Goal: Task Accomplishment & Management: Use online tool/utility

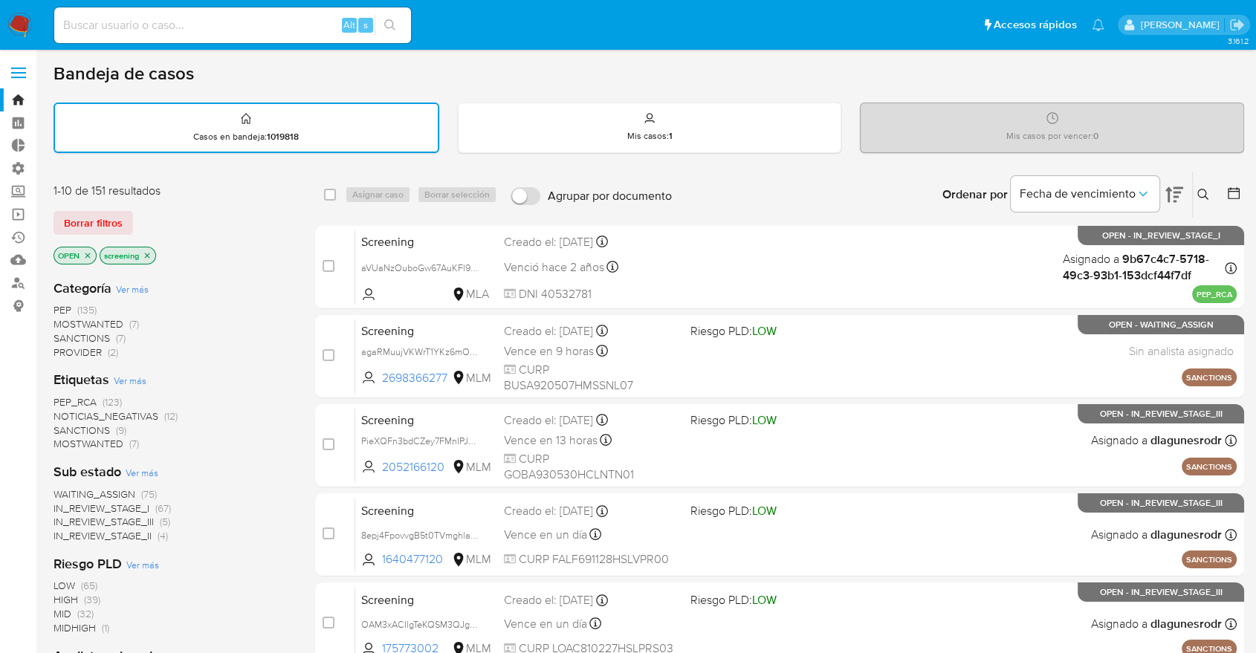
click at [26, 19] on img at bounding box center [19, 25] width 25 height 25
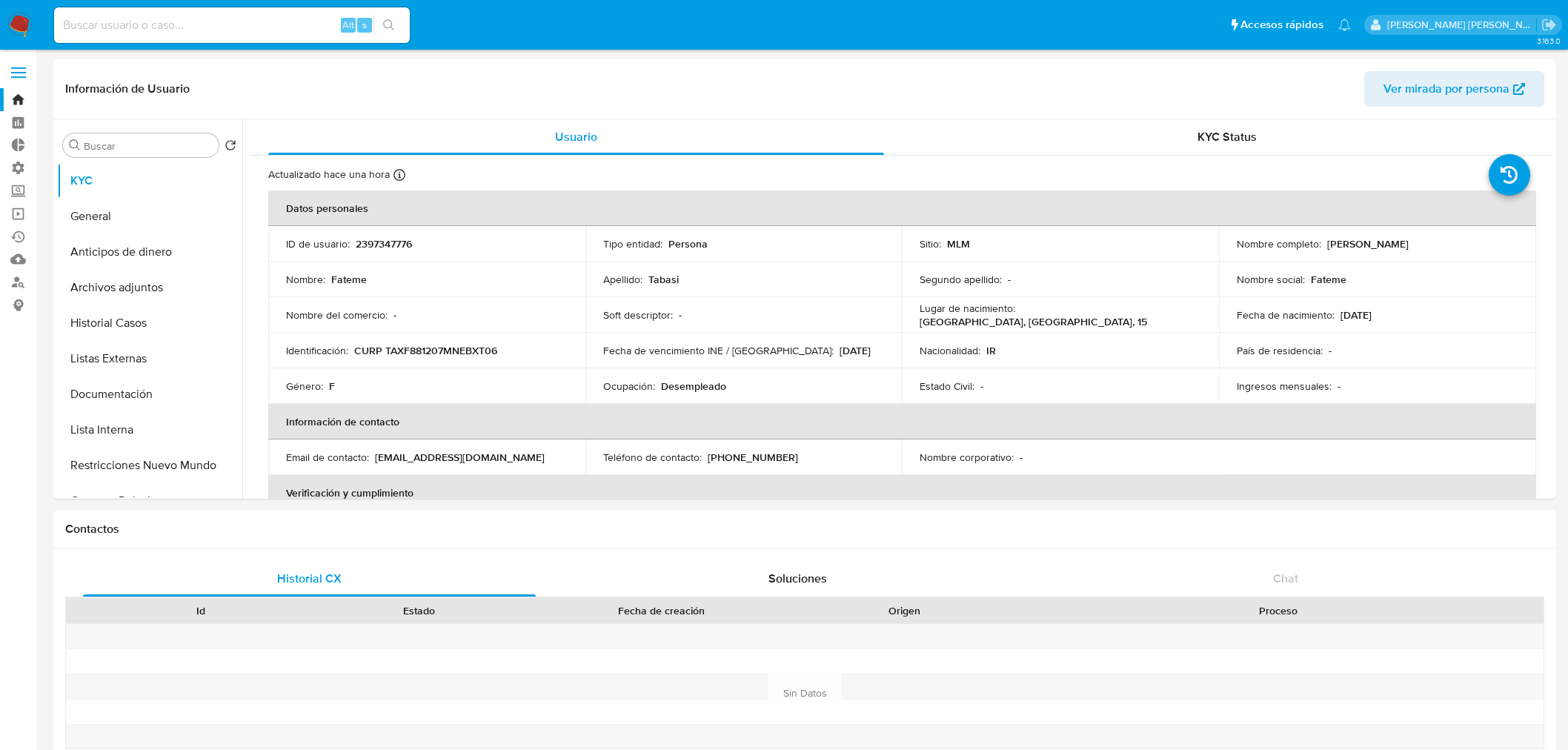
select select "10"
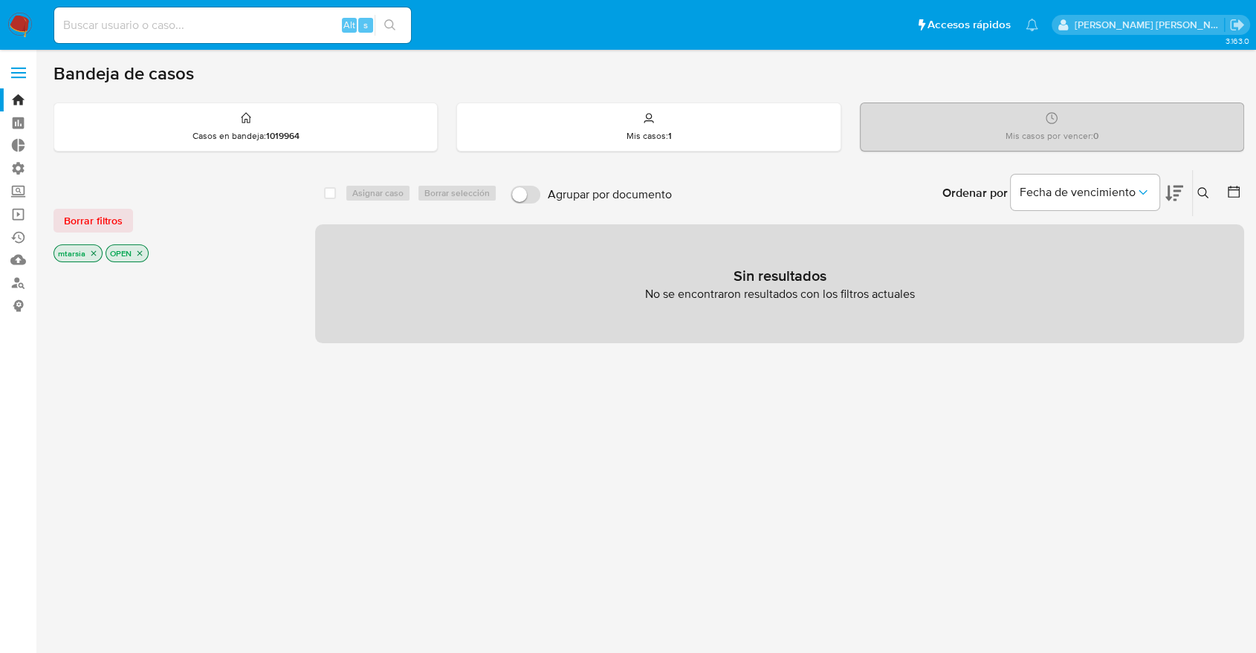
click at [28, 13] on img at bounding box center [19, 25] width 25 height 25
click at [1180, 186] on icon at bounding box center [1174, 194] width 18 height 16
click at [119, 212] on span "Borrar filtros" at bounding box center [93, 220] width 59 height 21
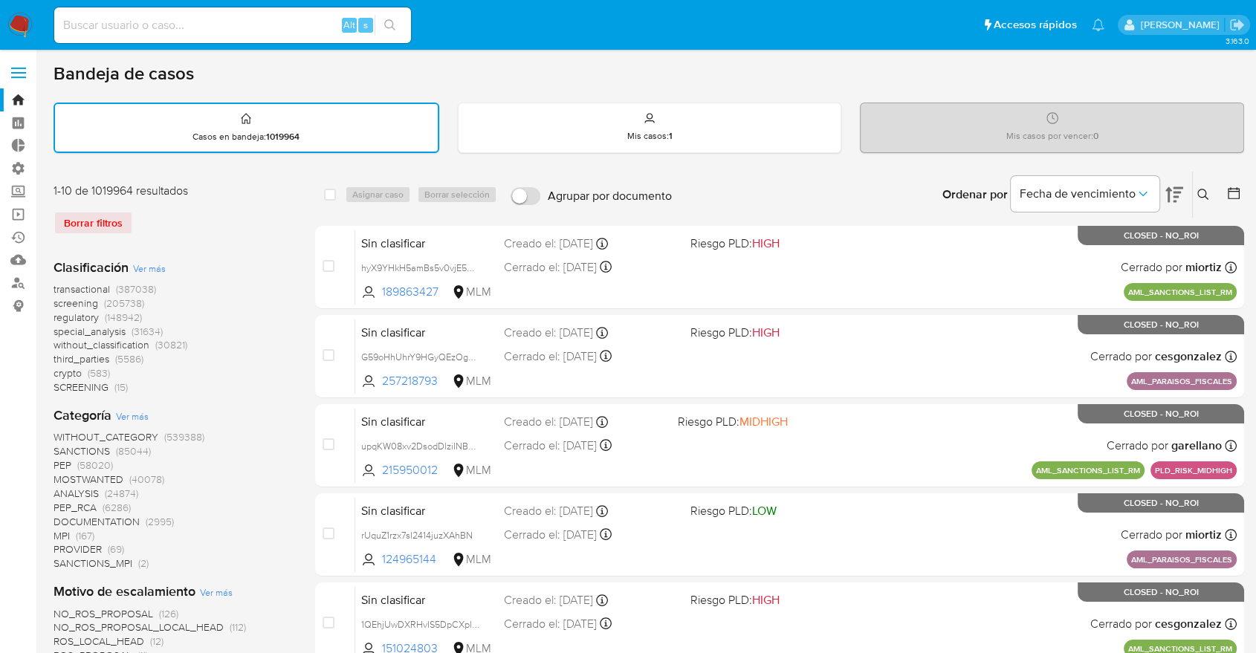
click at [58, 302] on span "screening" at bounding box center [75, 303] width 45 height 15
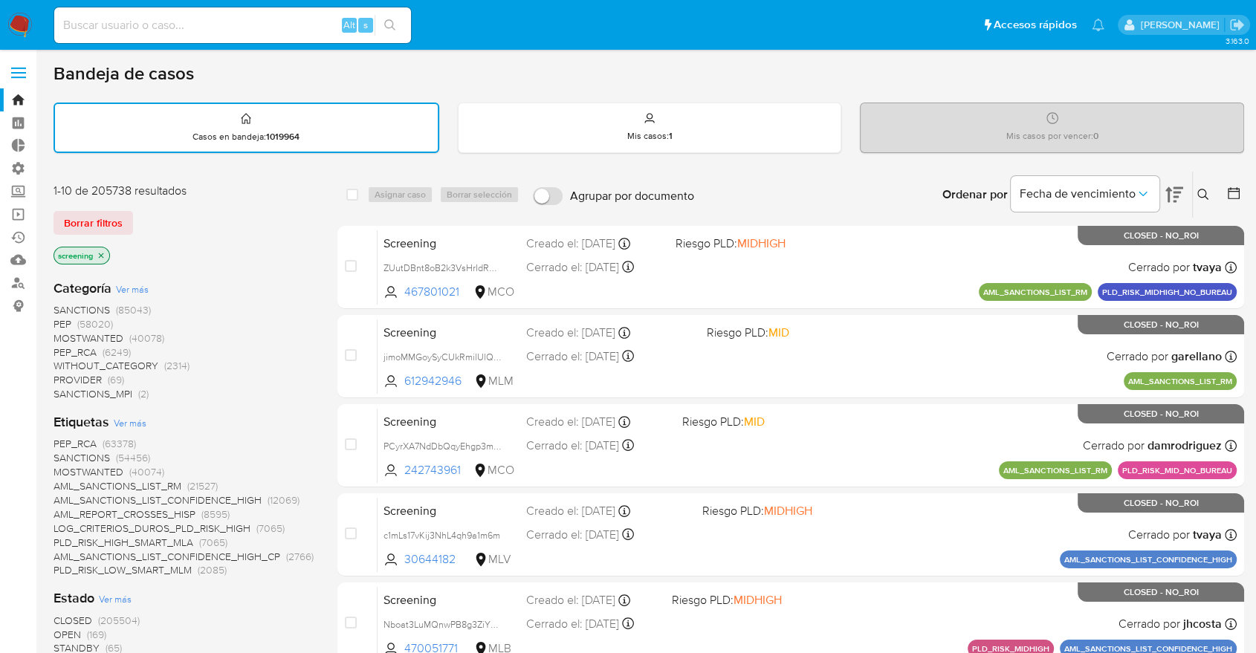
click at [67, 631] on span "OPEN" at bounding box center [66, 634] width 27 height 15
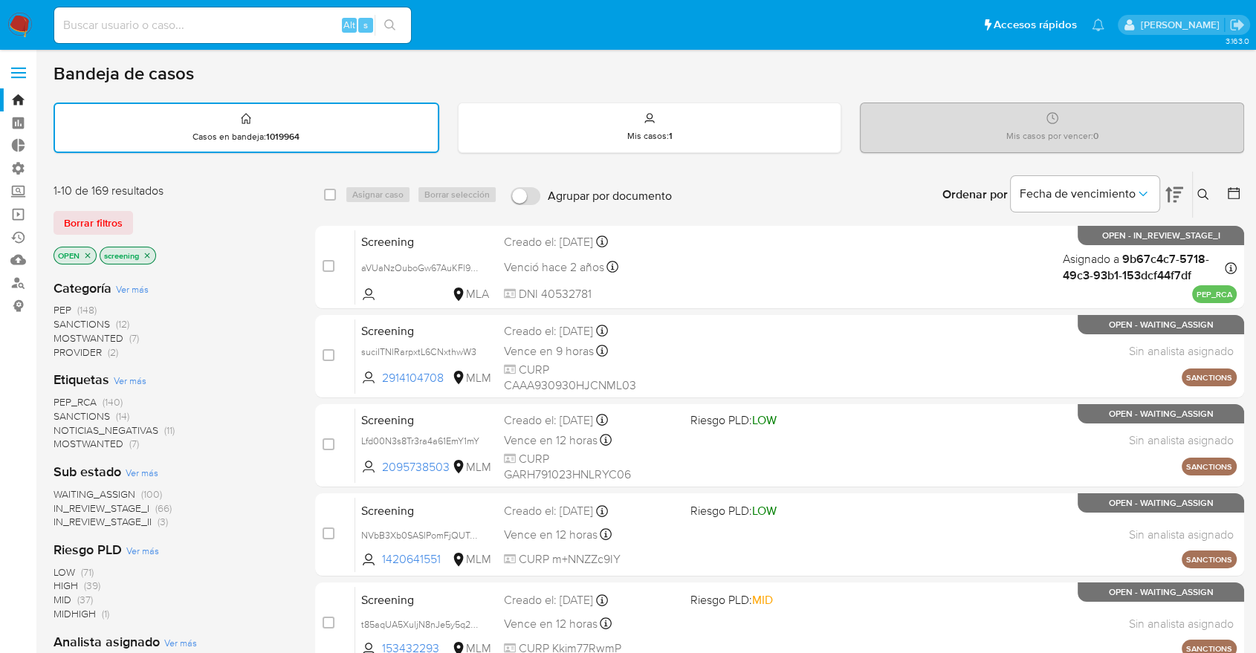
click at [65, 412] on span "SANCTIONS" at bounding box center [81, 416] width 56 height 15
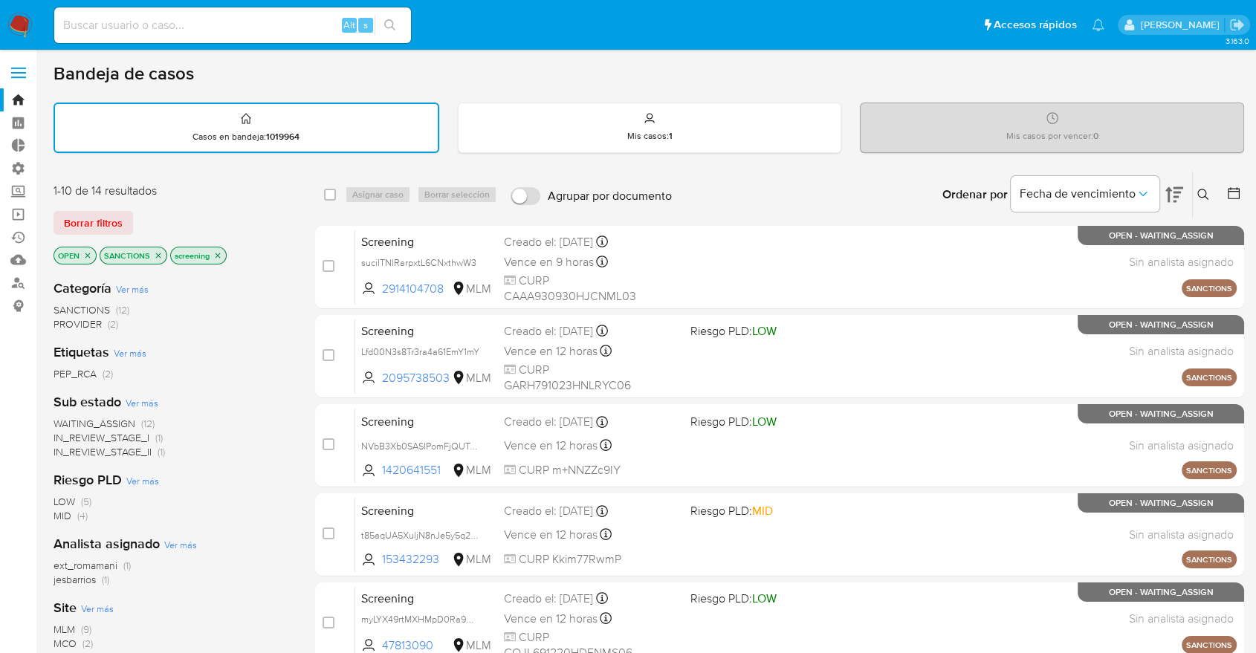
click at [151, 216] on div "Borrar filtros" at bounding box center [172, 223] width 238 height 24
click at [61, 637] on span "MCO" at bounding box center [64, 643] width 23 height 15
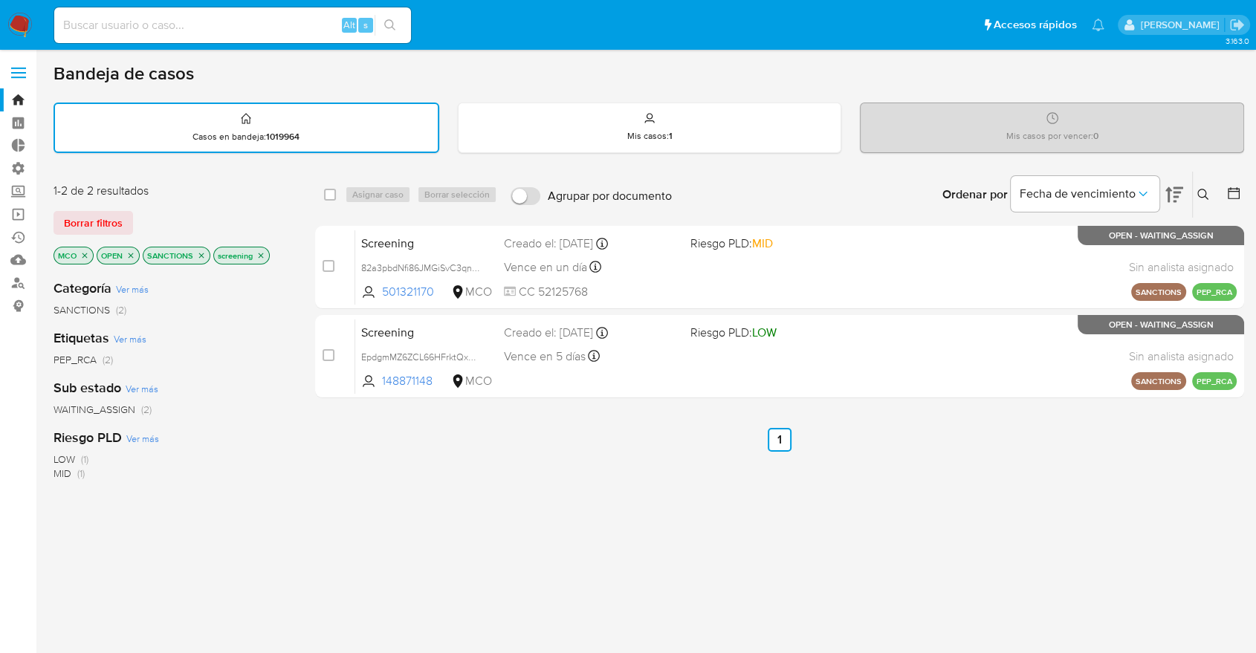
click at [85, 259] on p "MCO" at bounding box center [73, 255] width 39 height 16
click at [89, 250] on p "MCO" at bounding box center [73, 255] width 39 height 16
click at [83, 254] on icon "close-filter" at bounding box center [84, 255] width 9 height 9
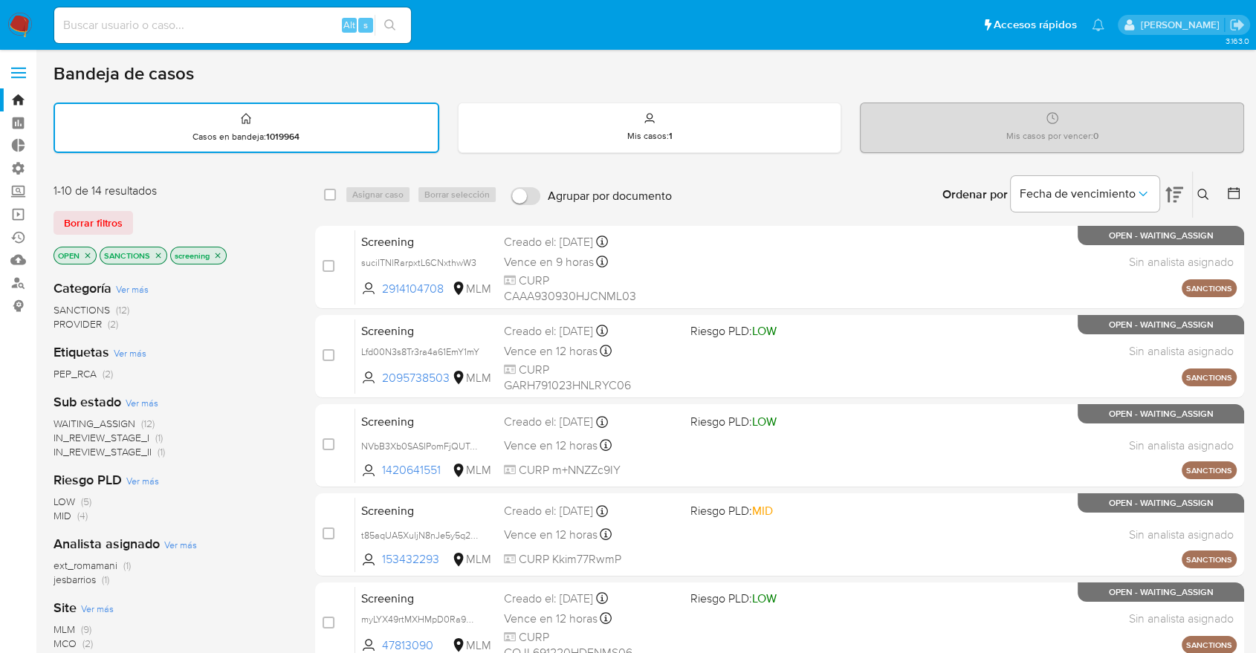
click at [59, 626] on span "MLM" at bounding box center [64, 629] width 22 height 15
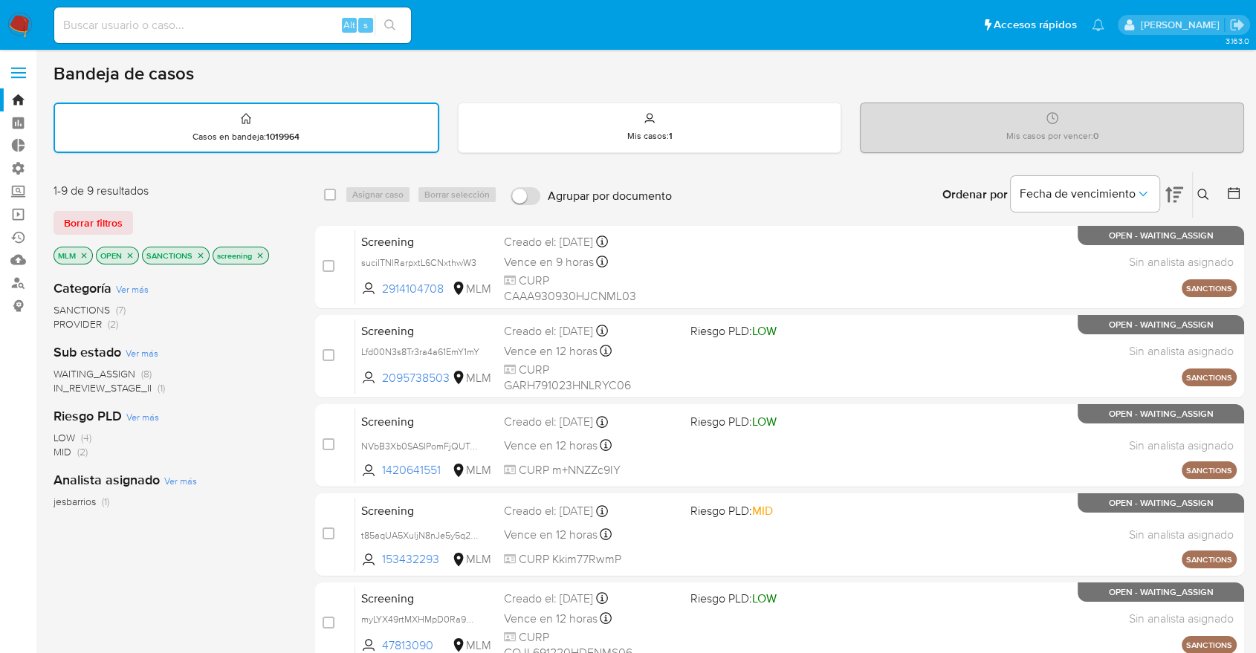
click at [66, 371] on span "WAITING_ASSIGN" at bounding box center [94, 373] width 82 height 15
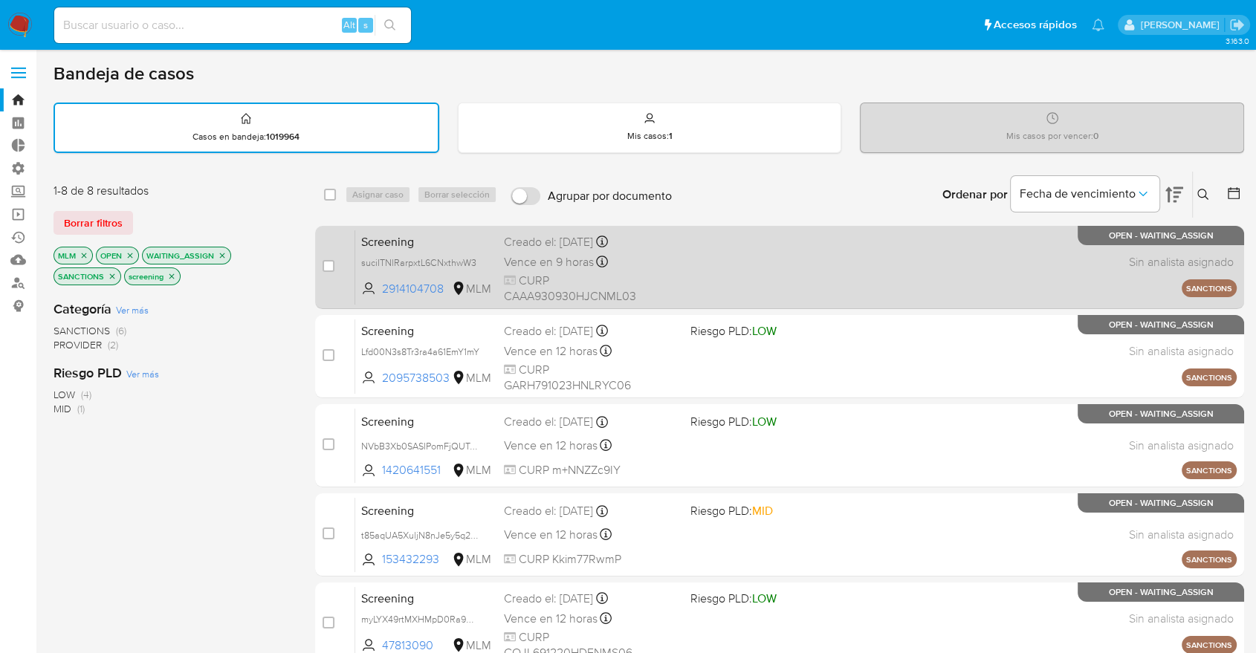
click at [435, 233] on span "Screening" at bounding box center [426, 240] width 131 height 19
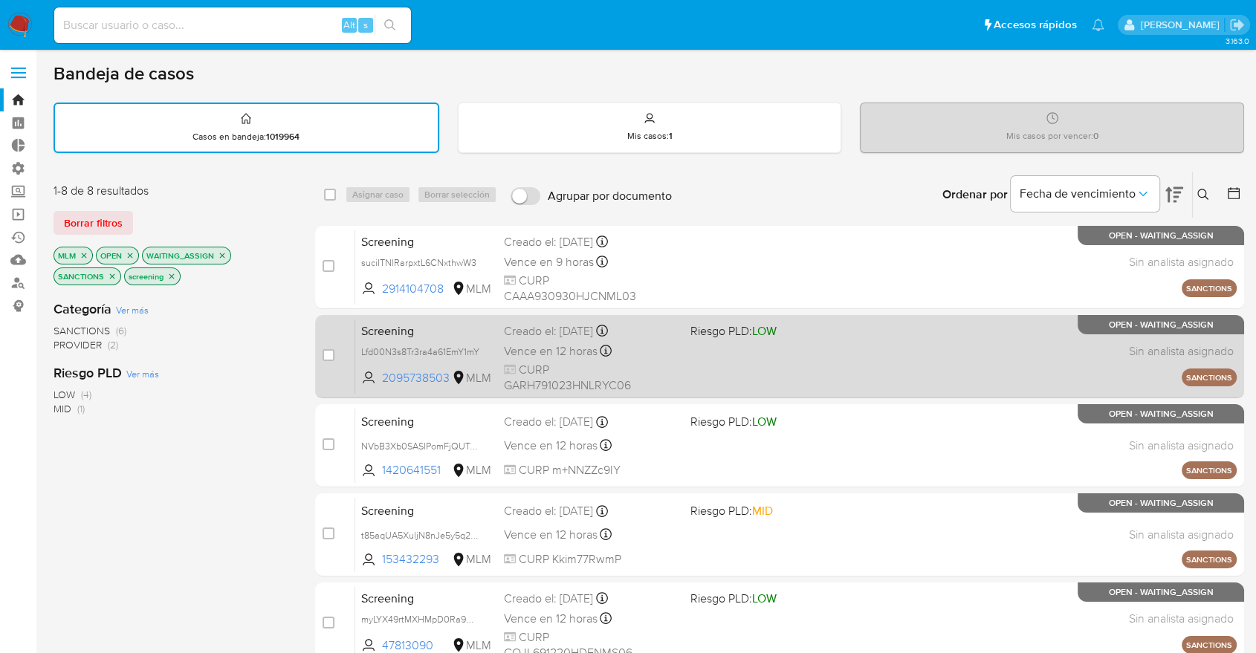
click at [431, 324] on span "Screening" at bounding box center [426, 329] width 131 height 19
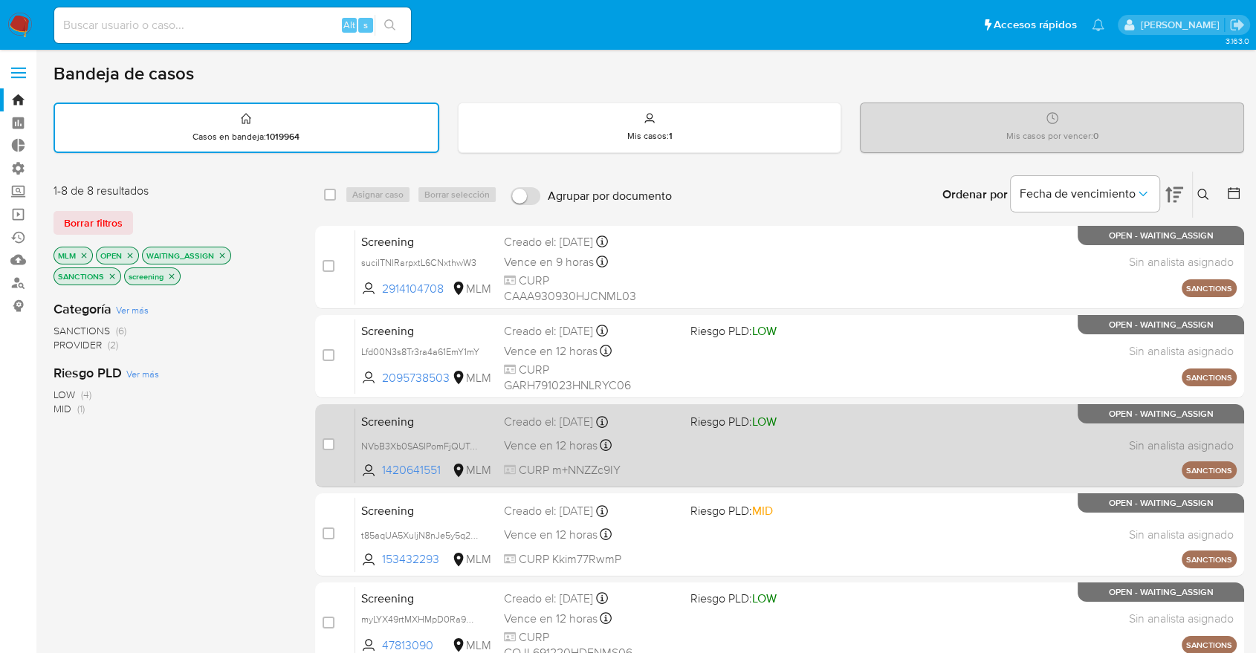
click at [437, 409] on div "Screening NVbB3Xb0SASIPomFjQUTxM3b 1420641551 MLM Riesgo PLD: LOW Creado el: 08…" at bounding box center [795, 445] width 881 height 75
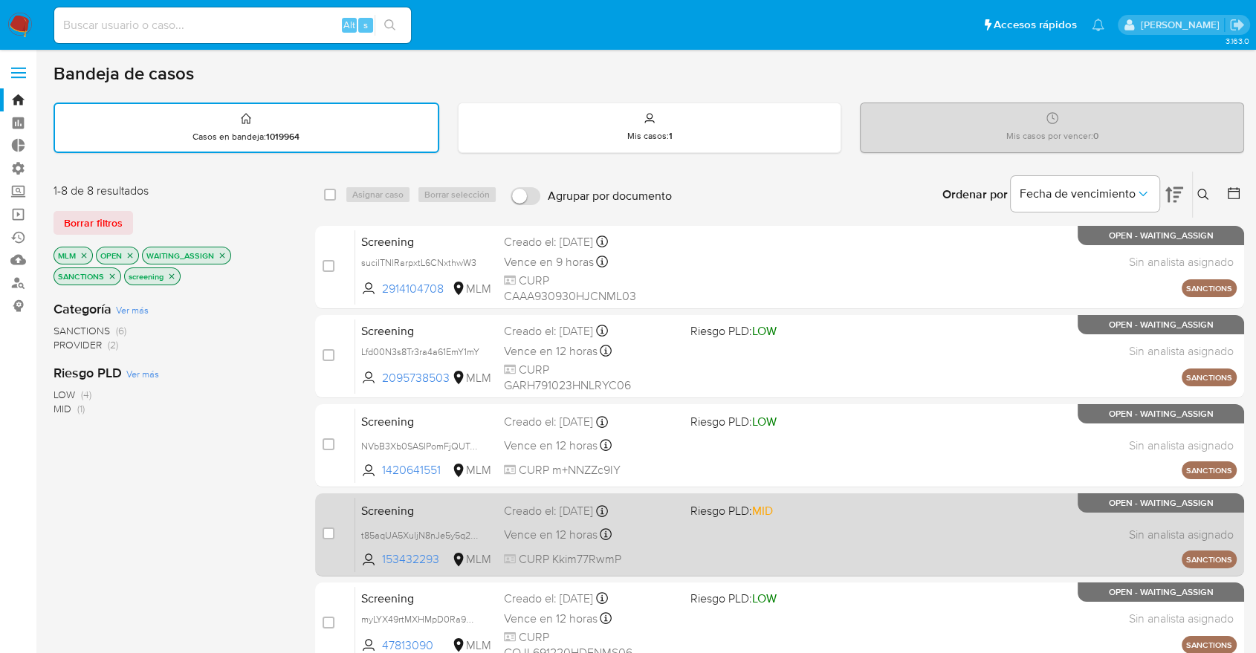
click at [441, 501] on span "Screening" at bounding box center [426, 509] width 131 height 19
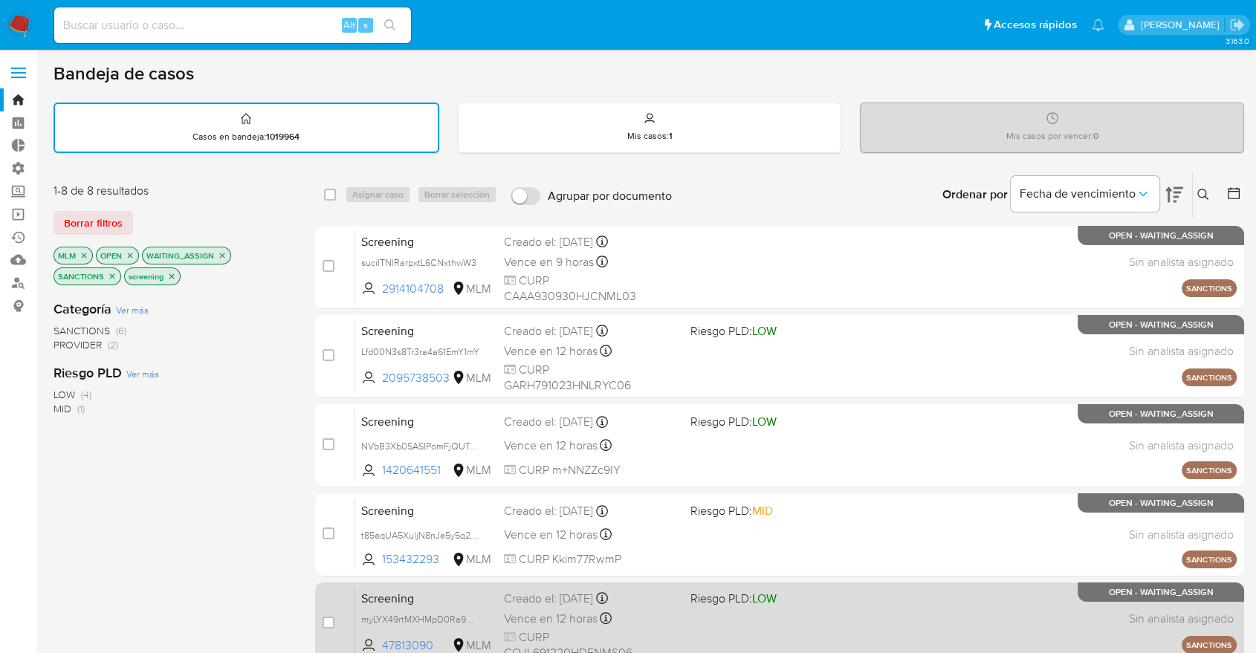
click at [432, 599] on span "Screening" at bounding box center [426, 597] width 131 height 19
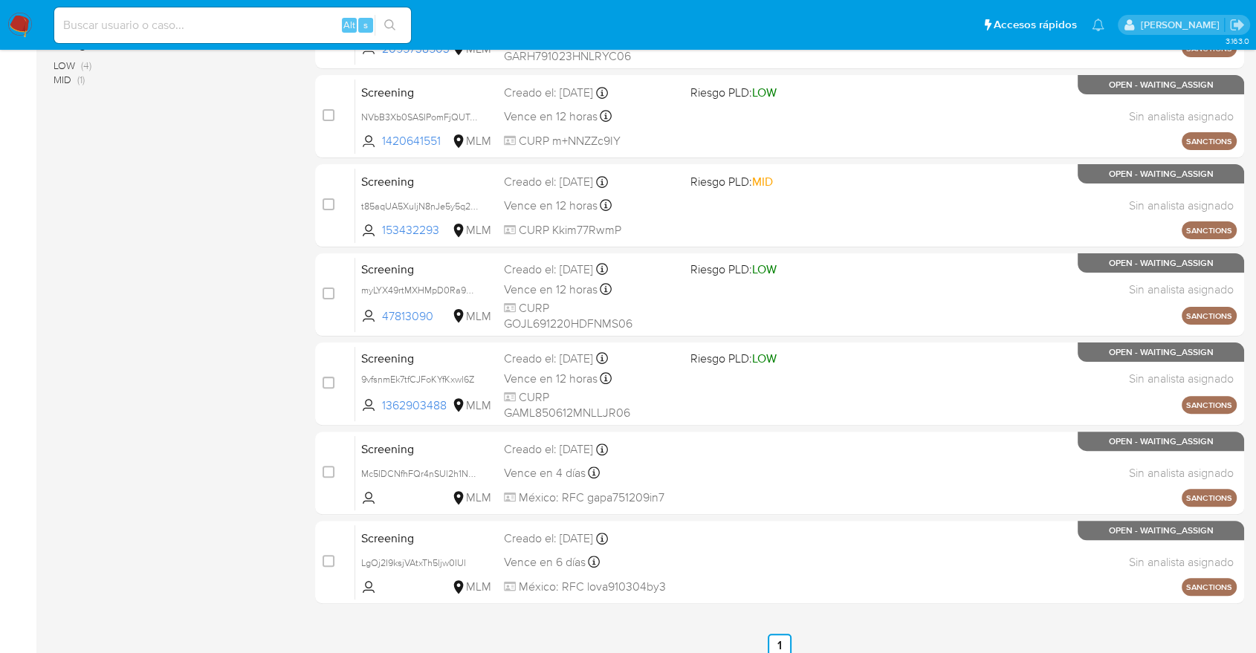
scroll to position [330, 0]
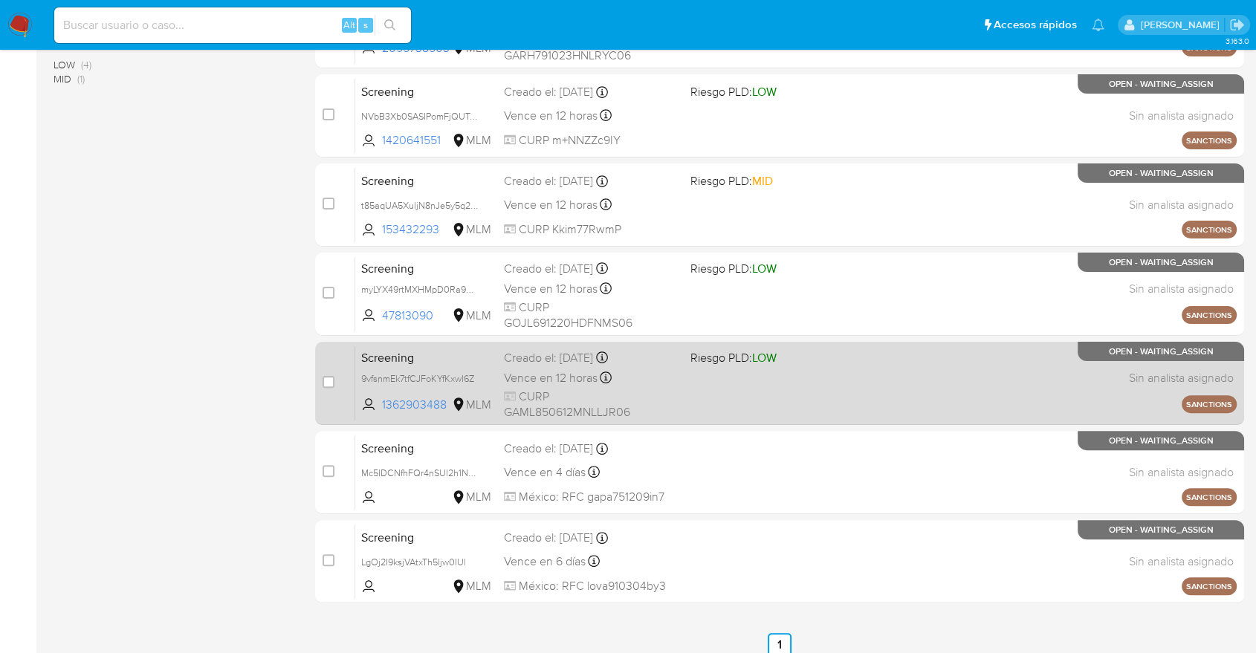
click at [442, 354] on span "Screening" at bounding box center [426, 356] width 131 height 19
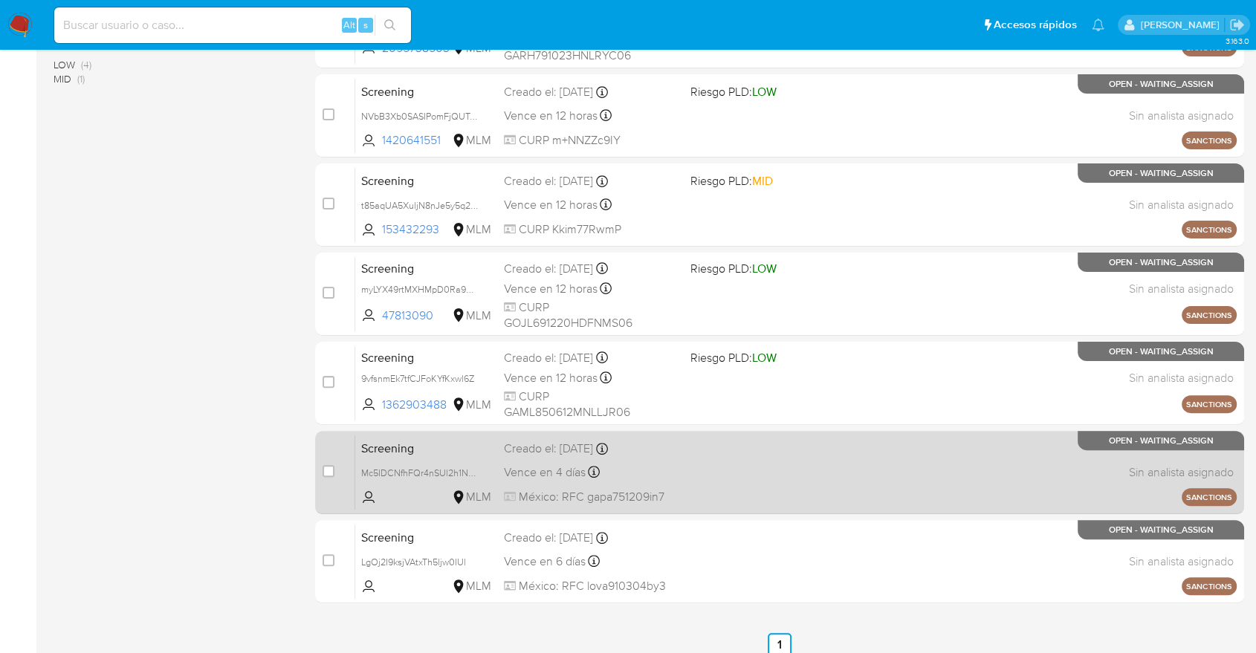
click at [462, 444] on span "Screening" at bounding box center [426, 447] width 131 height 19
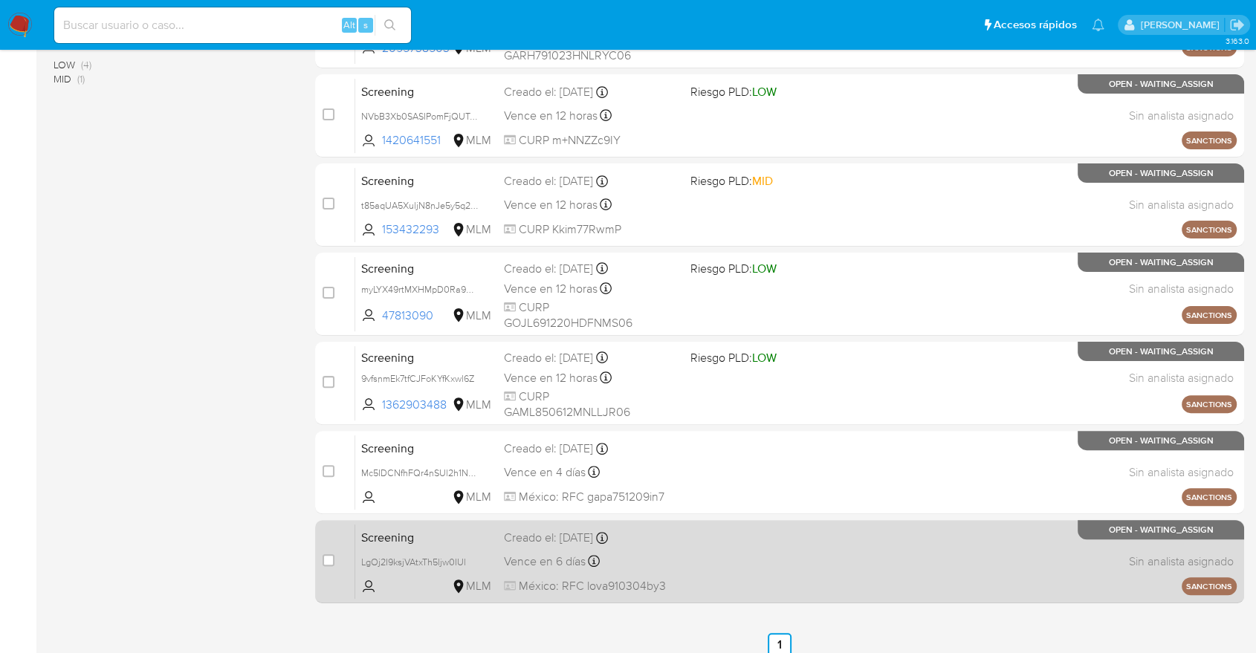
click at [435, 540] on span "Screening" at bounding box center [426, 536] width 131 height 19
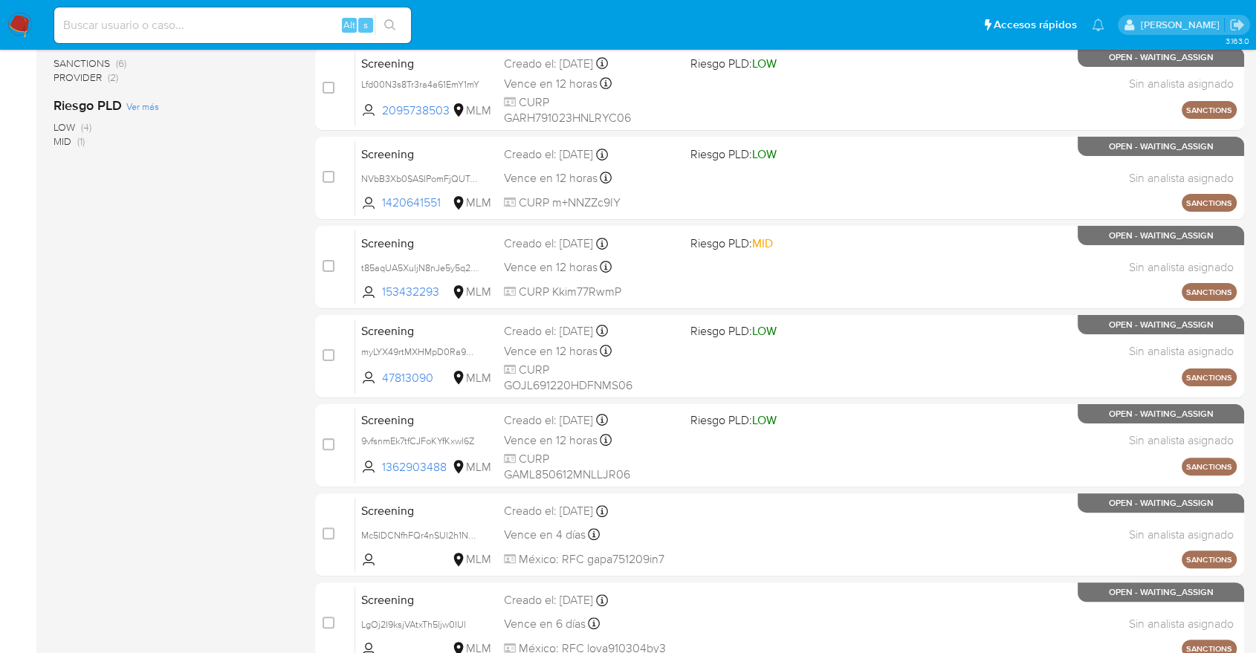
scroll to position [0, 0]
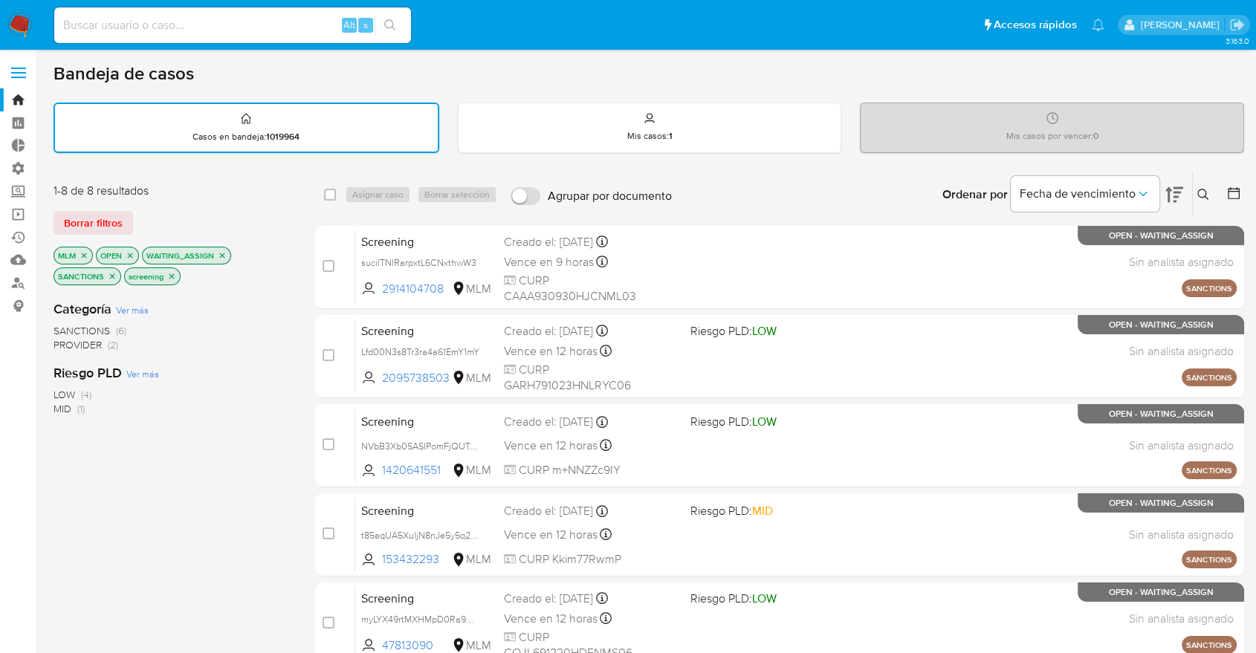
click at [79, 257] on icon "close-filter" at bounding box center [83, 255] width 9 height 9
click at [178, 256] on icon "close-filter" at bounding box center [179, 255] width 9 height 9
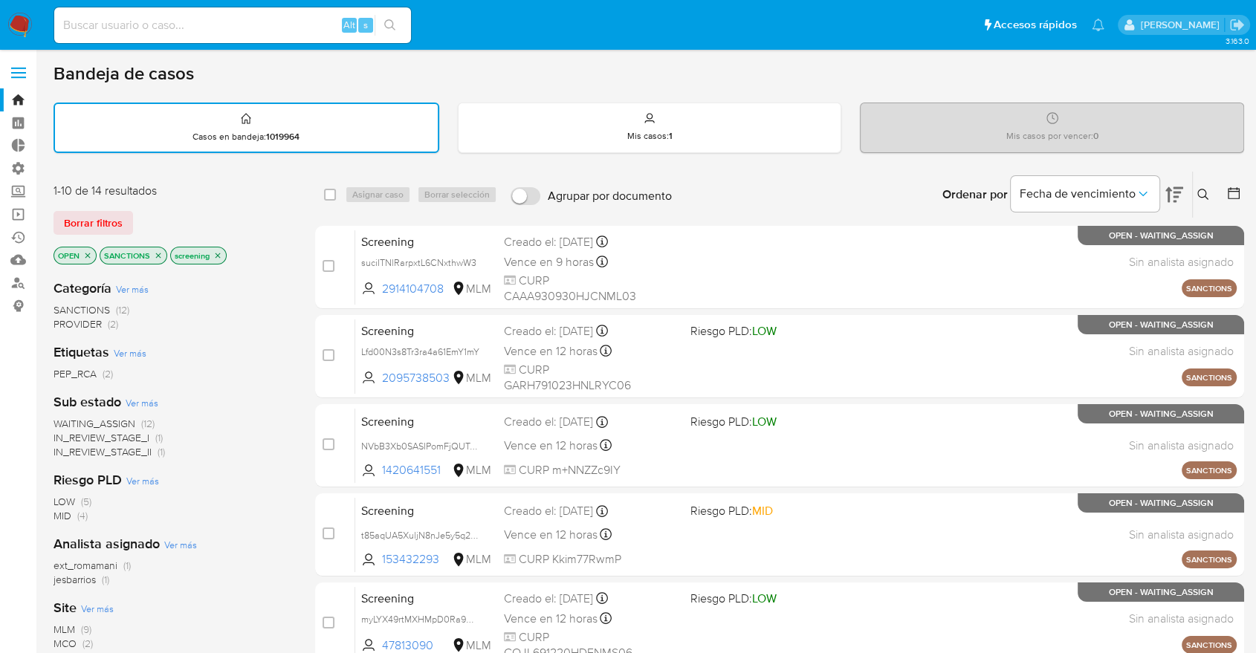
click at [65, 640] on span "MCO" at bounding box center [64, 643] width 23 height 15
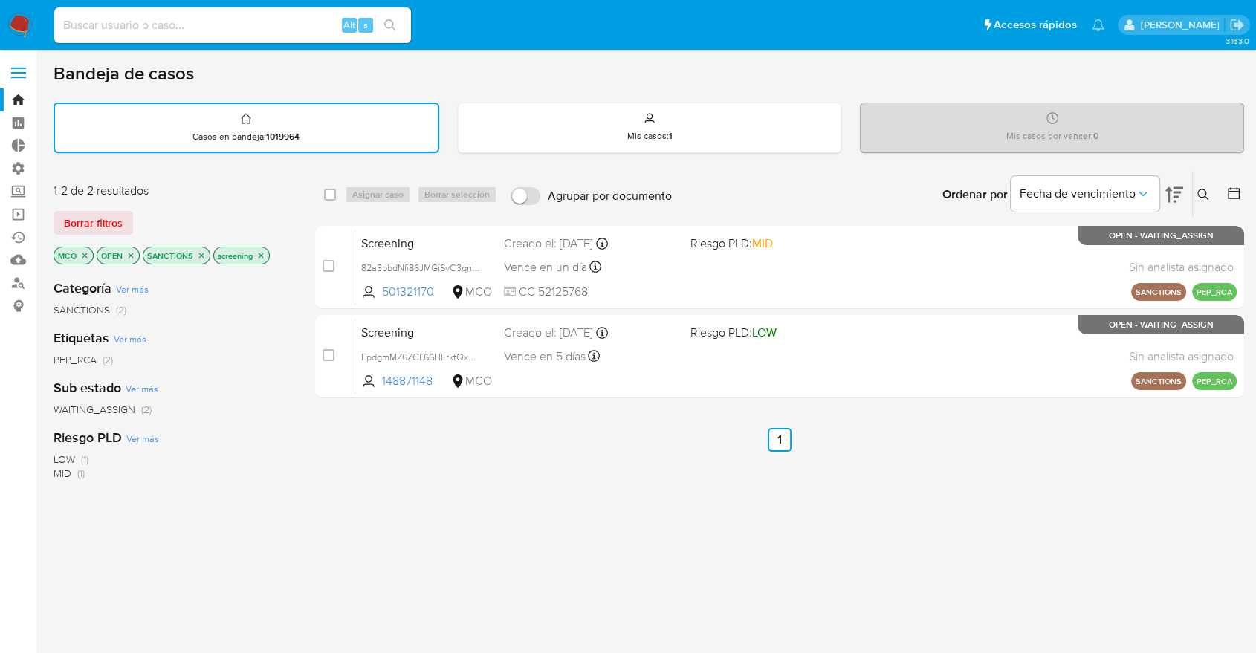
click at [84, 254] on icon "close-filter" at bounding box center [84, 255] width 5 height 5
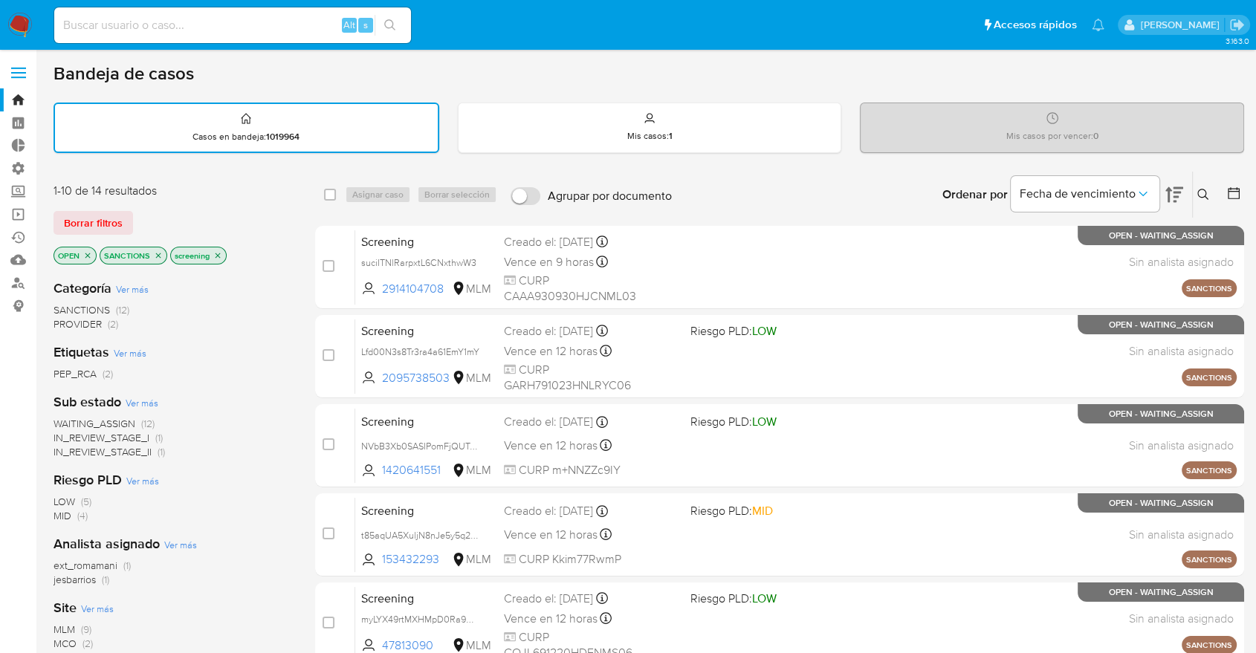
click at [56, 565] on span "ext_romamani" at bounding box center [85, 565] width 64 height 15
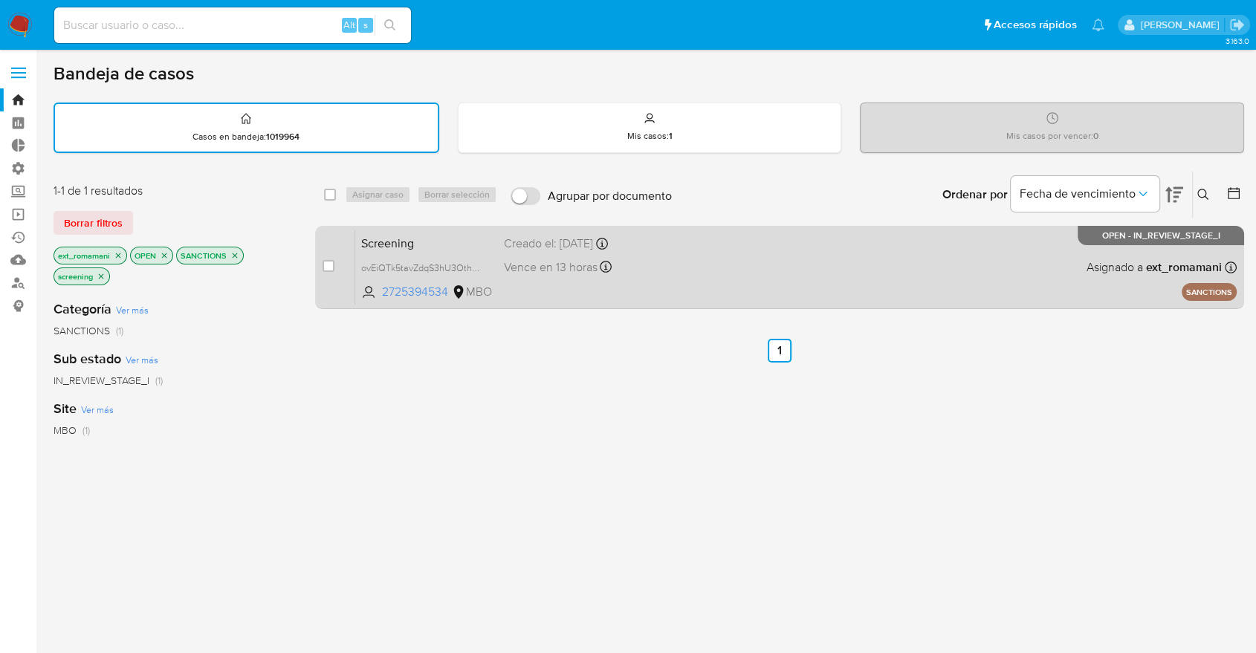
click at [682, 244] on div "Screening ovEiQTk5tavZdqS3hU3Othyy 2725394534 MBO Creado el: 01/10/2025 Creado …" at bounding box center [795, 267] width 881 height 75
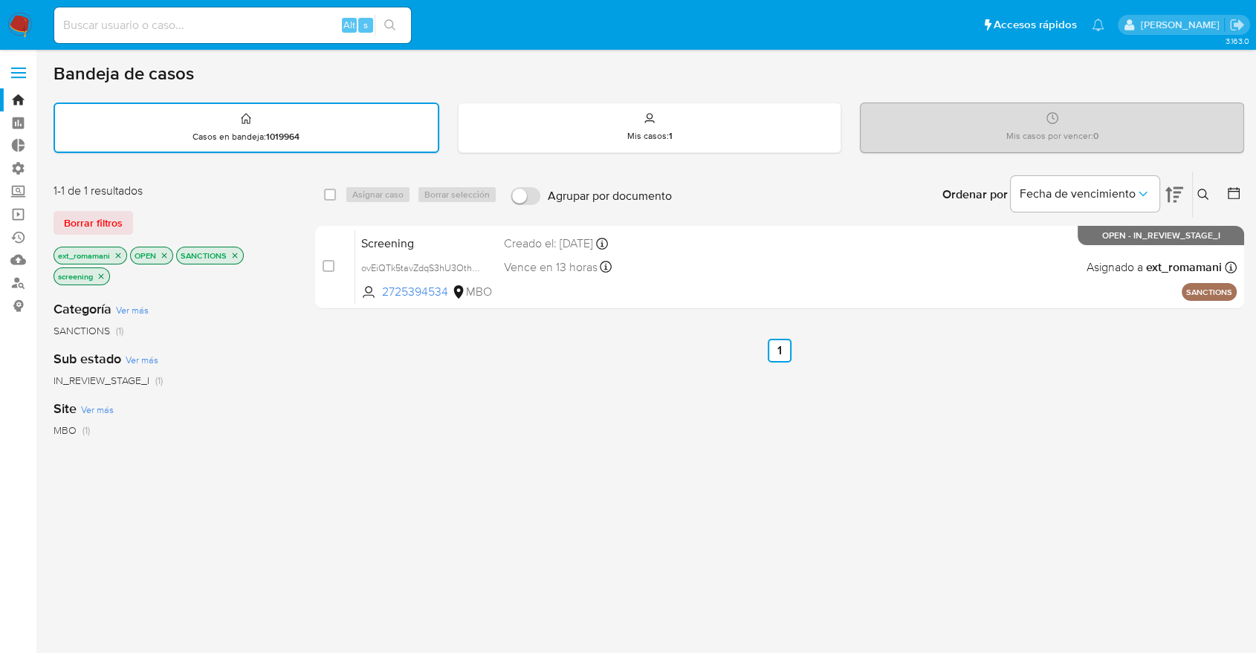
click at [116, 254] on icon "close-filter" at bounding box center [118, 255] width 9 height 9
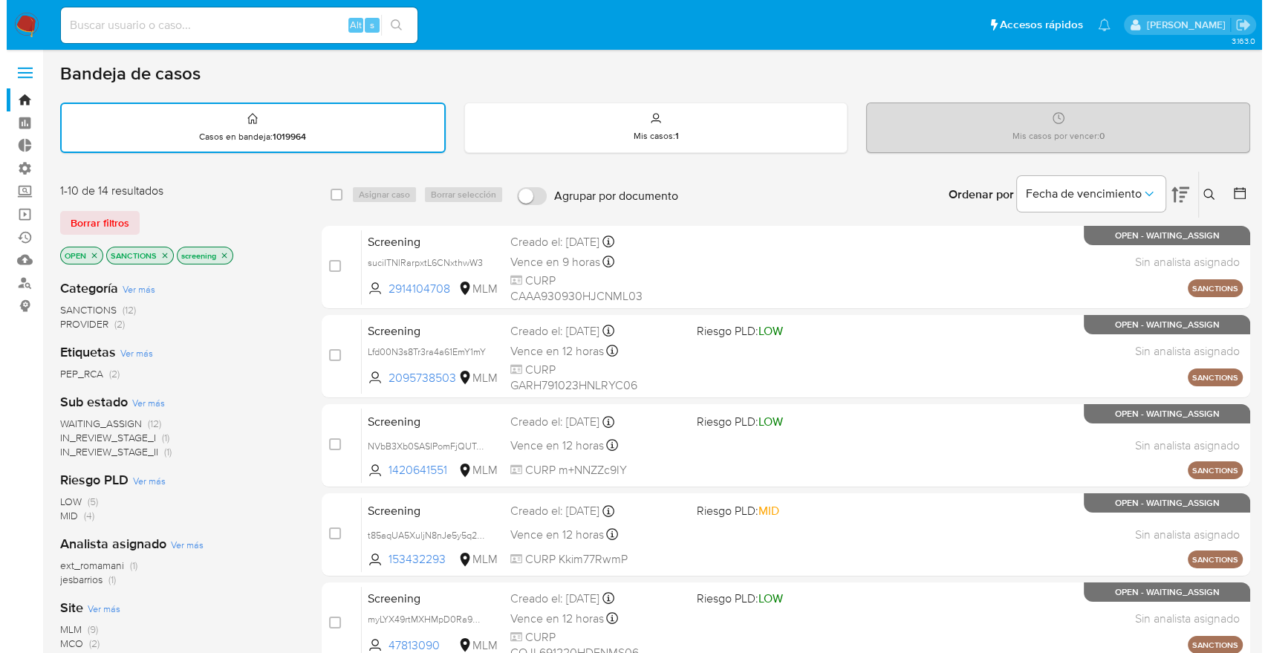
scroll to position [82, 0]
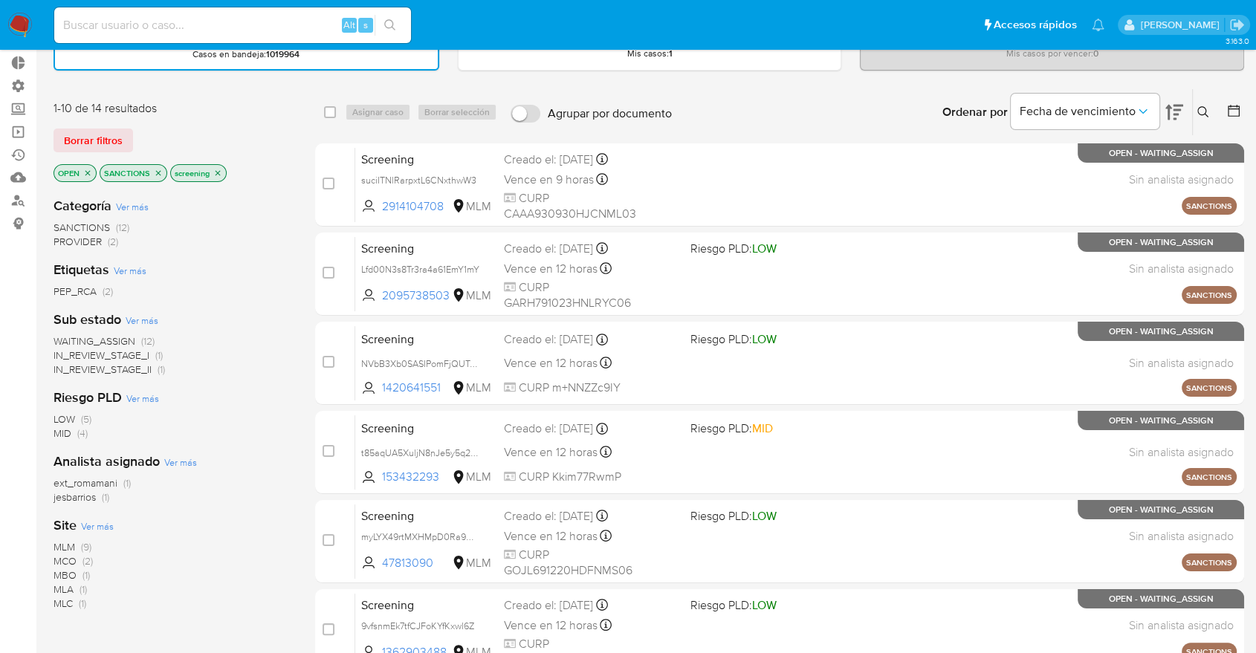
click at [88, 522] on span "Ver más" at bounding box center [97, 525] width 33 height 13
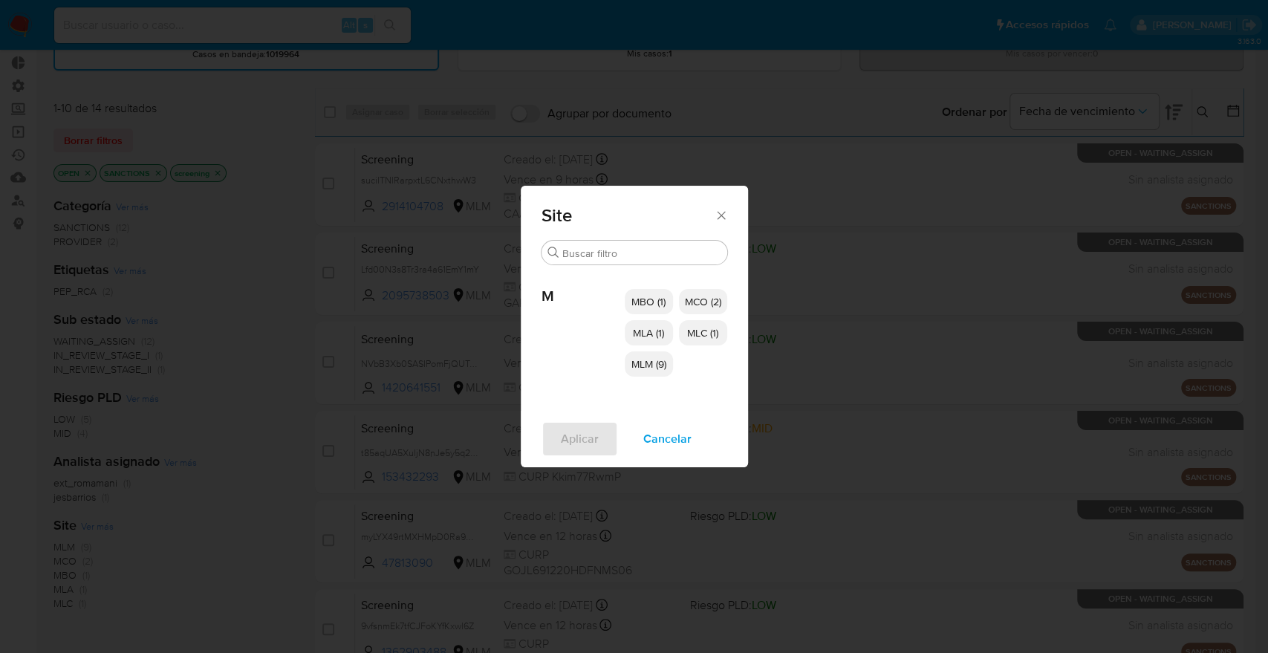
click at [663, 298] on span "MBO (1)" at bounding box center [649, 301] width 34 height 15
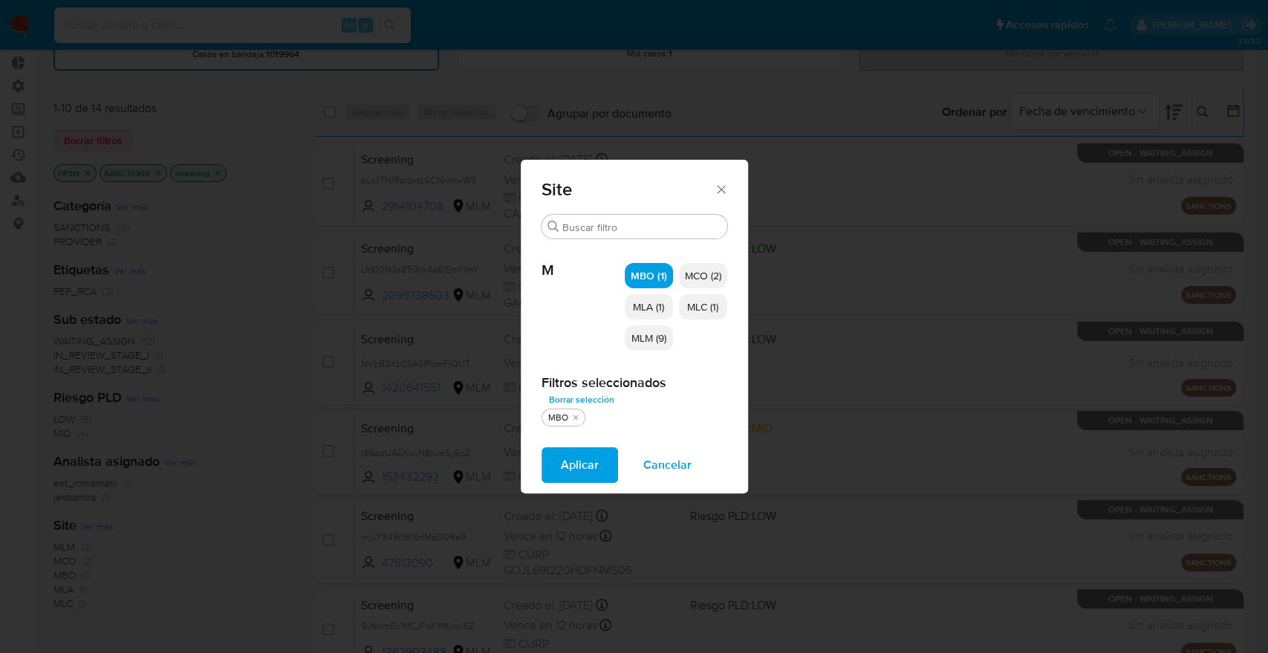
click at [699, 305] on span "MLC (1)" at bounding box center [702, 306] width 31 height 15
click at [696, 276] on span "MCO (2)" at bounding box center [703, 275] width 36 height 15
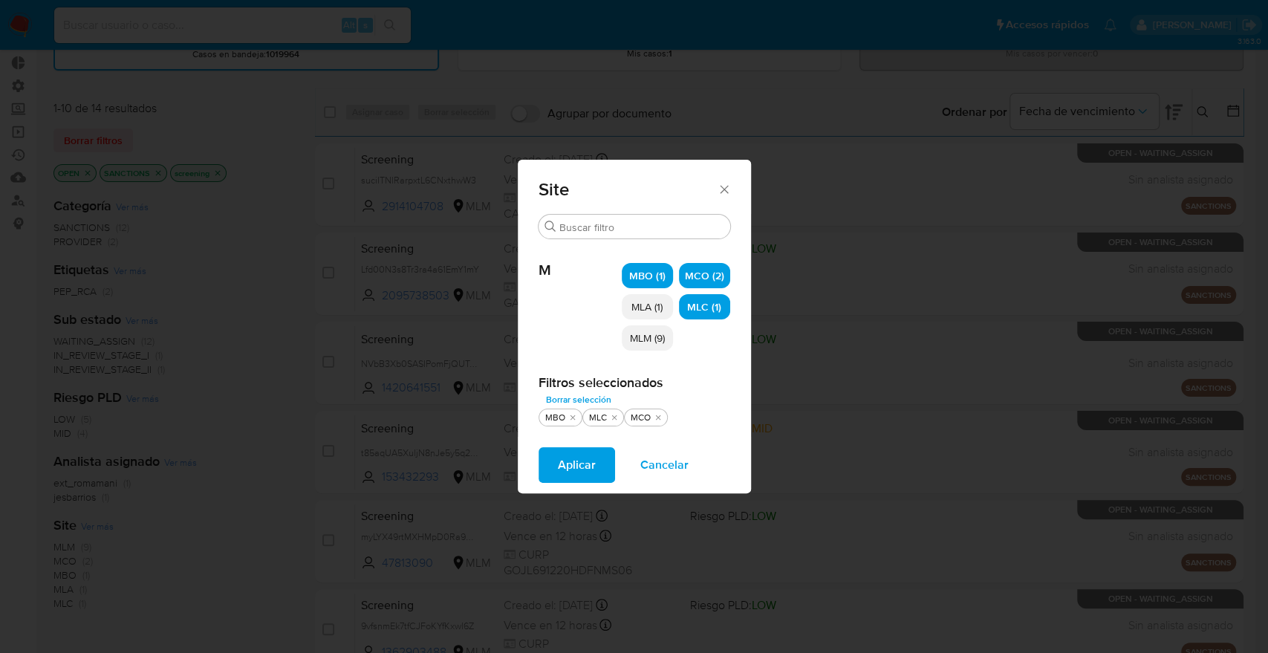
click at [580, 460] on span "Aplicar" at bounding box center [577, 465] width 38 height 33
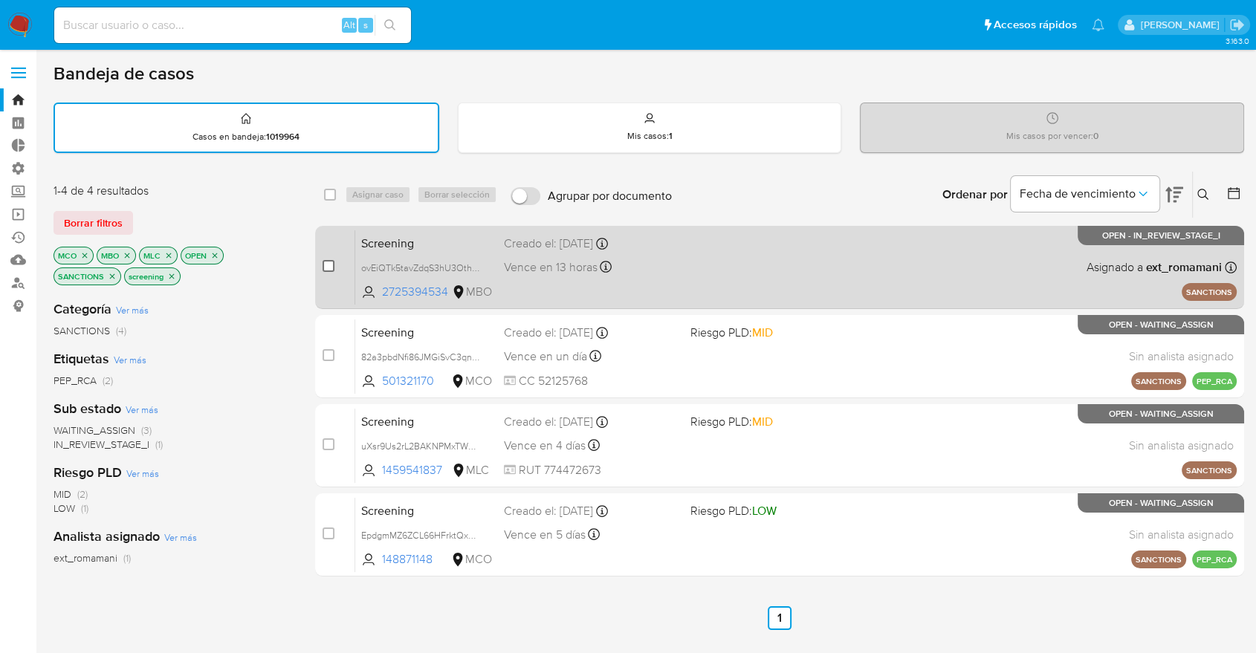
click at [326, 260] on input "checkbox" at bounding box center [328, 266] width 12 height 12
checkbox input "true"
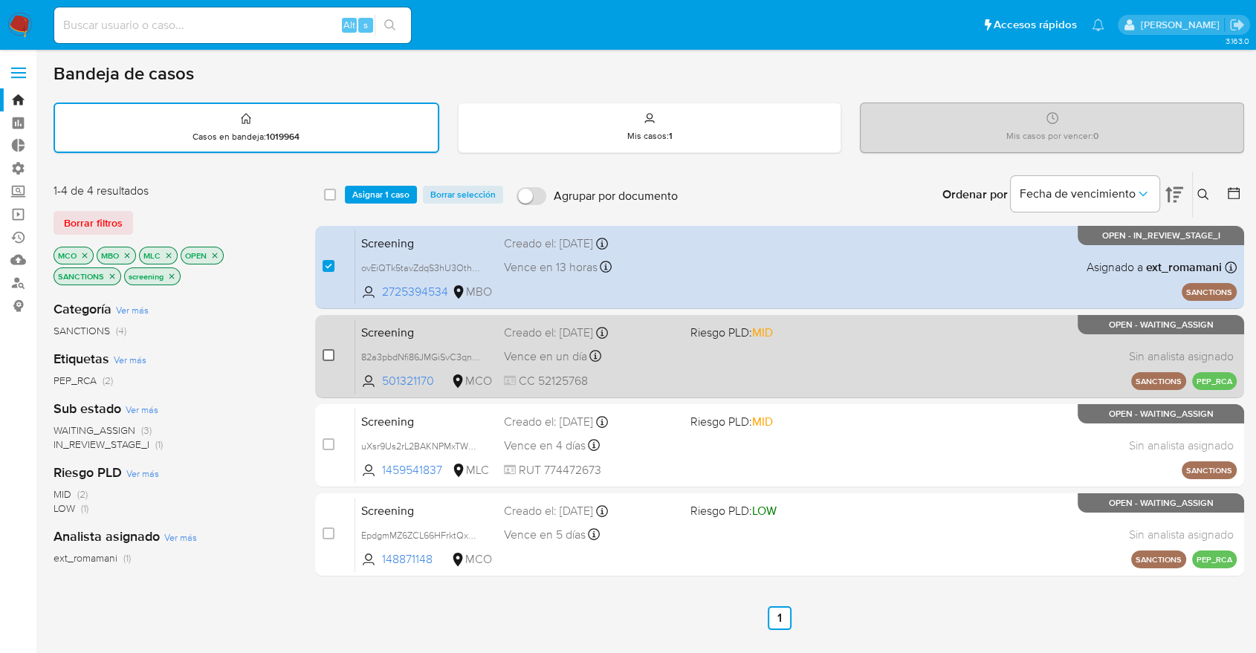
click at [332, 355] on input "checkbox" at bounding box center [328, 355] width 12 height 12
checkbox input "true"
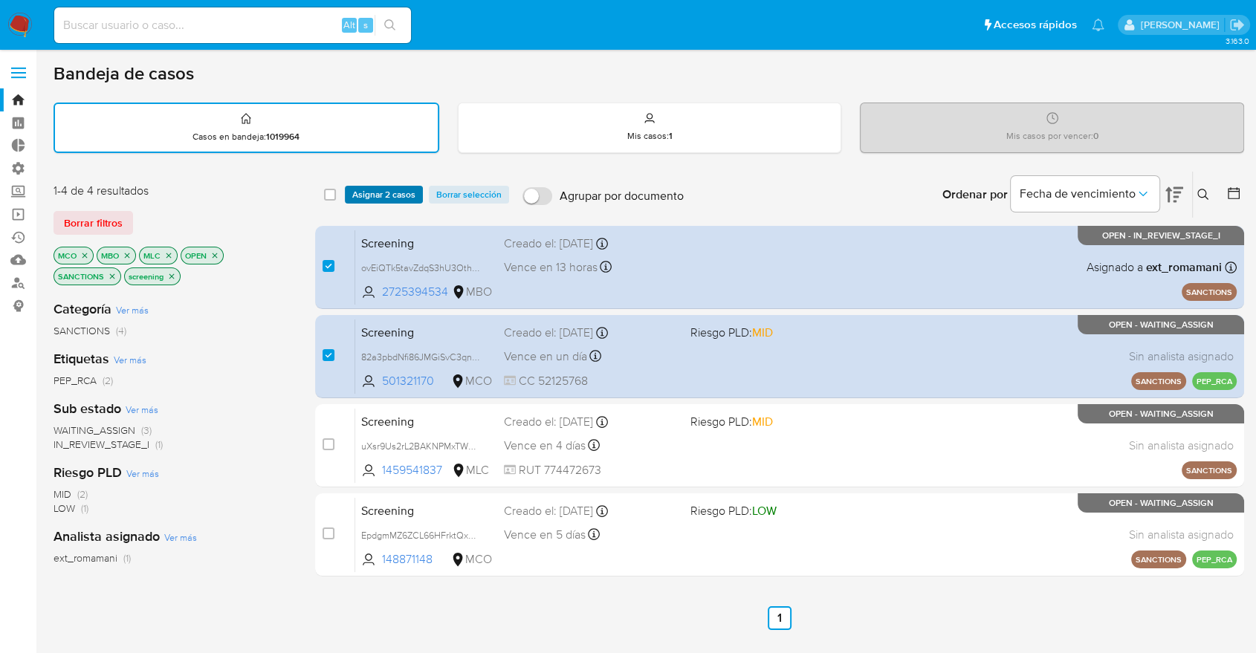
click at [412, 192] on span "Asignar 2 casos" at bounding box center [383, 194] width 63 height 15
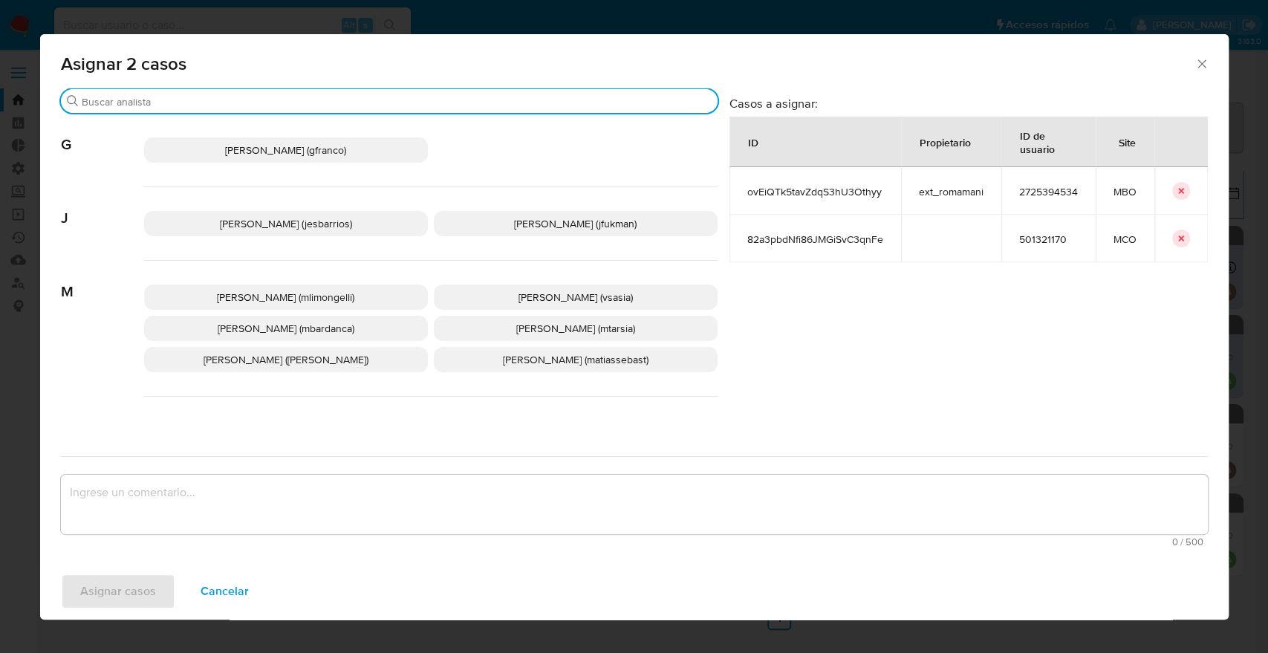
click at [348, 102] on input "Buscar" at bounding box center [397, 101] width 630 height 13
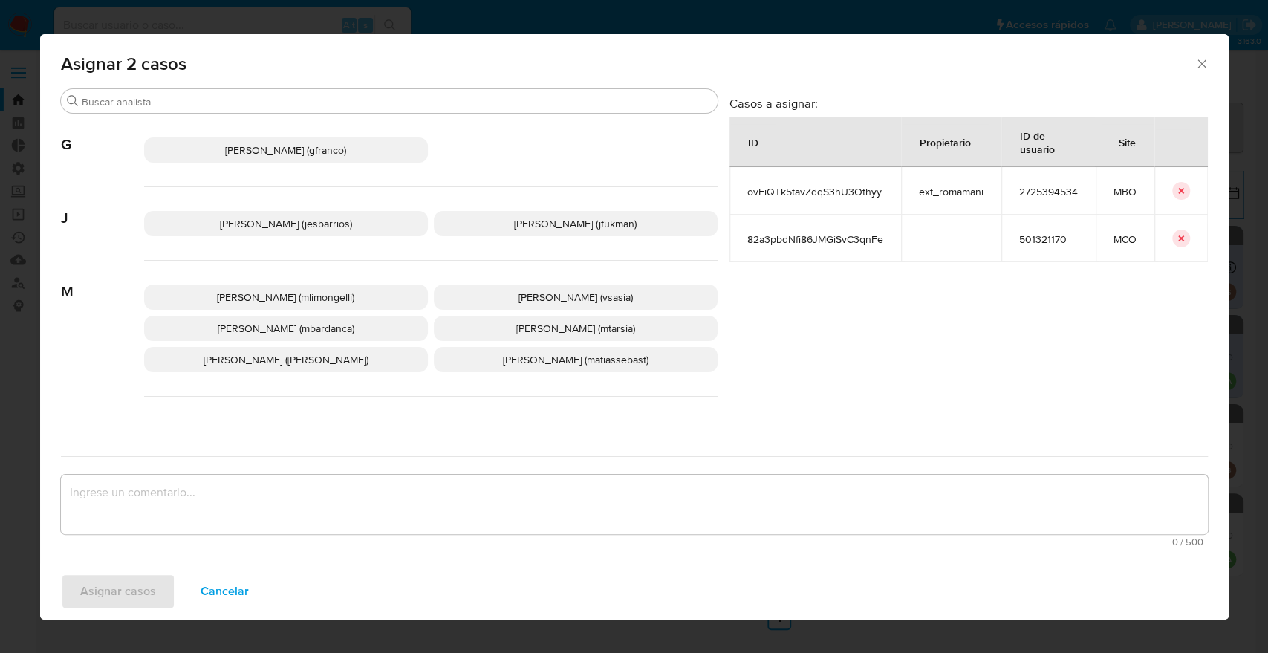
click at [247, 601] on button "Cancelar" at bounding box center [224, 592] width 87 height 36
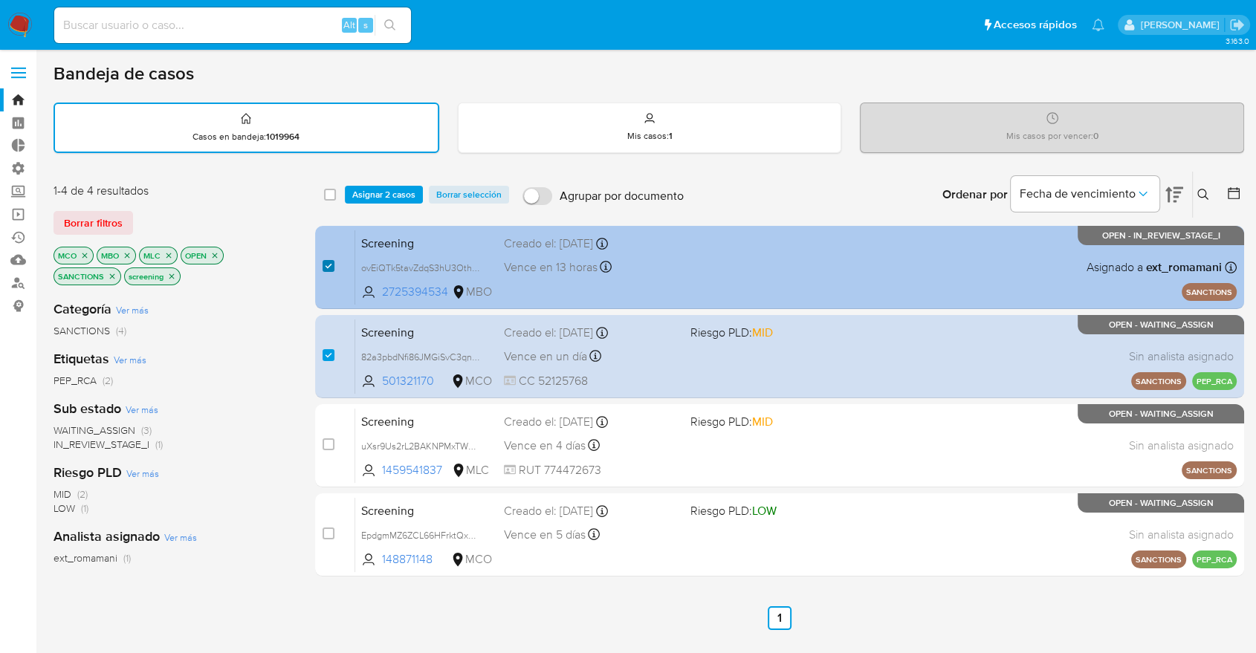
click at [330, 266] on input "checkbox" at bounding box center [328, 266] width 12 height 12
checkbox input "false"
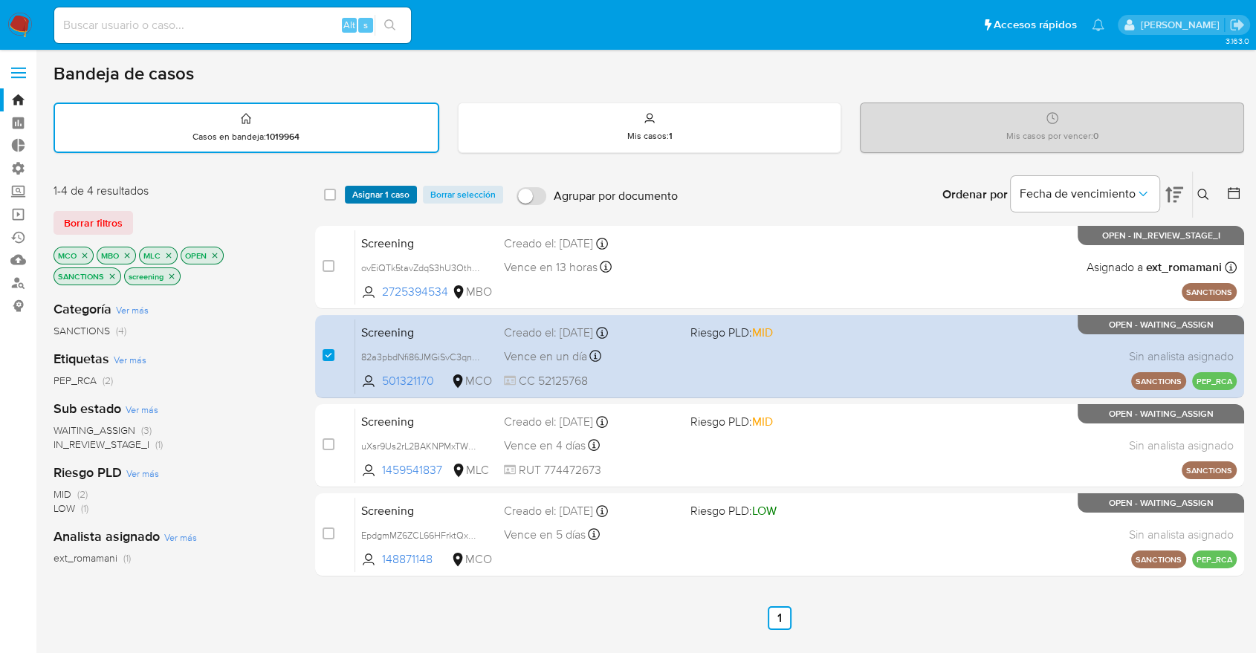
click at [410, 194] on button "Asignar 1 caso" at bounding box center [381, 195] width 72 height 18
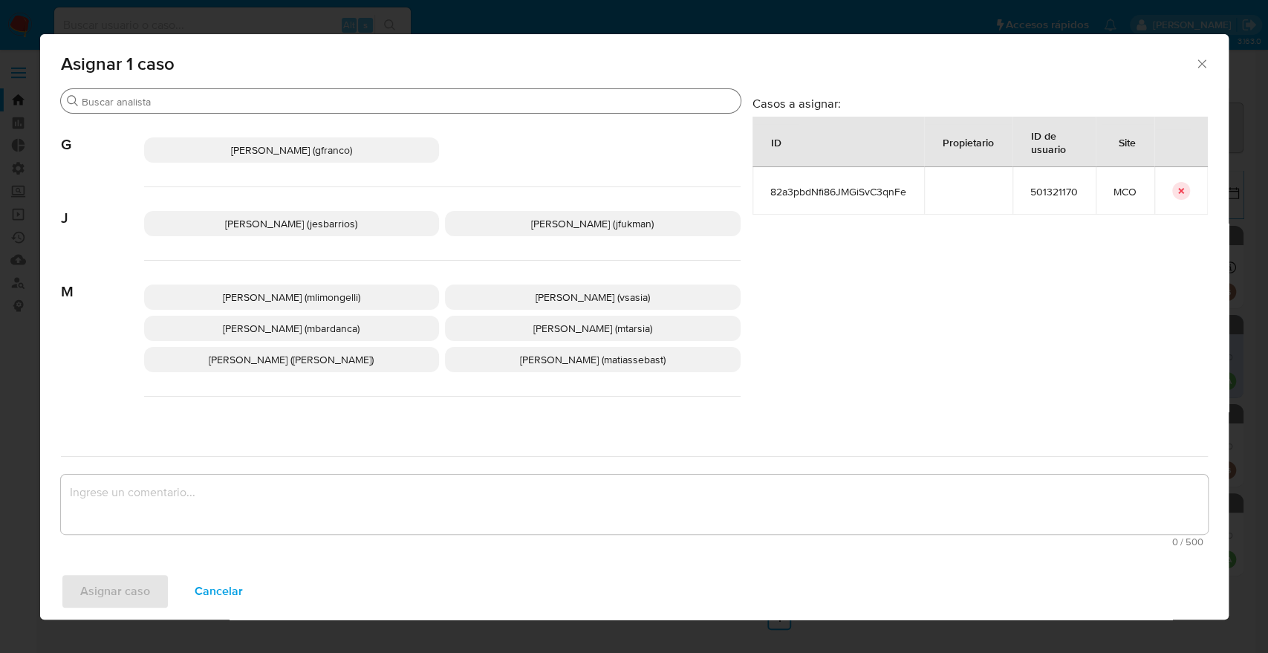
click at [418, 104] on input "Buscar" at bounding box center [408, 101] width 653 height 13
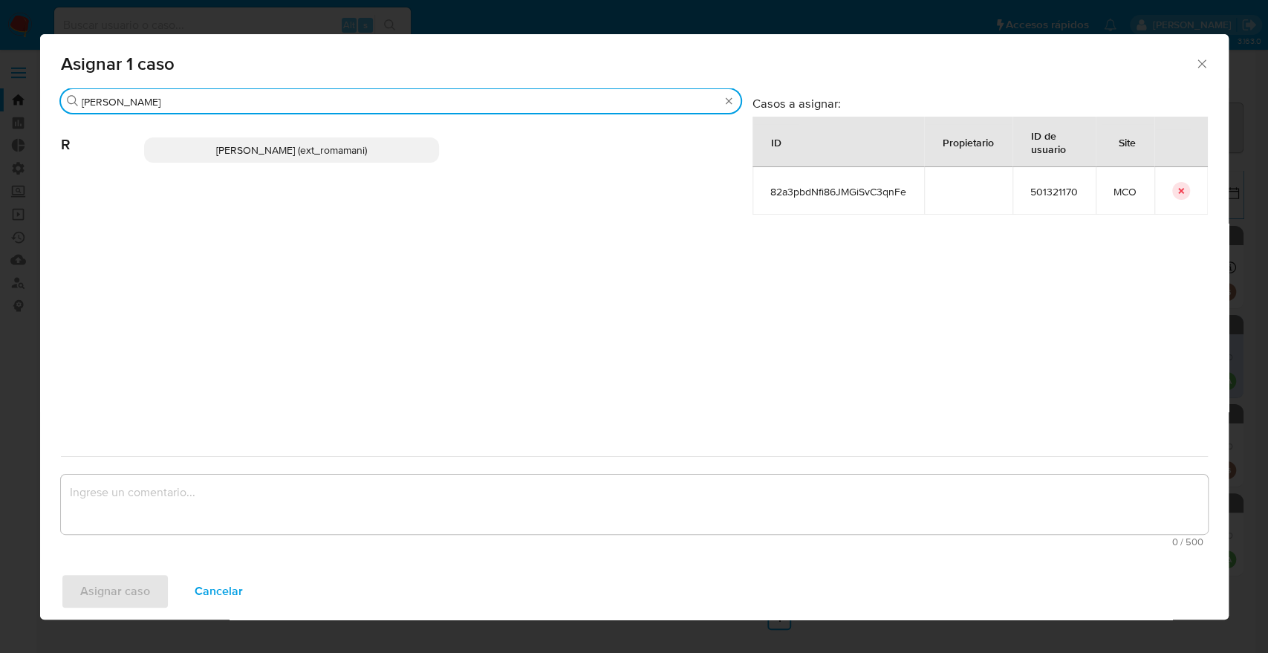
type input "rosa"
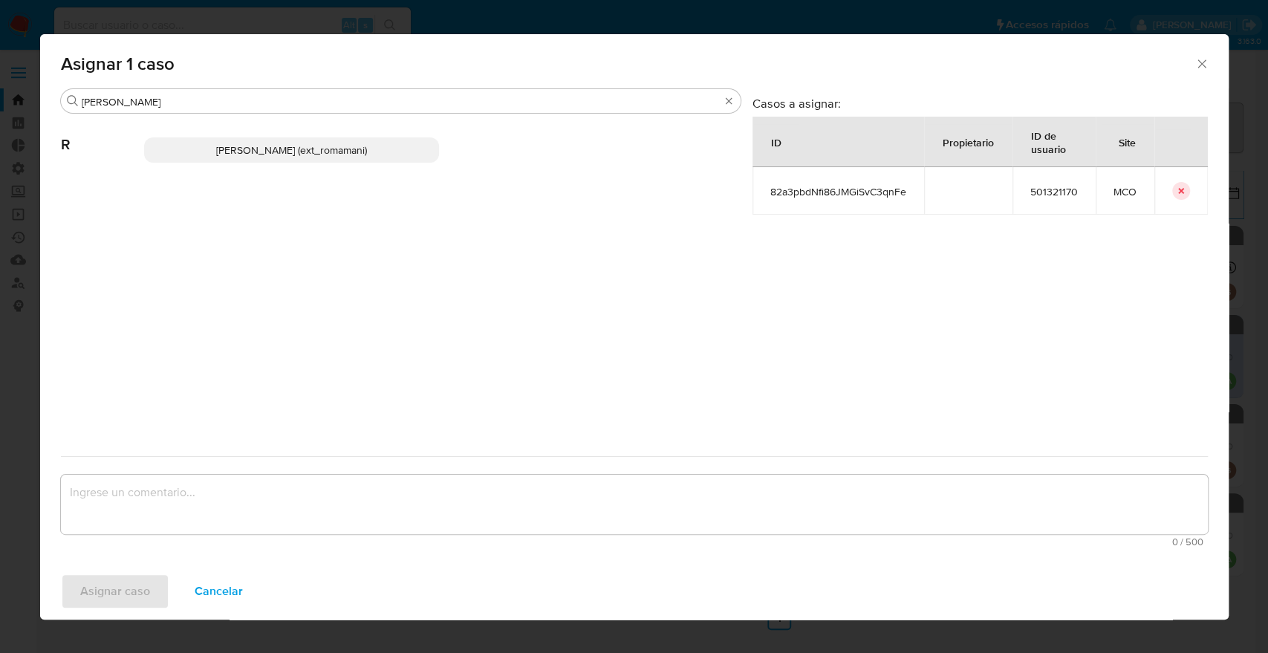
click at [401, 141] on p "Rosalia Mamani (ext_romamani)" at bounding box center [292, 149] width 296 height 25
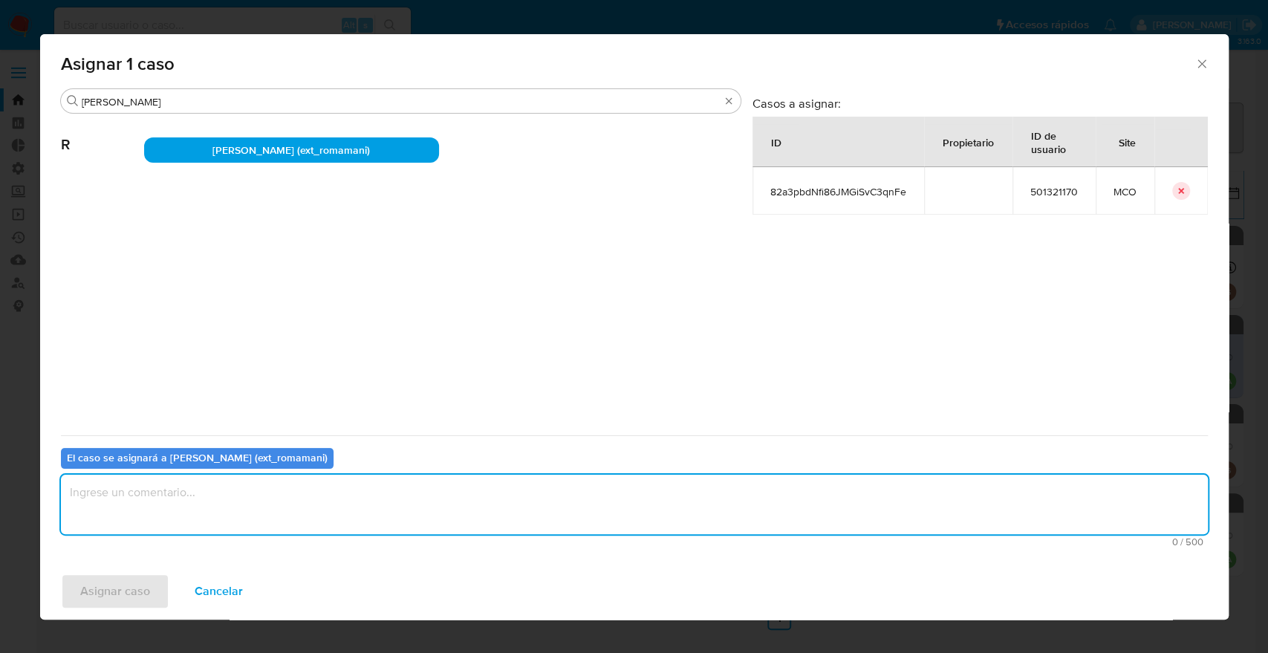
click at [309, 514] on textarea "assign-modal" at bounding box center [634, 504] width 1147 height 59
drag, startPoint x: 309, startPoint y: 515, endPoint x: 0, endPoint y: 509, distance: 309.1
click at [0, 509] on div "Asignar 1 caso Buscar rosa R Rosalia Mamani (ext_romamani) Casos a asignar: ID …" at bounding box center [634, 326] width 1268 height 653
type textarea "Asignación."
click at [154, 584] on button "Asignar caso" at bounding box center [115, 592] width 108 height 36
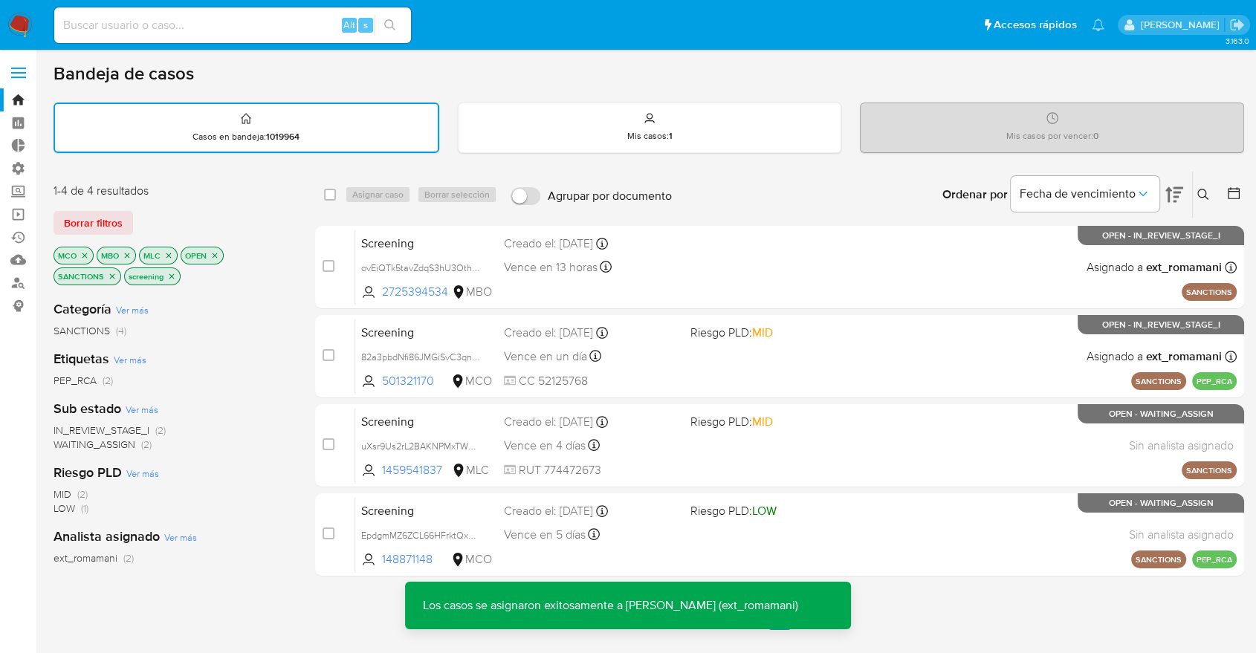
click at [845, 188] on div "Ordenar por Fecha de vencimiento No es posible ordenar los resultados mientras …" at bounding box center [961, 195] width 565 height 46
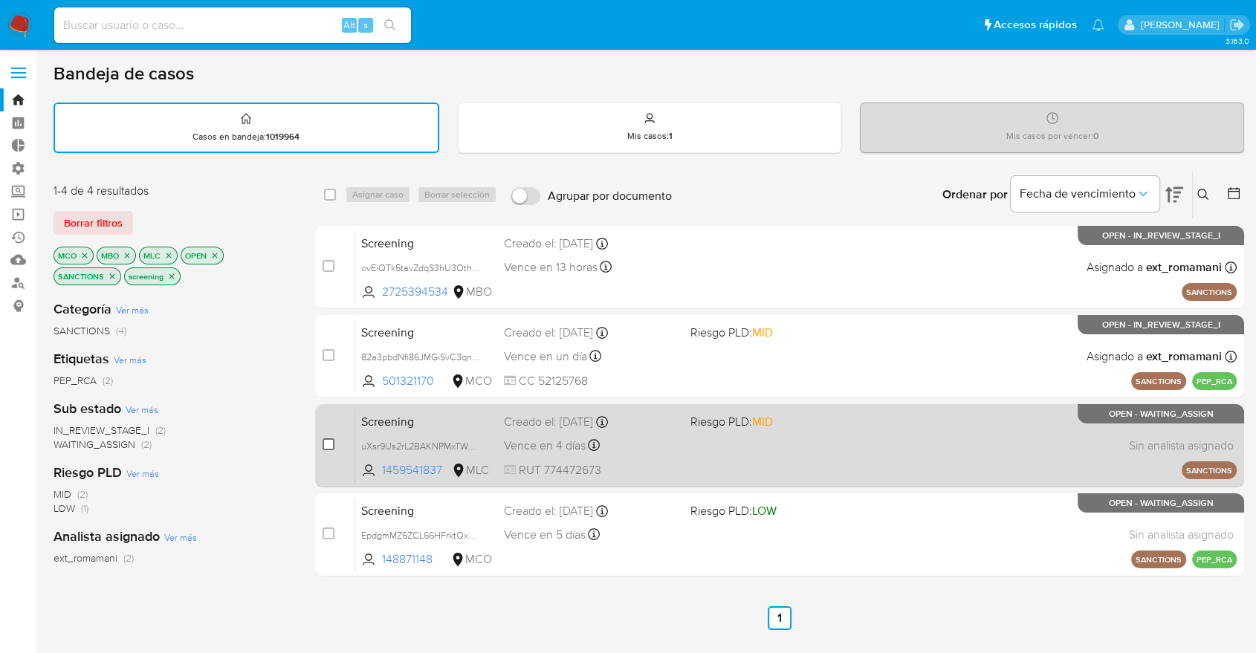
click at [328, 442] on input "checkbox" at bounding box center [328, 444] width 12 height 12
checkbox input "true"
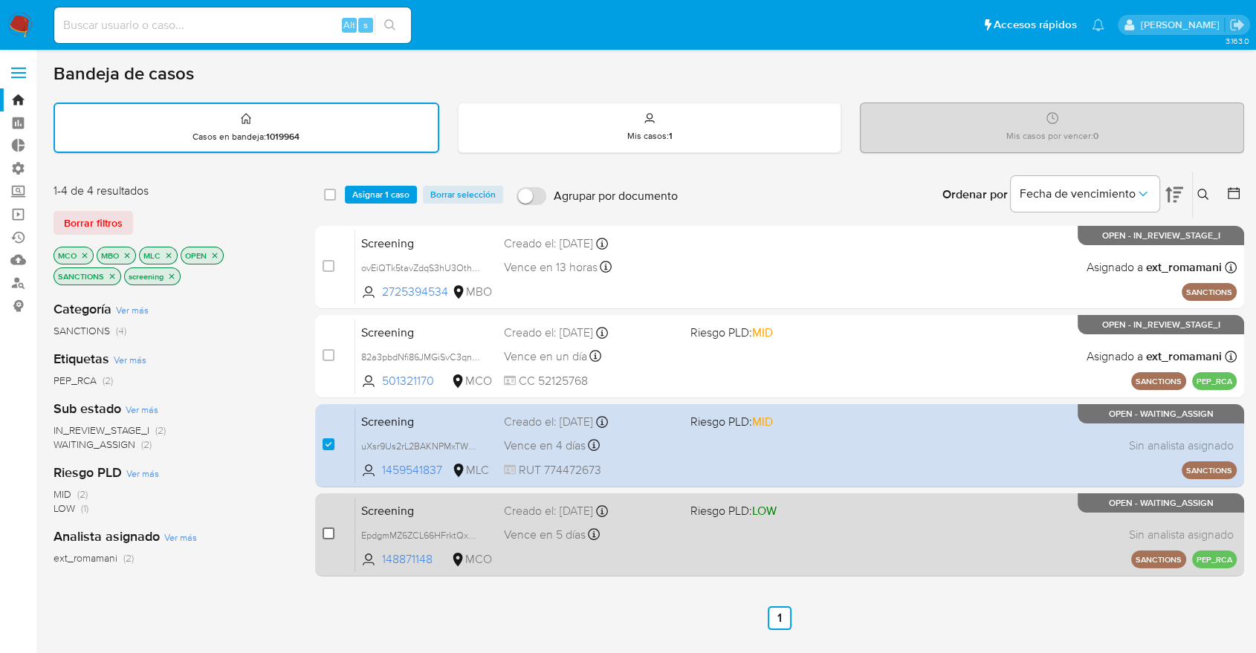
click at [324, 532] on input "checkbox" at bounding box center [328, 534] width 12 height 12
checkbox input "true"
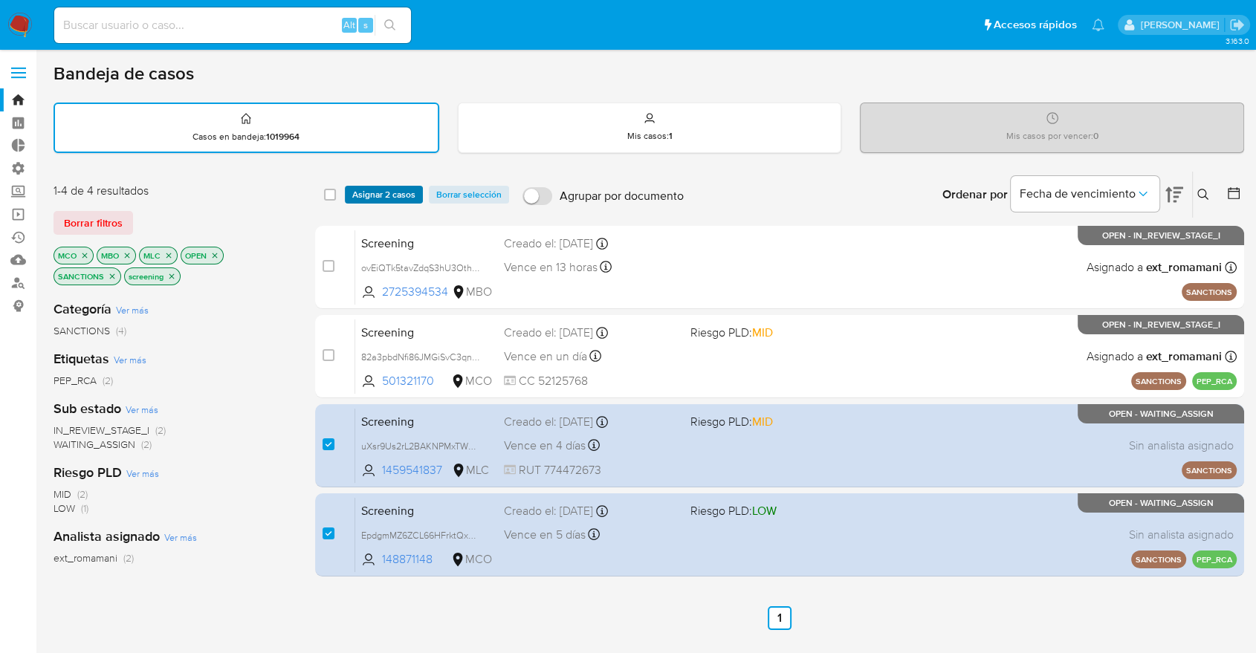
click at [415, 195] on button "Asignar 2 casos" at bounding box center [384, 195] width 78 height 18
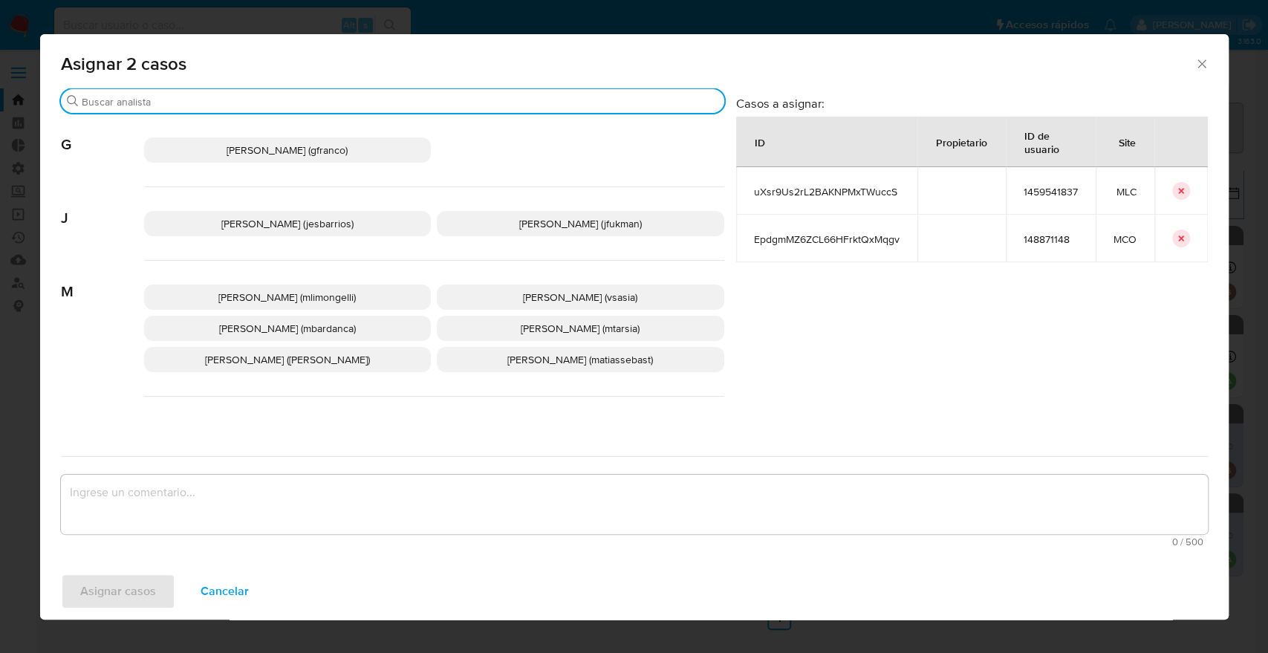
click at [392, 105] on input "Buscar" at bounding box center [400, 101] width 637 height 13
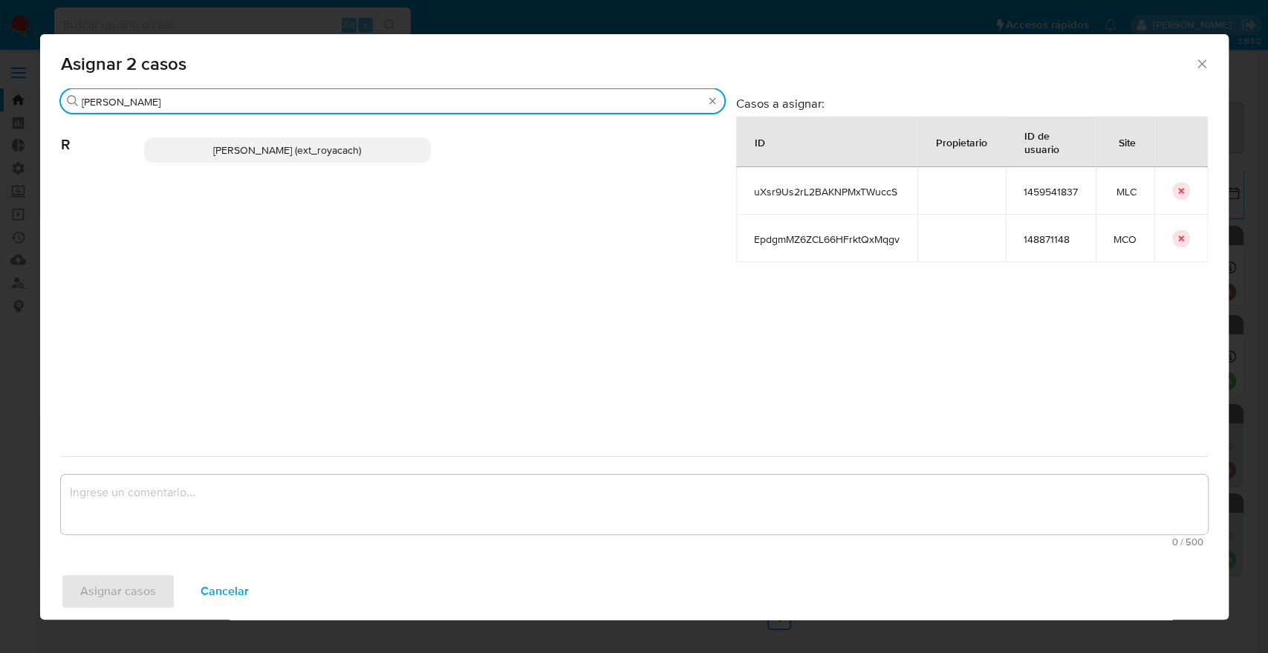
type input "romi"
click at [406, 140] on p "Romina Isabel Yacachury (ext_royacach)" at bounding box center [288, 149] width 288 height 25
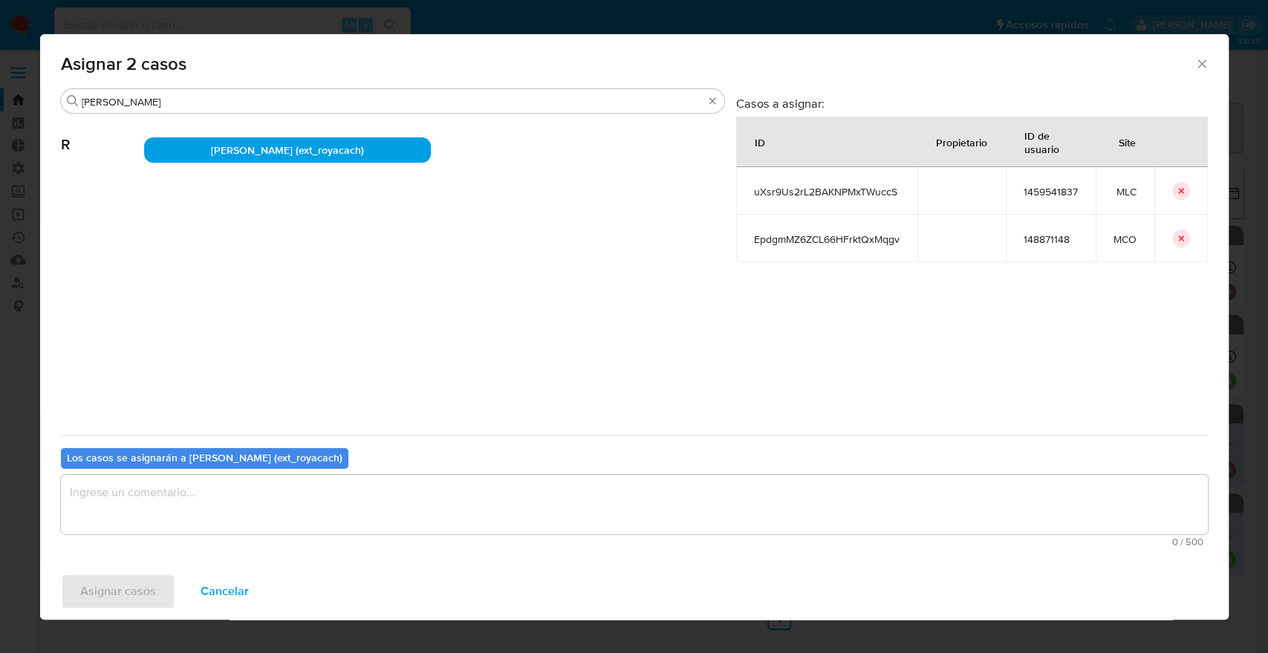
click at [290, 500] on textarea "assign-modal" at bounding box center [634, 504] width 1147 height 59
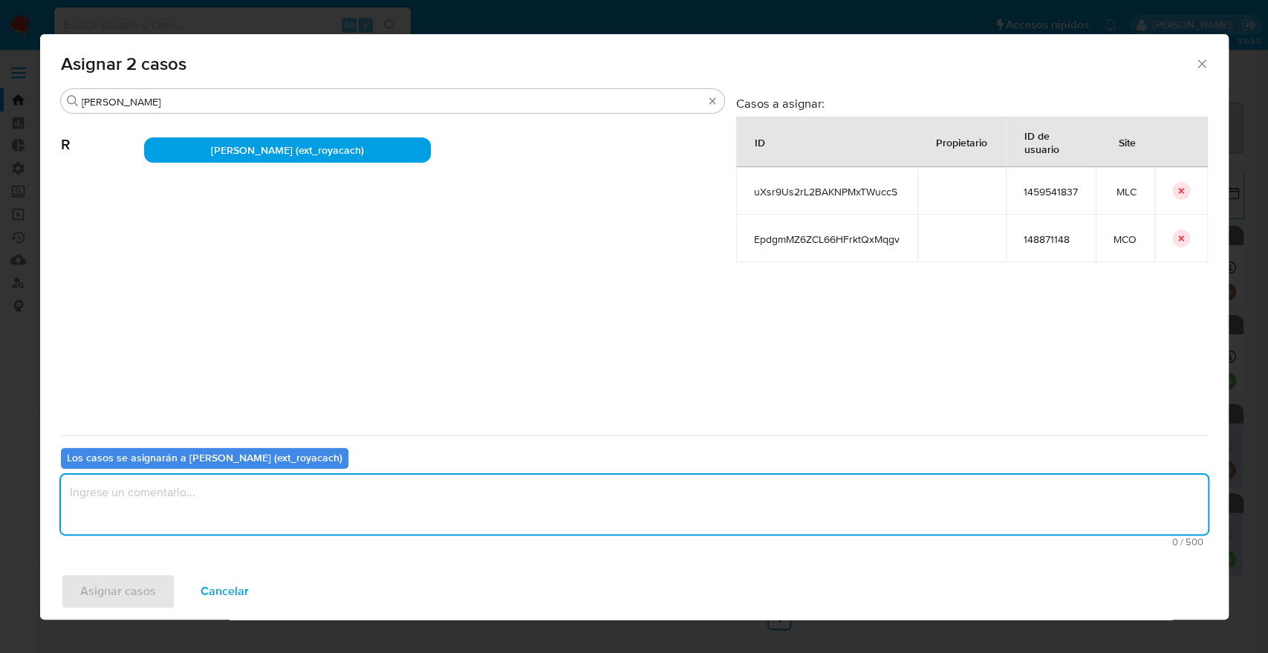
paste textarea "Asignación."
type textarea "Asignación."
click at [150, 601] on span "Asignar casos" at bounding box center [118, 591] width 76 height 33
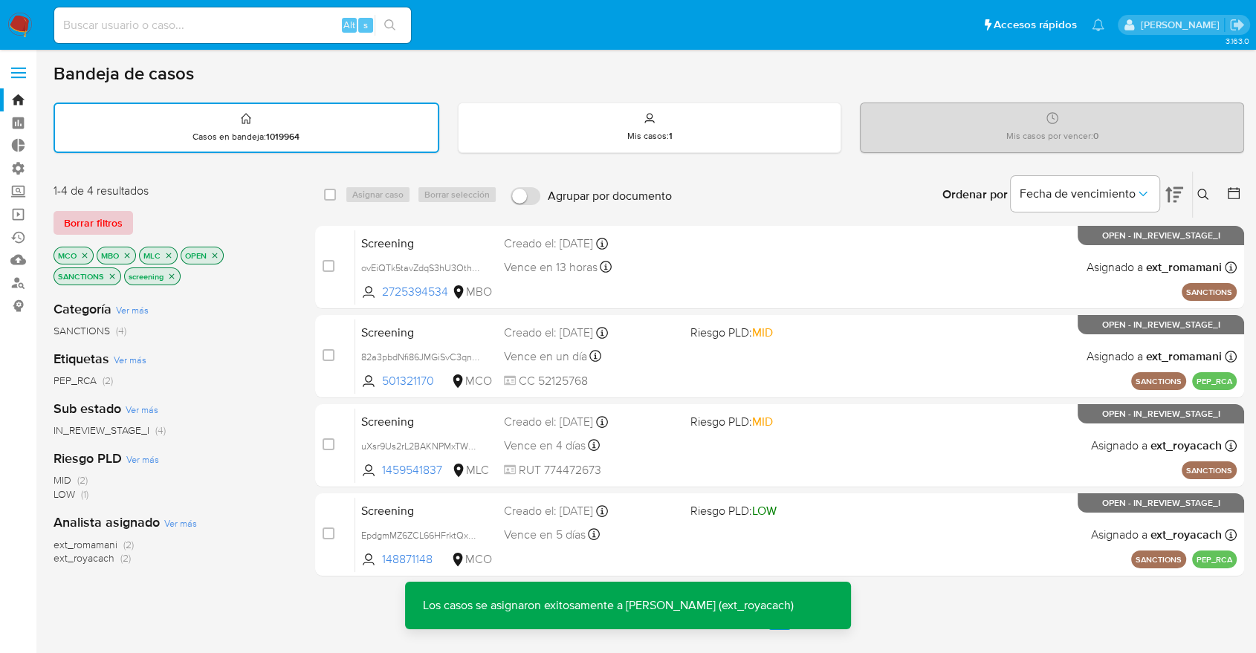
click at [120, 221] on span "Borrar filtros" at bounding box center [93, 222] width 59 height 21
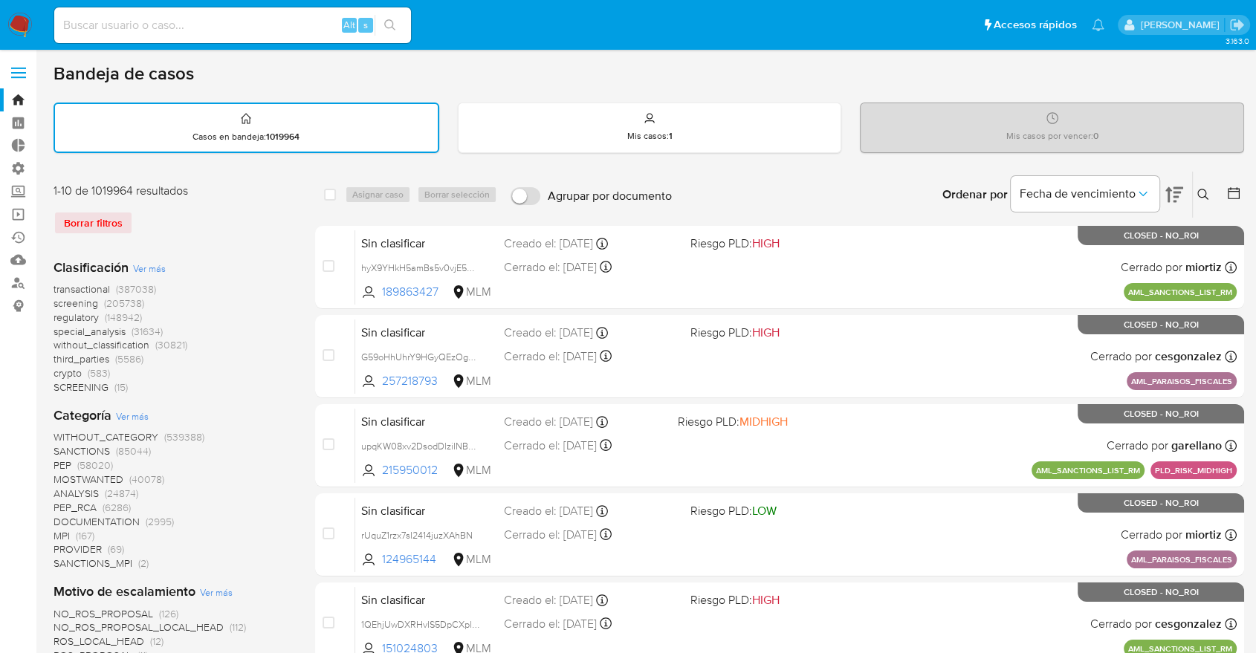
click at [53, 317] on span "regulatory" at bounding box center [75, 317] width 45 height 15
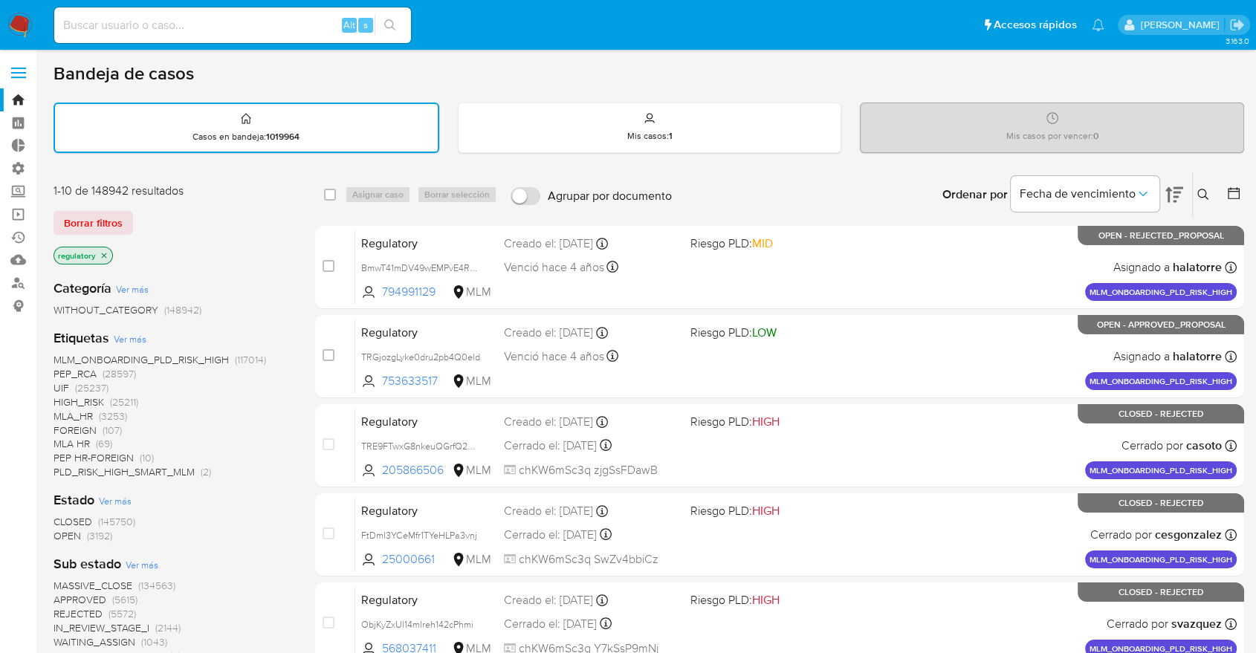
click at [59, 536] on span "OPEN" at bounding box center [66, 535] width 27 height 15
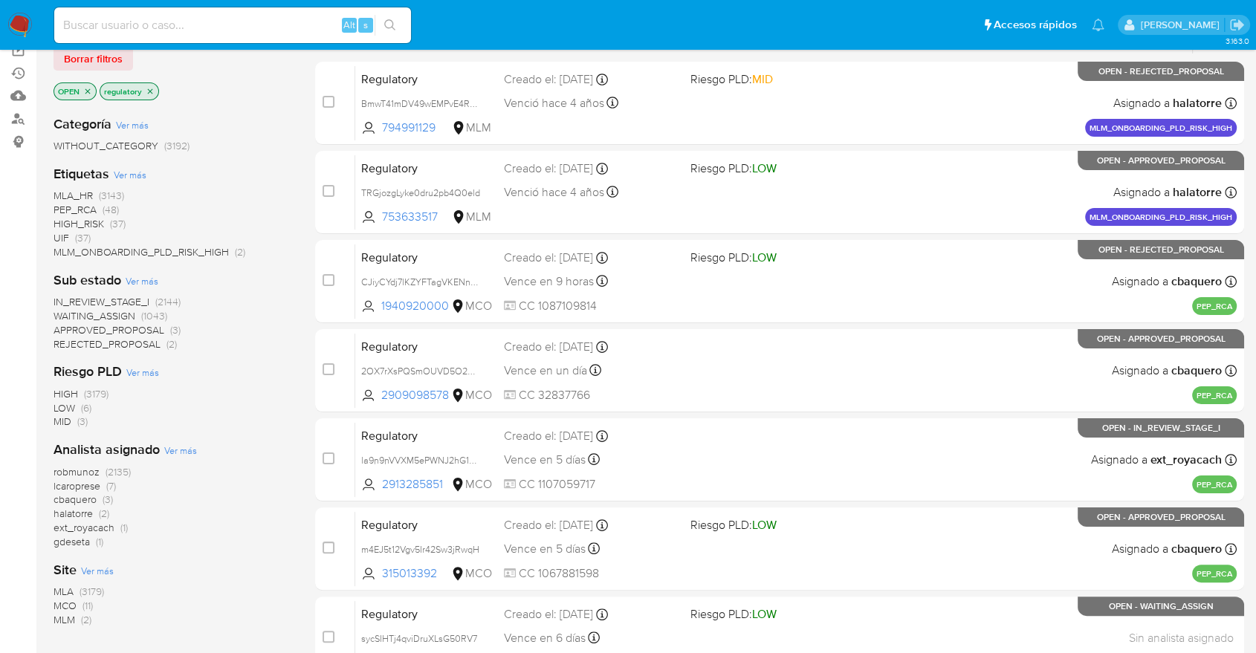
scroll to position [165, 0]
click at [65, 603] on span "MCO" at bounding box center [64, 604] width 23 height 15
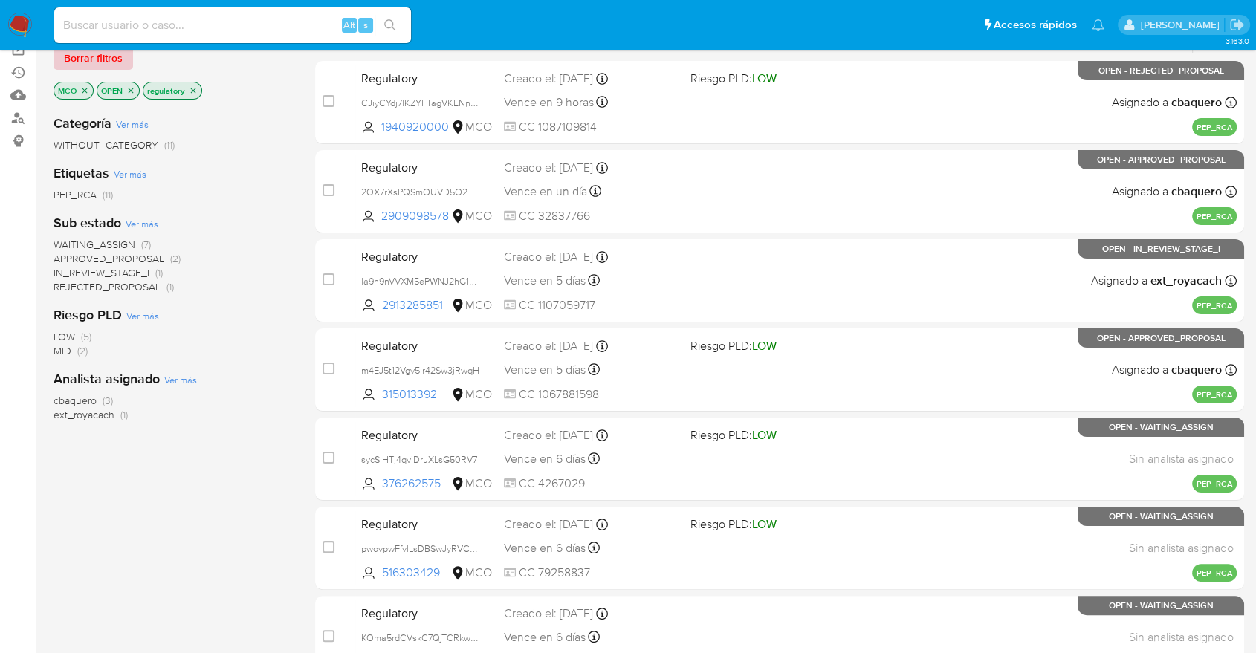
click at [125, 53] on button "Borrar filtros" at bounding box center [92, 58] width 79 height 24
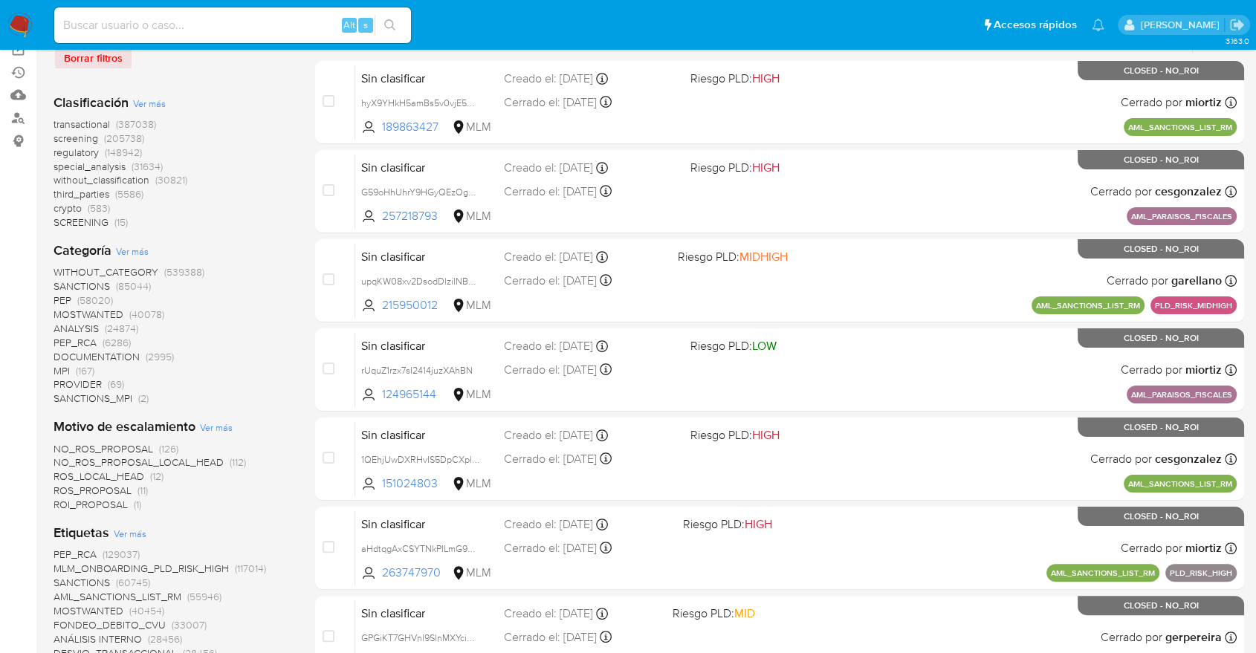
click at [58, 134] on span "screening" at bounding box center [75, 138] width 45 height 15
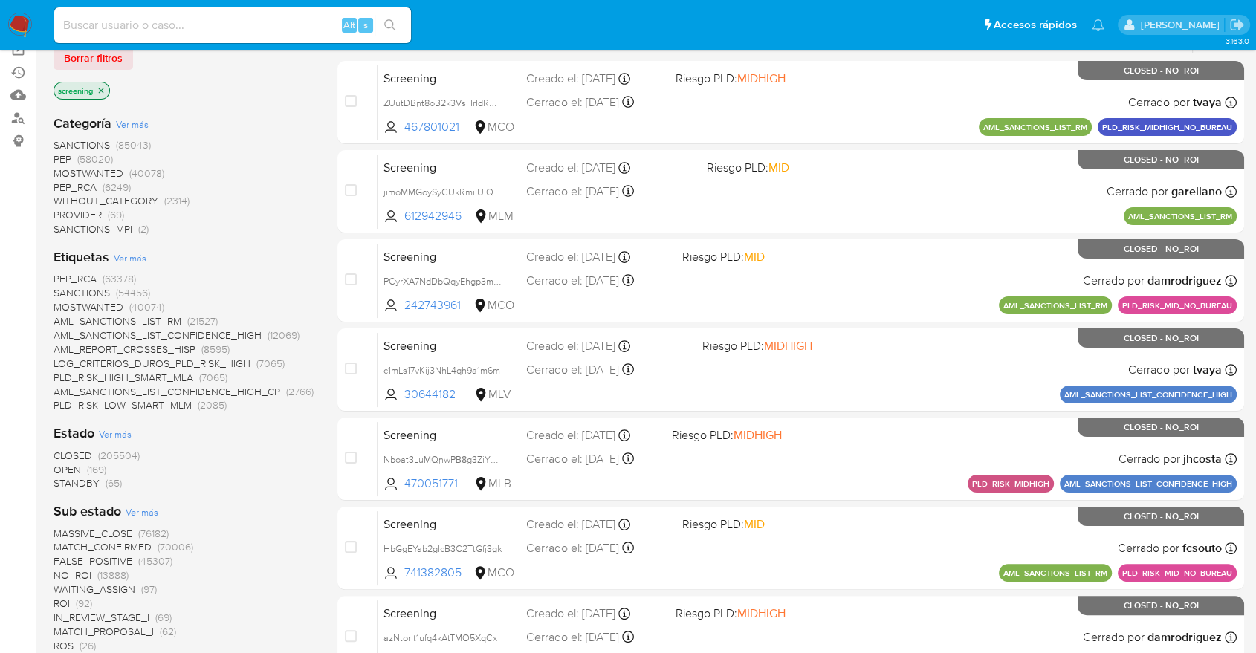
click at [62, 468] on span "OPEN" at bounding box center [66, 469] width 27 height 15
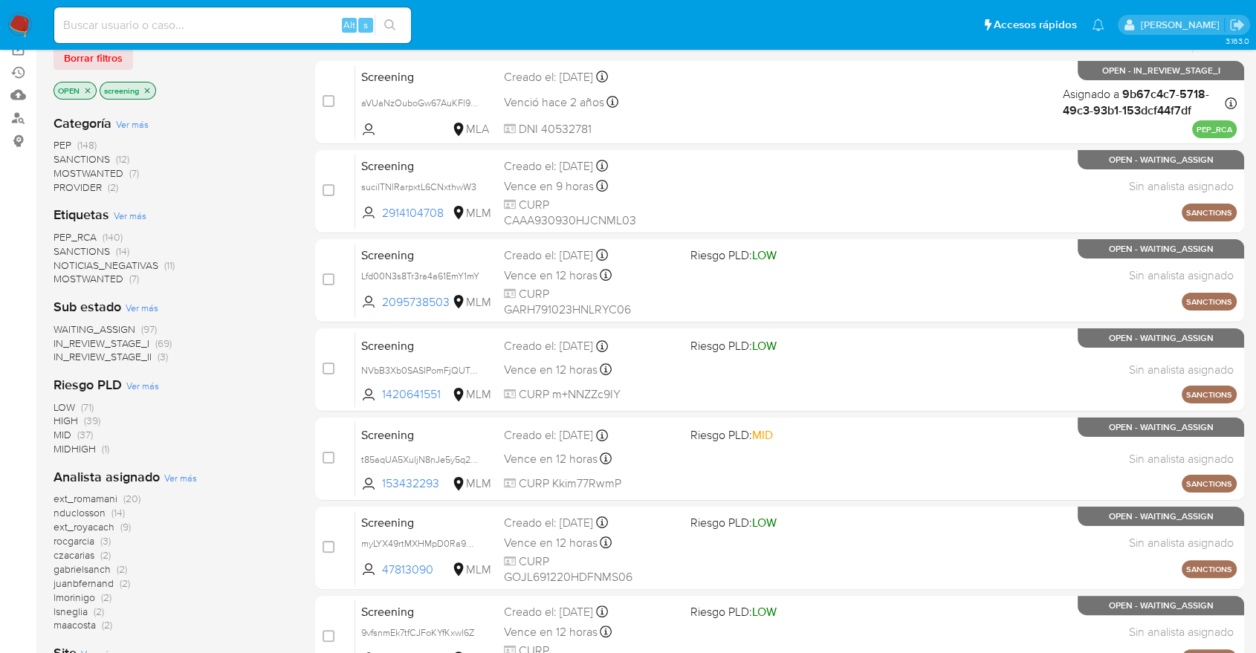
click at [64, 276] on span "MOSTWANTED" at bounding box center [88, 278] width 70 height 15
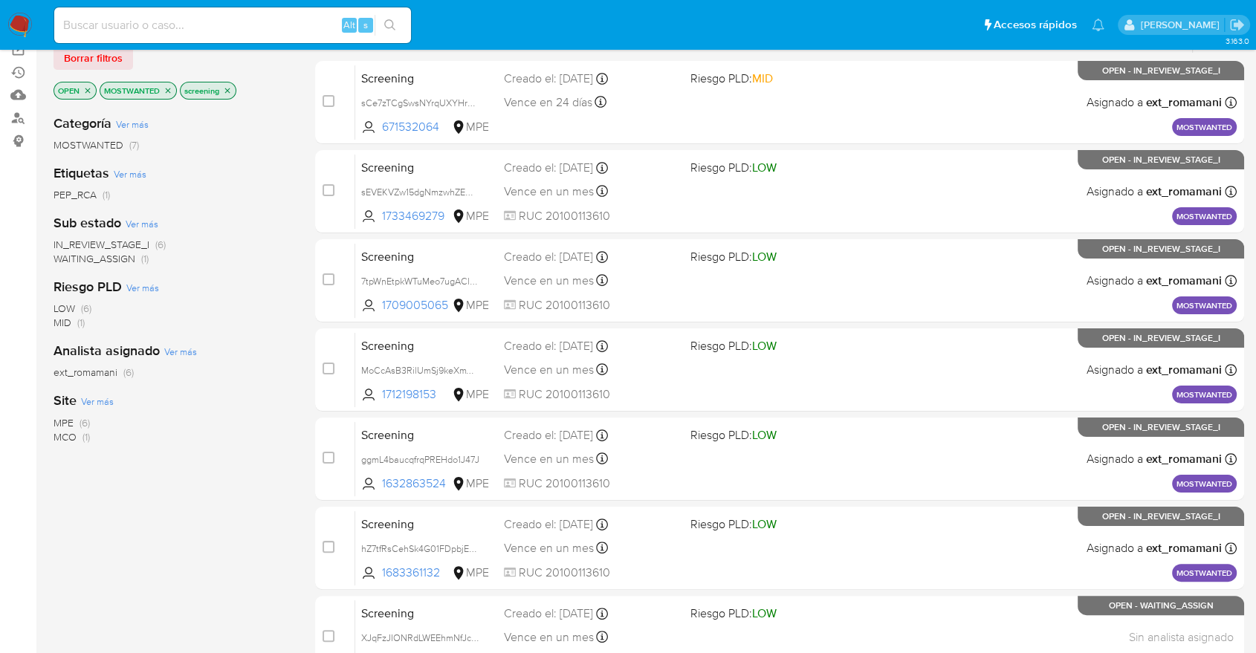
click at [59, 266] on div "Categoría Ver más MOSTWANTED (7) Etiquetas Ver más PEP_RCA (1) Sub estado Ver m…" at bounding box center [172, 355] width 238 height 505
click at [59, 262] on span "WAITING_ASSIGN" at bounding box center [94, 258] width 82 height 15
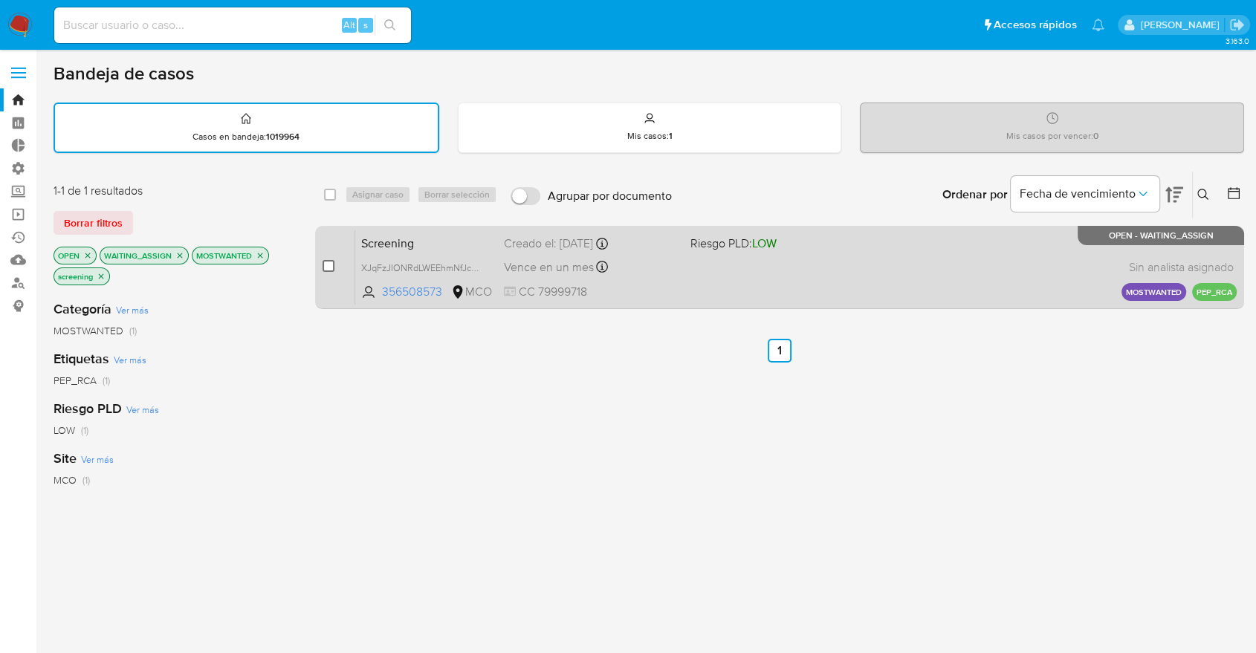
click at [326, 266] on input "checkbox" at bounding box center [328, 266] width 12 height 12
checkbox input "true"
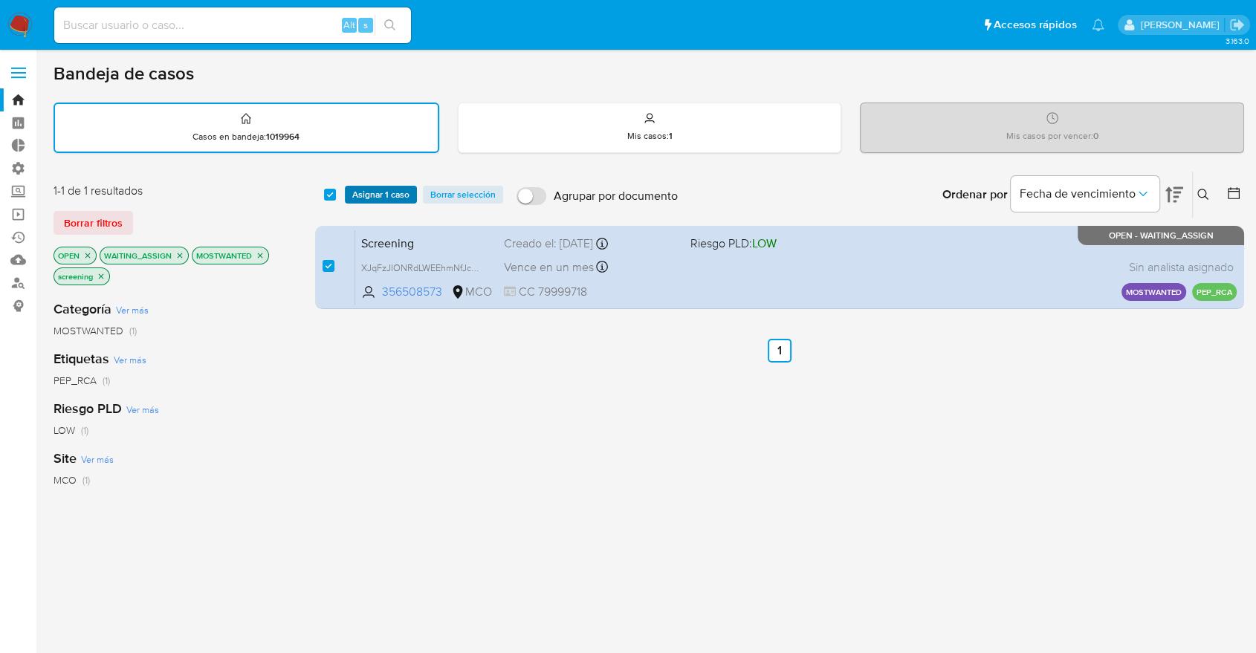
click at [404, 195] on span "Asignar 1 caso" at bounding box center [380, 194] width 57 height 15
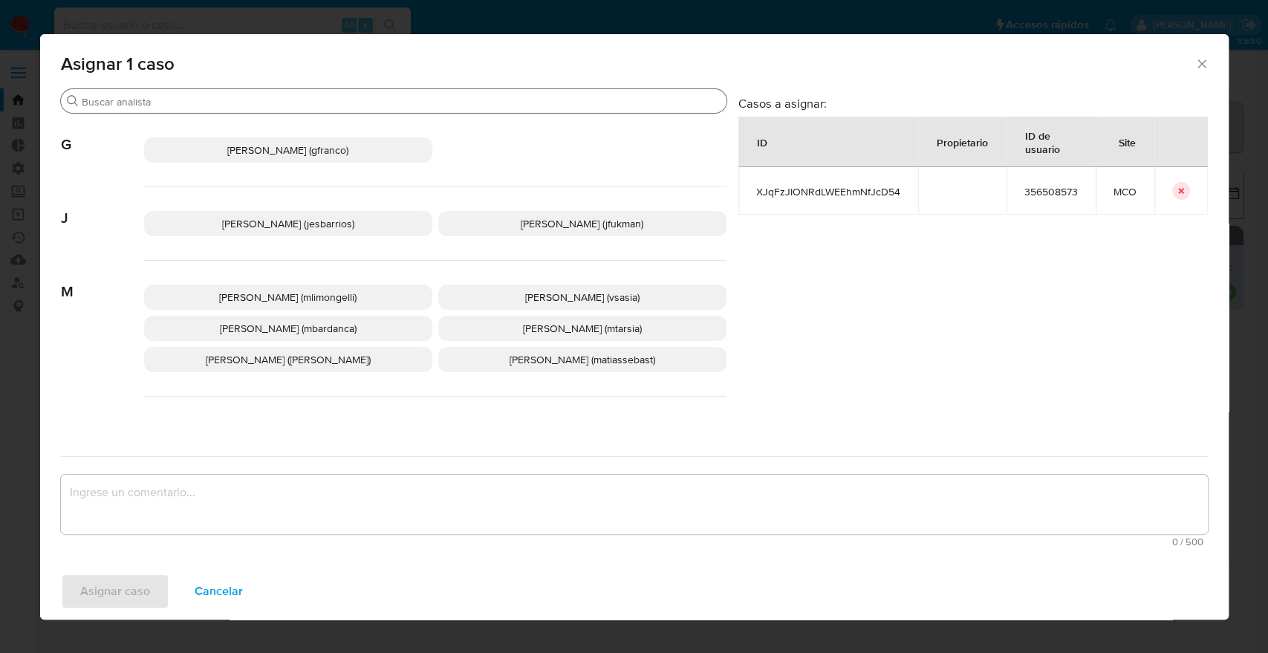
click at [314, 103] on input "Buscar" at bounding box center [401, 101] width 639 height 13
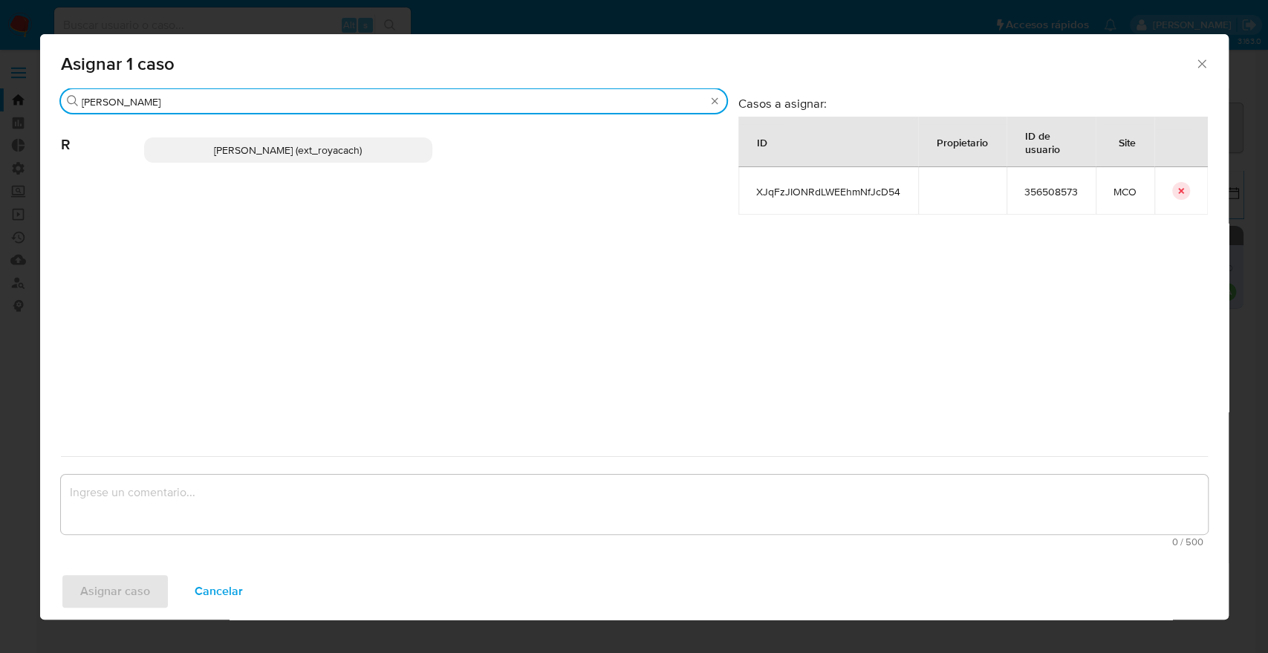
type input "romi"
click at [386, 154] on p "Romina Isabel Yacachury (ext_royacach)" at bounding box center [288, 149] width 288 height 25
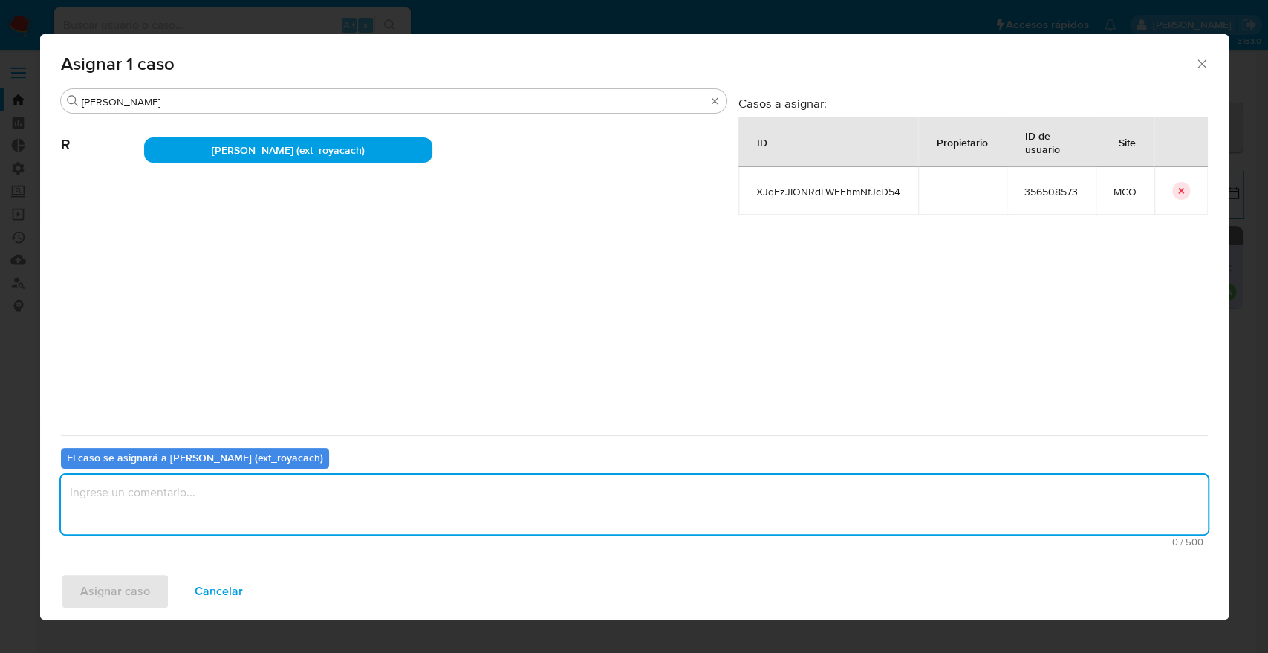
click at [296, 481] on textarea "assign-modal" at bounding box center [634, 504] width 1147 height 59
paste textarea "Asignación."
type textarea "Asignación."
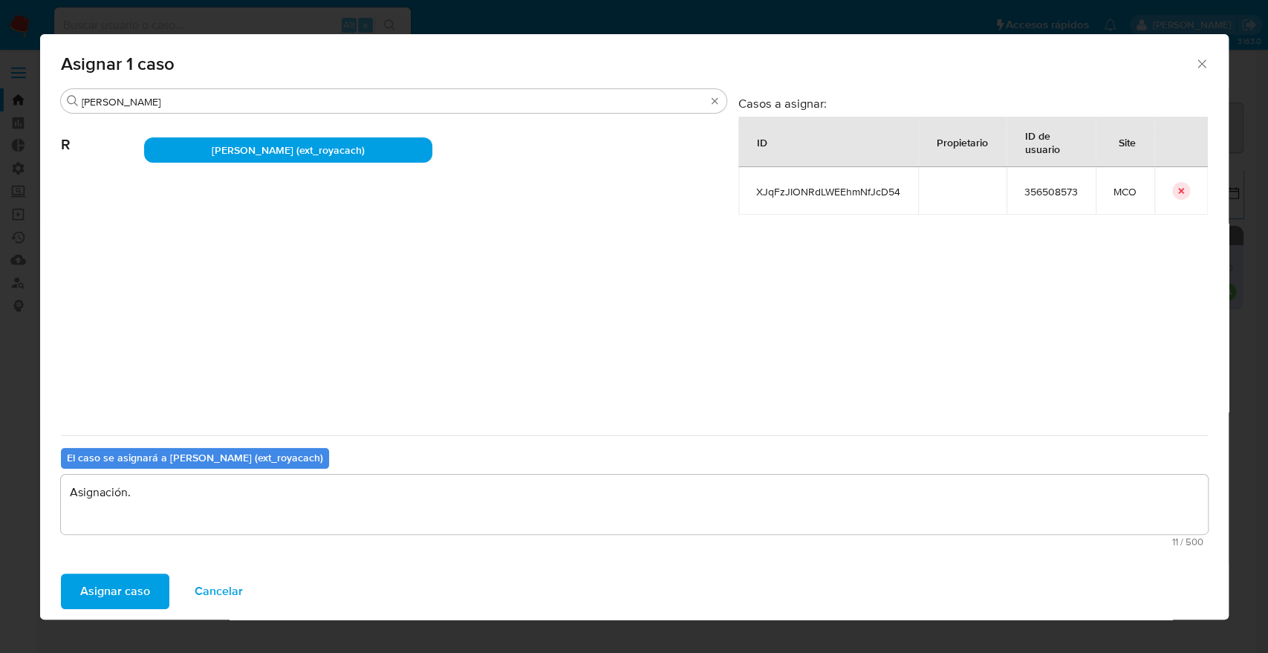
click at [160, 583] on button "Asignar caso" at bounding box center [115, 592] width 108 height 36
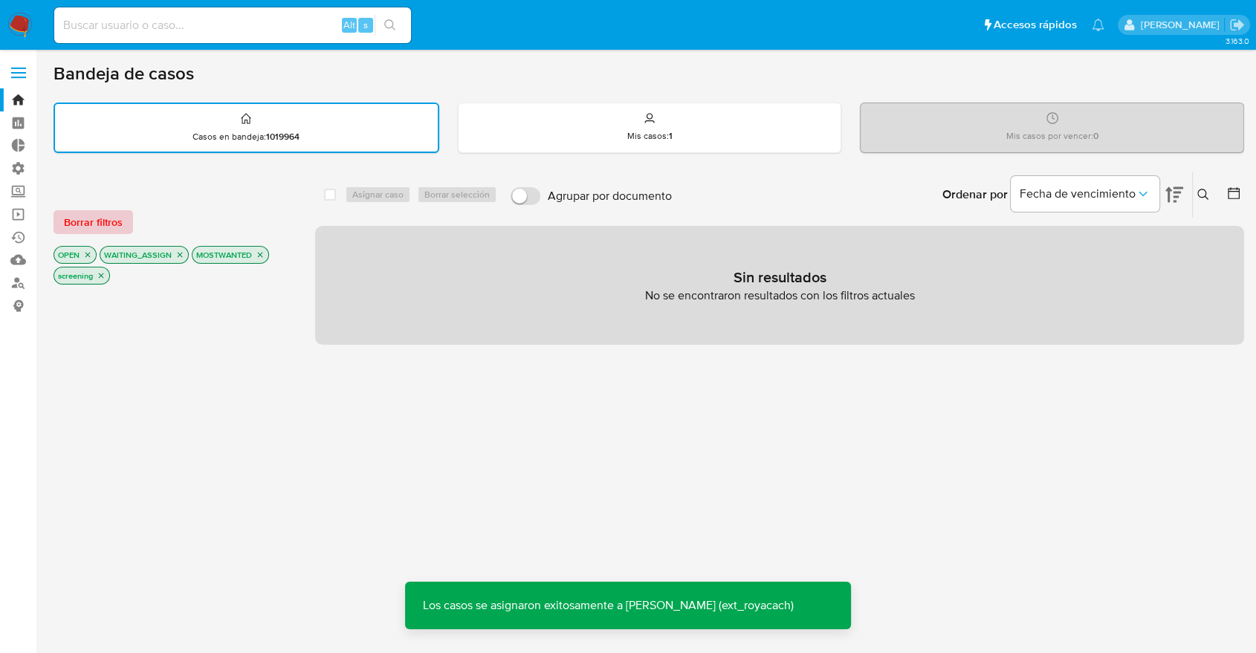
click at [120, 223] on span "Borrar filtros" at bounding box center [93, 222] width 59 height 21
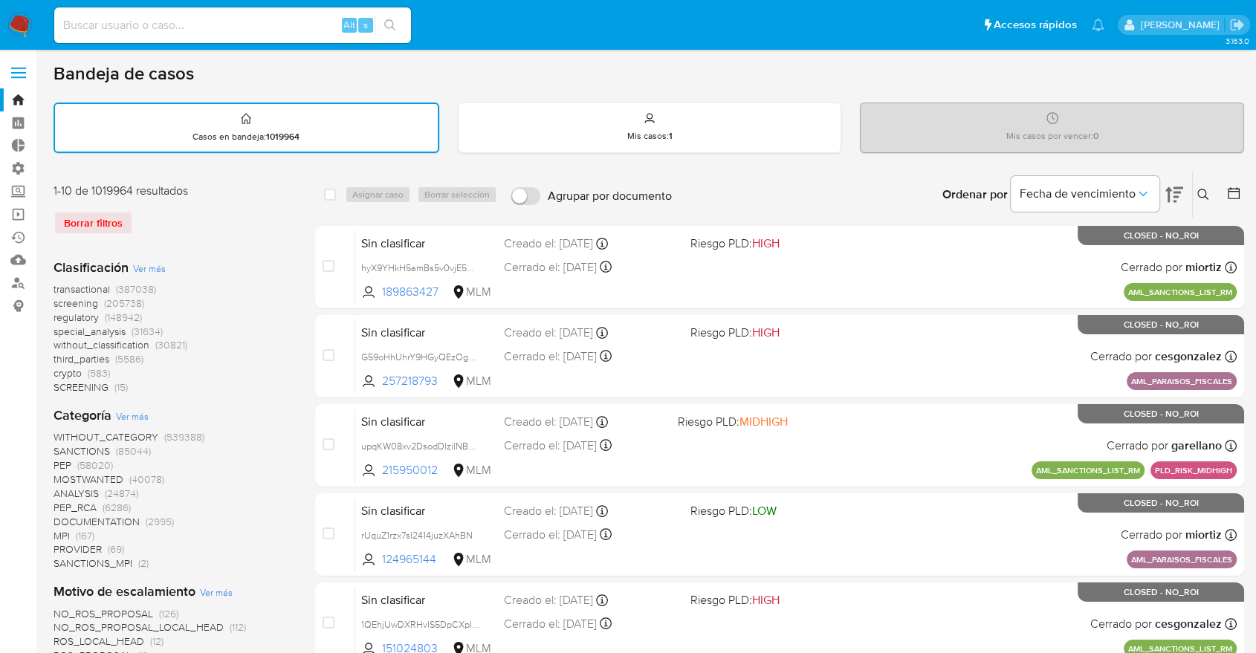
click at [59, 303] on span "screening" at bounding box center [75, 303] width 45 height 15
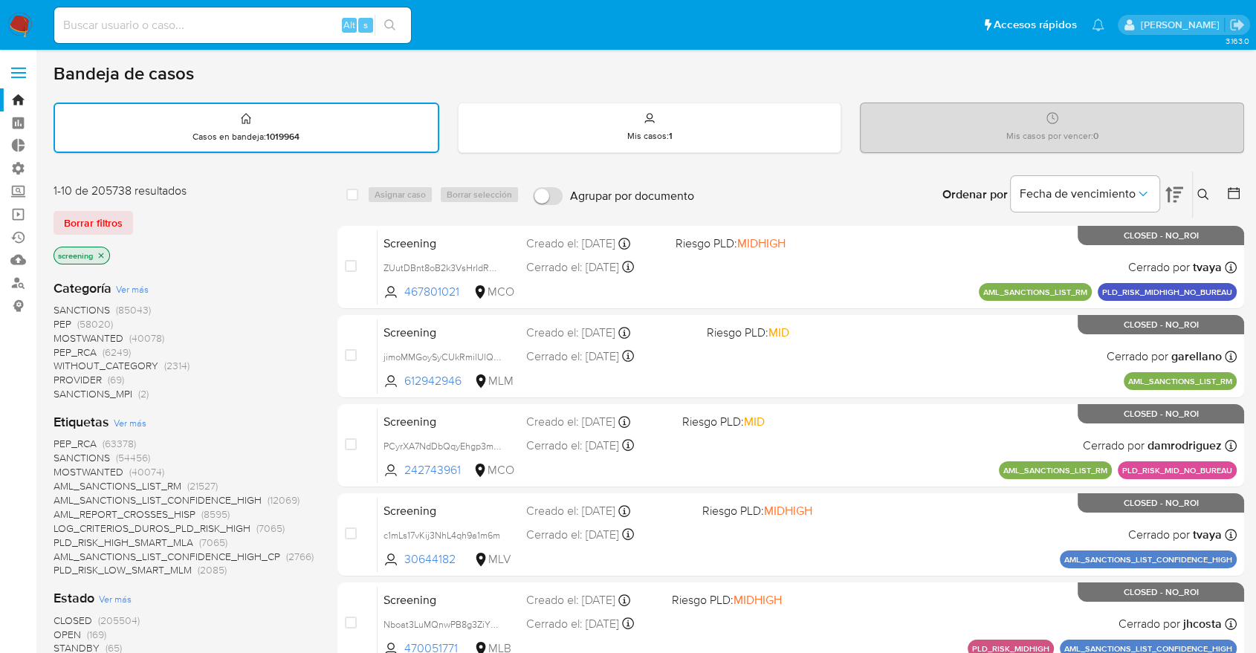
click at [62, 630] on span "OPEN" at bounding box center [66, 634] width 27 height 15
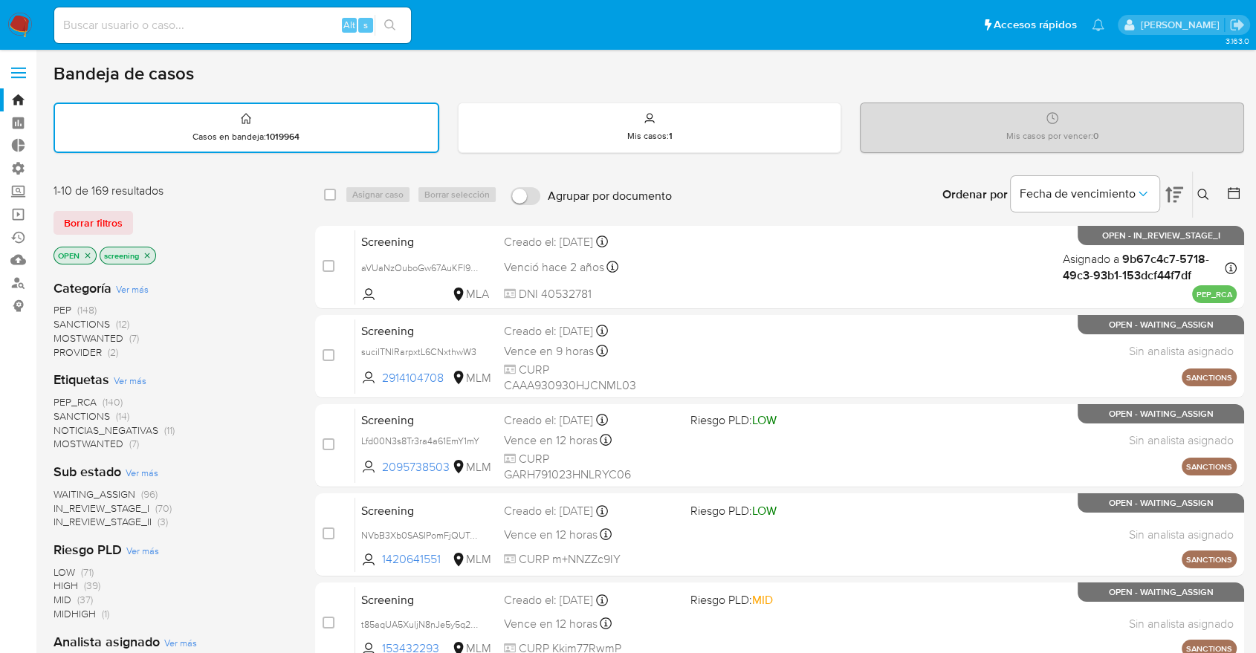
click at [62, 397] on span "PEP_RCA" at bounding box center [74, 402] width 43 height 15
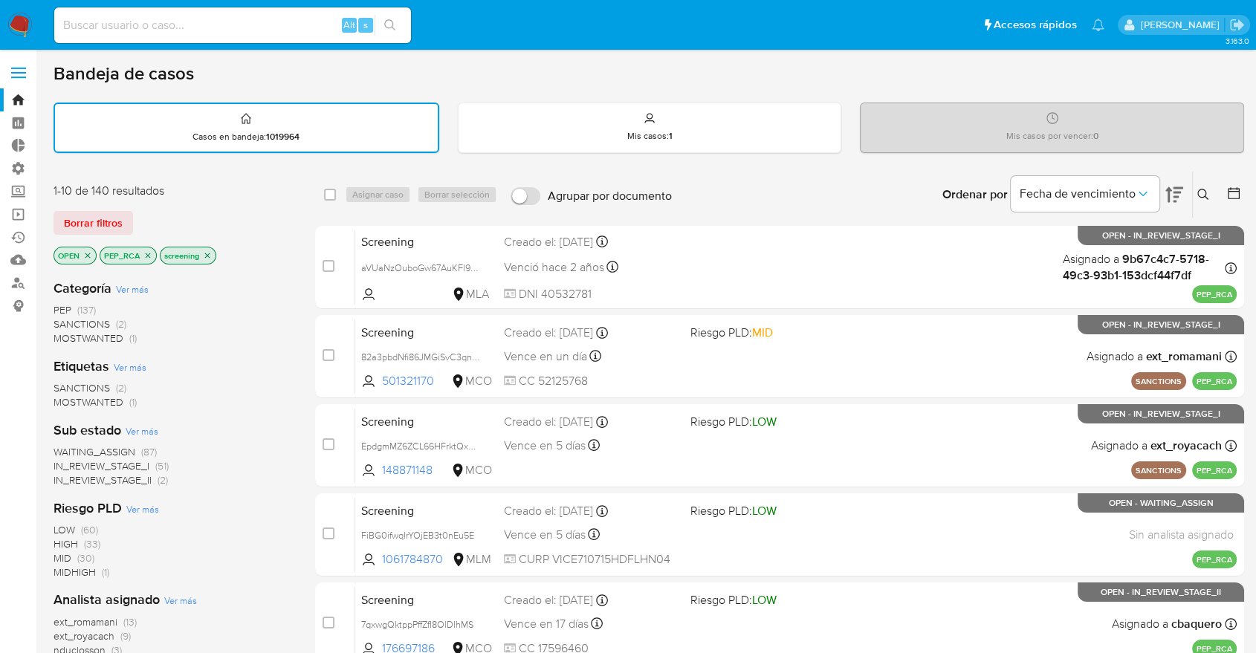
click at [155, 223] on div "Borrar filtros" at bounding box center [172, 223] width 238 height 24
click at [152, 219] on div "Borrar filtros" at bounding box center [172, 223] width 238 height 24
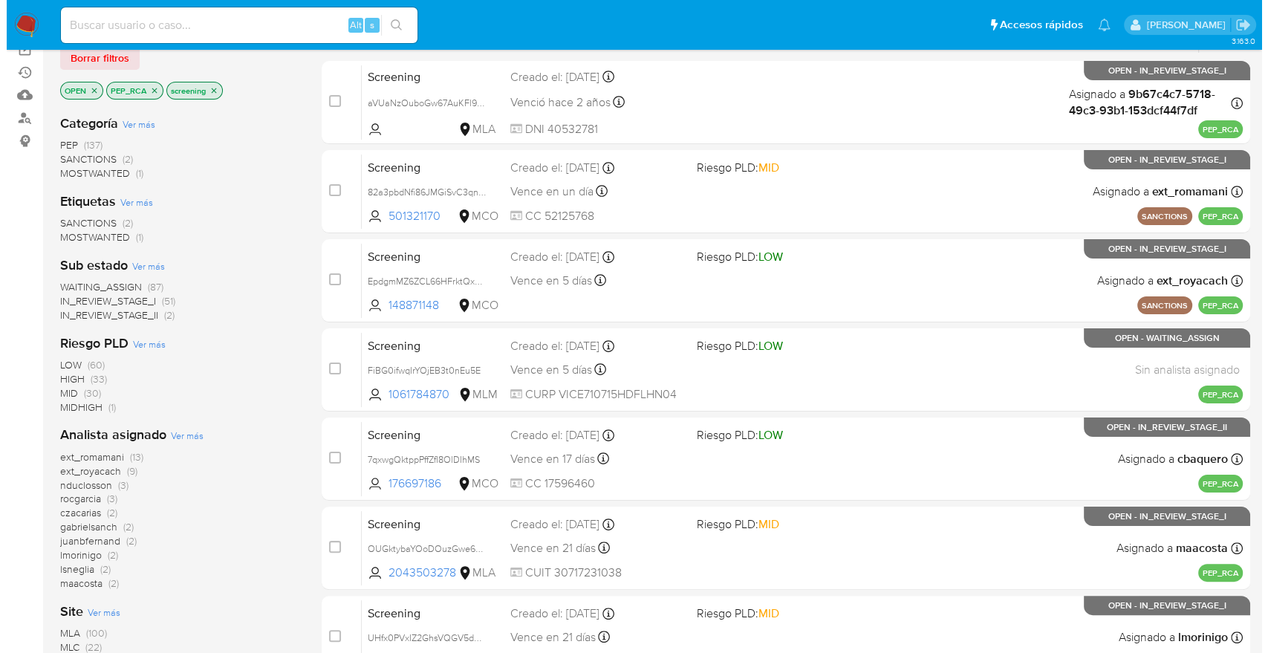
scroll to position [412, 0]
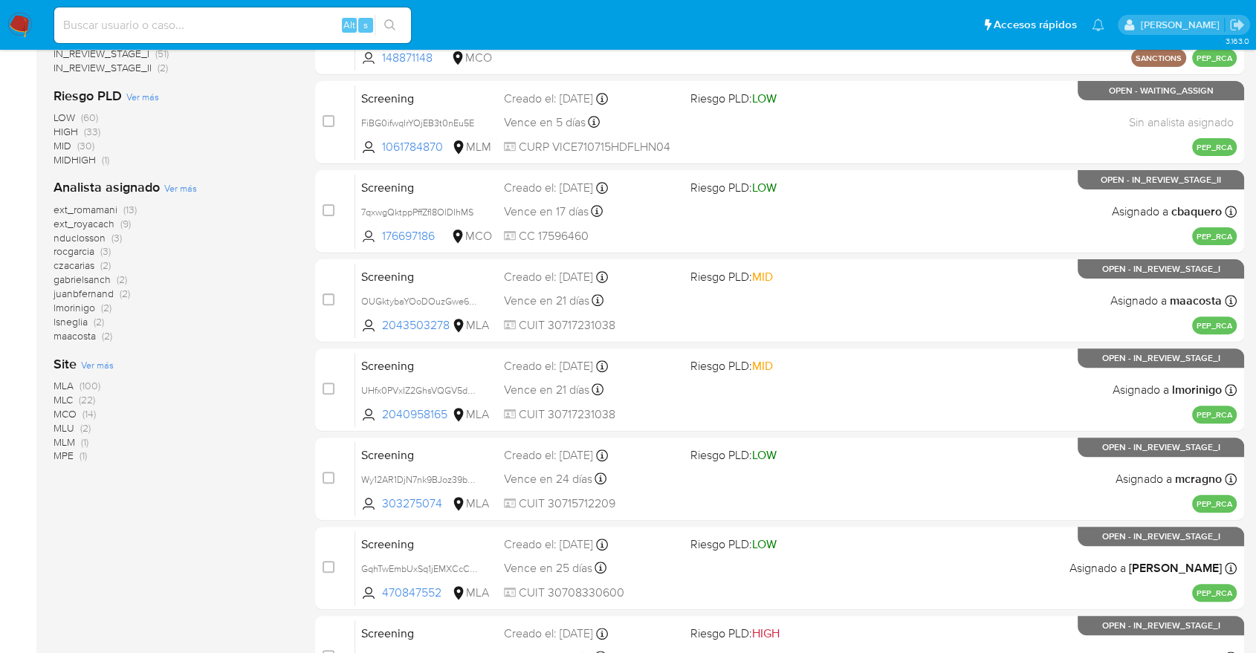
click at [86, 363] on span "Ver más" at bounding box center [97, 364] width 33 height 13
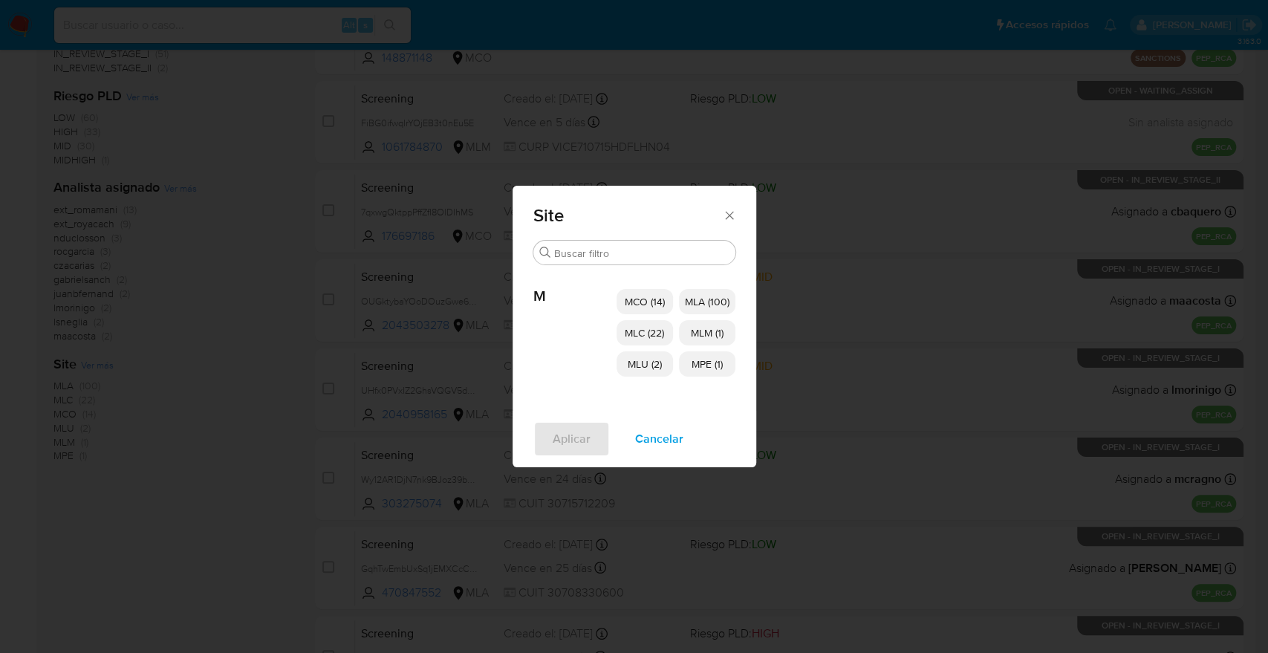
click at [644, 293] on p "MCO (14)" at bounding box center [645, 301] width 56 height 25
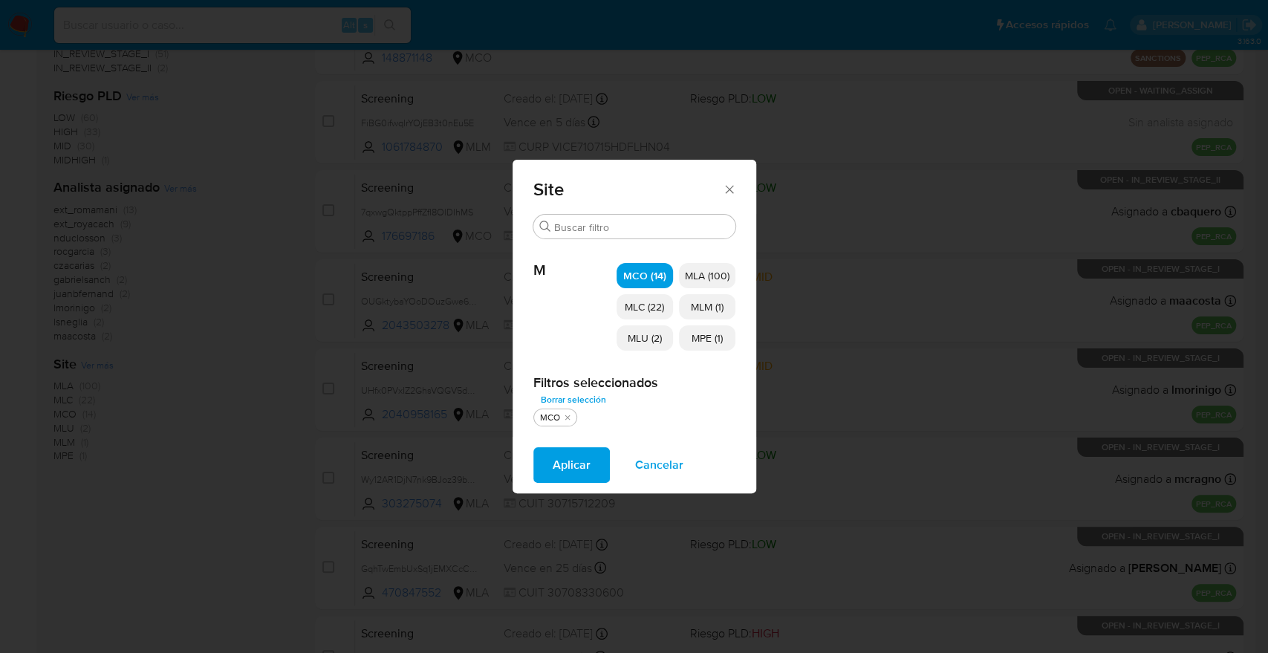
click at [647, 298] on p "MLC (22)" at bounding box center [645, 306] width 56 height 25
click at [661, 341] on span "MLU (2)" at bounding box center [645, 338] width 34 height 15
click at [698, 313] on span "MLM (1)" at bounding box center [707, 306] width 33 height 15
click at [700, 342] on span "MPE (1)" at bounding box center [707, 338] width 31 height 15
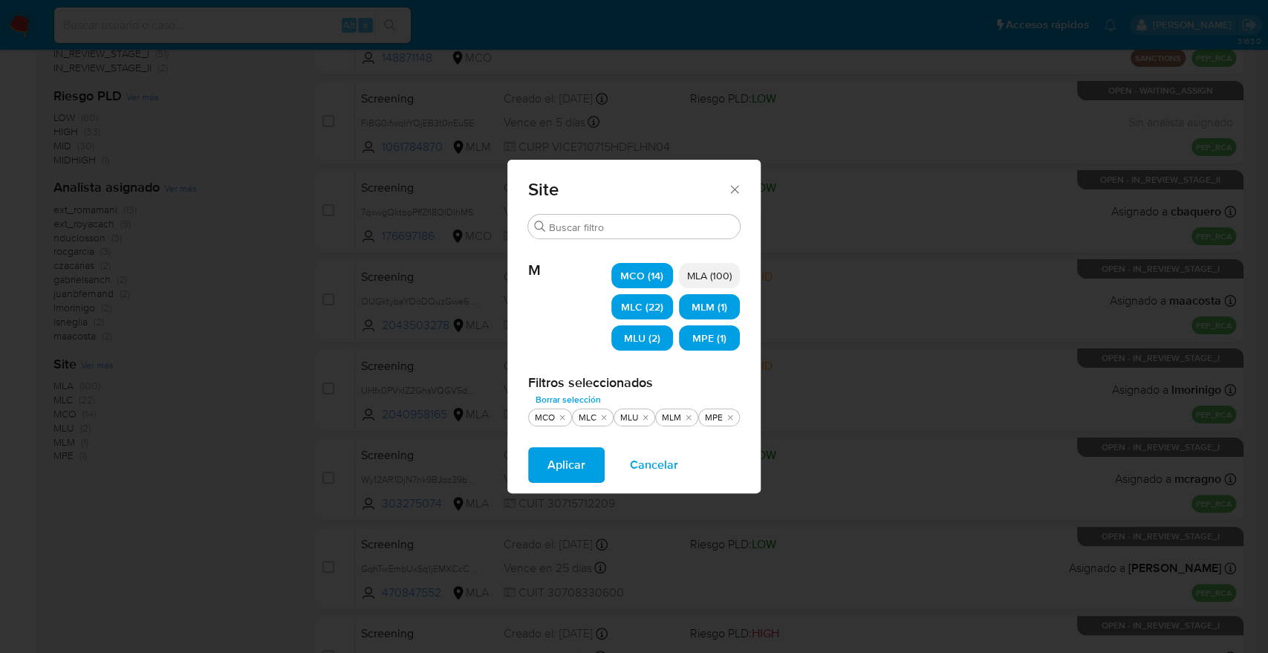
click at [588, 452] on button "Aplicar" at bounding box center [566, 465] width 77 height 36
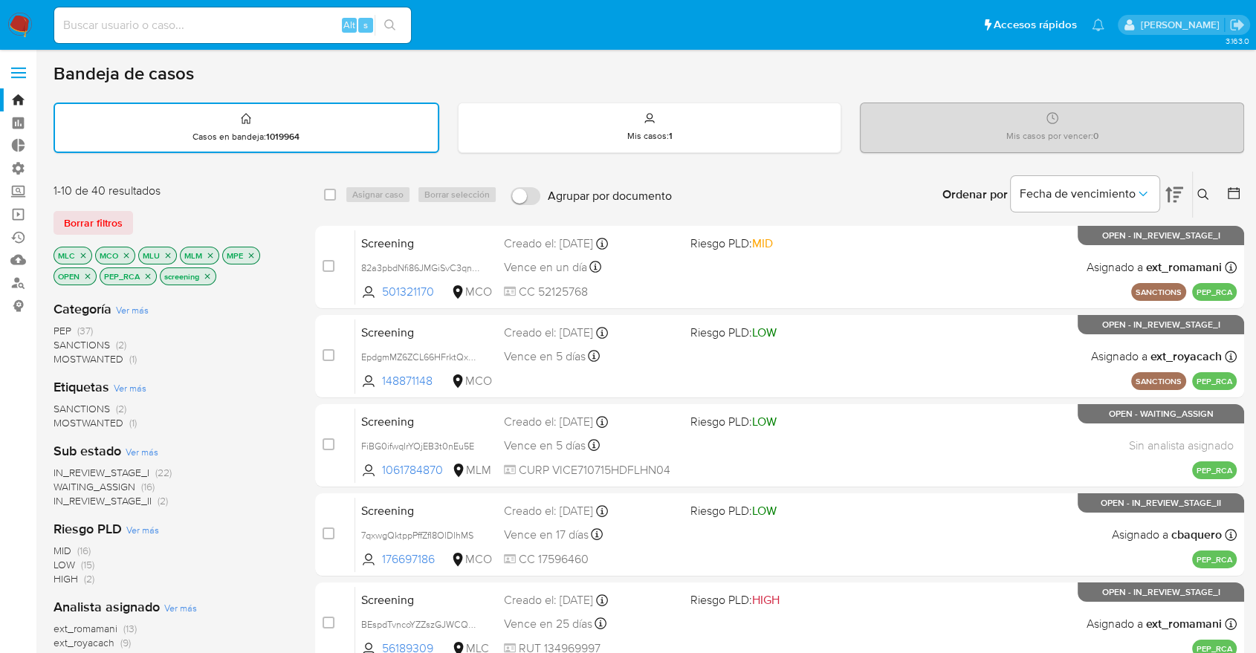
click at [149, 215] on div "Borrar filtros" at bounding box center [172, 223] width 238 height 24
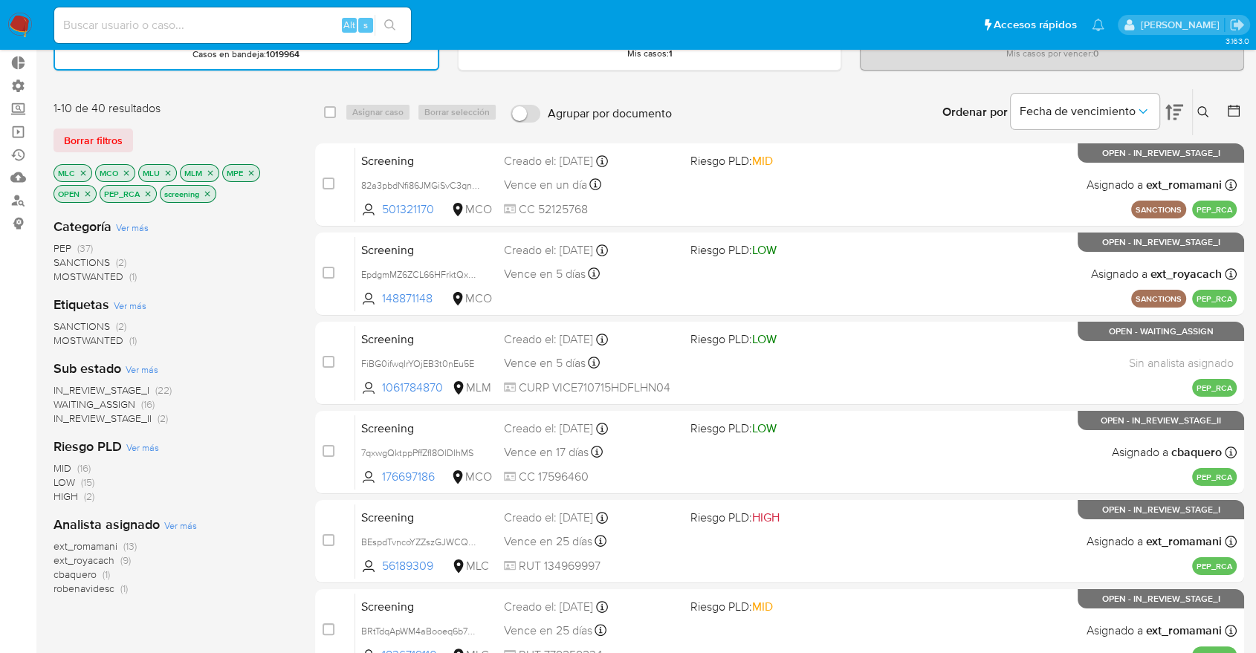
click at [65, 403] on span "WAITING_ASSIGN" at bounding box center [94, 404] width 82 height 15
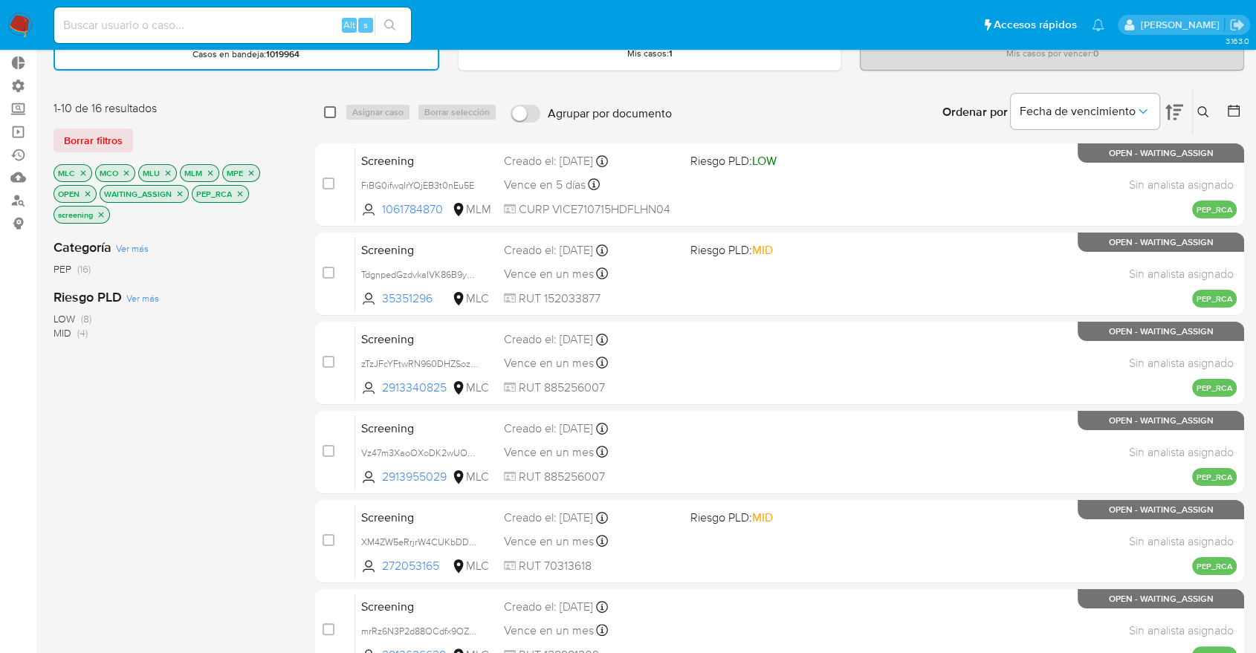
click at [330, 112] on input "checkbox" at bounding box center [330, 112] width 12 height 12
checkbox input "true"
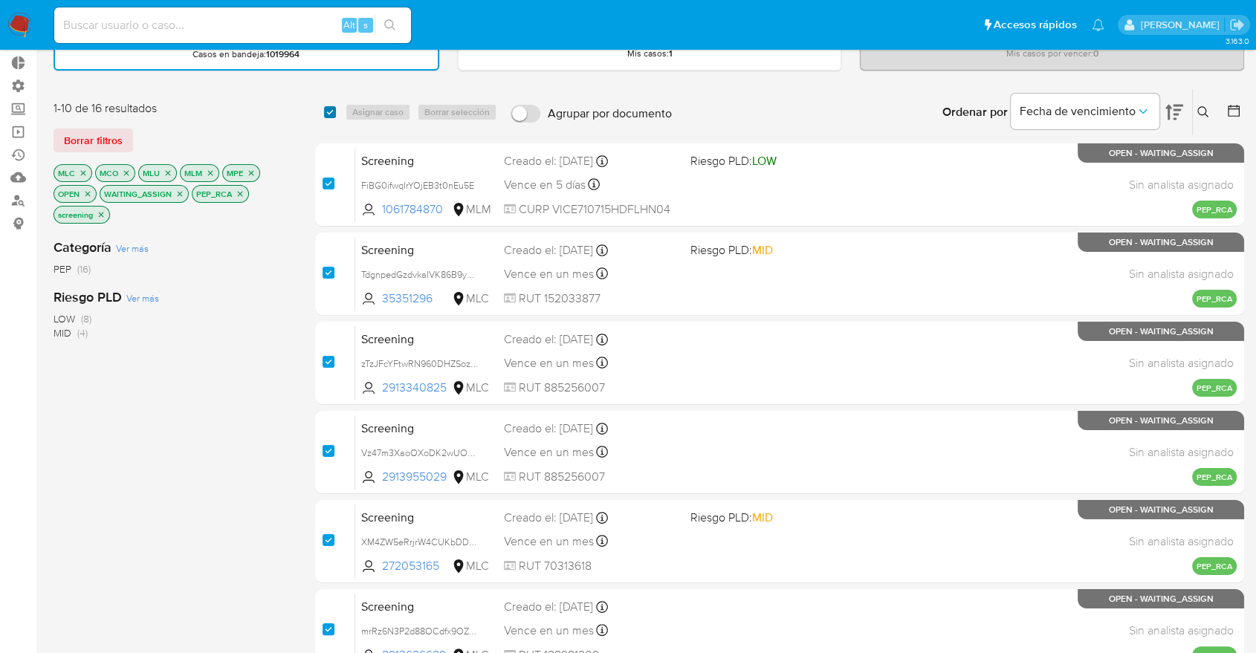
checkbox input "true"
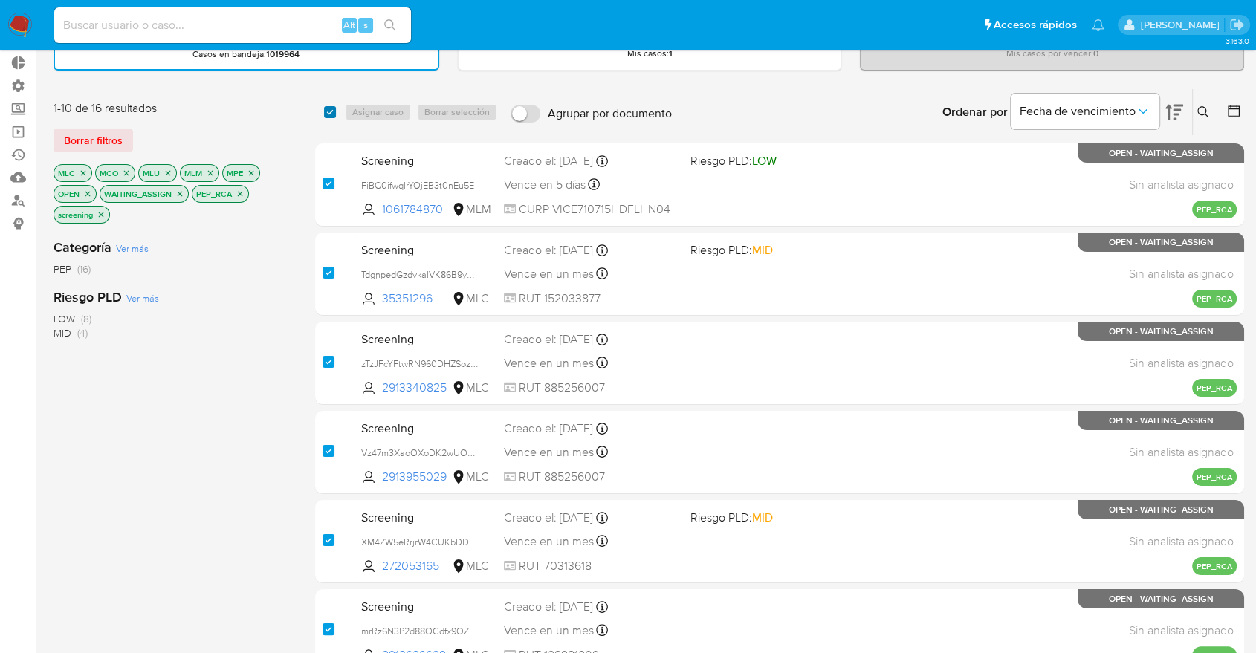
checkbox input "true"
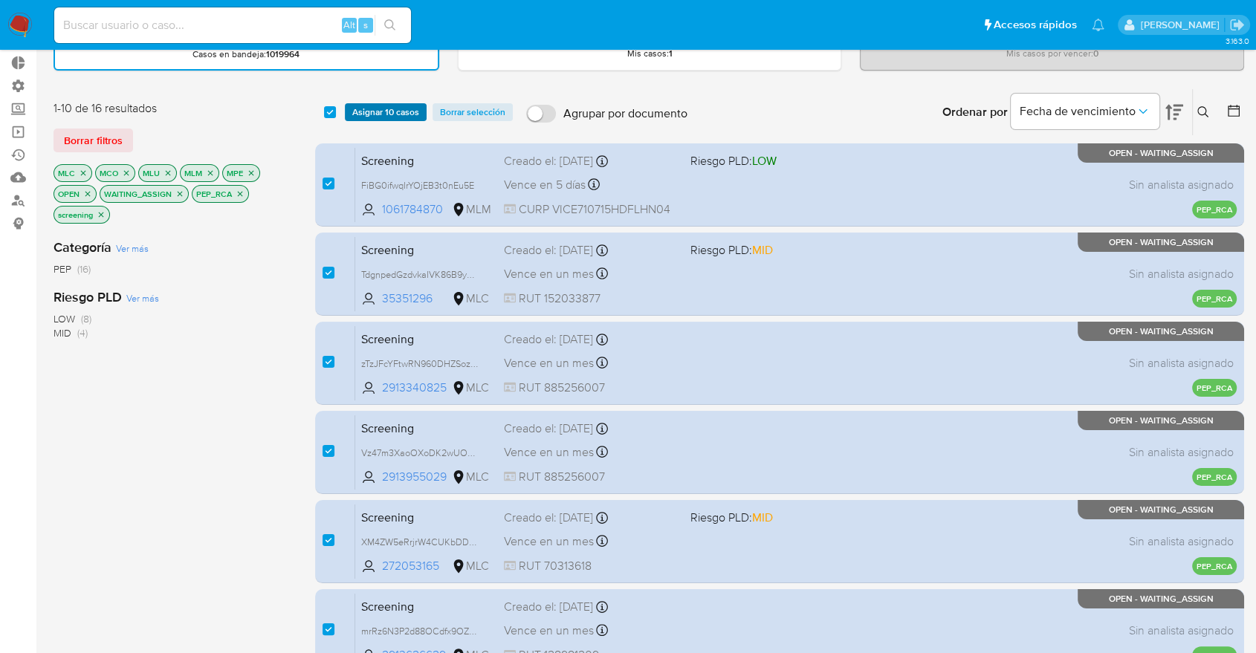
click at [354, 111] on span "Asignar 10 casos" at bounding box center [385, 112] width 67 height 15
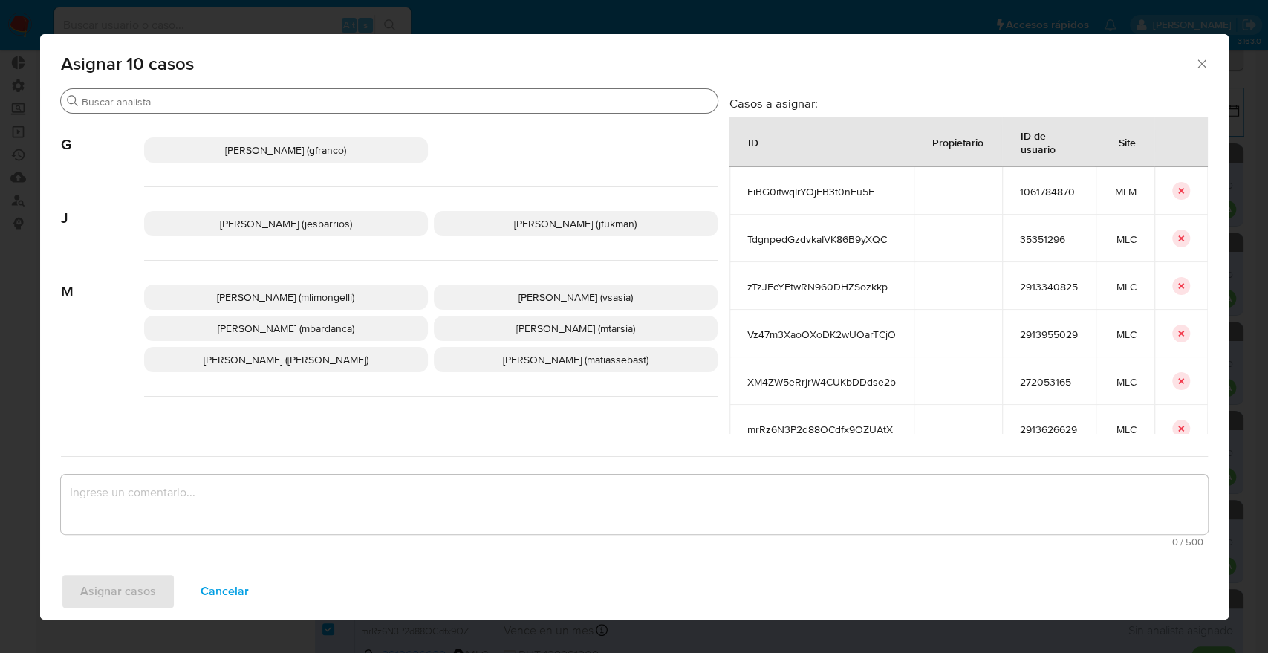
click at [301, 103] on input "Buscar" at bounding box center [397, 101] width 630 height 13
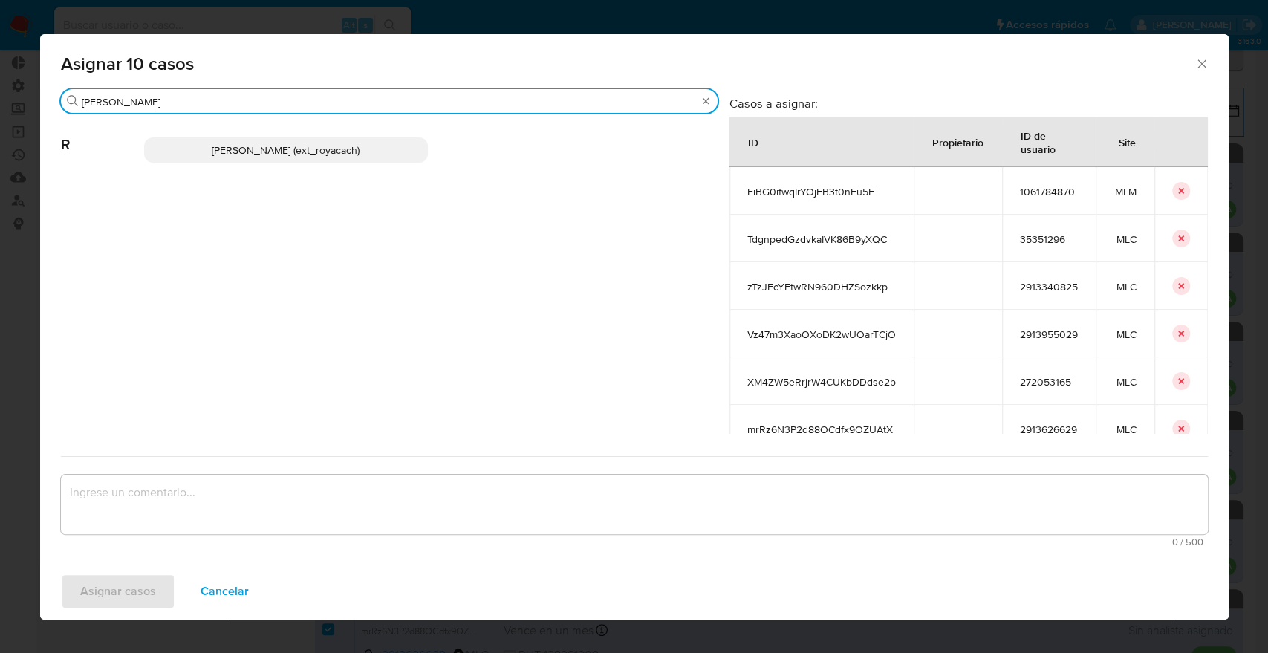
type input "romi"
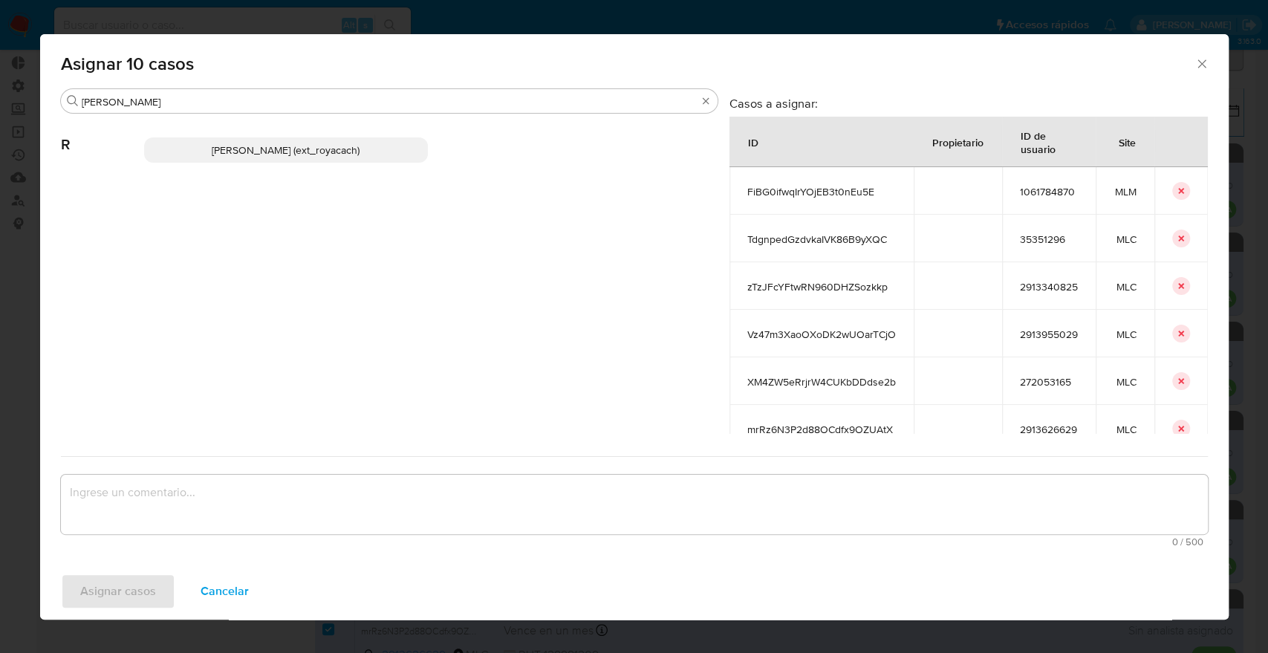
click at [382, 140] on p "Romina Isabel Yacachury (ext_royacach)" at bounding box center [286, 149] width 284 height 25
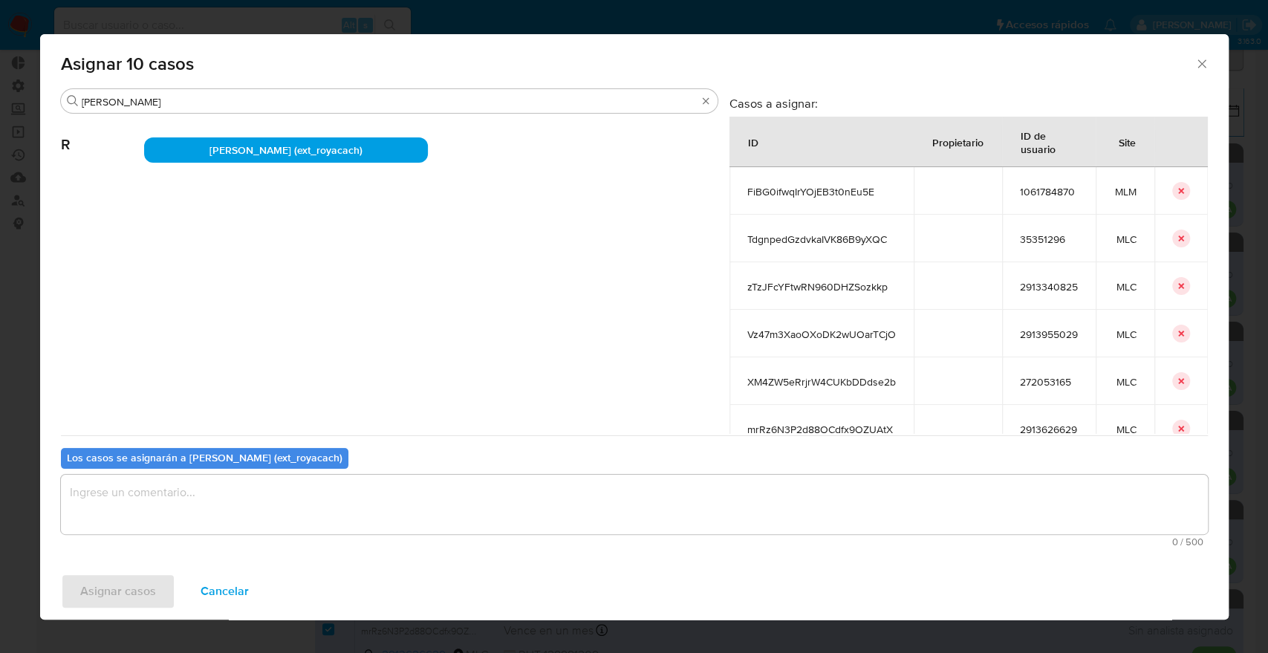
click at [333, 505] on textarea "assign-modal" at bounding box center [634, 504] width 1147 height 59
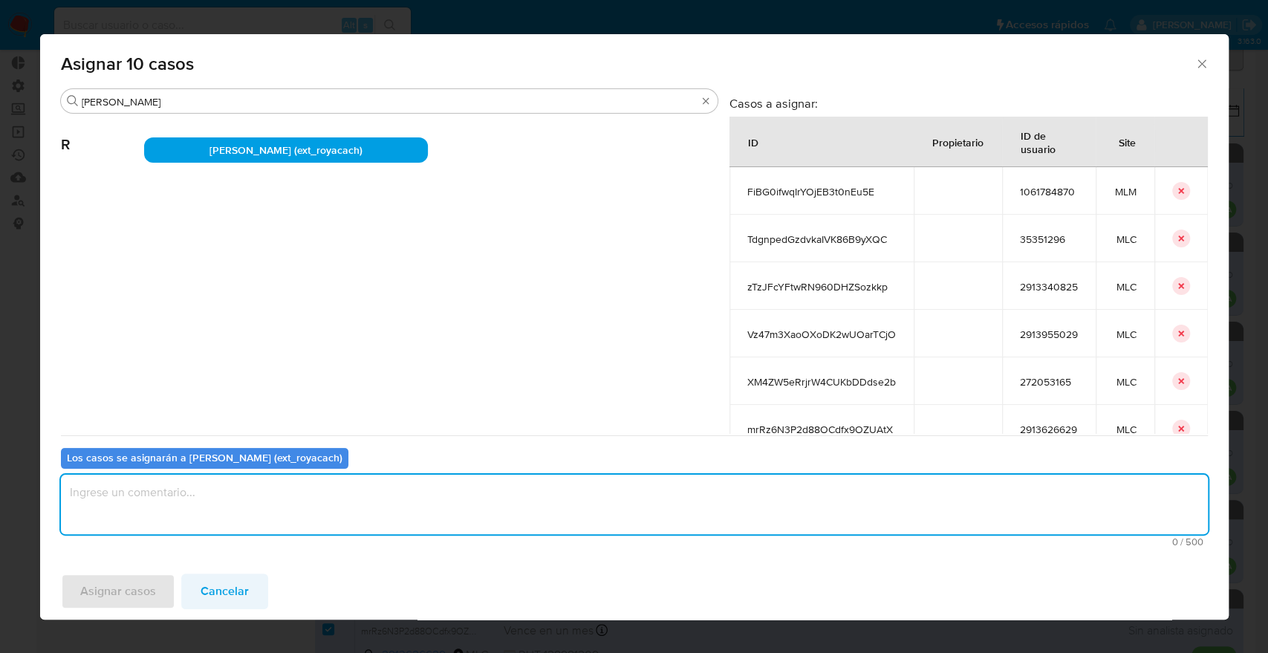
paste textarea "Asignación."
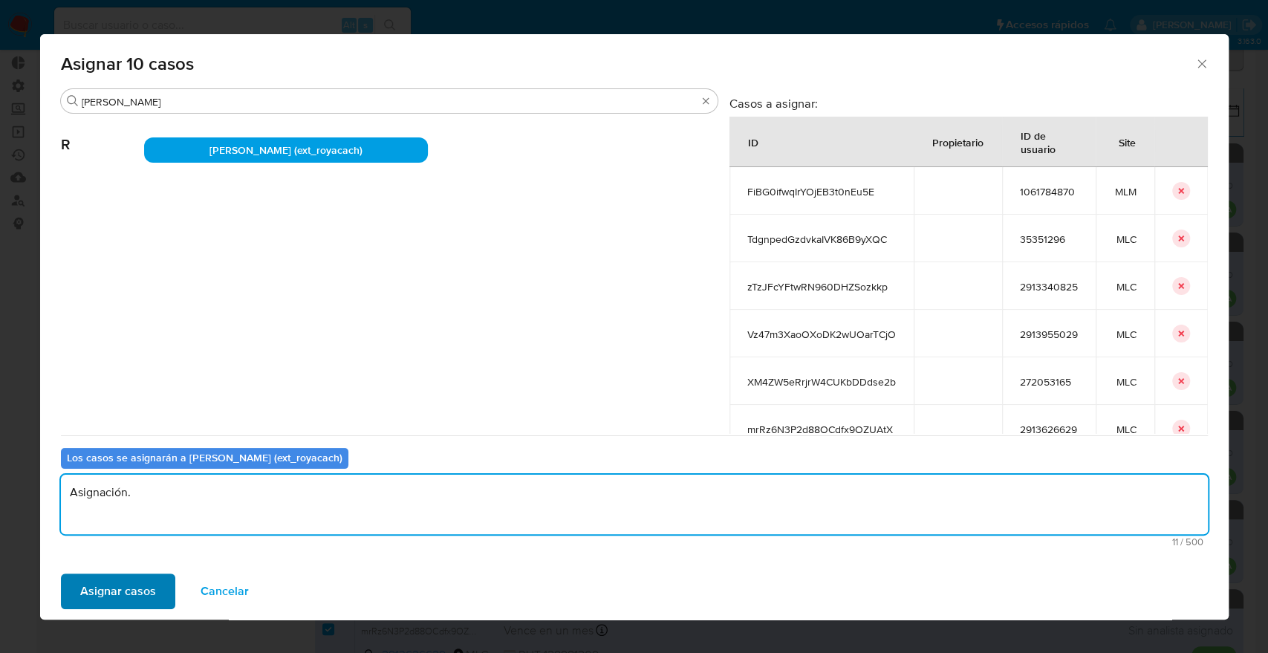
type textarea "Asignación."
click at [165, 585] on button "Asignar casos" at bounding box center [118, 592] width 114 height 36
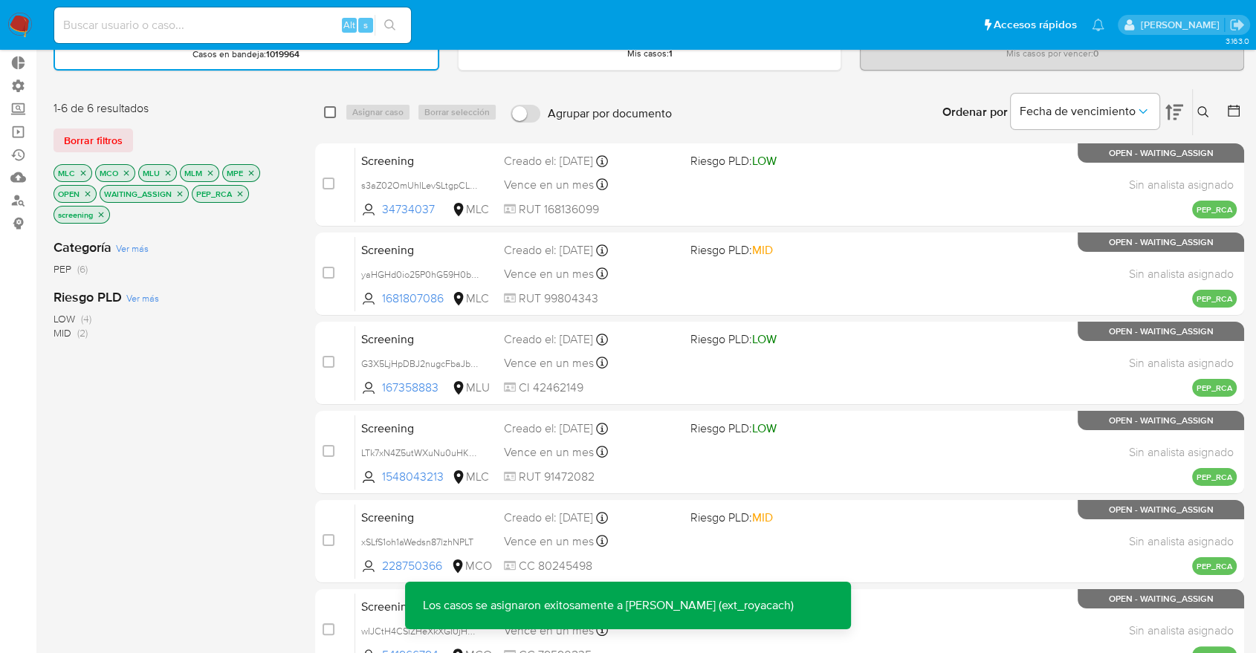
click at [326, 114] on input "checkbox" at bounding box center [330, 112] width 12 height 12
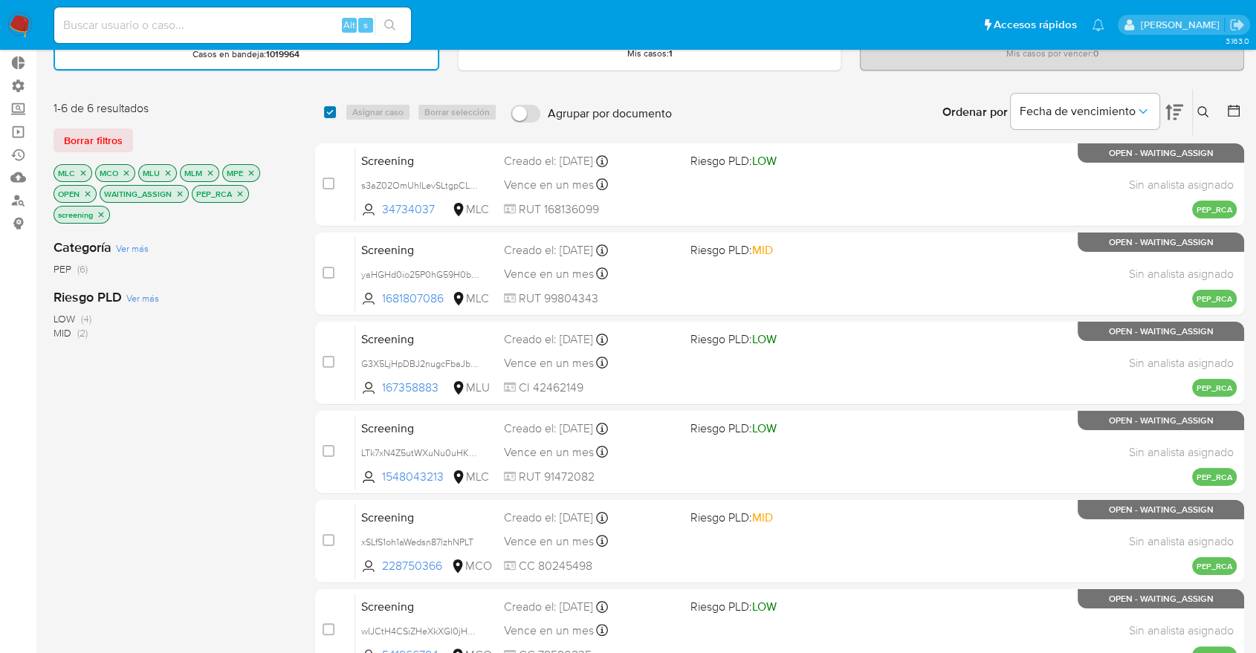
checkbox input "true"
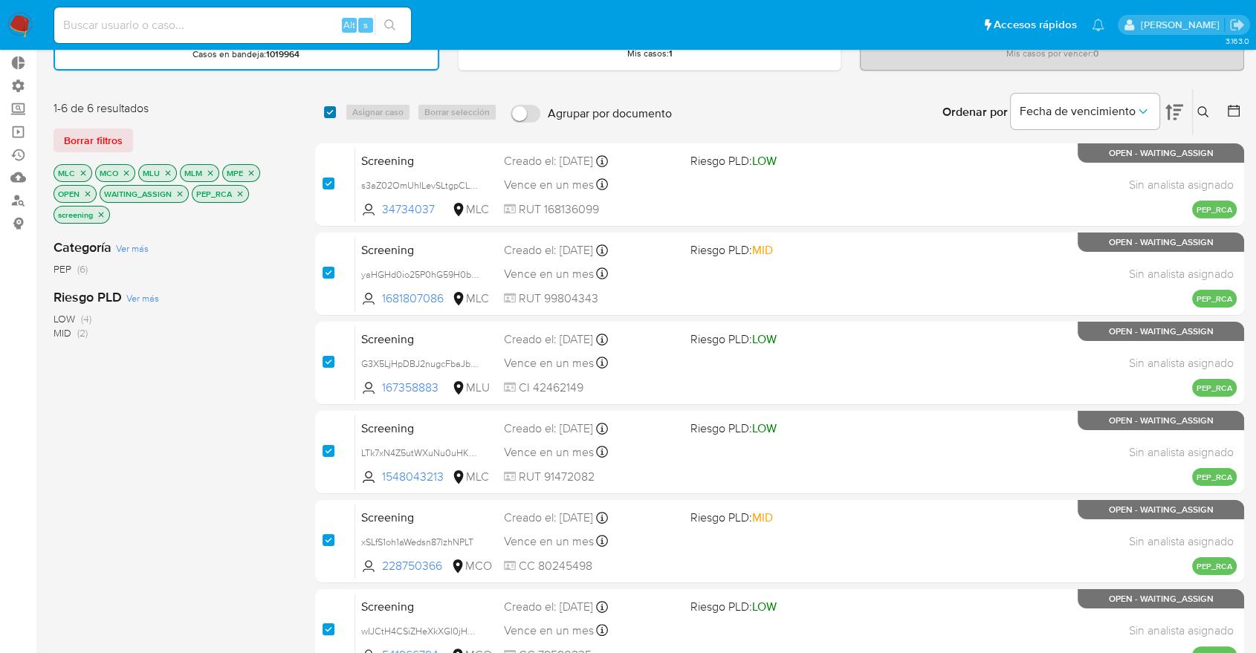
checkbox input "true"
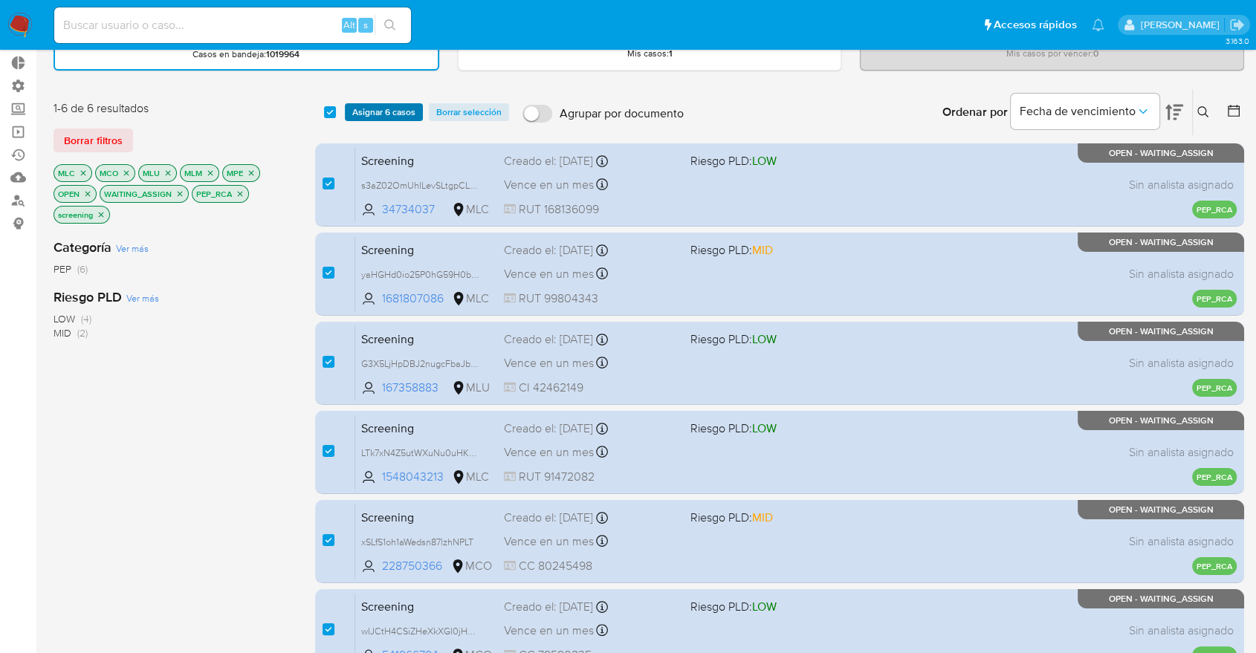
click at [360, 112] on span "Asignar 6 casos" at bounding box center [383, 112] width 63 height 15
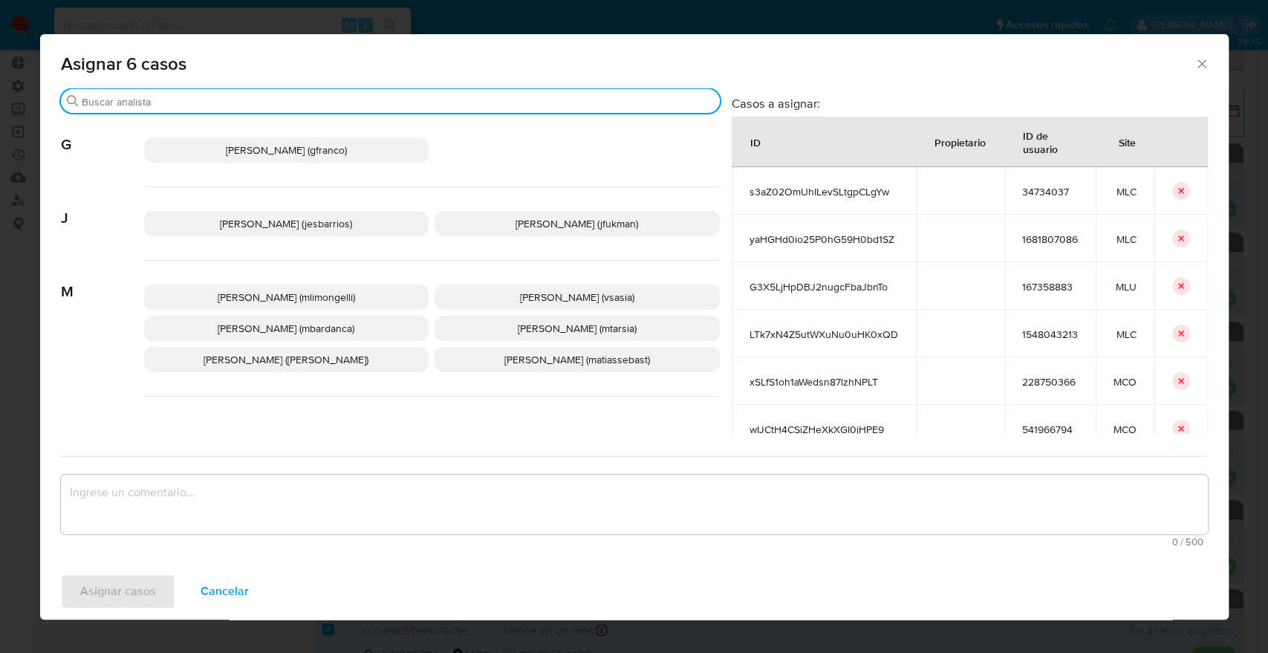
click at [341, 95] on input "Buscar" at bounding box center [398, 101] width 632 height 13
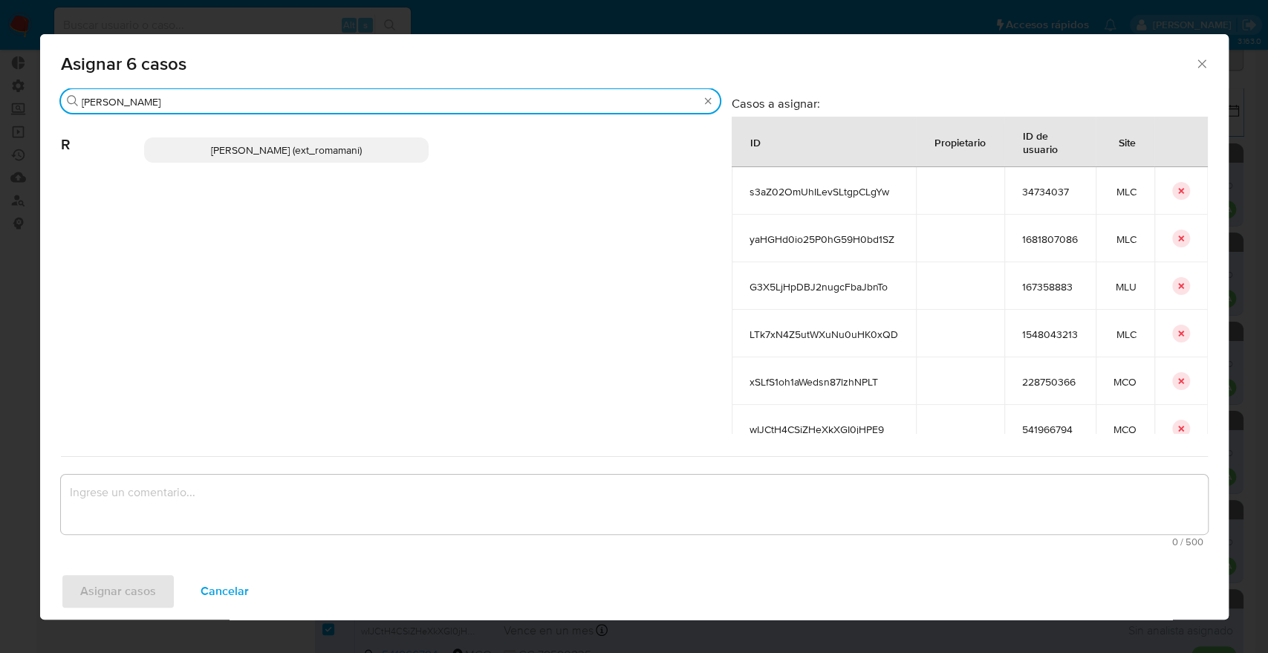
type input "rosa"
click at [400, 157] on p "Rosalia Mamani (ext_romamani)" at bounding box center [286, 149] width 285 height 25
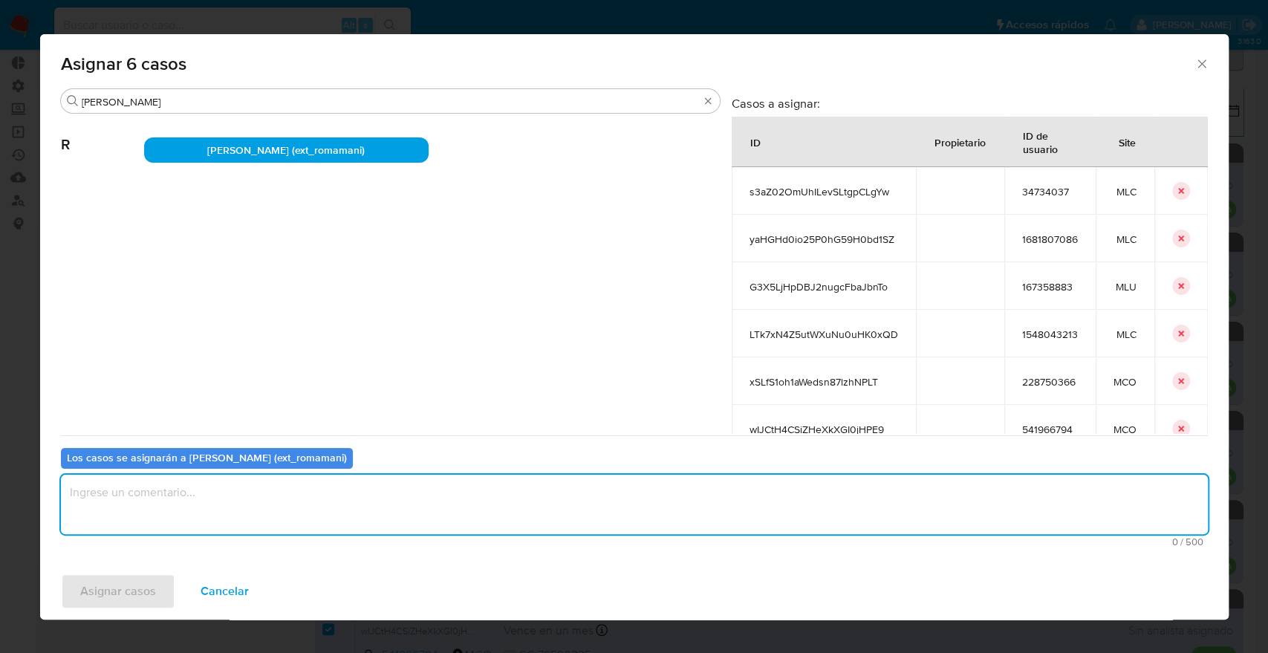
click at [329, 510] on textarea "assign-modal" at bounding box center [634, 504] width 1147 height 59
paste textarea "Asignación."
type textarea "Asignación."
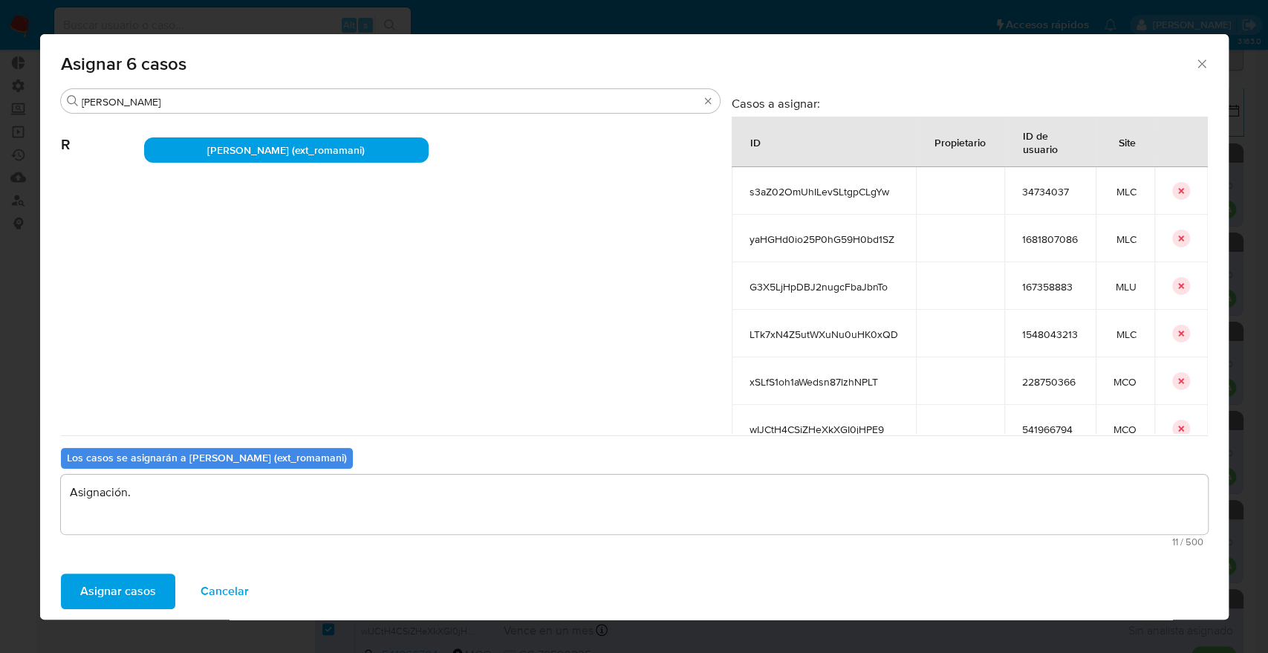
click at [162, 585] on button "Asignar casos" at bounding box center [118, 592] width 114 height 36
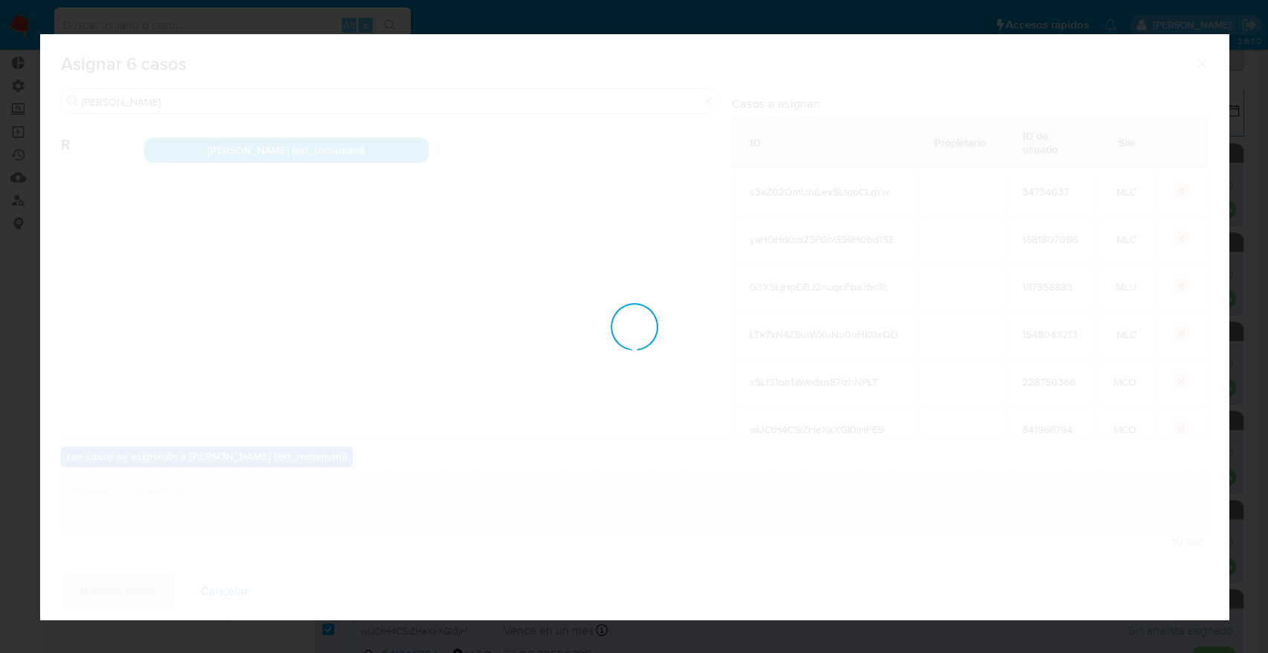
checkbox input "false"
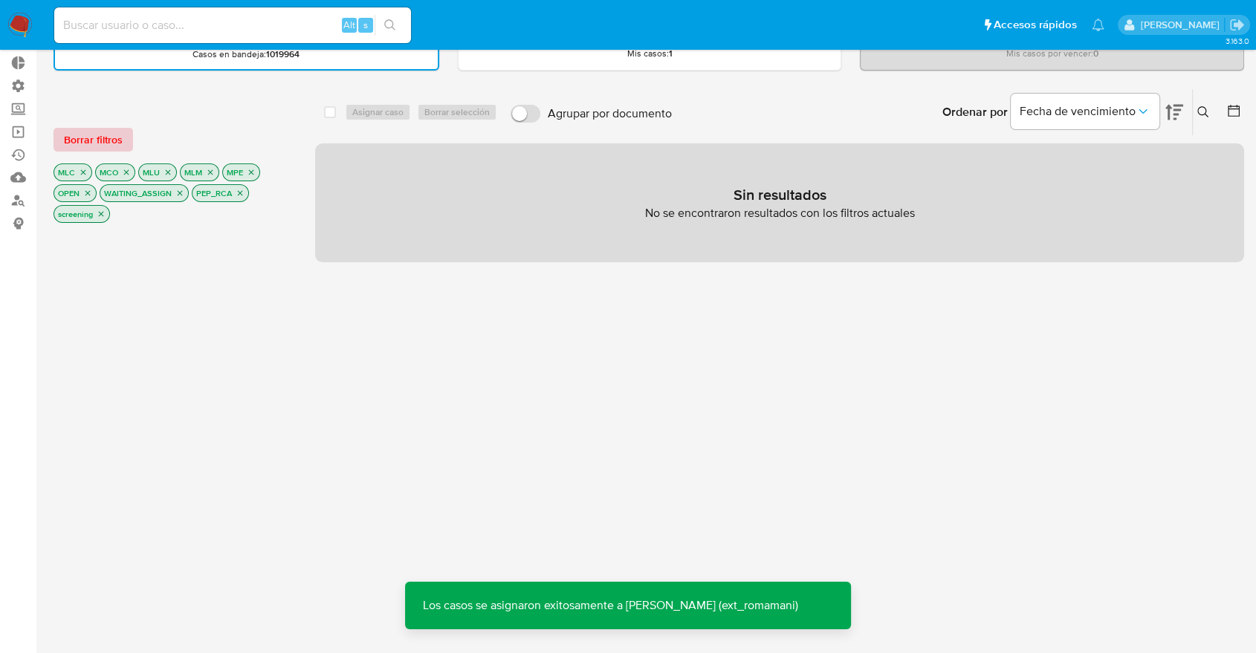
click at [124, 135] on button "Borrar filtros" at bounding box center [92, 140] width 79 height 24
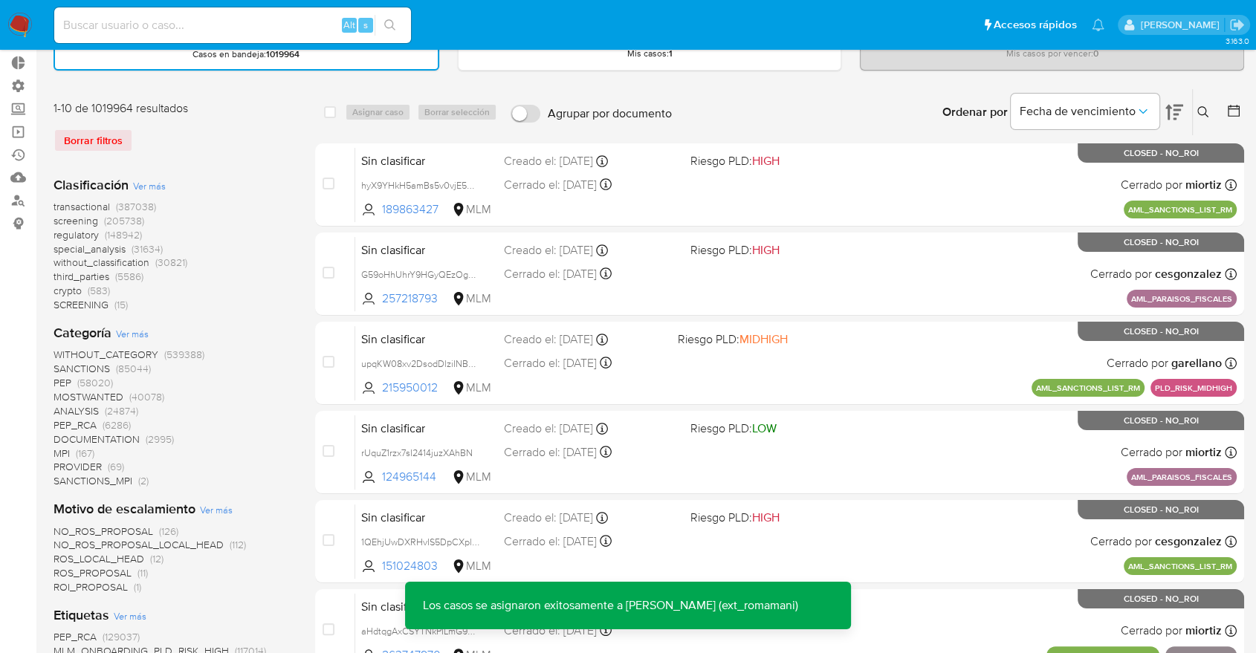
click at [54, 219] on span "screening" at bounding box center [75, 220] width 45 height 15
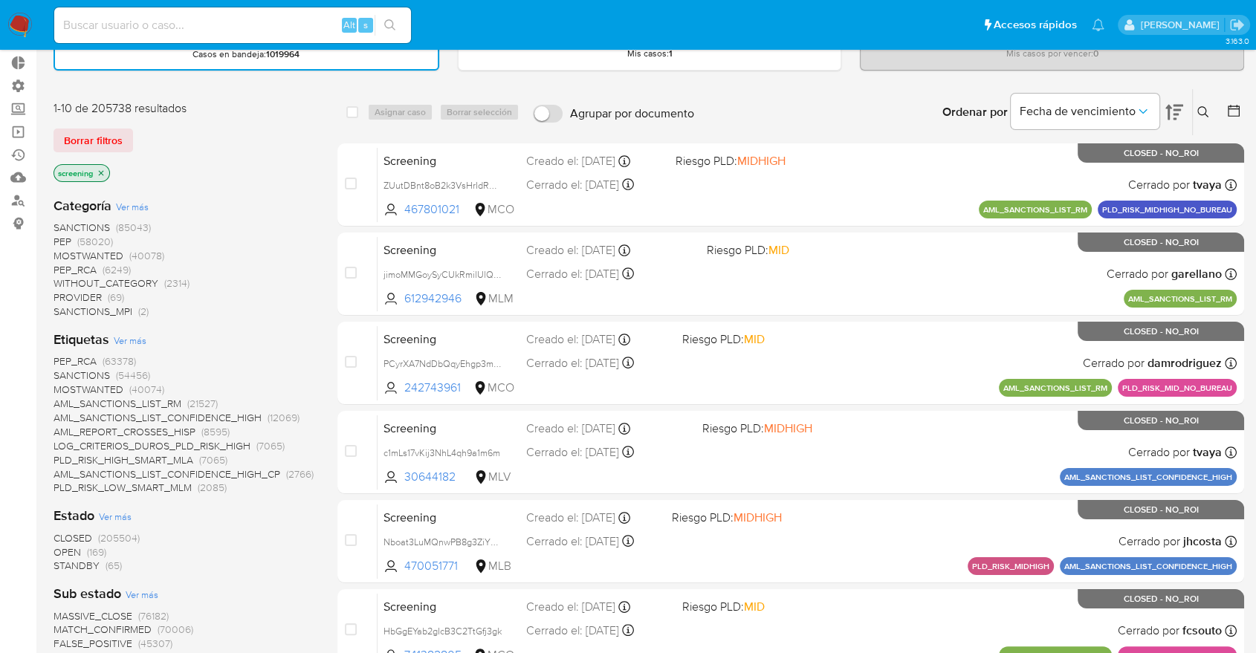
click at [56, 550] on span "OPEN" at bounding box center [66, 552] width 27 height 15
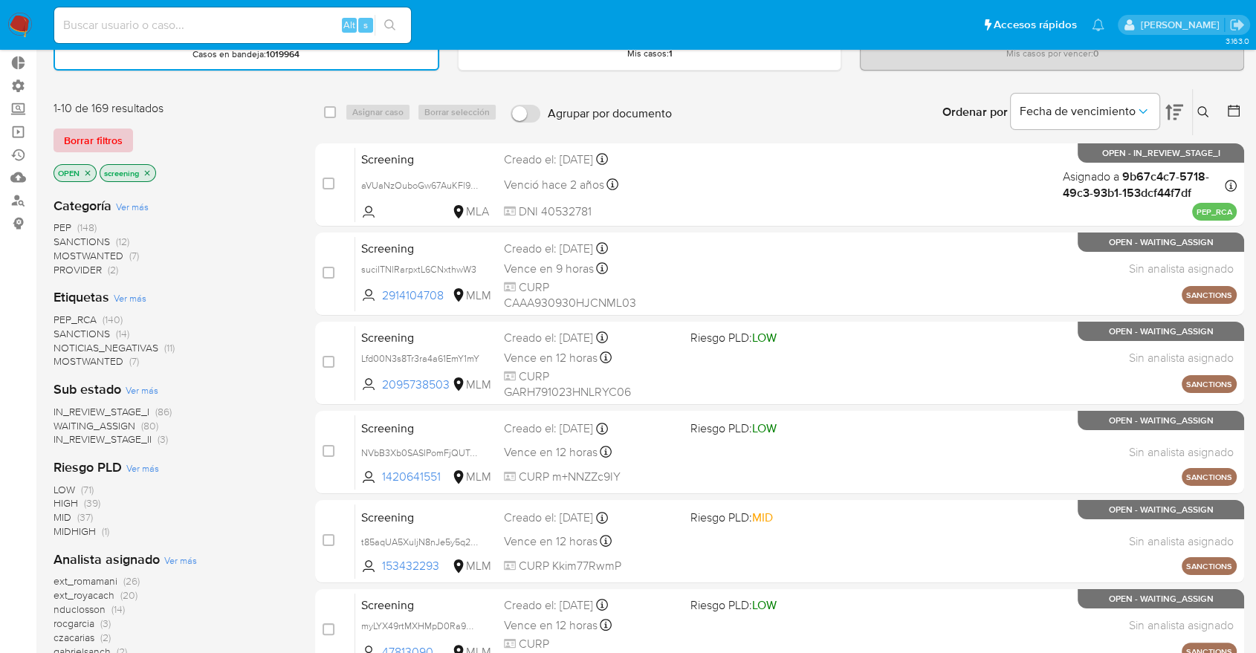
click at [122, 137] on button "Borrar filtros" at bounding box center [92, 141] width 79 height 24
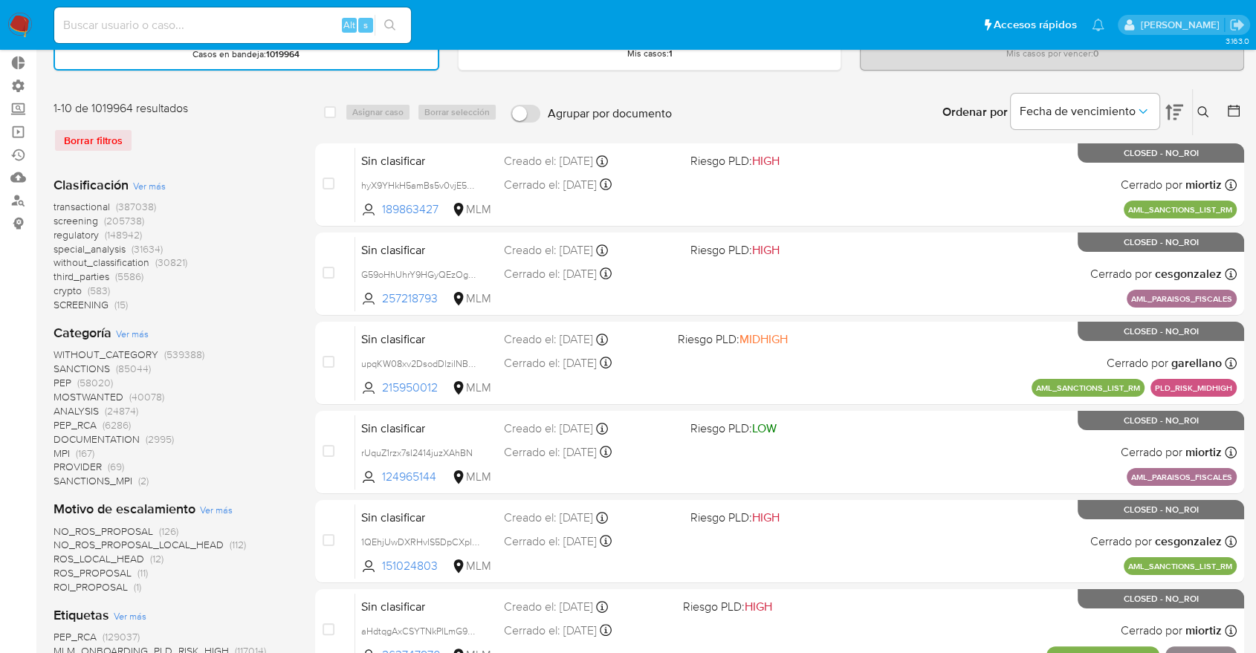
click at [54, 230] on span "regulatory" at bounding box center [75, 234] width 45 height 15
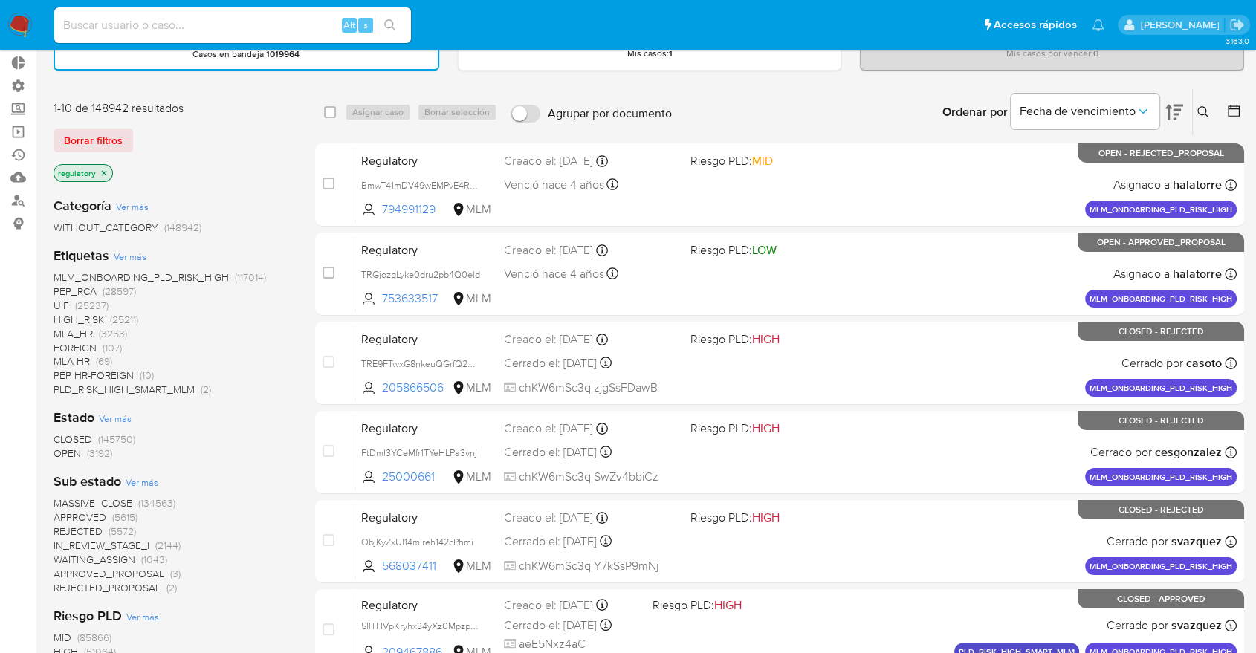
click at [61, 450] on span "OPEN" at bounding box center [66, 453] width 27 height 15
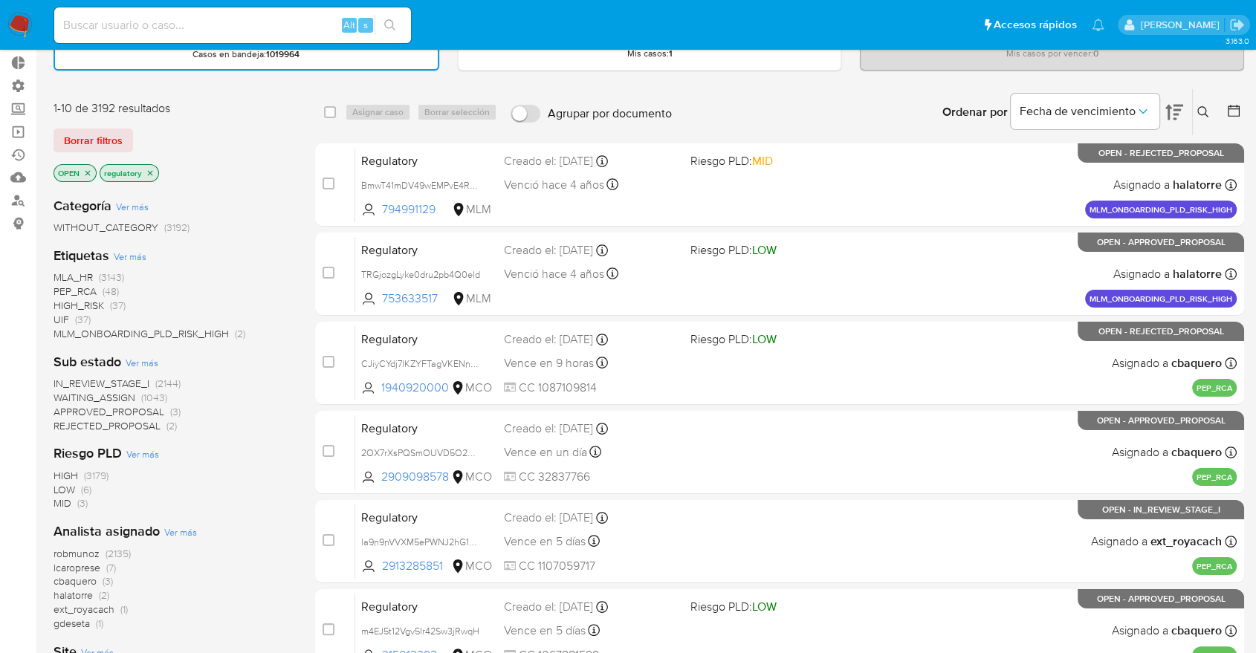
click at [67, 395] on span "WAITING_ASSIGN" at bounding box center [94, 397] width 82 height 15
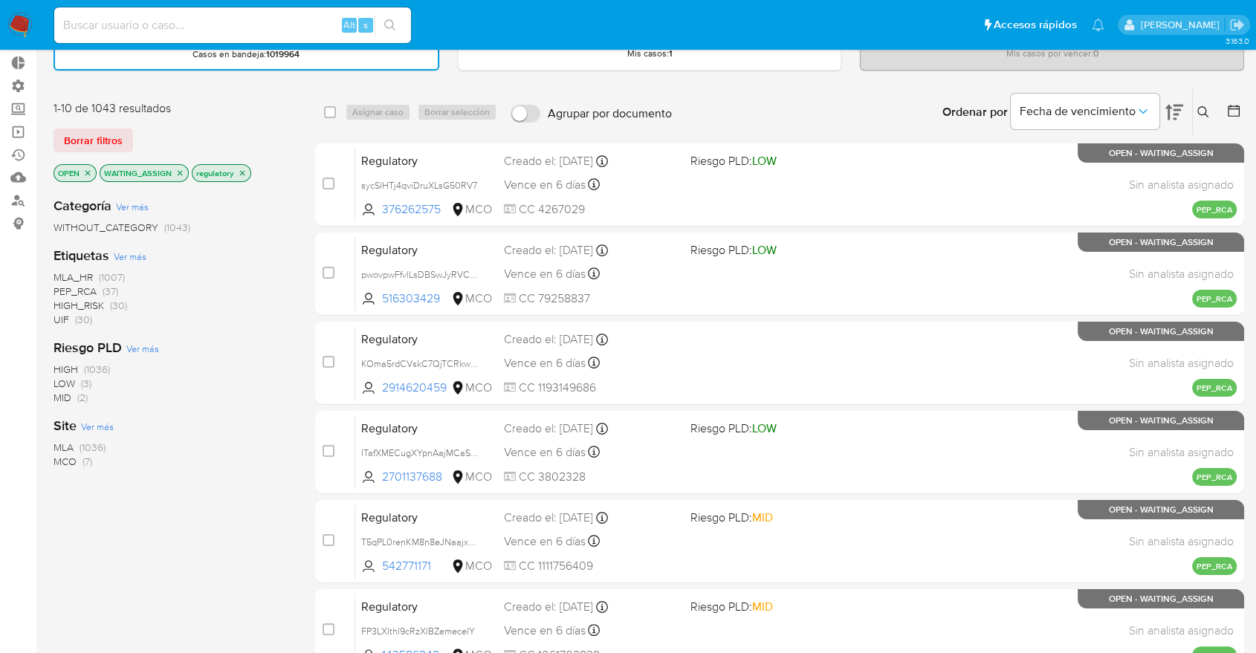
click at [64, 461] on span "MCO" at bounding box center [64, 461] width 23 height 15
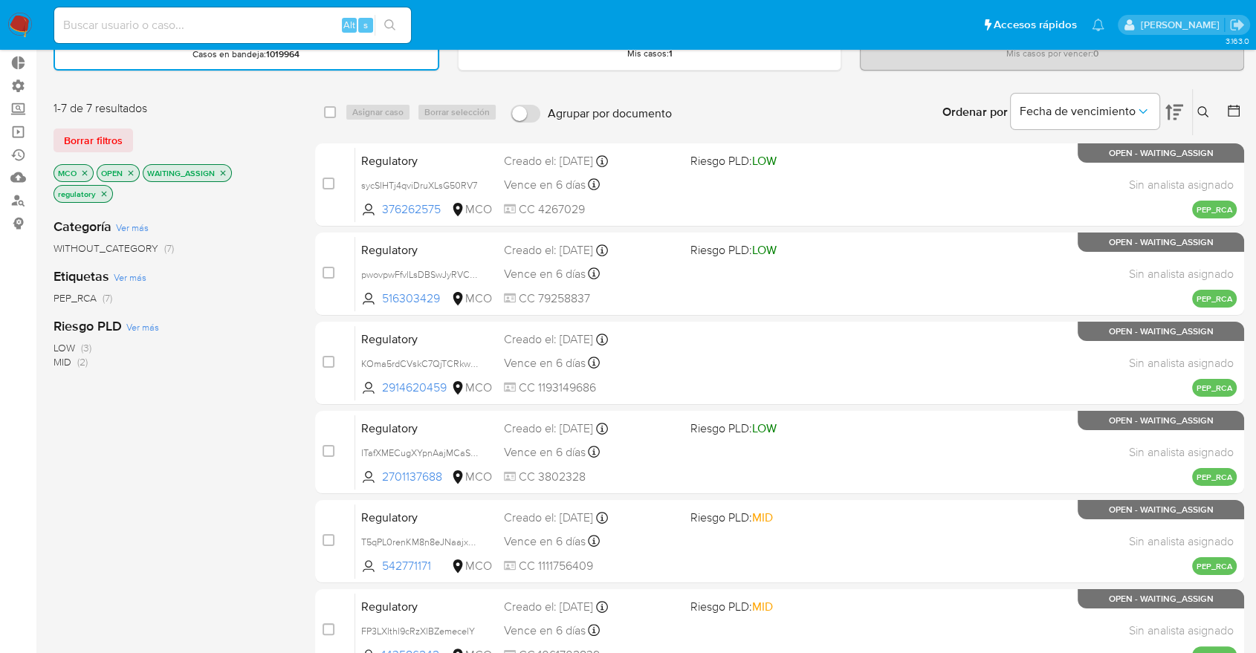
click at [238, 309] on div "Categoría Ver más WITHOUT_CATEGORY (7) Etiquetas Ver más PEP_RCA (7) Riesgo PLD…" at bounding box center [172, 458] width 238 height 505
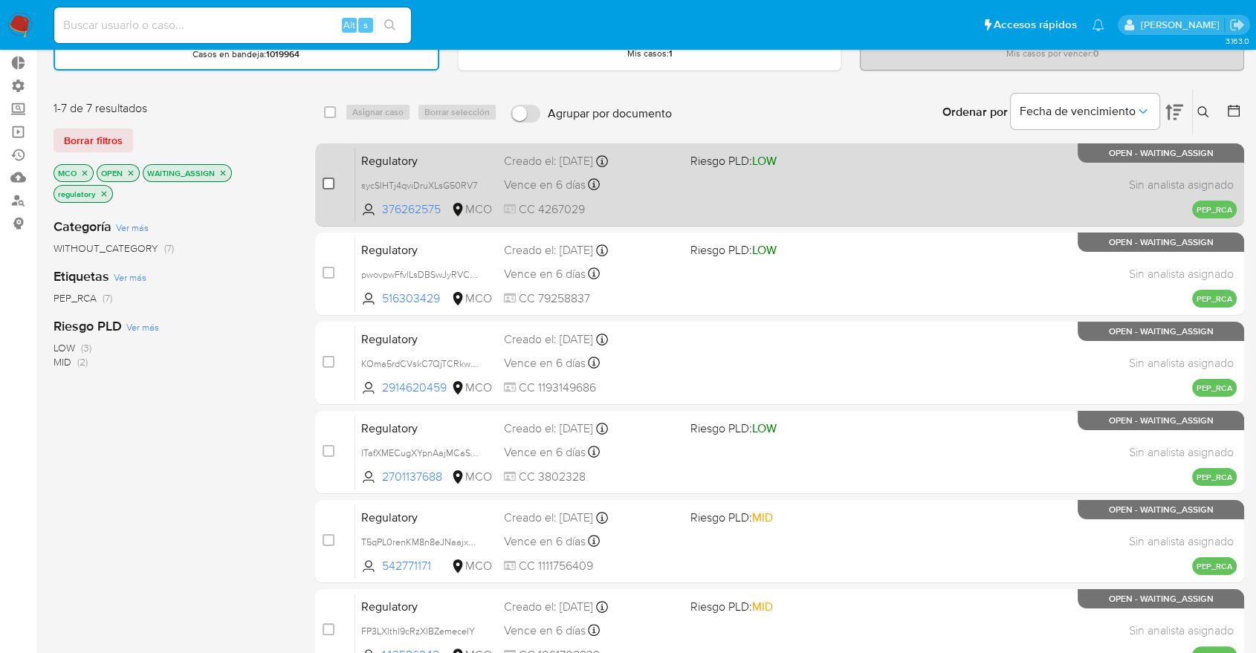
click at [322, 182] on input "checkbox" at bounding box center [328, 184] width 12 height 12
checkbox input "true"
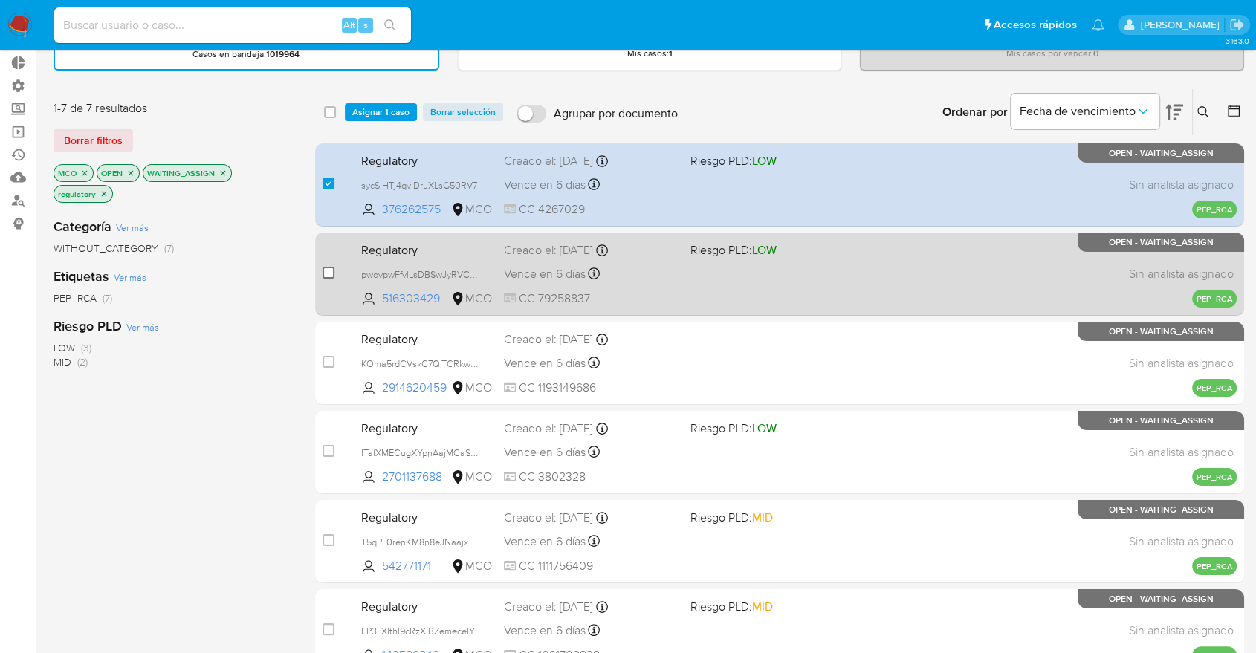
click at [328, 275] on input "checkbox" at bounding box center [328, 273] width 12 height 12
checkbox input "true"
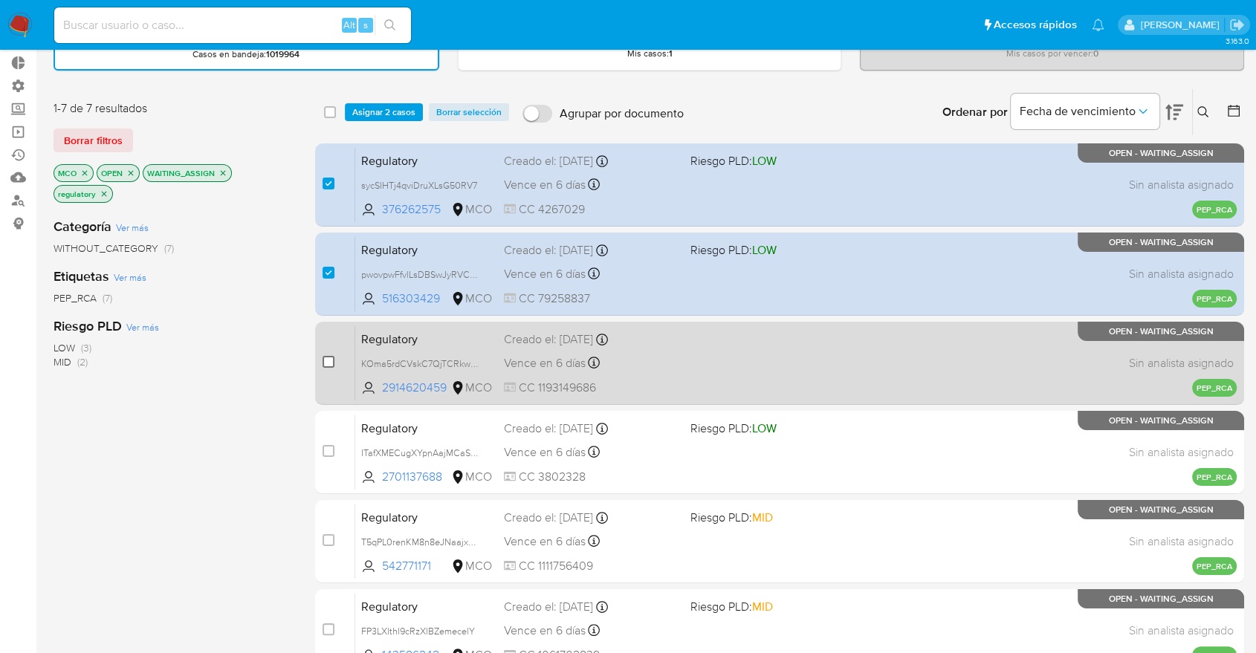
click at [329, 356] on input "checkbox" at bounding box center [328, 362] width 12 height 12
checkbox input "true"
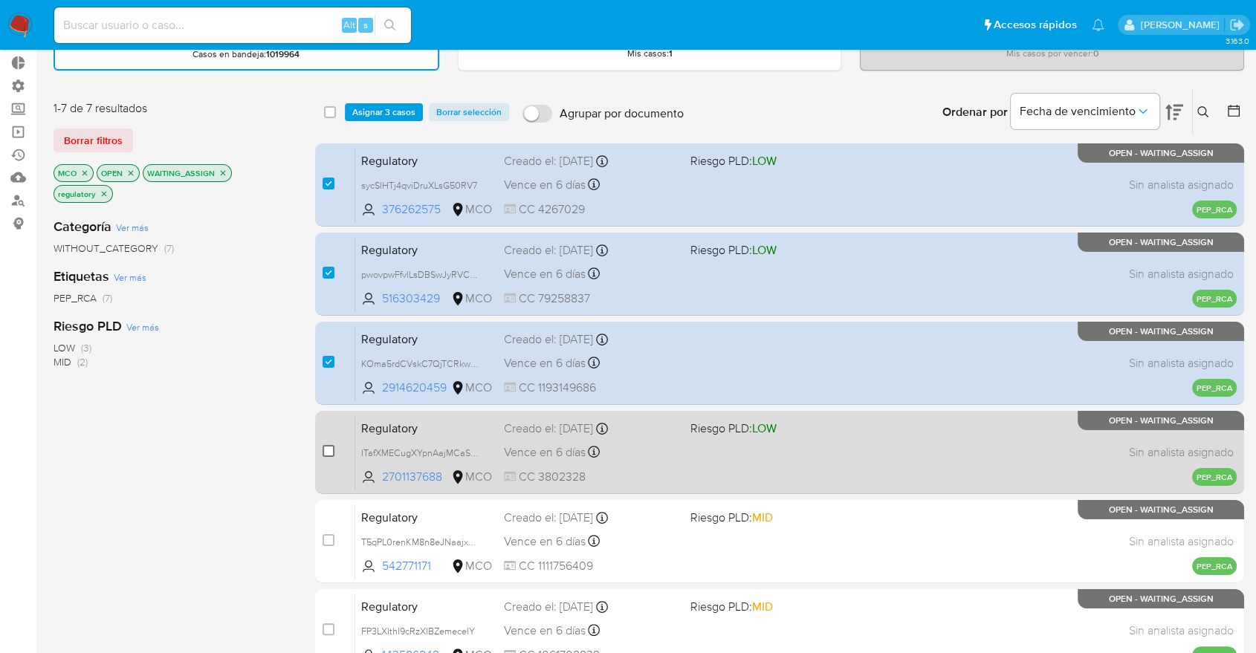
click at [328, 450] on input "checkbox" at bounding box center [328, 451] width 12 height 12
checkbox input "true"
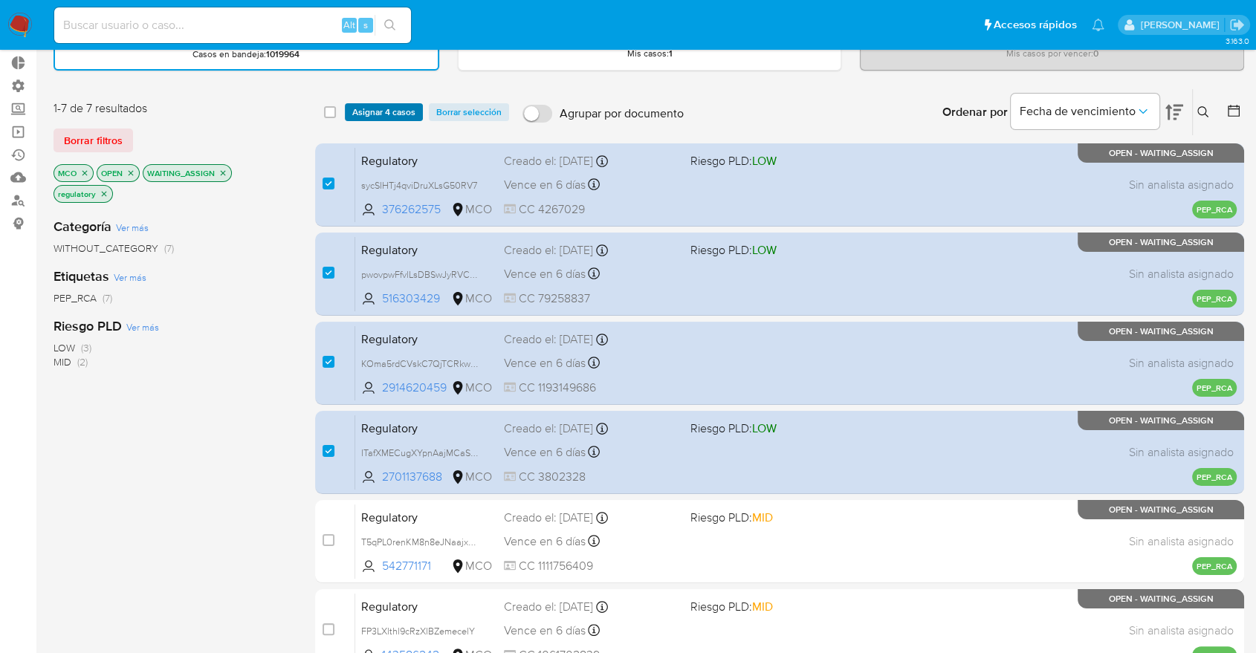
click at [412, 117] on span "Asignar 4 casos" at bounding box center [383, 112] width 63 height 15
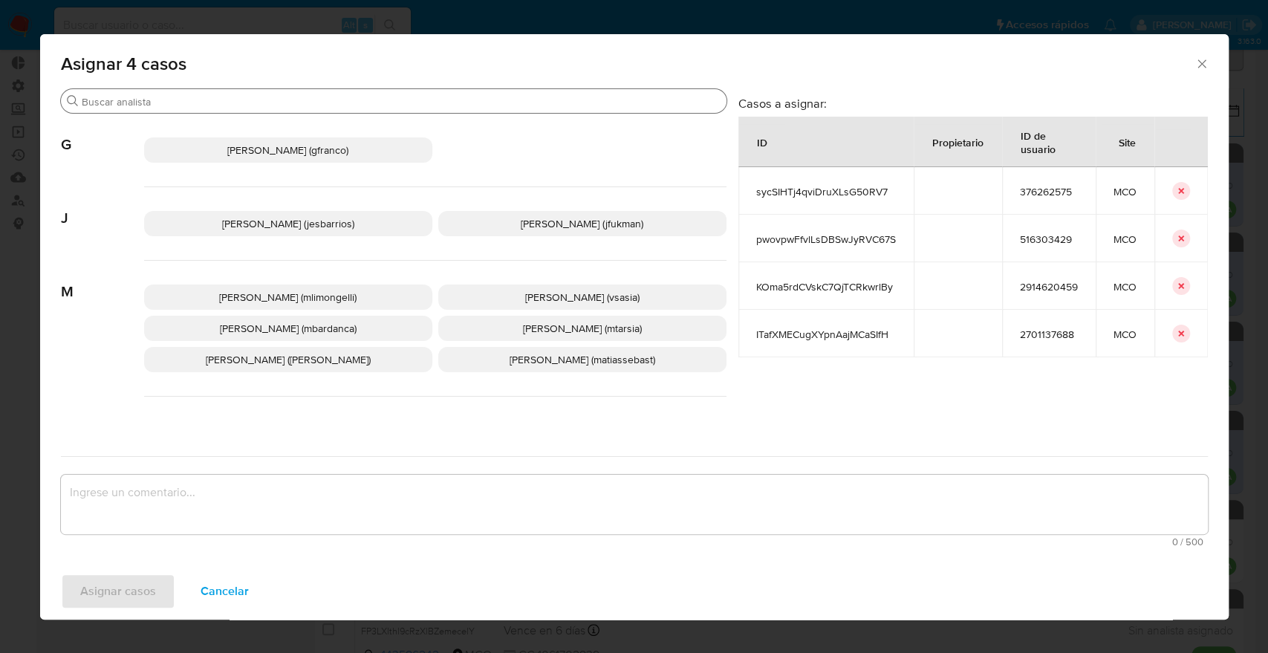
click at [377, 107] on input "Buscar" at bounding box center [401, 101] width 639 height 13
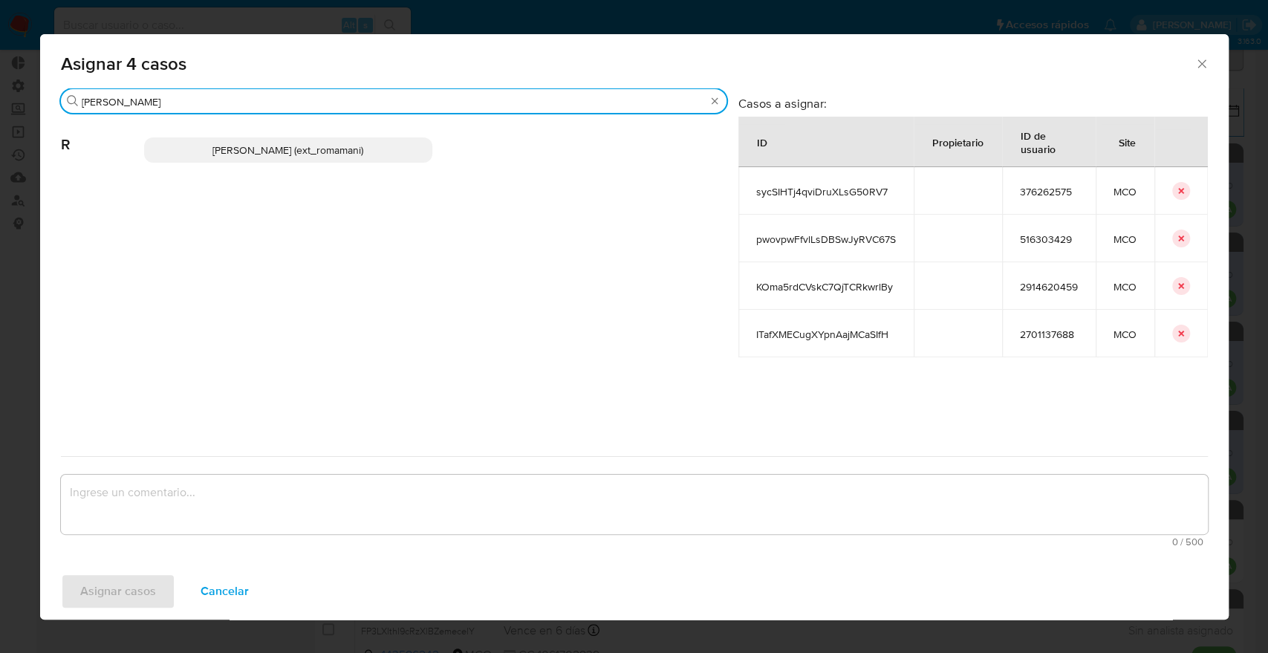
type input "rosa"
click at [393, 143] on p "Rosalia Mamani (ext_romamani)" at bounding box center [288, 149] width 288 height 25
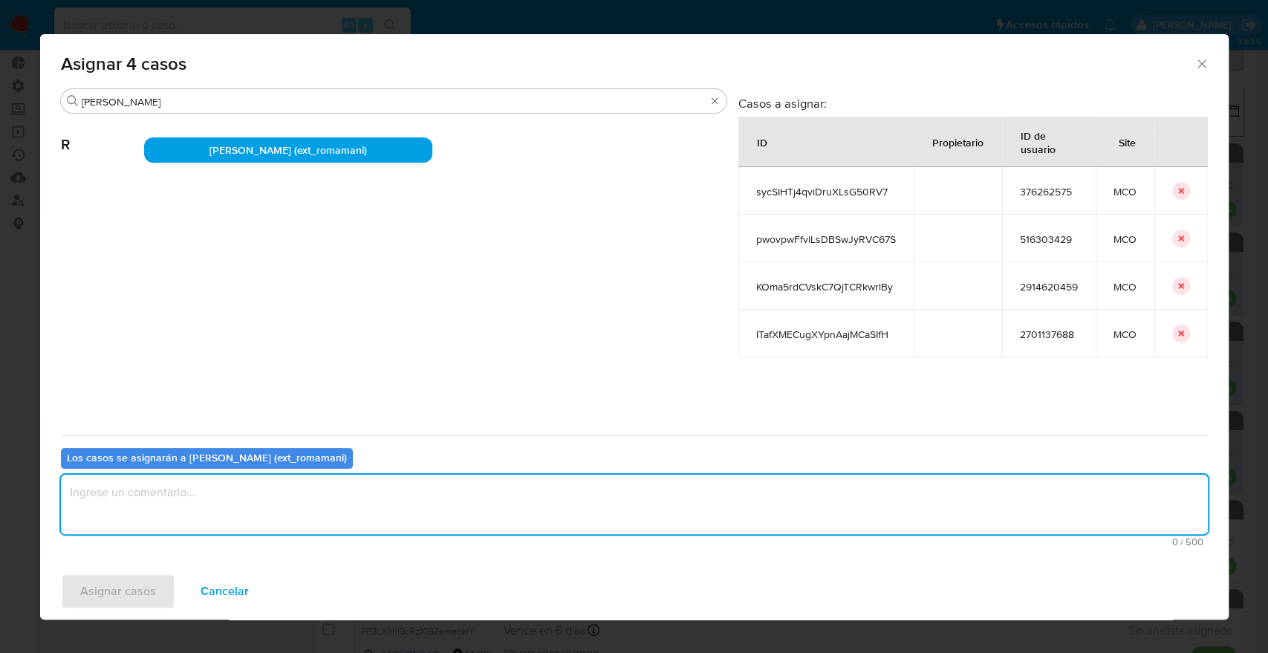
click at [285, 516] on textarea "assign-modal" at bounding box center [634, 504] width 1147 height 59
paste textarea "Asignación."
type textarea "Asignación."
click at [169, 585] on button "Asignar casos" at bounding box center [118, 592] width 114 height 36
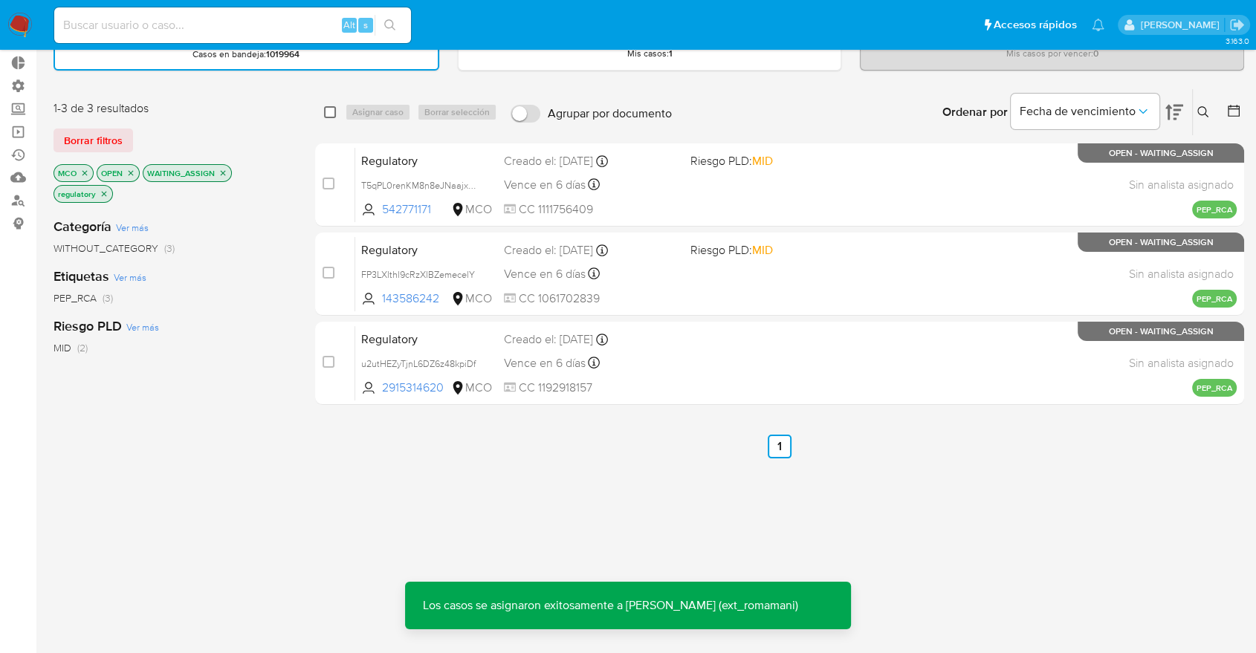
click at [331, 112] on input "checkbox" at bounding box center [330, 112] width 12 height 12
checkbox input "true"
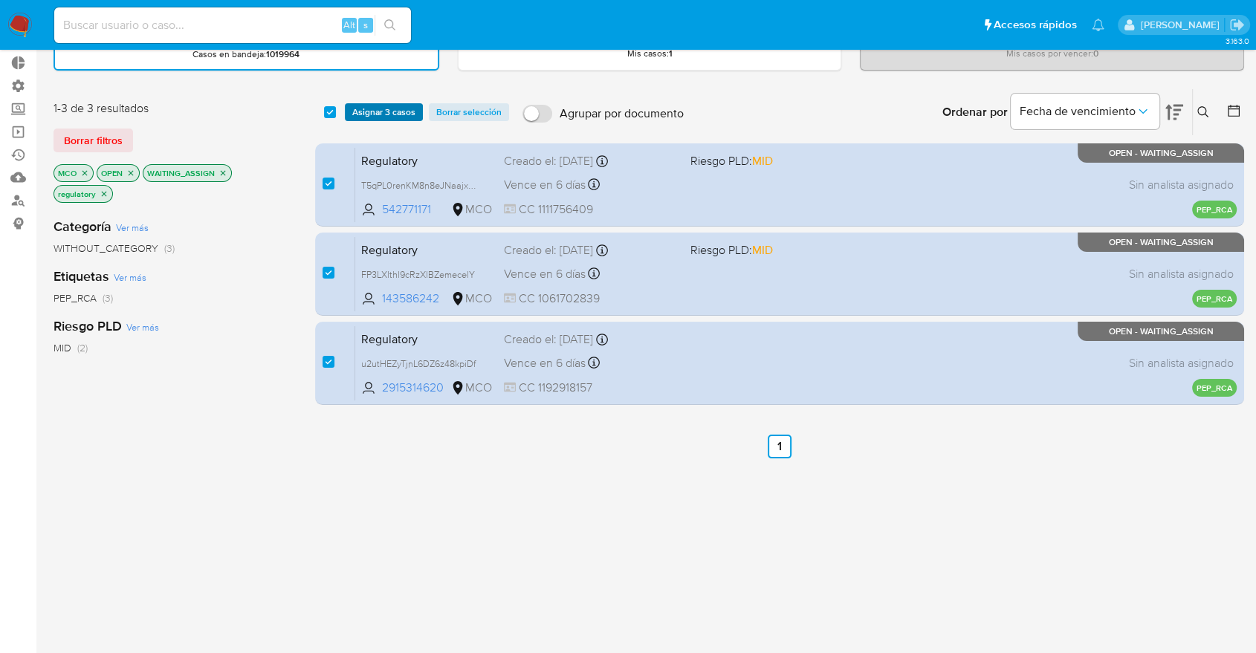
click at [351, 106] on button "Asignar 3 casos" at bounding box center [384, 112] width 78 height 18
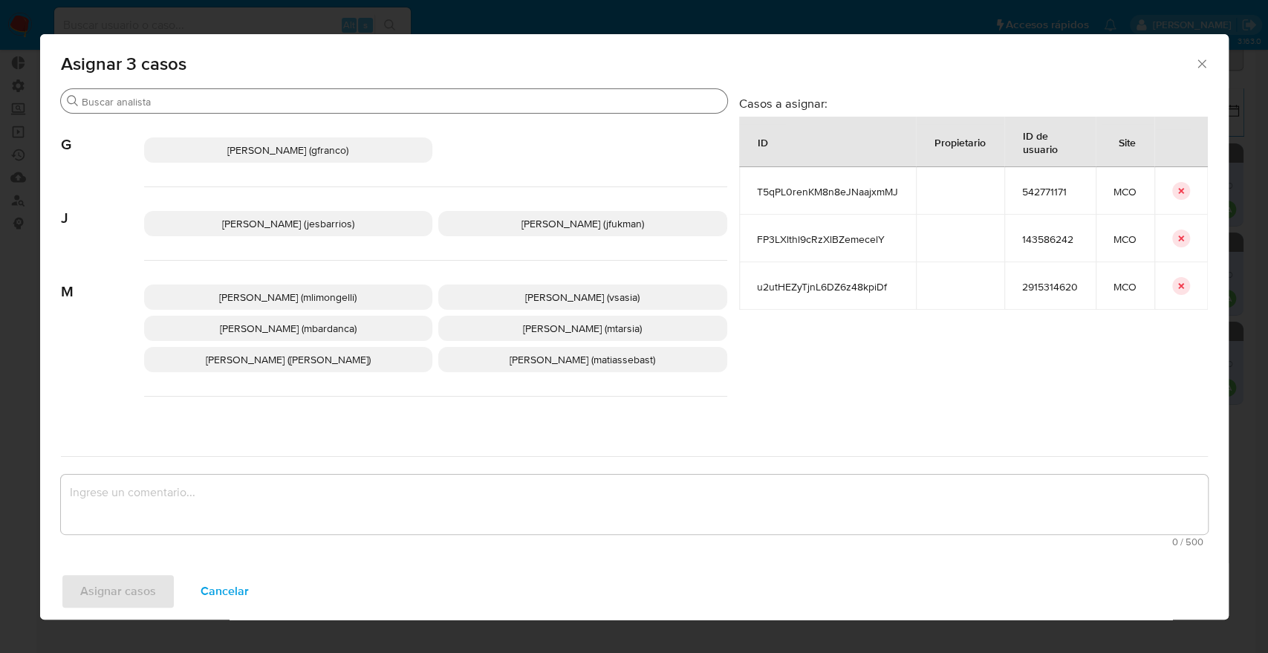
click at [363, 100] on input "Buscar" at bounding box center [402, 101] width 640 height 13
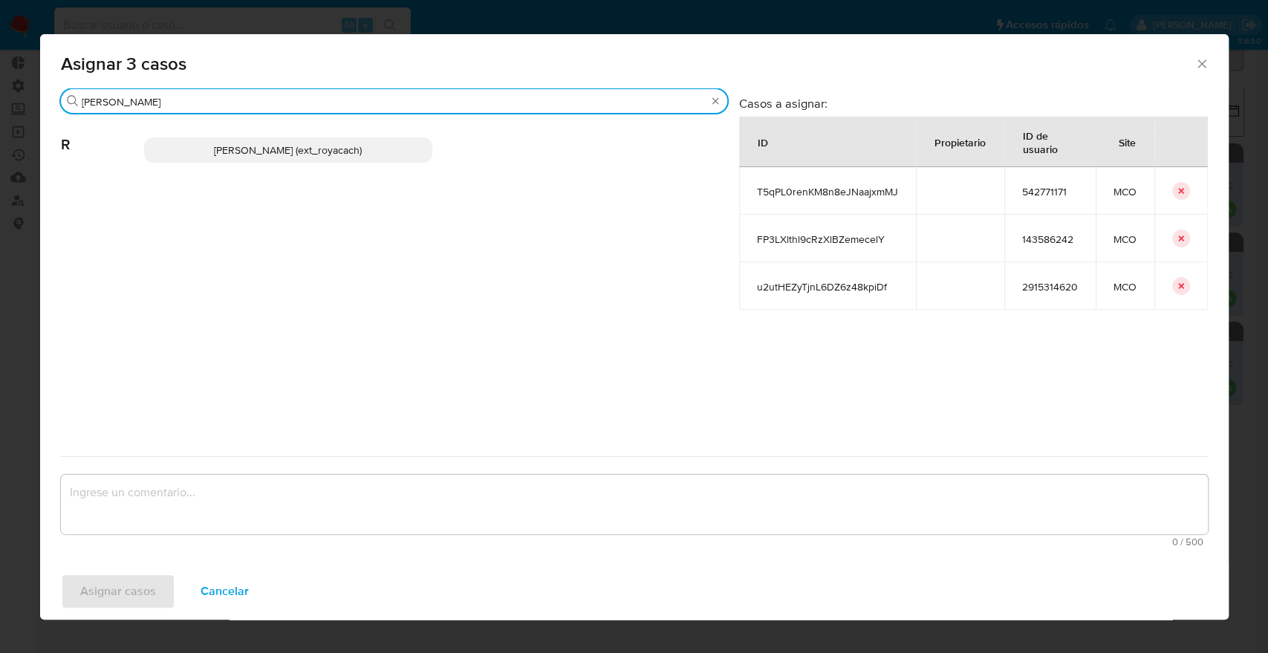
type input "romi"
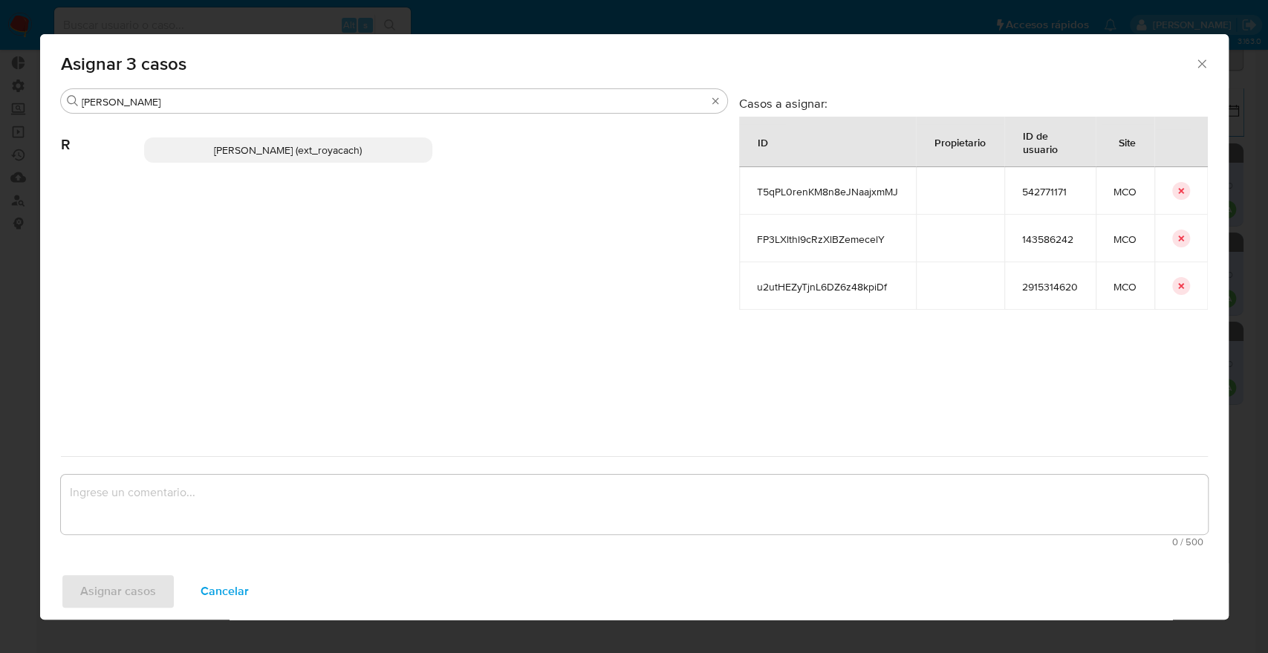
click at [398, 158] on p "Romina Isabel Yacachury (ext_royacach)" at bounding box center [288, 149] width 289 height 25
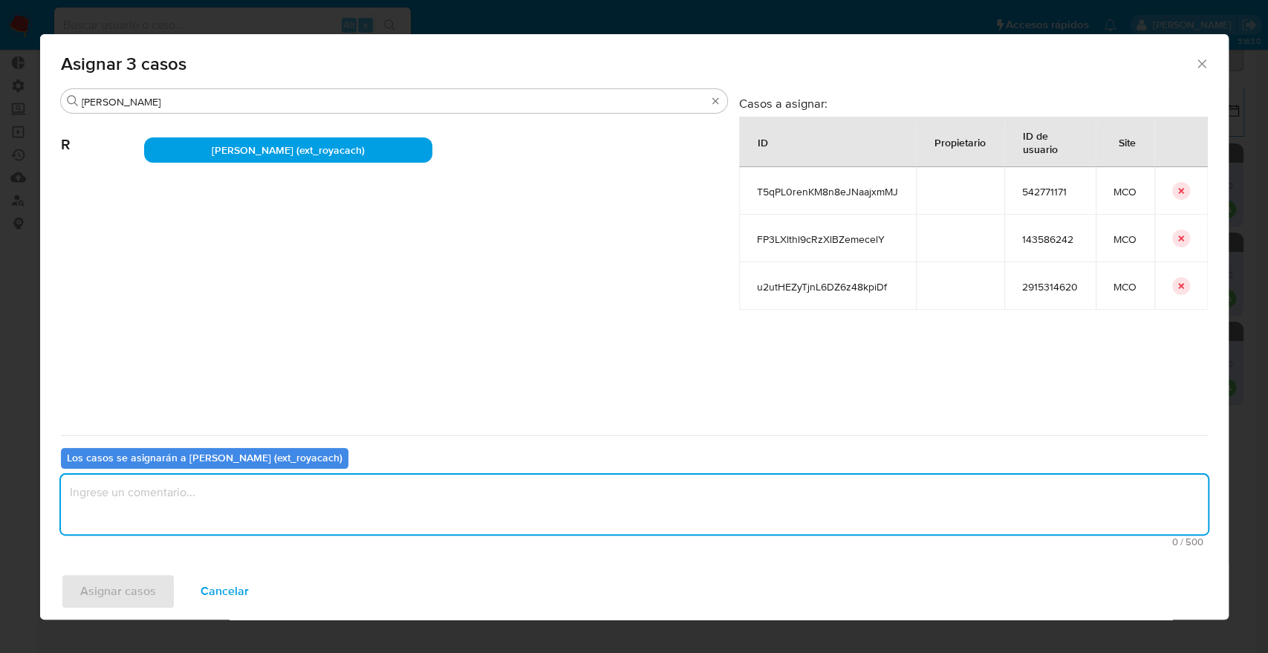
click at [242, 510] on textarea "assign-modal" at bounding box center [634, 504] width 1147 height 59
paste textarea "Asignación."
type textarea "Asignación."
click at [159, 597] on button "Asignar casos" at bounding box center [118, 592] width 114 height 36
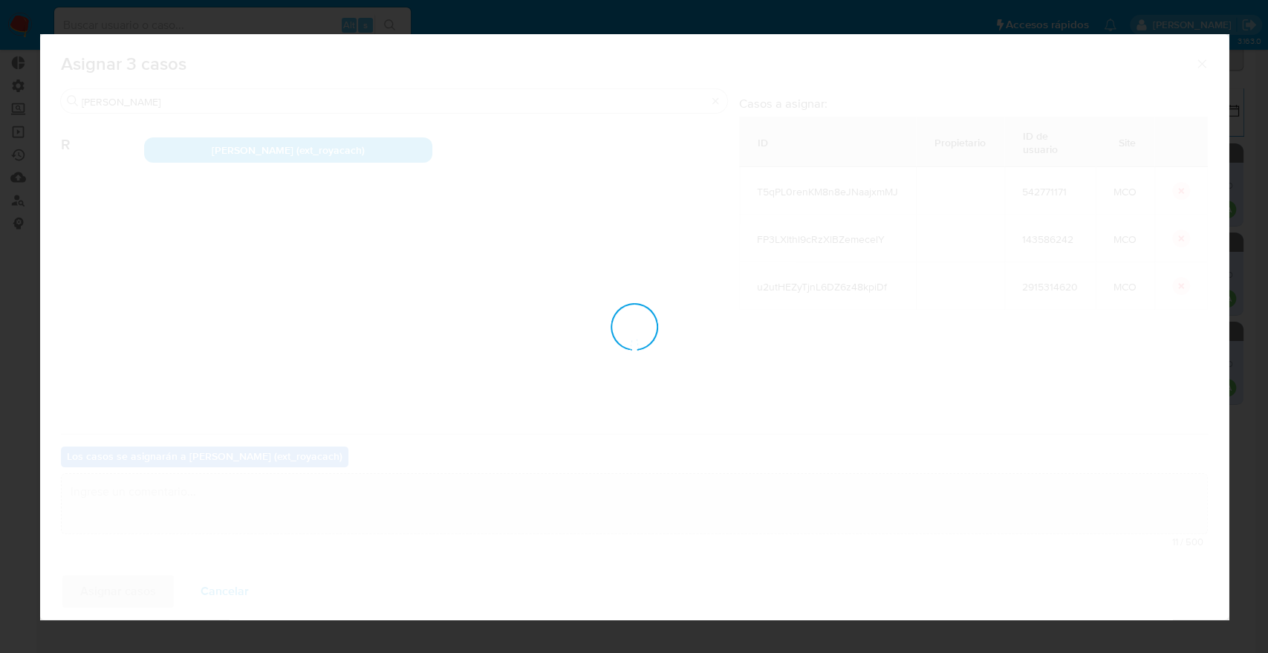
checkbox input "false"
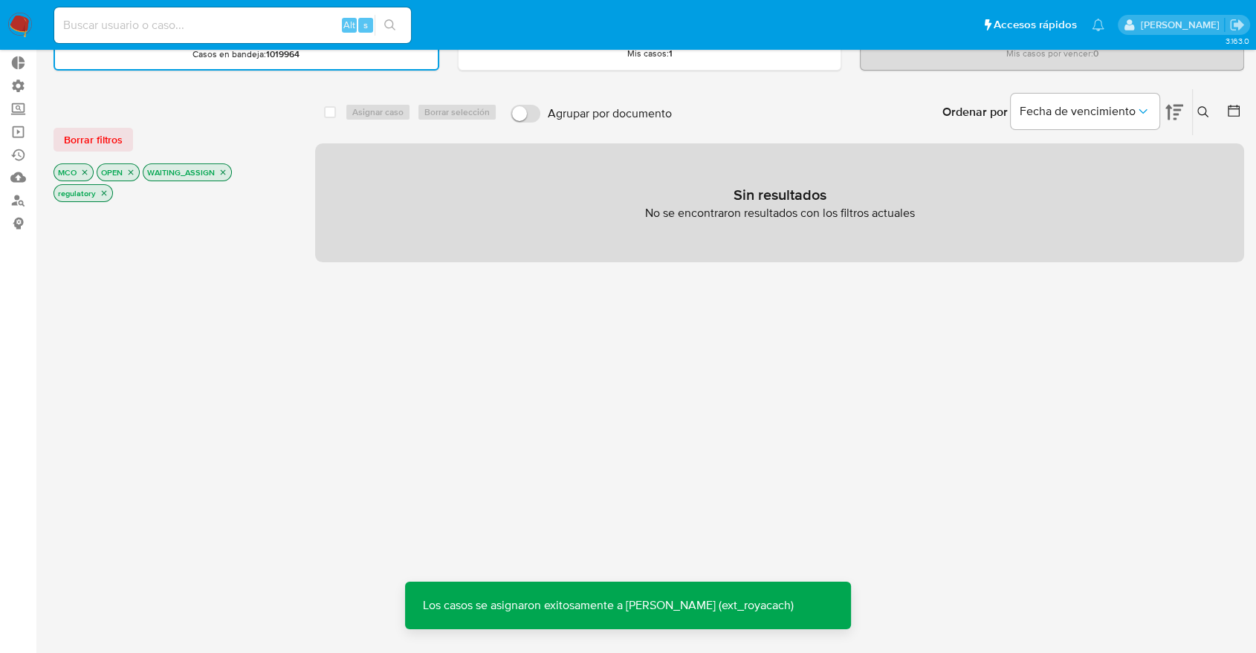
click at [126, 129] on button "Borrar filtros" at bounding box center [92, 140] width 79 height 24
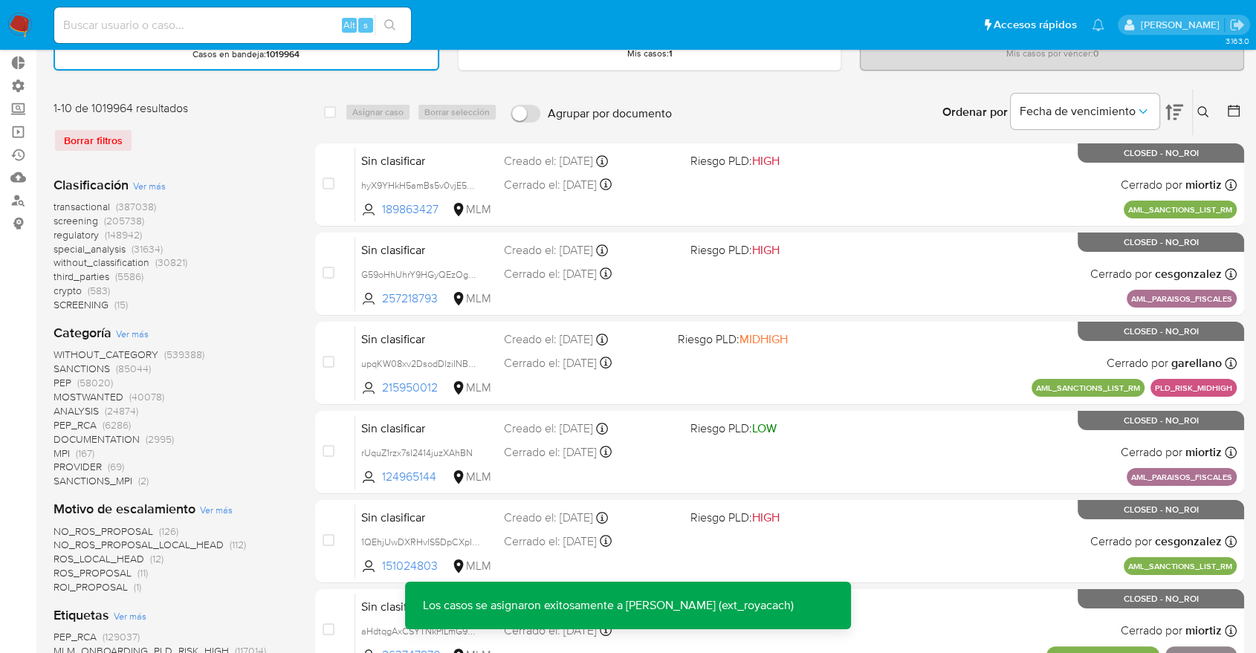
click at [59, 216] on span "screening" at bounding box center [75, 220] width 45 height 15
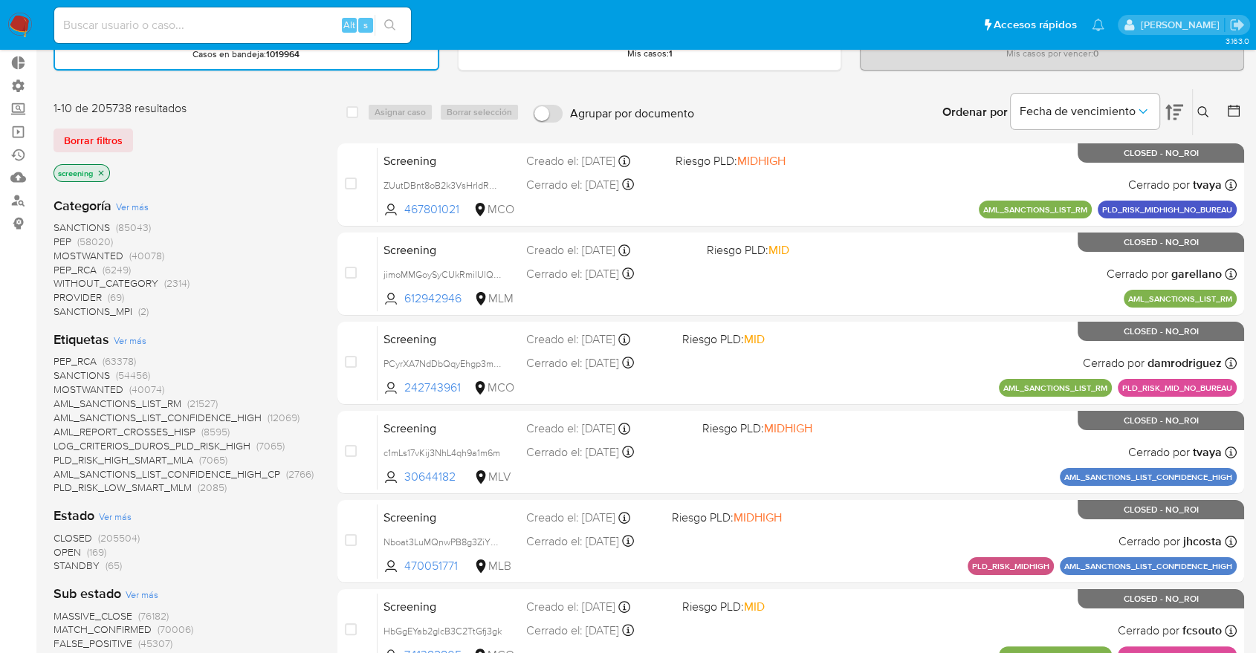
click at [63, 550] on span "OPEN" at bounding box center [66, 552] width 27 height 15
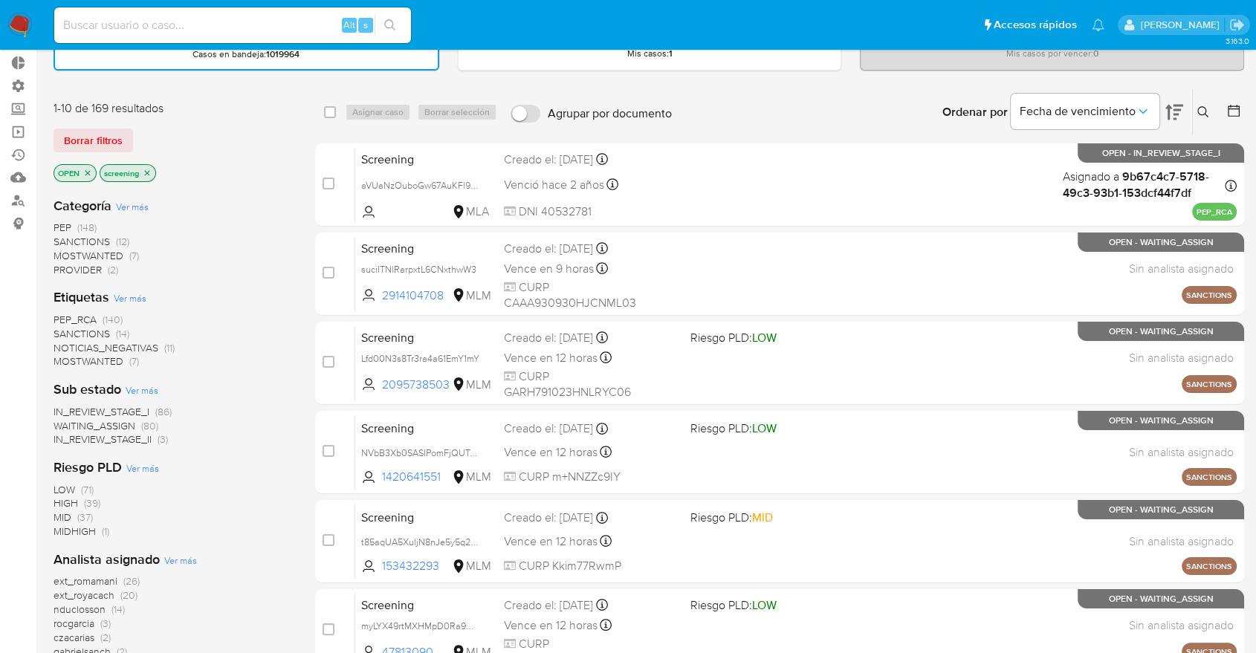
click at [160, 155] on div "1-10 de 169 resultados Borrar filtros OPEN screening" at bounding box center [172, 142] width 238 height 85
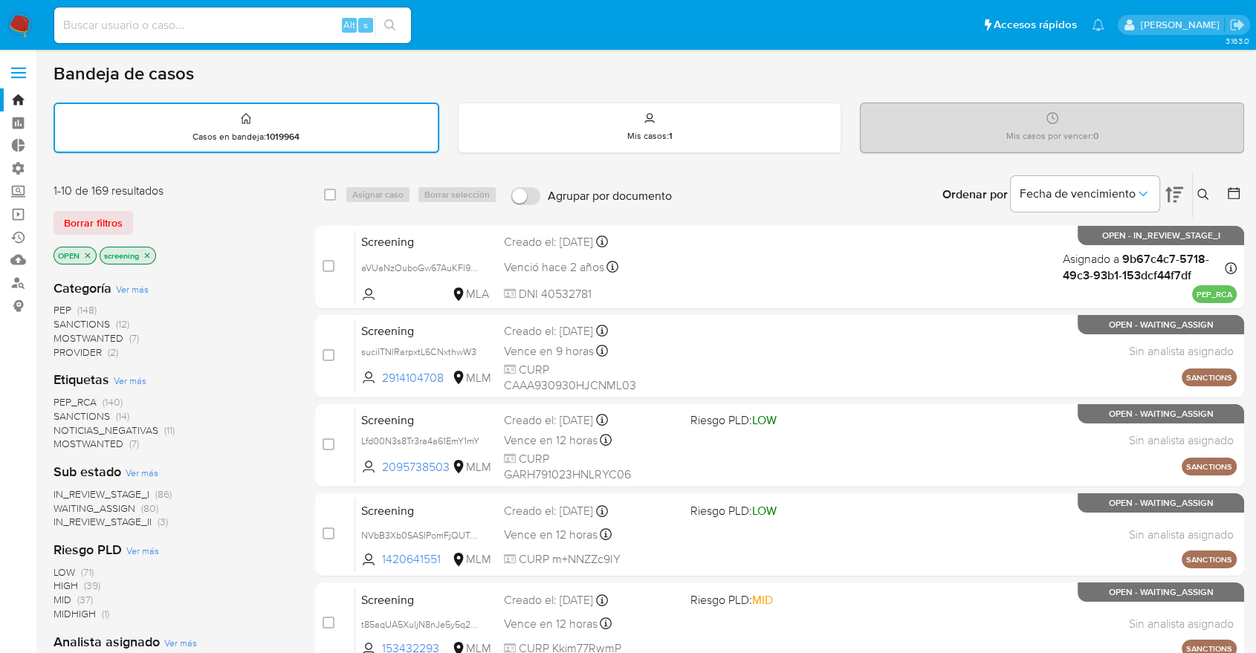
click at [137, 215] on div "Borrar filtros" at bounding box center [172, 223] width 238 height 24
click at [140, 213] on div "Borrar filtros" at bounding box center [172, 223] width 238 height 24
click at [149, 204] on div "1-10 de 169 resultados Borrar filtros OPEN screening" at bounding box center [172, 225] width 238 height 85
click at [137, 220] on div "Borrar filtros" at bounding box center [172, 223] width 238 height 24
click at [43, 208] on main "3.163.0" at bounding box center [628, 614] width 1256 height 1228
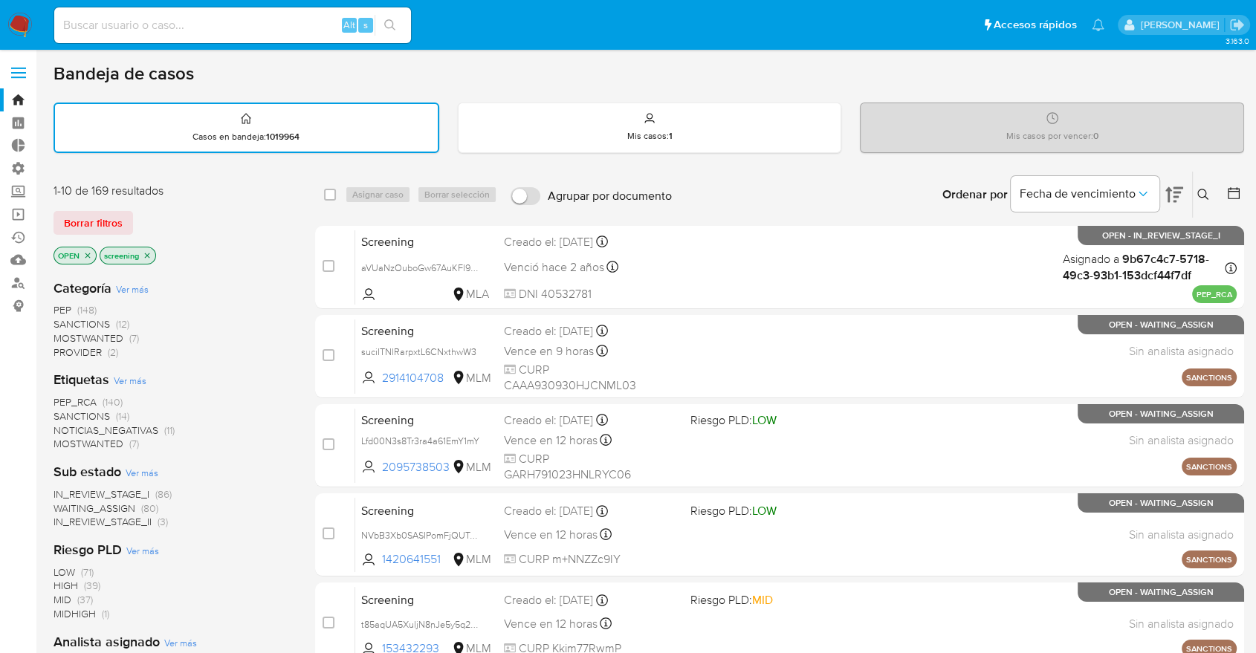
click at [59, 409] on span "SANCTIONS" at bounding box center [81, 416] width 56 height 15
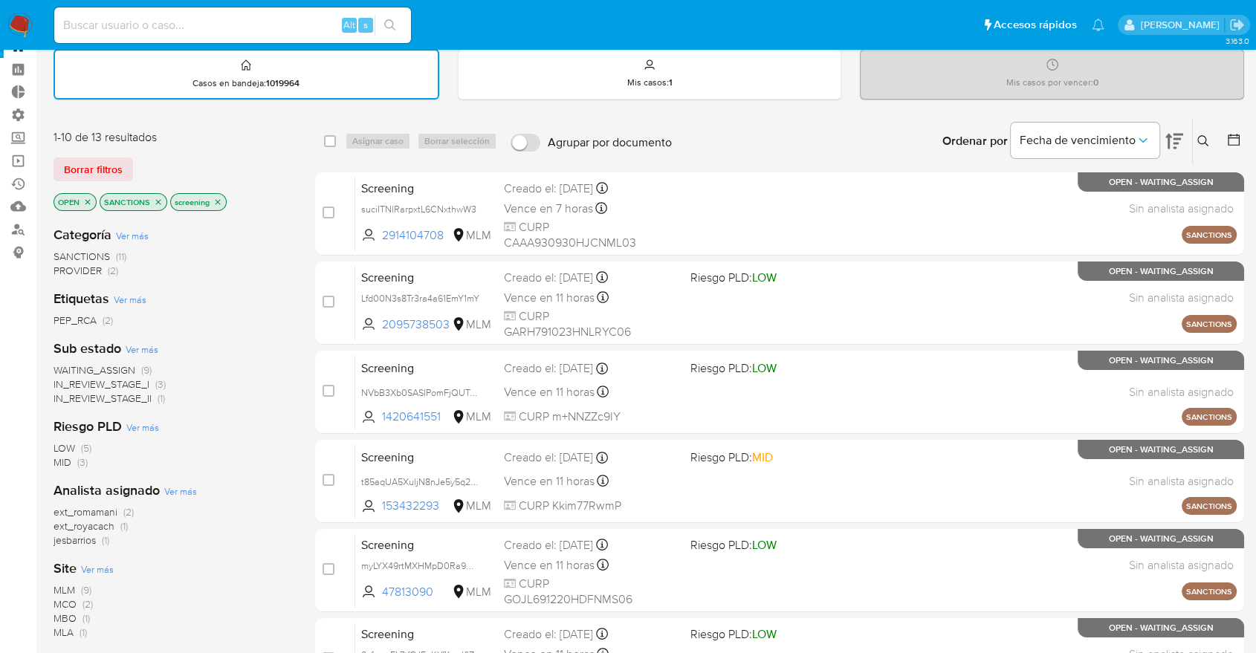
scroll to position [82, 0]
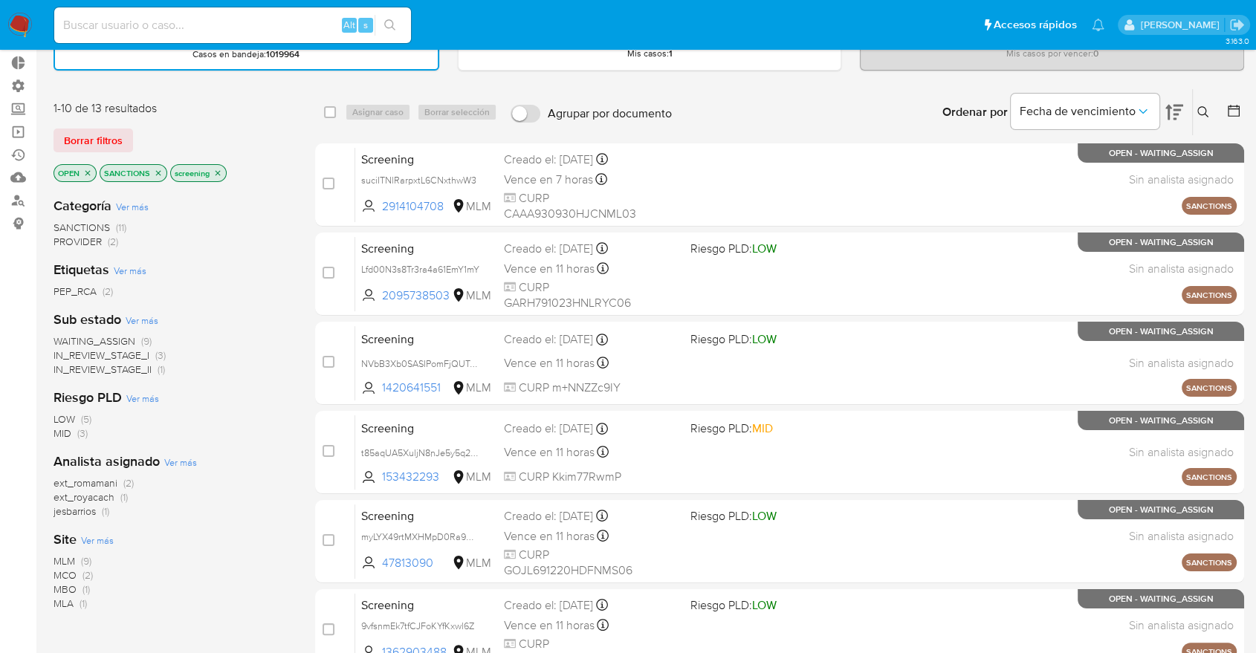
click at [62, 493] on span "ext_royacach" at bounding box center [83, 497] width 61 height 15
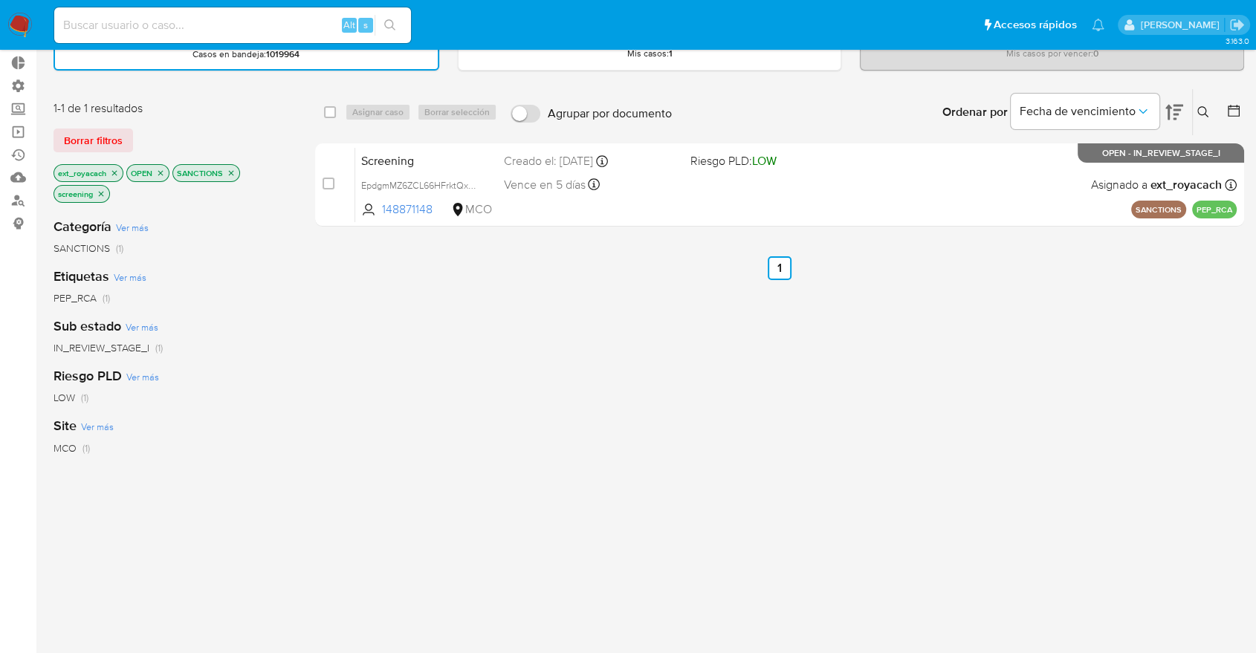
click at [116, 172] on icon "close-filter" at bounding box center [114, 172] width 5 height 5
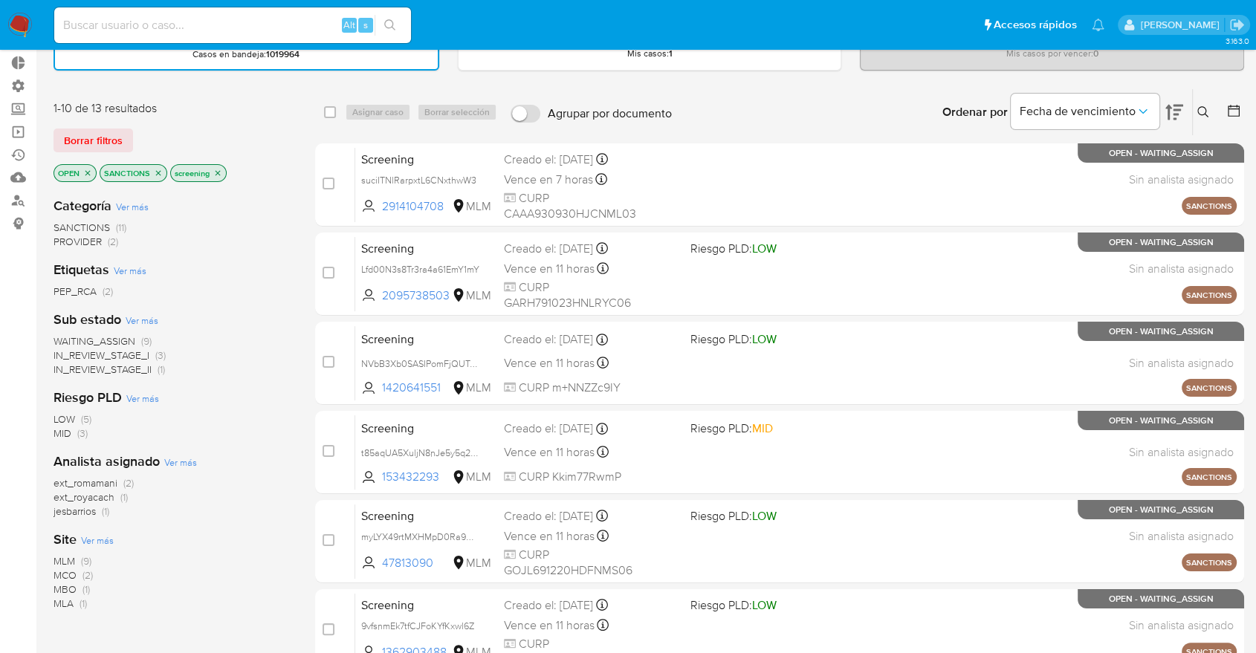
click at [59, 480] on span "ext_romamani" at bounding box center [85, 482] width 64 height 15
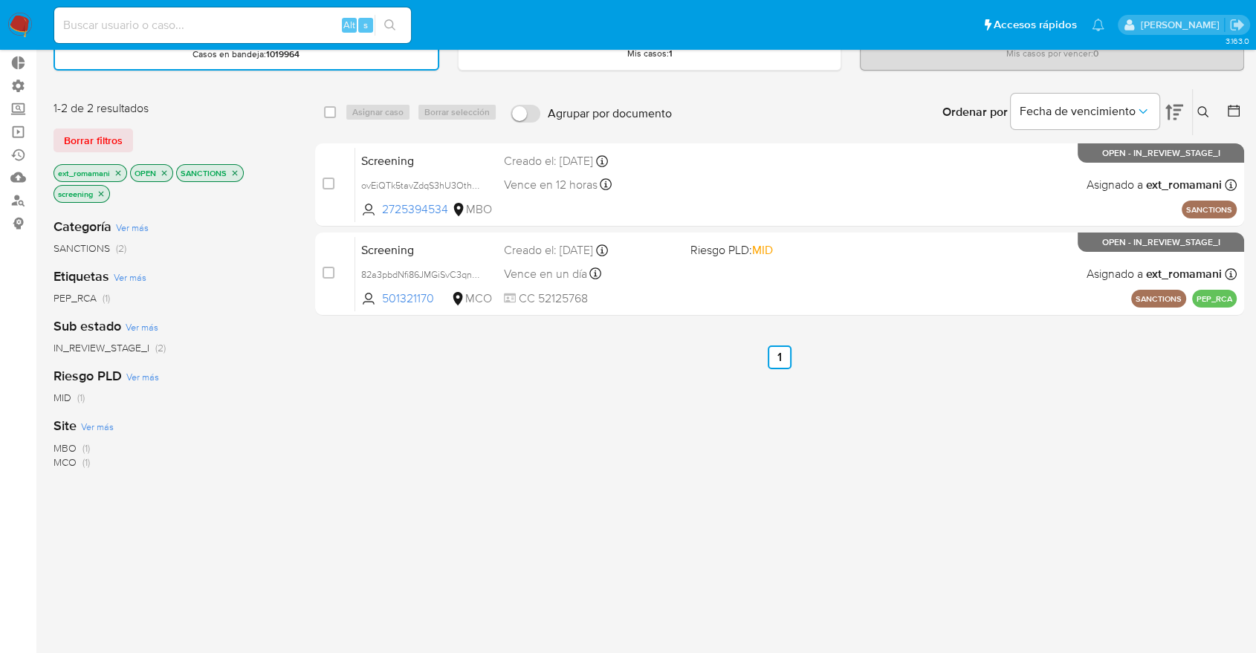
click at [119, 172] on icon "close-filter" at bounding box center [118, 172] width 5 height 5
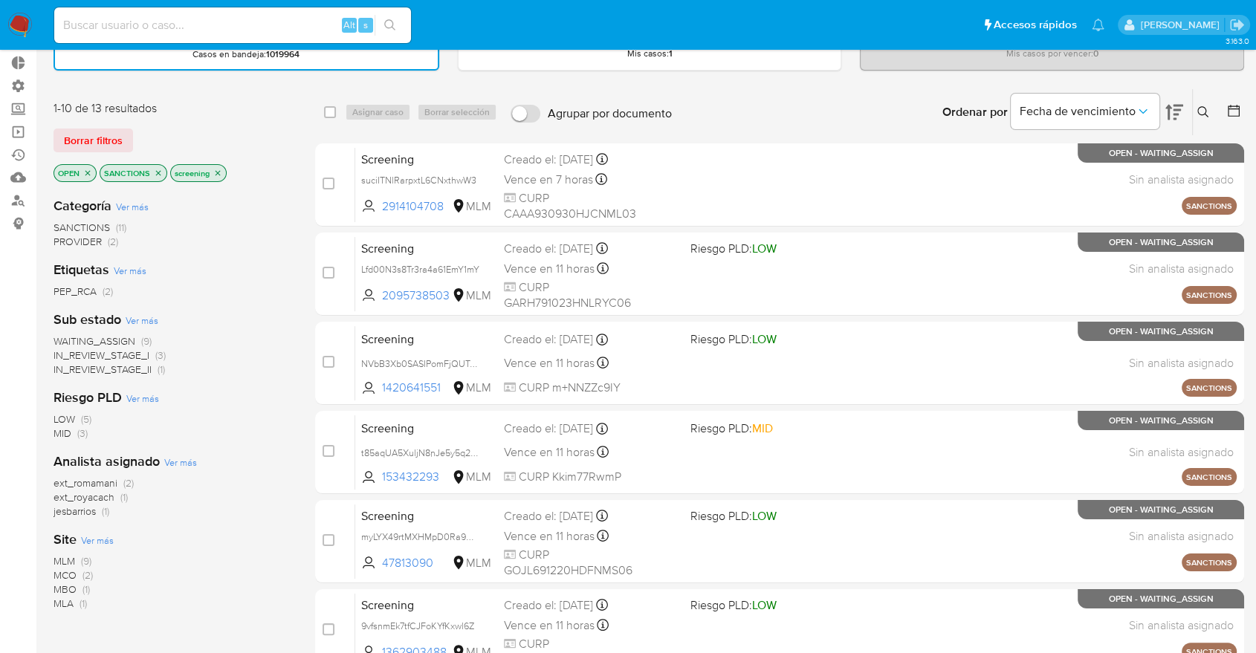
click at [155, 169] on icon "close-filter" at bounding box center [158, 173] width 9 height 9
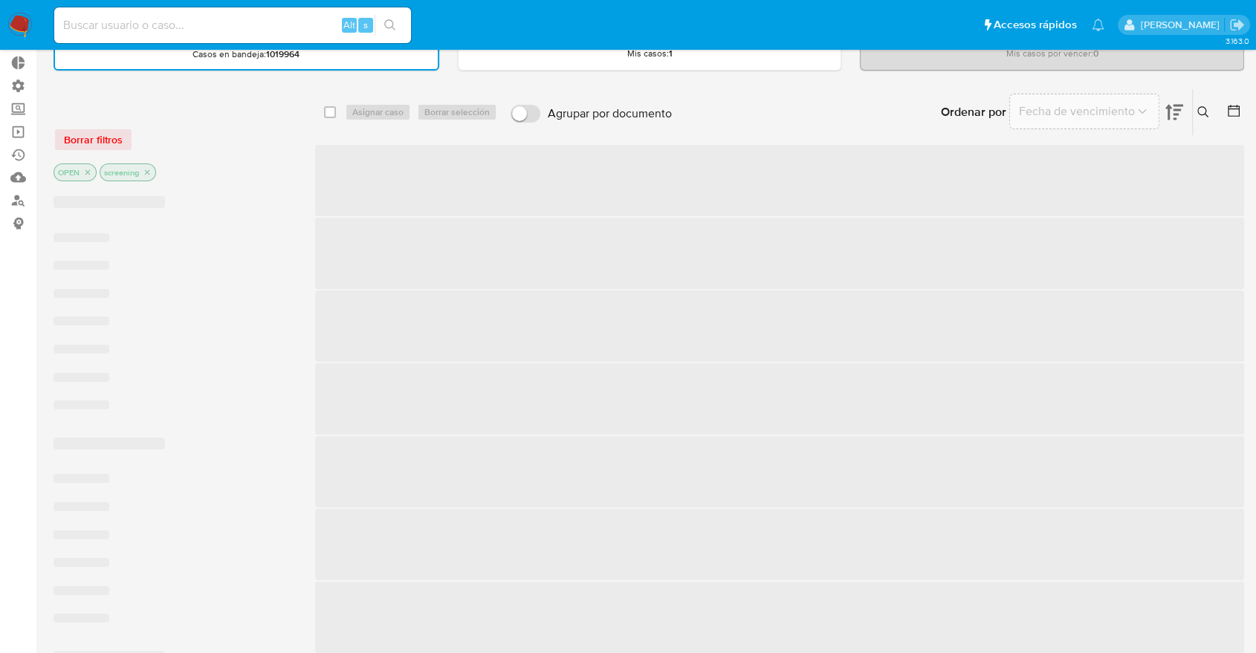
click at [140, 142] on div "Borrar filtros" at bounding box center [172, 140] width 238 height 24
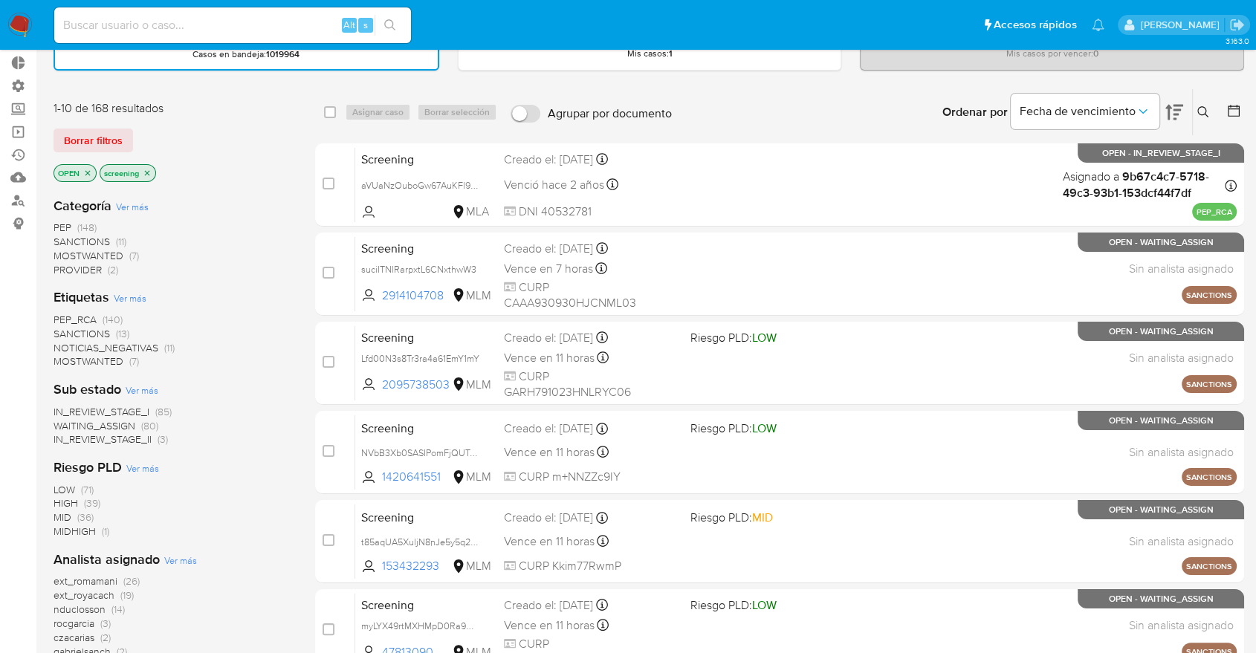
click at [906, 106] on div "Ordenar por Fecha de vencimiento No es posible ordenar los resultados mientras …" at bounding box center [961, 112] width 565 height 46
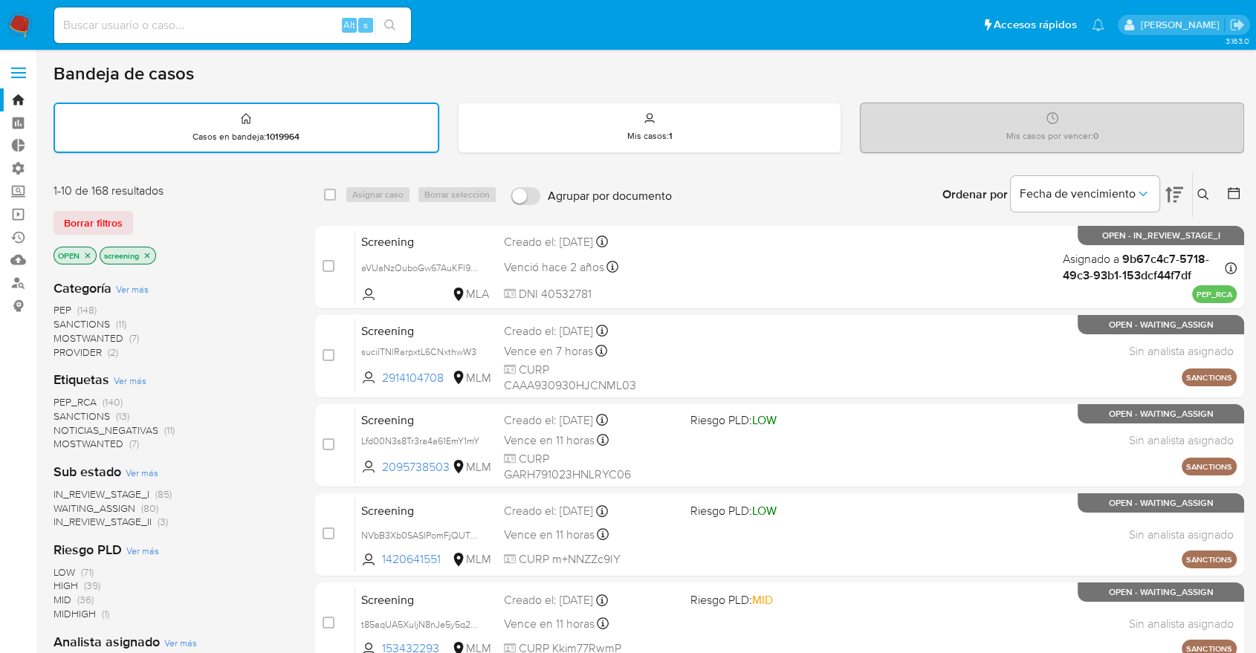
click at [44, 351] on main "3.163.0" at bounding box center [628, 614] width 1256 height 1228
click at [143, 211] on div "Borrar filtros" at bounding box center [172, 223] width 238 height 24
click at [139, 214] on div "Borrar filtros" at bounding box center [172, 223] width 238 height 24
click at [57, 413] on span "SANCTIONS" at bounding box center [81, 416] width 56 height 15
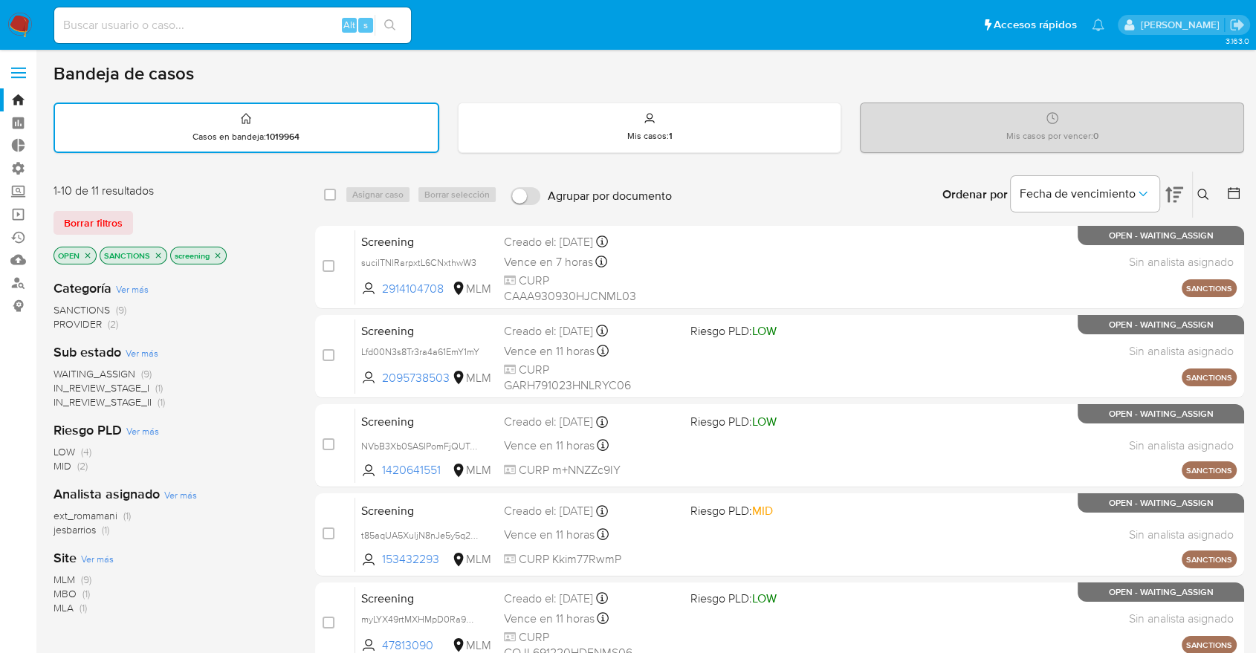
click at [65, 591] on span "MBO" at bounding box center [64, 593] width 23 height 15
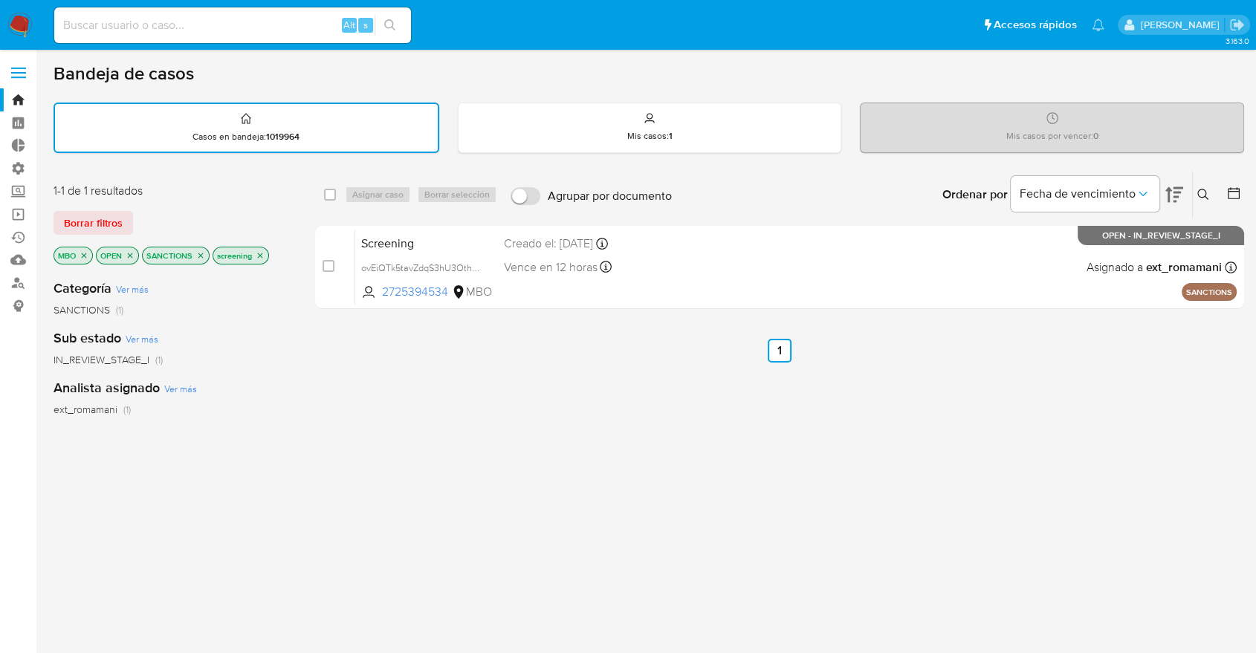
click at [88, 254] on icon "close-filter" at bounding box center [83, 255] width 9 height 9
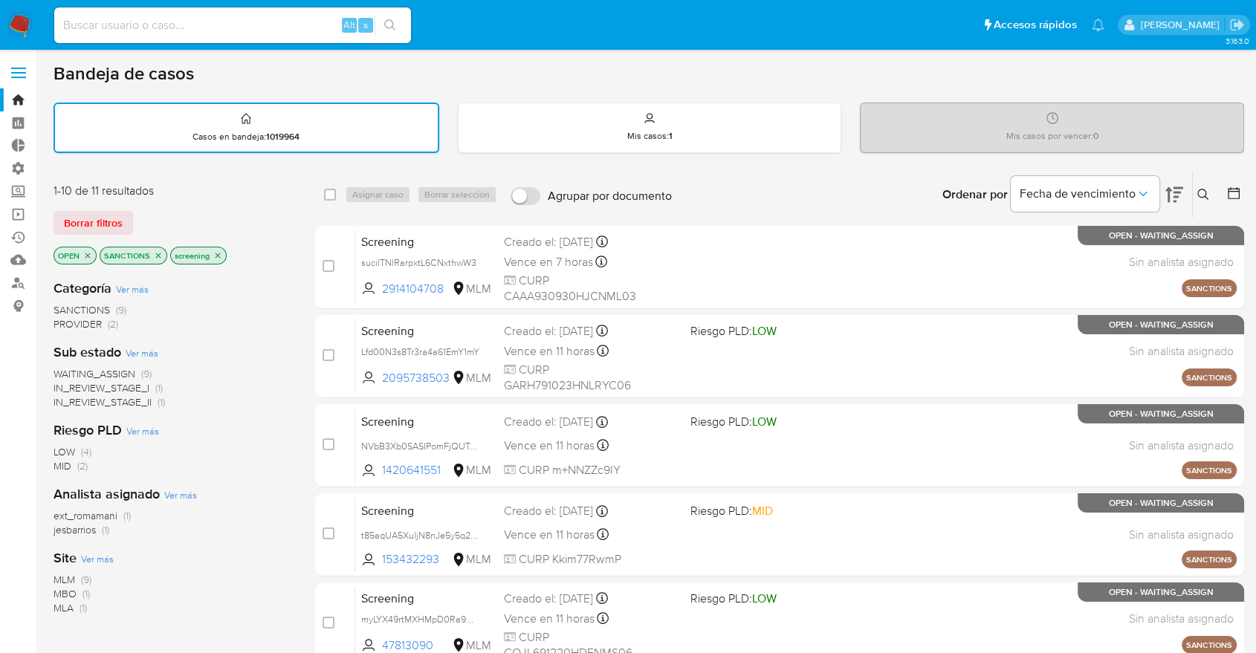
click at [158, 255] on icon "close-filter" at bounding box center [158, 255] width 9 height 9
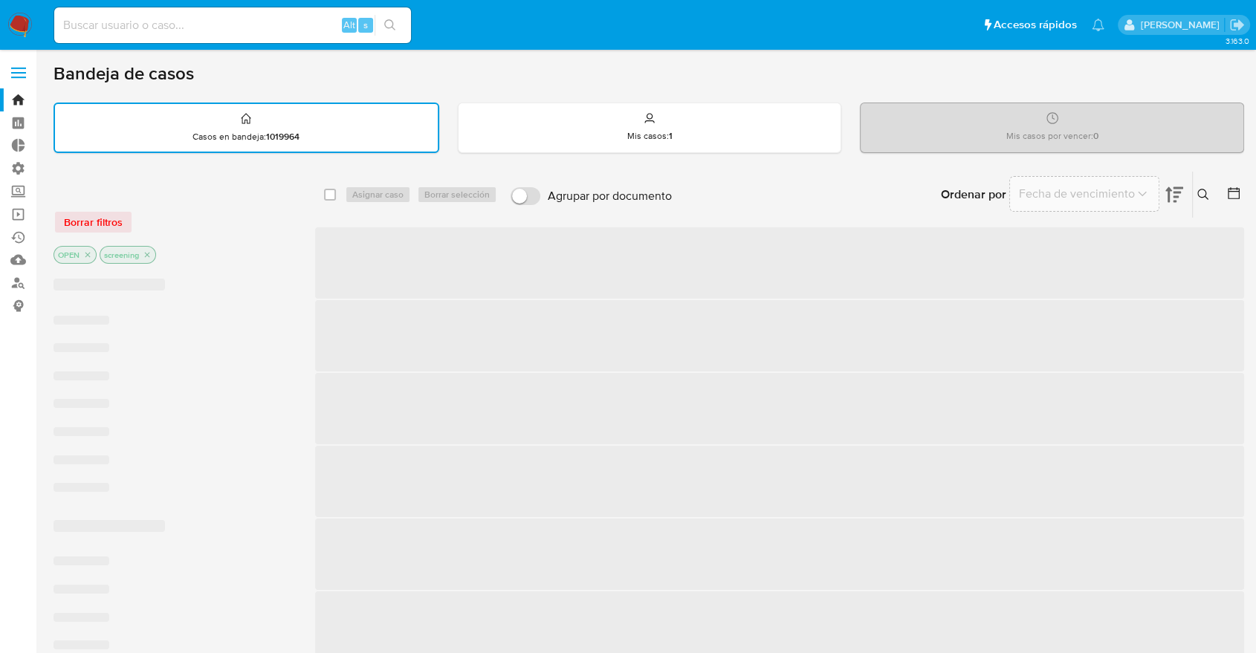
click at [155, 207] on div "Borrar filtros OPEN screening" at bounding box center [172, 225] width 238 height 84
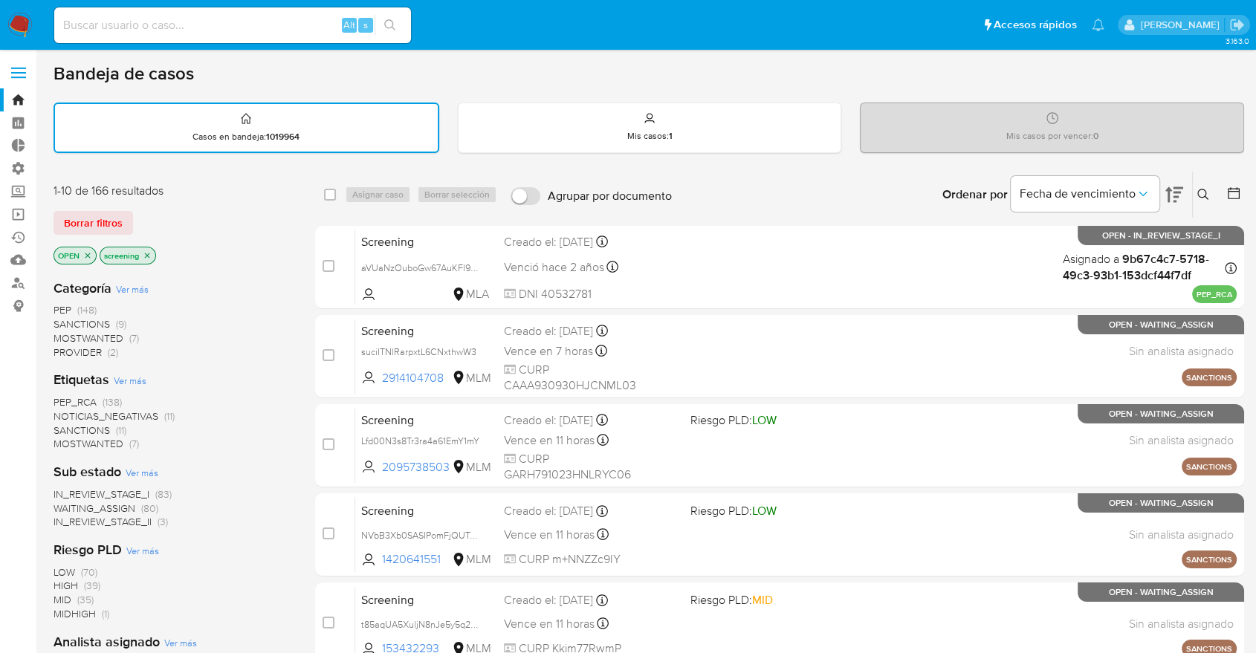
click at [57, 395] on span "PEP_RCA" at bounding box center [74, 402] width 43 height 15
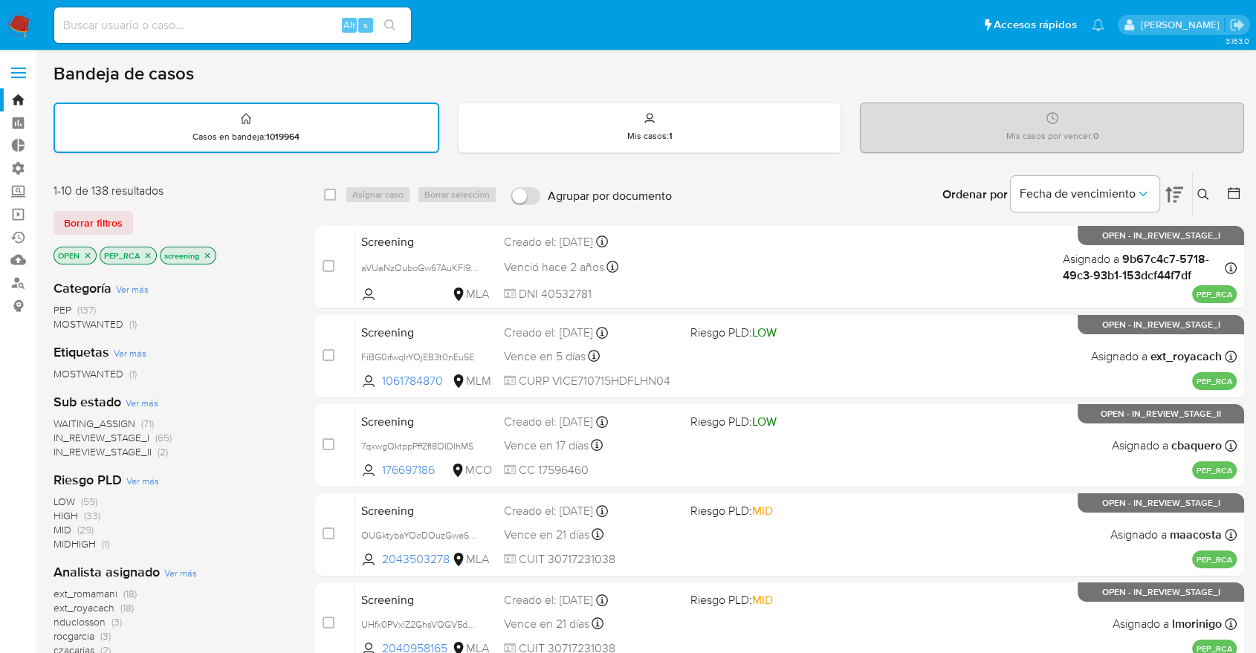
click at [144, 251] on icon "close-filter" at bounding box center [147, 255] width 9 height 9
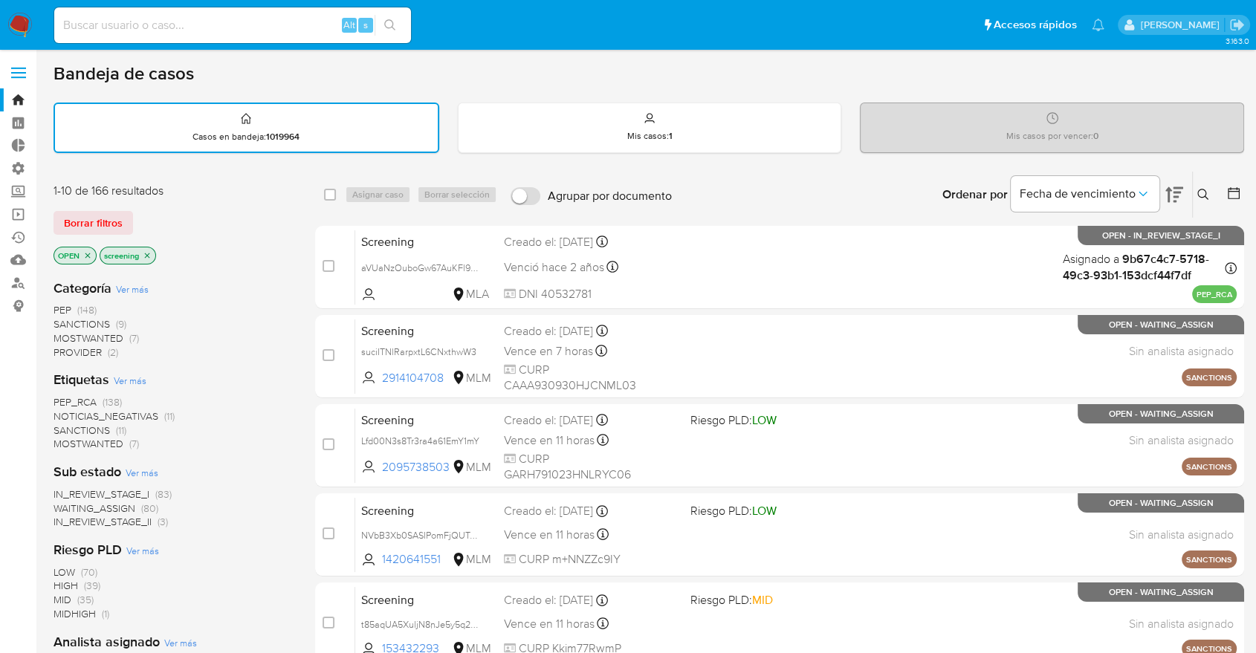
click at [60, 438] on span "MOSTWANTED" at bounding box center [88, 443] width 70 height 15
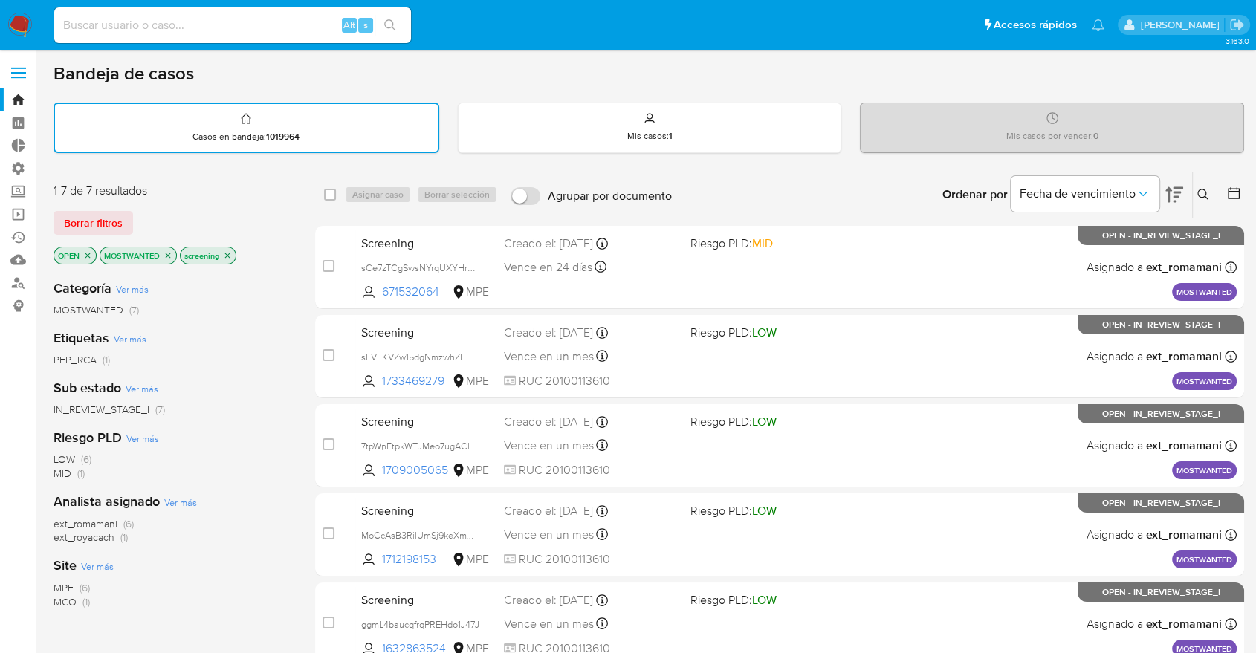
click at [168, 255] on icon "close-filter" at bounding box center [167, 255] width 9 height 9
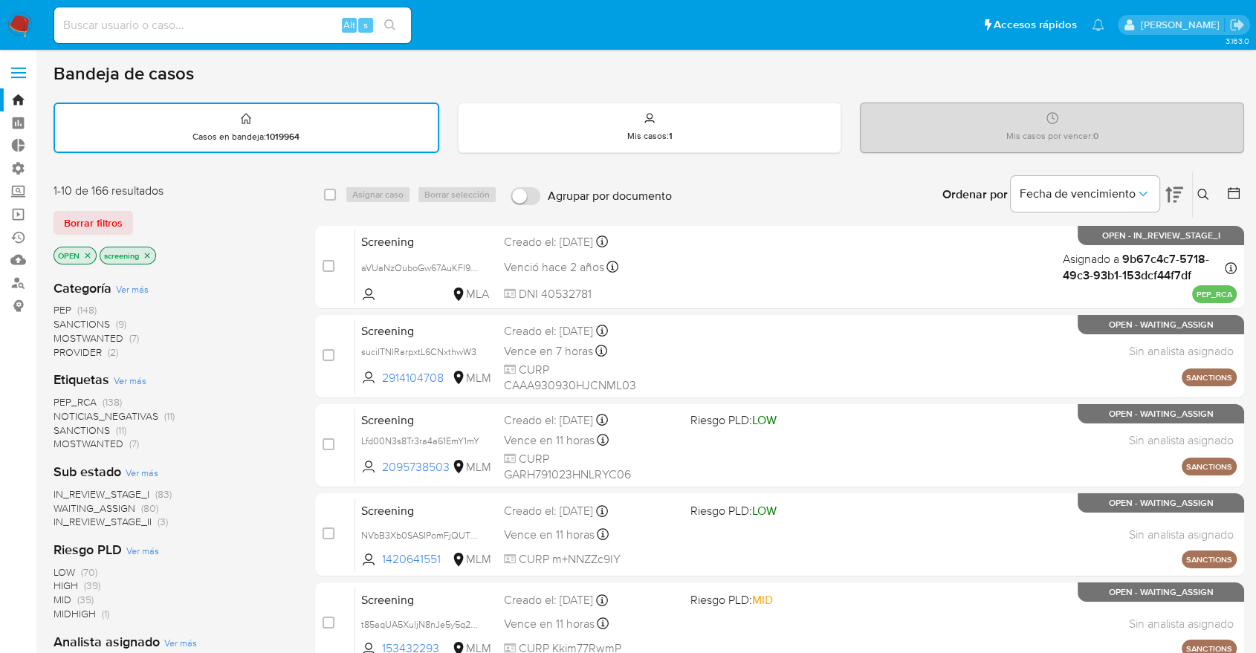
click at [134, 217] on div "Borrar filtros" at bounding box center [172, 223] width 238 height 24
click at [59, 396] on span "PEP_RCA" at bounding box center [74, 402] width 43 height 15
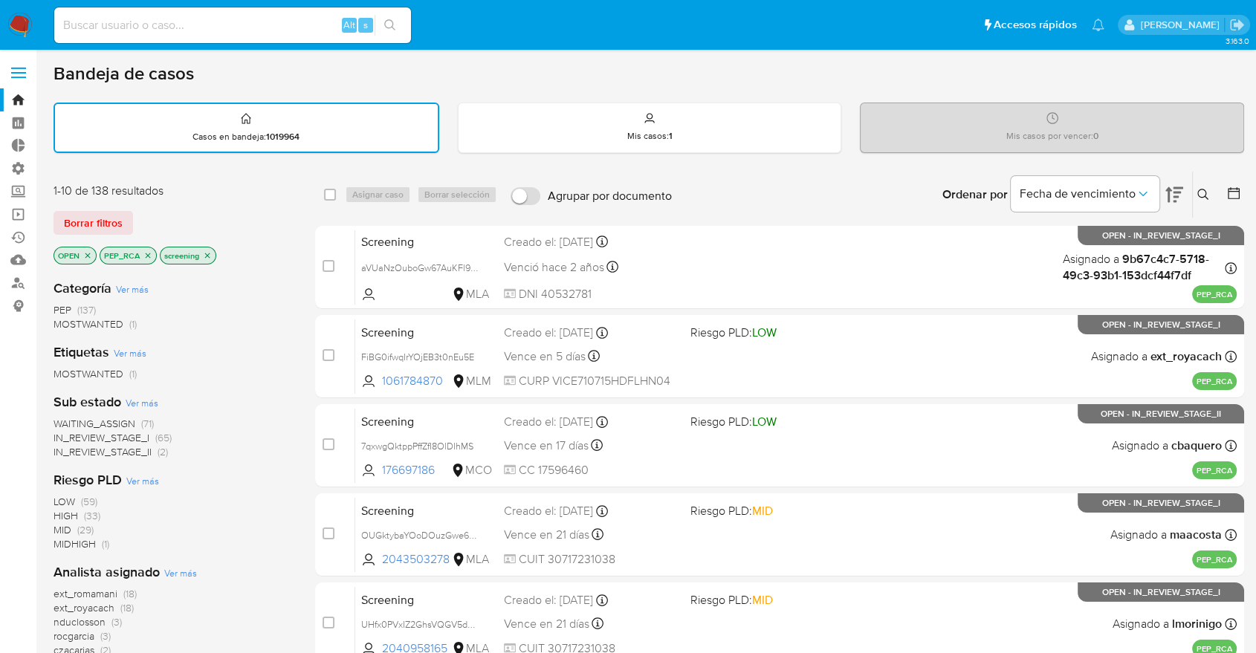
click at [59, 418] on span "WAITING_ASSIGN" at bounding box center [94, 423] width 82 height 15
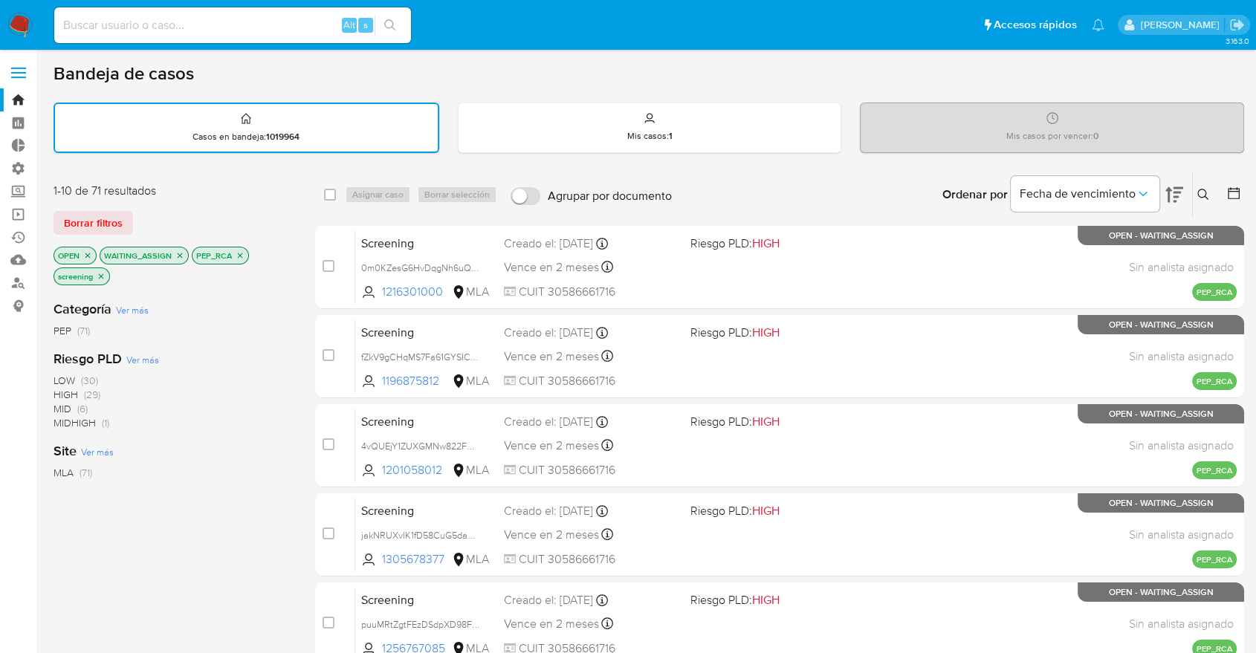
click at [176, 255] on icon "close-filter" at bounding box center [179, 255] width 9 height 9
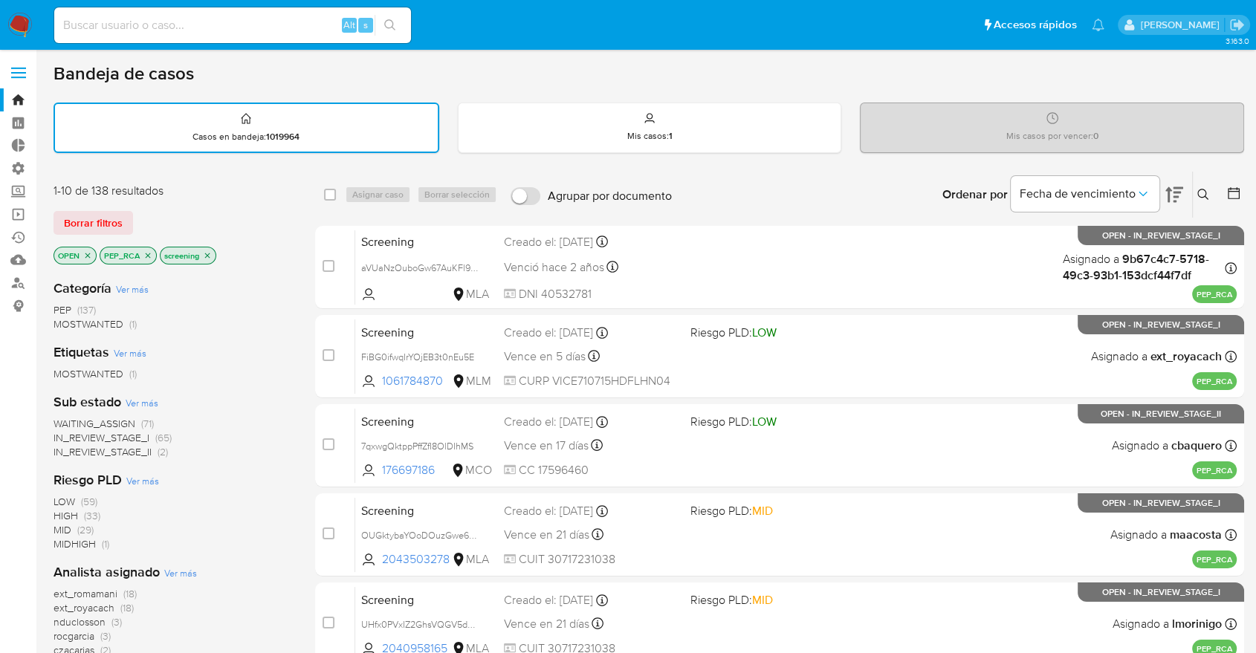
click at [146, 255] on icon "close-filter" at bounding box center [148, 255] width 5 height 5
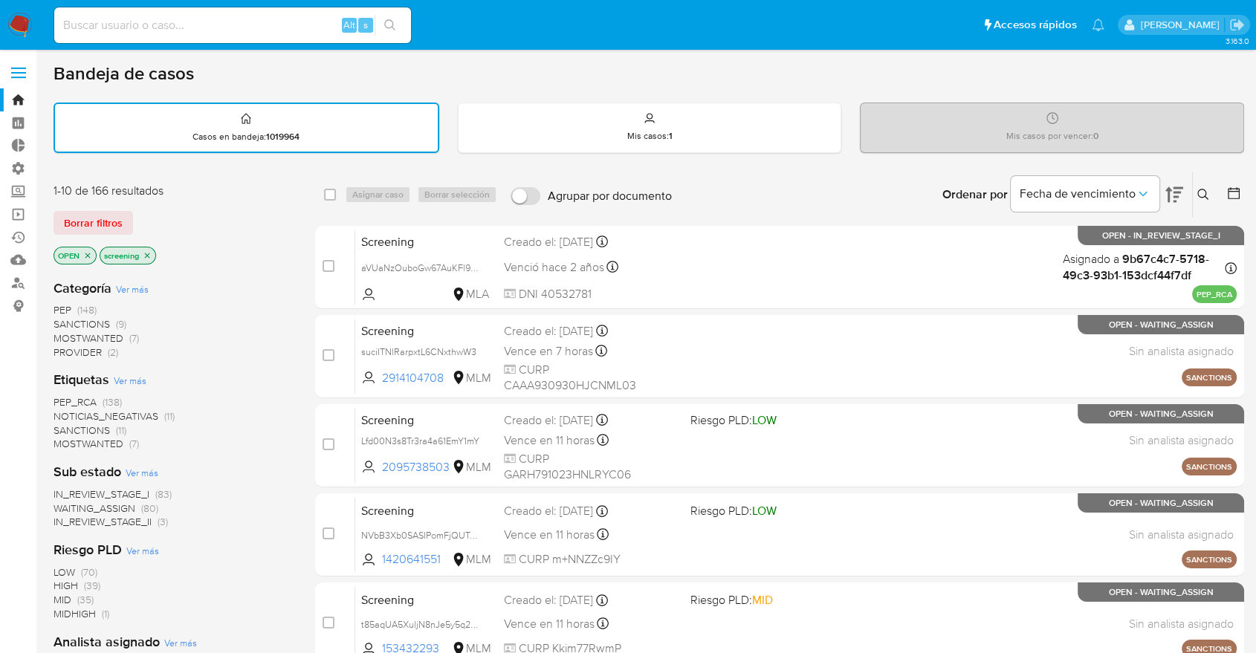
click at [62, 438] on span "MOSTWANTED" at bounding box center [88, 443] width 70 height 15
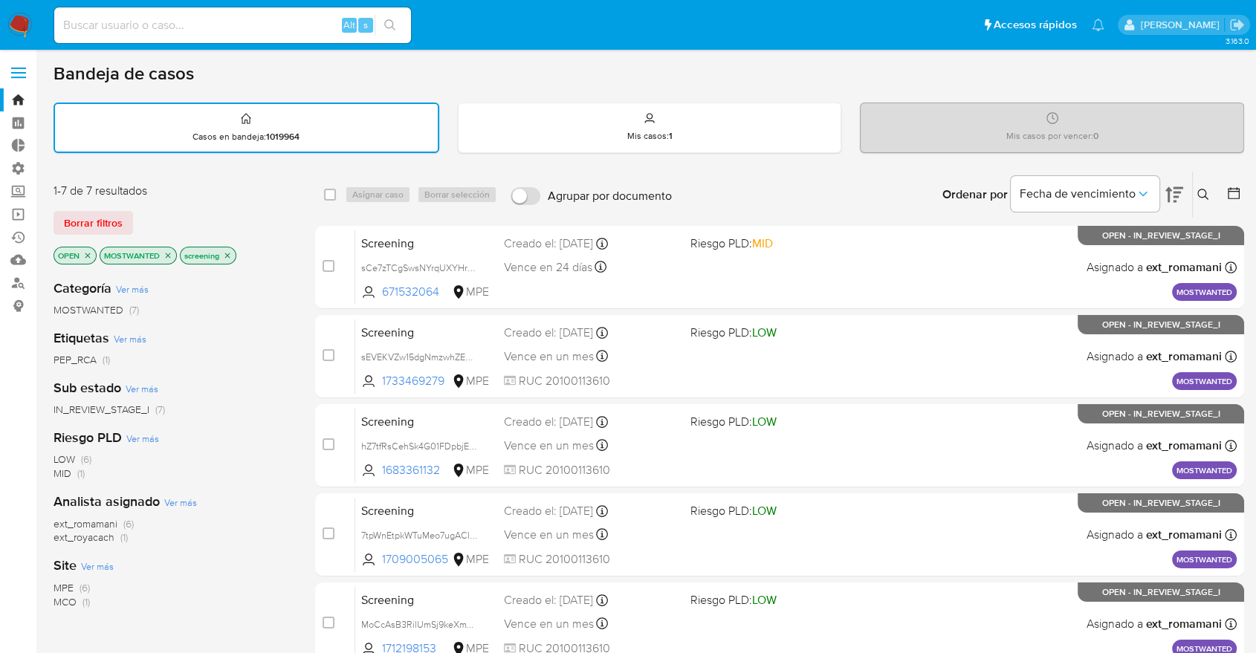
click at [168, 254] on icon "close-filter" at bounding box center [167, 255] width 9 height 9
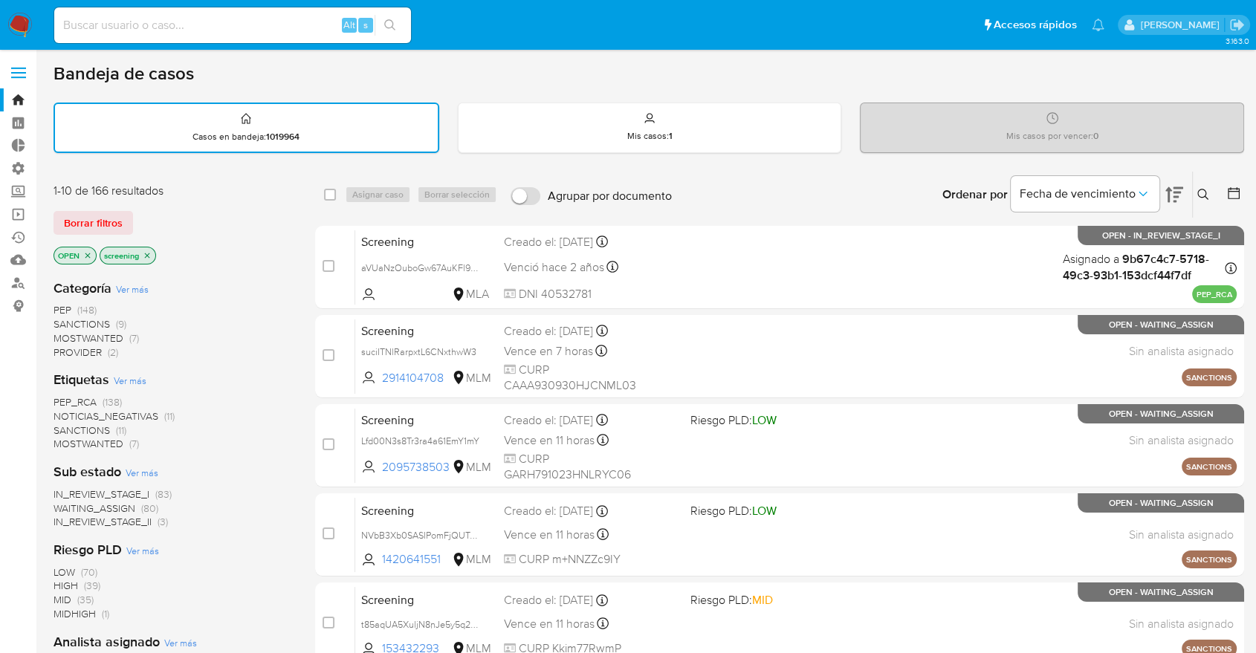
click at [143, 215] on div "Borrar filtros" at bounding box center [172, 223] width 238 height 24
click at [233, 202] on div "1-10 de 166 resultados Borrar filtros OPEN screening" at bounding box center [172, 225] width 238 height 85
click at [142, 215] on div "Borrar filtros" at bounding box center [172, 223] width 238 height 24
click at [145, 214] on div "Borrar filtros" at bounding box center [172, 223] width 238 height 24
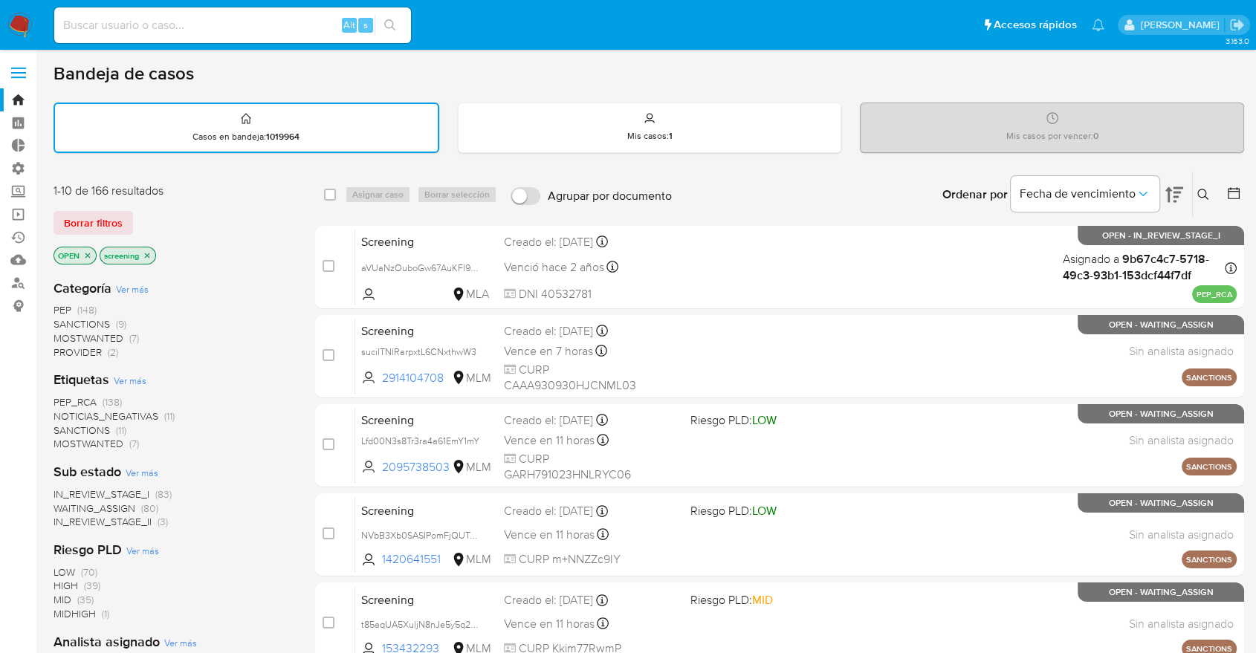
click at [918, 77] on div "Bandeja de casos" at bounding box center [648, 73] width 1190 height 22
click at [0, 435] on aside "Bandeja Tablero Tablero Externo Administración Reglas Roles Usuarios Equipos Co…" at bounding box center [18, 614] width 36 height 1228
click at [137, 218] on div "Borrar filtros" at bounding box center [172, 223] width 238 height 24
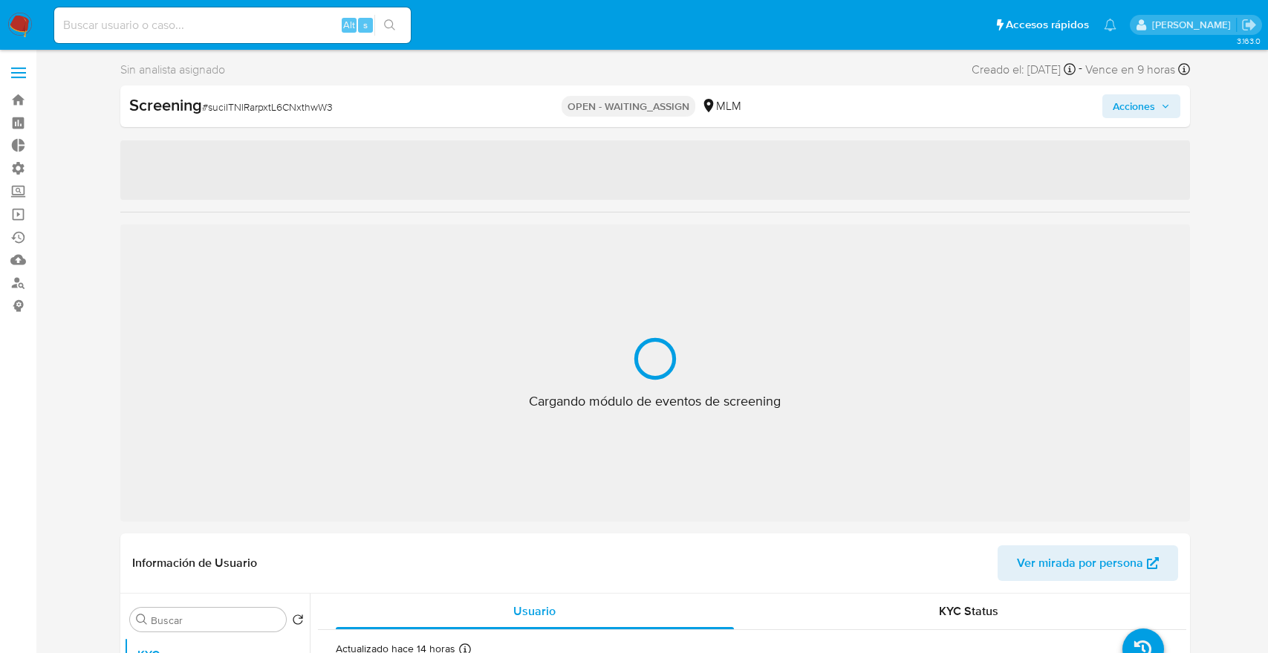
select select "10"
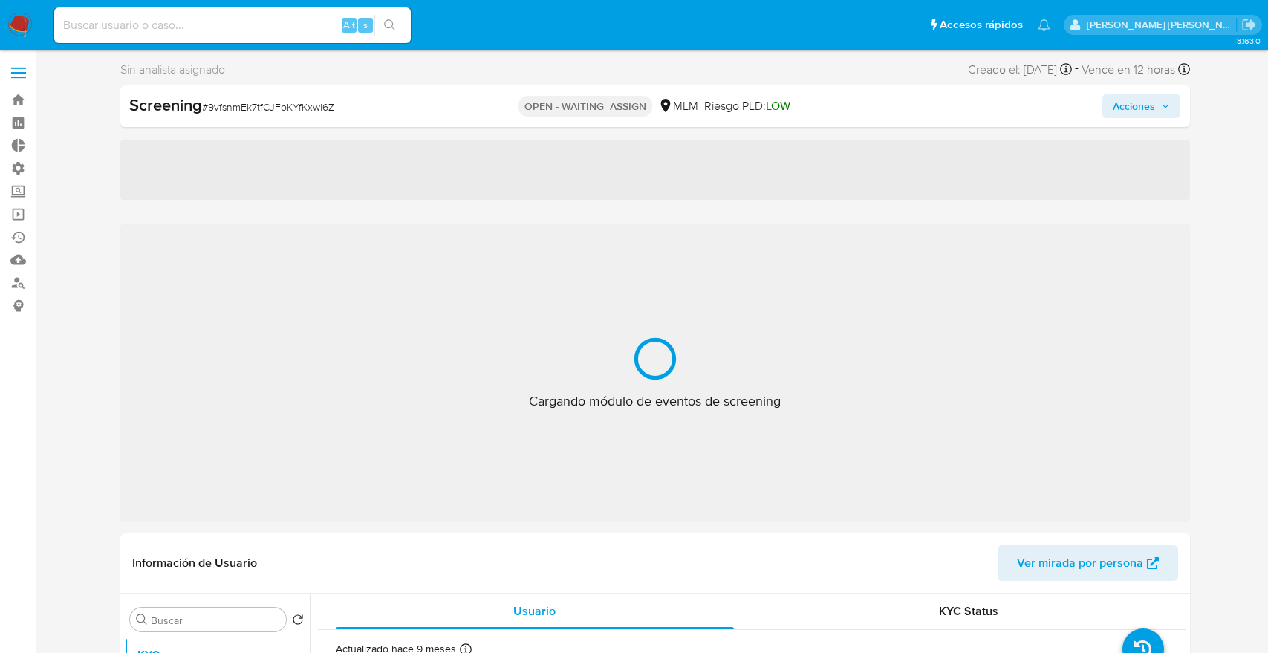
select select "10"
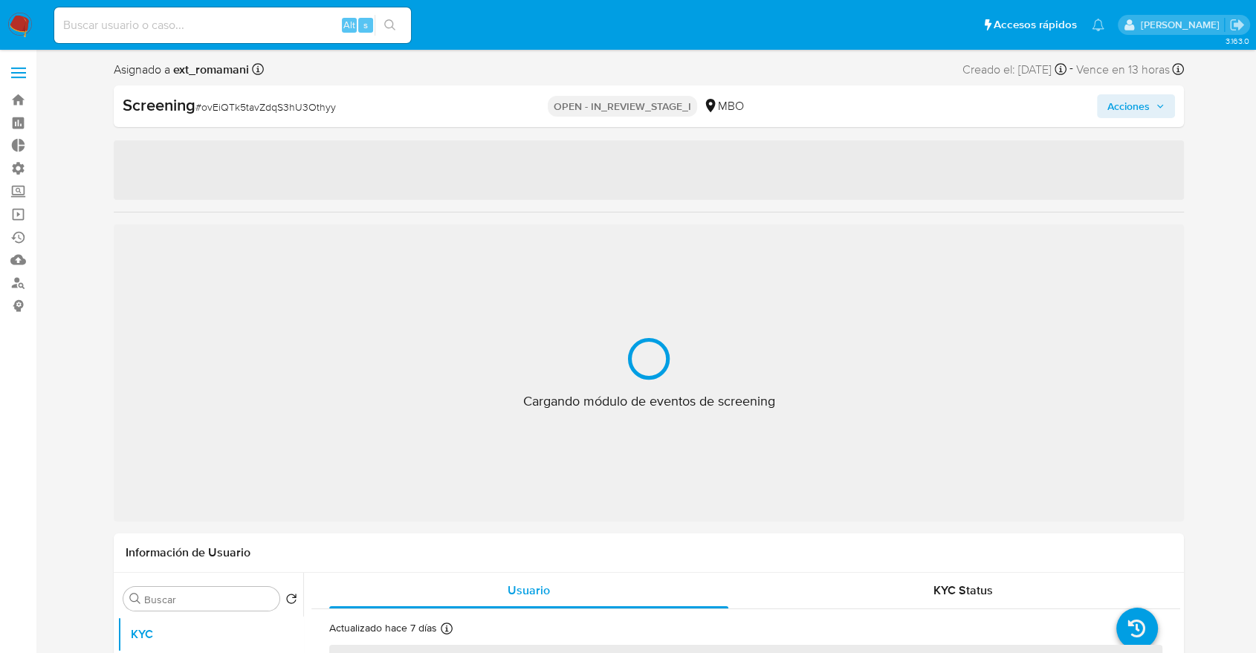
select select "10"
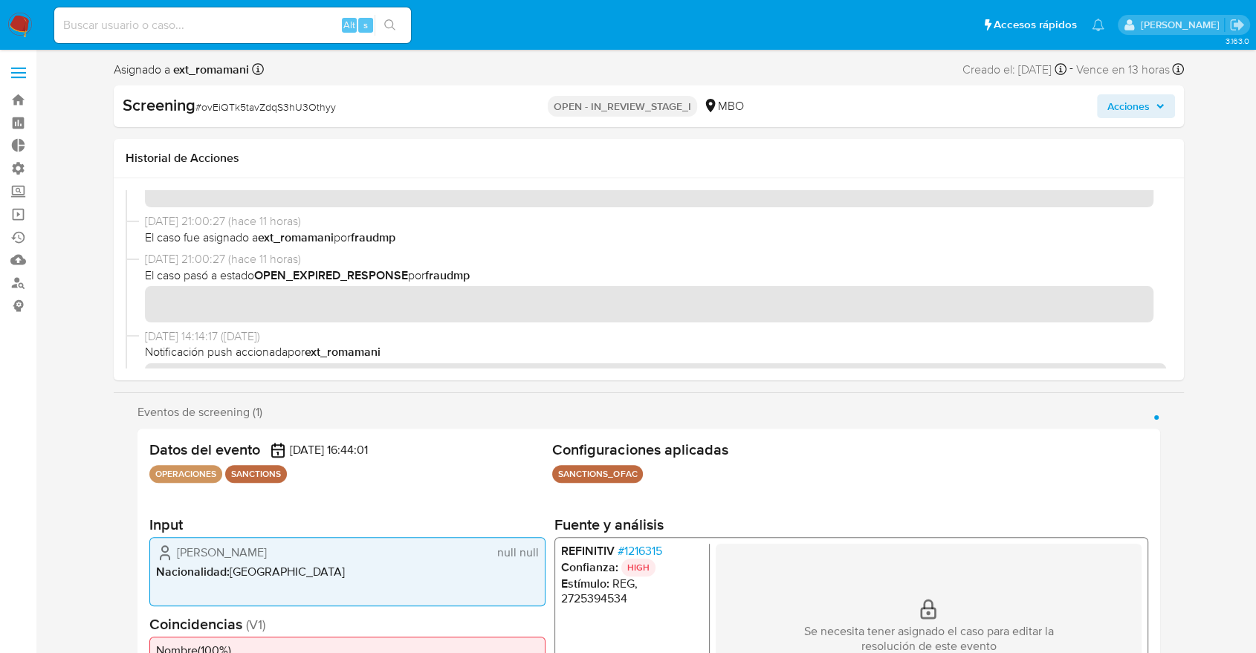
scroll to position [82, 0]
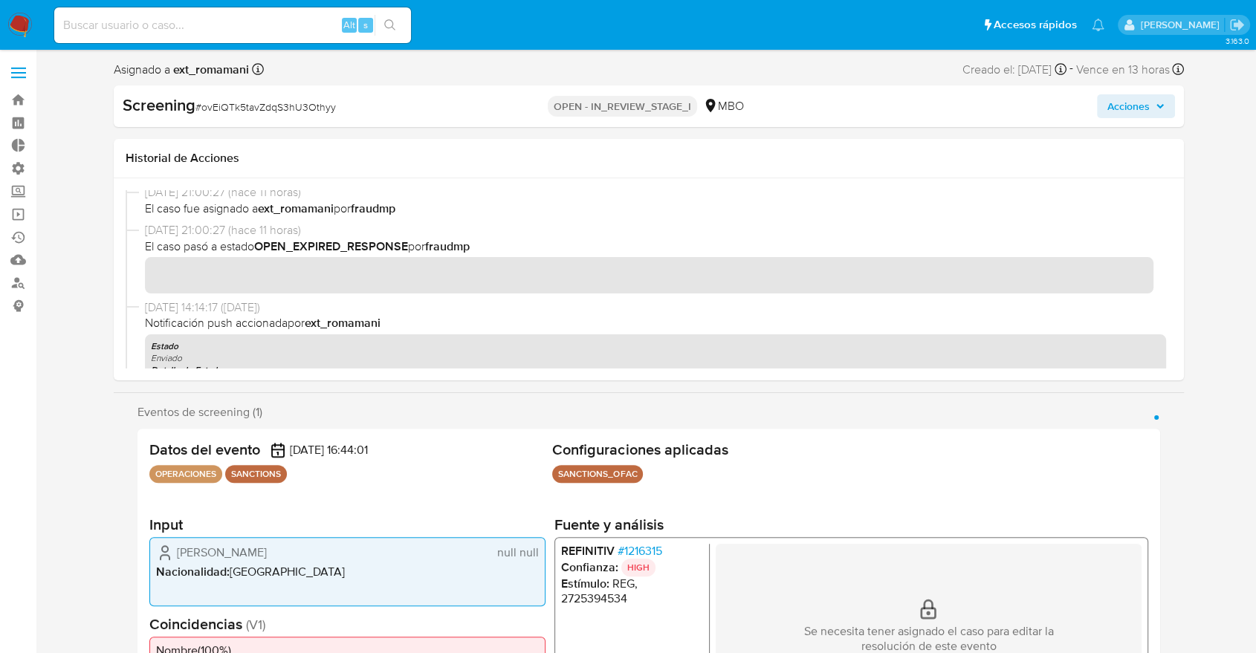
click at [630, 546] on span "# 1216315" at bounding box center [639, 551] width 45 height 15
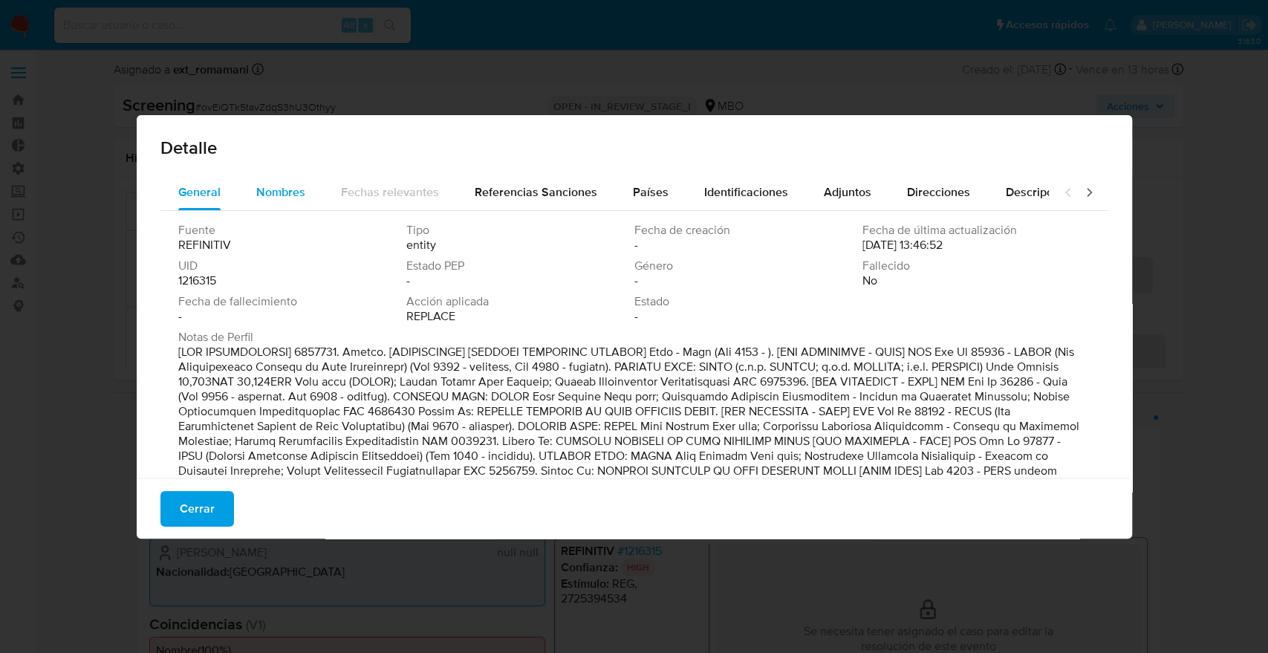
click at [299, 189] on span "Nombres" at bounding box center [280, 192] width 49 height 17
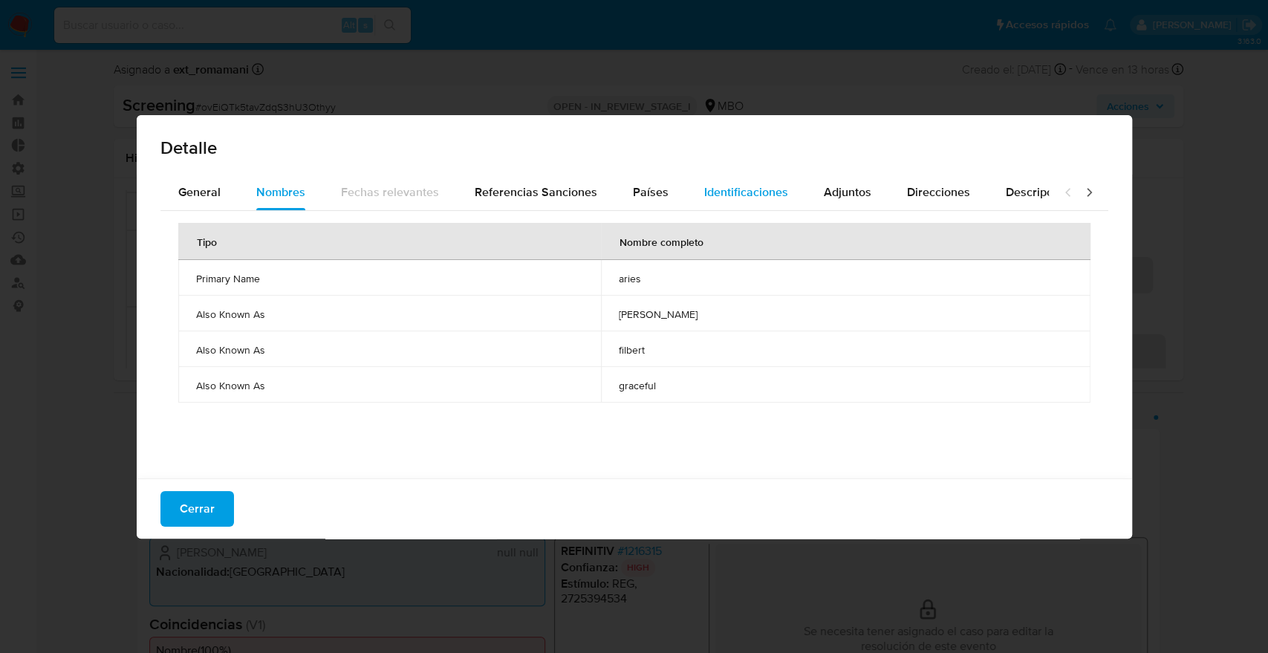
click at [733, 195] on span "Identificaciones" at bounding box center [746, 192] width 84 height 17
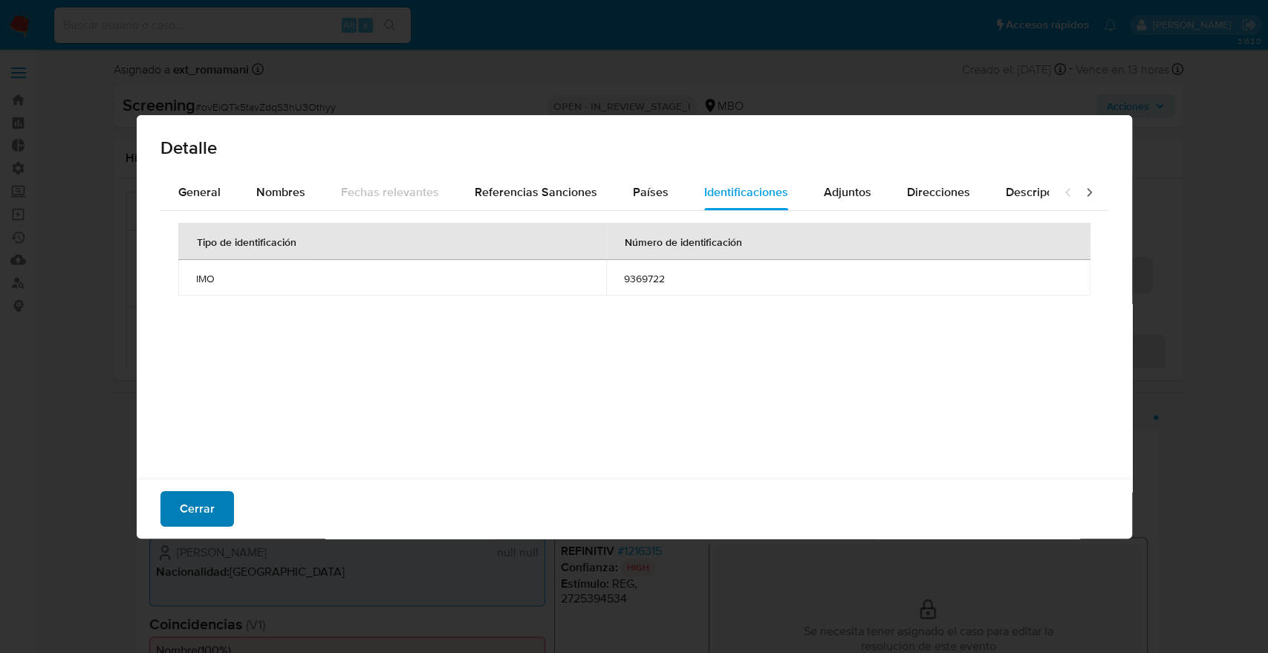
click at [221, 499] on button "Cerrar" at bounding box center [197, 509] width 74 height 36
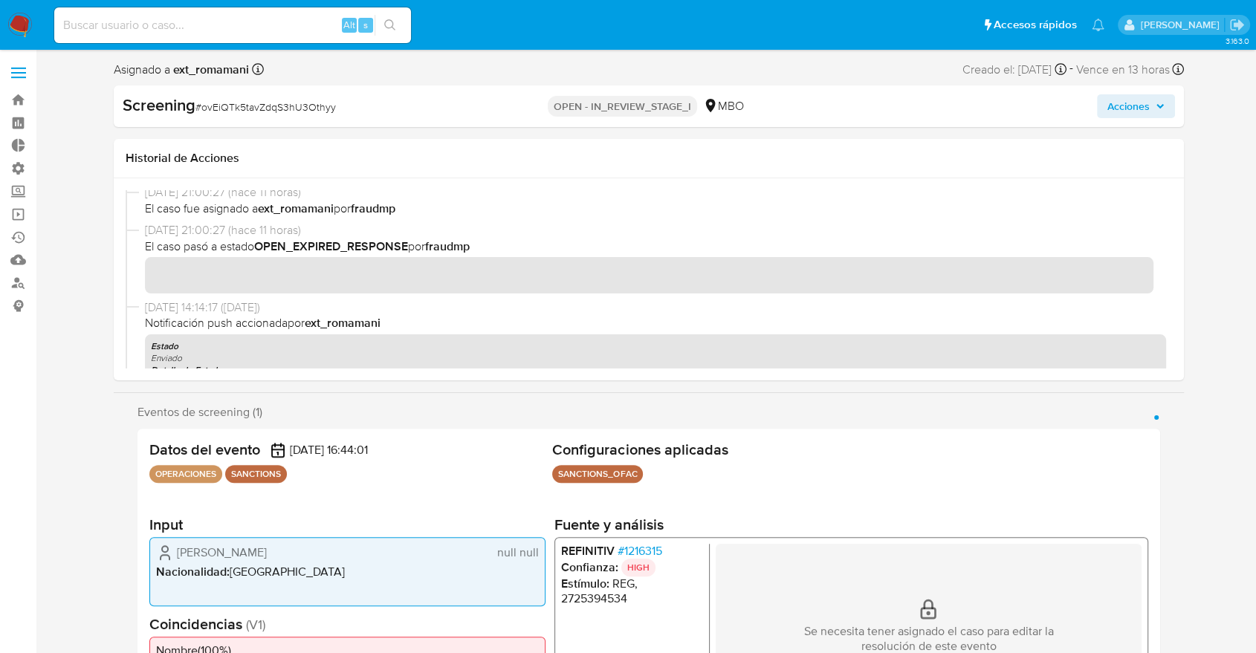
click at [114, 449] on div "Eventos de screening (1) Página 1 Datos del evento 01/10/2025 16:44:01 OPERACIO…" at bounding box center [649, 565] width 1070 height 321
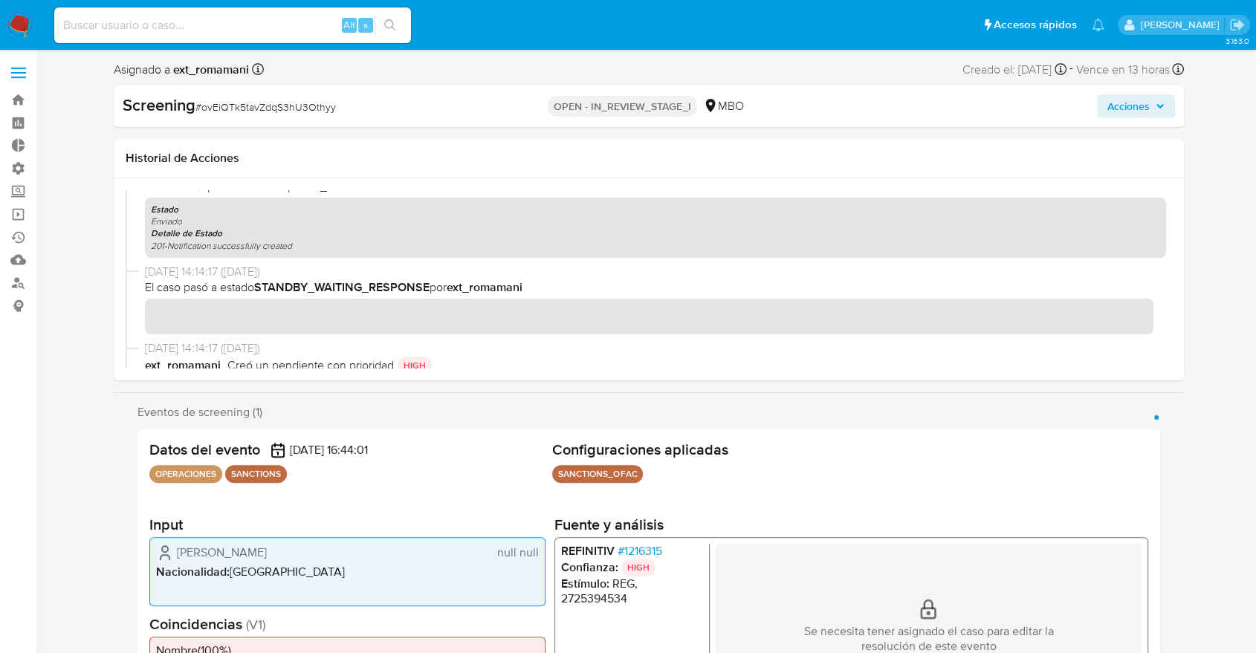
scroll to position [247, 0]
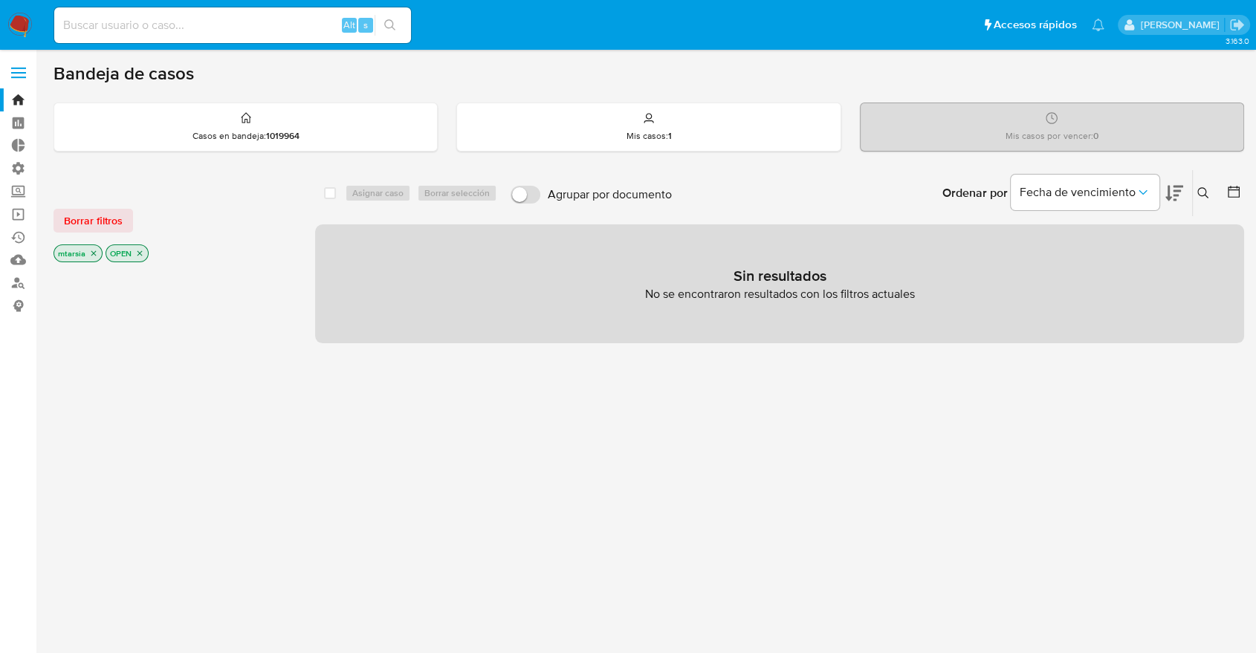
click at [1238, 187] on icon at bounding box center [1233, 192] width 12 height 12
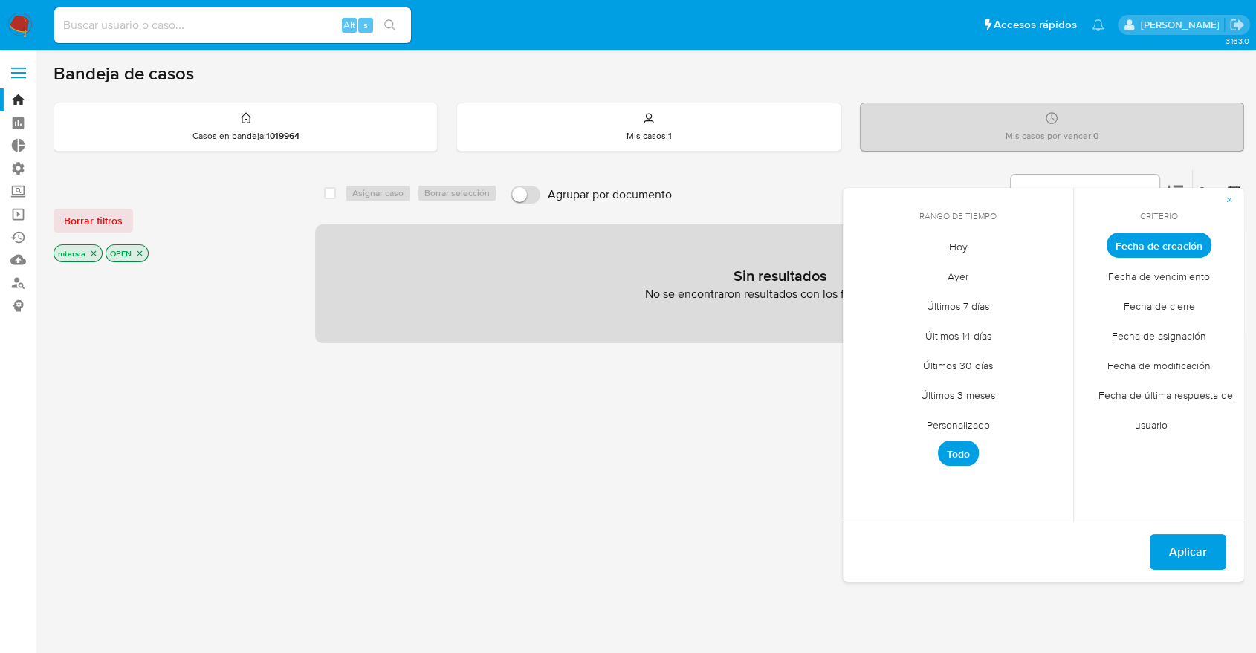
click at [1114, 360] on span "Fecha de modificación" at bounding box center [1158, 365] width 134 height 30
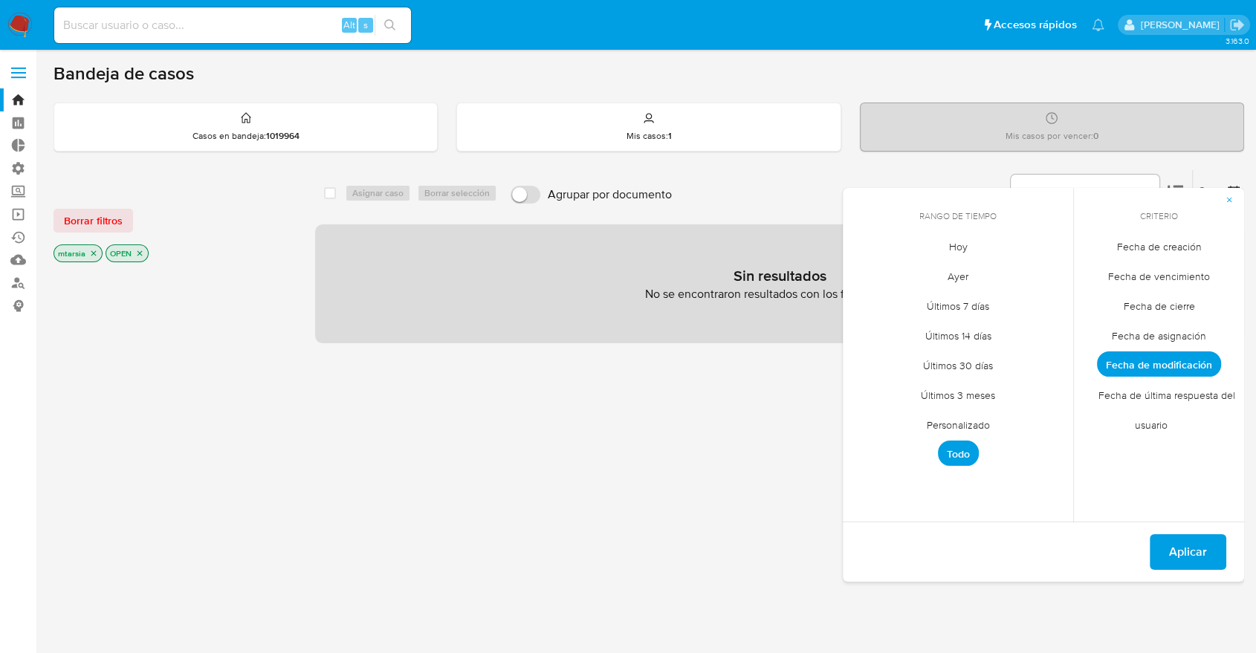
click at [958, 250] on span "Hoy" at bounding box center [958, 246] width 50 height 30
click at [1169, 555] on span "Aplicar" at bounding box center [1188, 552] width 38 height 33
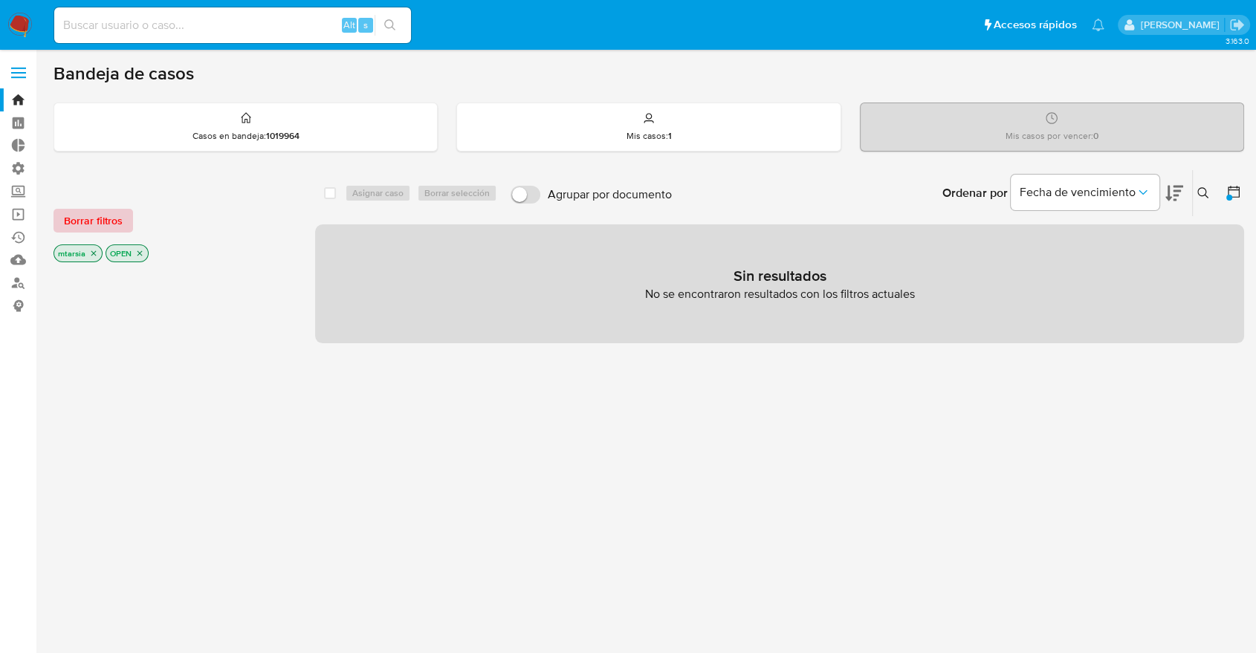
click at [108, 215] on span "Borrar filtros" at bounding box center [93, 220] width 59 height 21
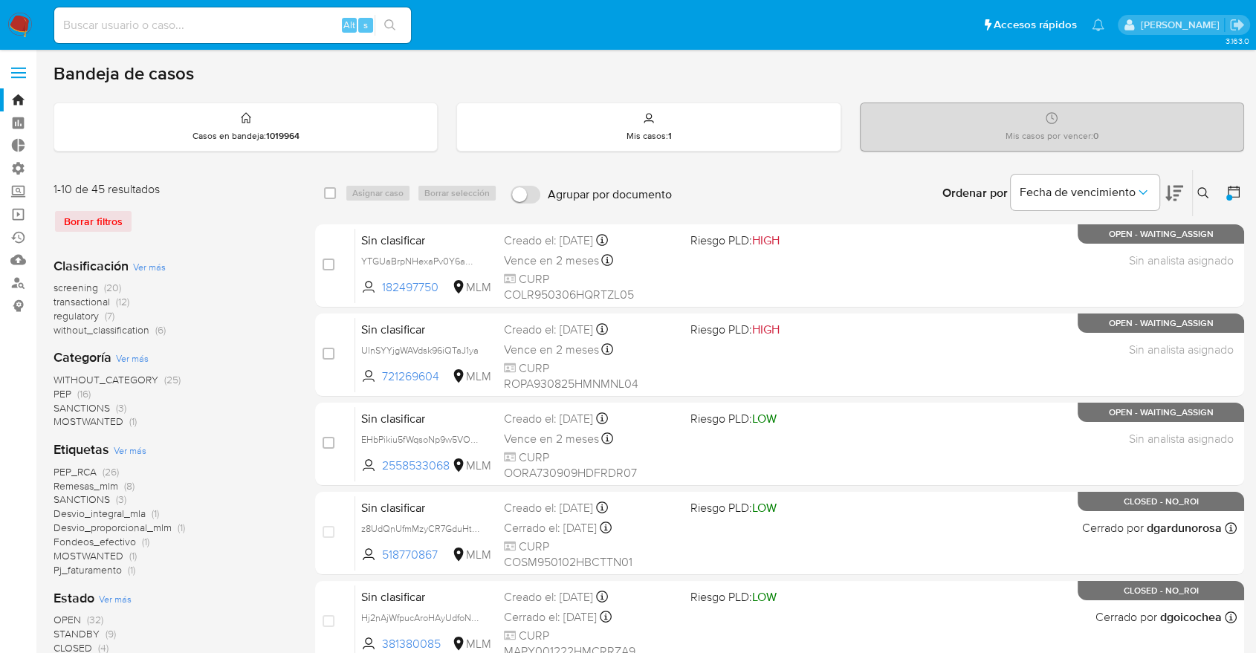
click at [56, 286] on span "screening" at bounding box center [75, 287] width 45 height 15
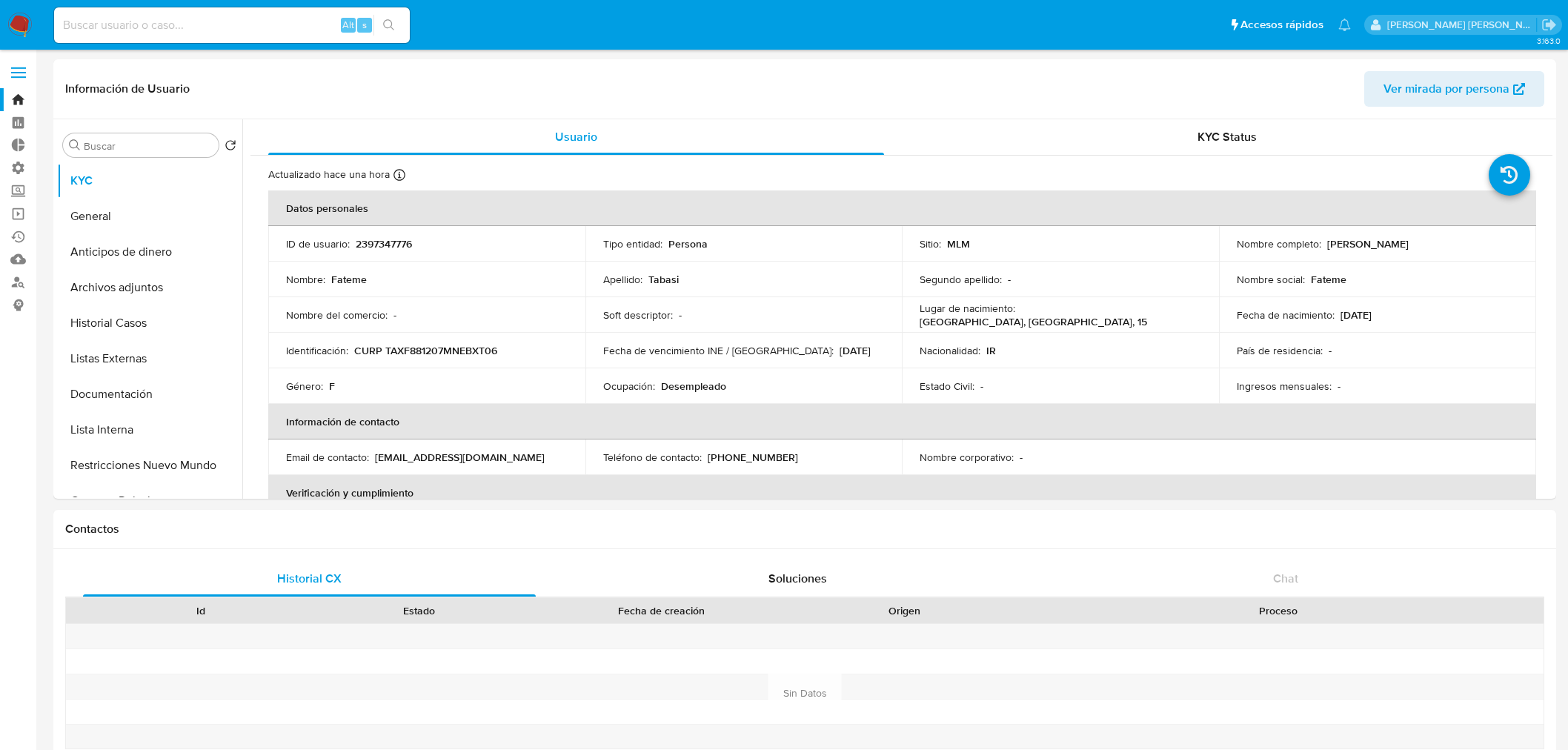
select select "10"
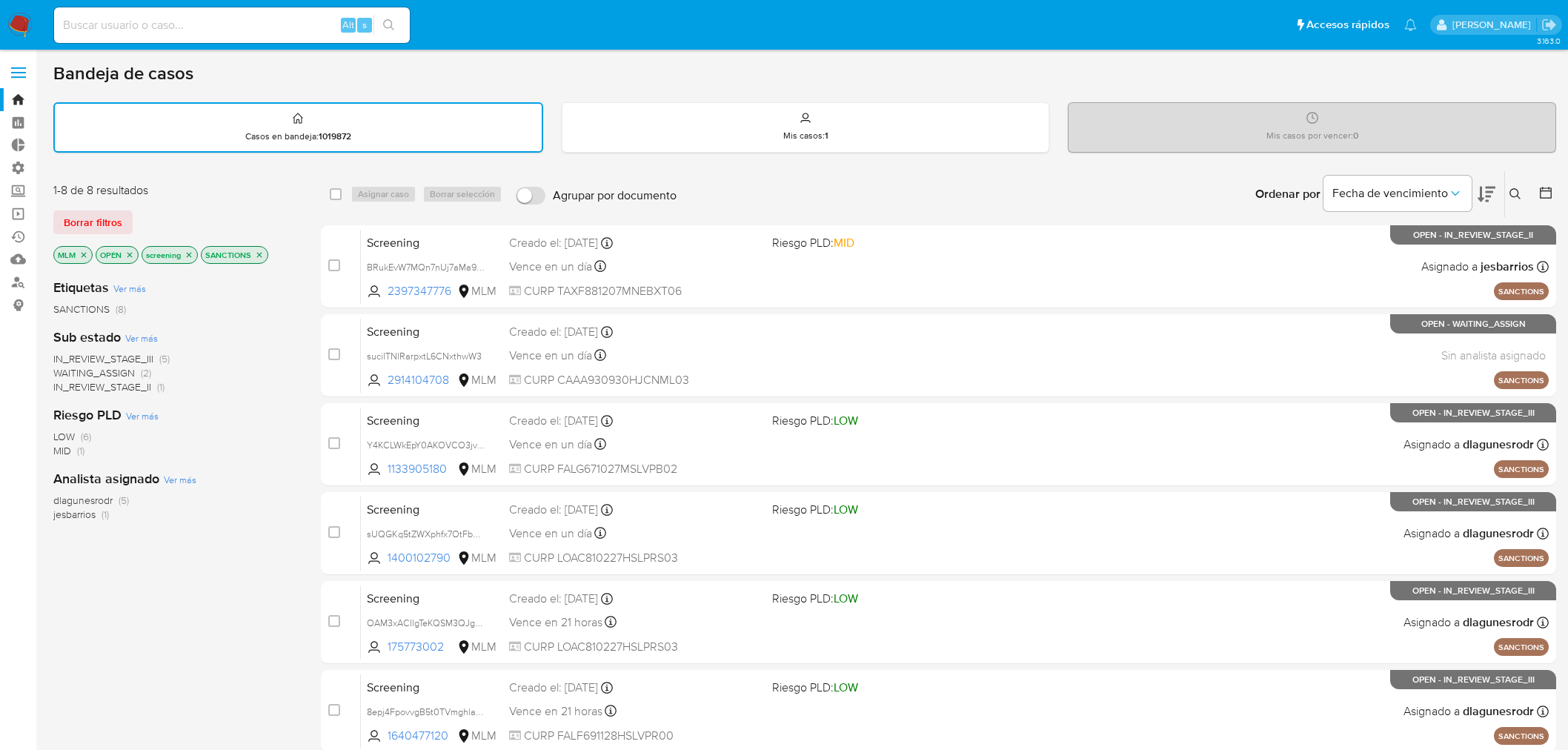
scroll to position [82, 0]
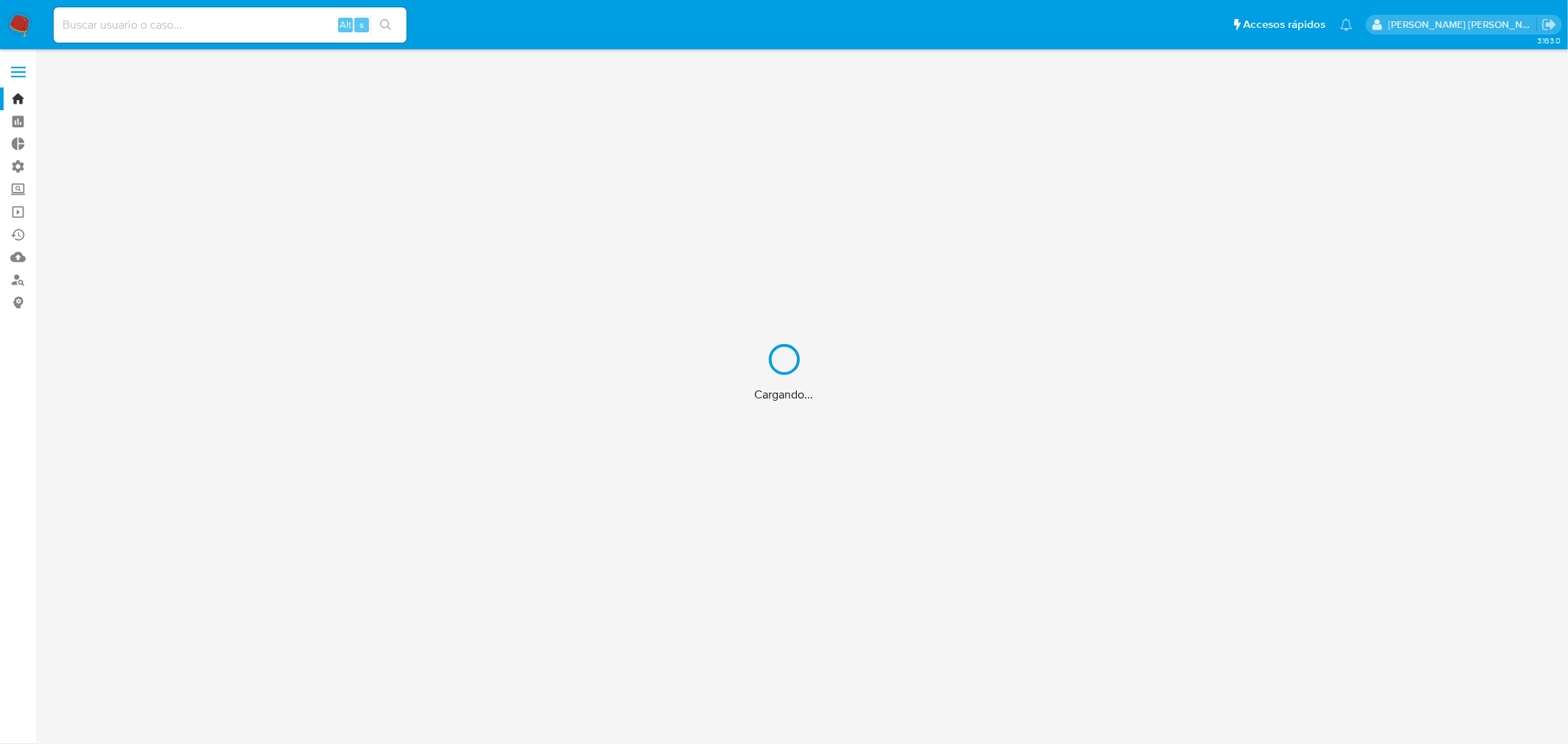
click at [236, 26] on div "Cargando..." at bounding box center [784, 372] width 1568 height 744
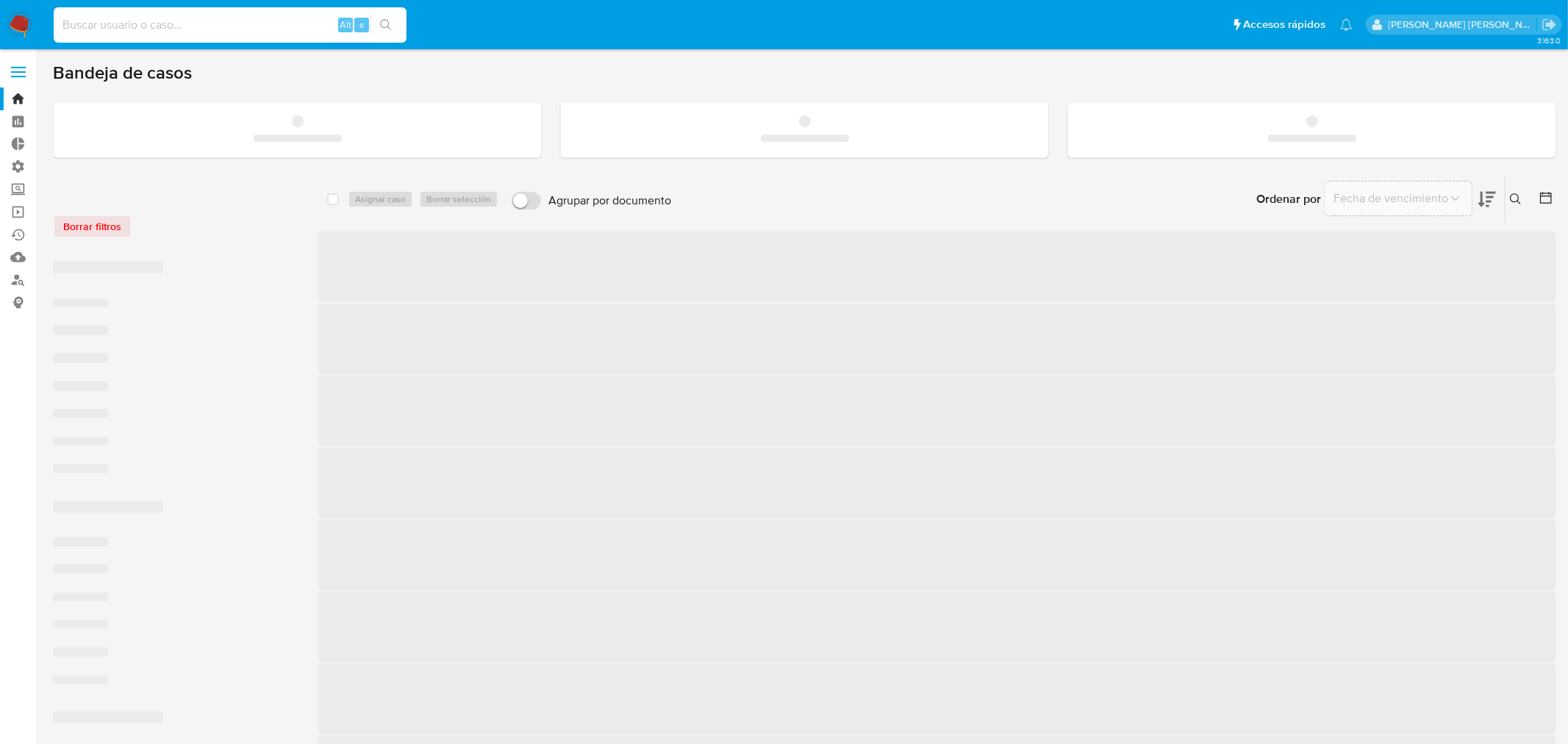
click at [243, 19] on input at bounding box center [230, 25] width 353 height 19
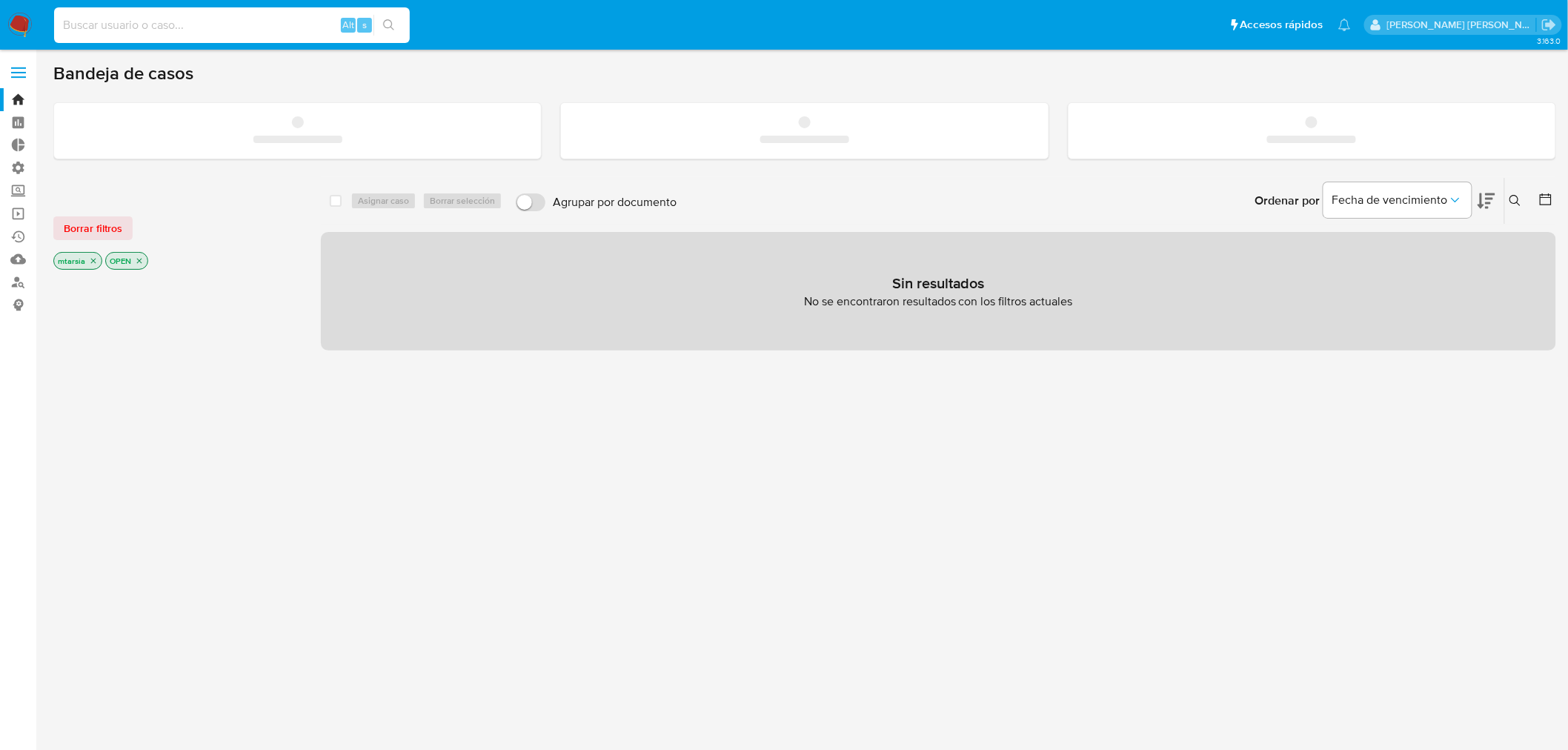
click at [249, 19] on input at bounding box center [231, 25] width 356 height 19
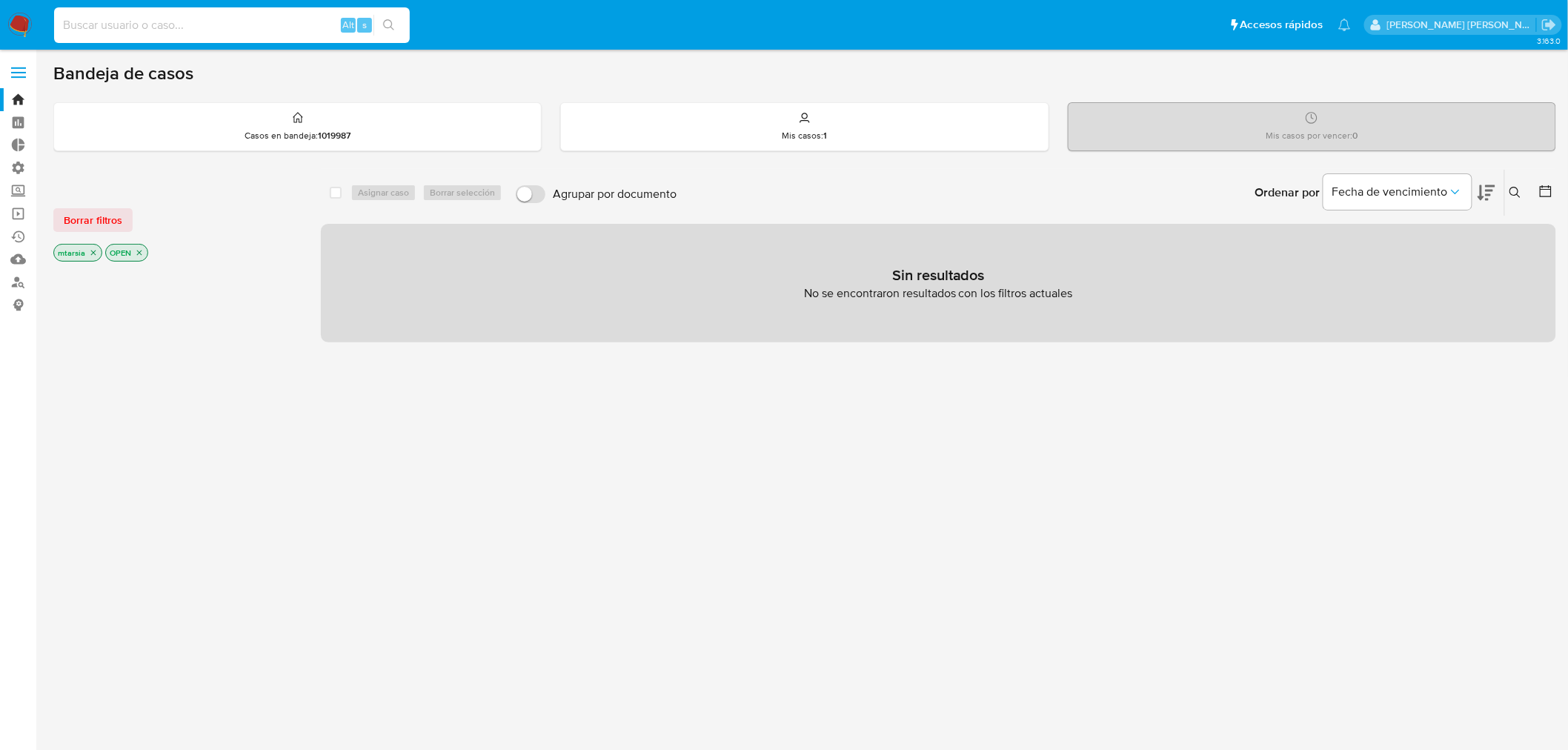
paste input "306948287"
type input "306948287"
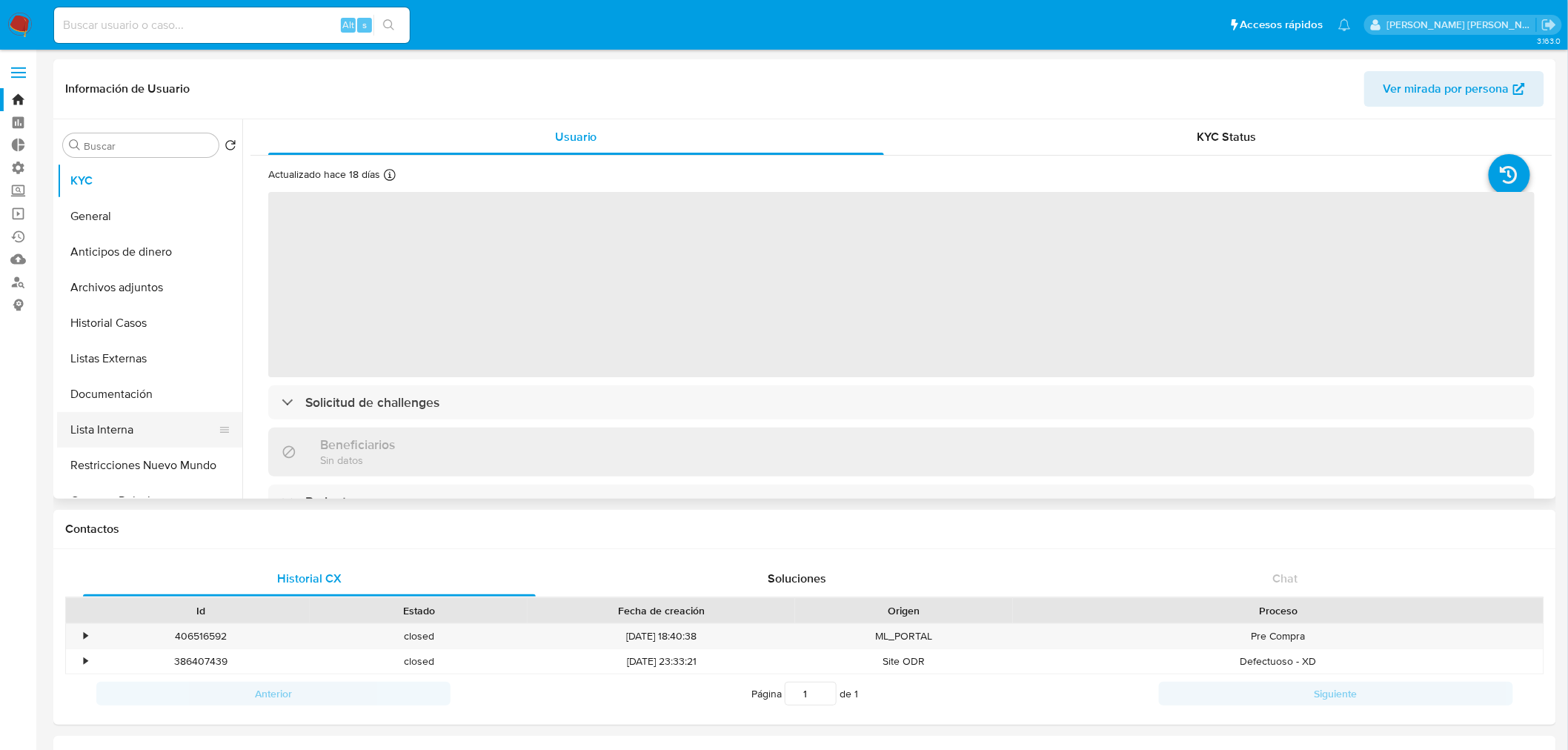
click at [167, 423] on button "Lista Interna" at bounding box center [144, 430] width 174 height 36
select select "10"
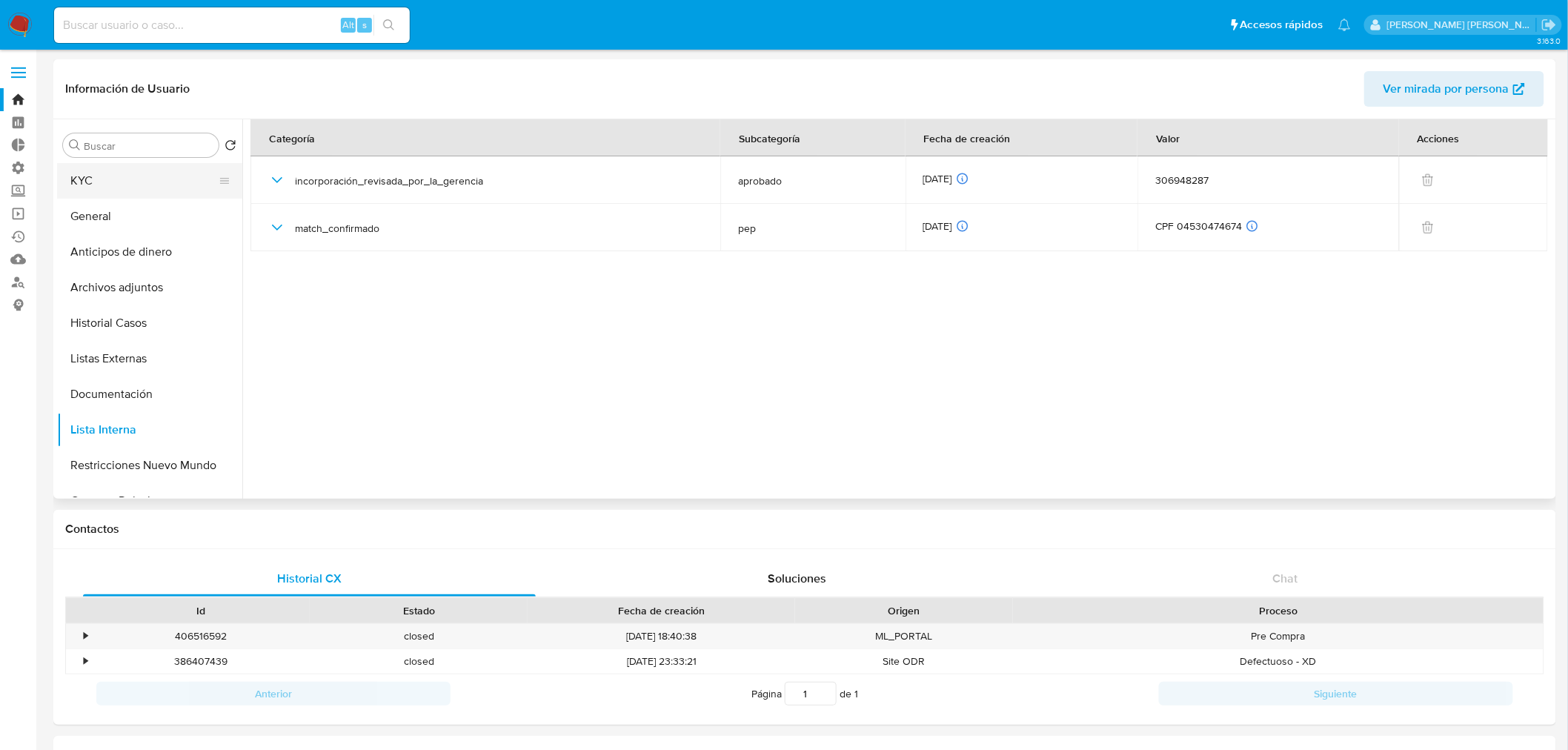
click at [150, 179] on button "KYC" at bounding box center [144, 181] width 174 height 36
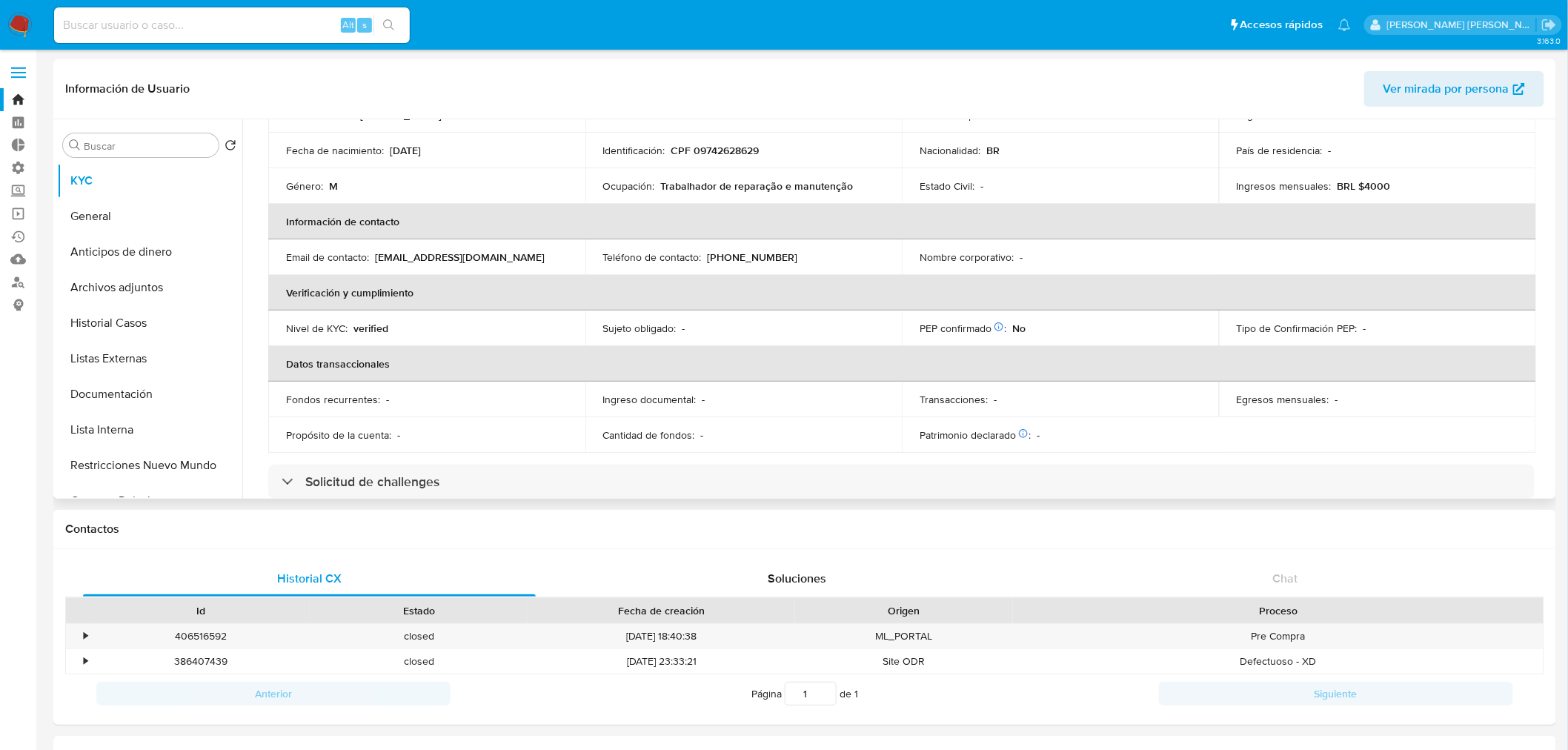
scroll to position [82, 0]
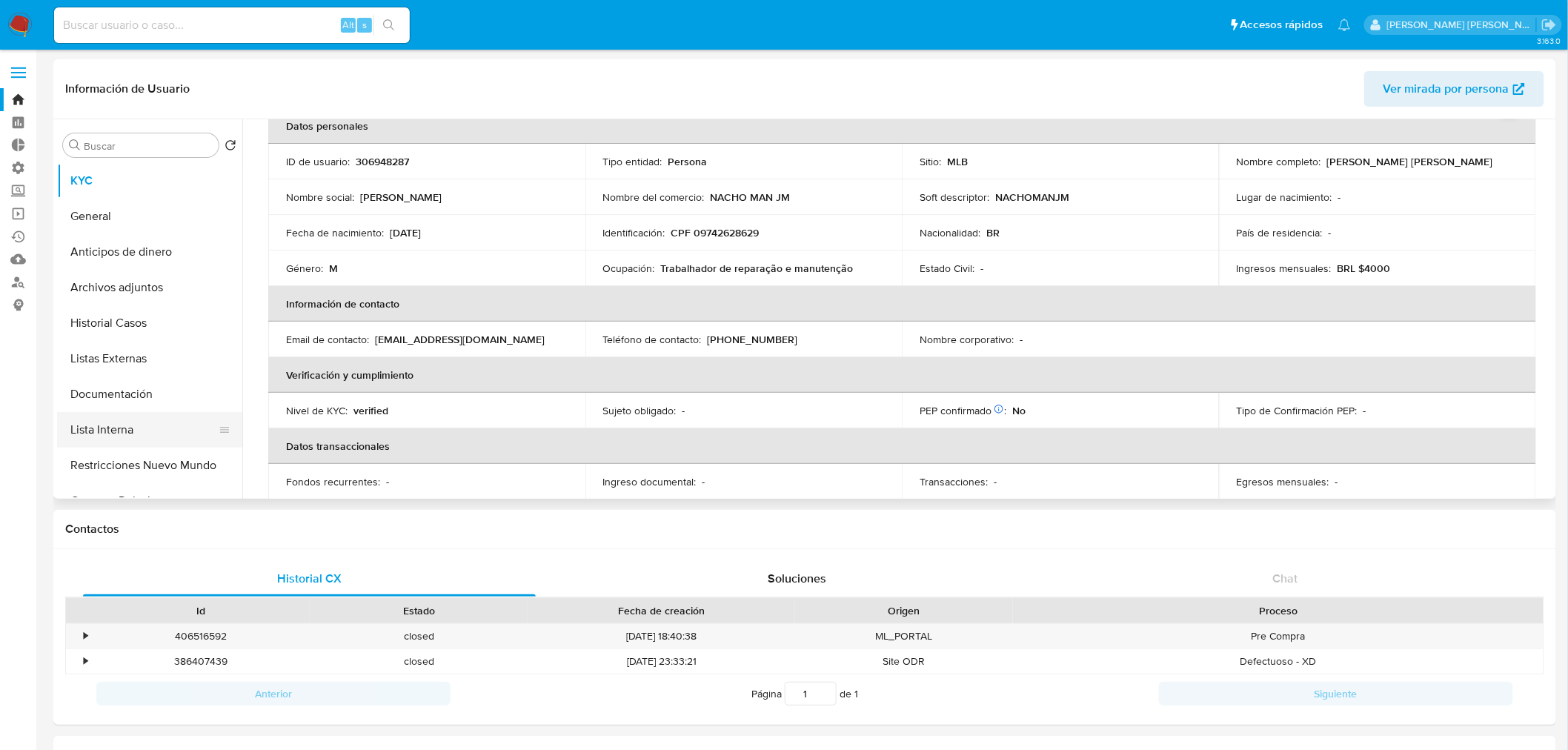
click at [153, 430] on button "Lista Interna" at bounding box center [144, 430] width 174 height 36
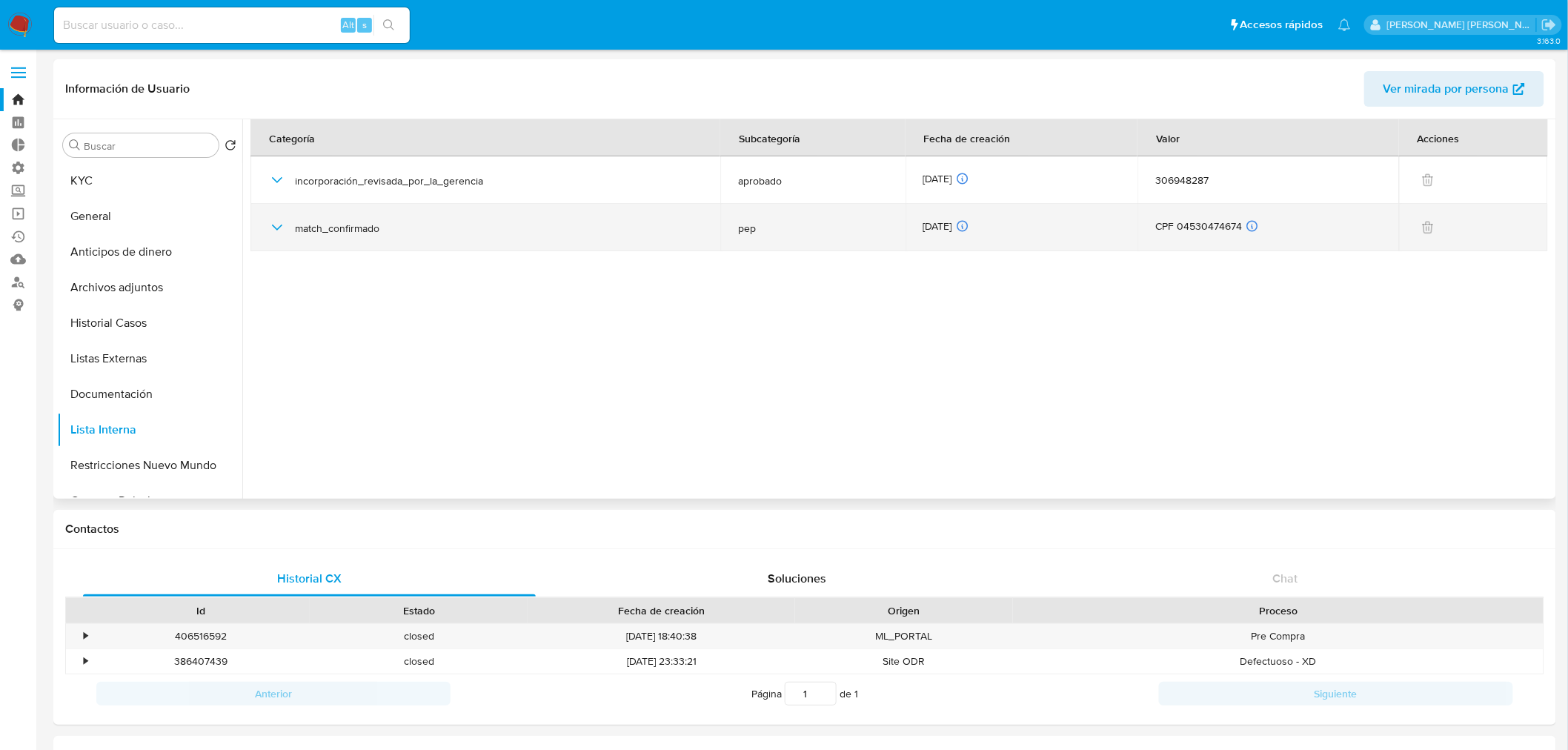
click at [279, 235] on icon "button" at bounding box center [277, 227] width 18 height 18
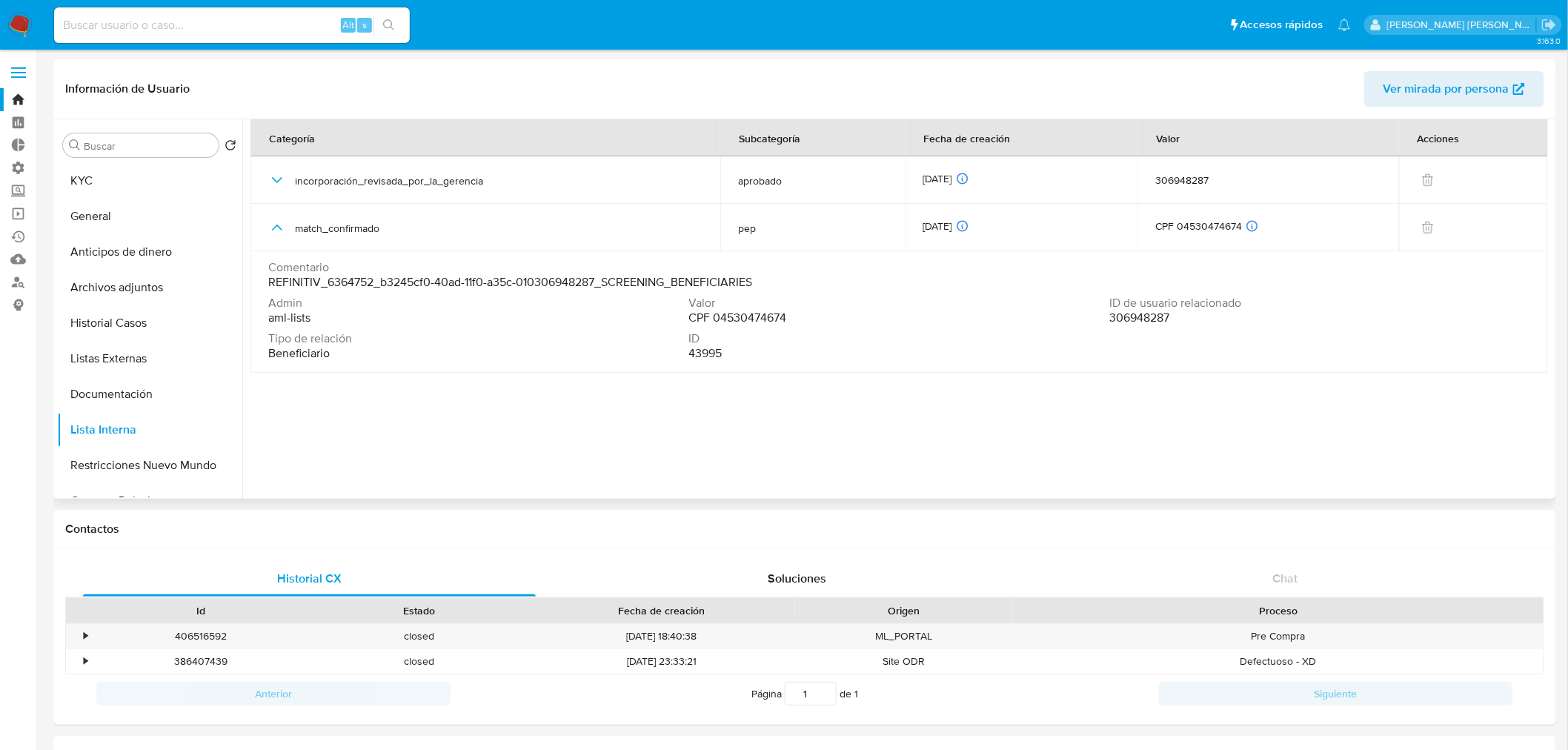
click at [1161, 313] on span "306948287" at bounding box center [1139, 317] width 60 height 15
click at [542, 403] on section at bounding box center [901, 305] width 1302 height 372
click at [162, 222] on button "General" at bounding box center [144, 216] width 174 height 36
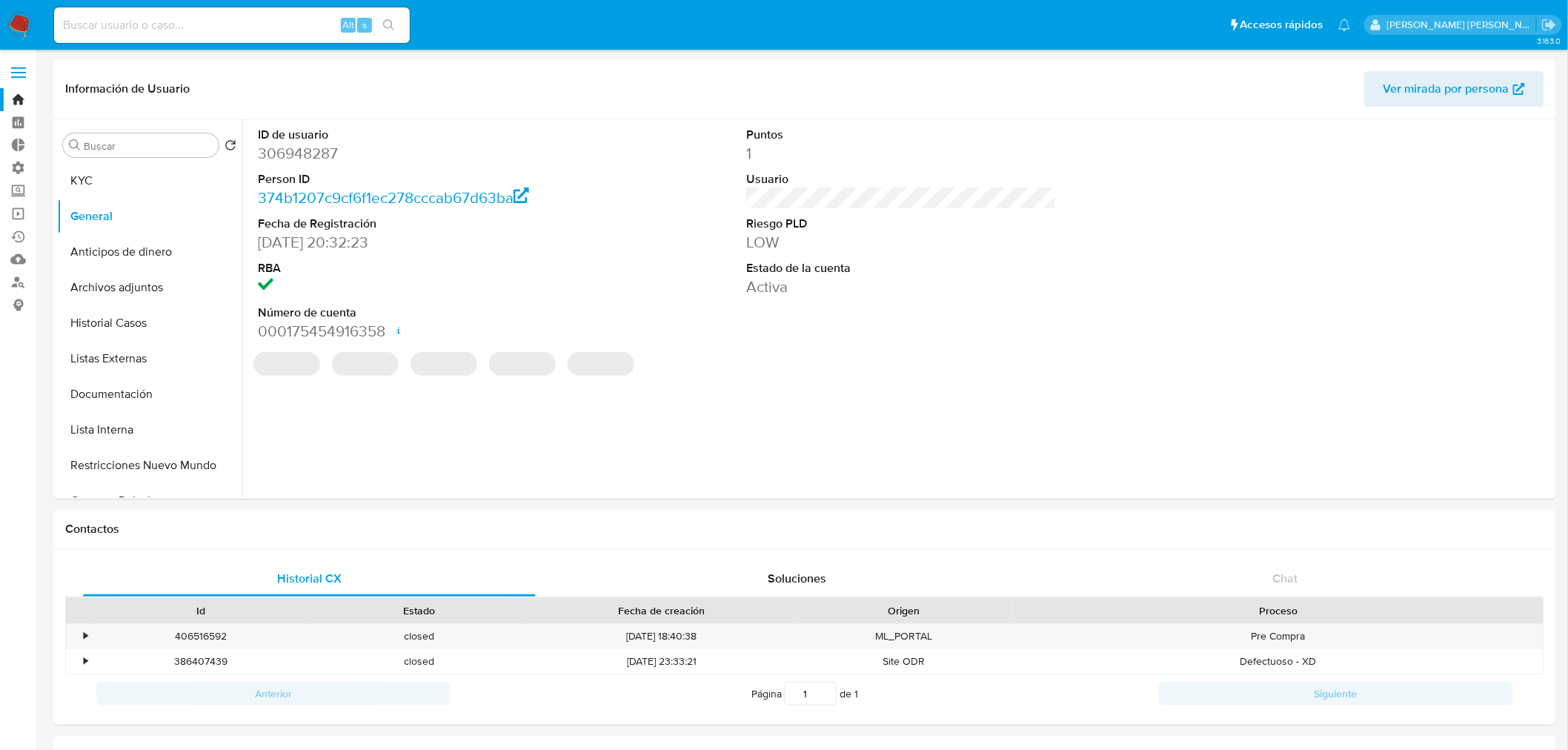
click at [1232, 33] on ul "Pausado Ver notificaciones Alt s Accesos rápidos Presiona las siguientes teclas…" at bounding box center [702, 24] width 1312 height 37
click at [142, 183] on button "KYC" at bounding box center [144, 181] width 174 height 36
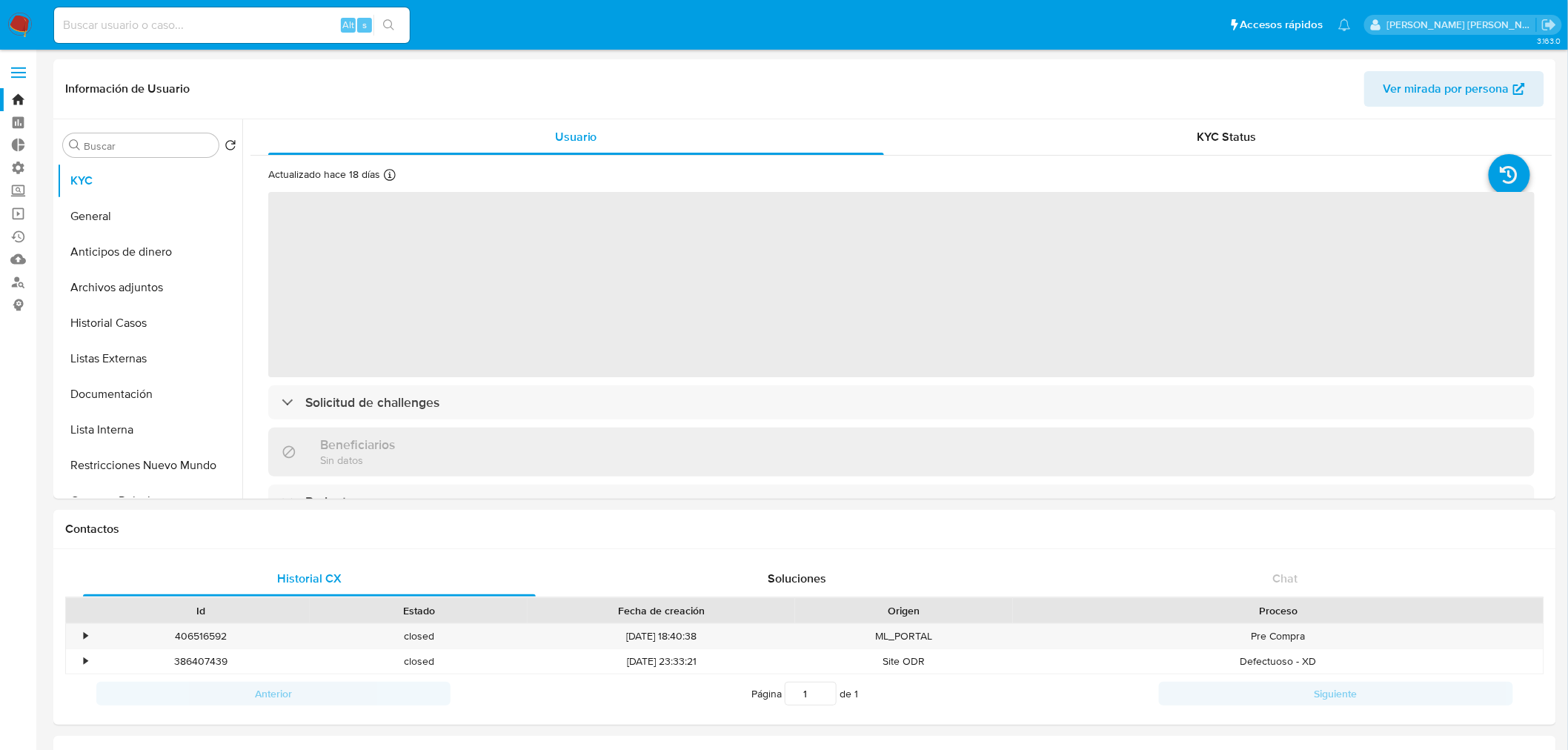
click at [1137, 27] on ul "Pausado Ver notificaciones Alt s Accesos rápidos Presiona las siguientes teclas…" at bounding box center [702, 24] width 1312 height 37
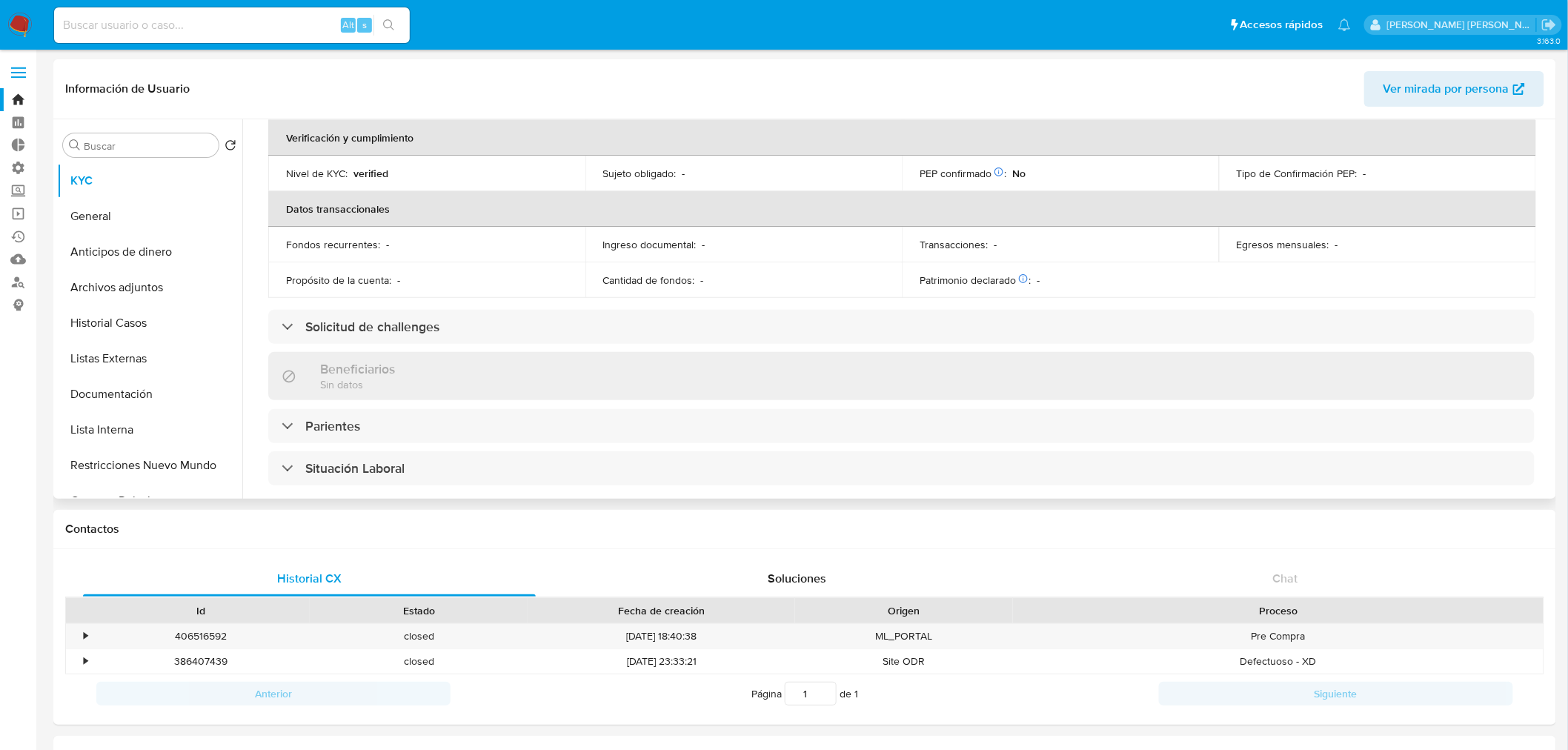
scroll to position [329, 0]
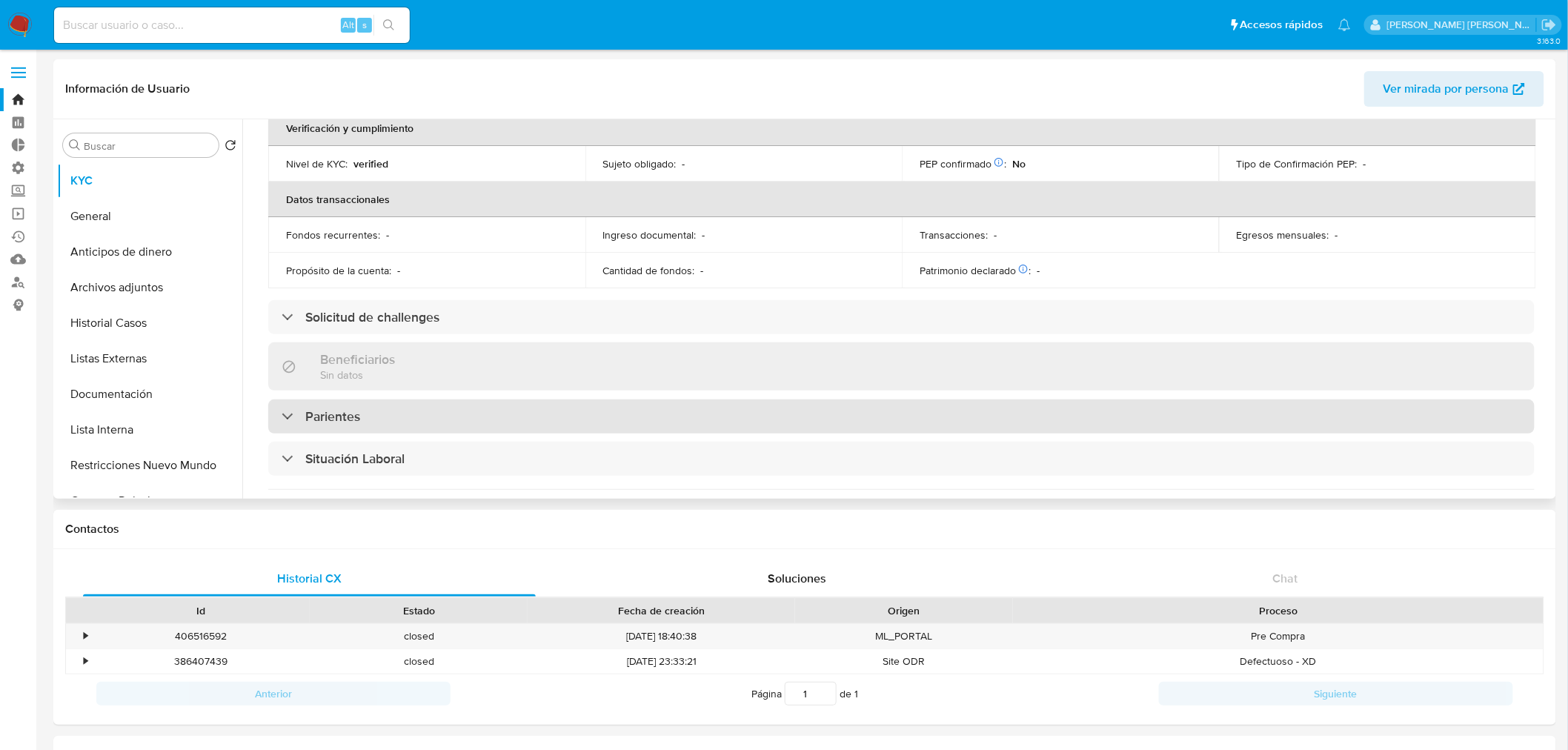
click at [484, 411] on div "Parientes" at bounding box center [902, 416] width 1267 height 34
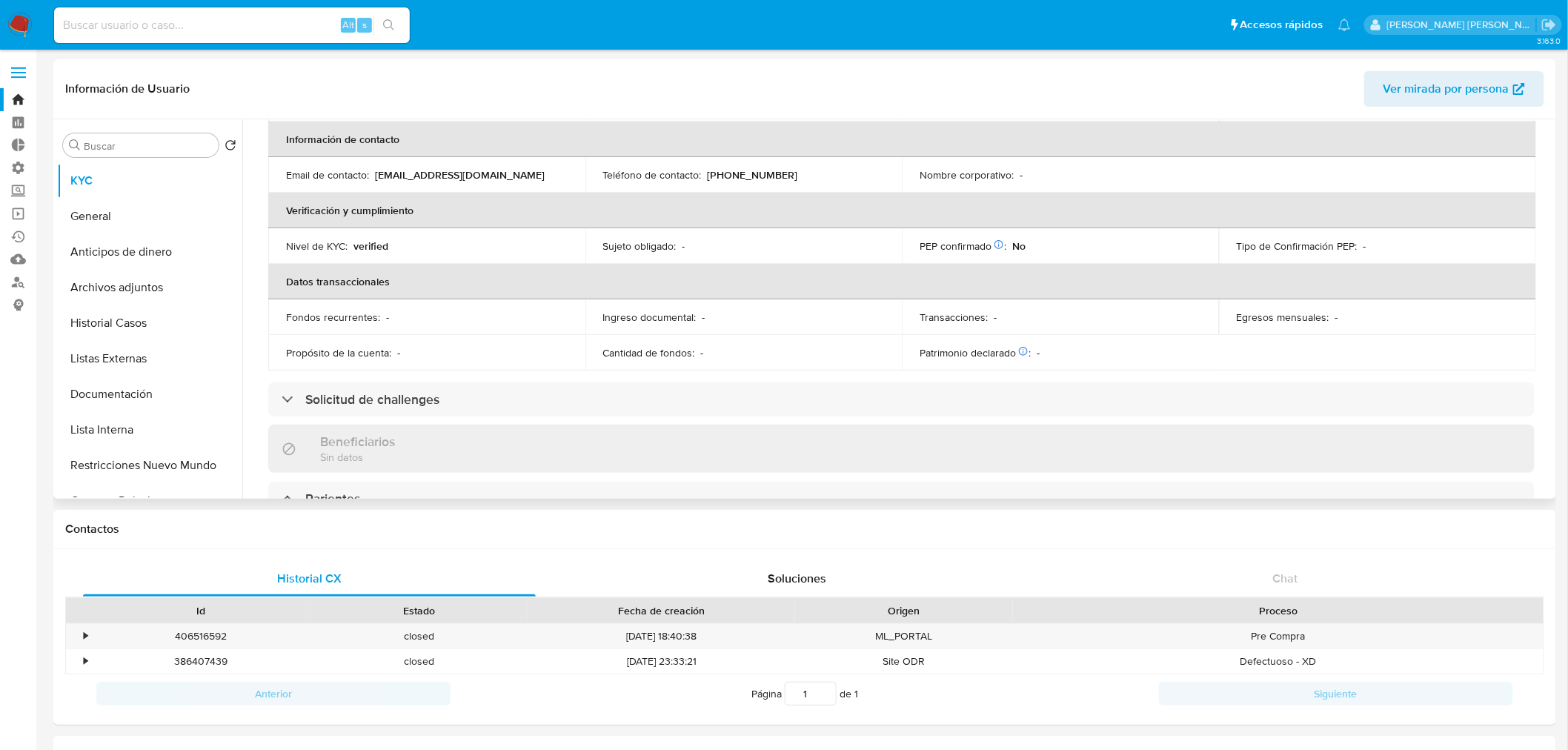
scroll to position [0, 0]
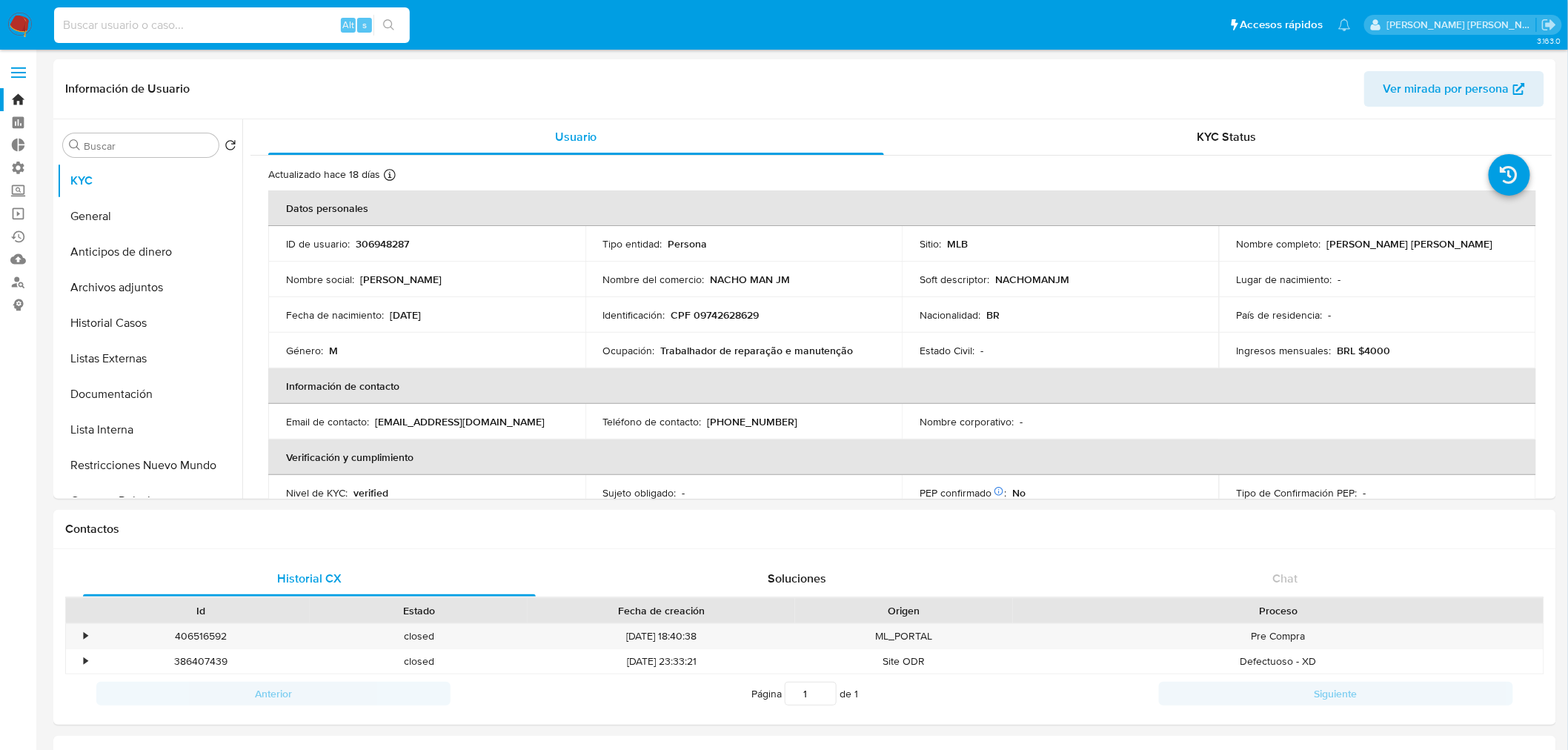
click at [312, 28] on input at bounding box center [231, 25] width 356 height 19
paste input "306948287"
type input "306948287"
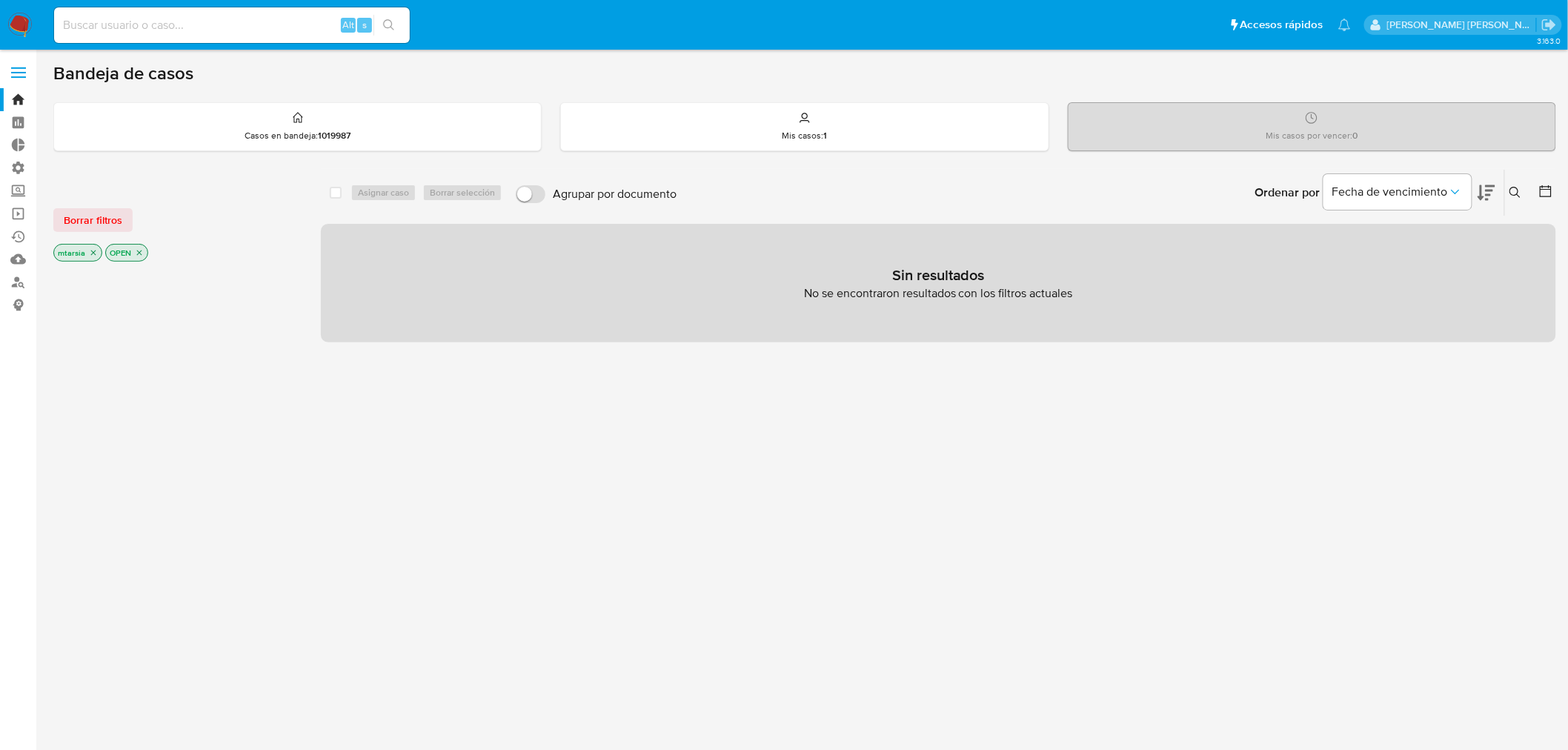
click at [313, 25] on input at bounding box center [231, 25] width 356 height 19
paste input "306948287"
type input "306948287"
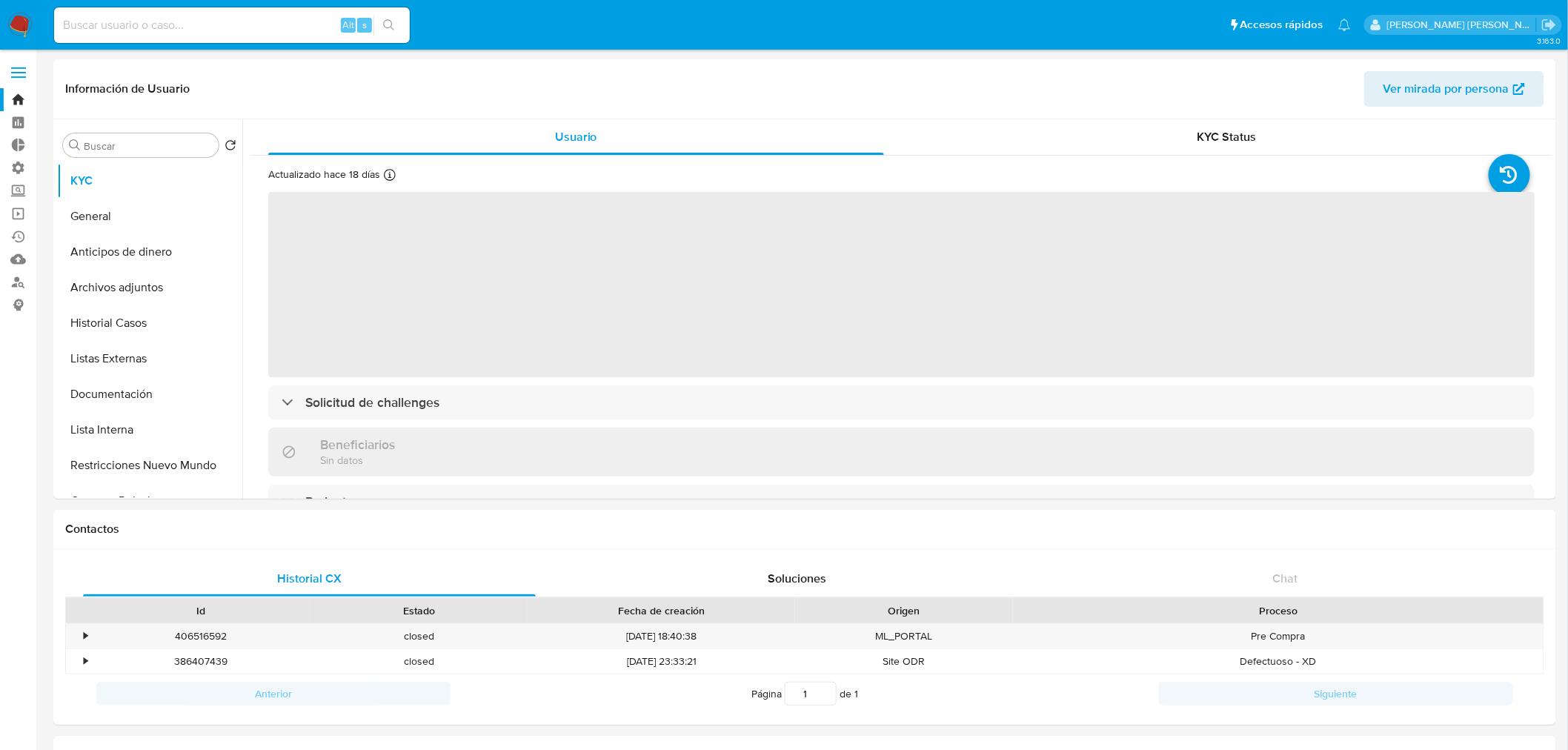
select select "10"
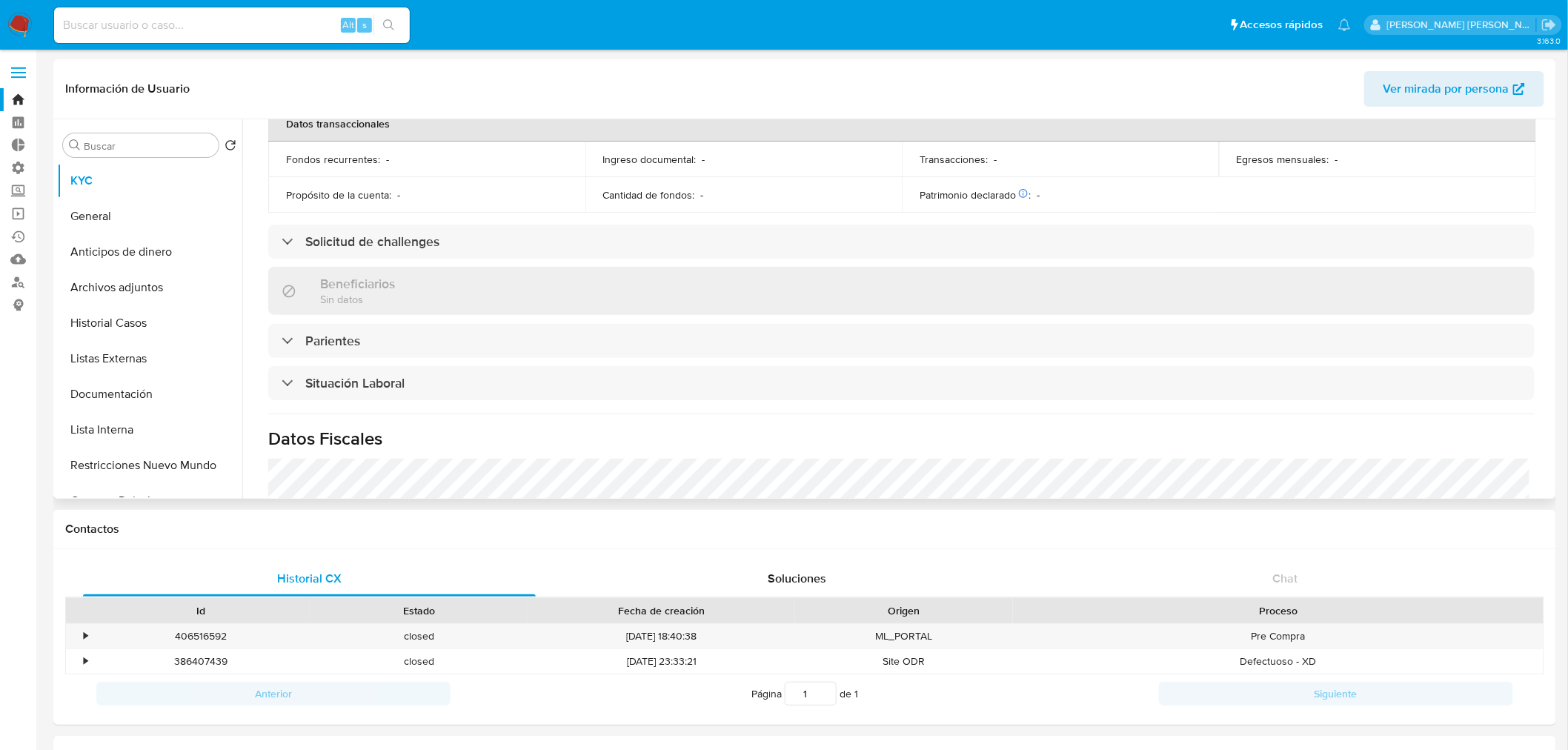
scroll to position [411, 0]
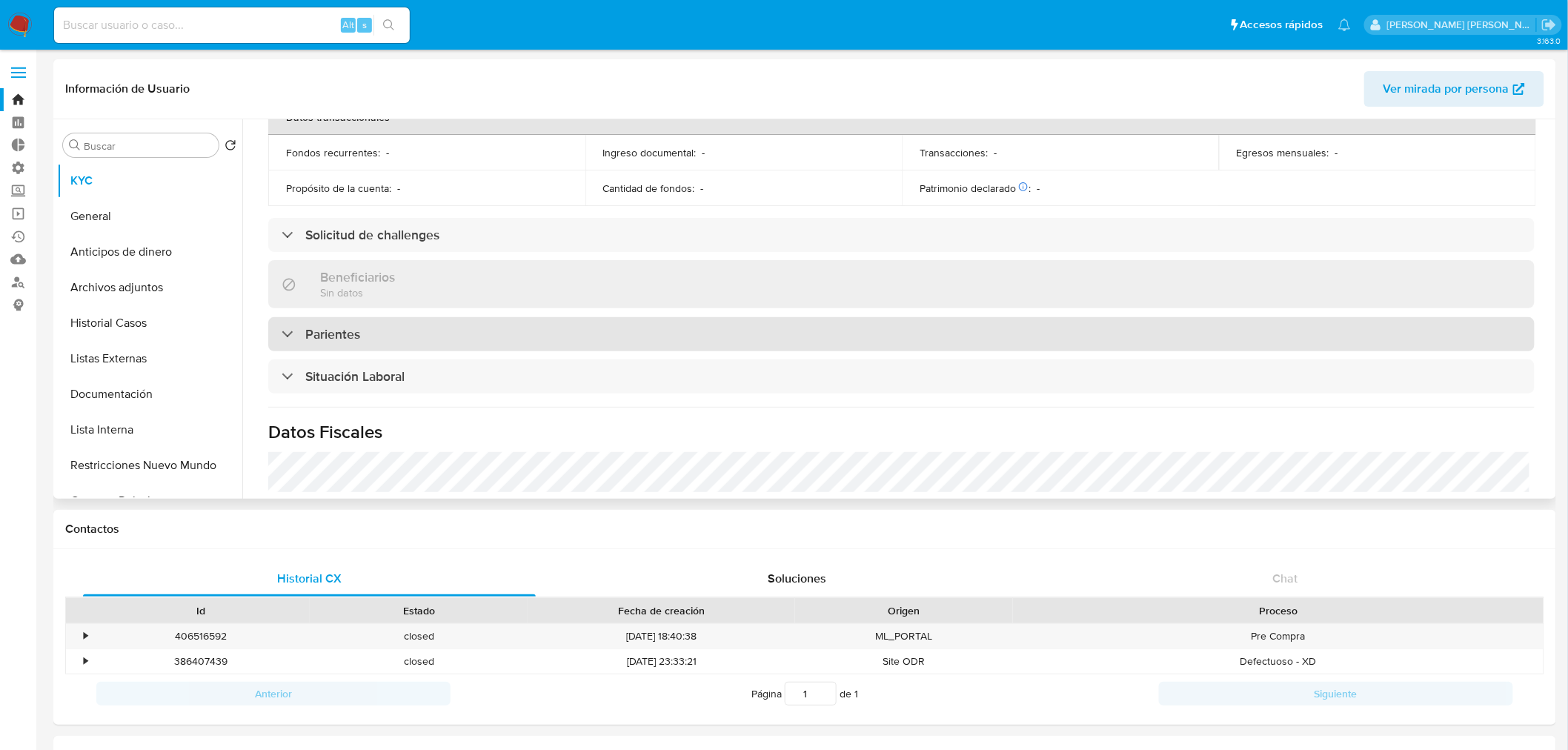
click at [488, 330] on div "Parientes" at bounding box center [902, 334] width 1267 height 34
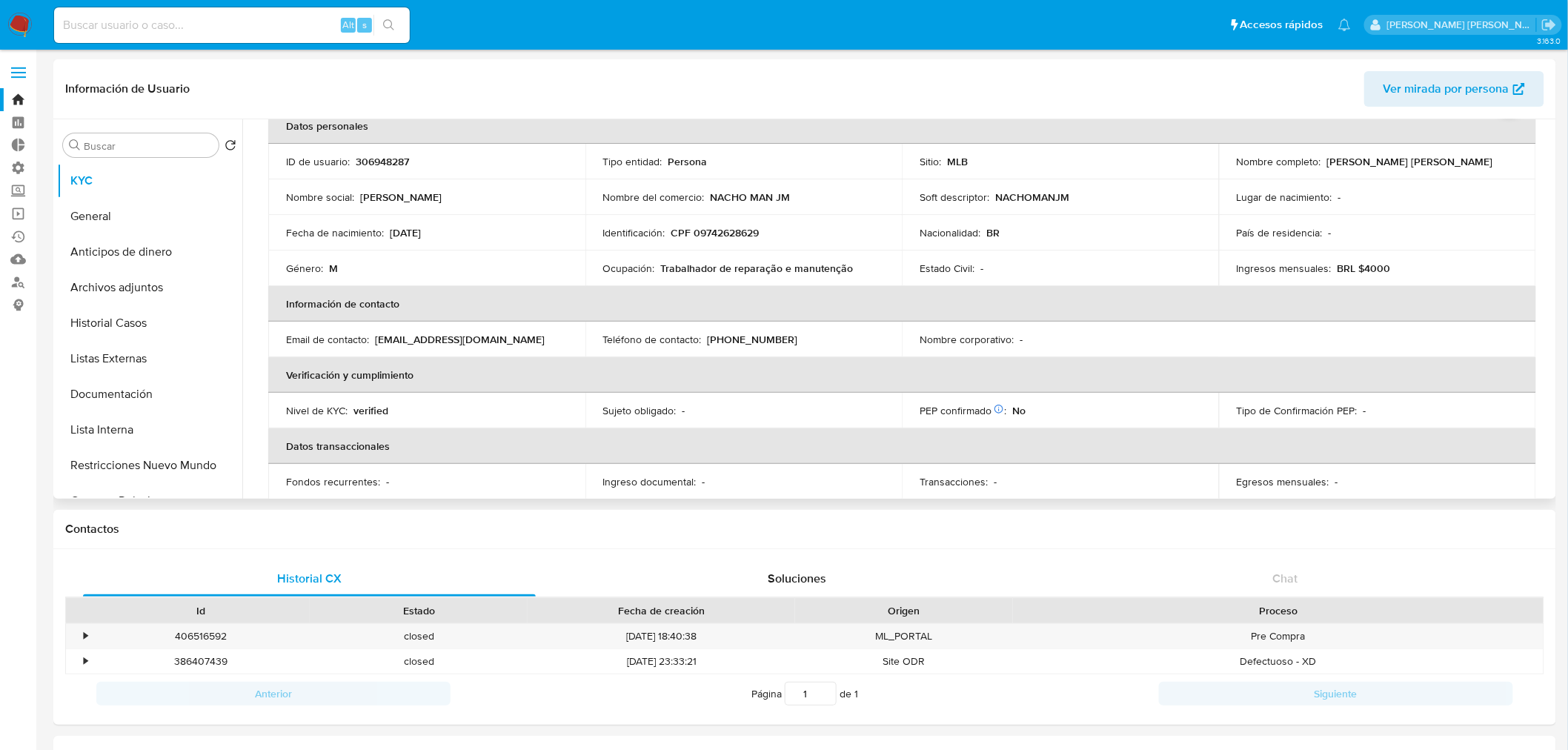
scroll to position [0, 0]
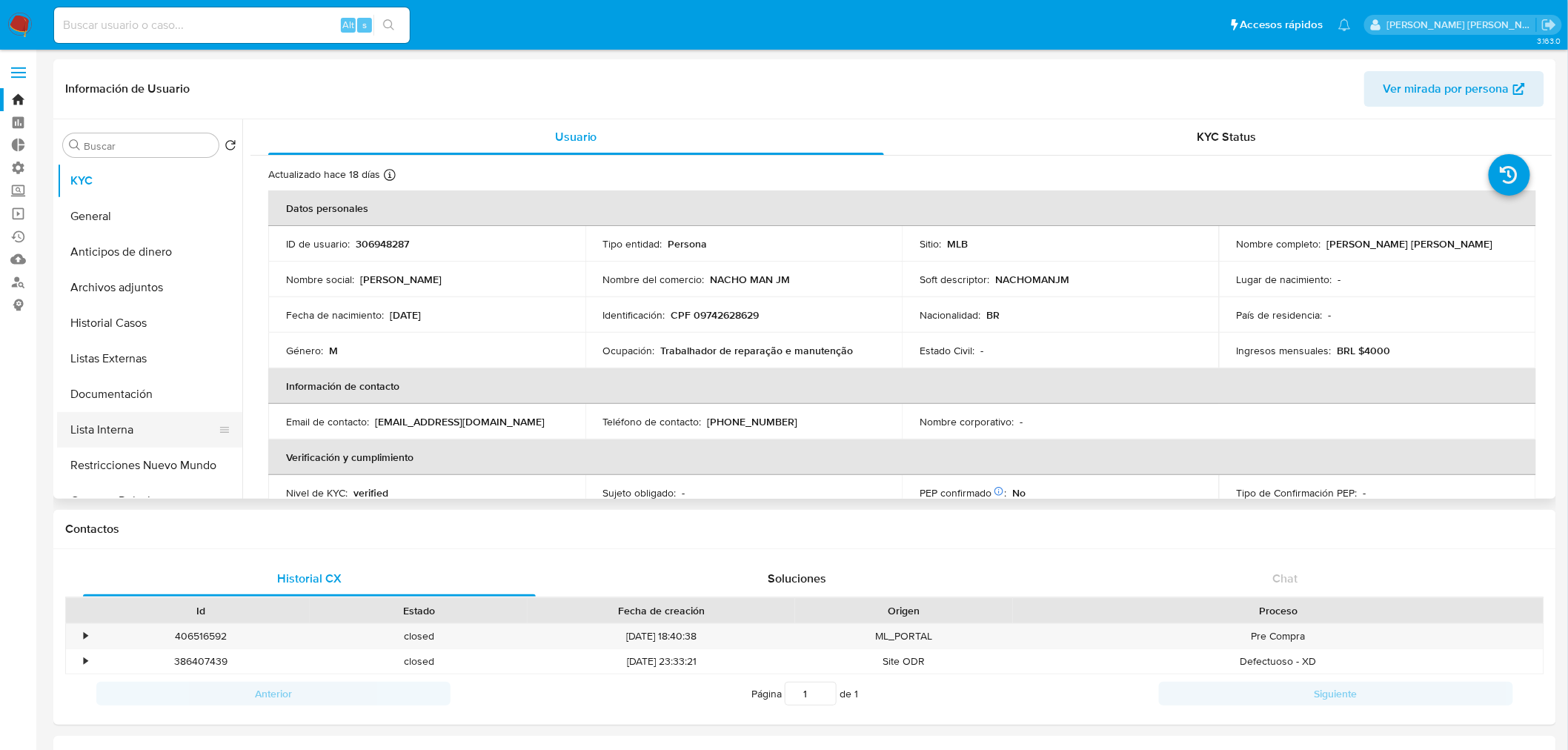
click at [162, 434] on button "Lista Interna" at bounding box center [144, 430] width 174 height 36
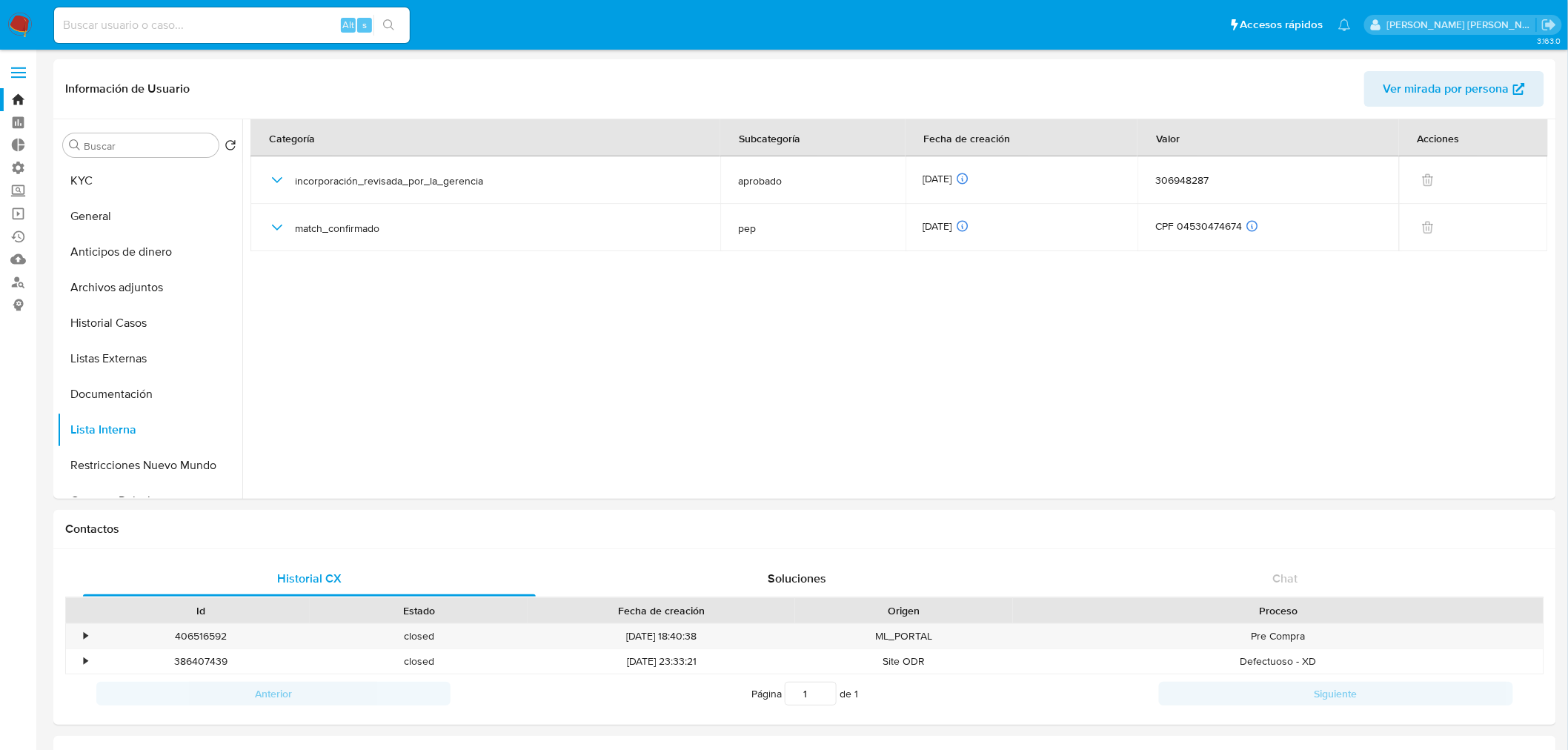
click at [868, 27] on ul "Pausado Ver notificaciones Alt s Accesos rápidos Presiona las siguientes teclas…" at bounding box center [702, 24] width 1312 height 37
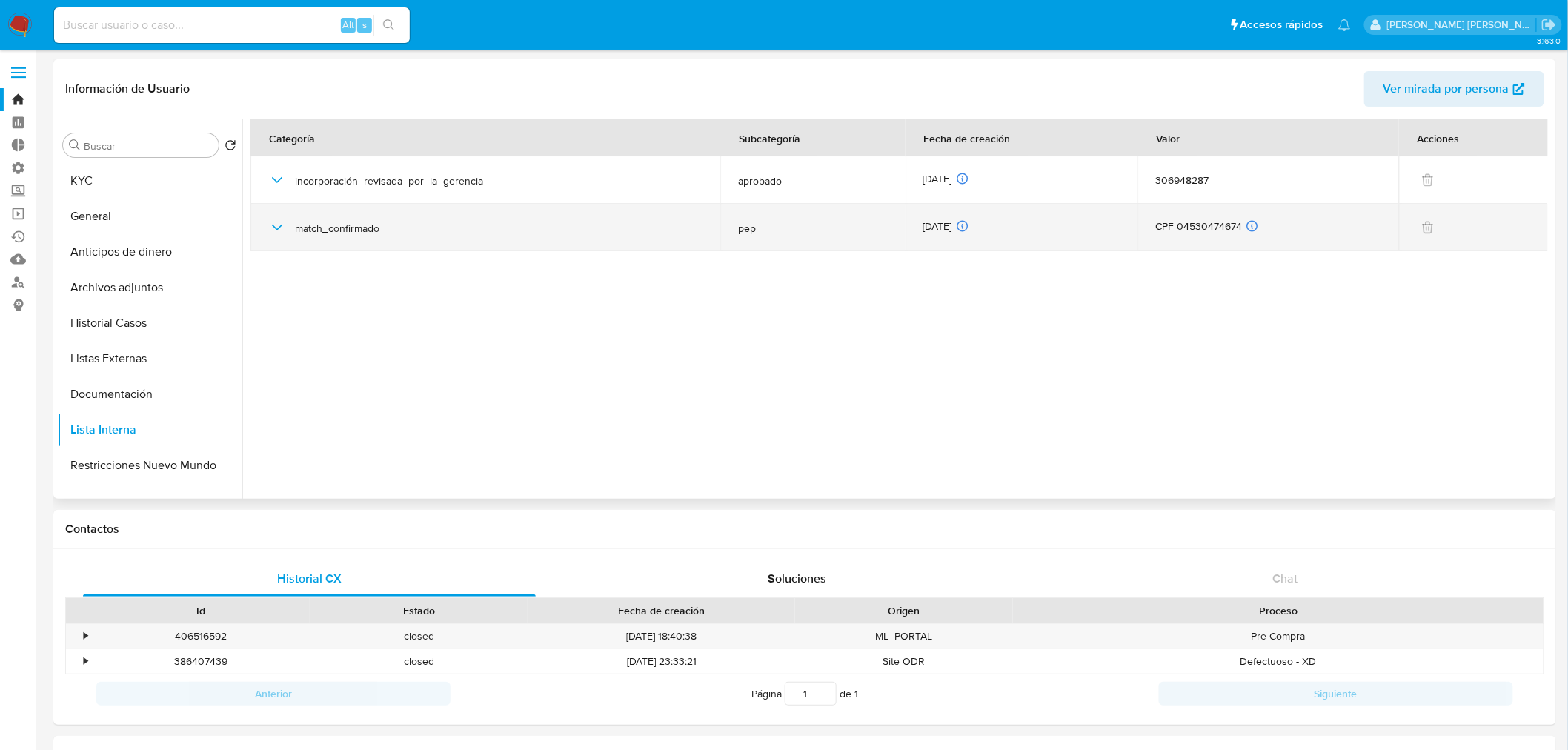
click at [348, 235] on div "match_confirmado" at bounding box center [485, 227] width 434 height 48
click at [274, 227] on icon "button" at bounding box center [277, 227] width 18 height 18
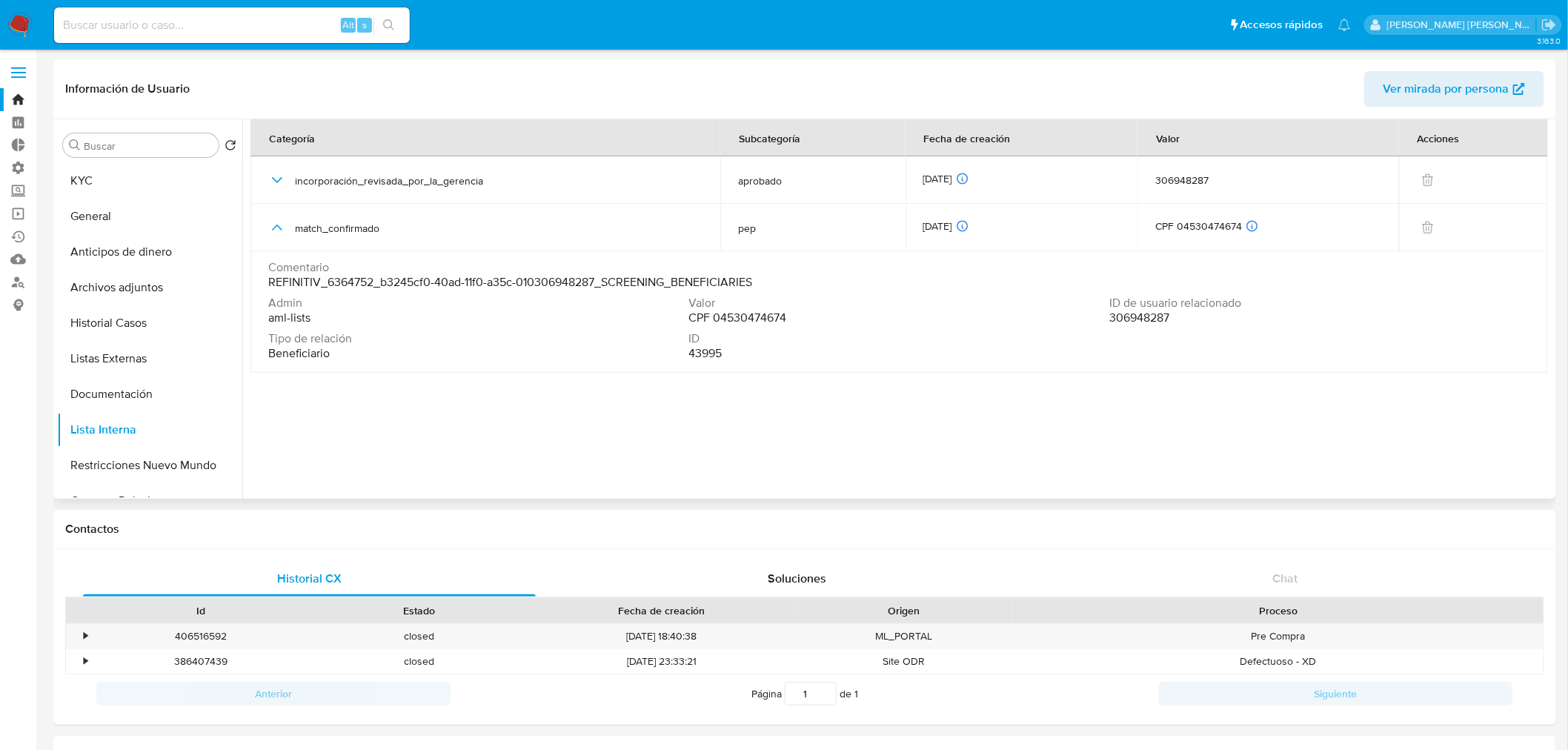
click at [1135, 317] on span "306948287" at bounding box center [1139, 317] width 60 height 15
drag, startPoint x: 720, startPoint y: 318, endPoint x: 783, endPoint y: 317, distance: 63.0
click at [783, 317] on span "CPF 04530474674" at bounding box center [738, 317] width 98 height 15
click at [137, 169] on button "KYC" at bounding box center [144, 181] width 174 height 36
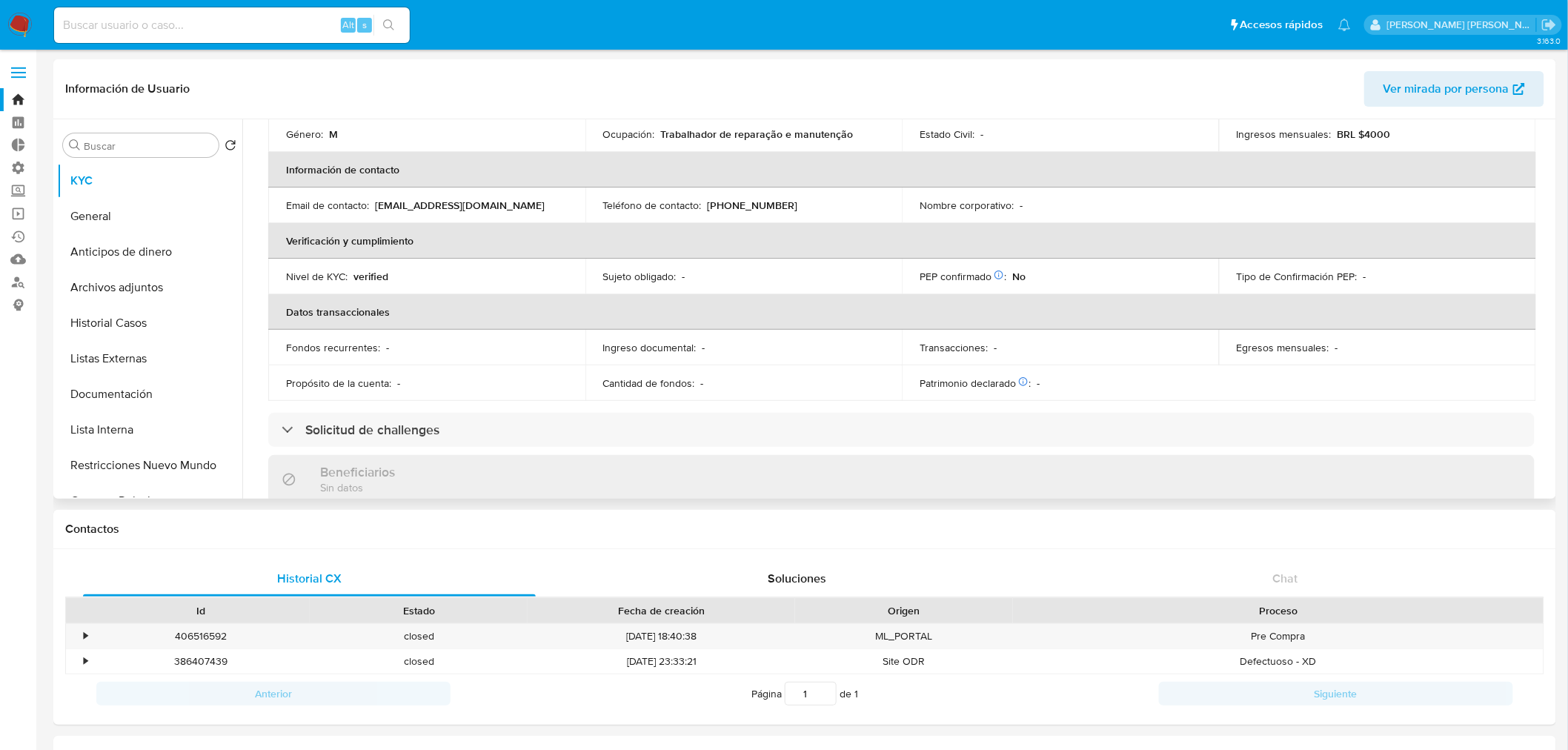
scroll to position [246, 0]
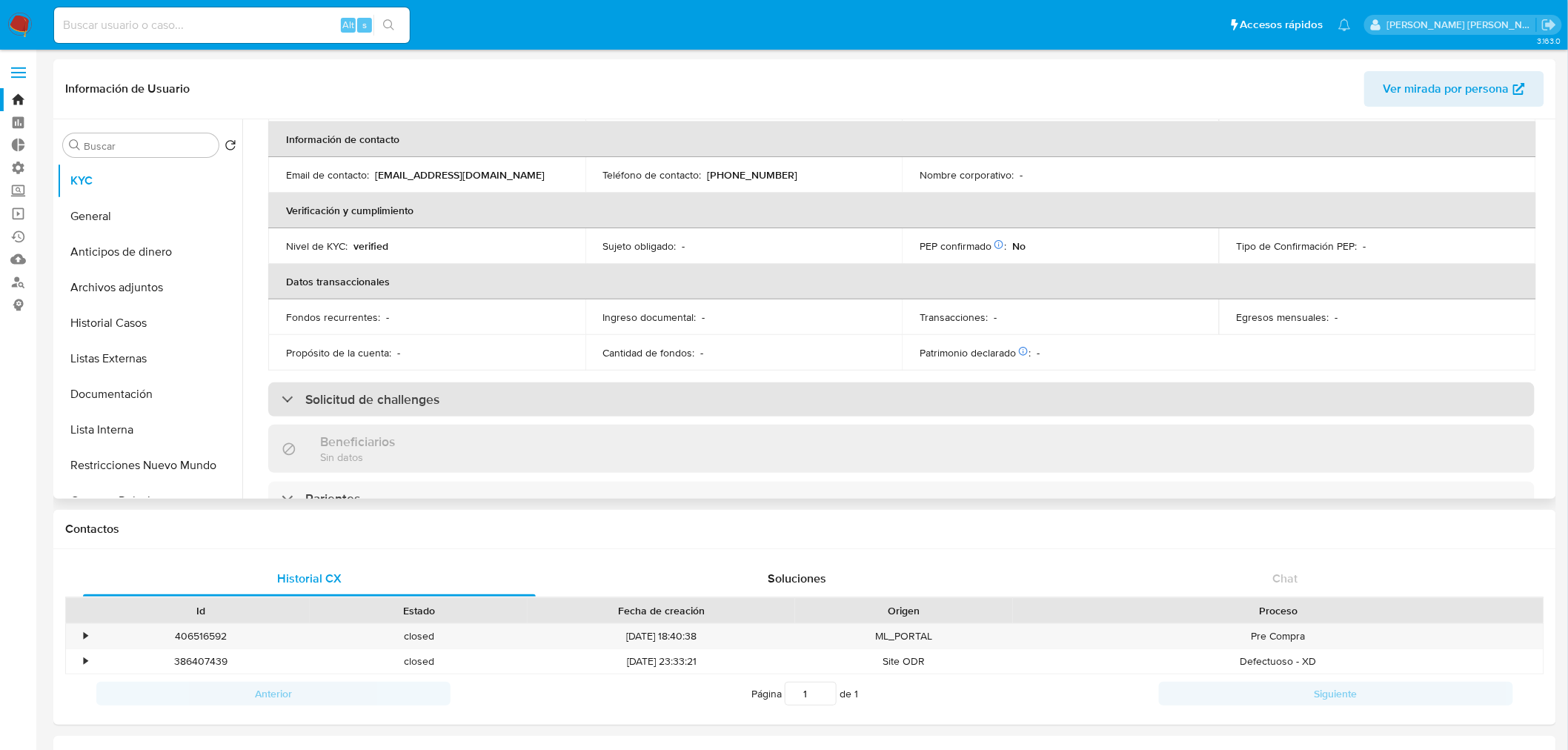
click at [538, 412] on div "Solicitud de challenges" at bounding box center [902, 399] width 1267 height 34
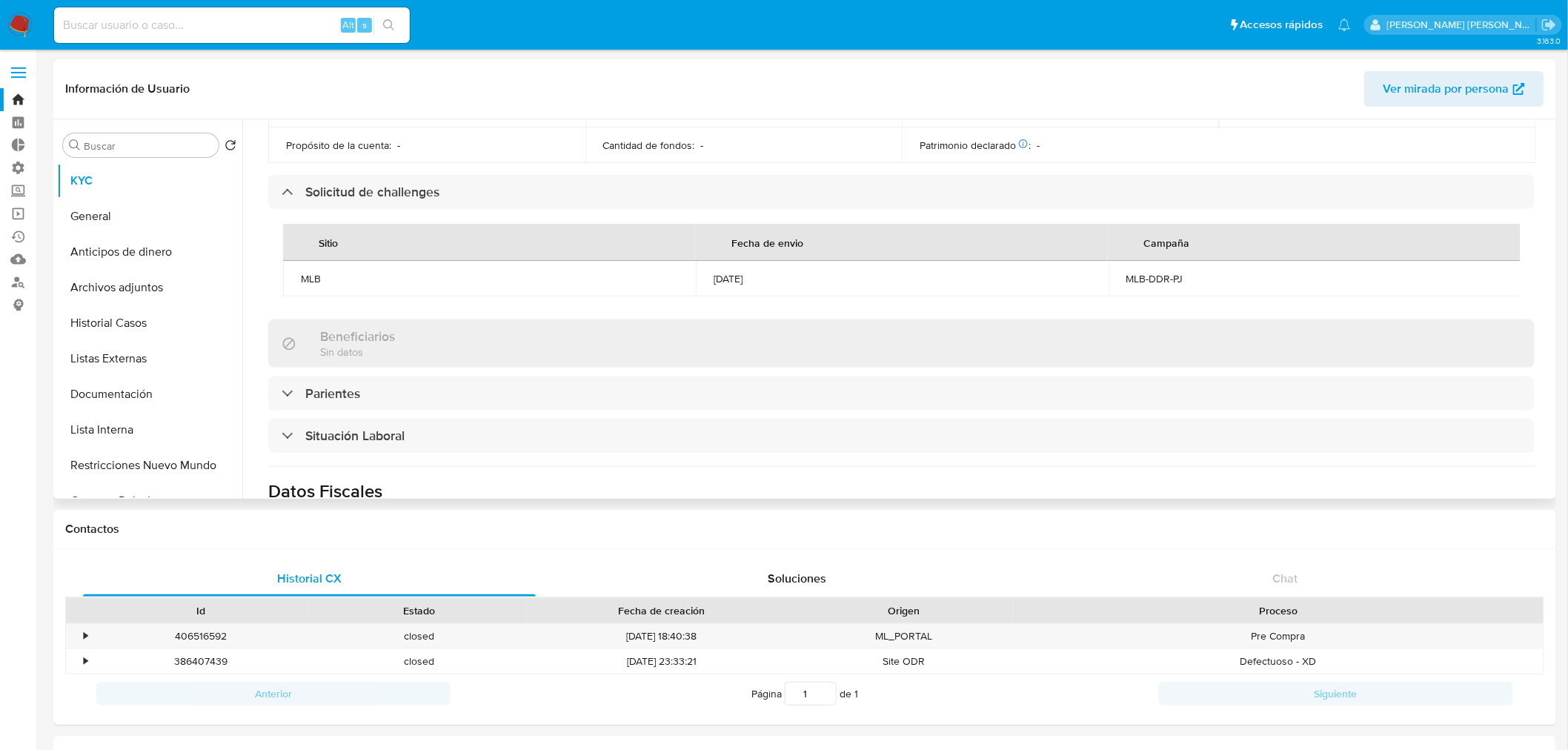
scroll to position [494, 0]
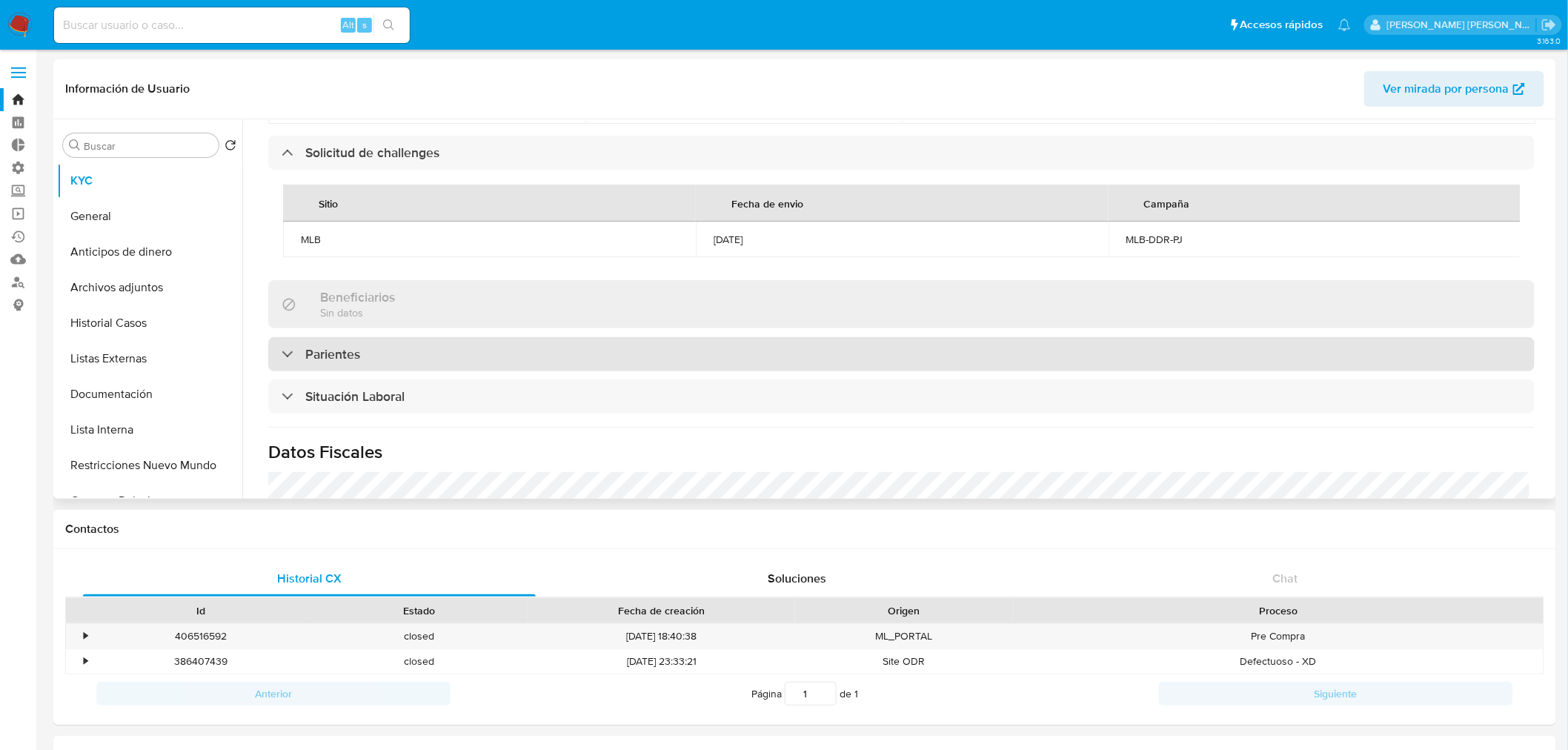
click at [558, 362] on div "Parientes" at bounding box center [902, 354] width 1267 height 34
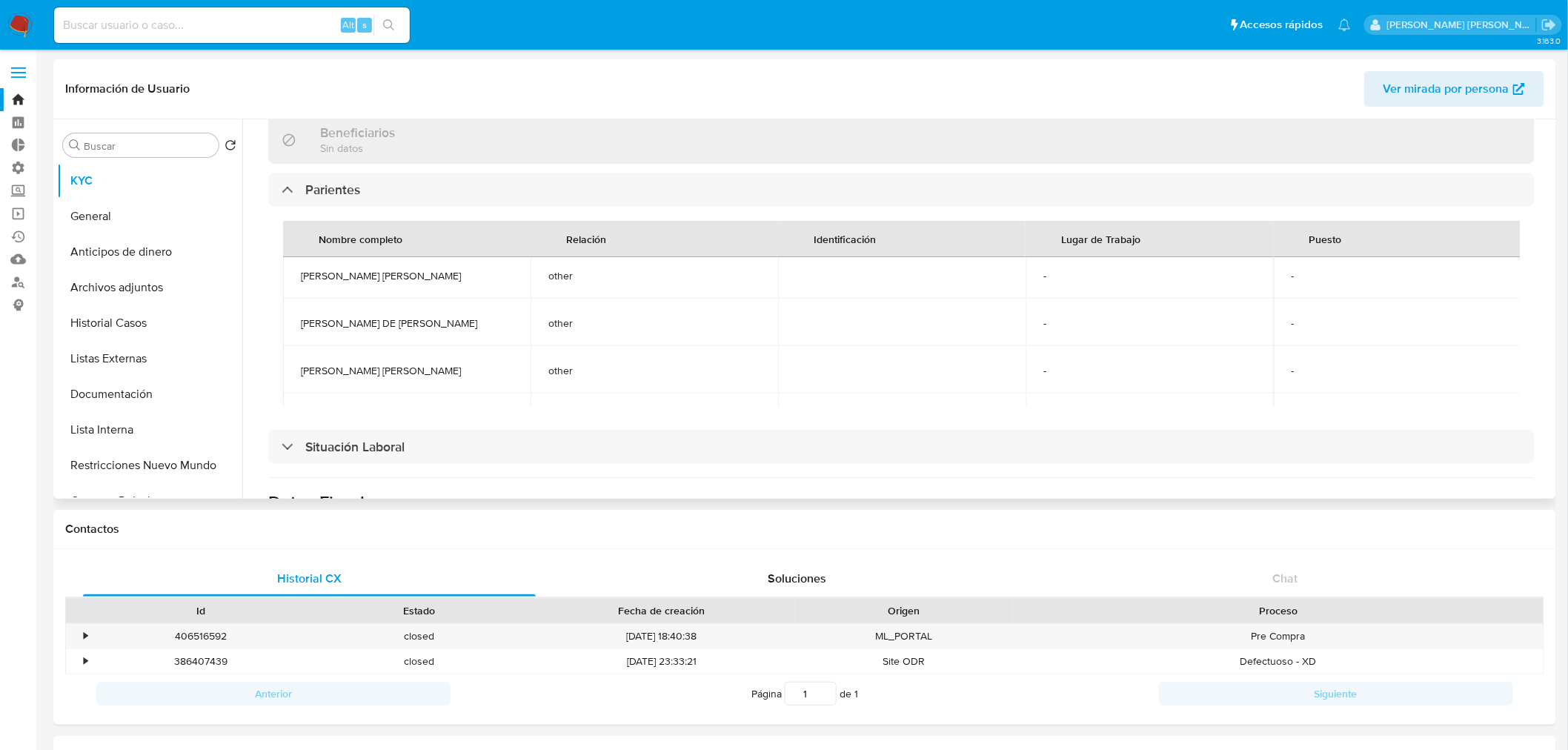
scroll to position [165, 0]
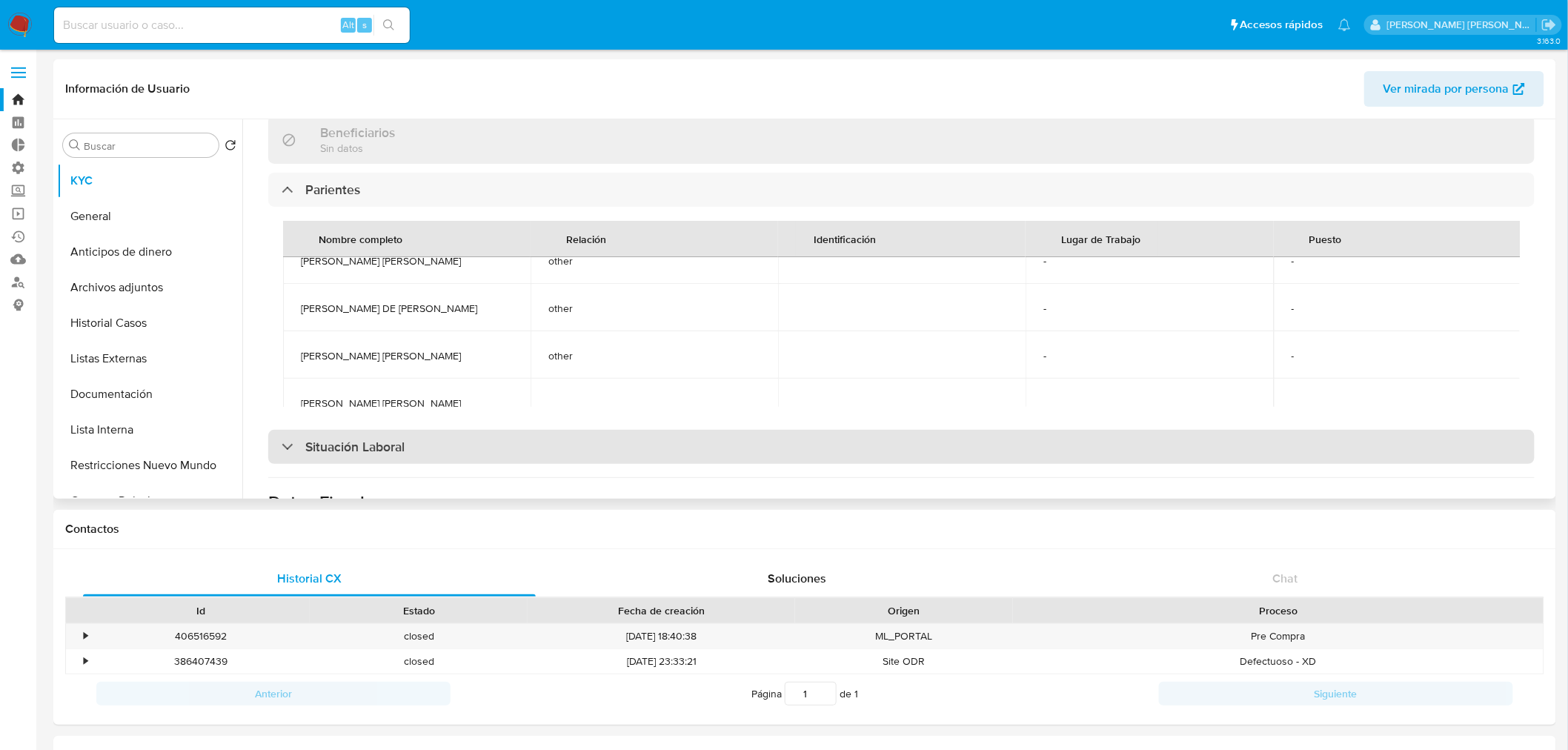
click at [510, 448] on div "Situación Laboral" at bounding box center [902, 447] width 1267 height 34
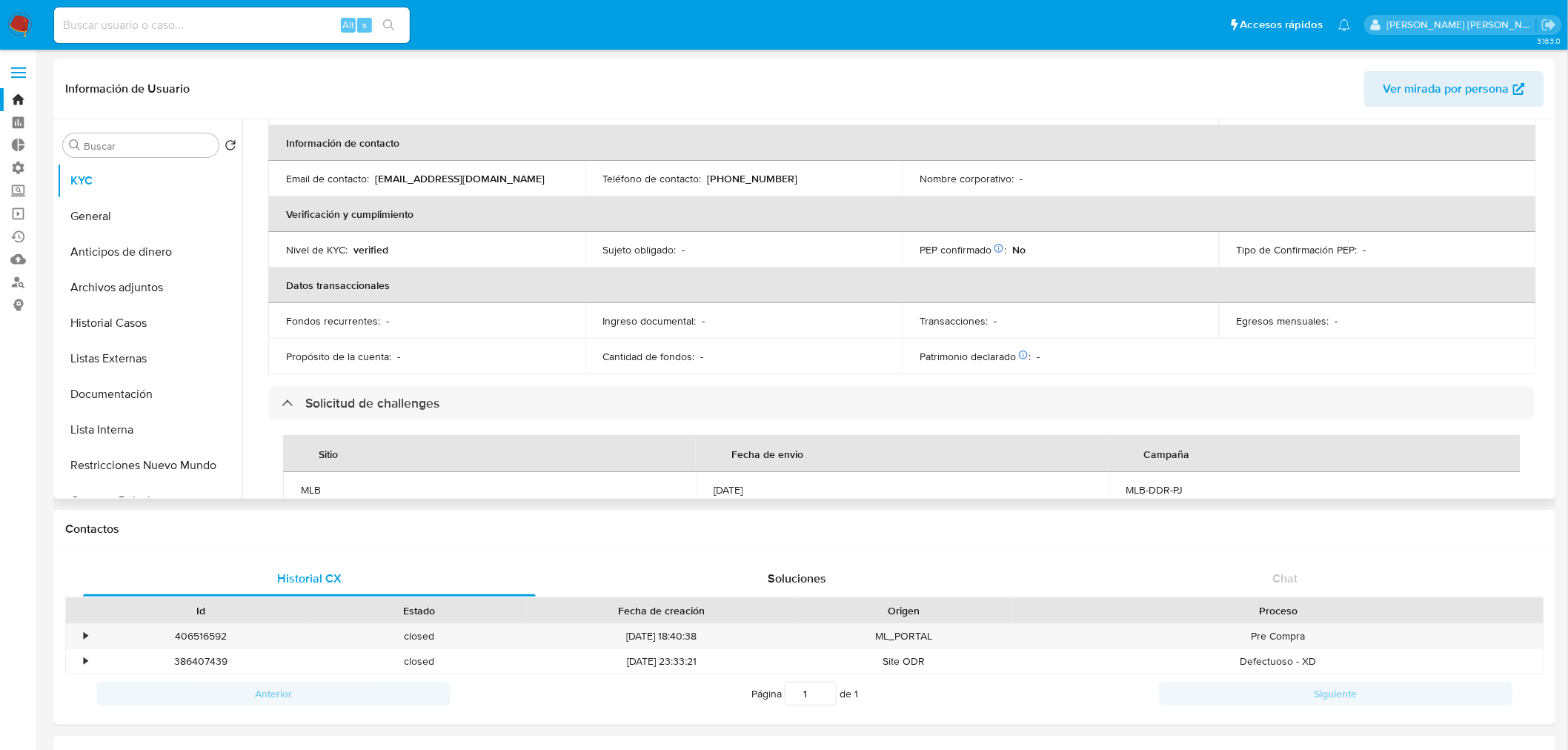
scroll to position [0, 0]
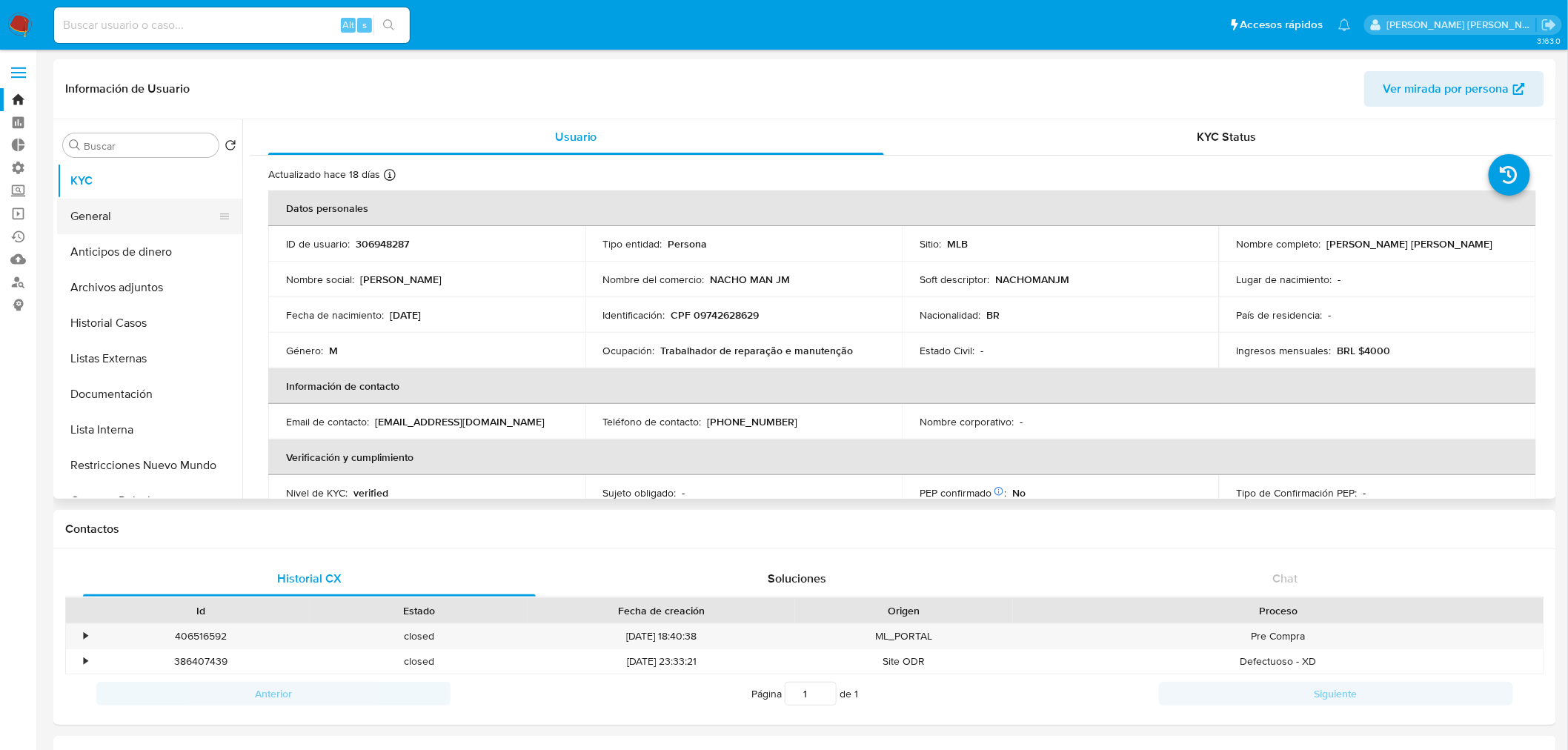
click at [166, 219] on button "General" at bounding box center [144, 216] width 174 height 36
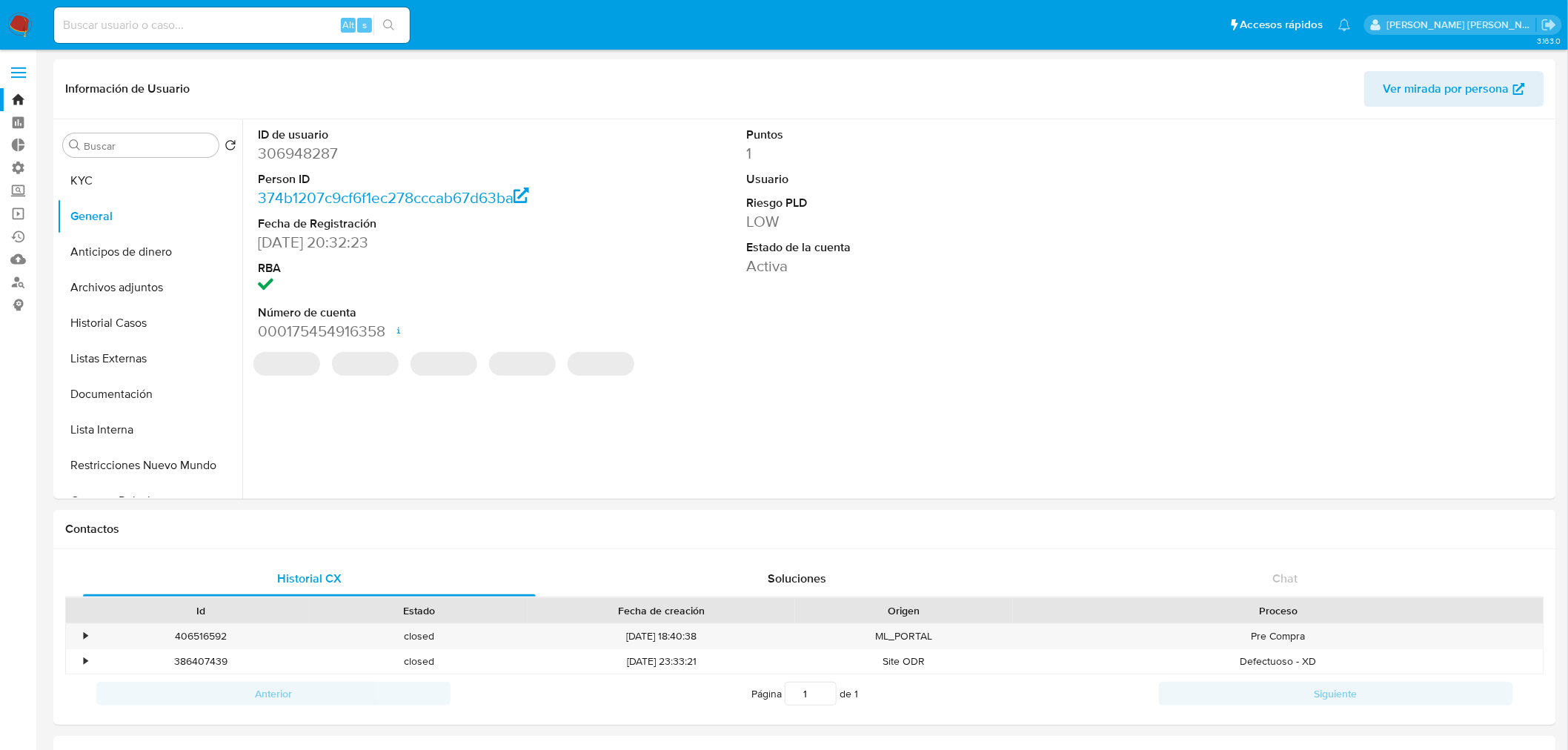
click at [1038, 33] on ul "Pausado Ver notificaciones Alt s Accesos rápidos Presiona las siguientes teclas…" at bounding box center [702, 24] width 1312 height 37
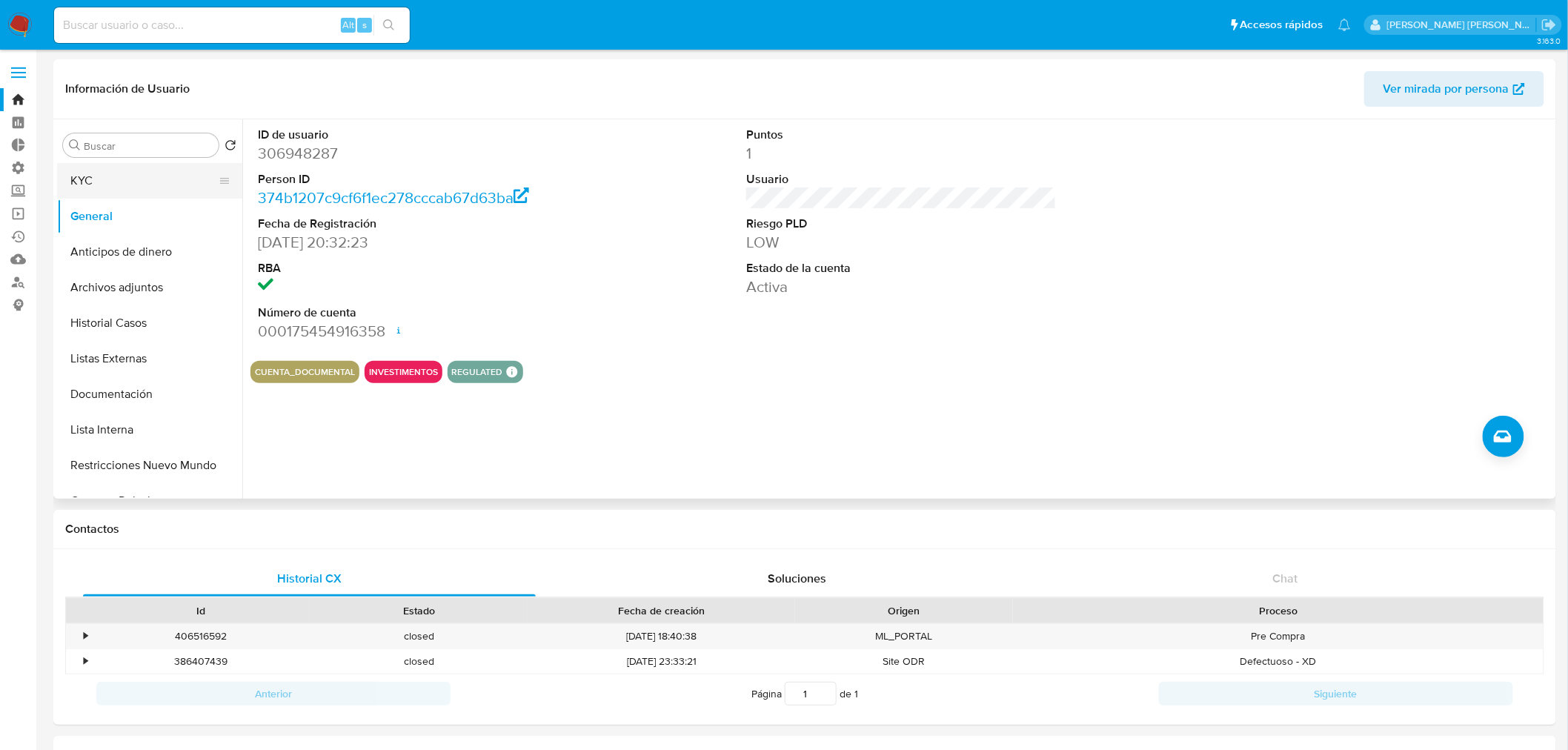
click at [122, 188] on button "KYC" at bounding box center [144, 181] width 174 height 36
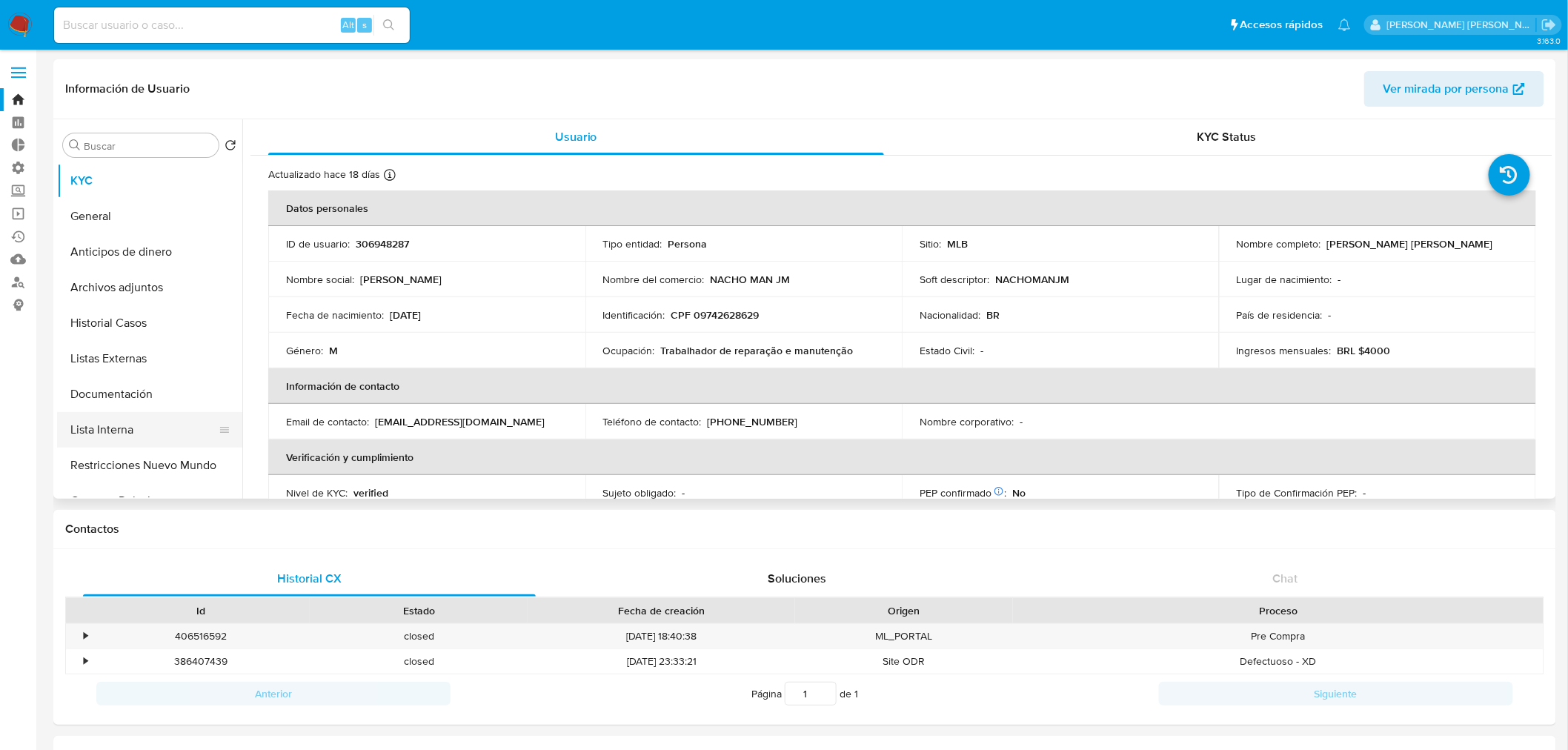
click at [151, 425] on button "Lista Interna" at bounding box center [144, 430] width 174 height 36
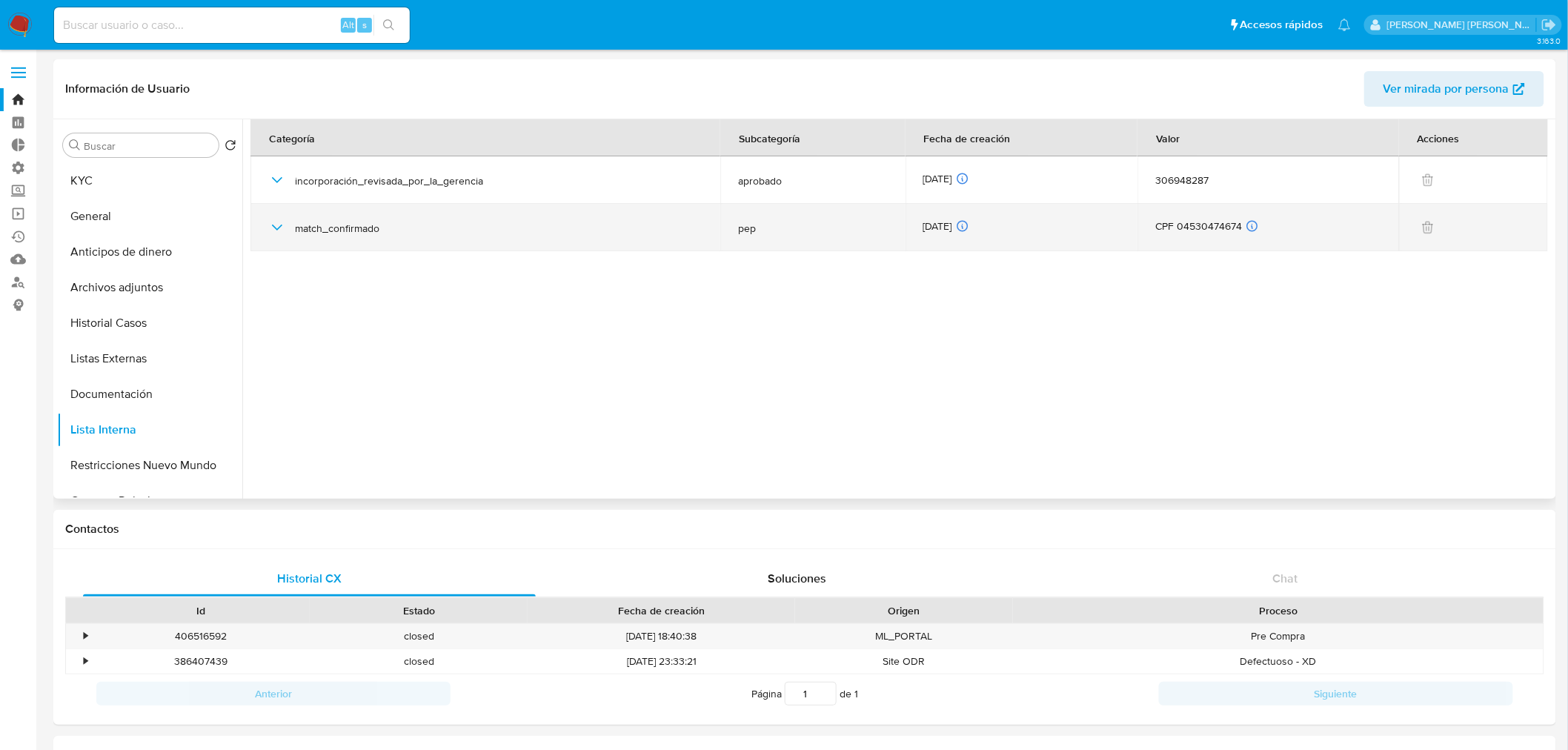
click at [276, 230] on icon "button" at bounding box center [277, 227] width 18 height 18
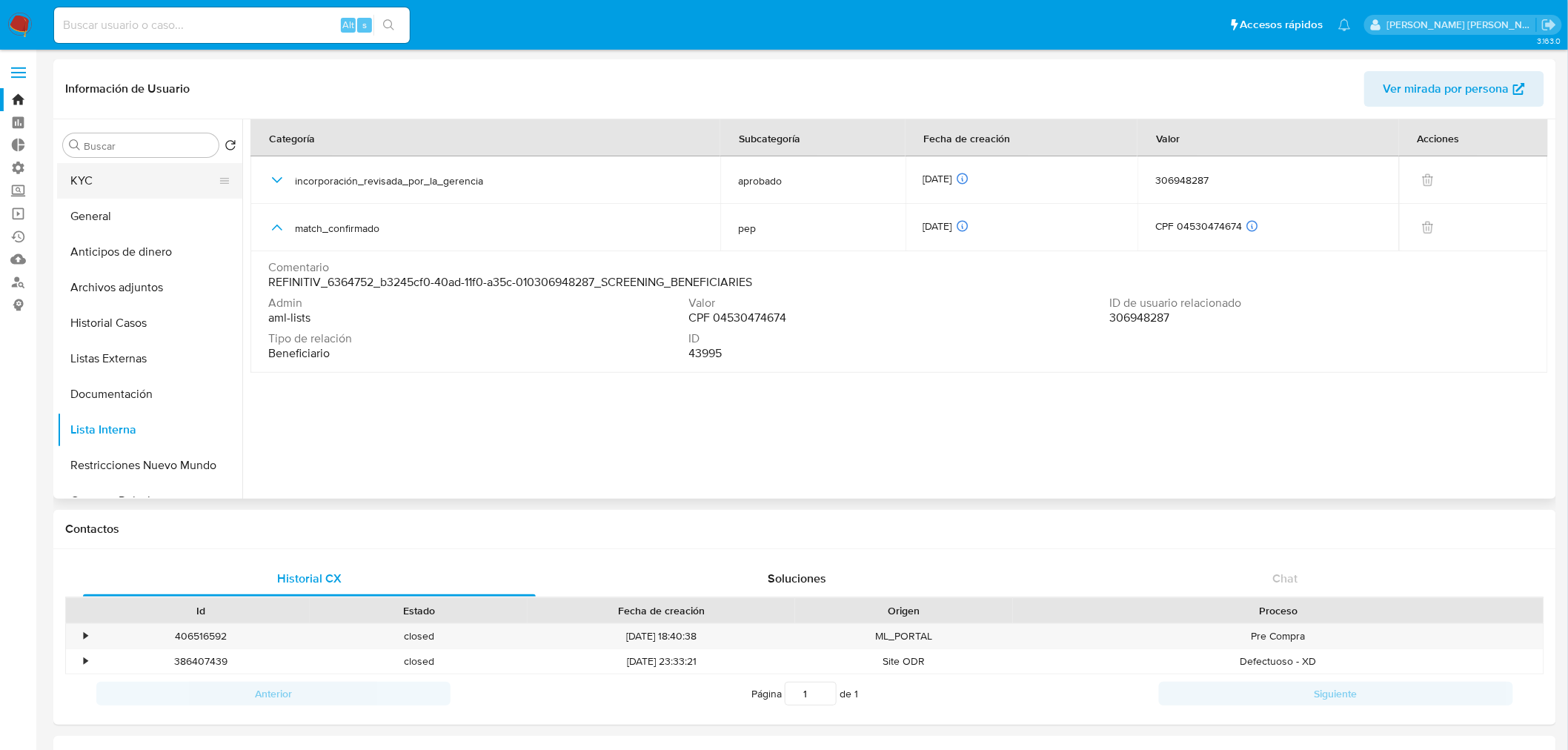
click at [150, 168] on button "KYC" at bounding box center [144, 181] width 174 height 36
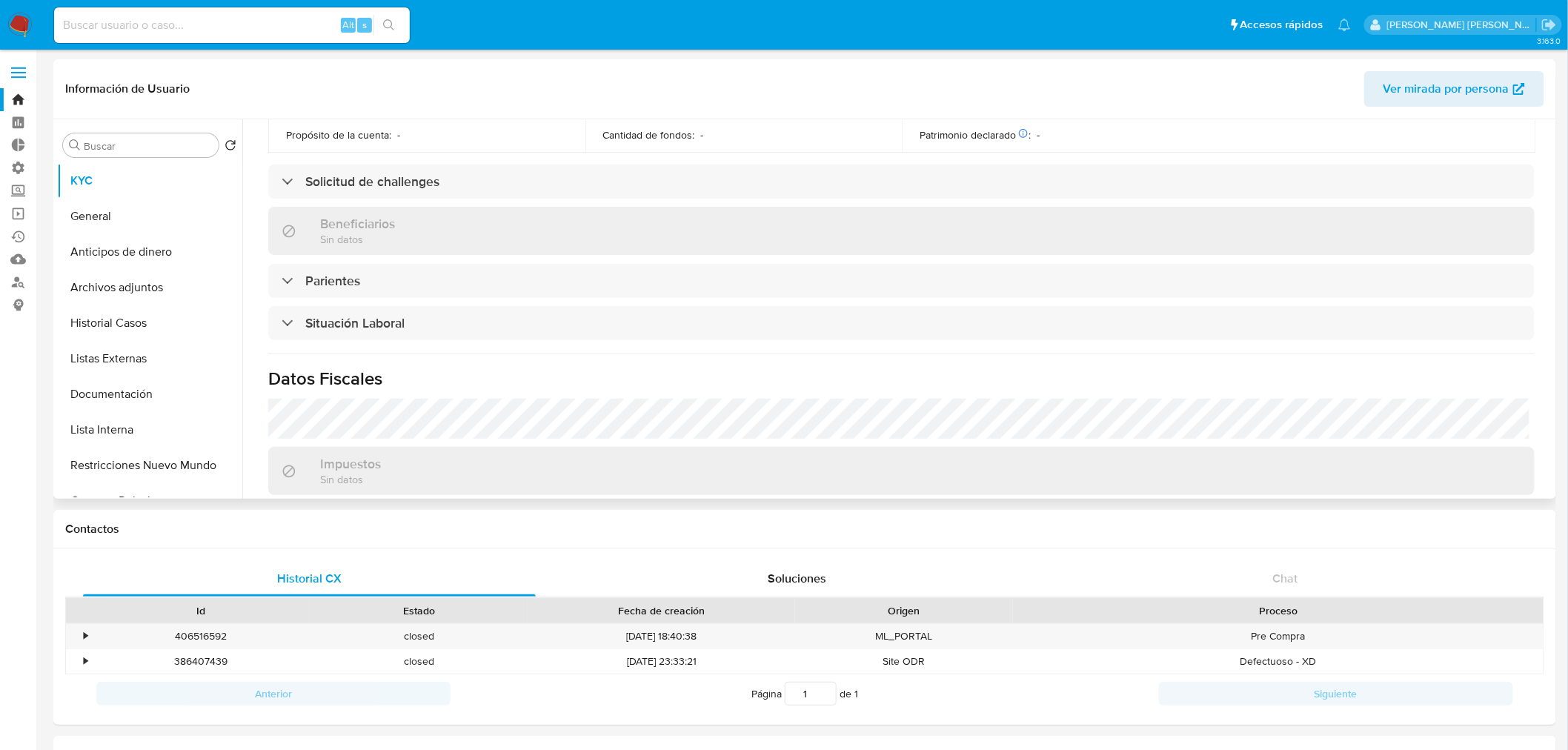
scroll to position [494, 0]
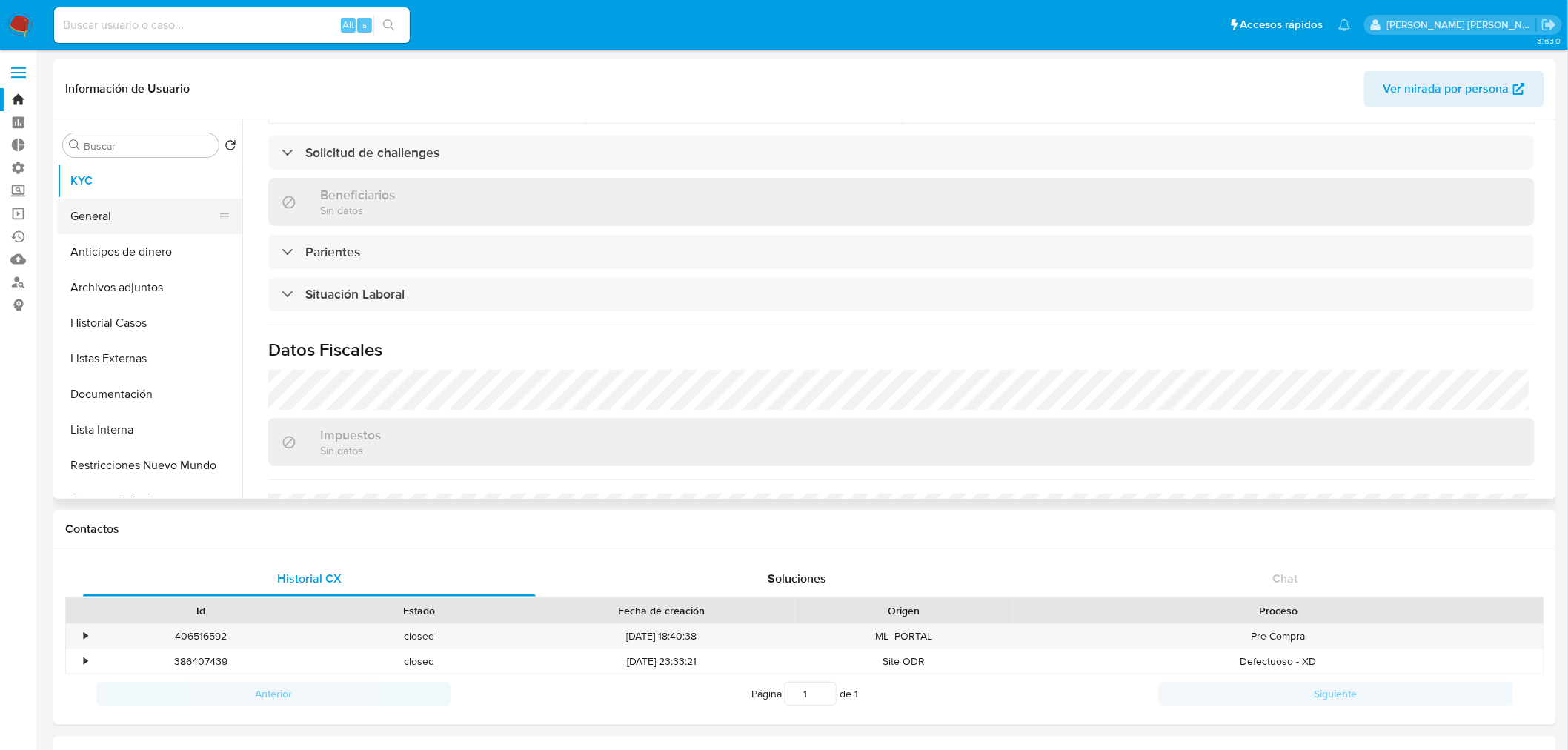
click at [155, 213] on button "General" at bounding box center [144, 216] width 174 height 36
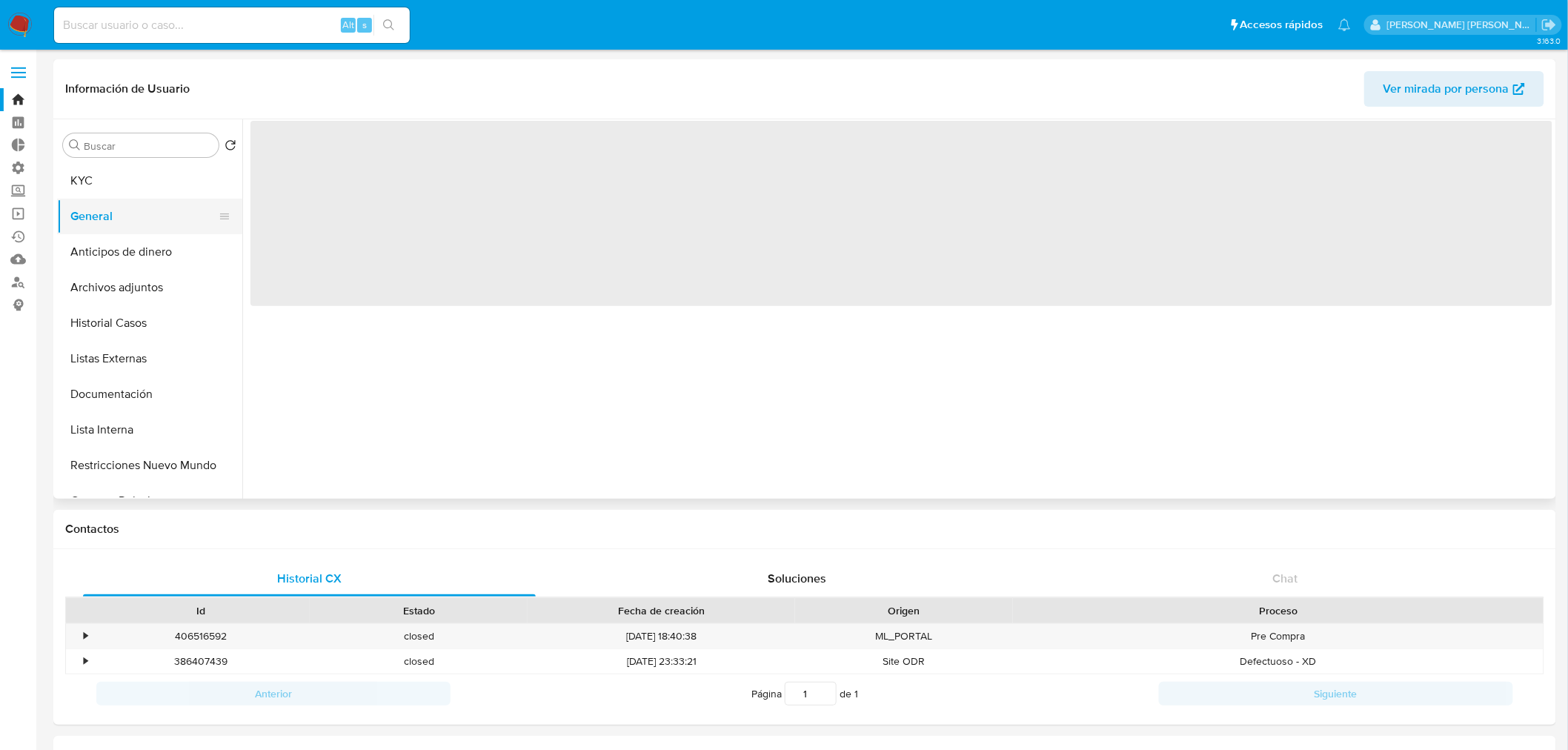
scroll to position [0, 0]
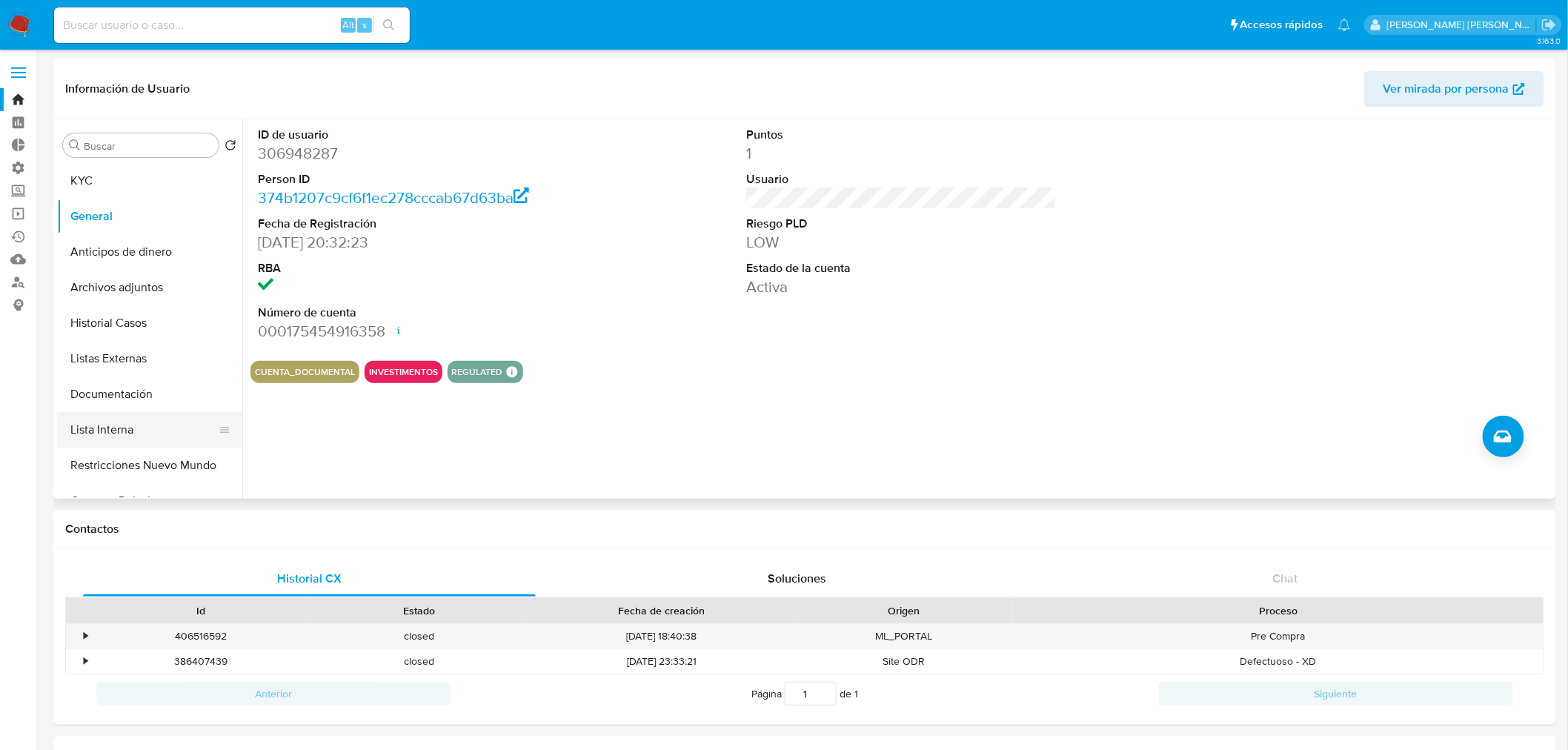
click at [169, 424] on button "Lista Interna" at bounding box center [144, 430] width 174 height 36
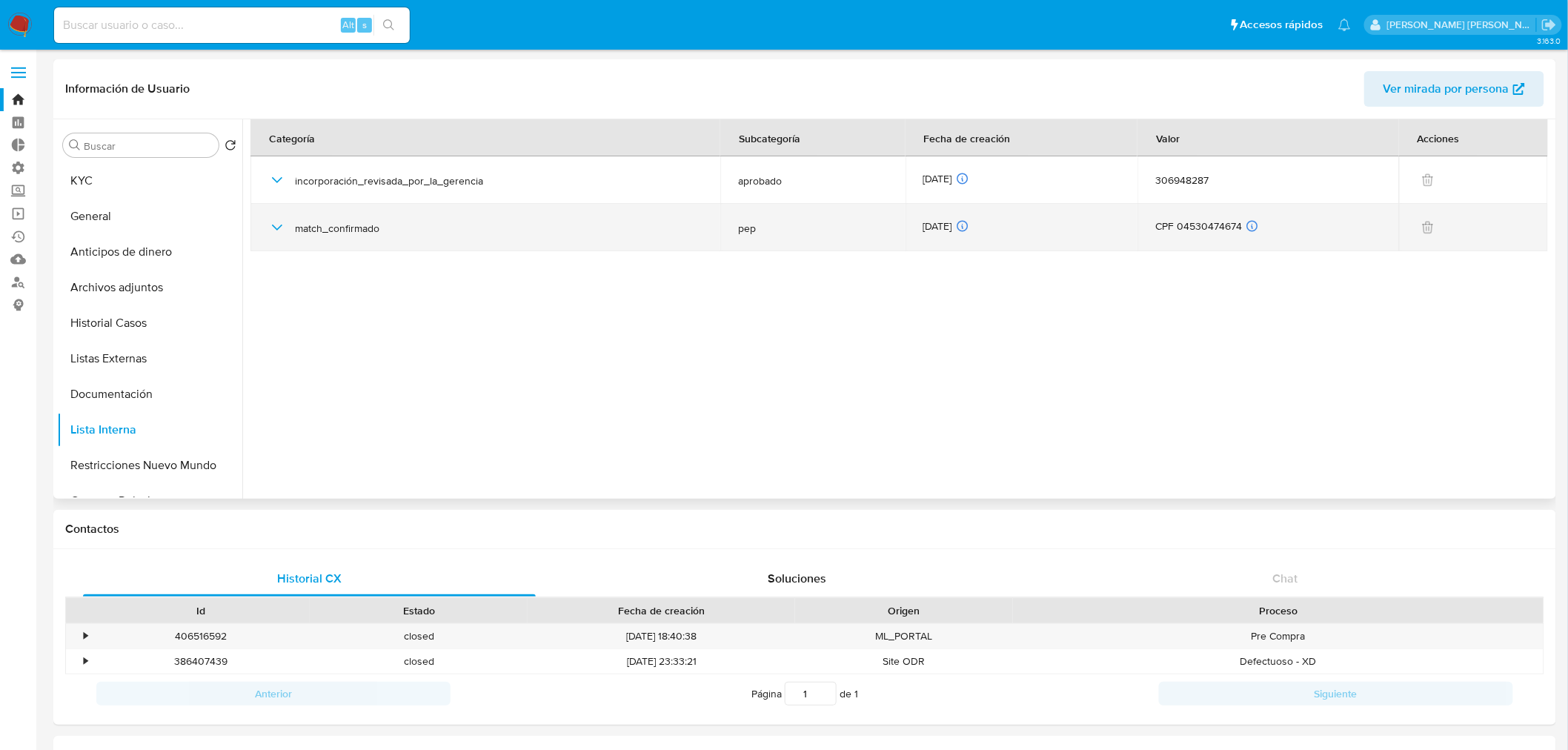
click at [274, 237] on div "match_confirmado" at bounding box center [485, 227] width 434 height 48
click at [275, 219] on icon "button" at bounding box center [277, 227] width 18 height 18
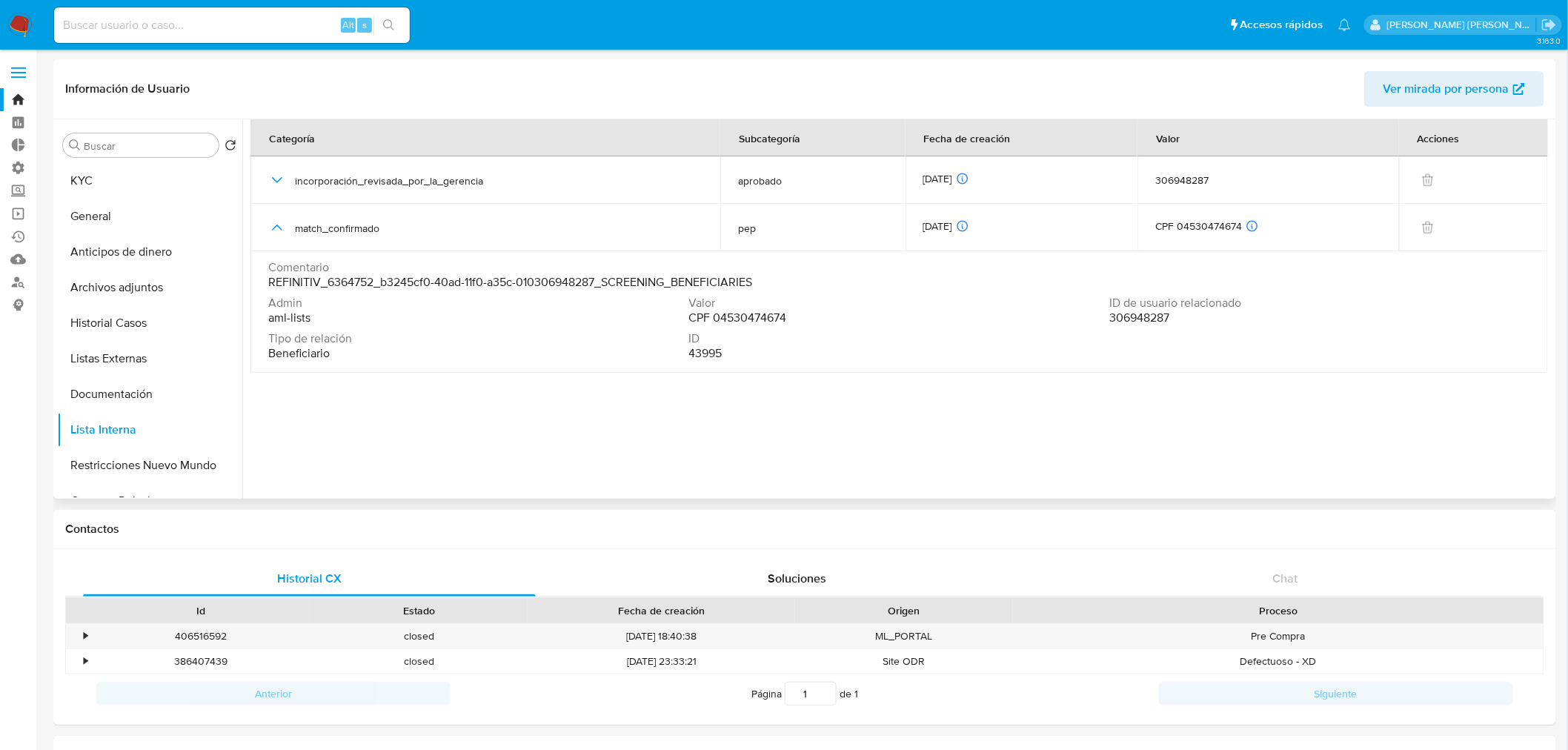
drag, startPoint x: 720, startPoint y: 321, endPoint x: 783, endPoint y: 317, distance: 63.1
click at [783, 317] on span "CPF 04530474674" at bounding box center [738, 317] width 98 height 15
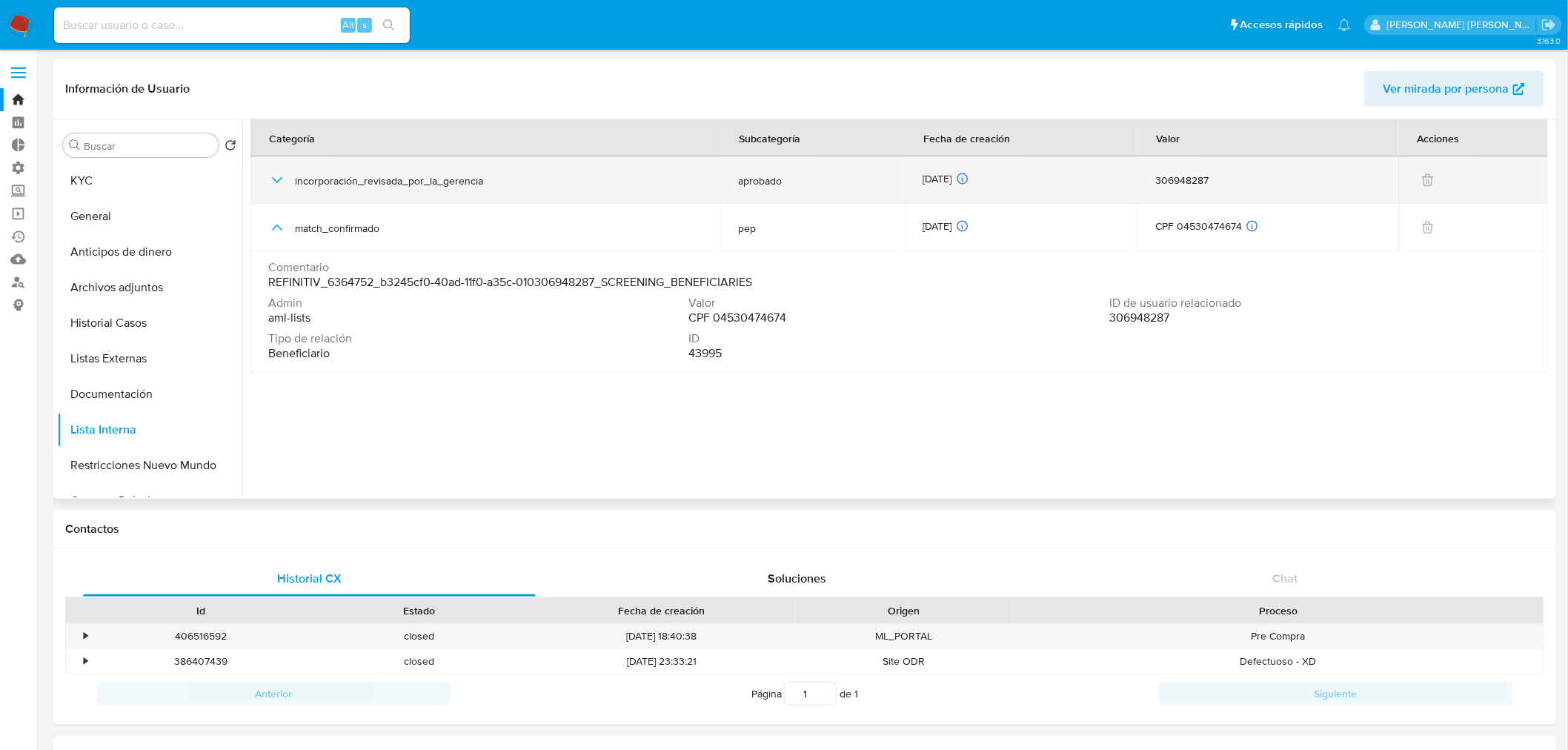
click at [553, 178] on span "incorporación_revisada_por_la_gerencia" at bounding box center [499, 181] width 408 height 13
click at [274, 181] on icon "button" at bounding box center [277, 181] width 18 height 18
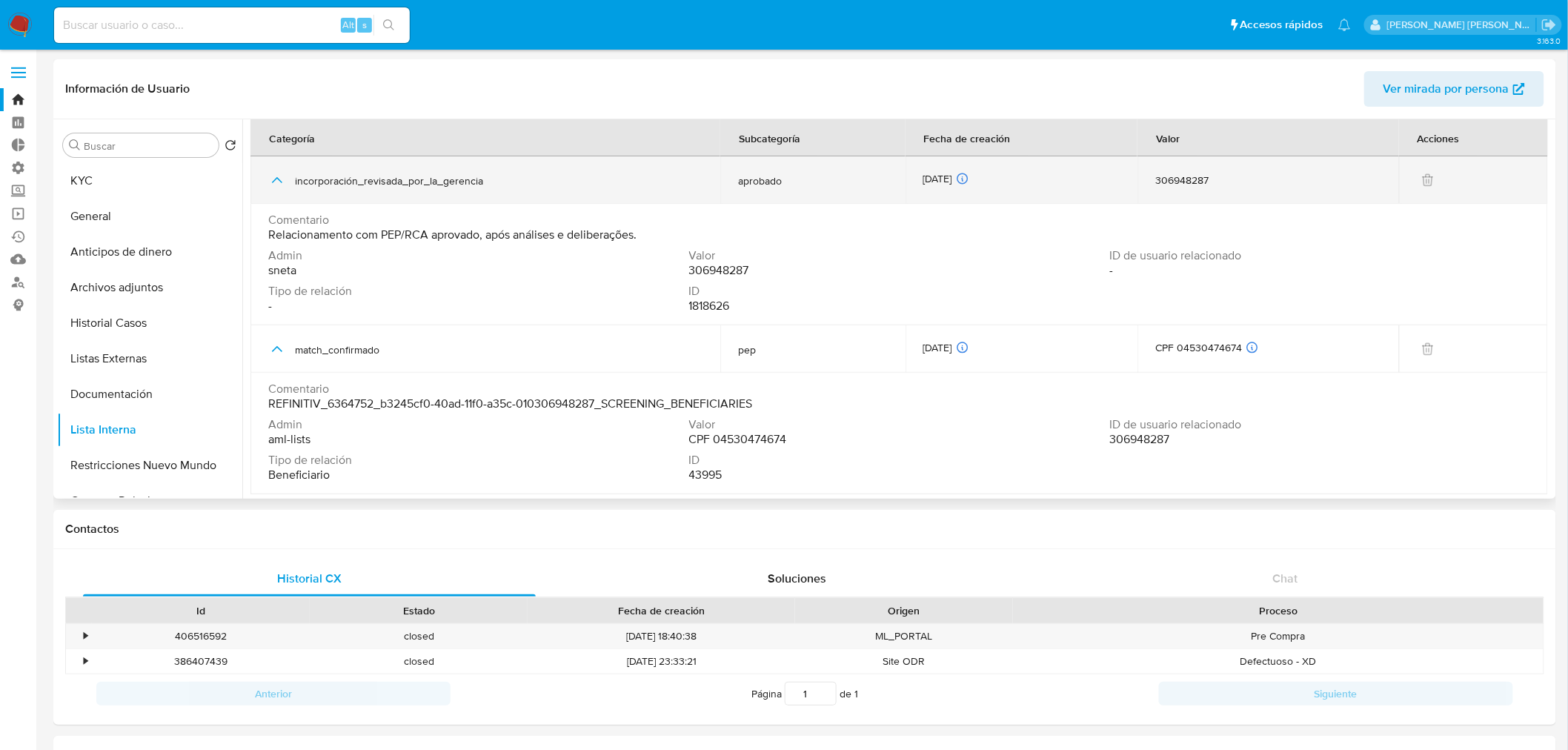
click at [274, 181] on icon "button" at bounding box center [277, 181] width 10 height 6
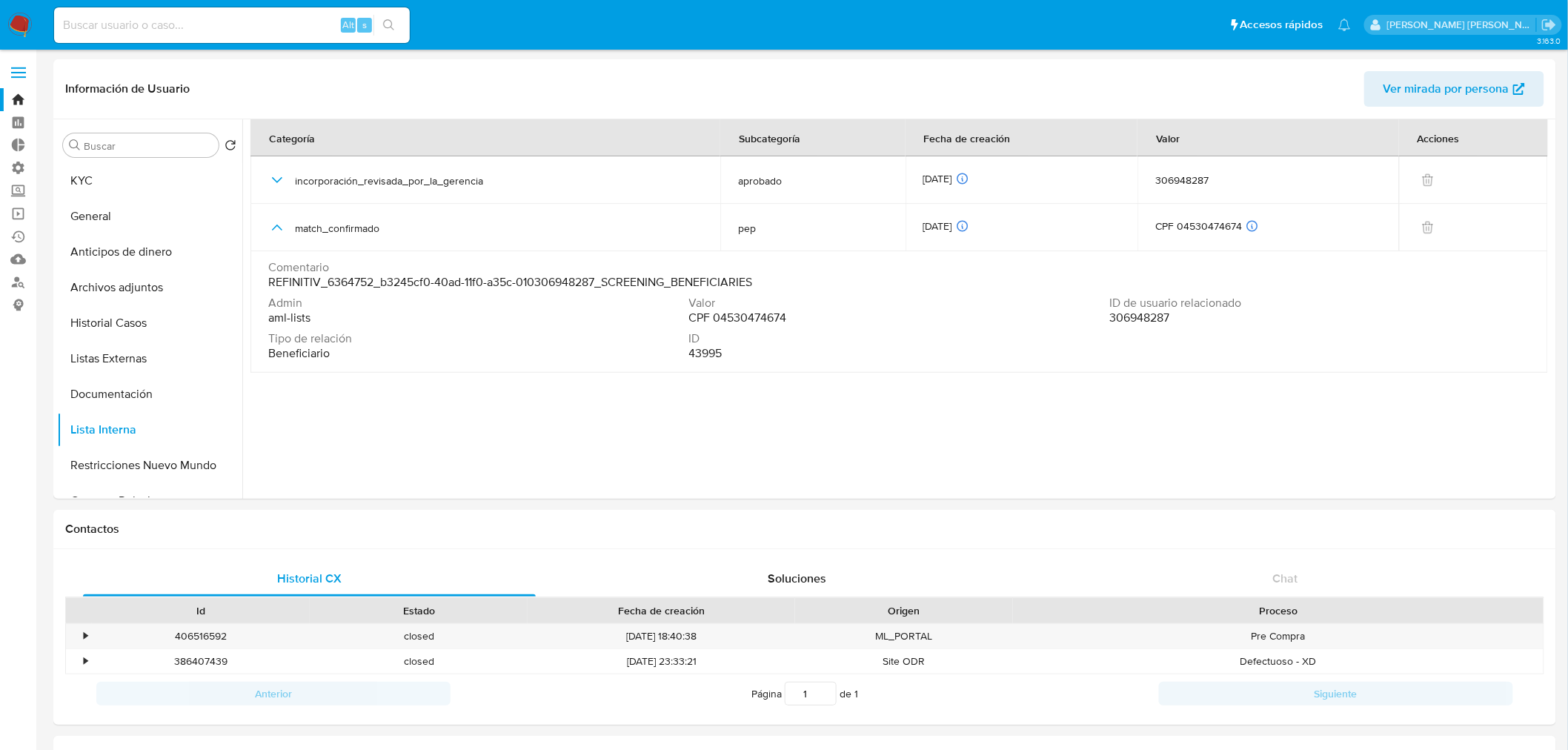
click at [1070, 19] on ul "Pausado Ver notificaciones Alt s Accesos rápidos Presiona las siguientes teclas…" at bounding box center [702, 24] width 1312 height 37
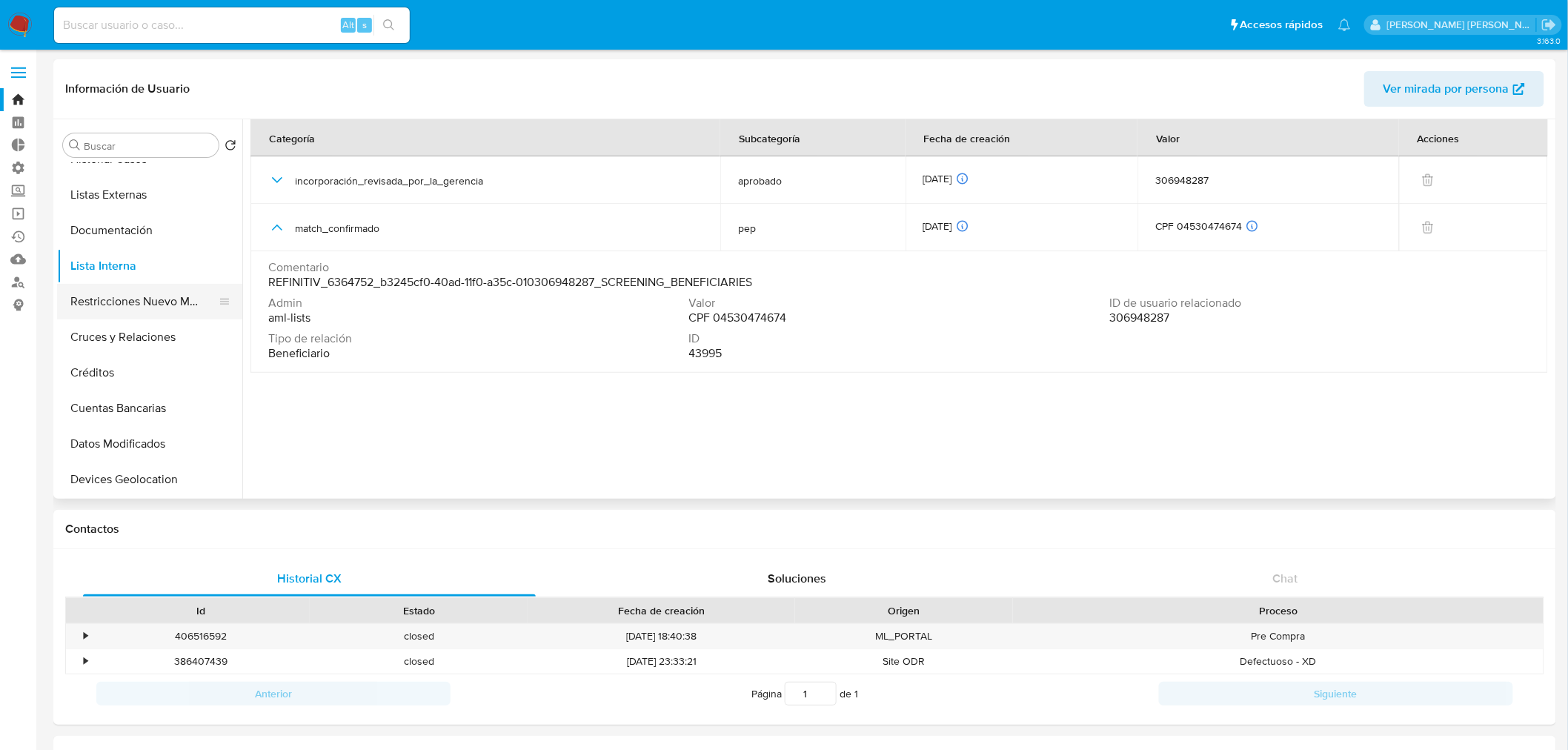
scroll to position [165, 0]
click at [181, 440] on button "Datos Modificados" at bounding box center [144, 443] width 174 height 36
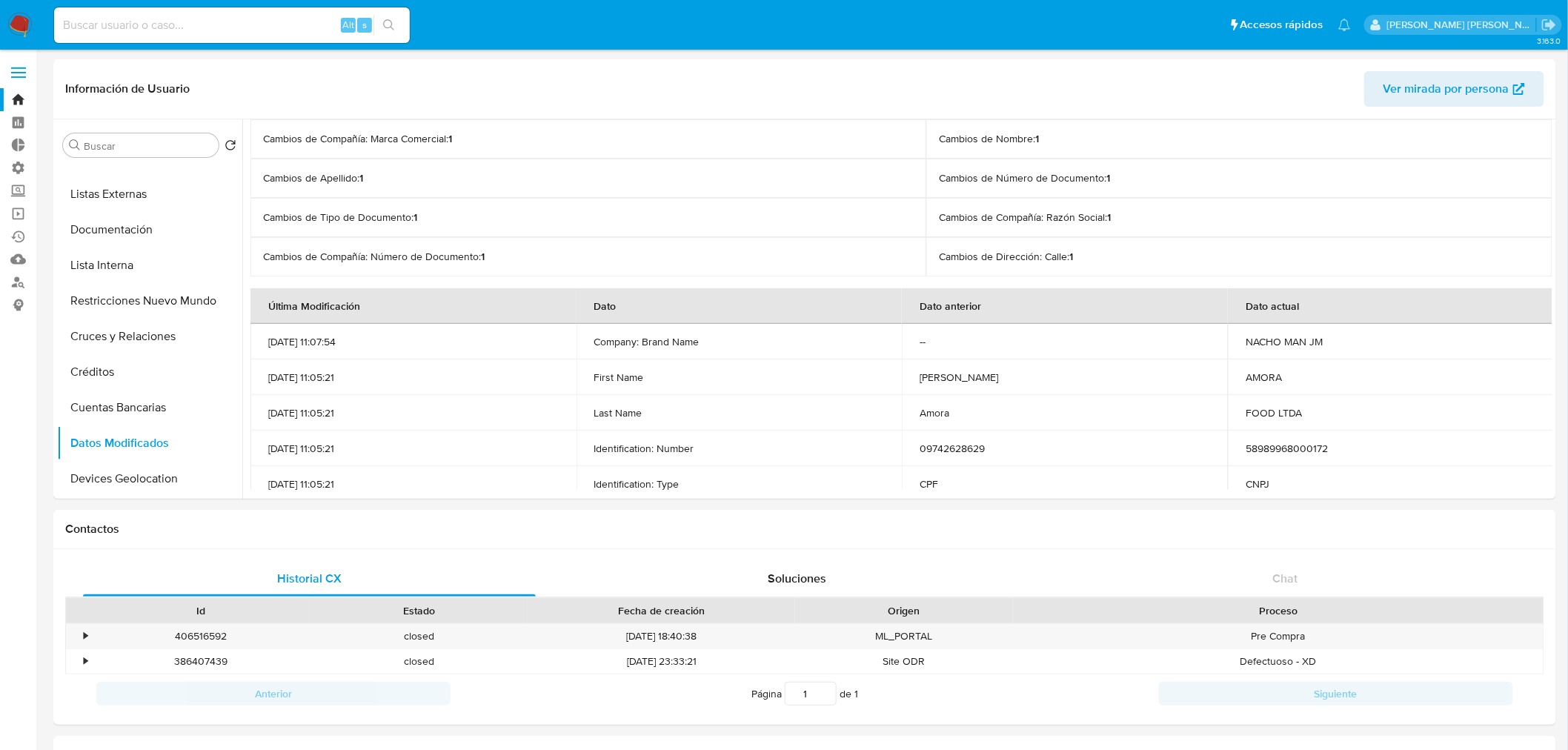
click at [1259, 17] on ul "Pausado Ver notificaciones Alt s Accesos rápidos Presiona las siguientes teclas…" at bounding box center [702, 24] width 1312 height 37
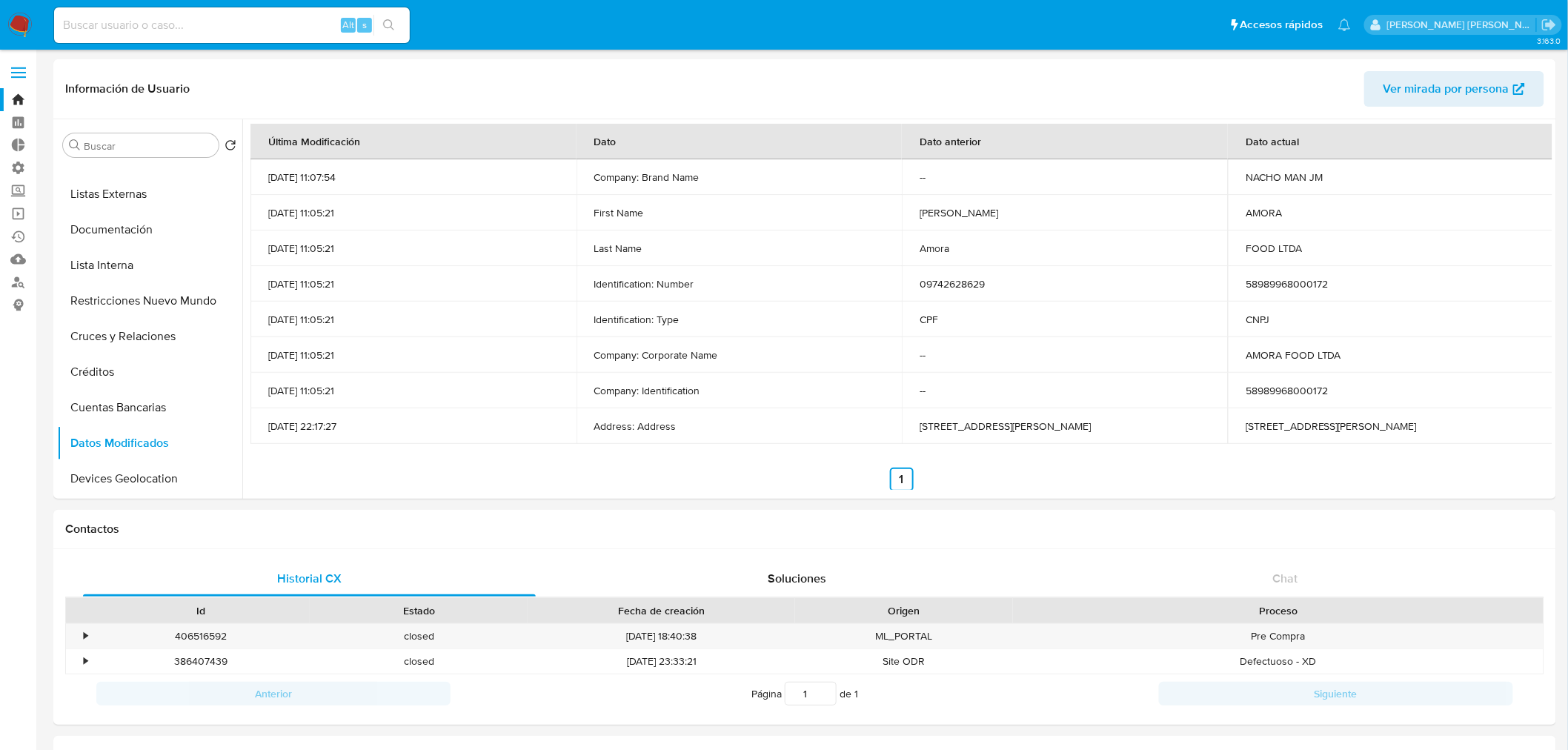
click at [1241, 19] on ul "Pausado Ver notificaciones Alt s Accesos rápidos Presiona las siguientes teclas…" at bounding box center [702, 24] width 1312 height 37
click at [1408, 424] on td "Rua Fernão Dias 36" at bounding box center [1390, 426] width 326 height 36
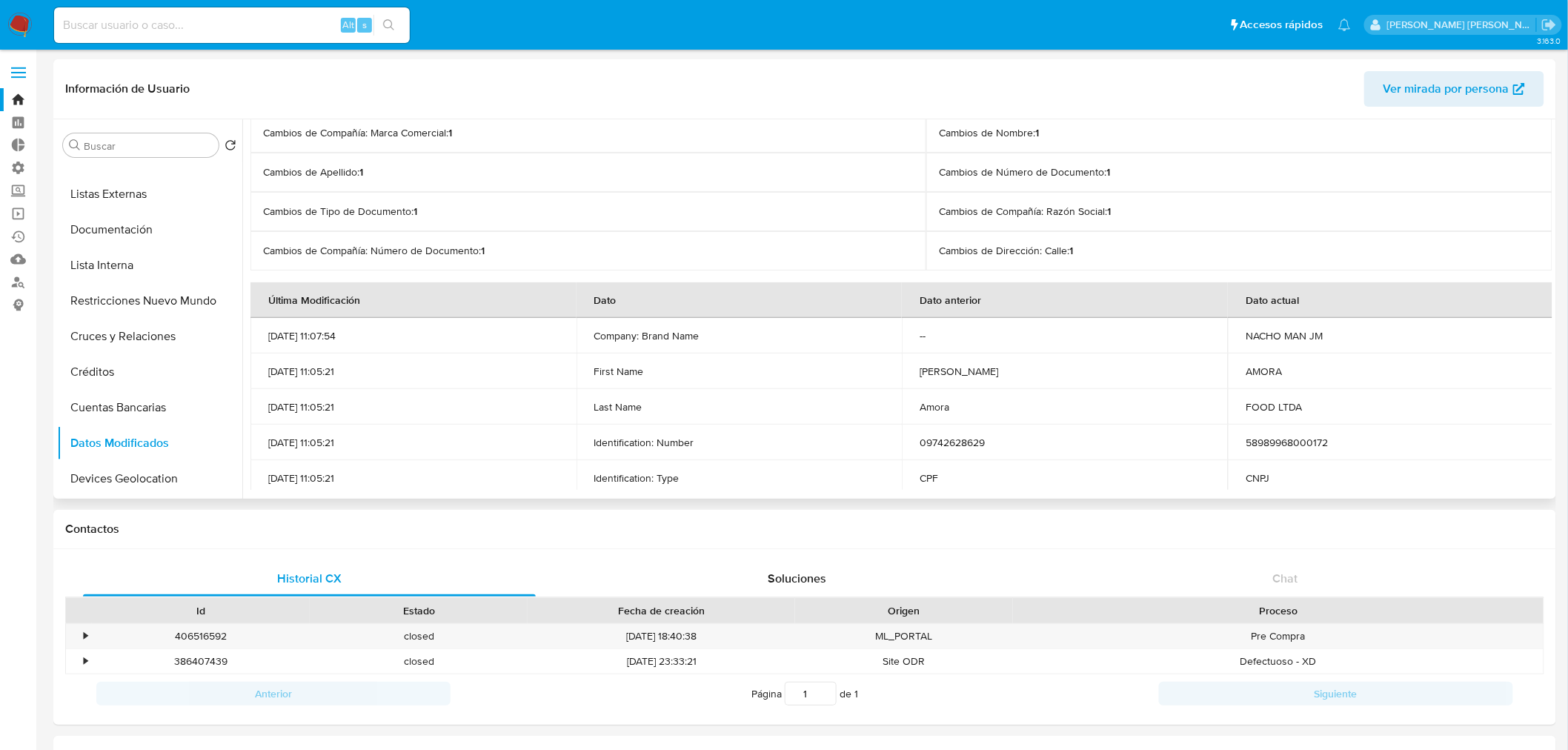
scroll to position [0, 0]
click at [1413, 343] on td "NACHO MAN JM" at bounding box center [1390, 342] width 326 height 36
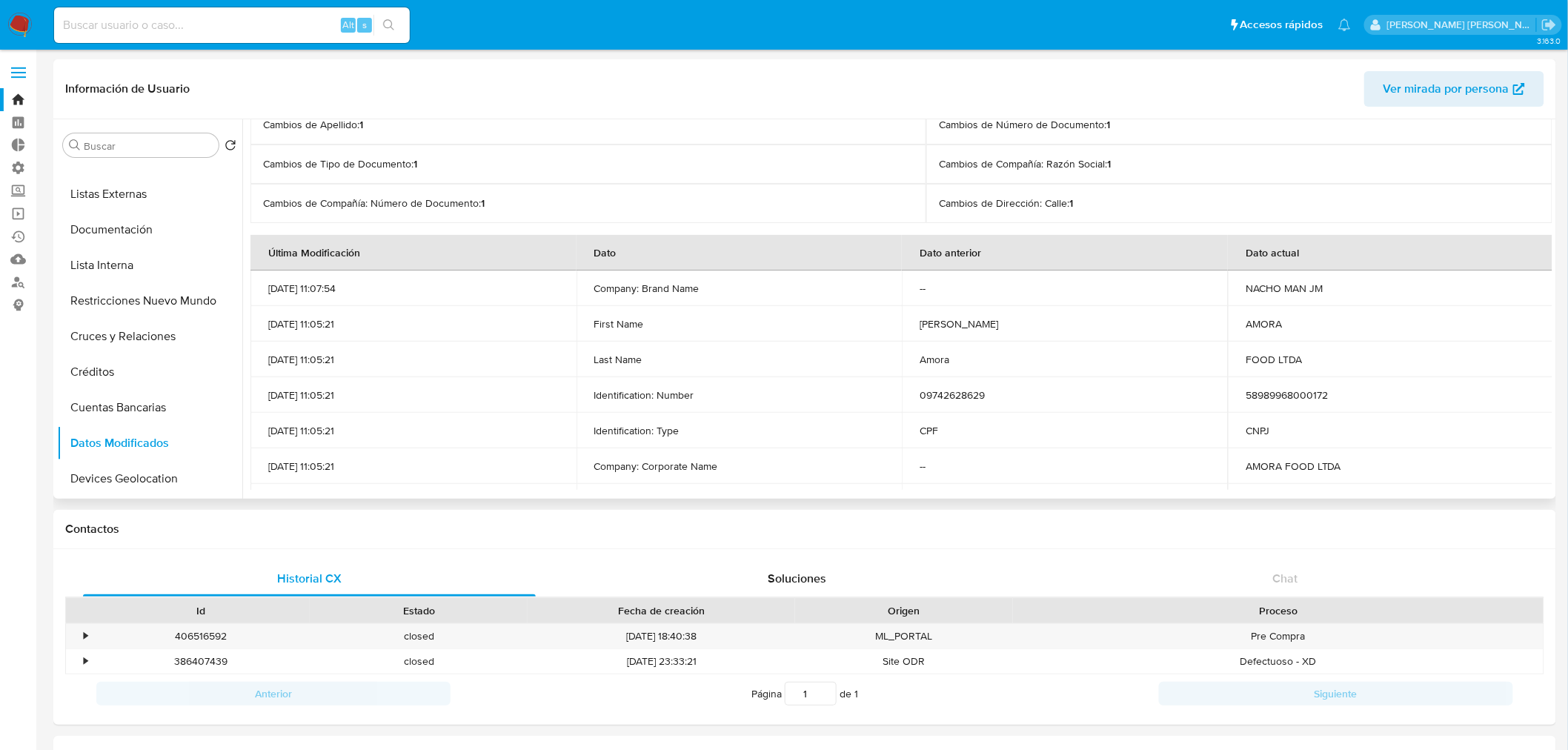
scroll to position [82, 0]
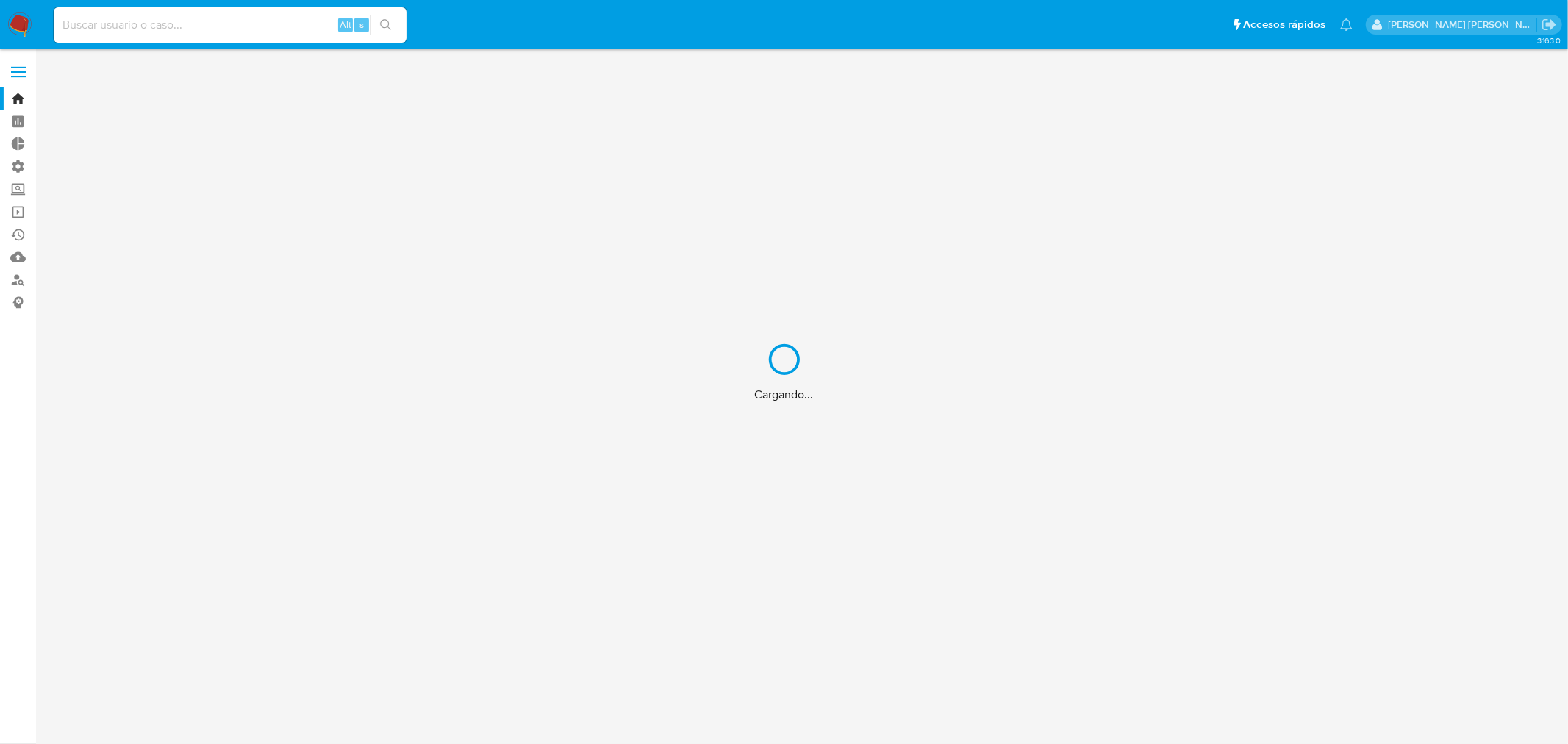
click at [22, 187] on div "Cargando..." at bounding box center [784, 372] width 1568 height 744
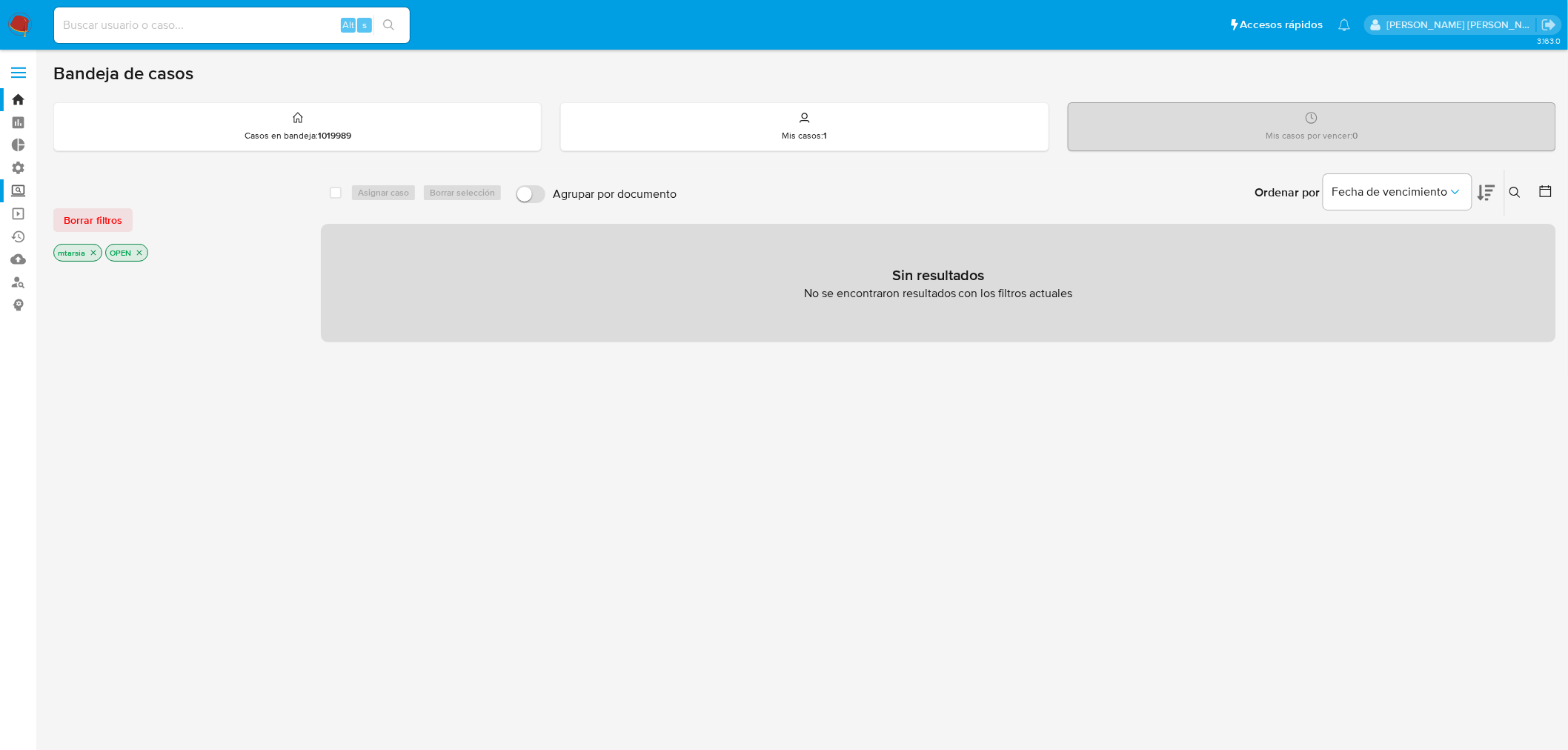
click at [22, 188] on label "Screening" at bounding box center [88, 190] width 177 height 23
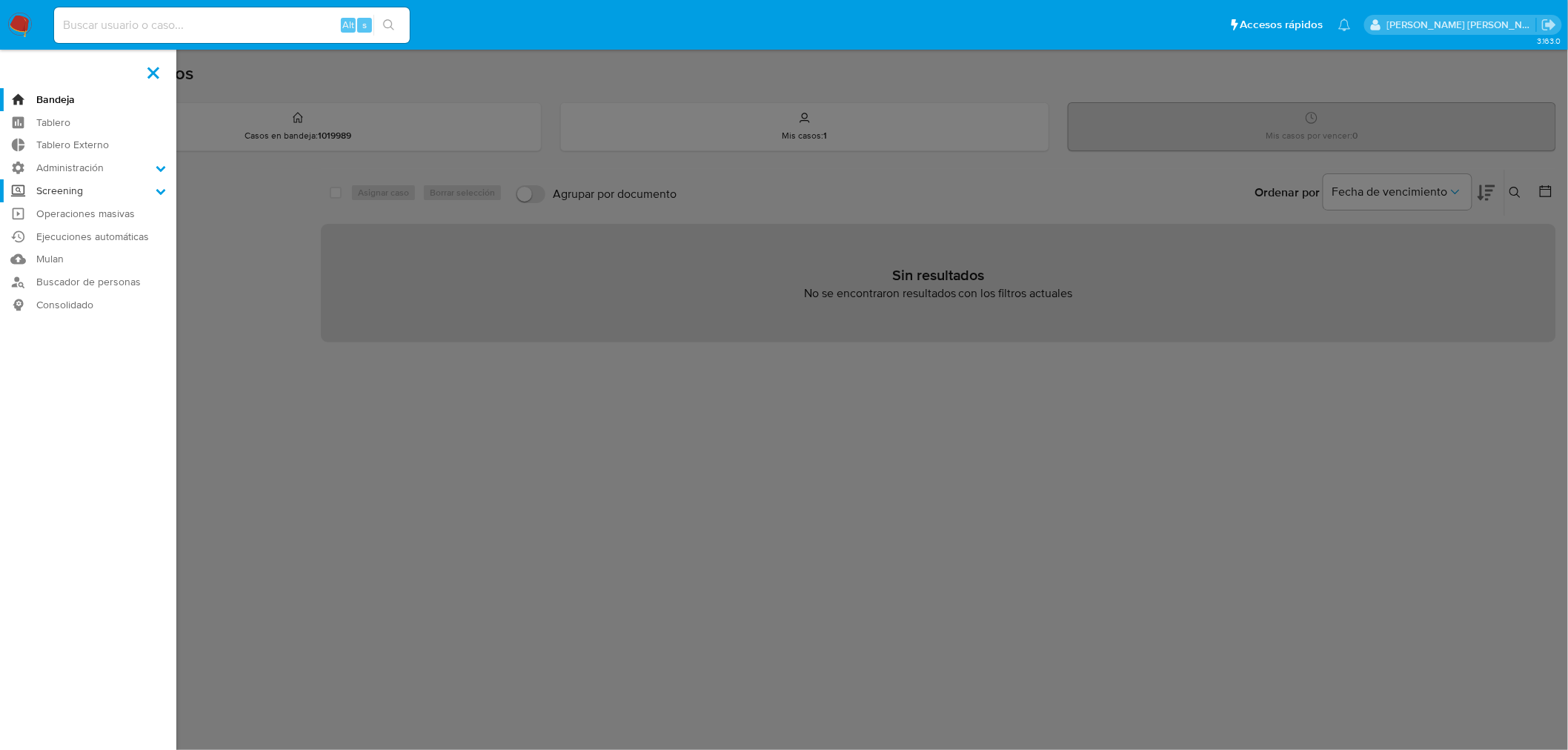
click at [0, 0] on input "Screening" at bounding box center [0, 0] width 0 height 0
click at [103, 284] on link "Herramientas" at bounding box center [88, 286] width 177 height 19
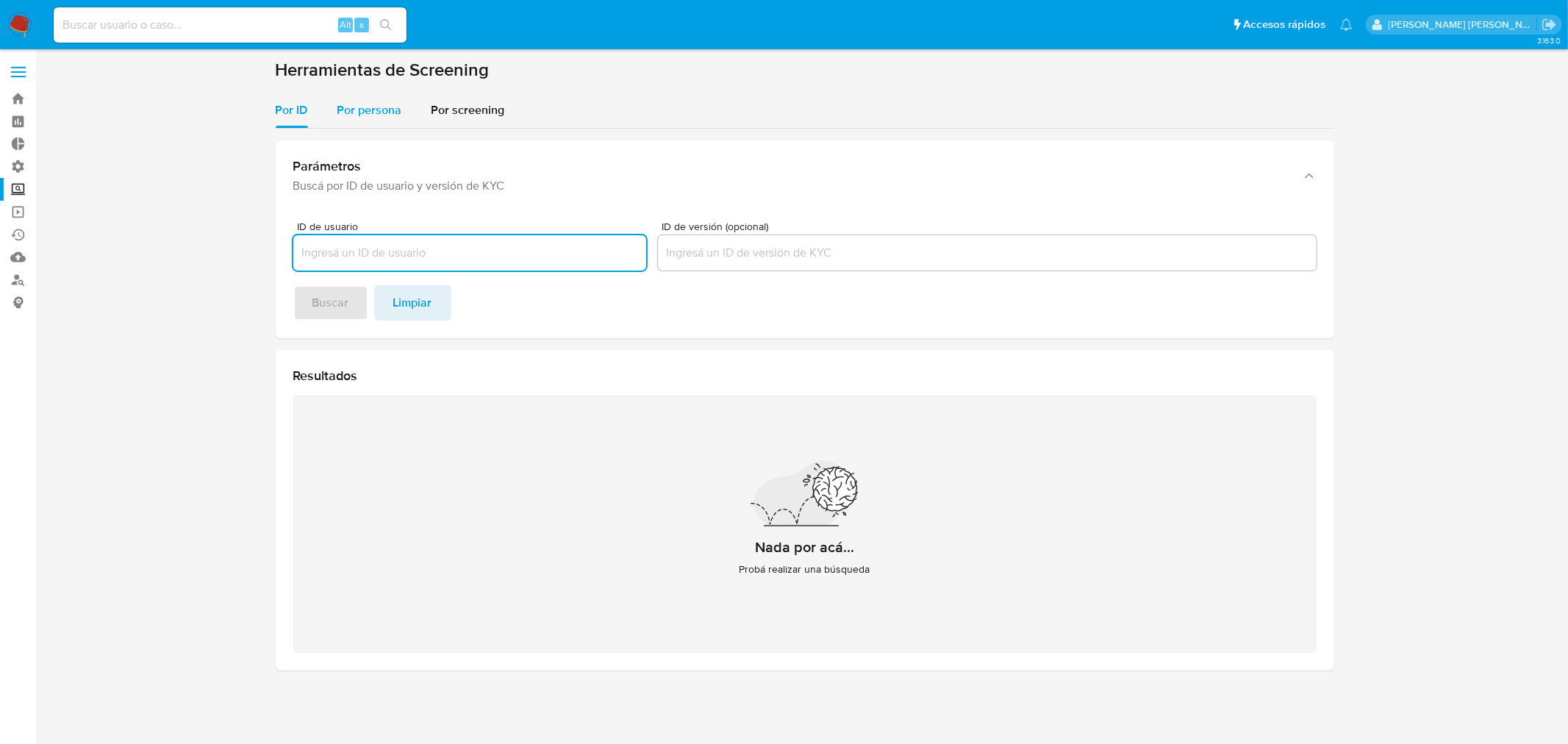
click at [396, 99] on div "Por persona" at bounding box center [369, 111] width 64 height 36
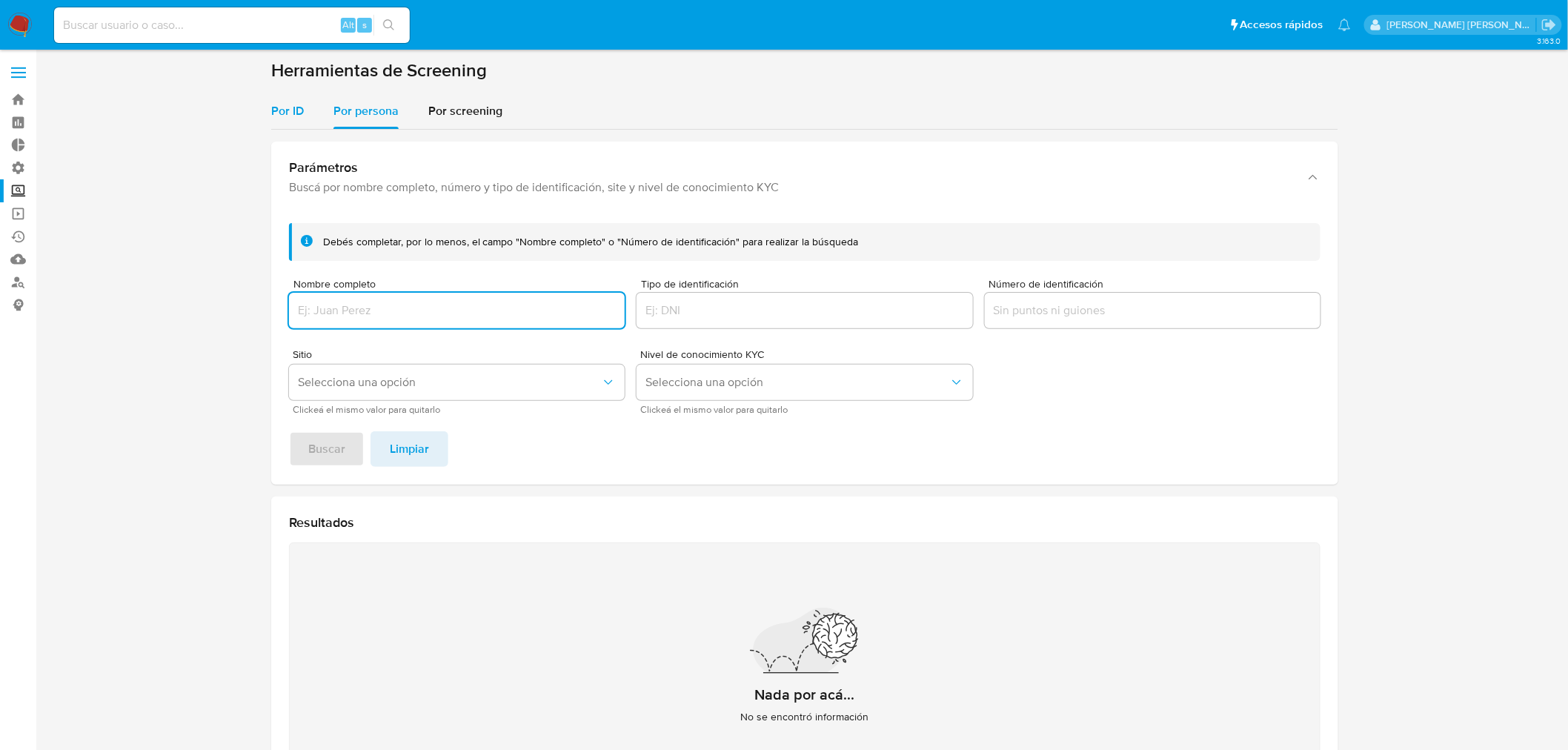
click at [299, 111] on span "Por ID" at bounding box center [287, 111] width 33 height 17
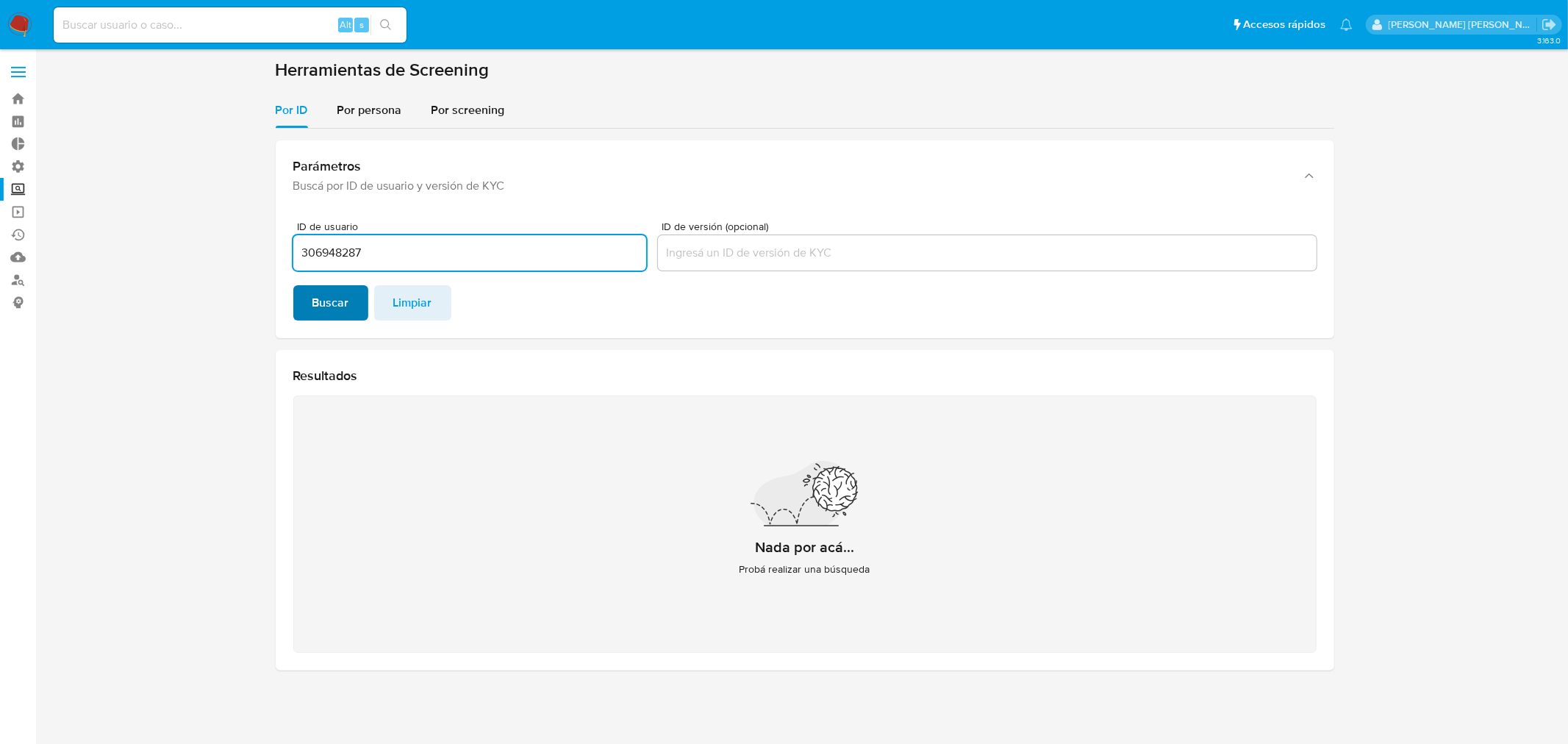
type input "306948287"
click at [363, 306] on button "Buscar" at bounding box center [330, 303] width 75 height 36
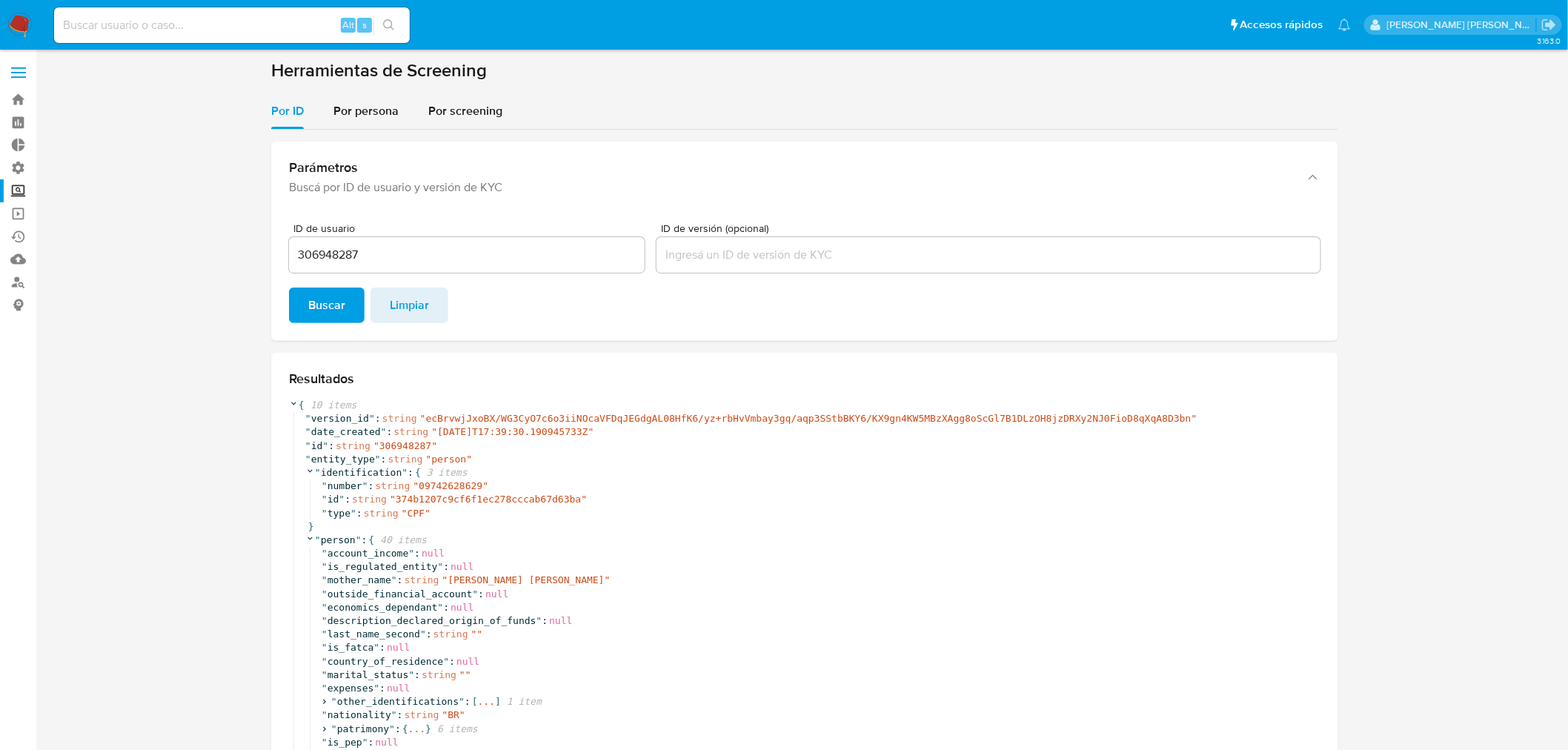
click at [226, 241] on section at bounding box center [804, 661] width 1503 height 1205
click at [237, 306] on section at bounding box center [804, 661] width 1503 height 1205
click at [237, 368] on section at bounding box center [804, 661] width 1503 height 1205
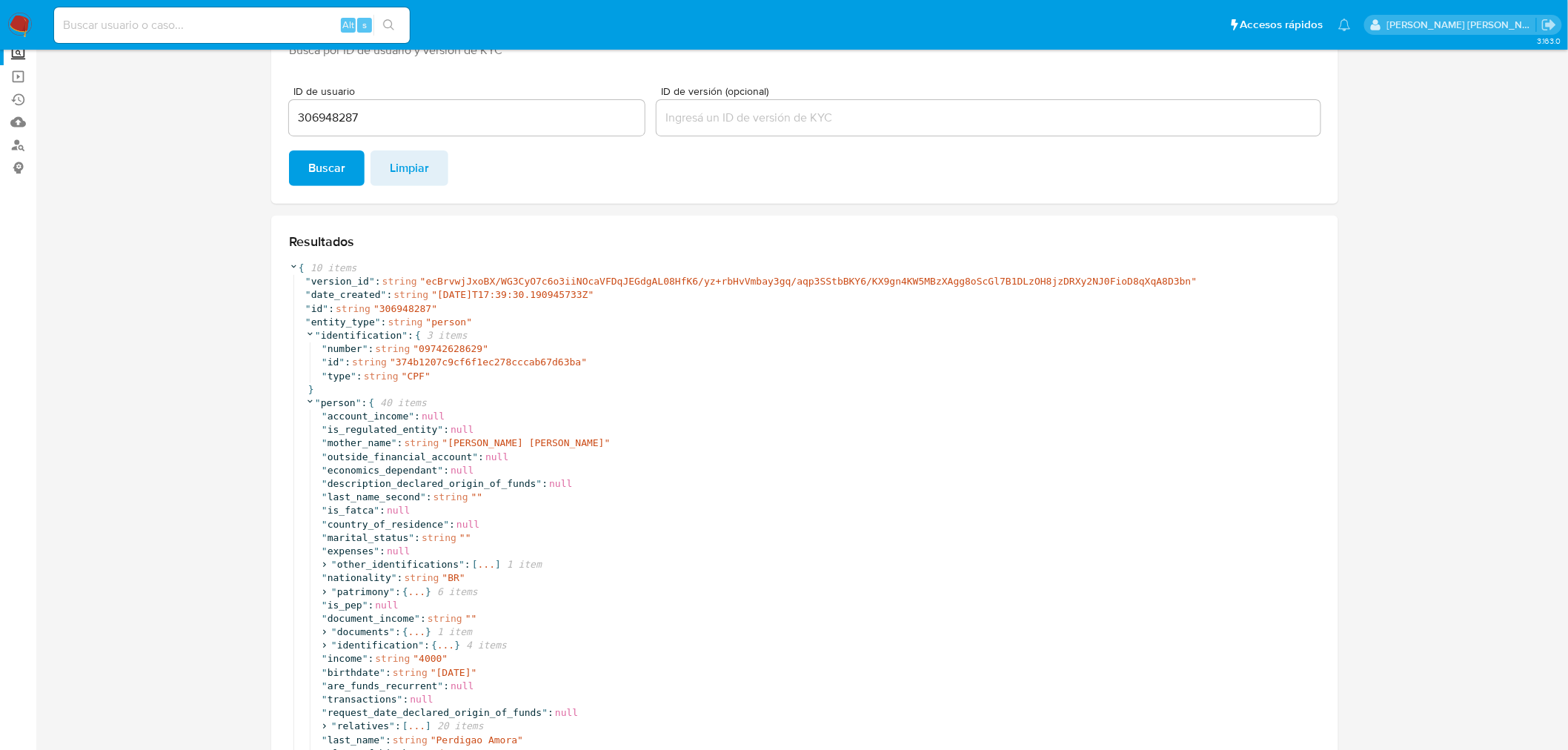
scroll to position [165, 0]
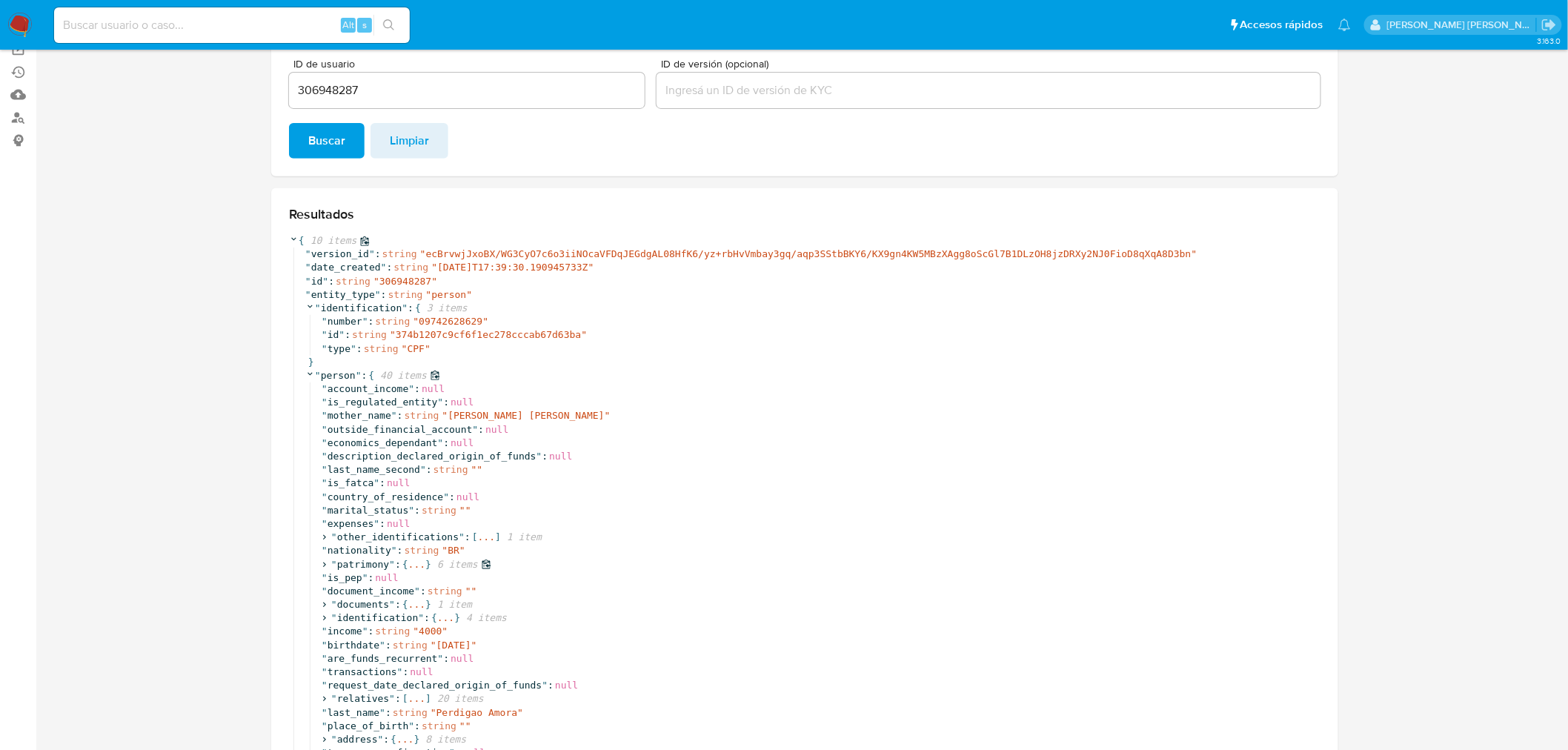
click at [323, 565] on icon at bounding box center [324, 564] width 10 height 10
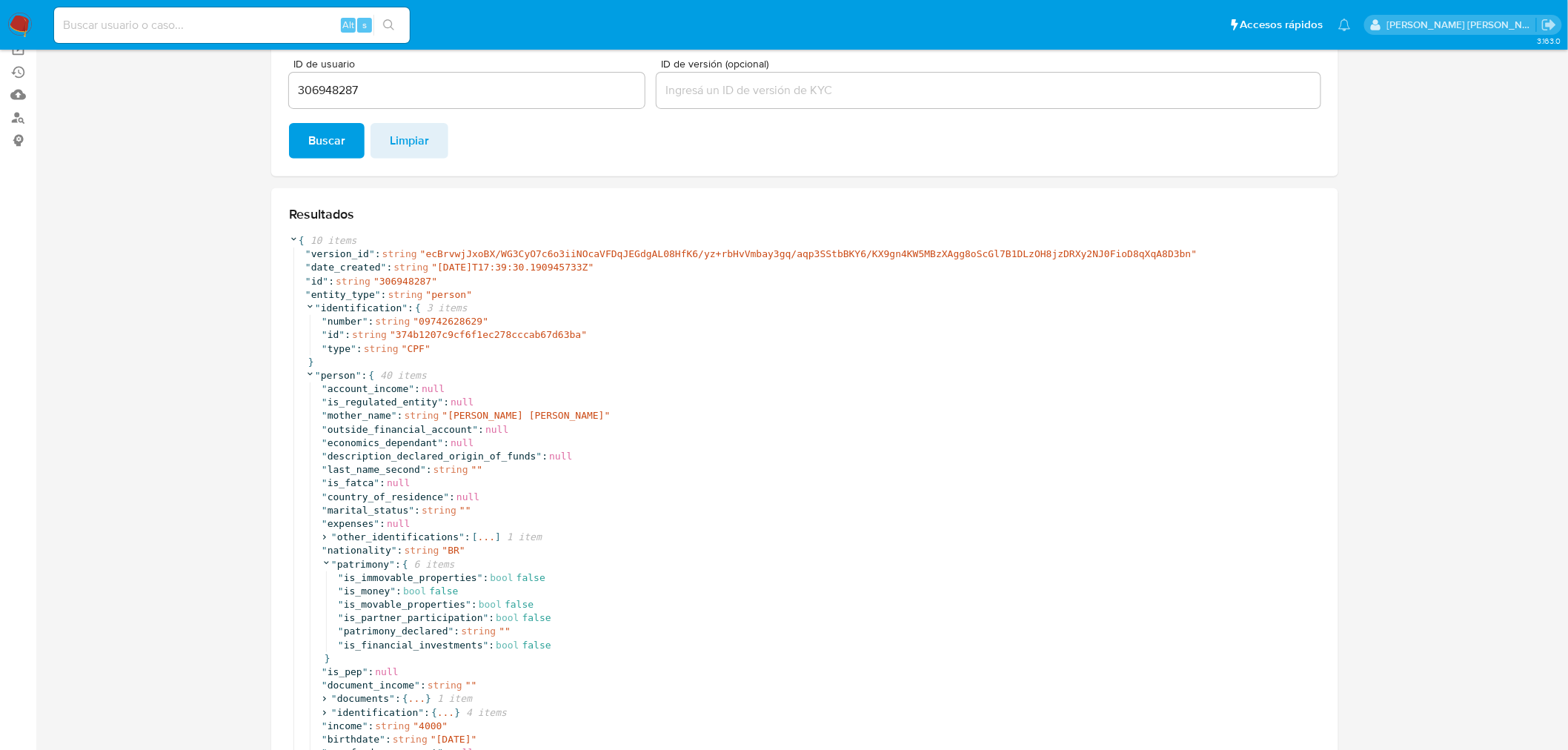
click at [245, 250] on section at bounding box center [804, 544] width 1503 height 1299
click at [254, 207] on section at bounding box center [804, 544] width 1503 height 1299
click at [242, 218] on section at bounding box center [804, 544] width 1503 height 1299
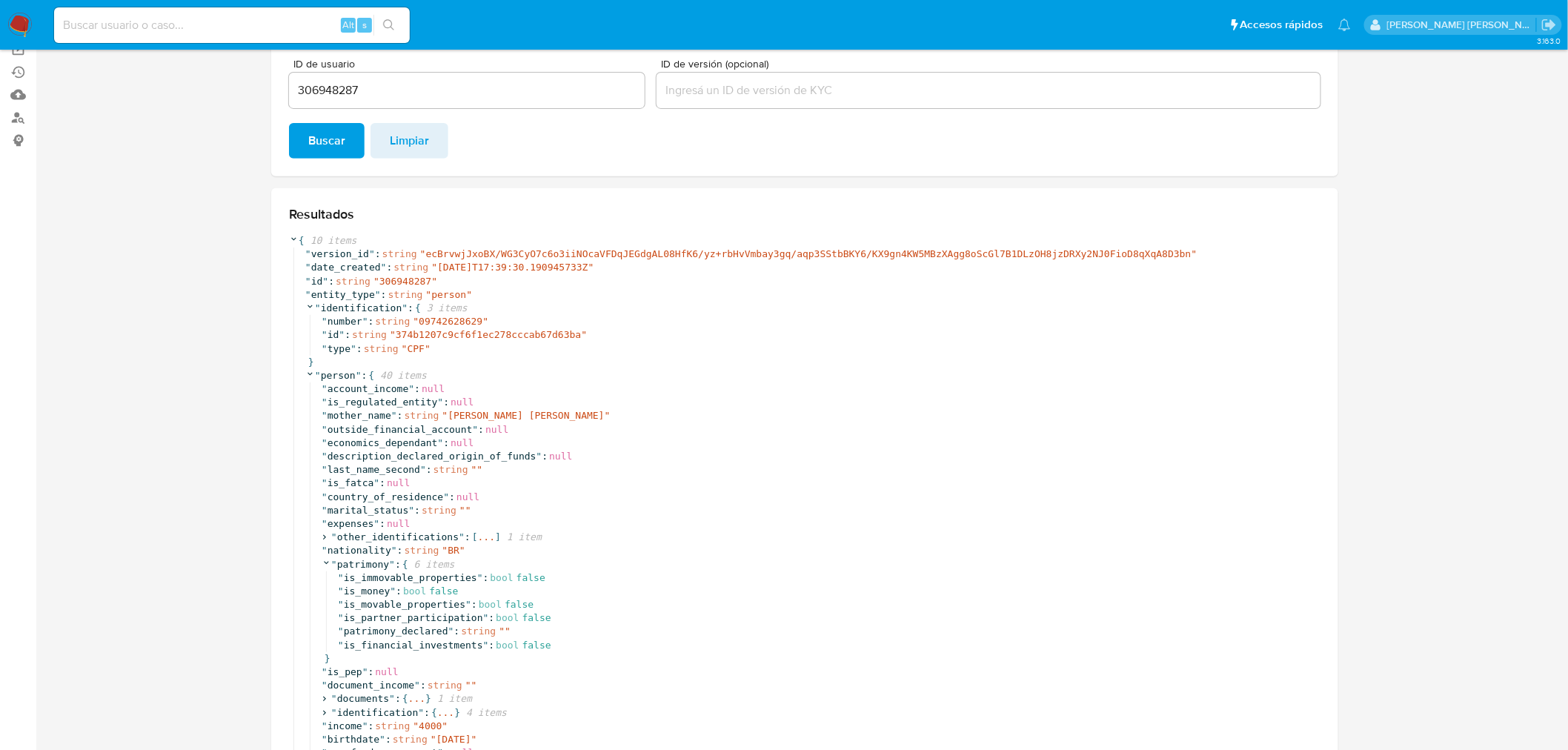
click at [249, 210] on section at bounding box center [804, 544] width 1503 height 1299
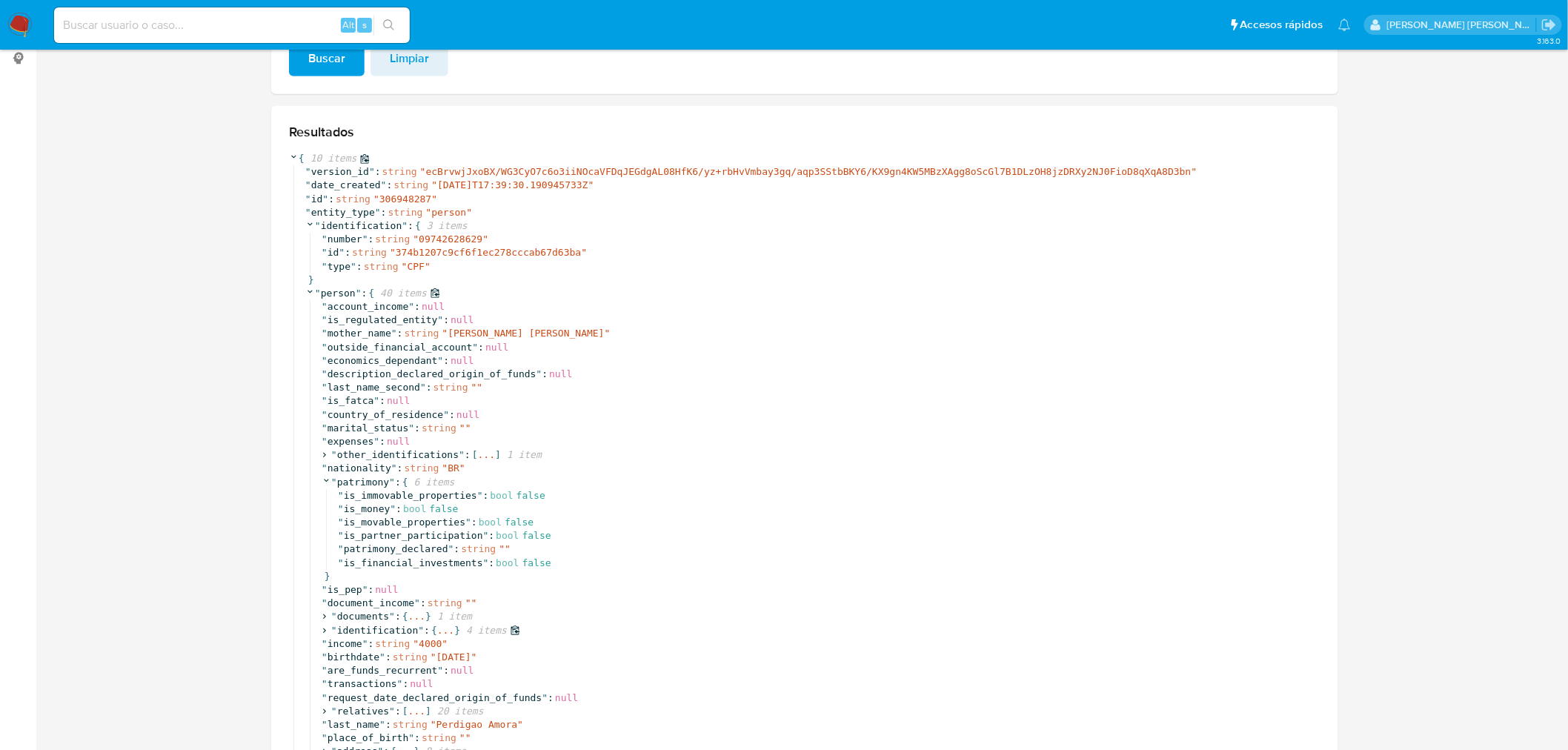
click at [326, 630] on icon at bounding box center [324, 630] width 10 height 10
click at [252, 611] on section at bounding box center [804, 496] width 1503 height 1366
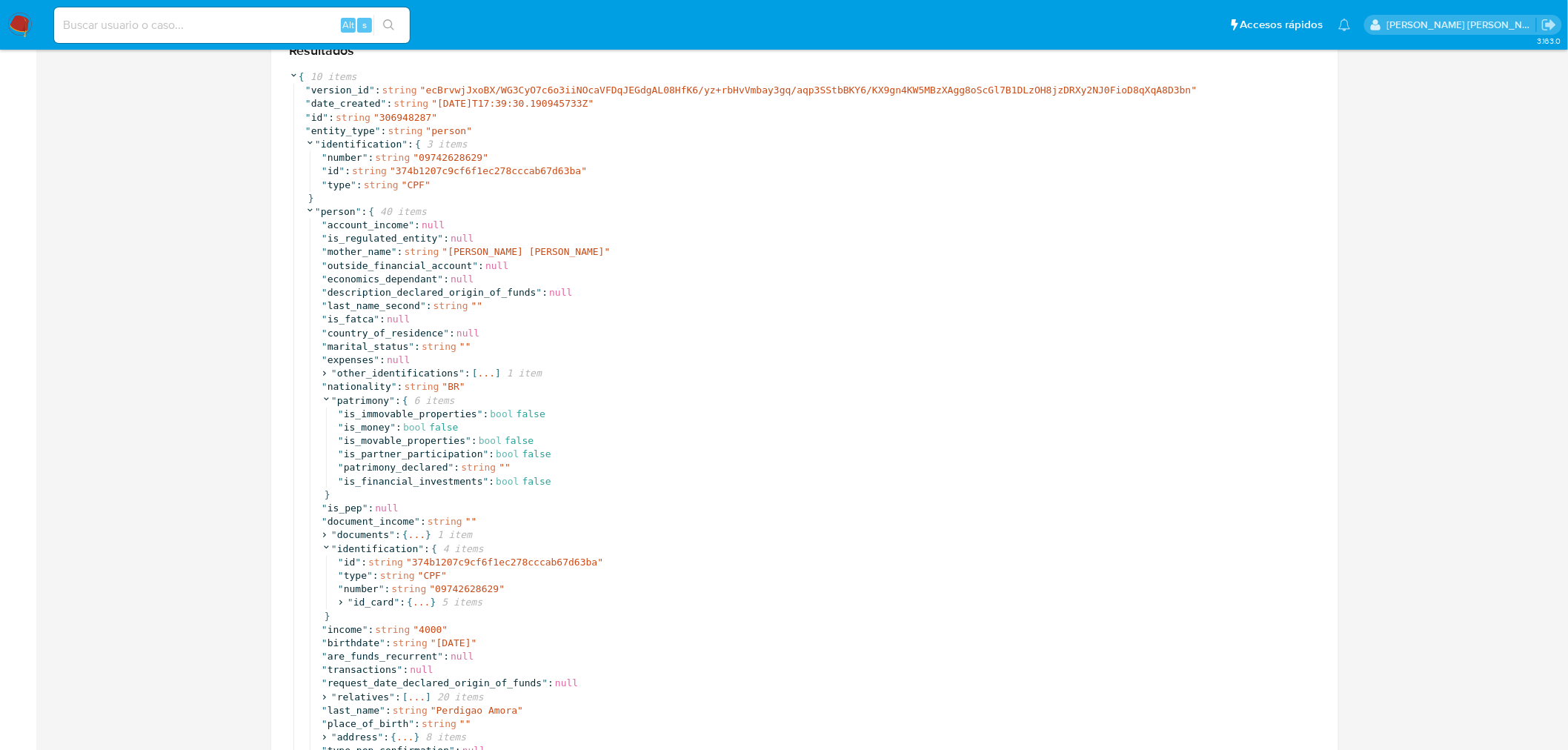
scroll to position [329, 0]
click at [338, 601] on icon at bounding box center [341, 602] width 10 height 10
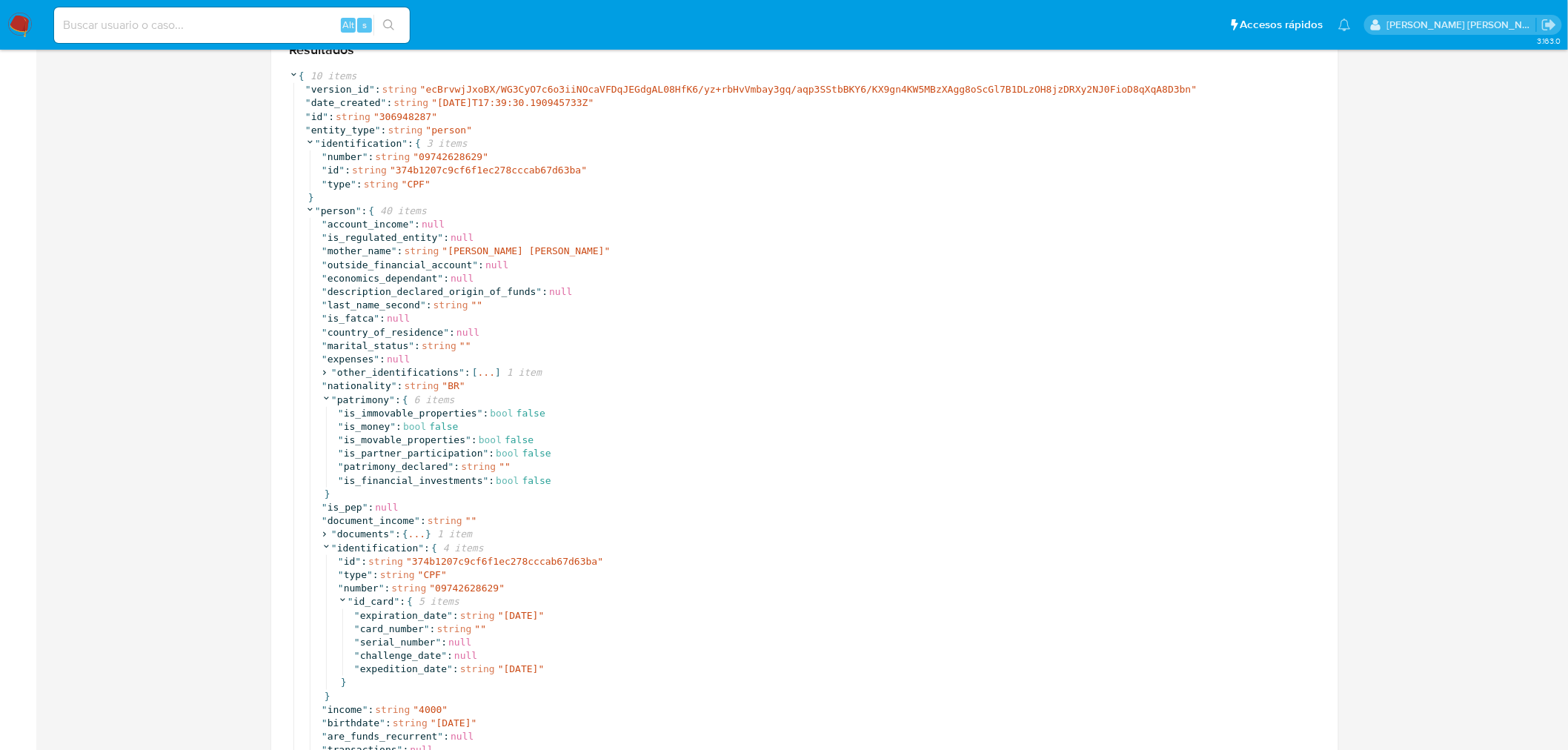
click at [279, 595] on div "Resultados { 10 items " version_id " : string " ecBrvwjJxoBX/WG3CyO7c6o3iiNOcaV…" at bounding box center [805, 594] width 1067 height 1142
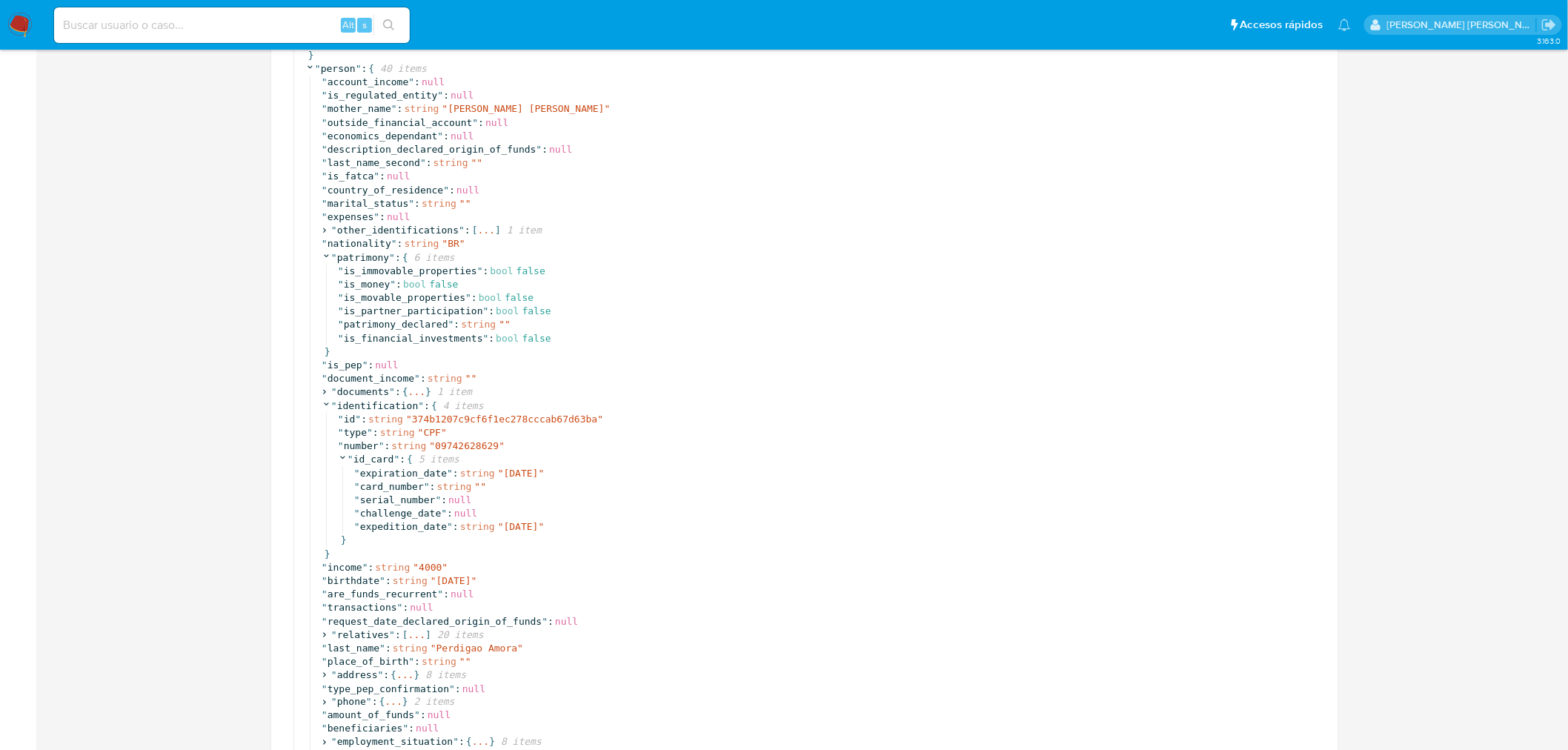
scroll to position [494, 0]
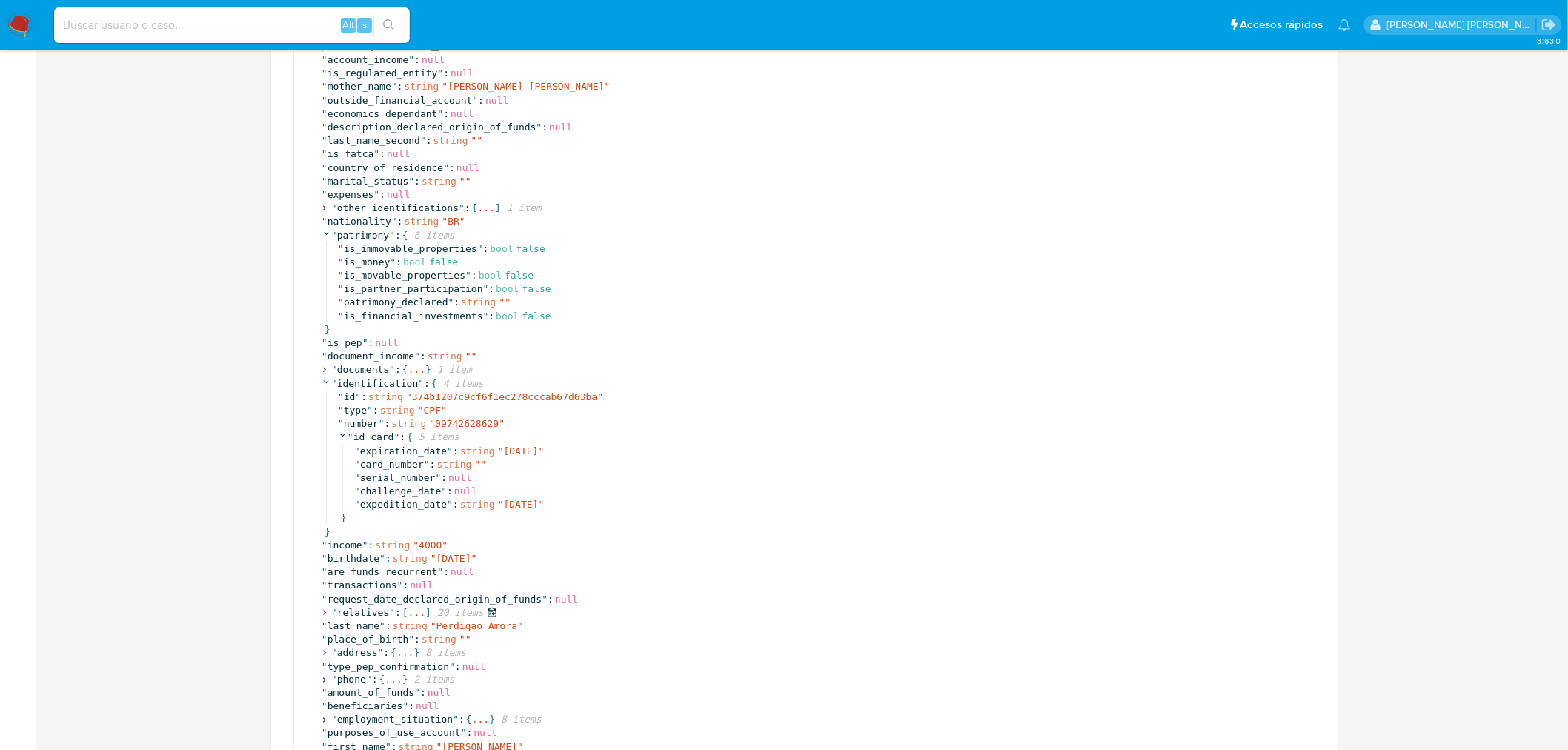
click at [322, 615] on icon at bounding box center [324, 612] width 10 height 10
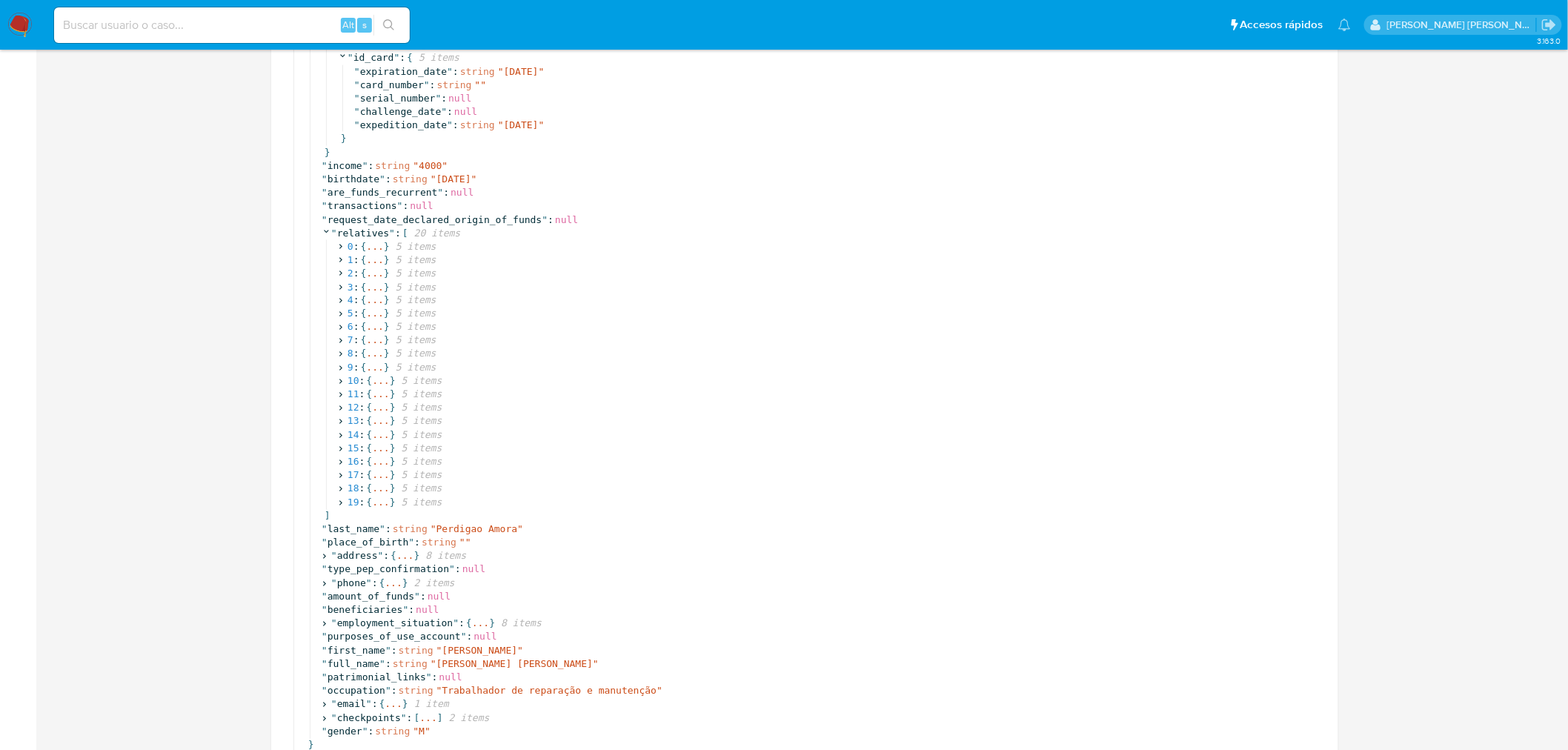
scroll to position [906, 0]
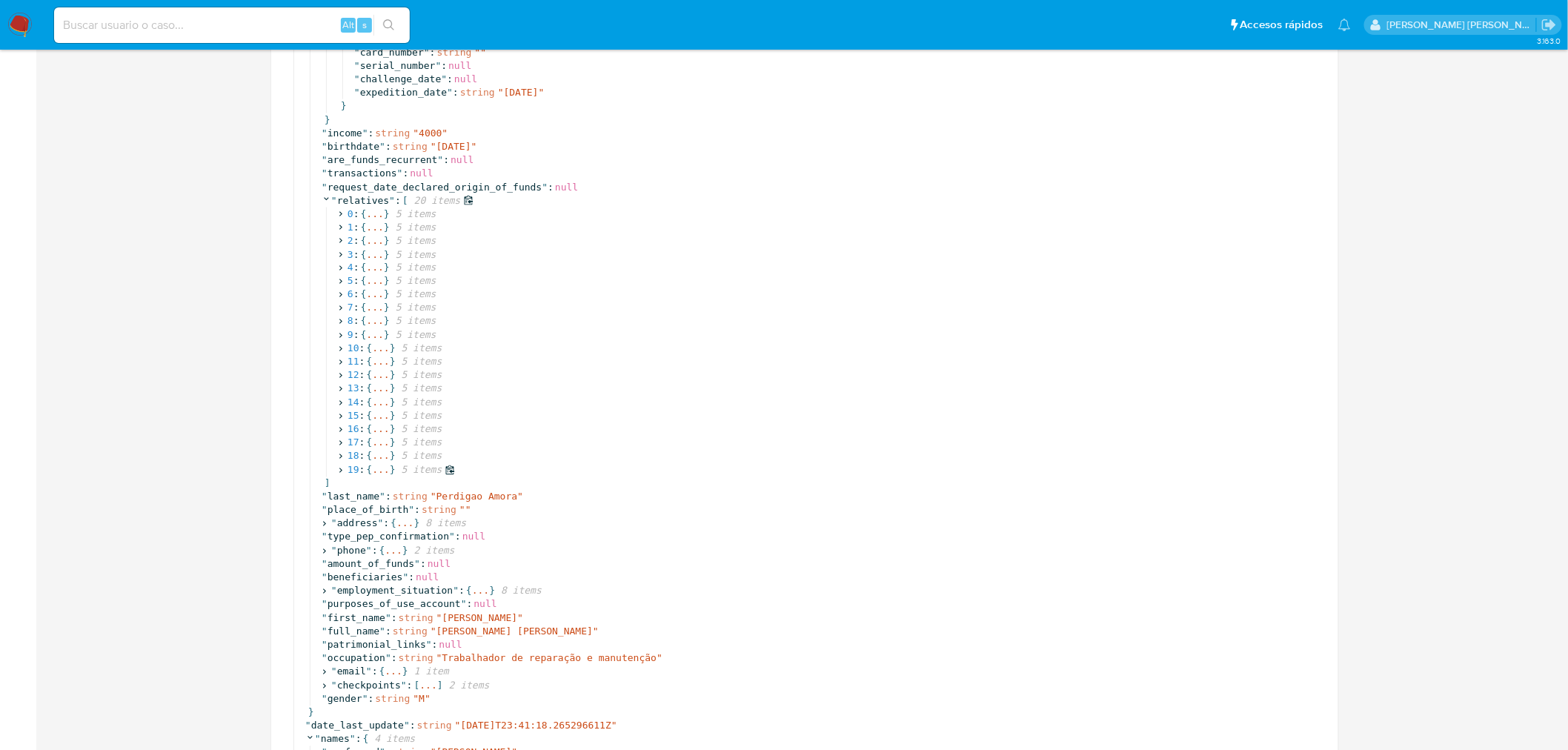
click at [347, 469] on span at bounding box center [342, 471] width 13 height 10
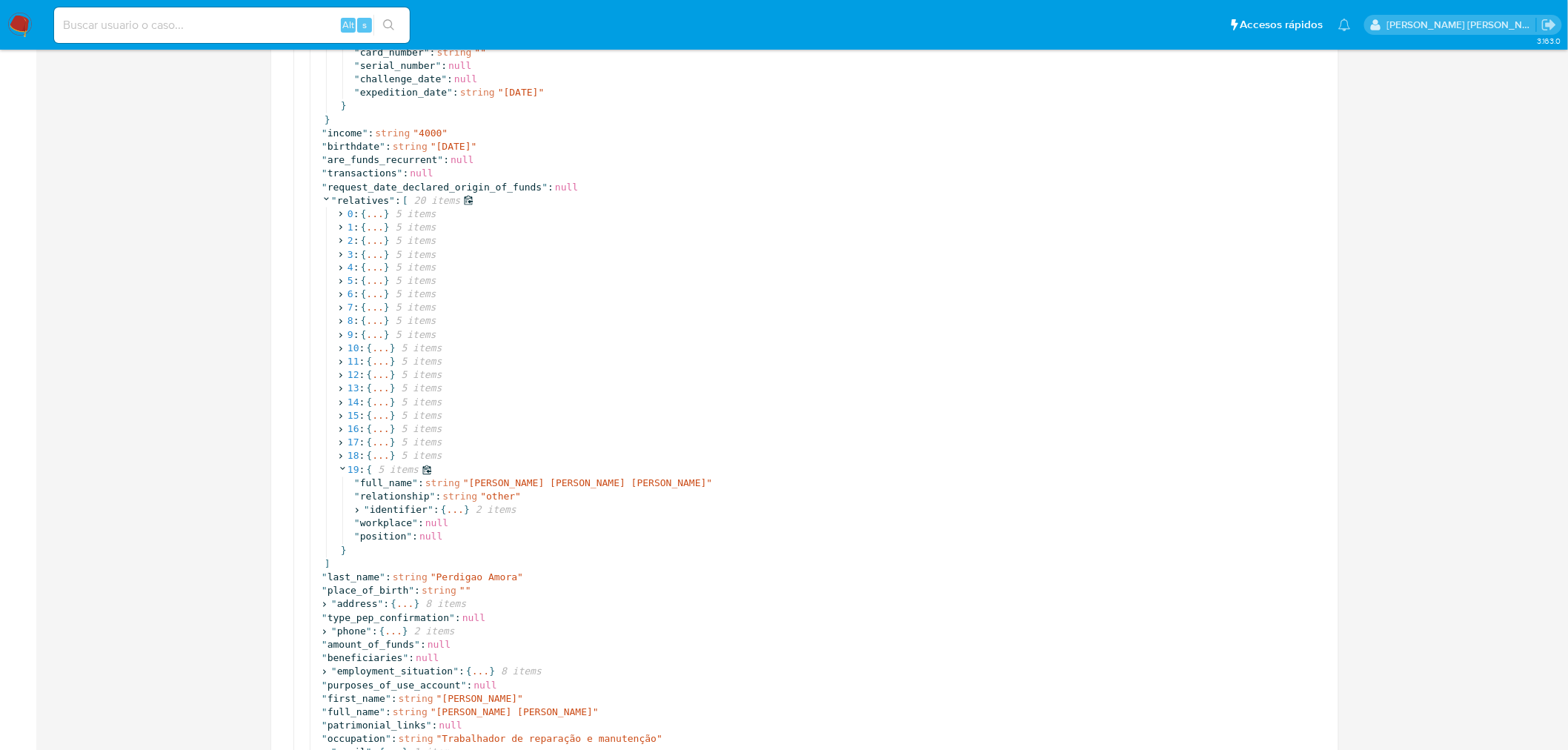
click at [347, 469] on icon at bounding box center [343, 469] width 10 height 10
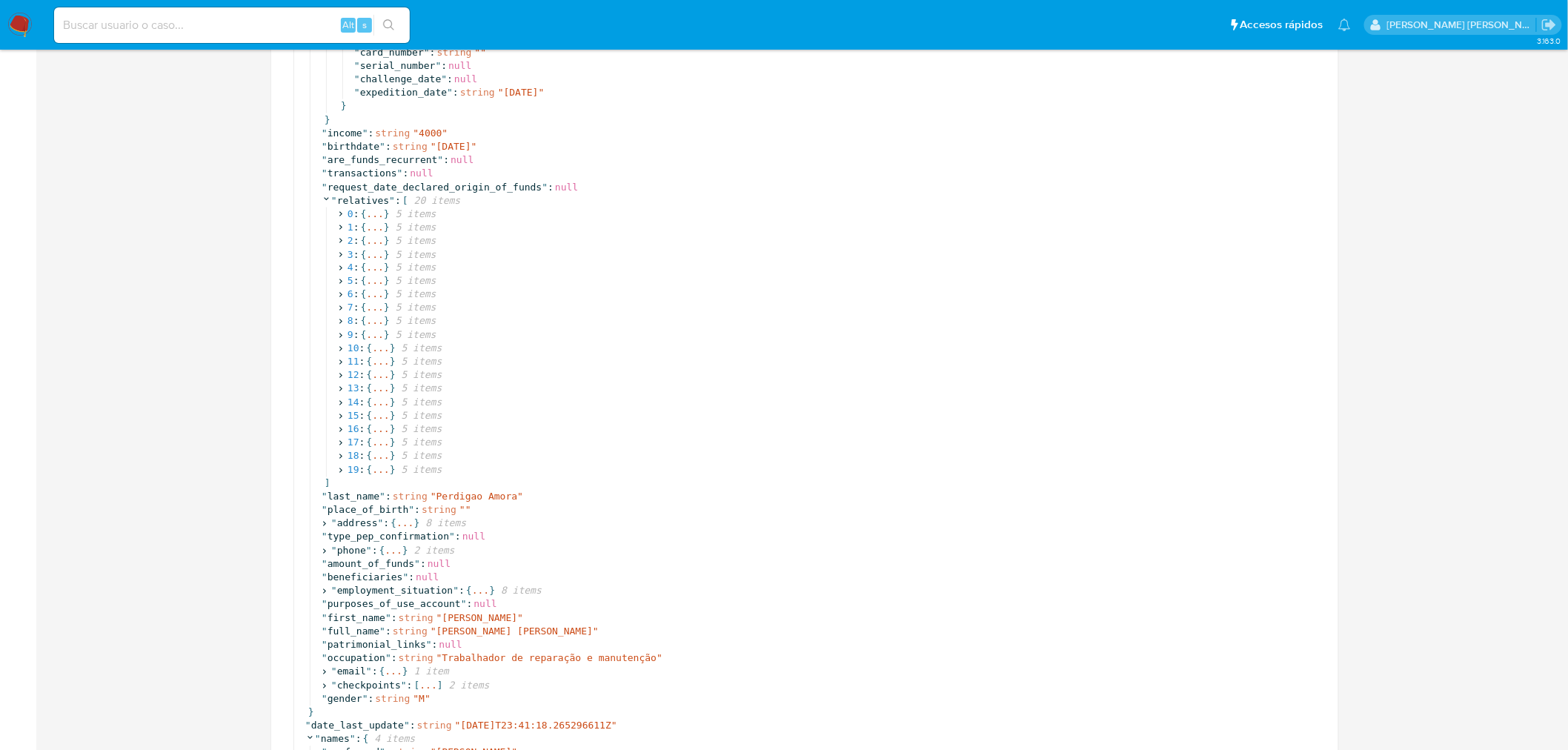
click at [237, 472] on section at bounding box center [804, 19] width 1503 height 1730
click at [323, 524] on icon at bounding box center [324, 525] width 10 height 10
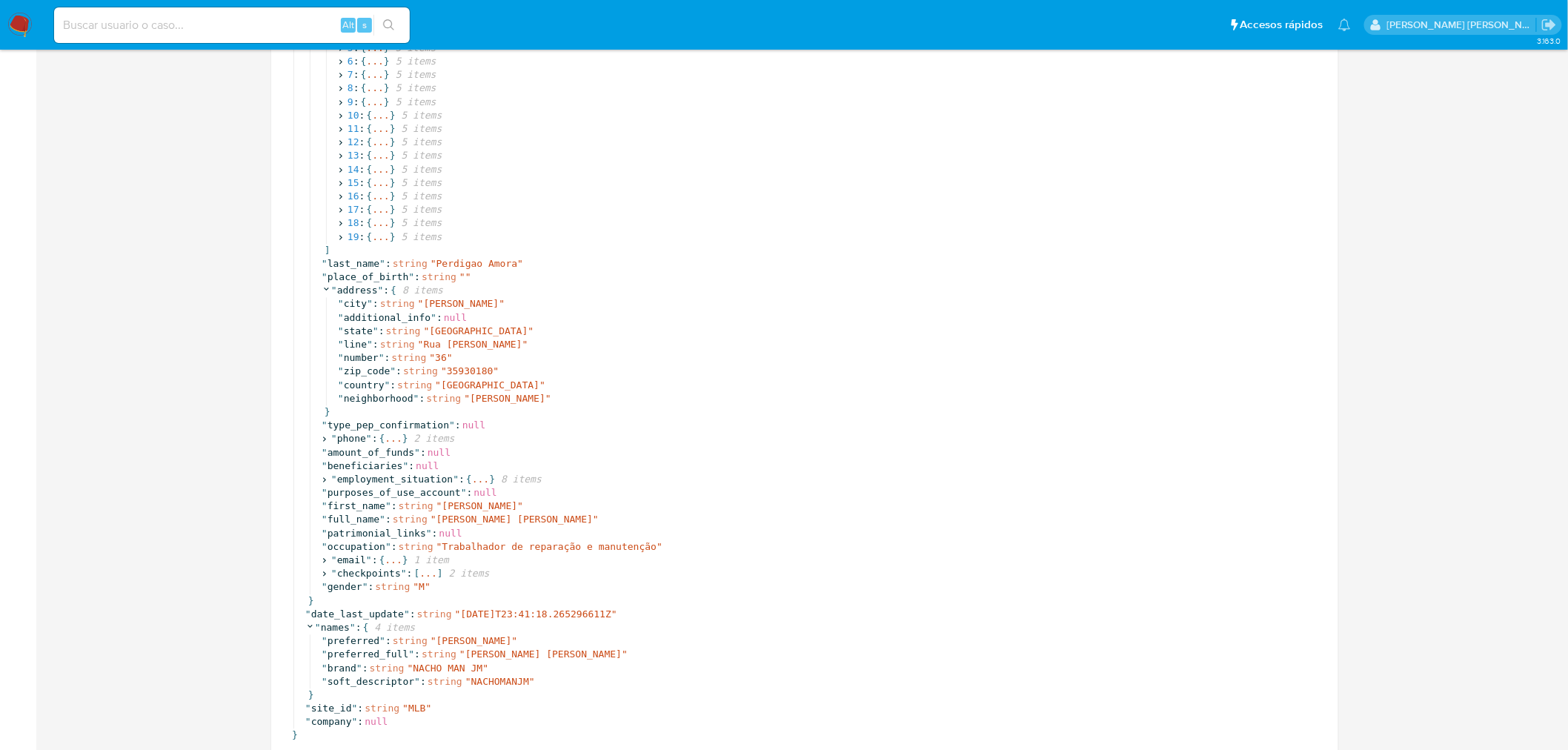
scroll to position [1152, 0]
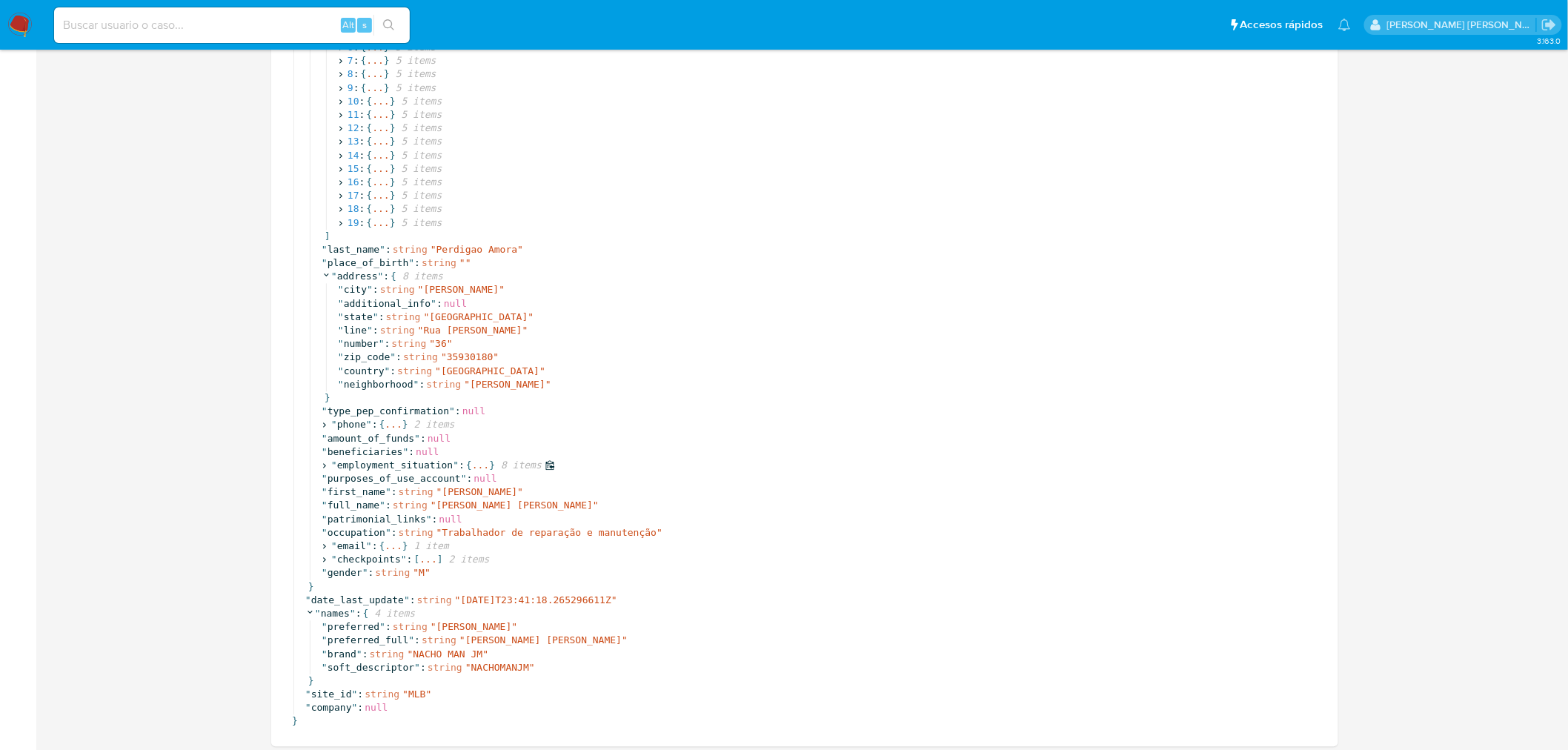
click at [327, 464] on icon at bounding box center [324, 466] width 10 height 10
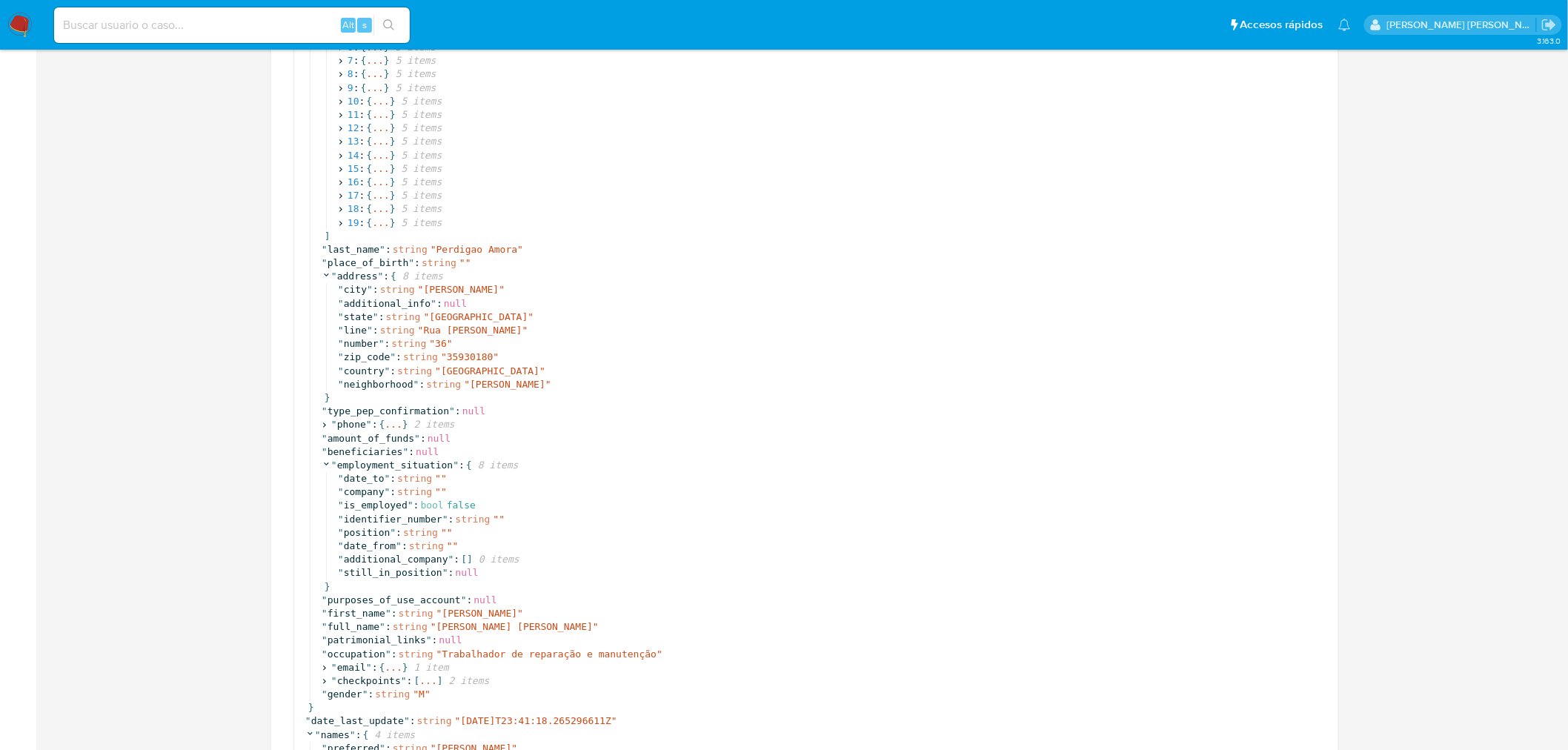
click at [327, 677] on icon at bounding box center [324, 681] width 10 height 10
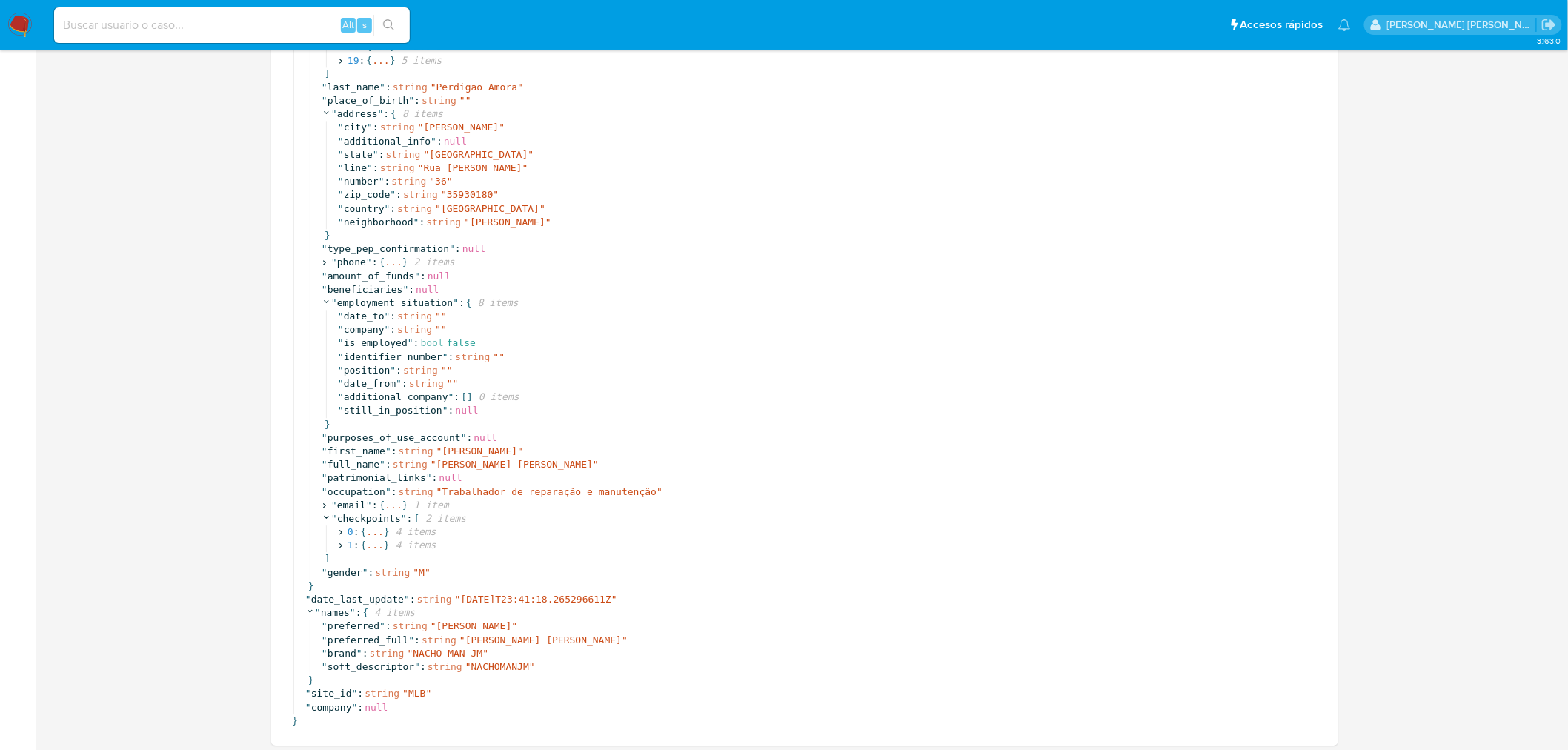
scroll to position [1316, 0]
click at [345, 532] on icon at bounding box center [341, 532] width 10 height 10
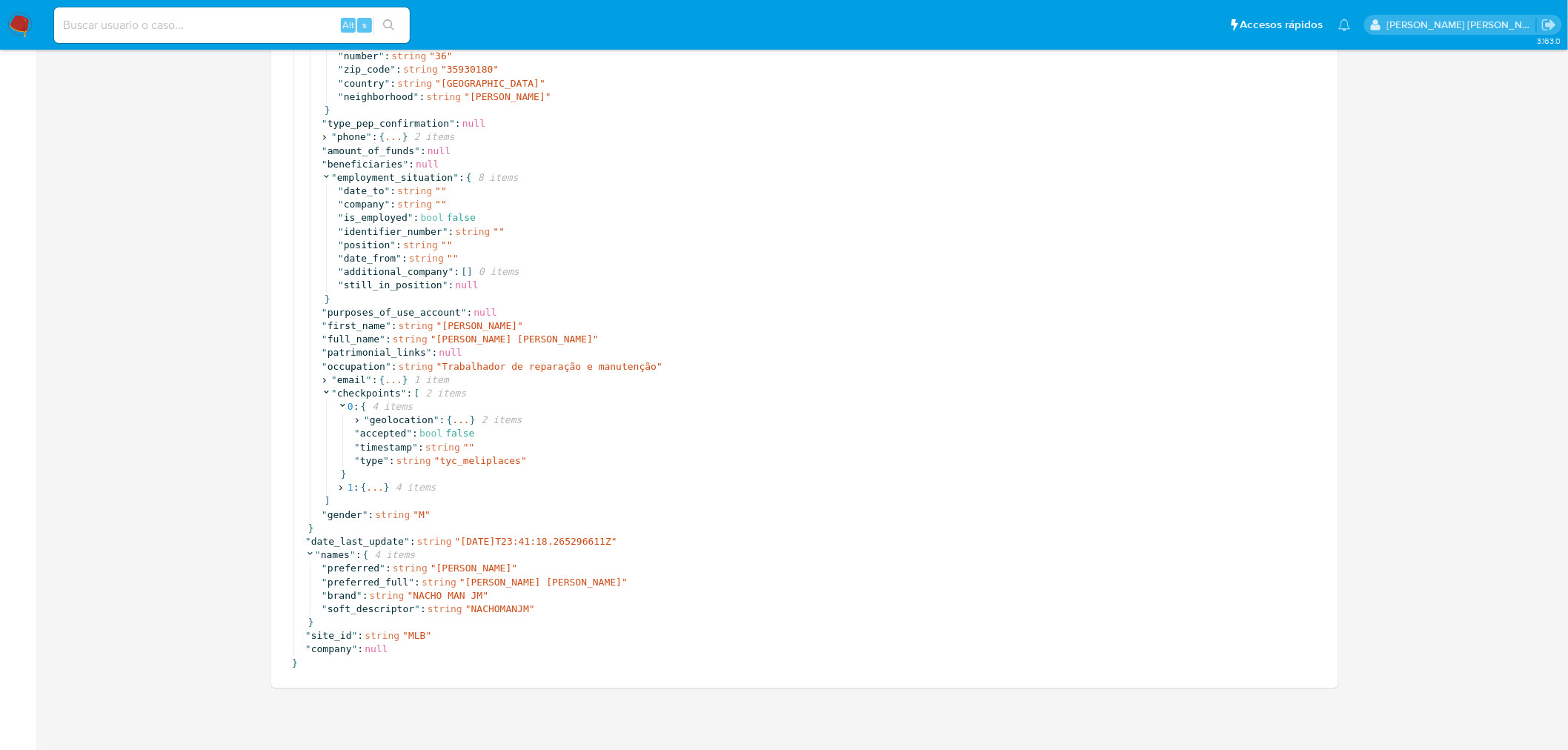
scroll to position [1453, 0]
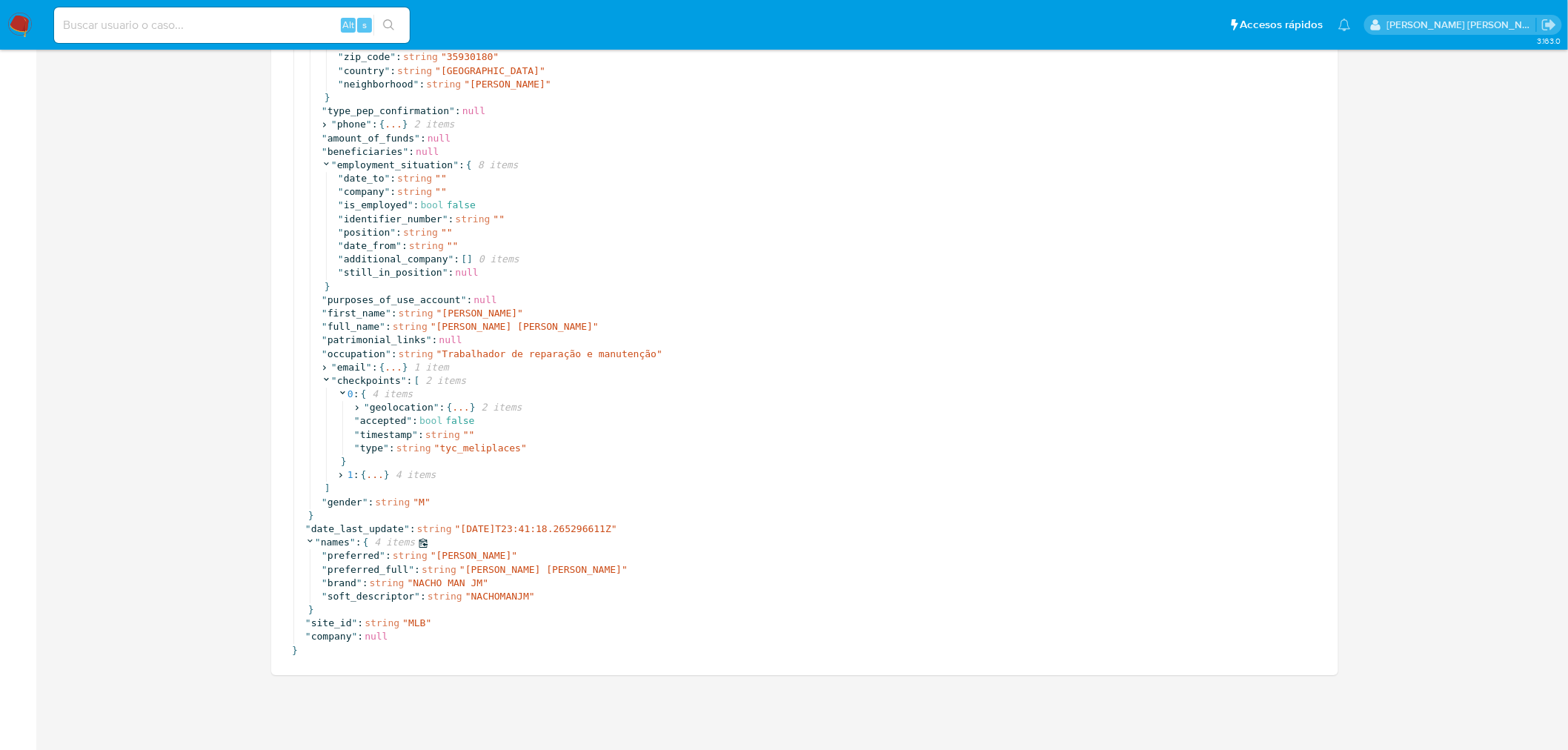
click at [312, 543] on icon at bounding box center [310, 541] width 10 height 10
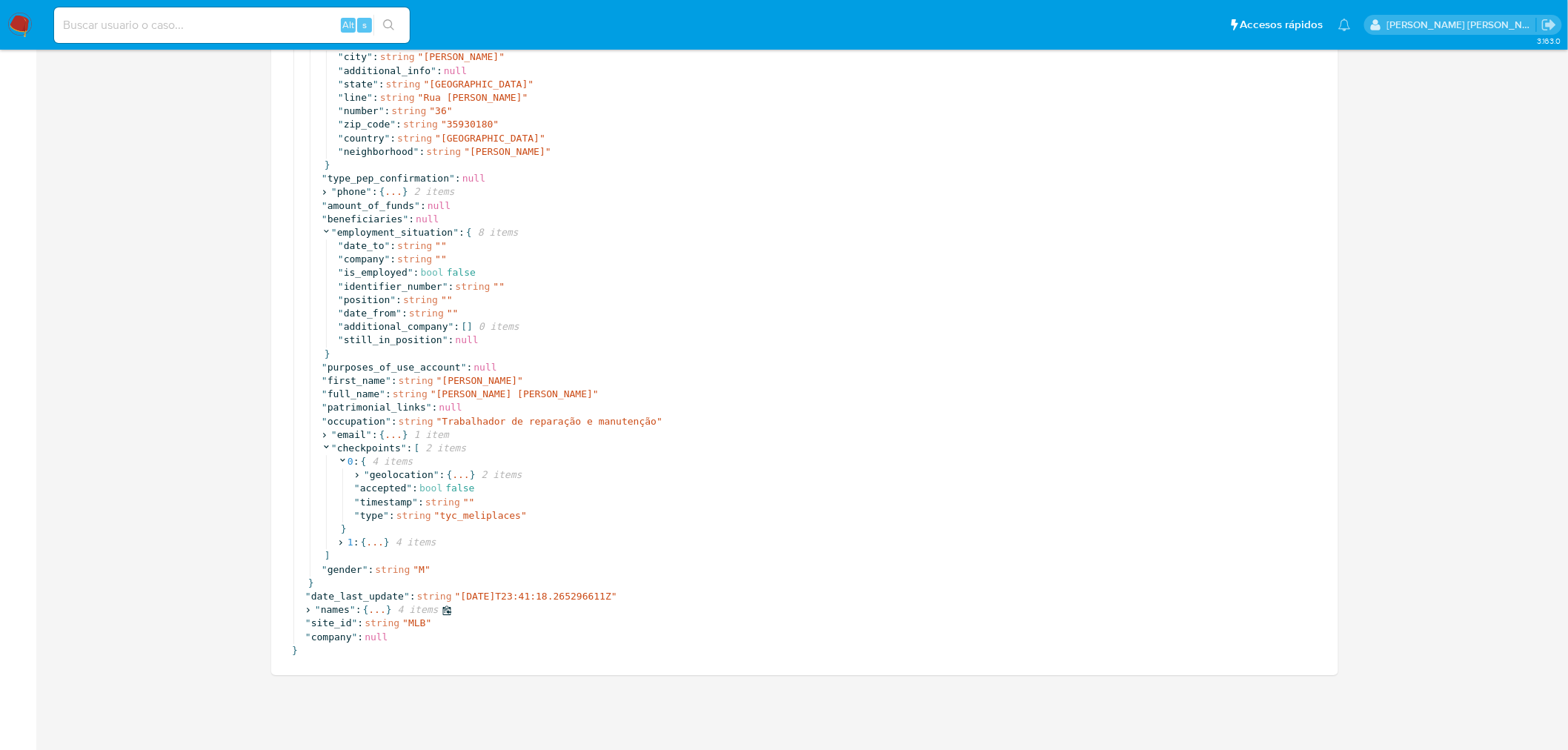
click at [306, 609] on icon at bounding box center [308, 610] width 10 height 10
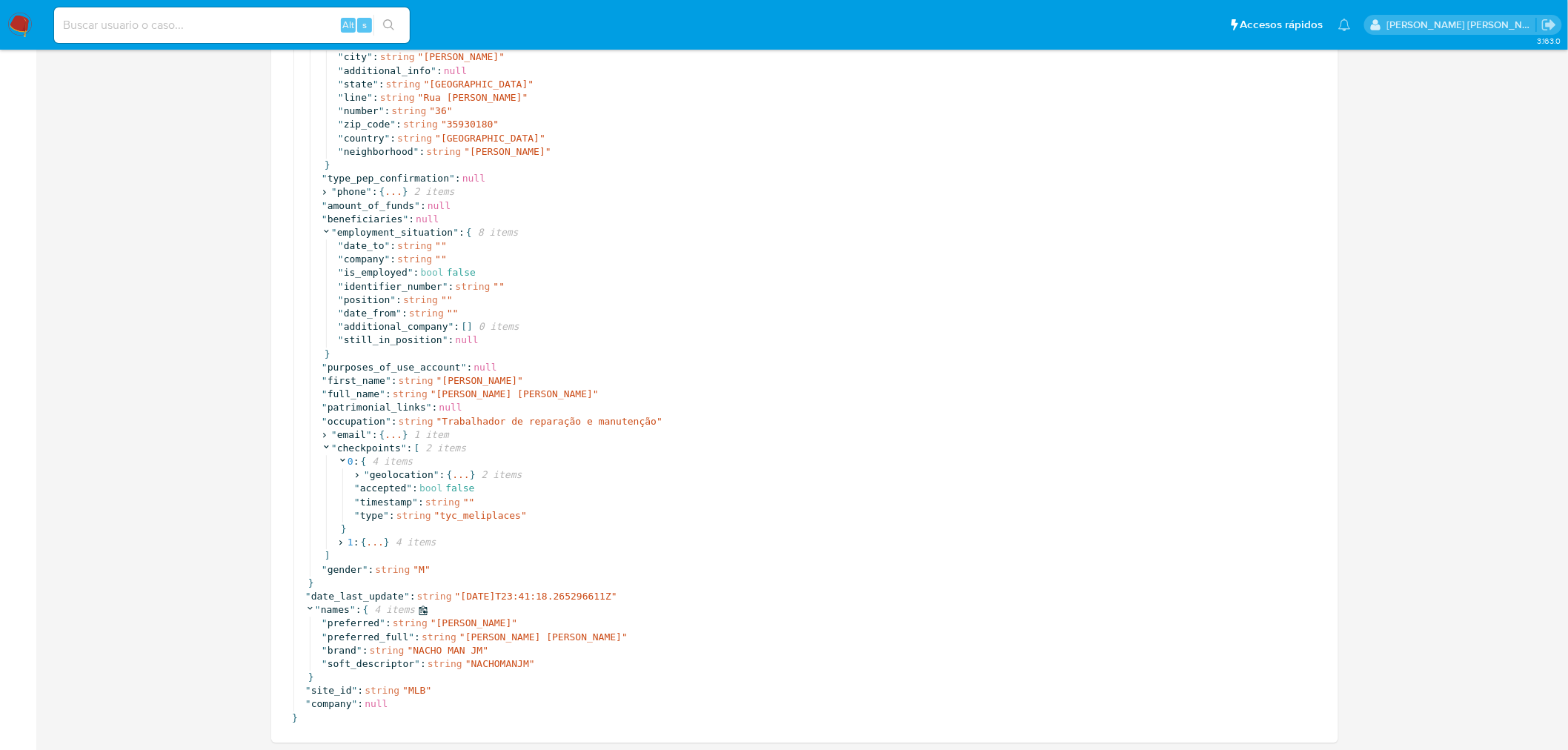
scroll to position [1453, 0]
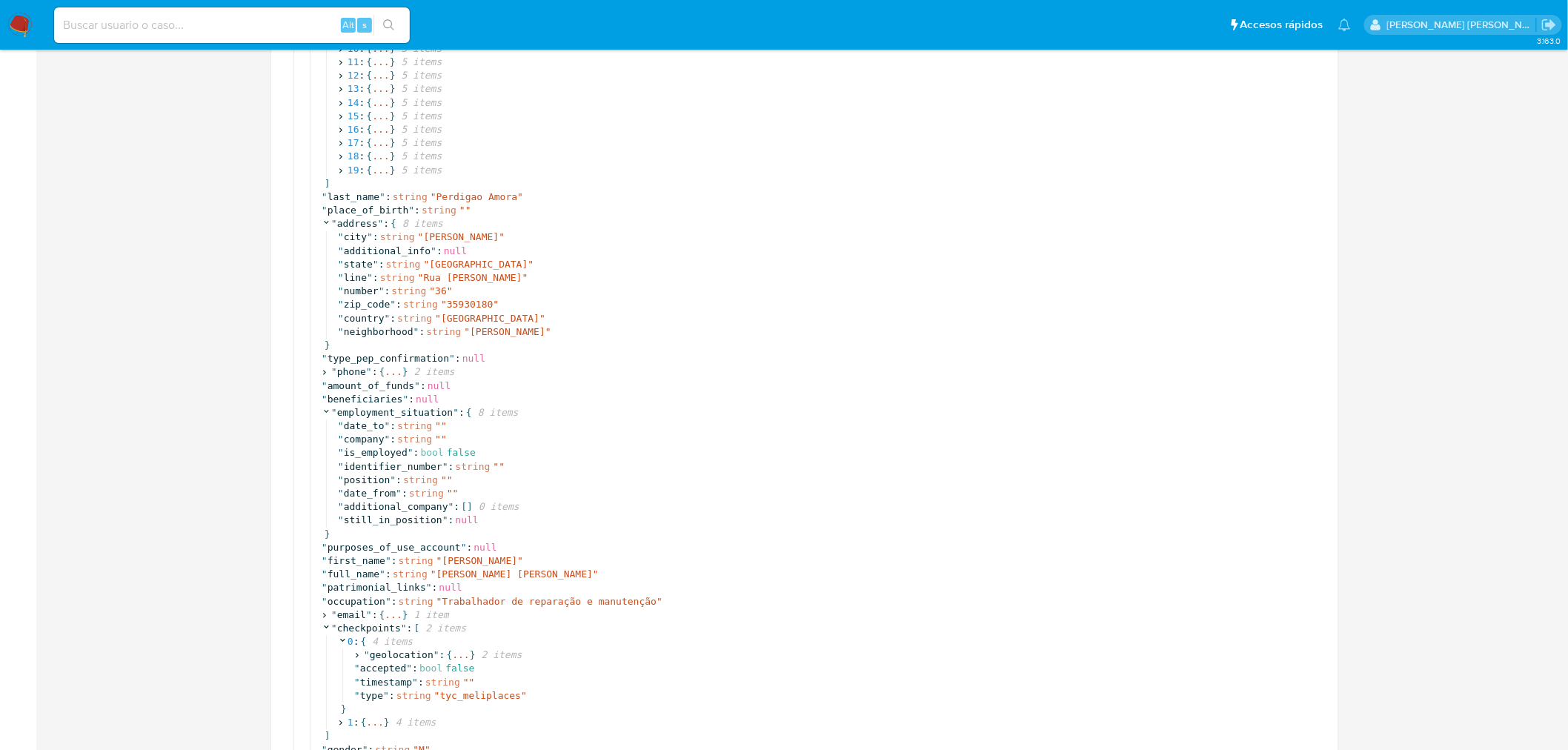
scroll to position [1123, 0]
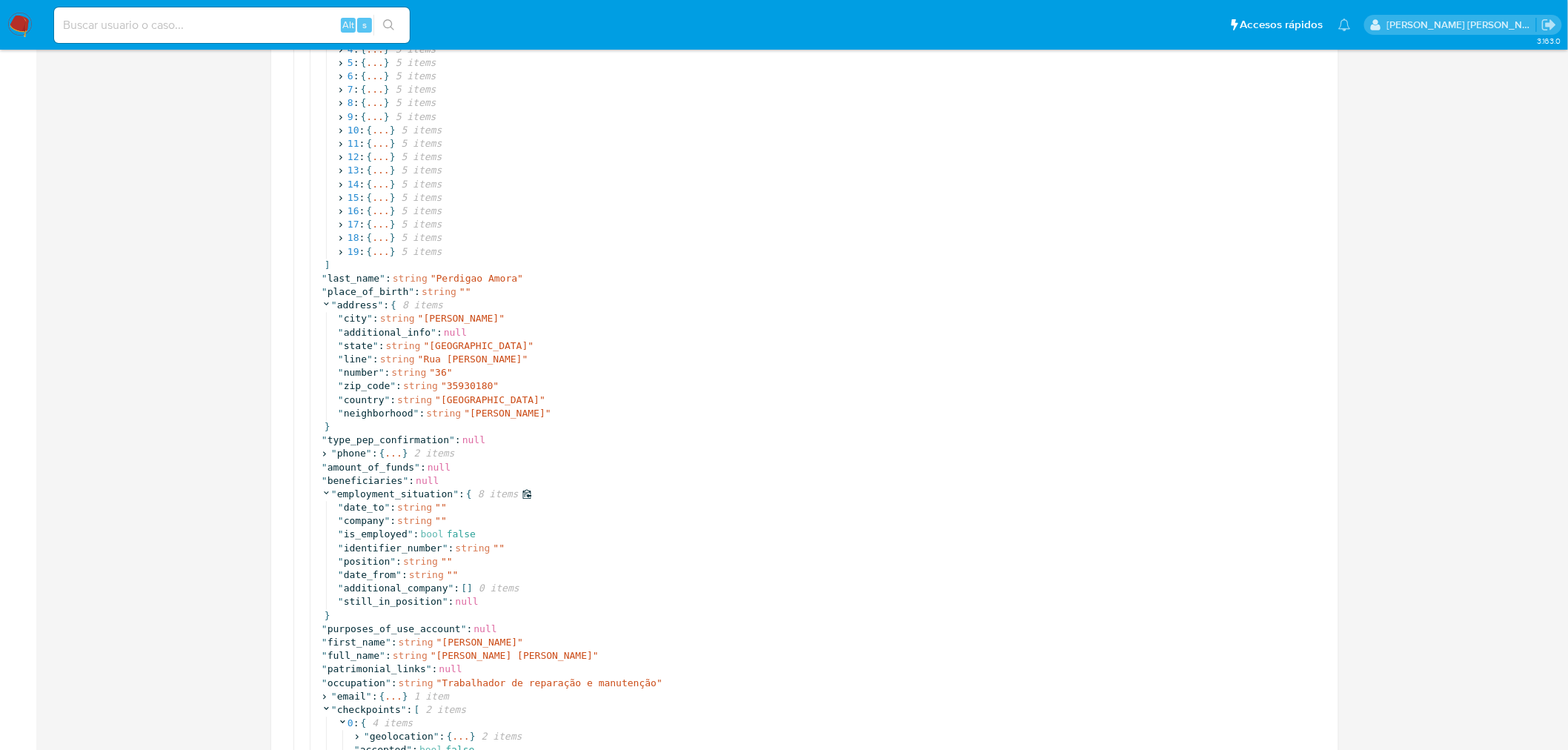
click at [324, 490] on icon at bounding box center [326, 494] width 10 height 10
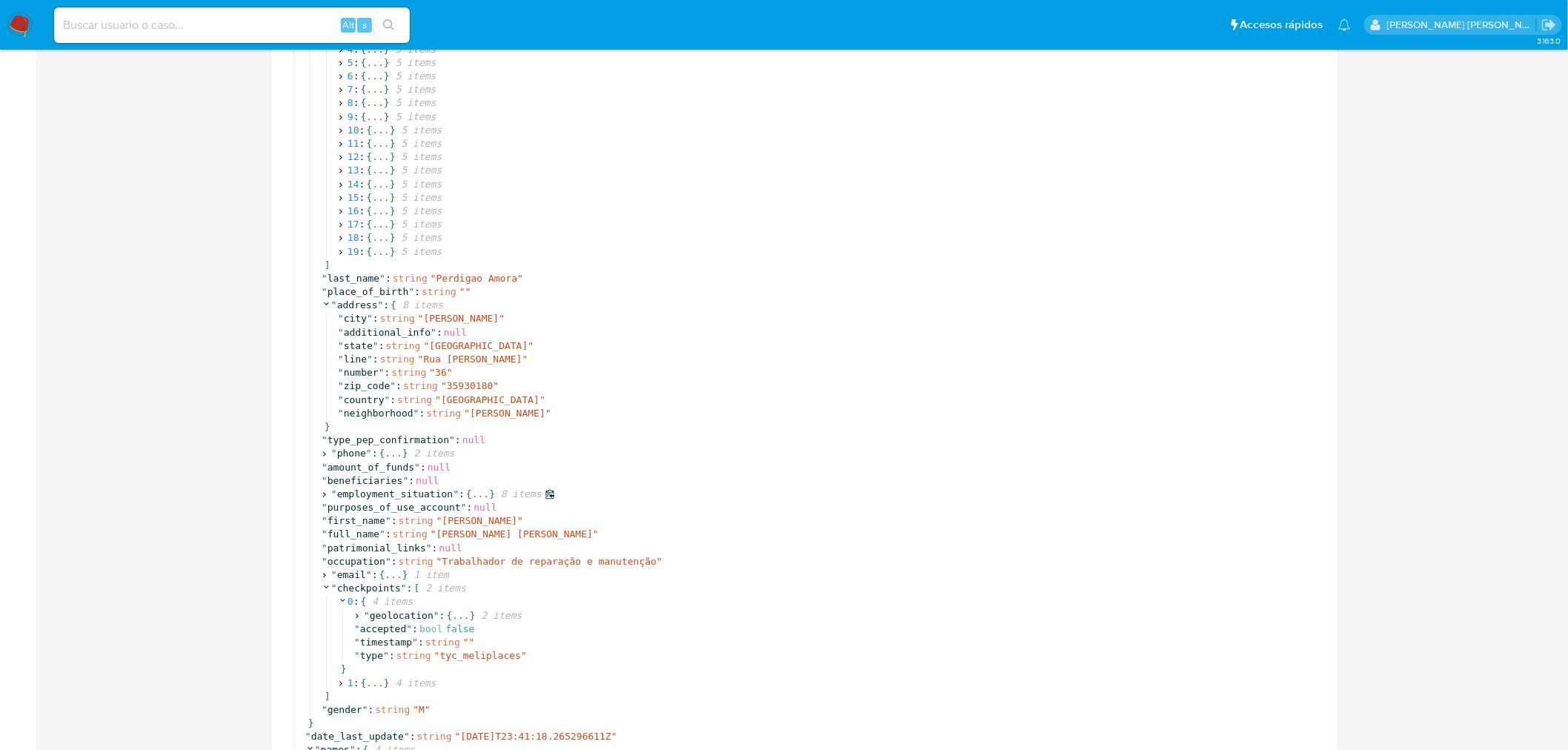
click at [324, 490] on icon at bounding box center [324, 495] width 10 height 10
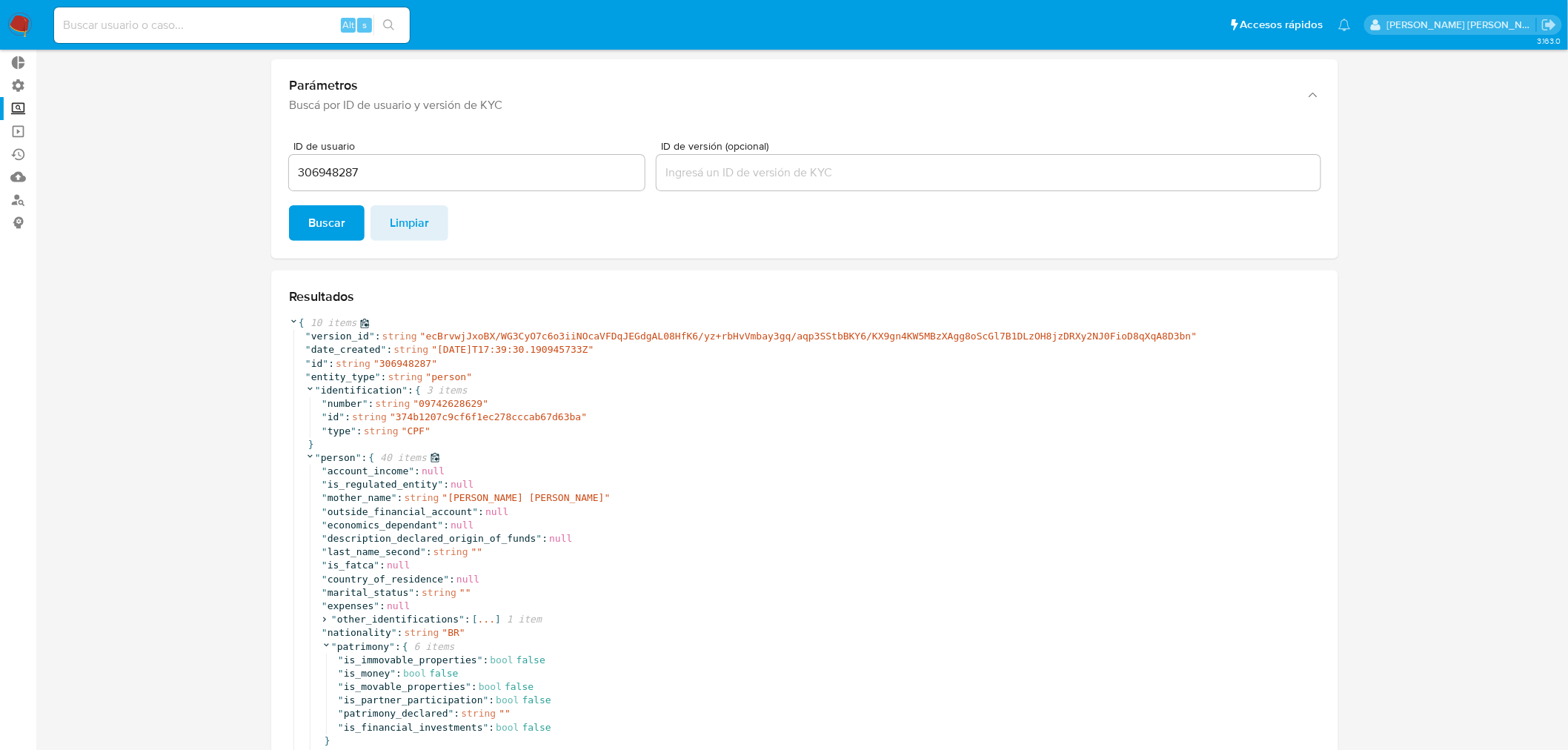
scroll to position [53, 0]
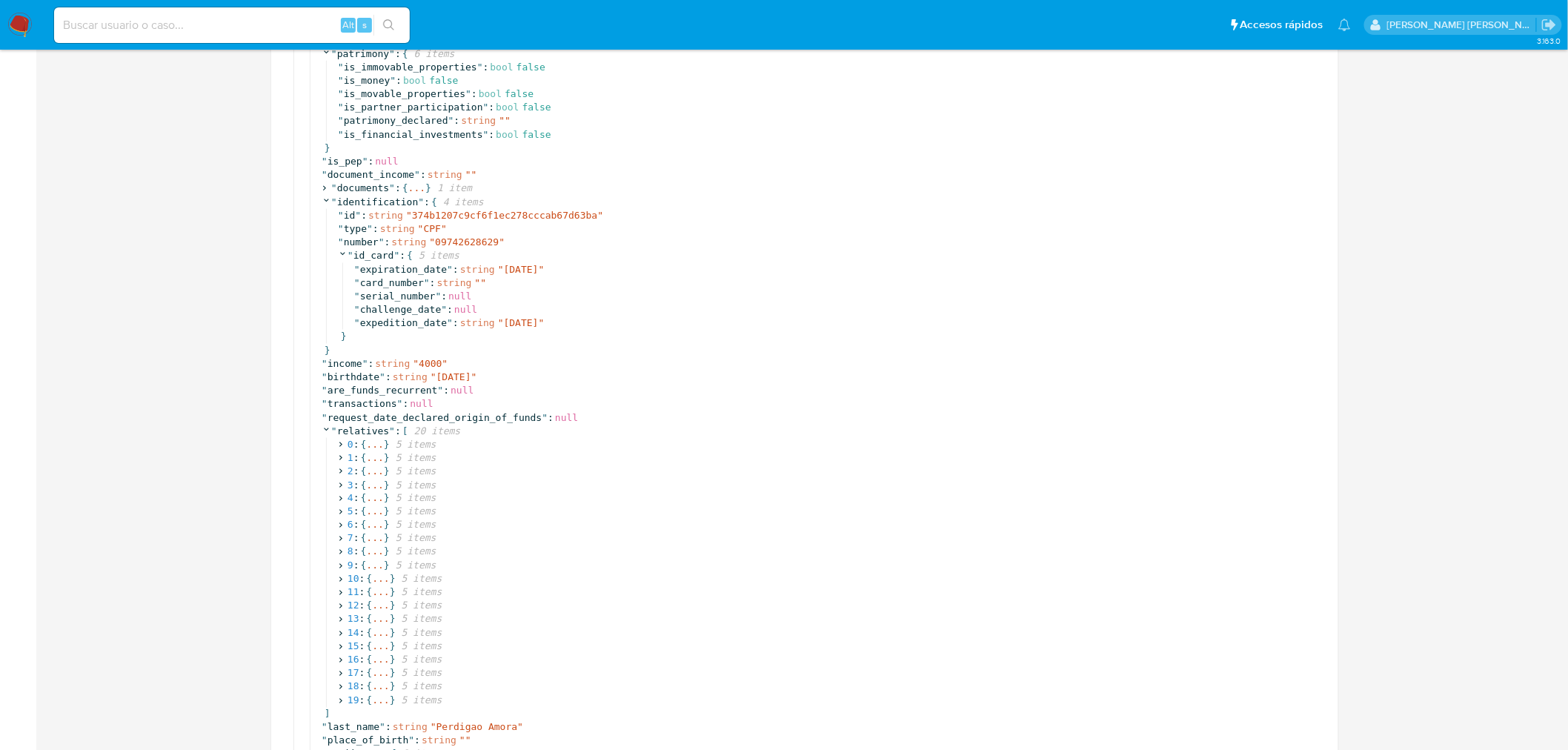
scroll to position [712, 0]
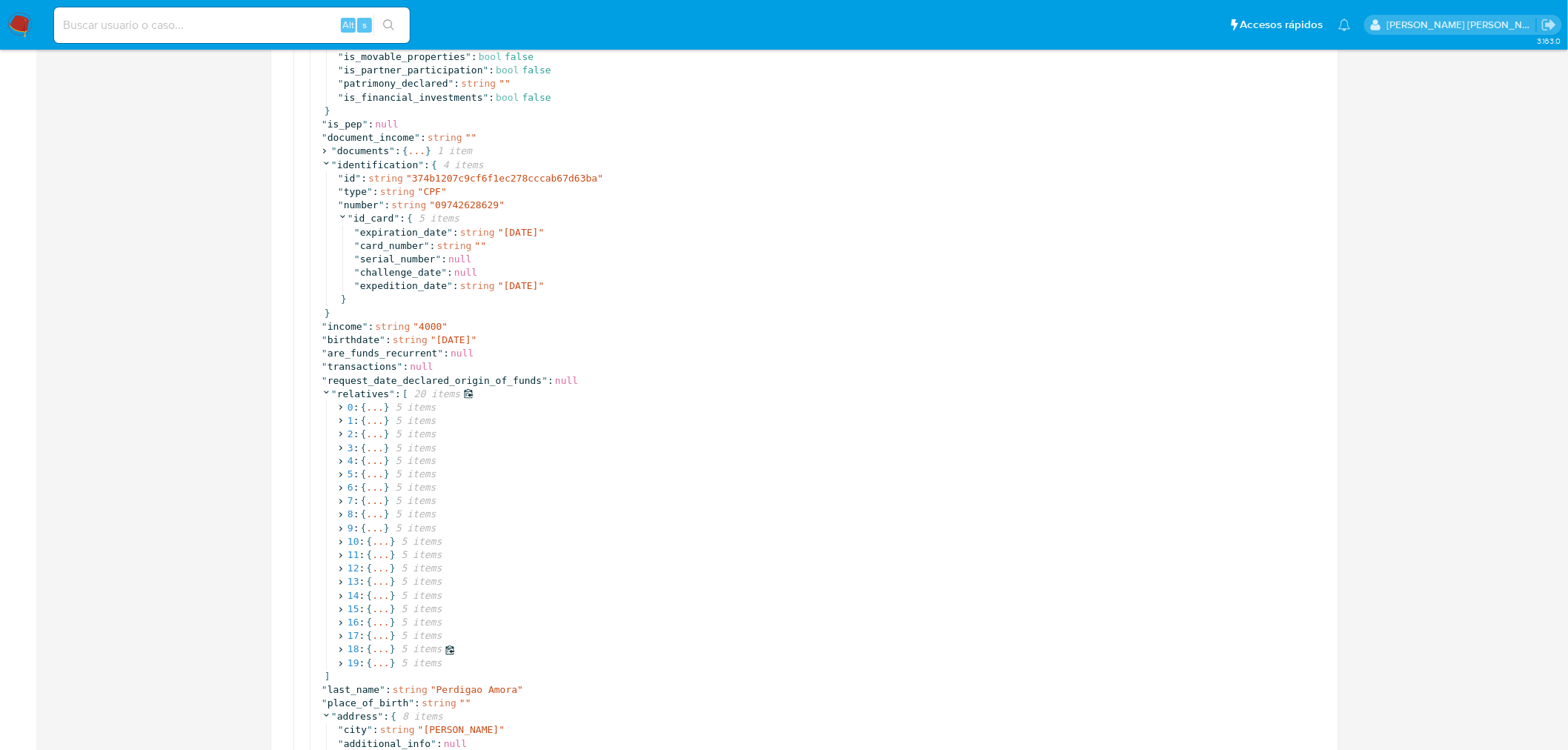
click at [342, 648] on icon at bounding box center [341, 650] width 10 height 10
click at [359, 720] on icon at bounding box center [357, 718] width 10 height 10
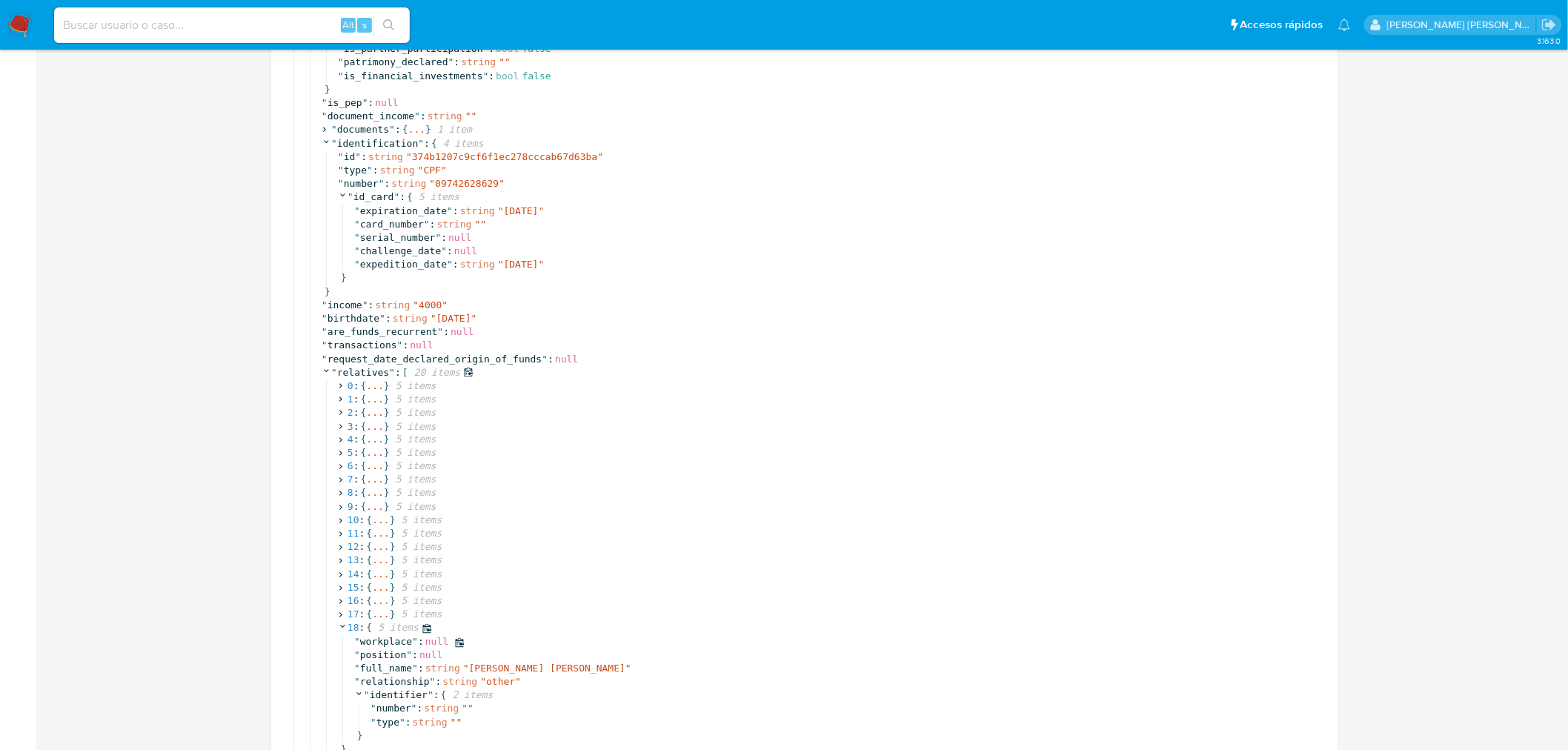
scroll to position [794, 0]
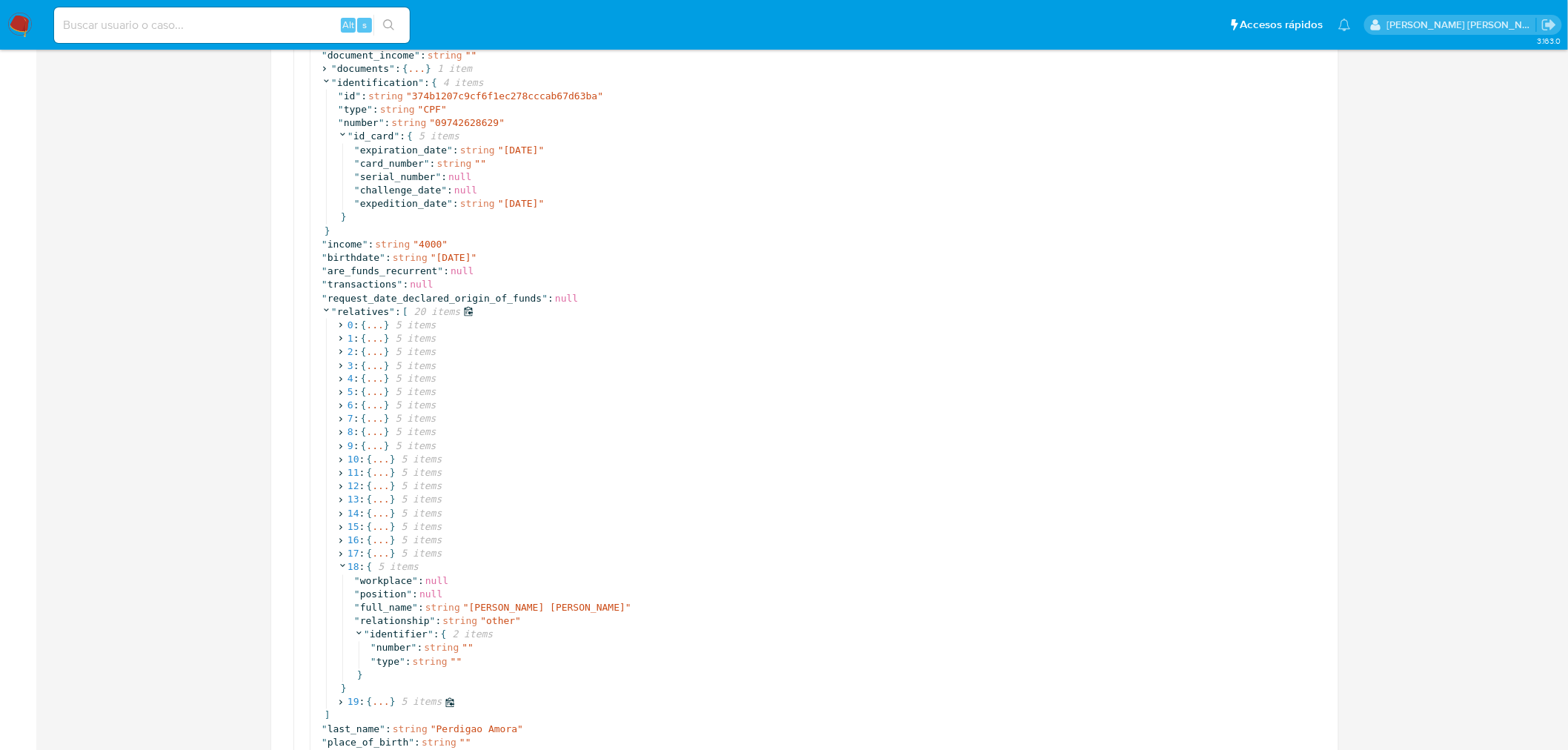
click at [341, 708] on span "19 : { ... } 5 items" at bounding box center [396, 702] width 117 height 13
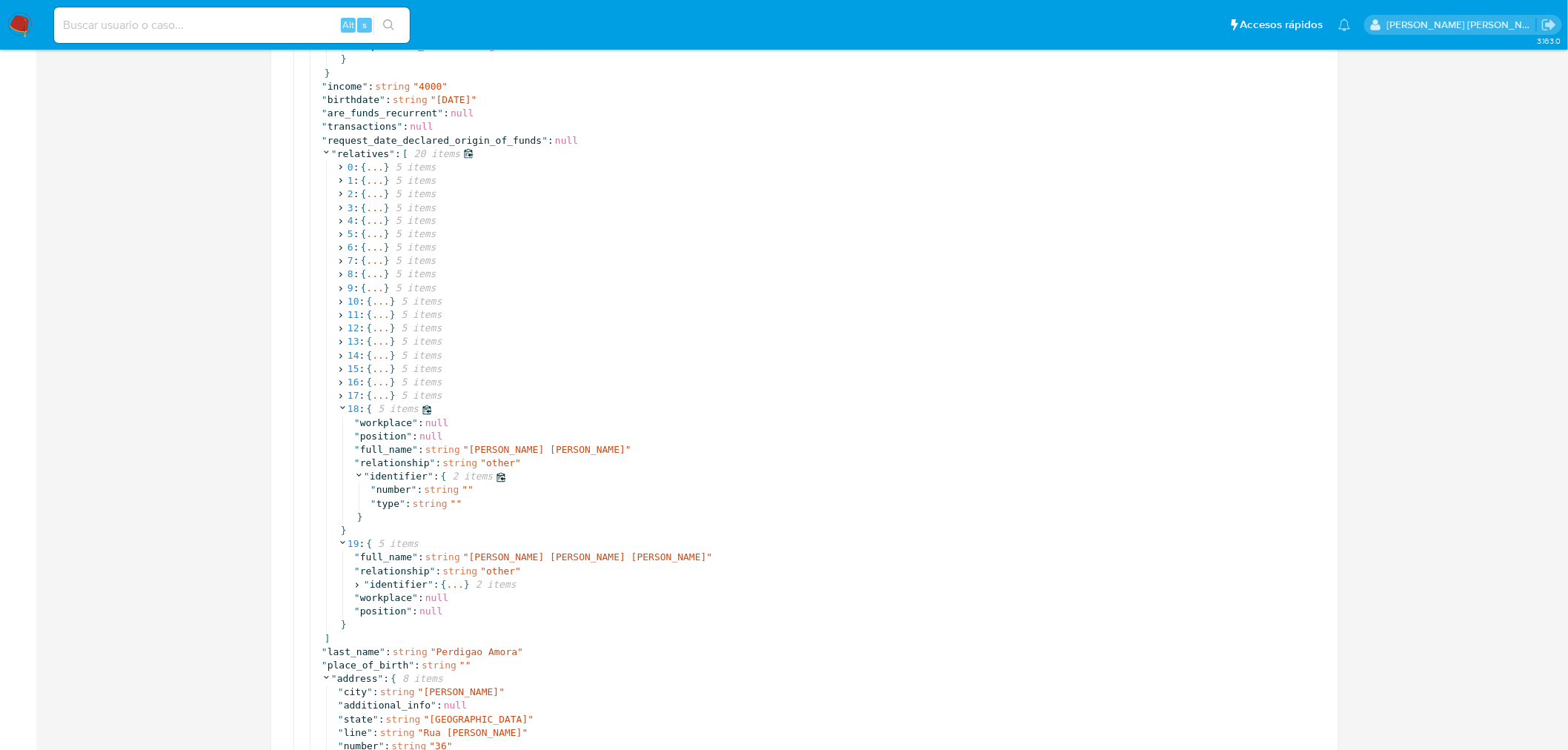
scroll to position [958, 0]
click at [360, 580] on icon at bounding box center [357, 578] width 10 height 10
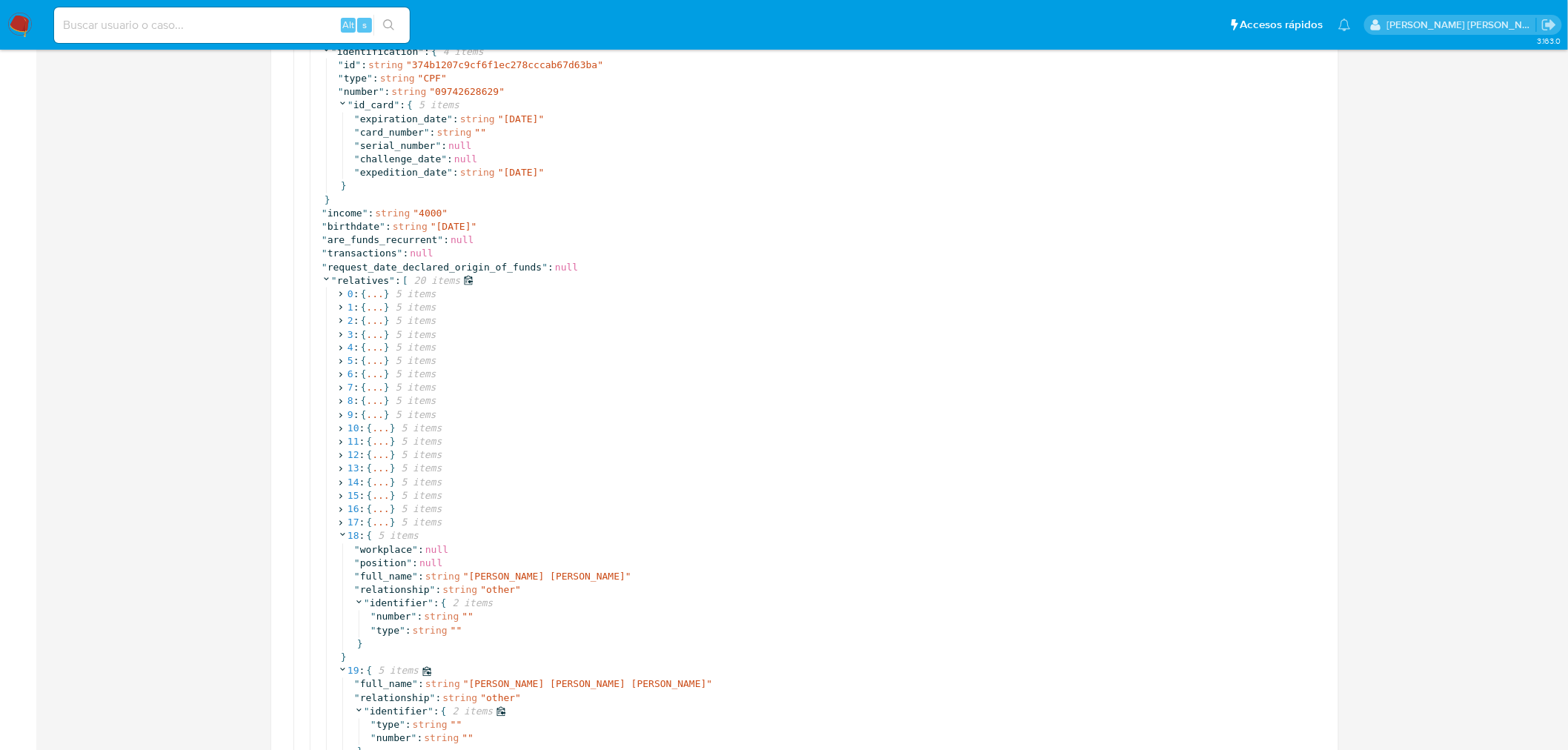
scroll to position [794, 0]
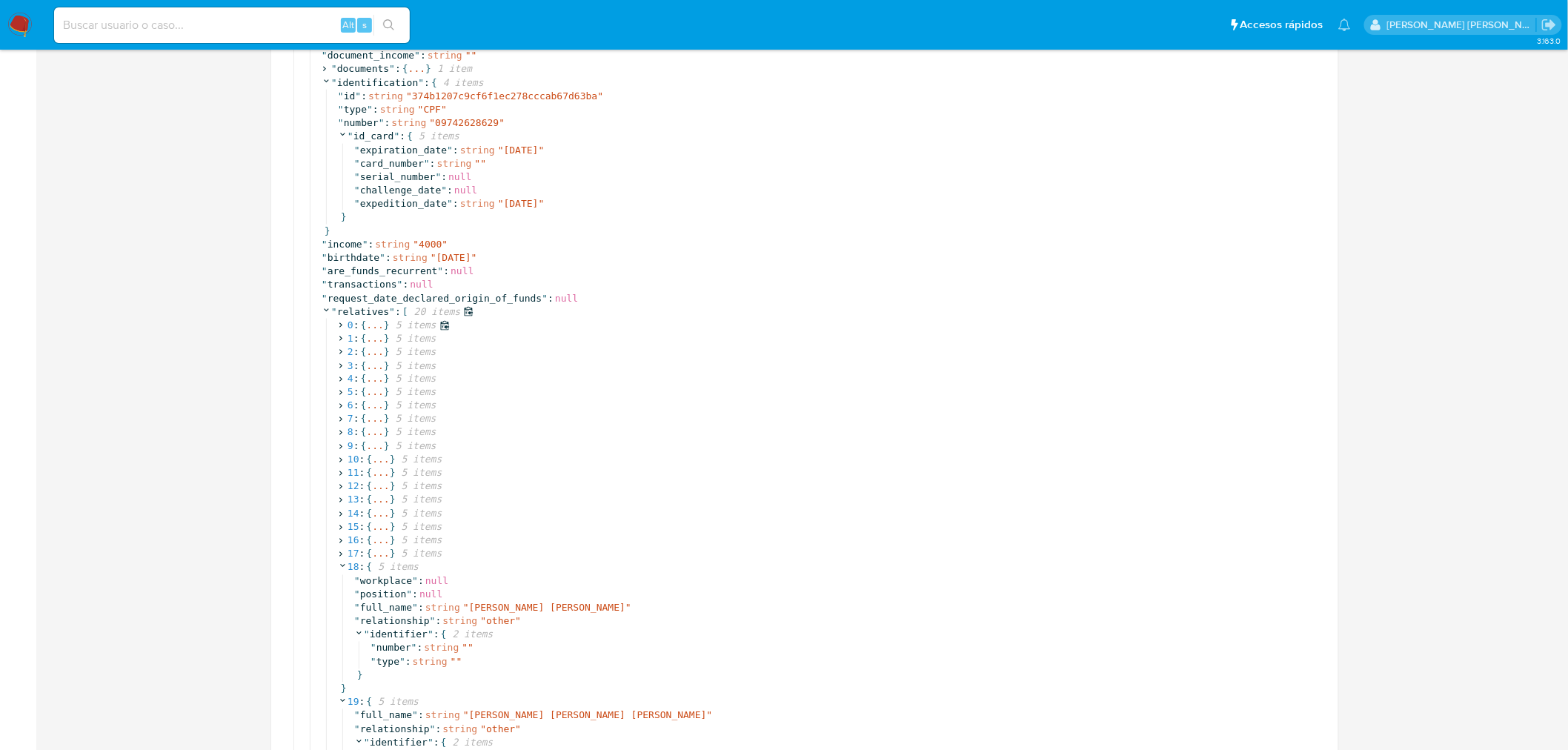
click at [339, 327] on icon at bounding box center [341, 326] width 10 height 10
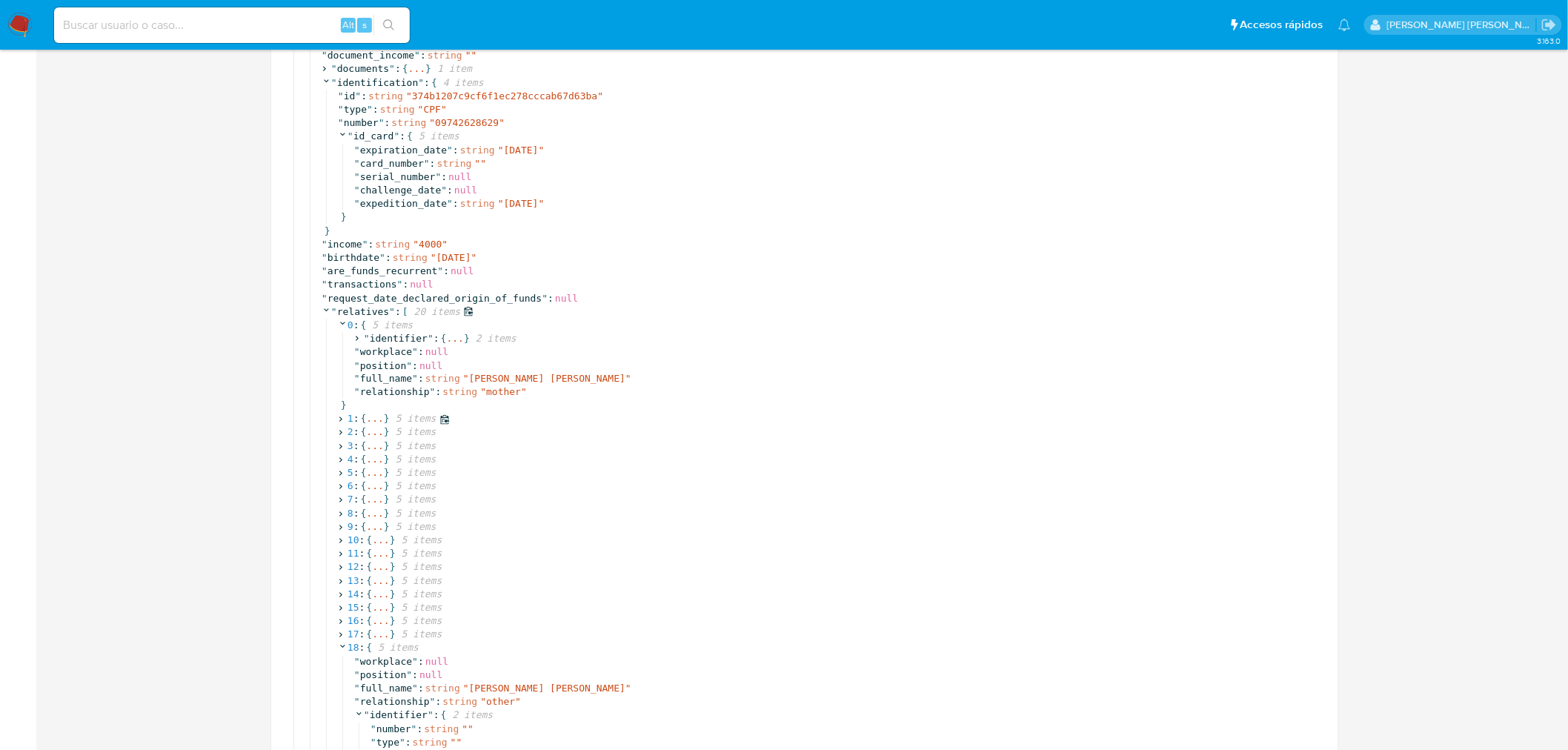
click at [339, 421] on icon at bounding box center [341, 420] width 10 height 10
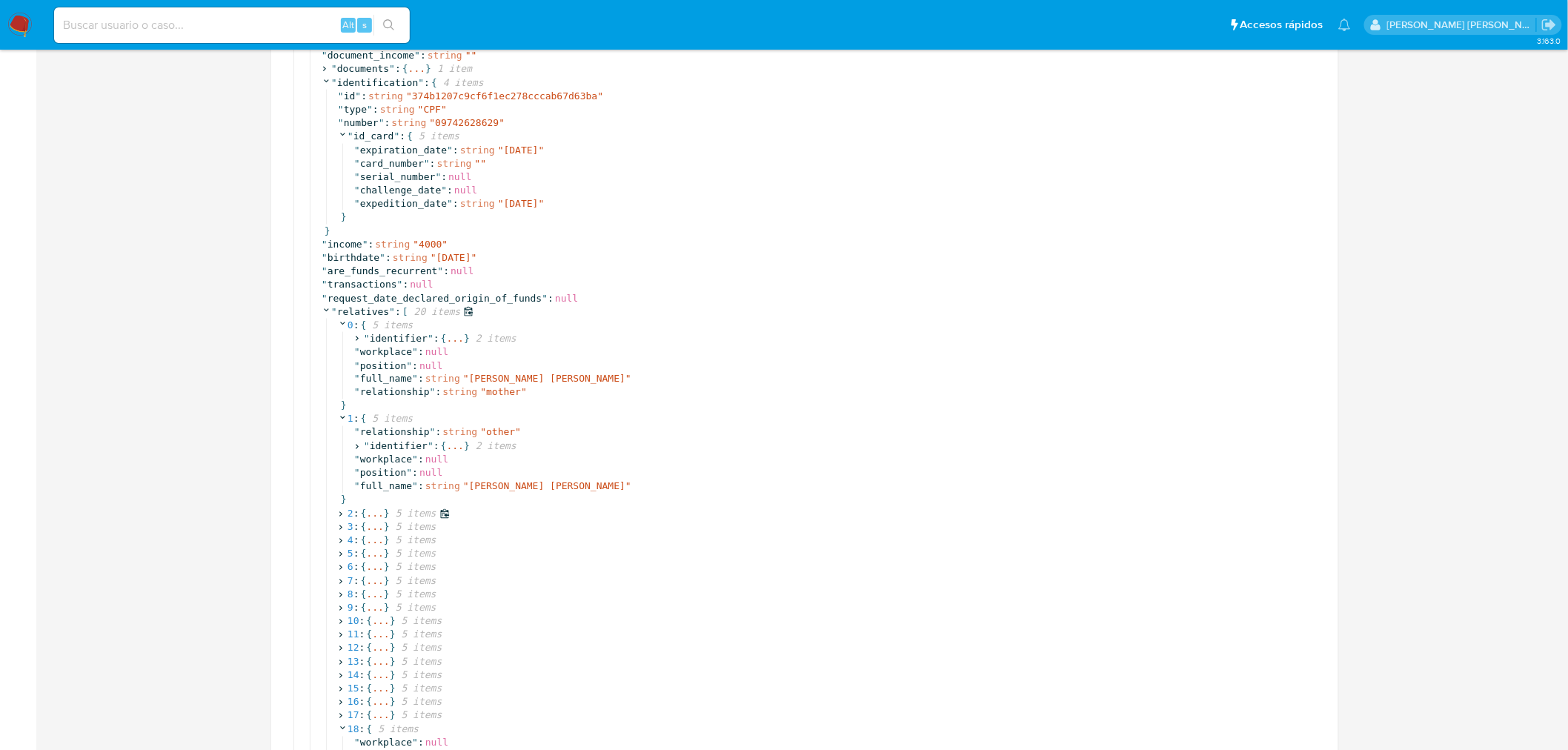
click at [339, 519] on icon at bounding box center [341, 514] width 10 height 10
click at [357, 583] on icon at bounding box center [357, 581] width 10 height 10
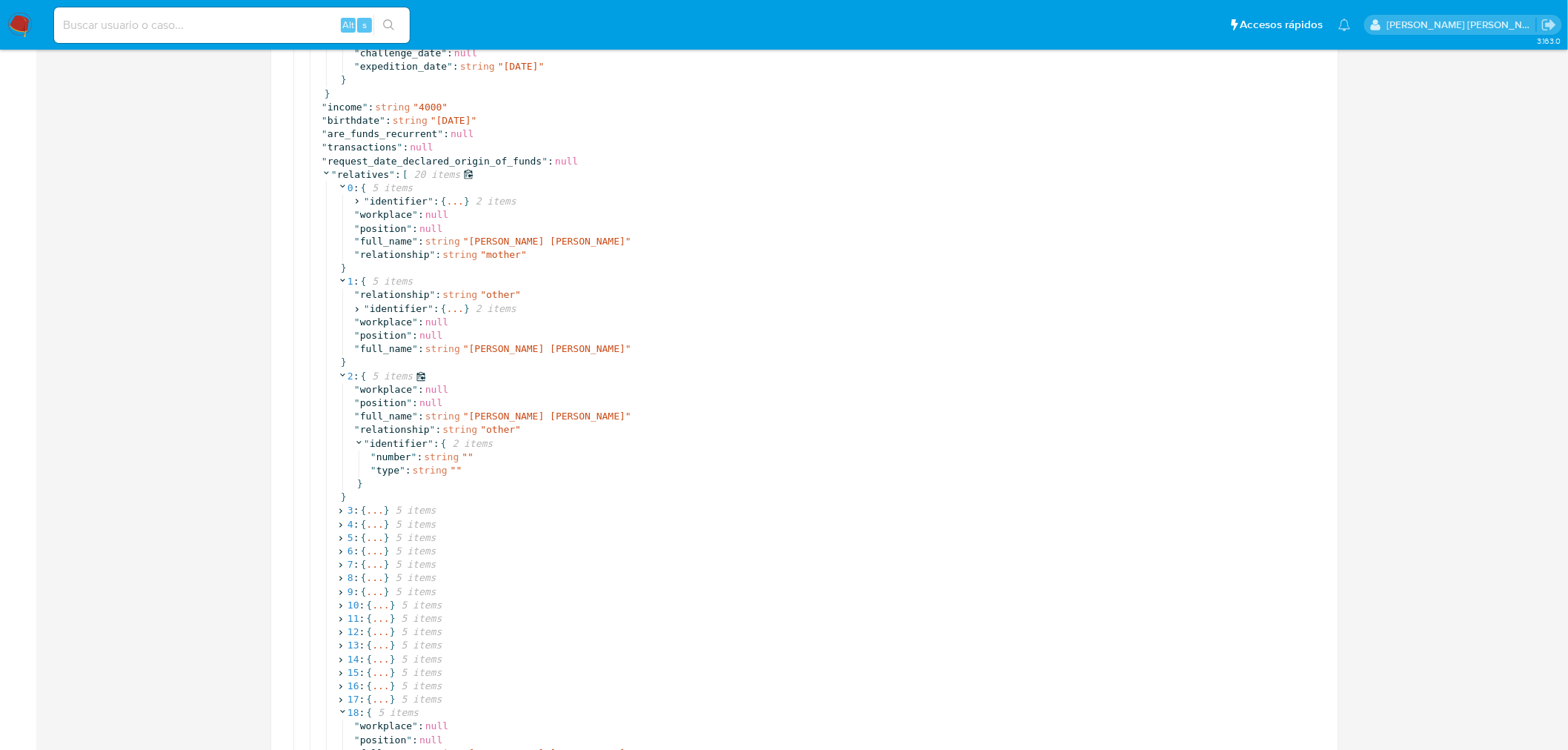
scroll to position [958, 0]
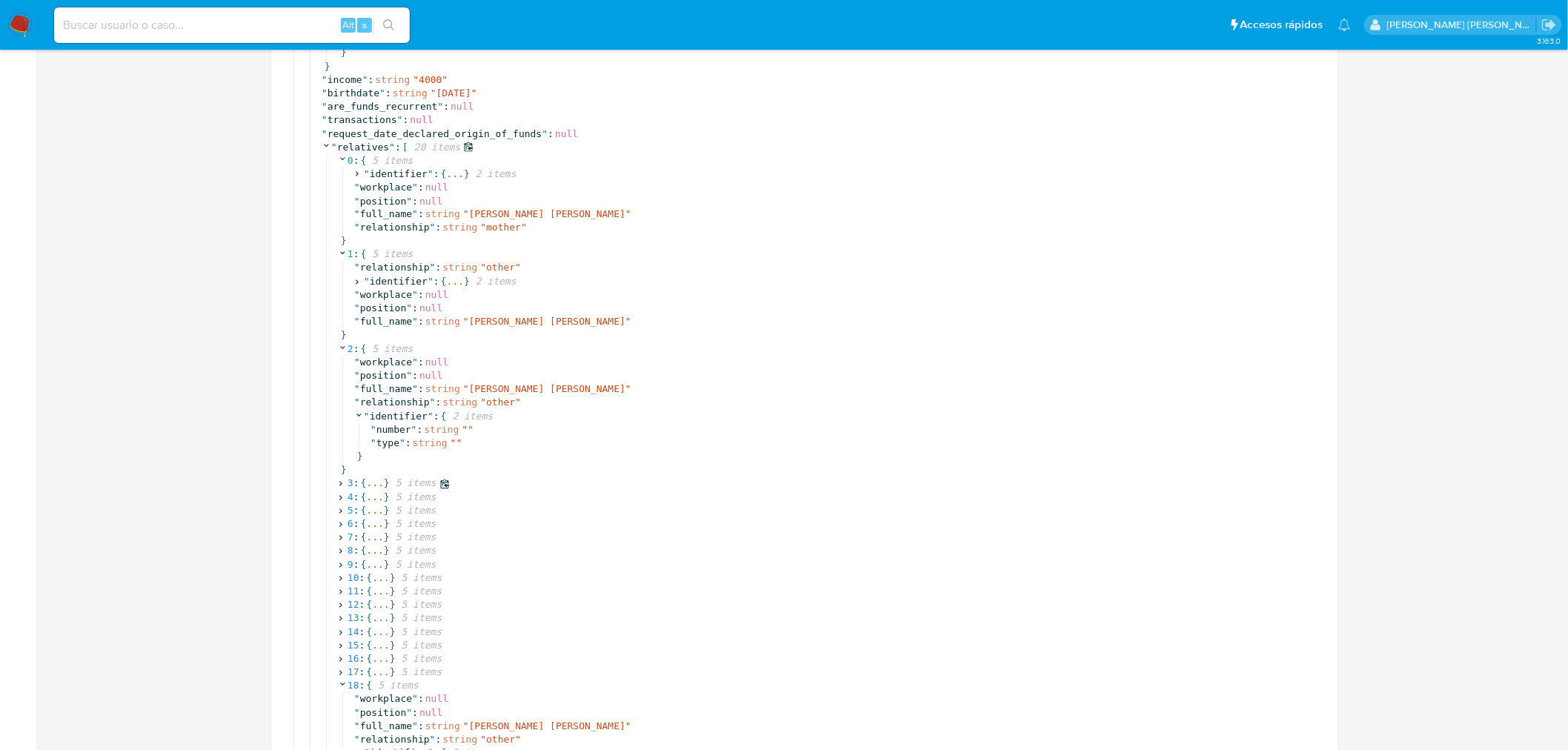
click at [343, 480] on icon at bounding box center [341, 485] width 10 height 10
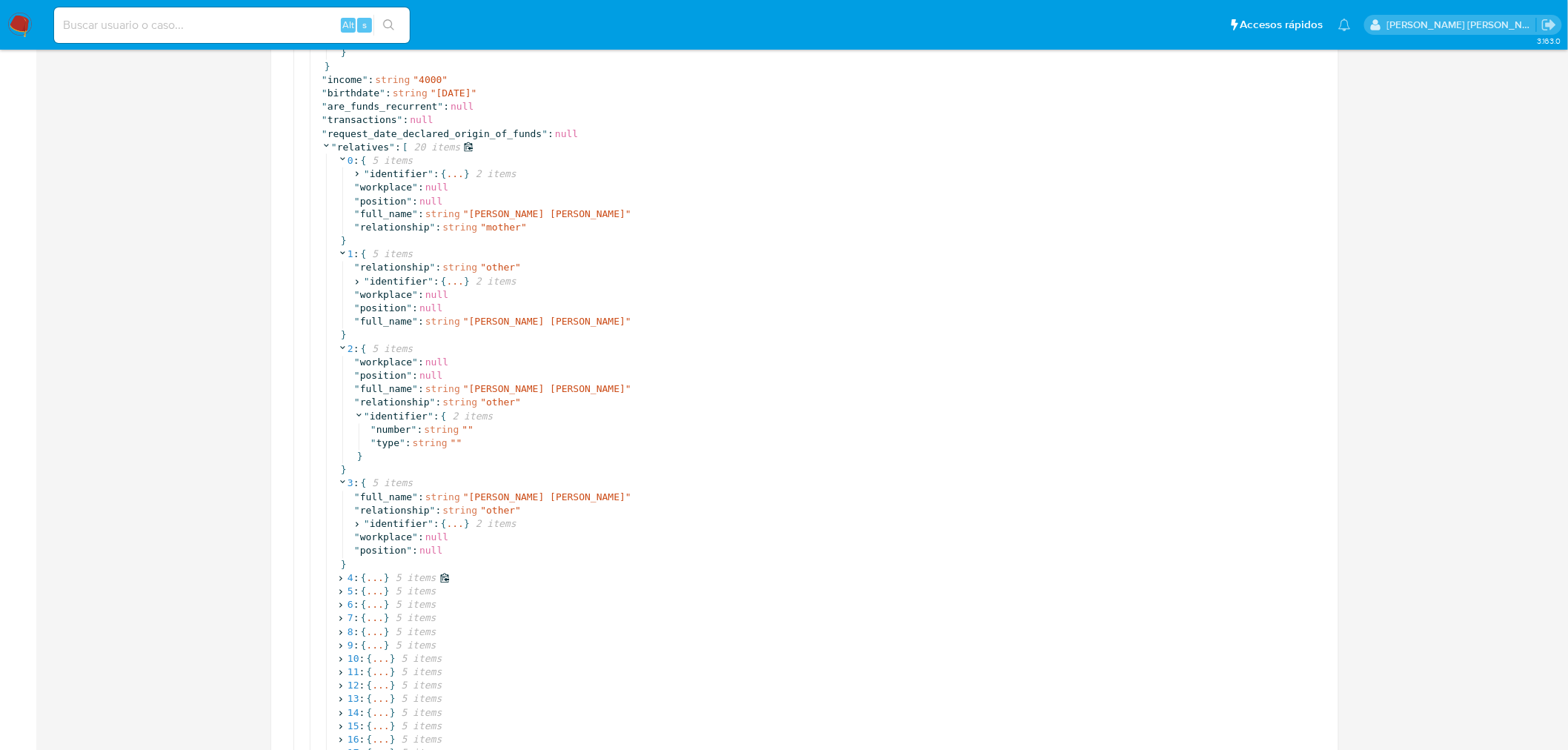
click at [336, 579] on icon at bounding box center [341, 578] width 10 height 10
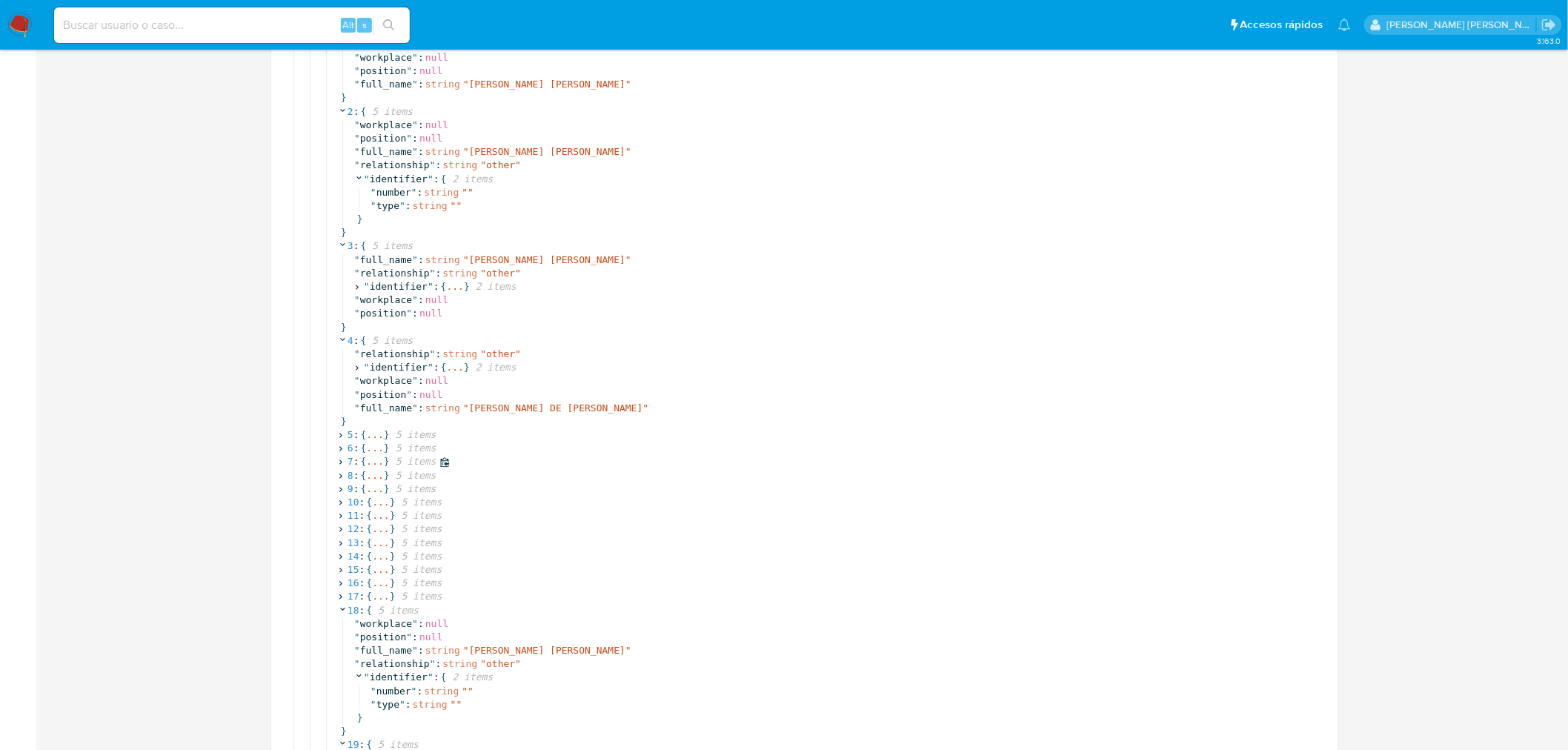
scroll to position [1206, 0]
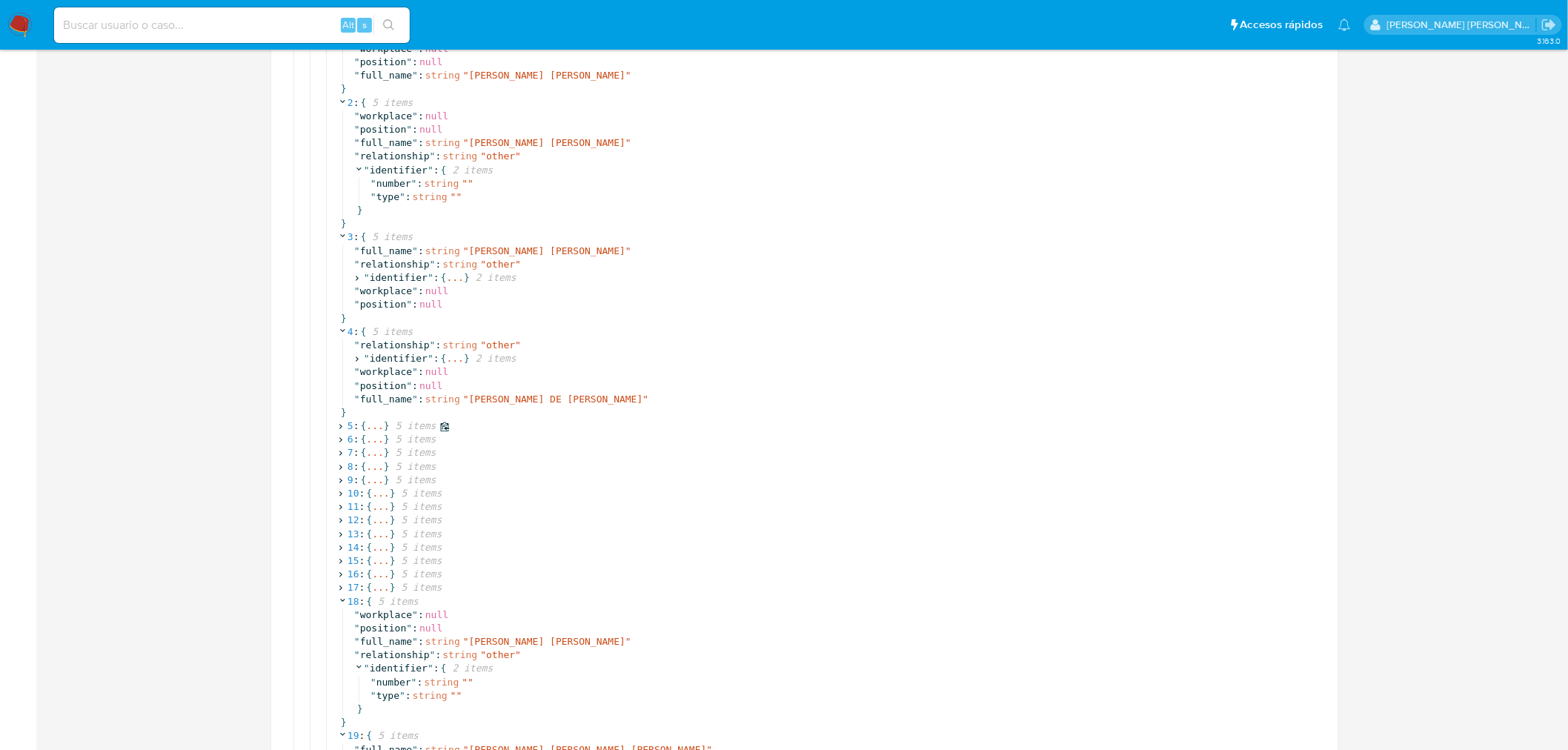
click at [341, 423] on icon at bounding box center [341, 427] width 10 height 10
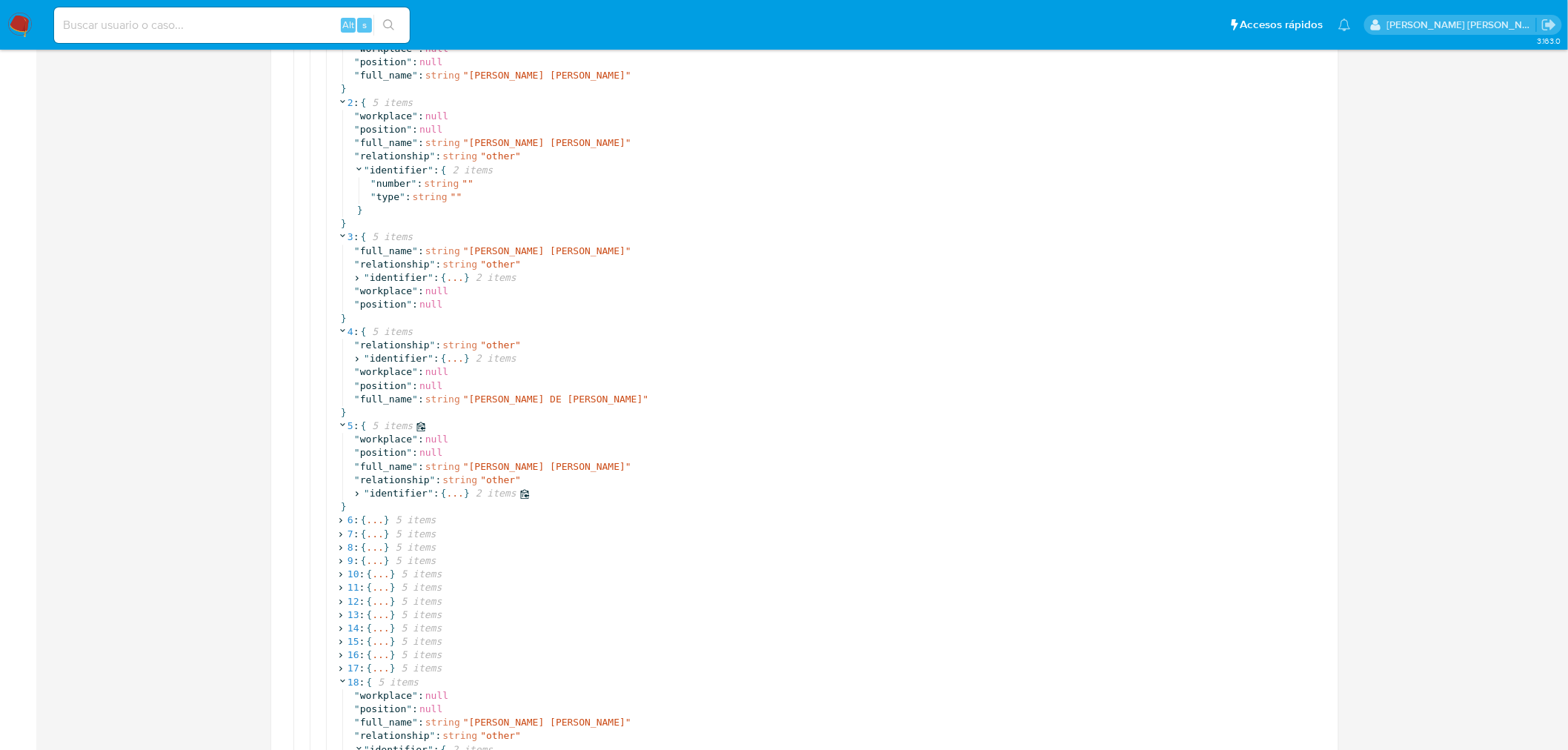
click at [359, 491] on icon at bounding box center [357, 494] width 10 height 10
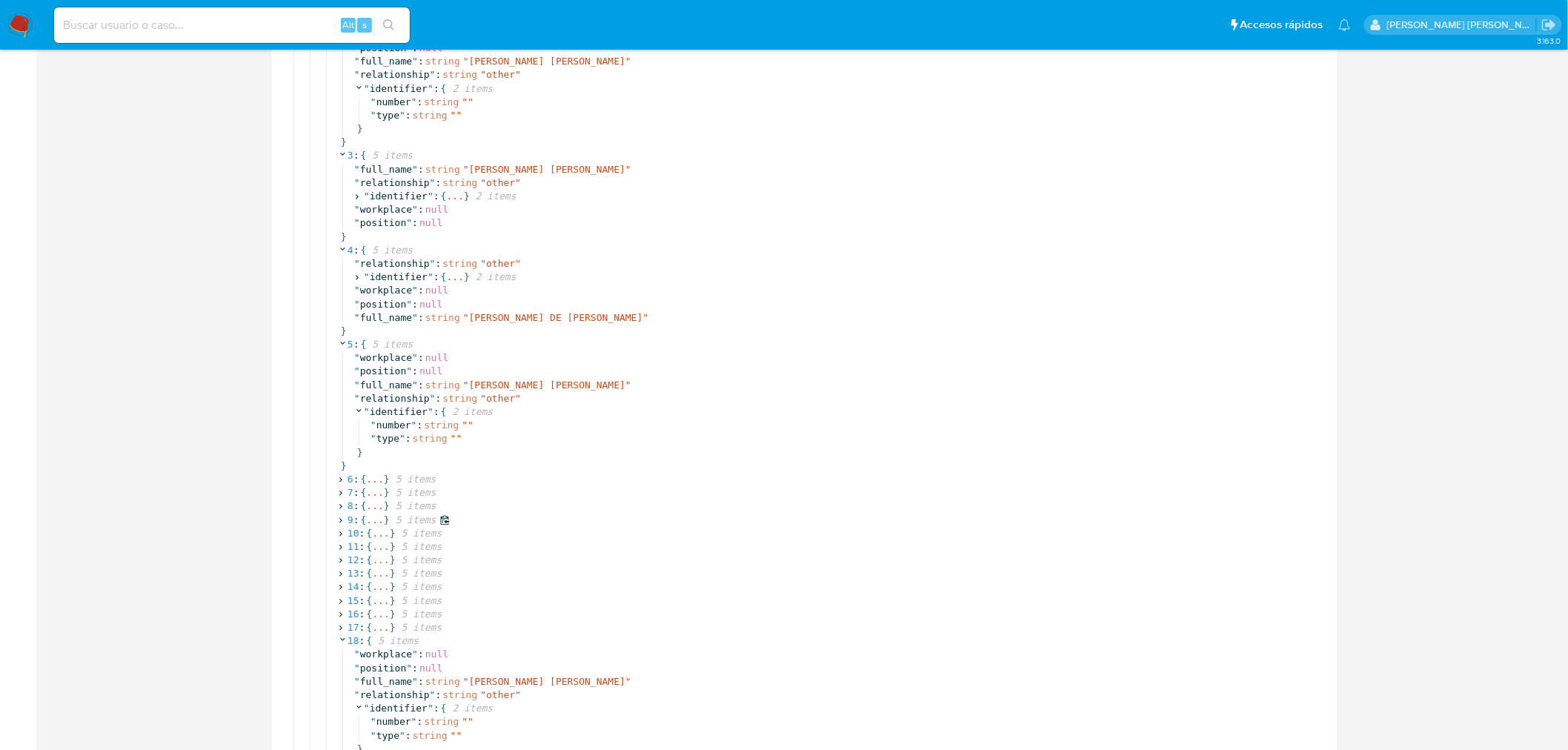
scroll to position [1288, 0]
click at [339, 478] on icon at bounding box center [341, 479] width 10 height 10
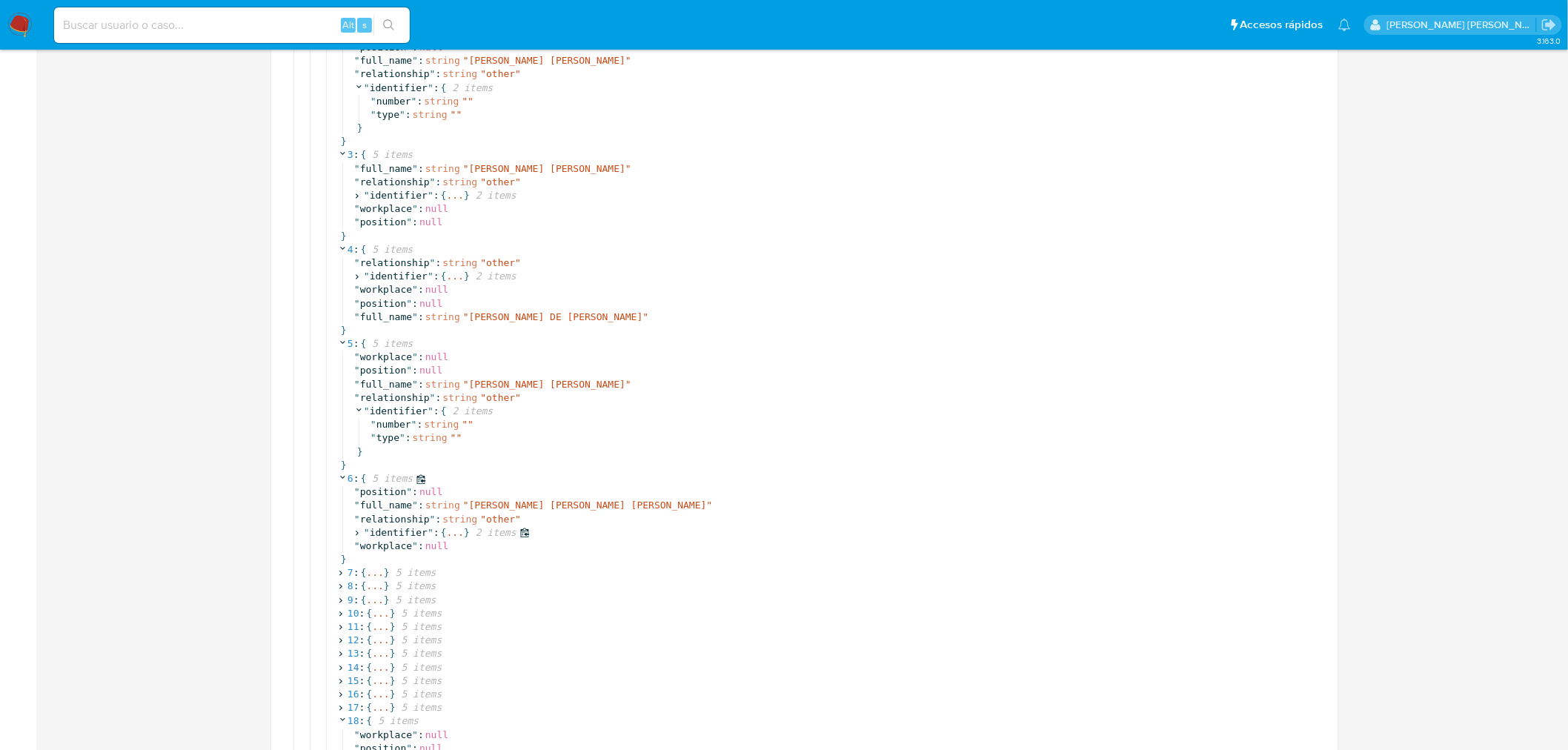
click at [361, 530] on icon at bounding box center [357, 533] width 10 height 10
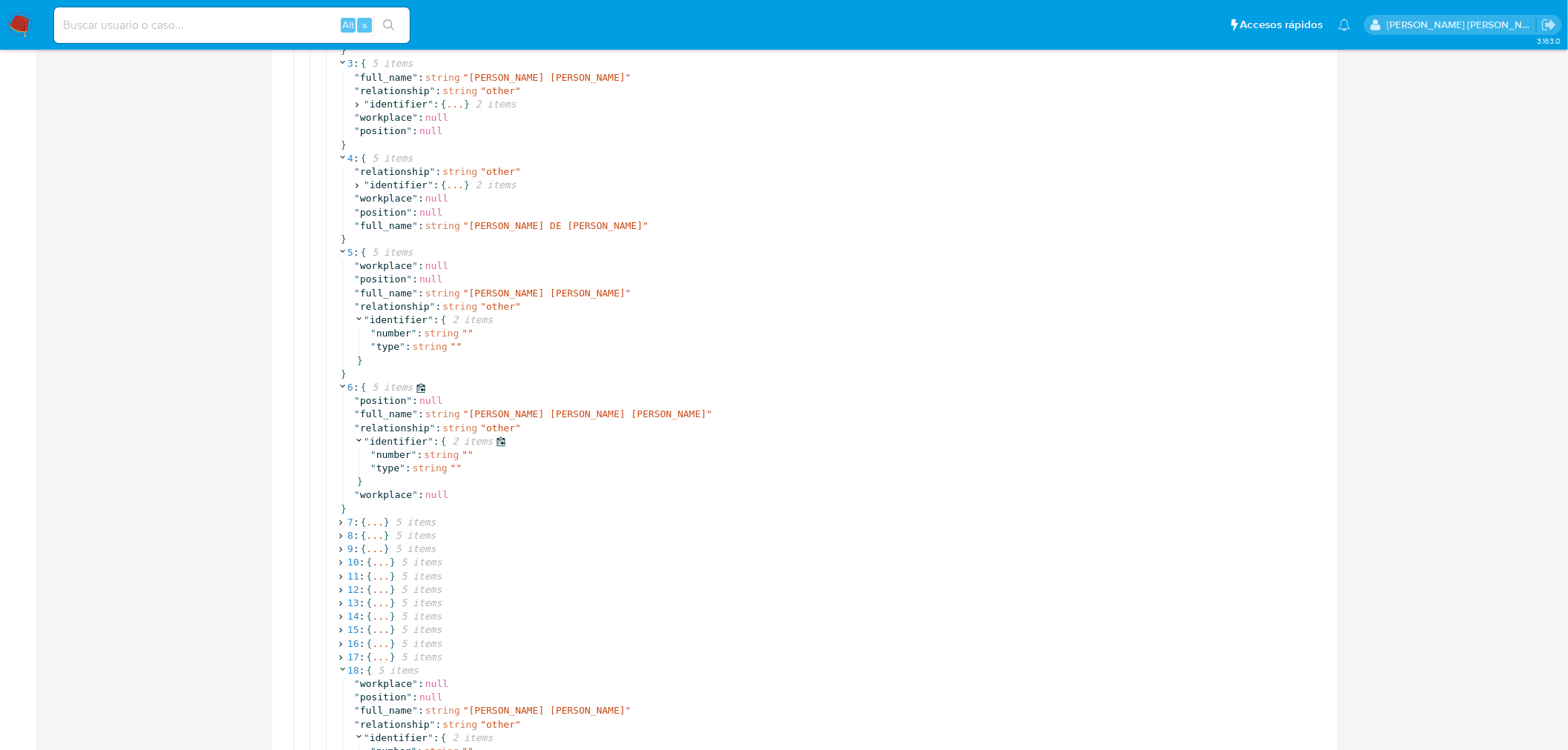
scroll to position [1535, 0]
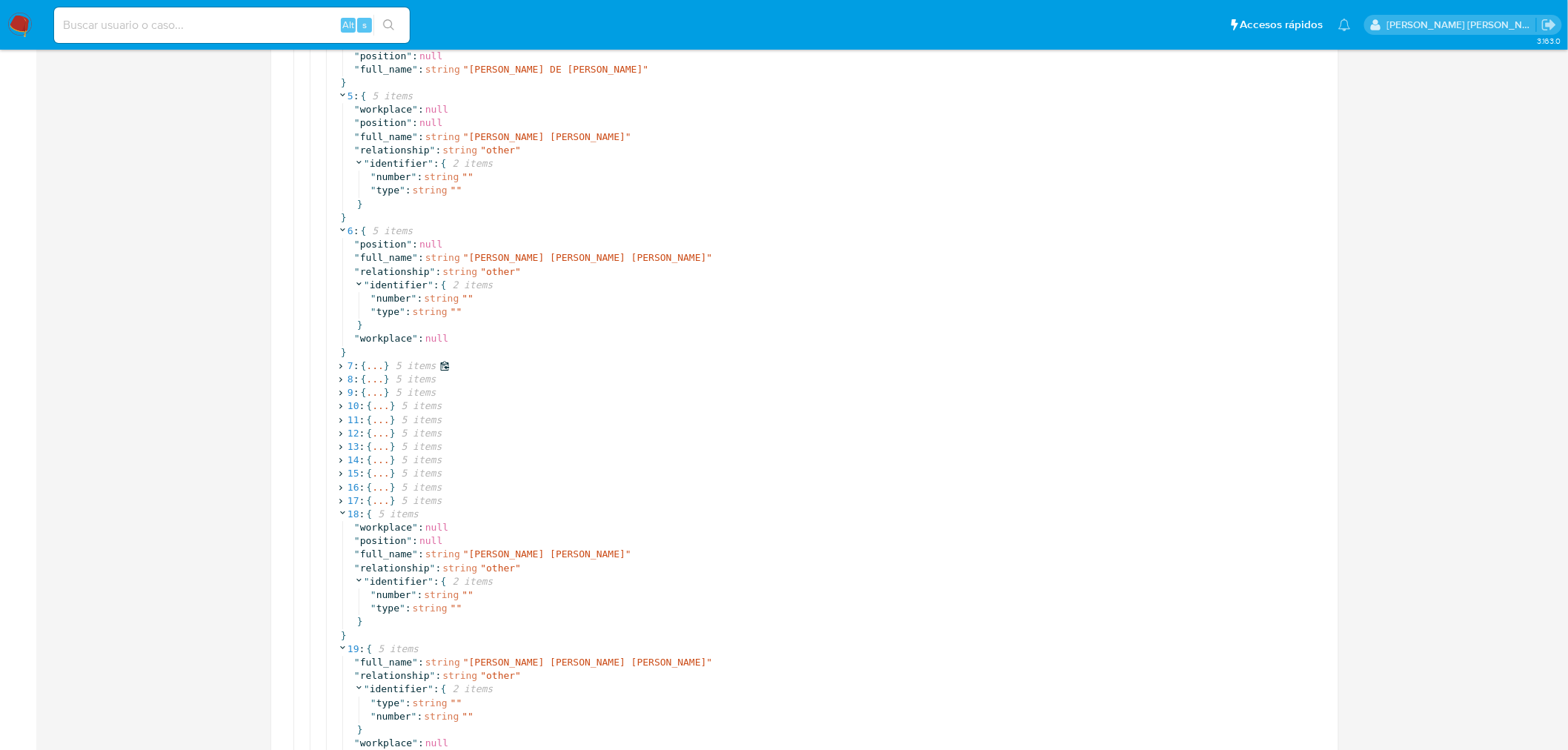
click at [342, 367] on icon at bounding box center [341, 366] width 10 height 10
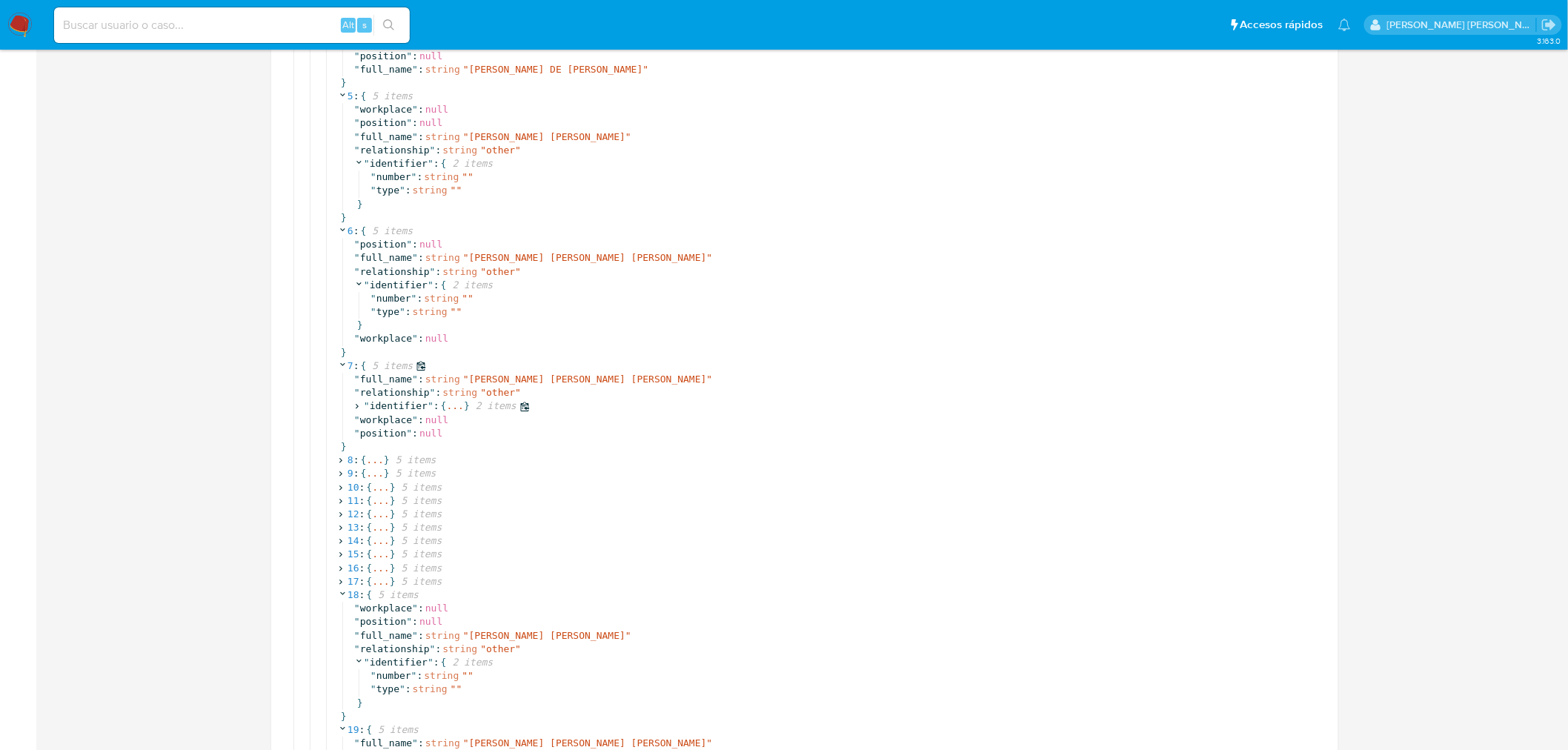
click at [359, 405] on icon at bounding box center [357, 407] width 10 height 10
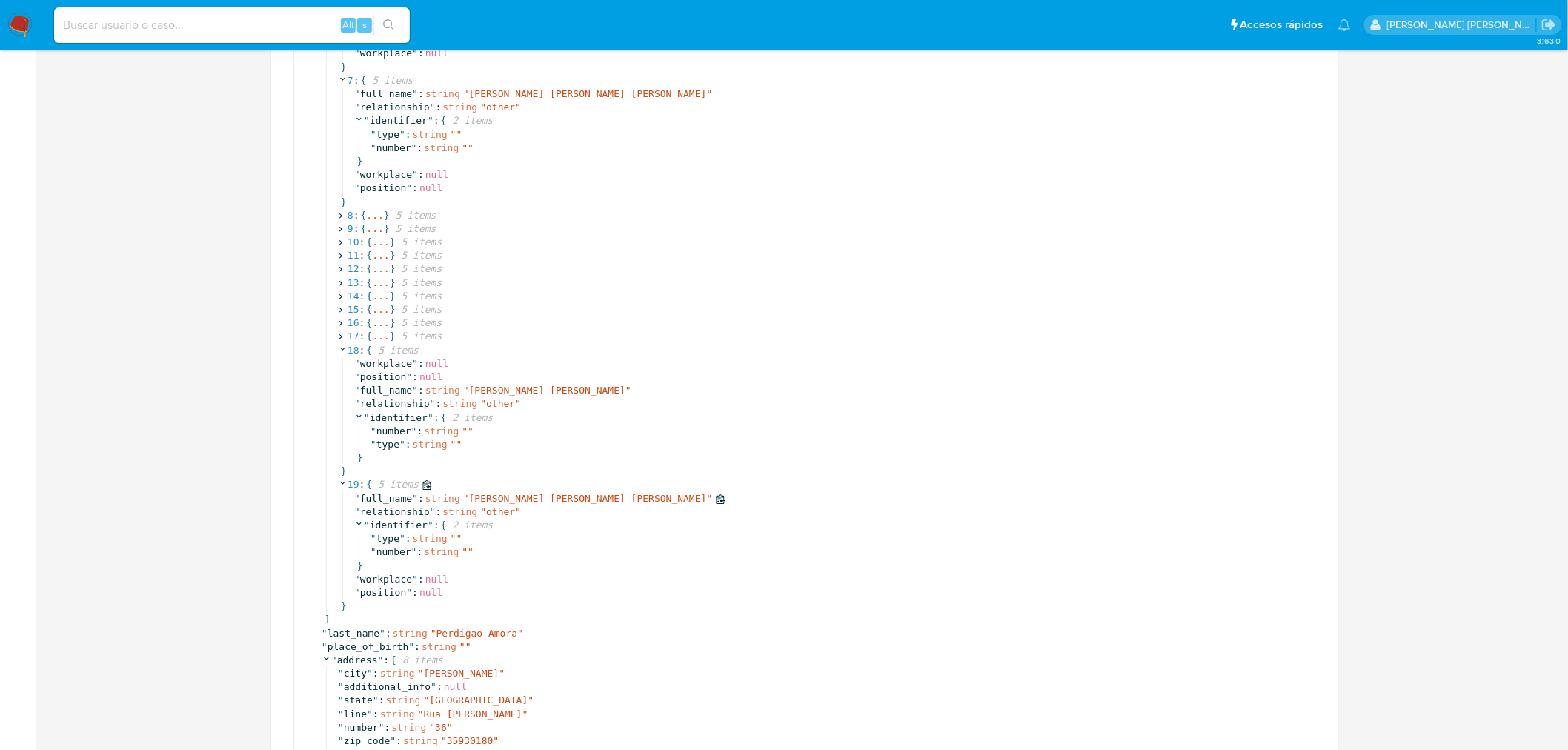
scroll to position [1947, 0]
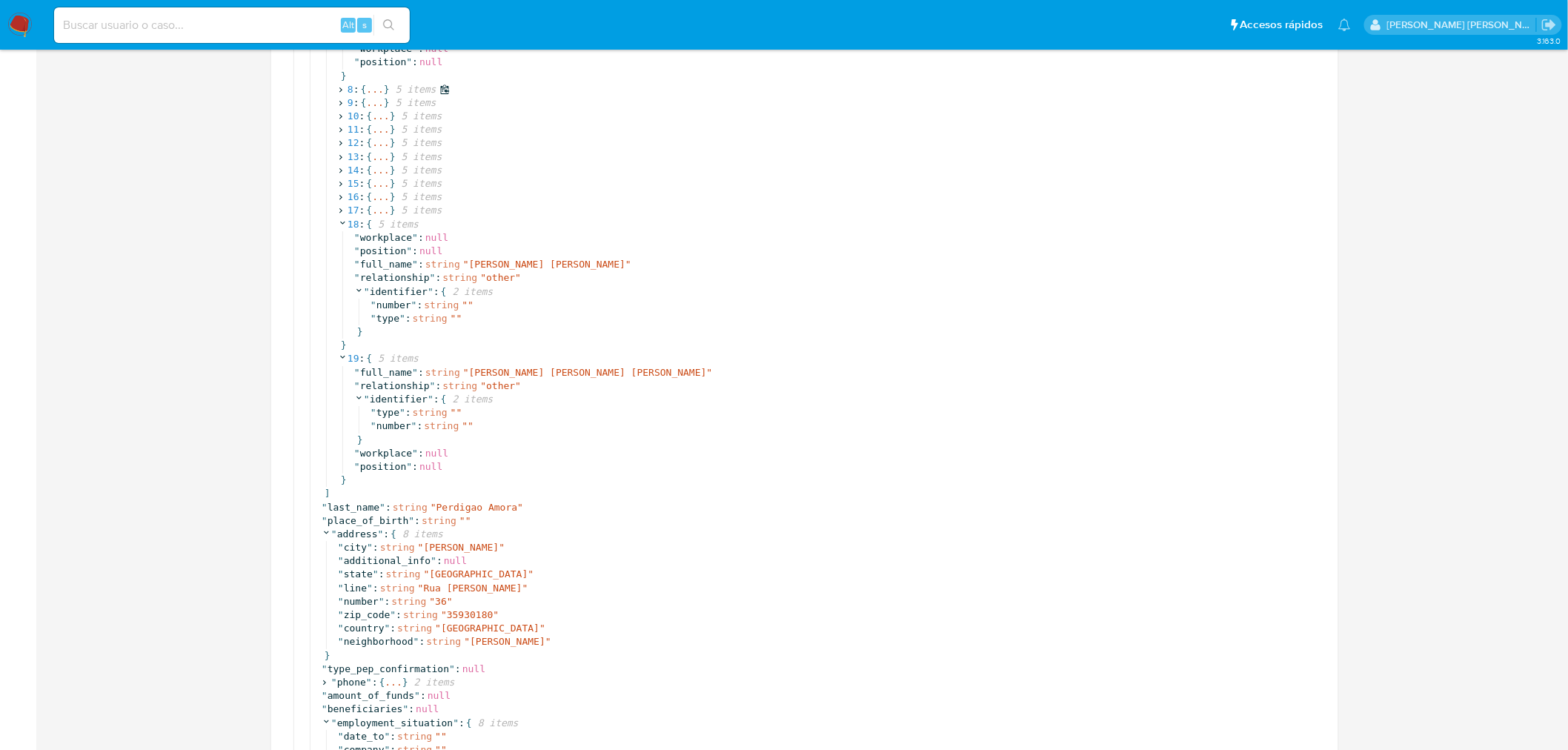
click at [343, 91] on icon at bounding box center [341, 90] width 10 height 10
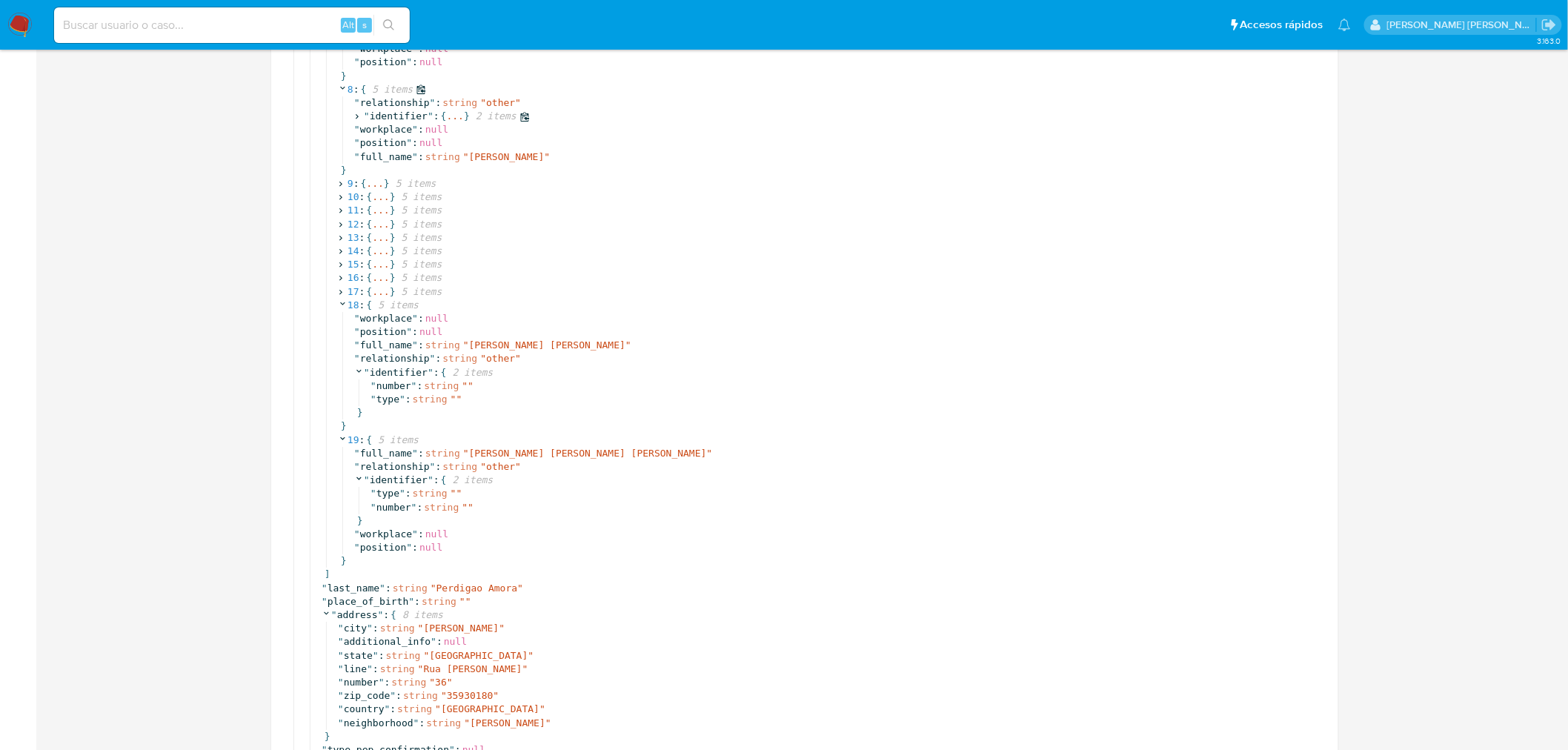
click at [356, 115] on icon at bounding box center [357, 117] width 10 height 10
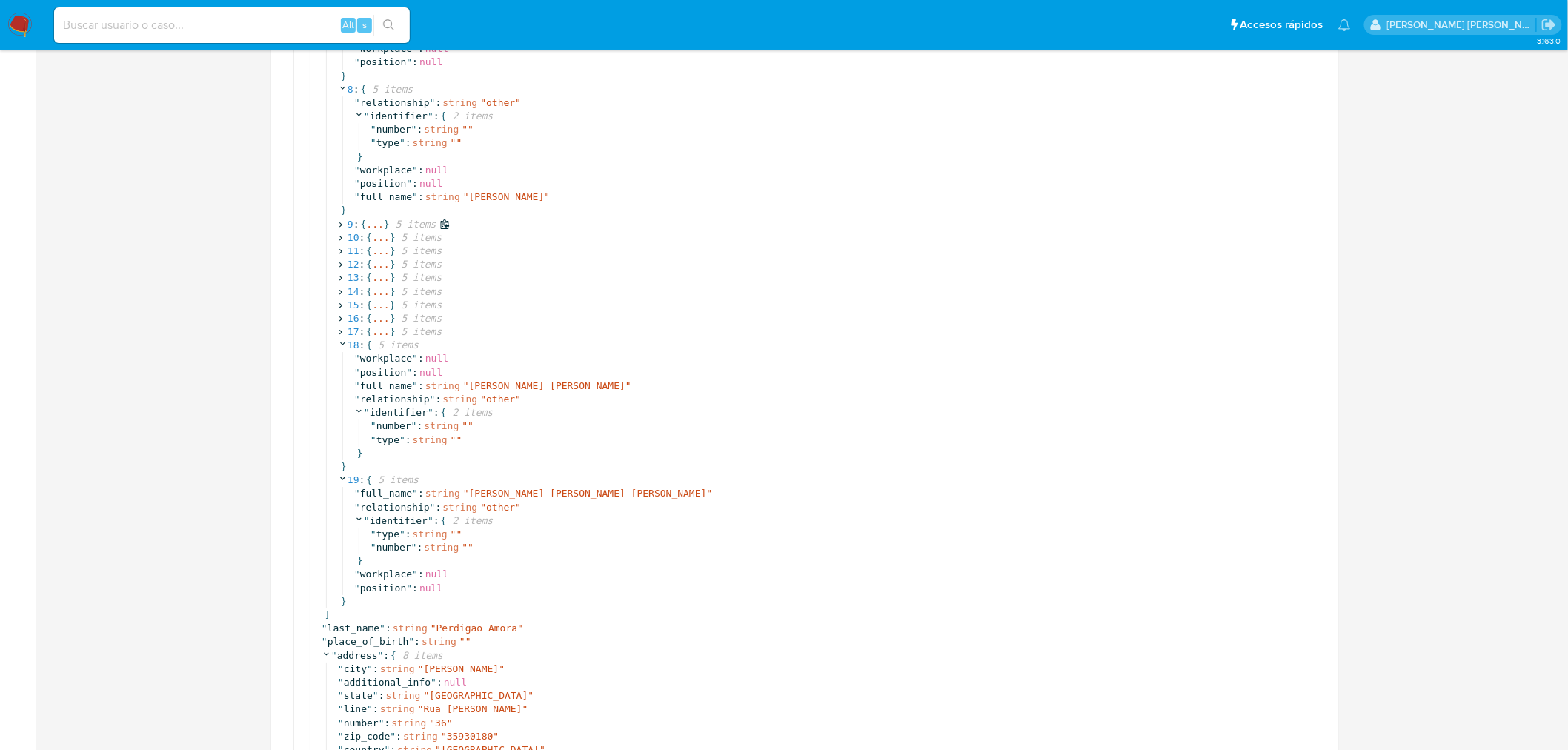
click at [338, 223] on icon at bounding box center [341, 224] width 10 height 10
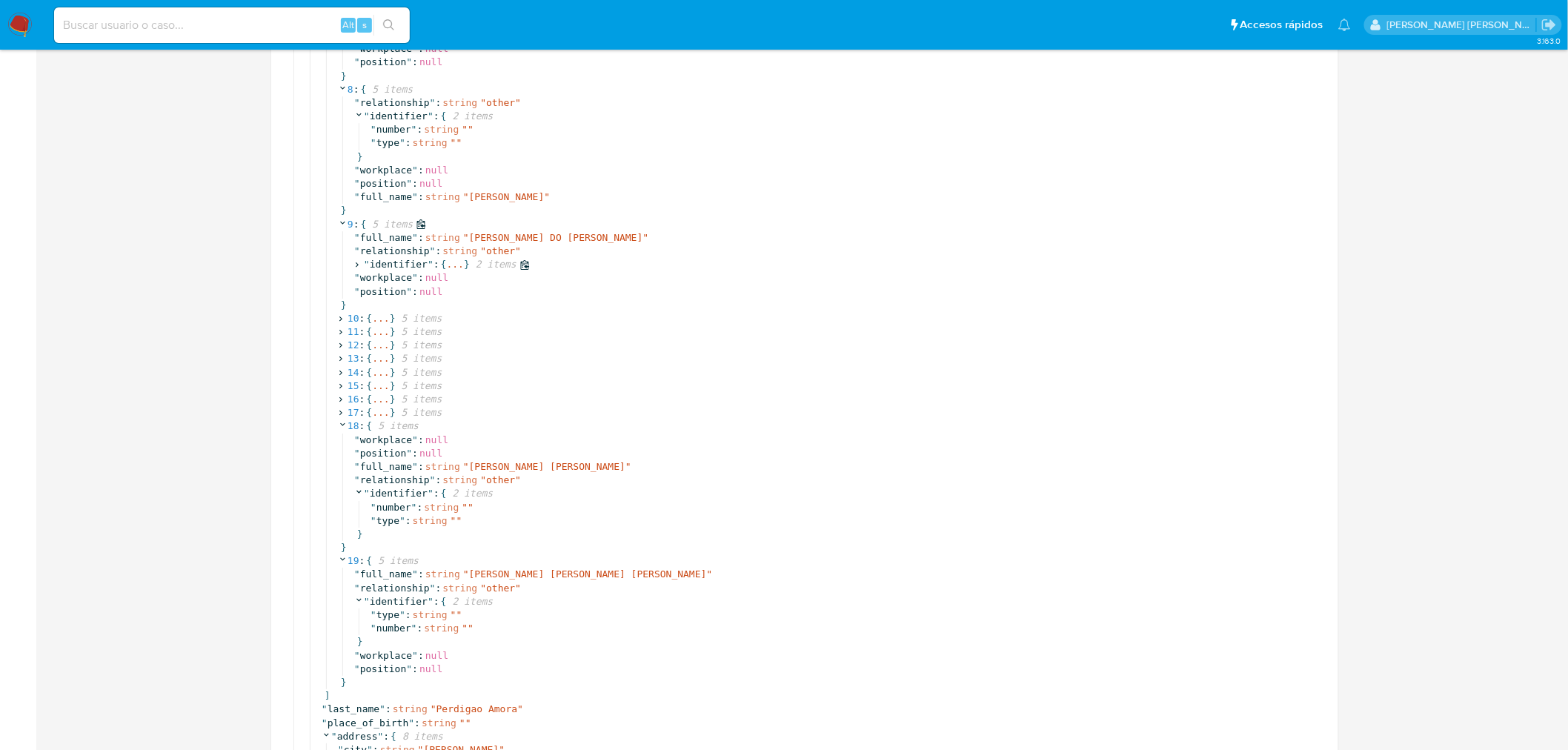
click at [358, 263] on icon at bounding box center [357, 264] width 3 height 5
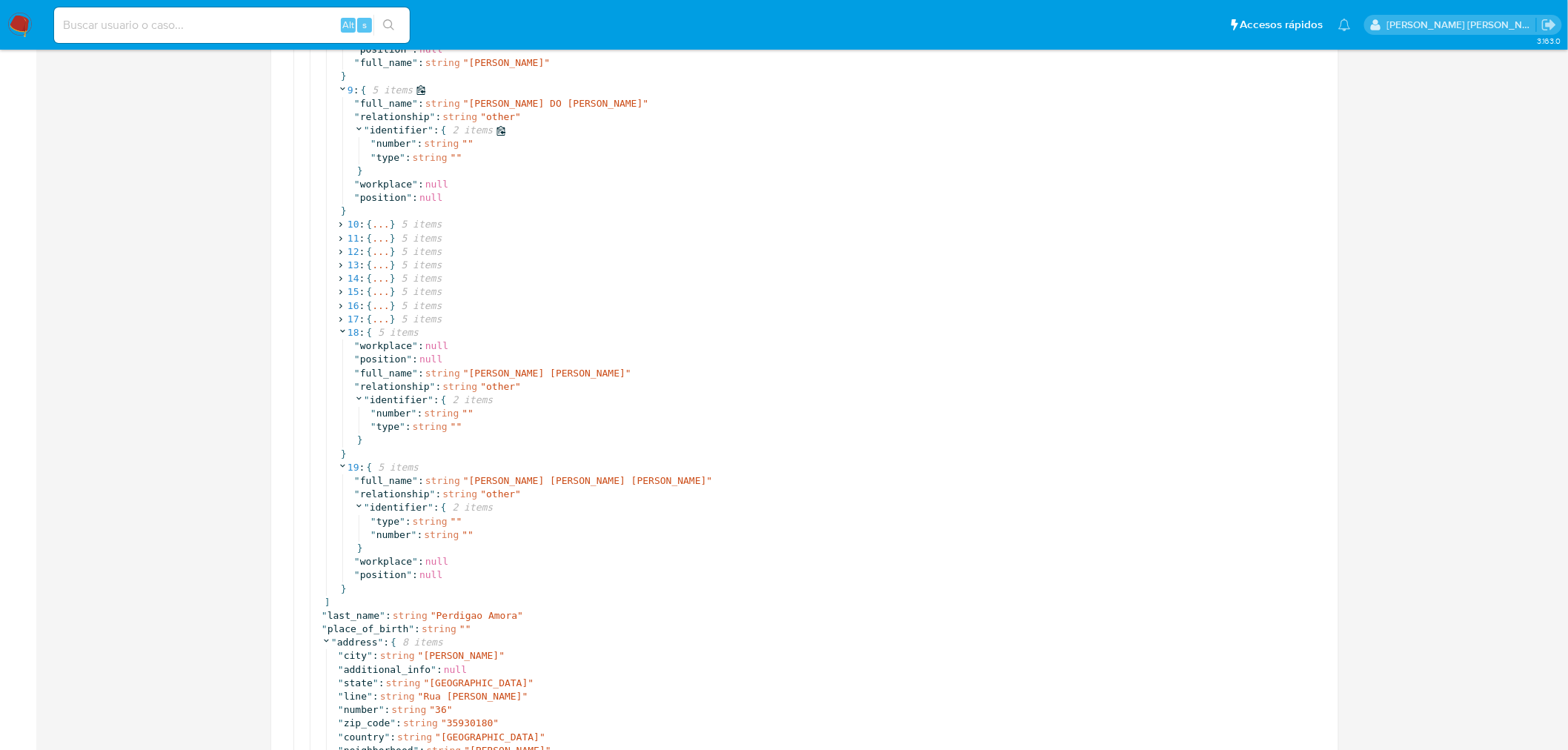
scroll to position [2111, 0]
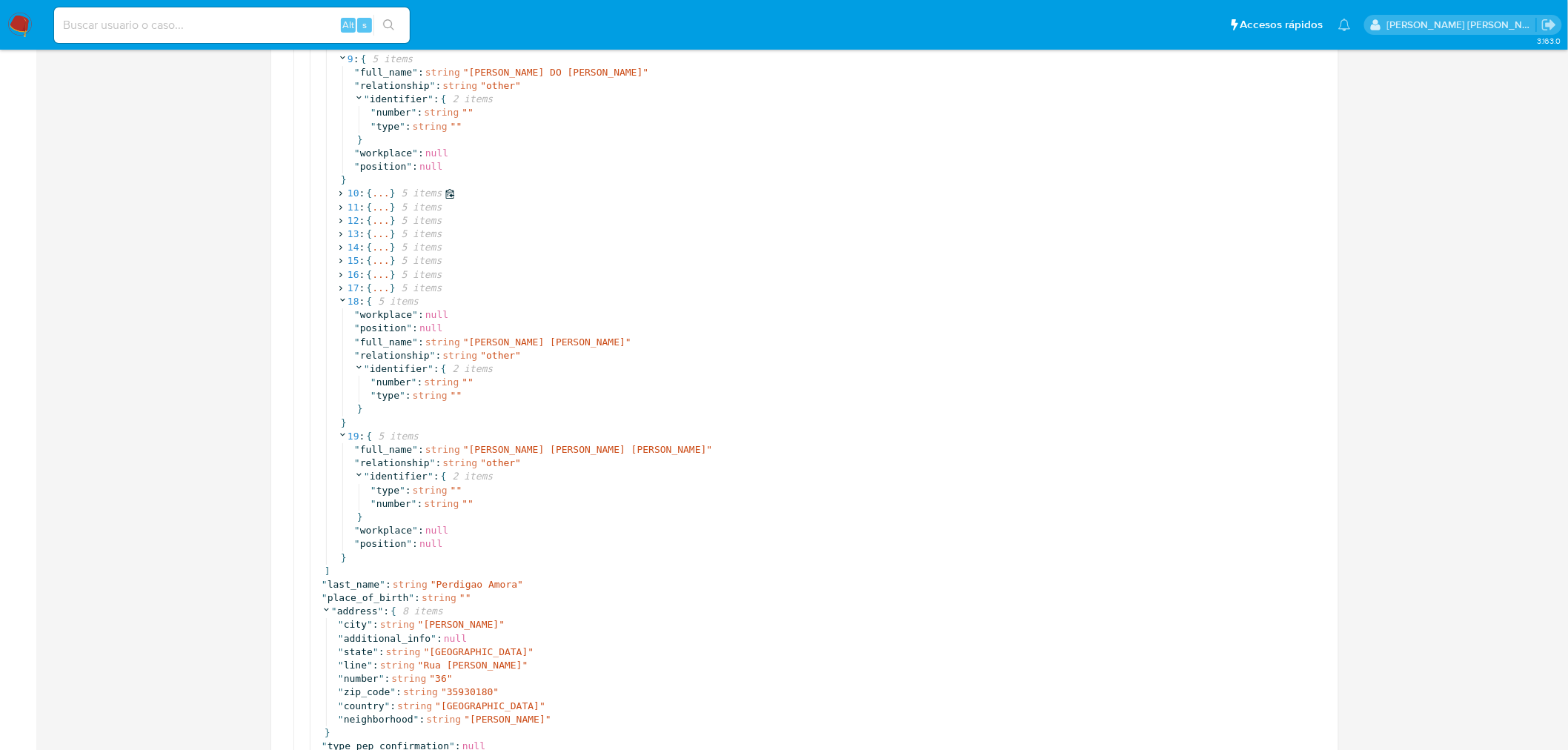
click at [342, 194] on icon at bounding box center [341, 193] width 10 height 10
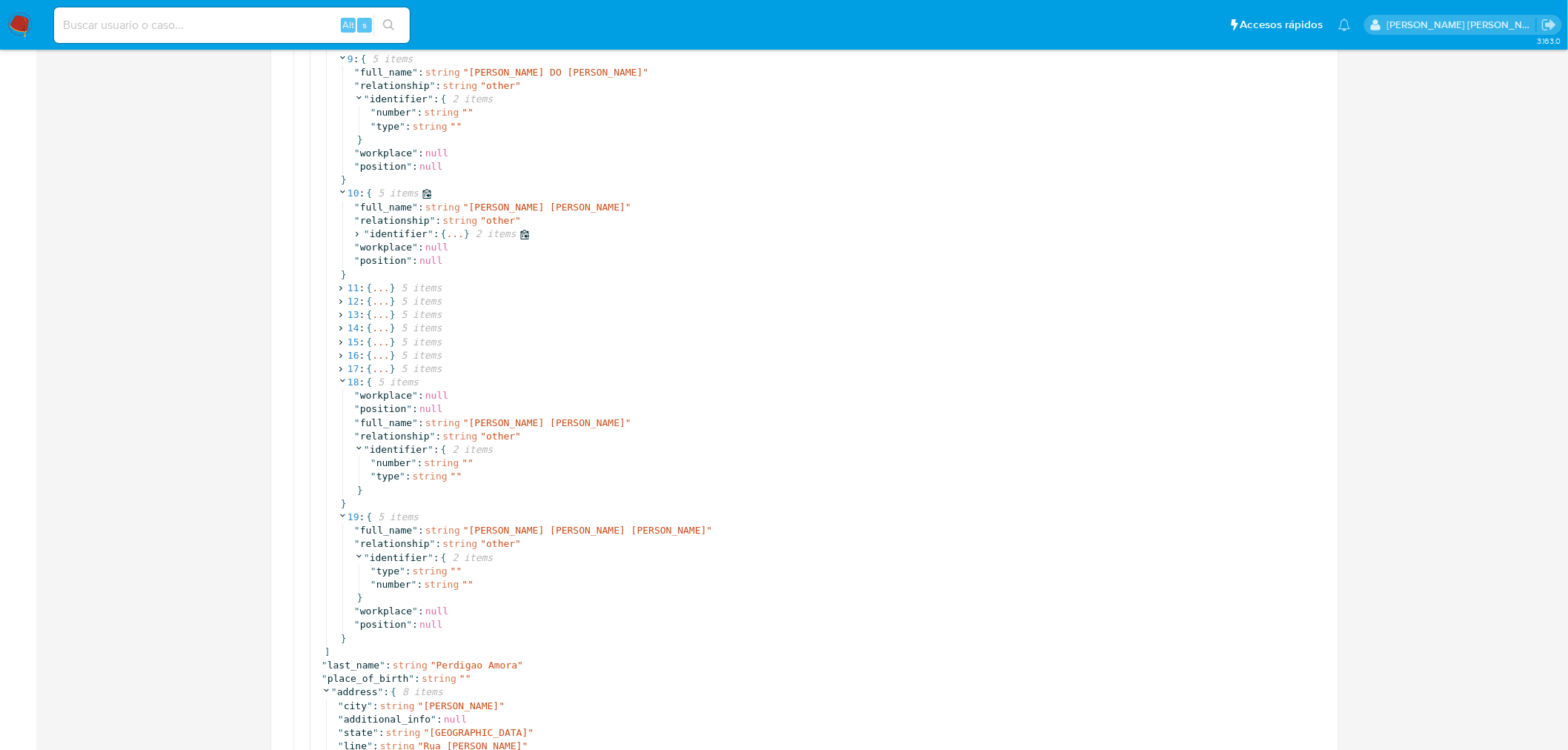
click at [359, 232] on icon at bounding box center [357, 234] width 10 height 10
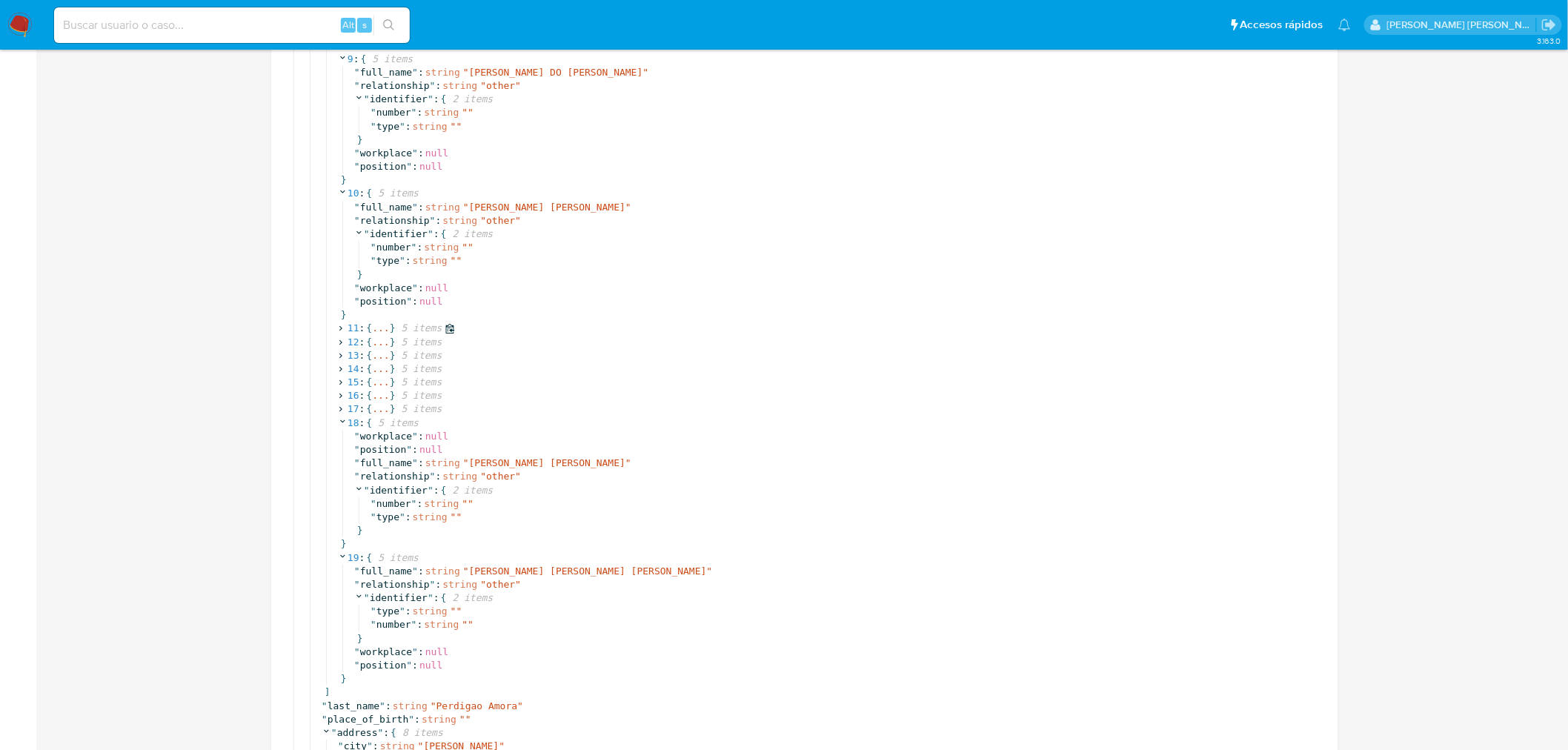
click at [339, 330] on icon at bounding box center [341, 329] width 10 height 10
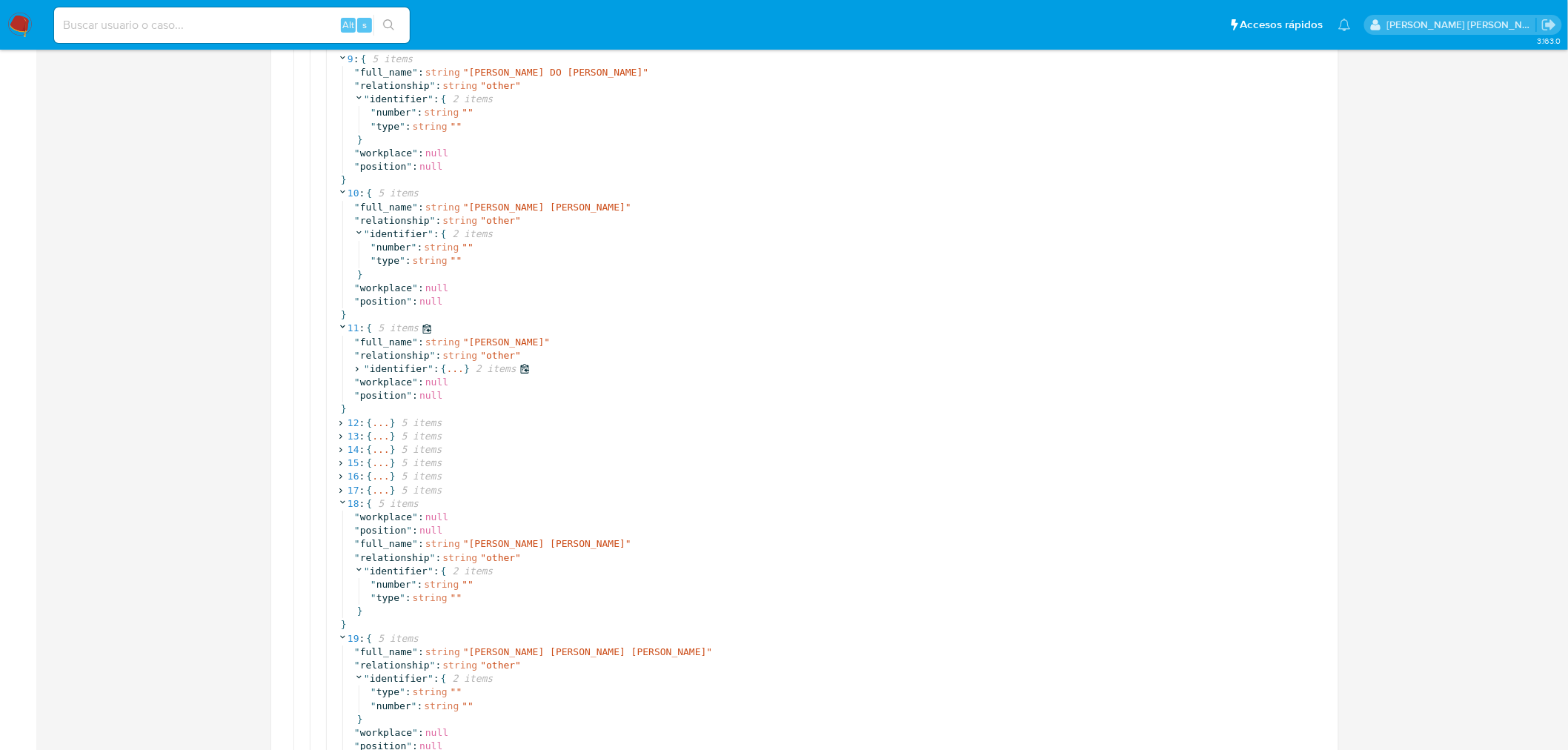
click at [359, 370] on icon at bounding box center [357, 369] width 10 height 10
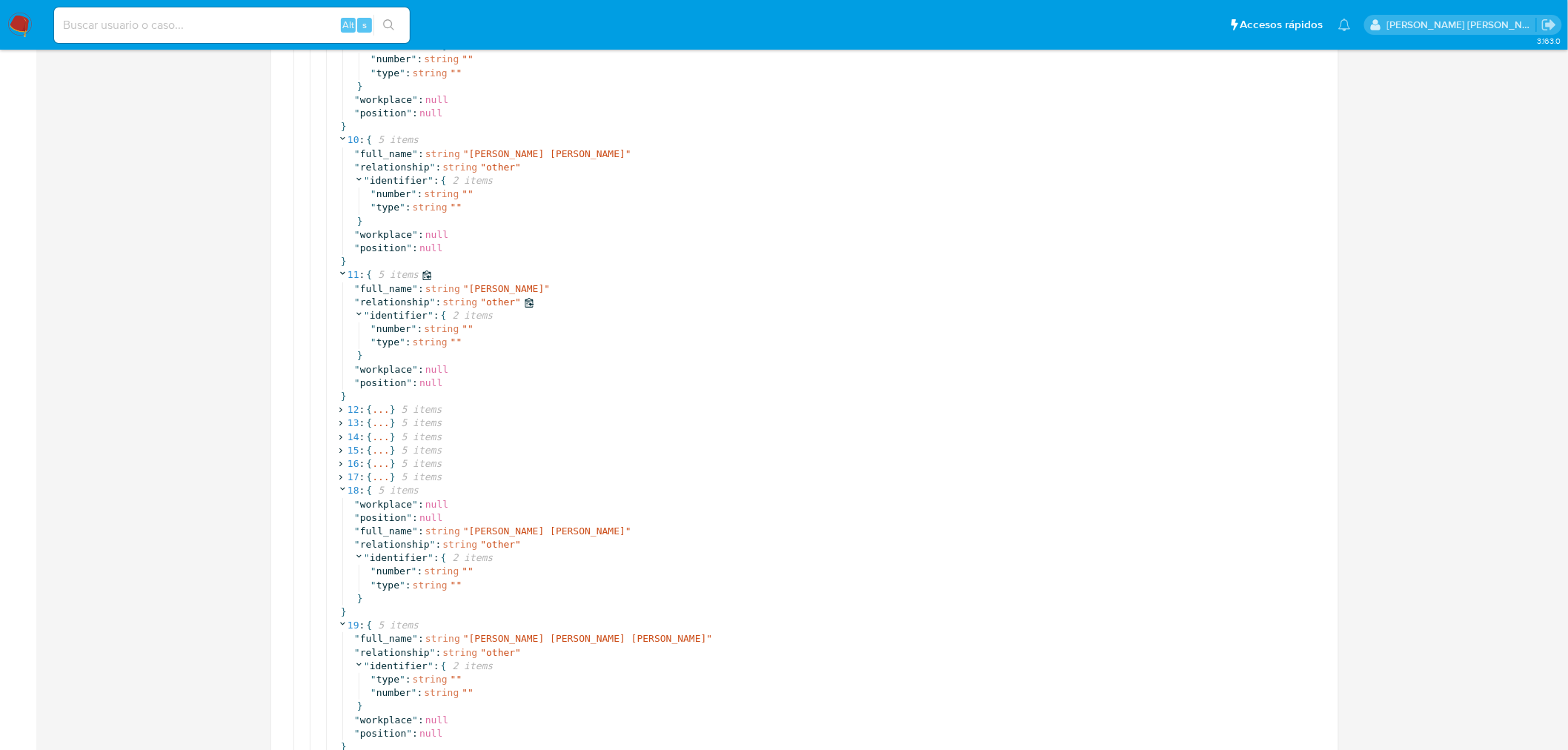
scroll to position [2194, 0]
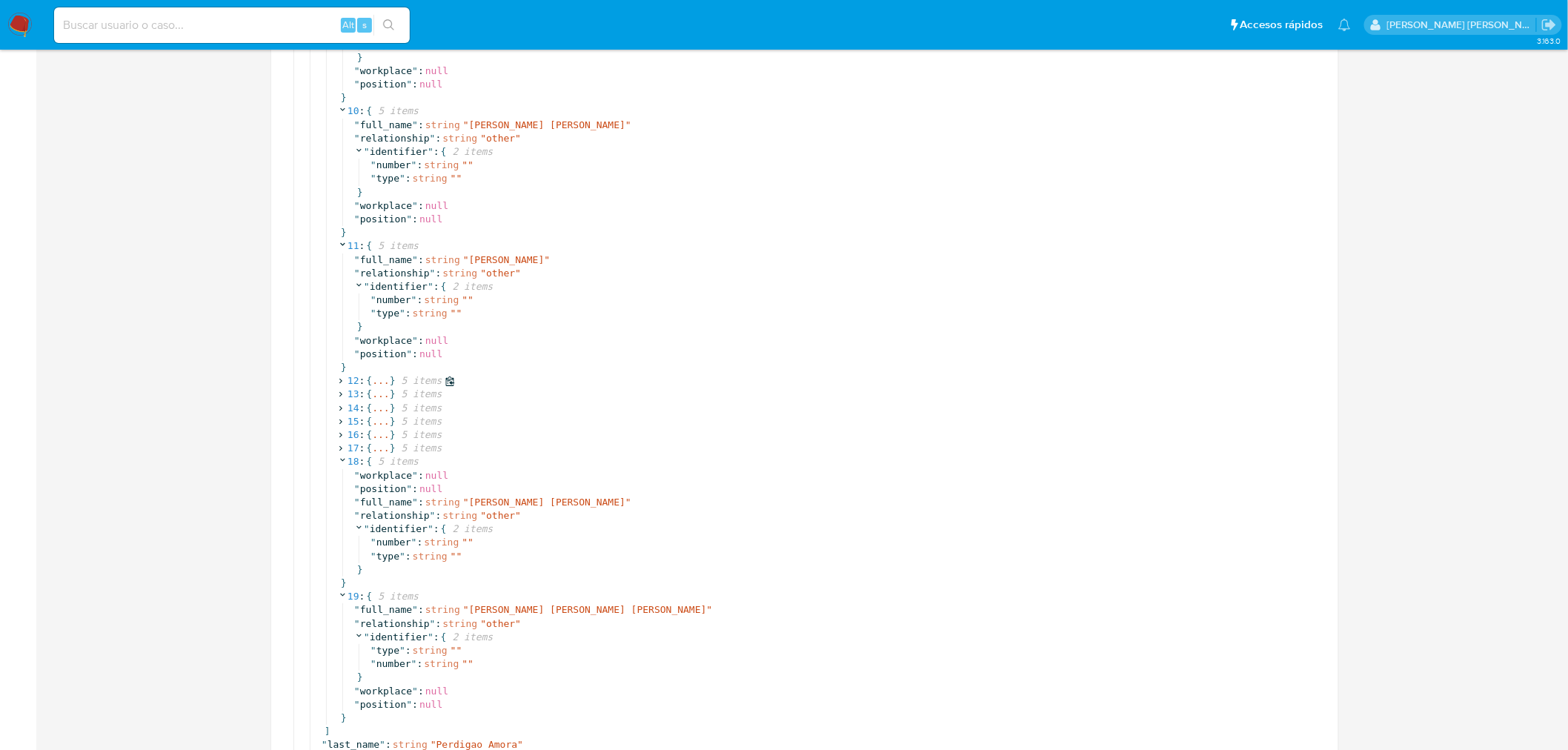
click at [337, 379] on icon at bounding box center [341, 381] width 10 height 10
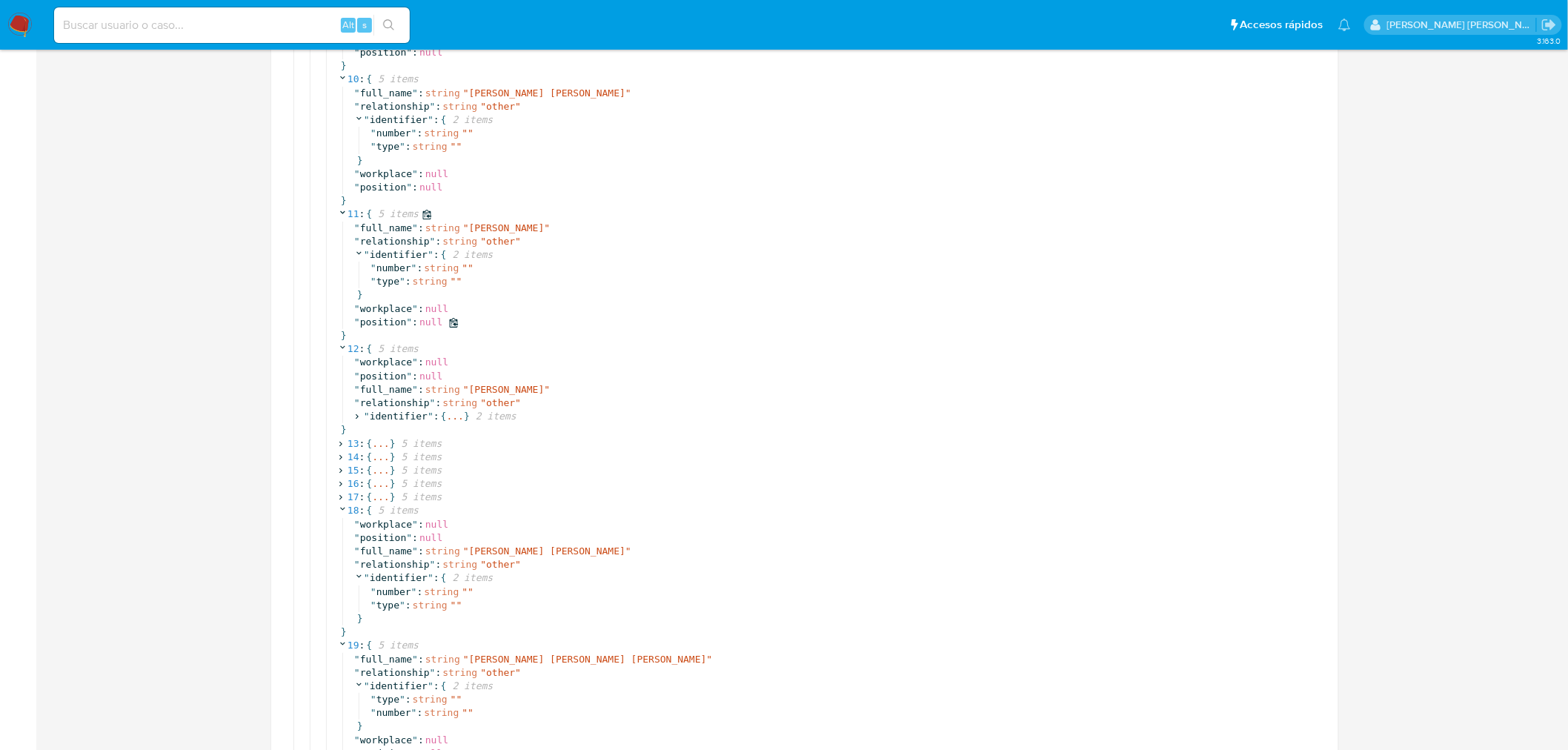
scroll to position [2276, 0]
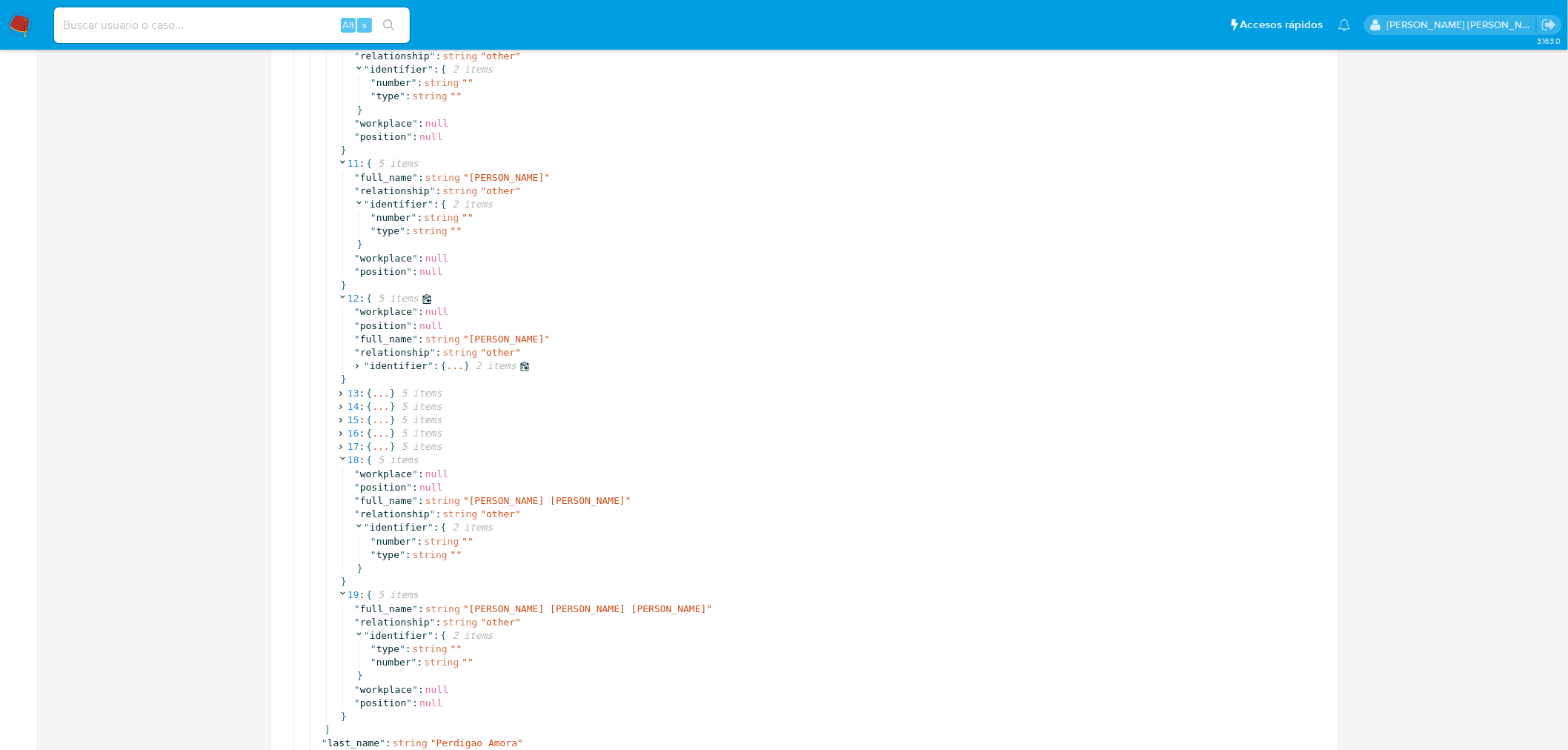
click at [356, 368] on icon at bounding box center [357, 367] width 10 height 10
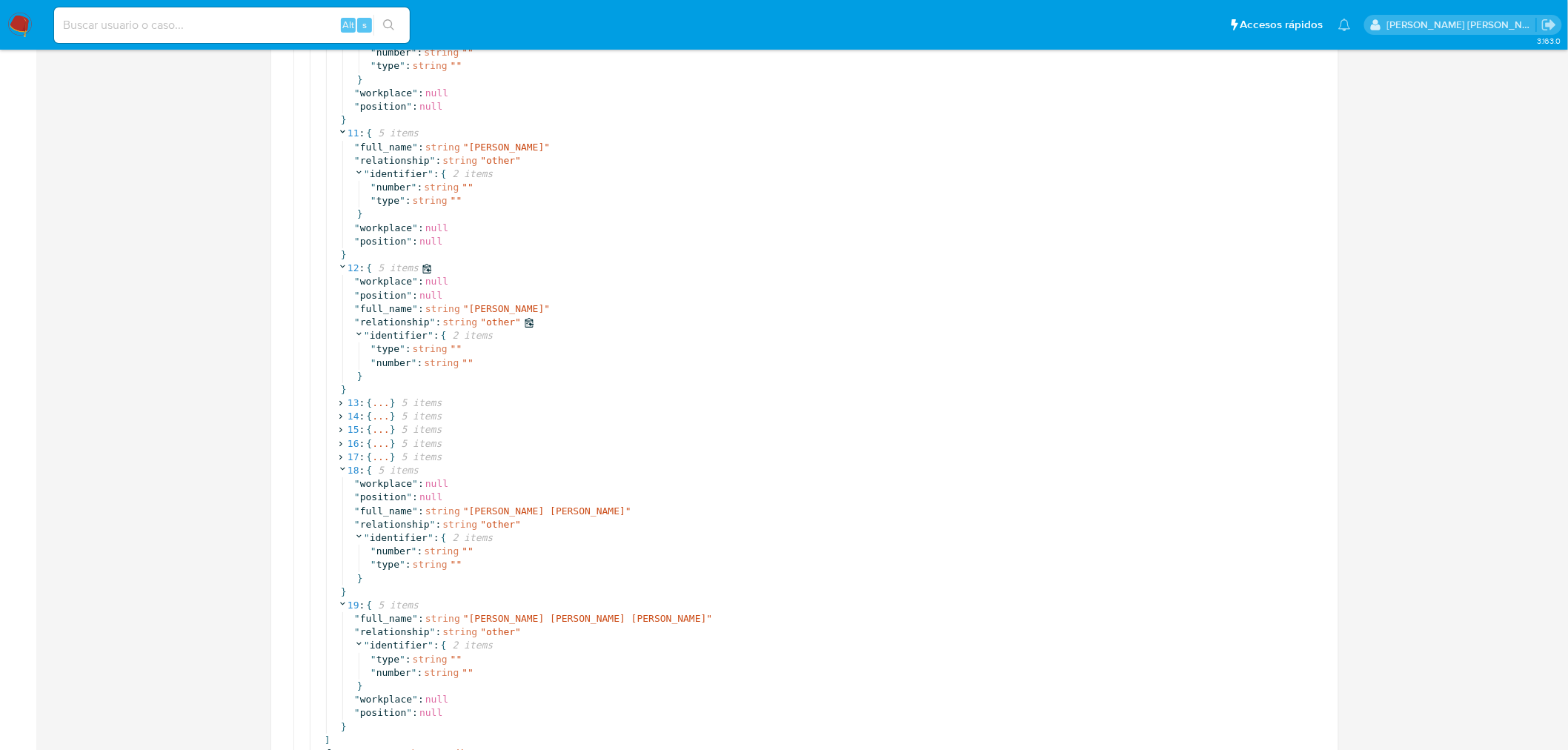
scroll to position [2359, 0]
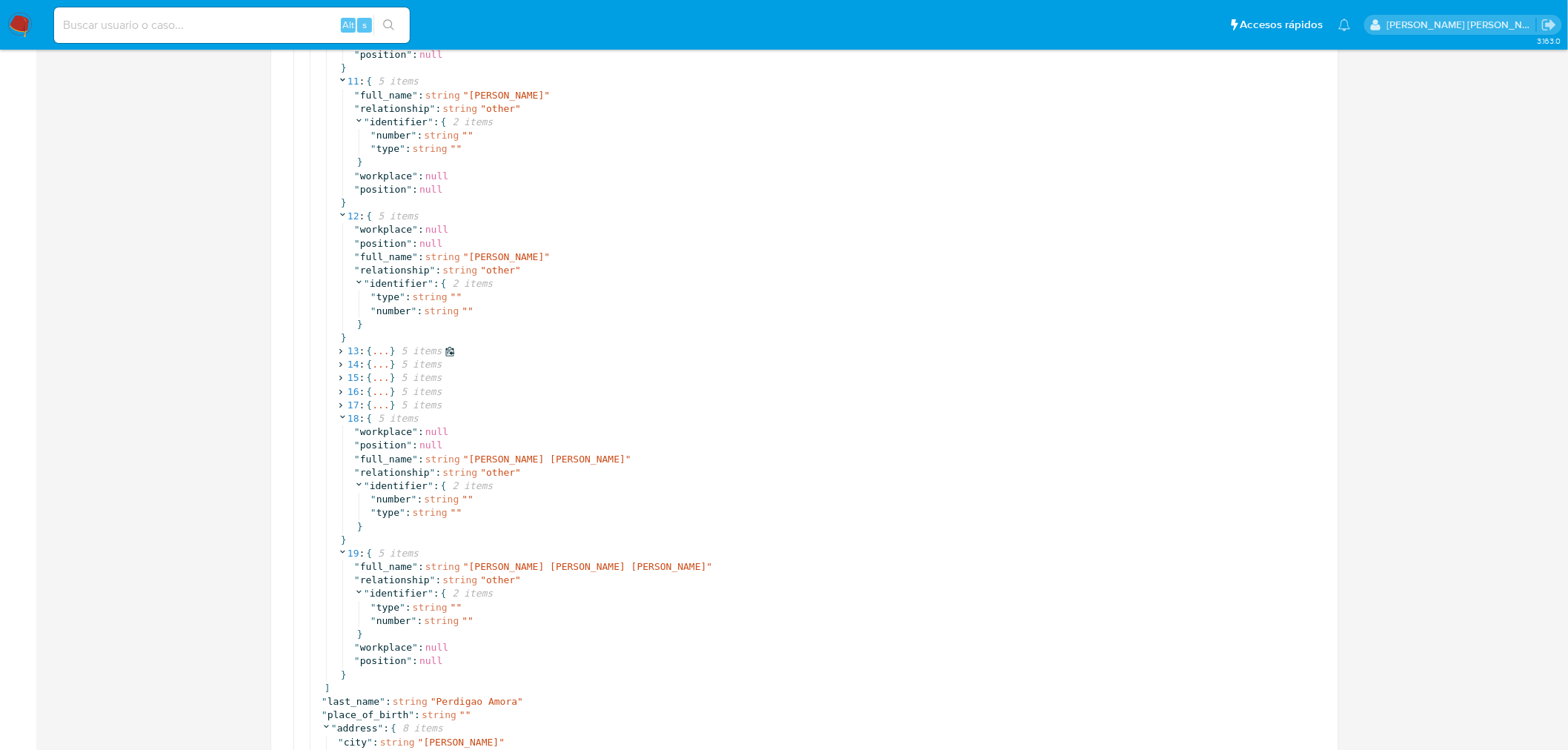
click at [336, 353] on icon at bounding box center [341, 352] width 10 height 10
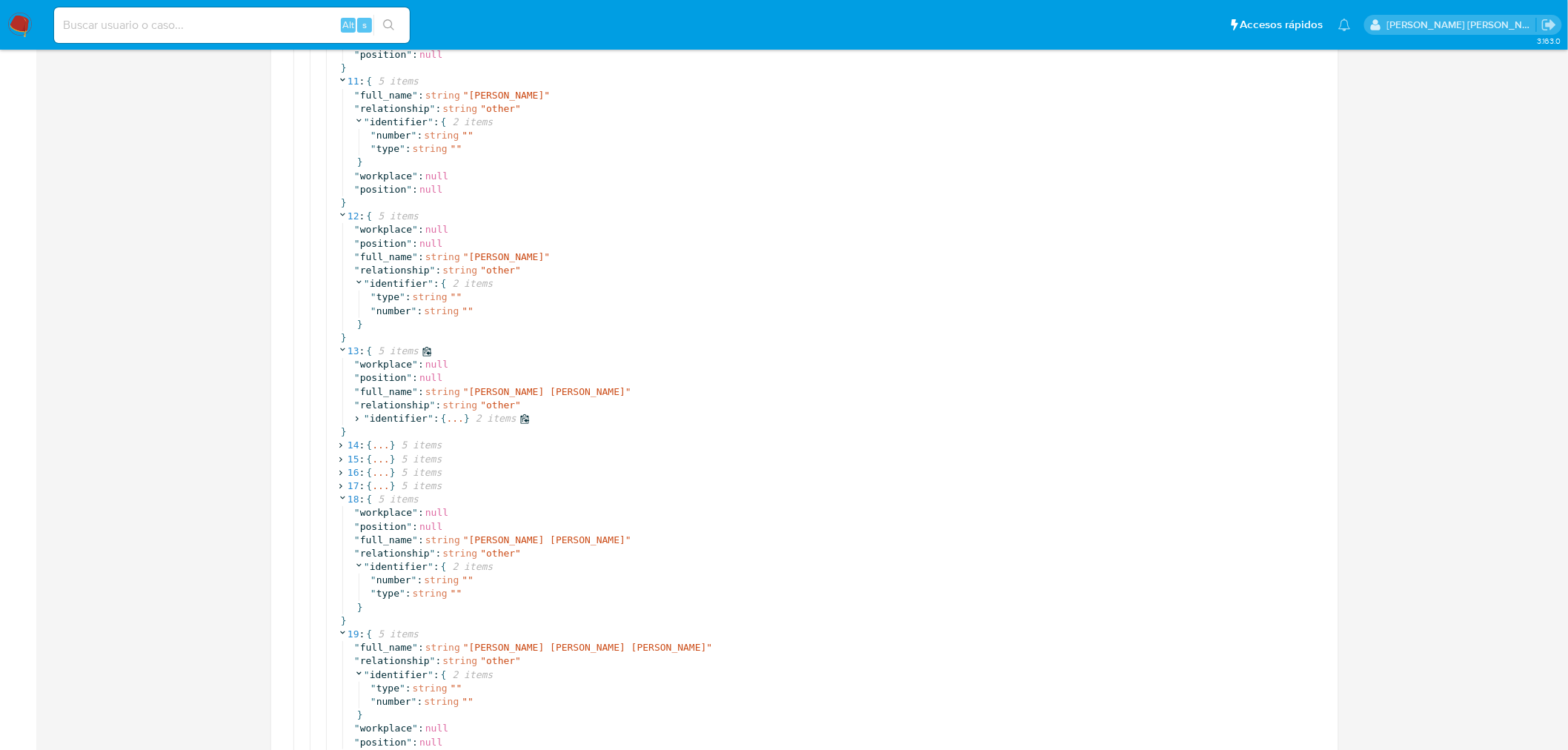
click at [363, 417] on span at bounding box center [358, 419] width 13 height 10
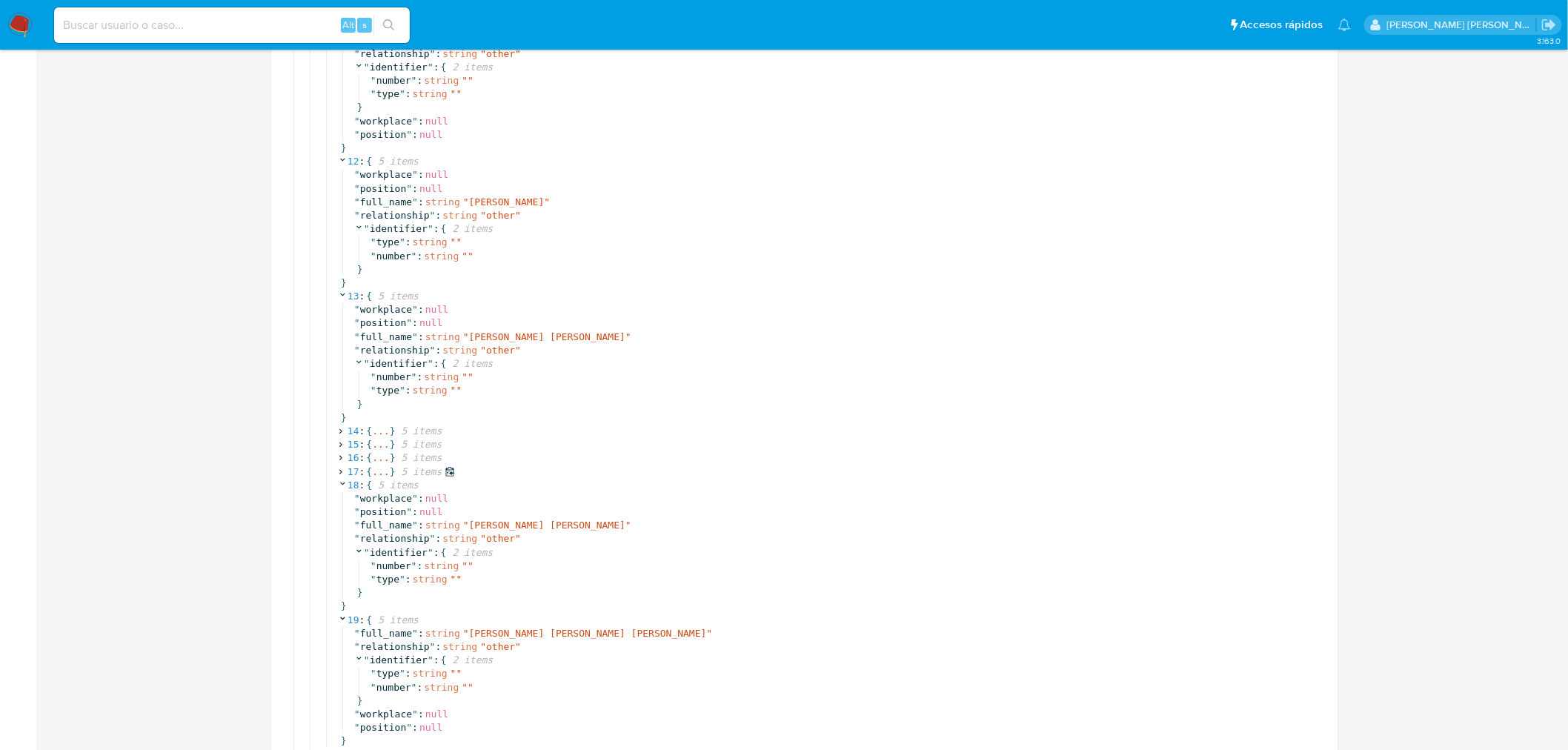
scroll to position [2523, 0]
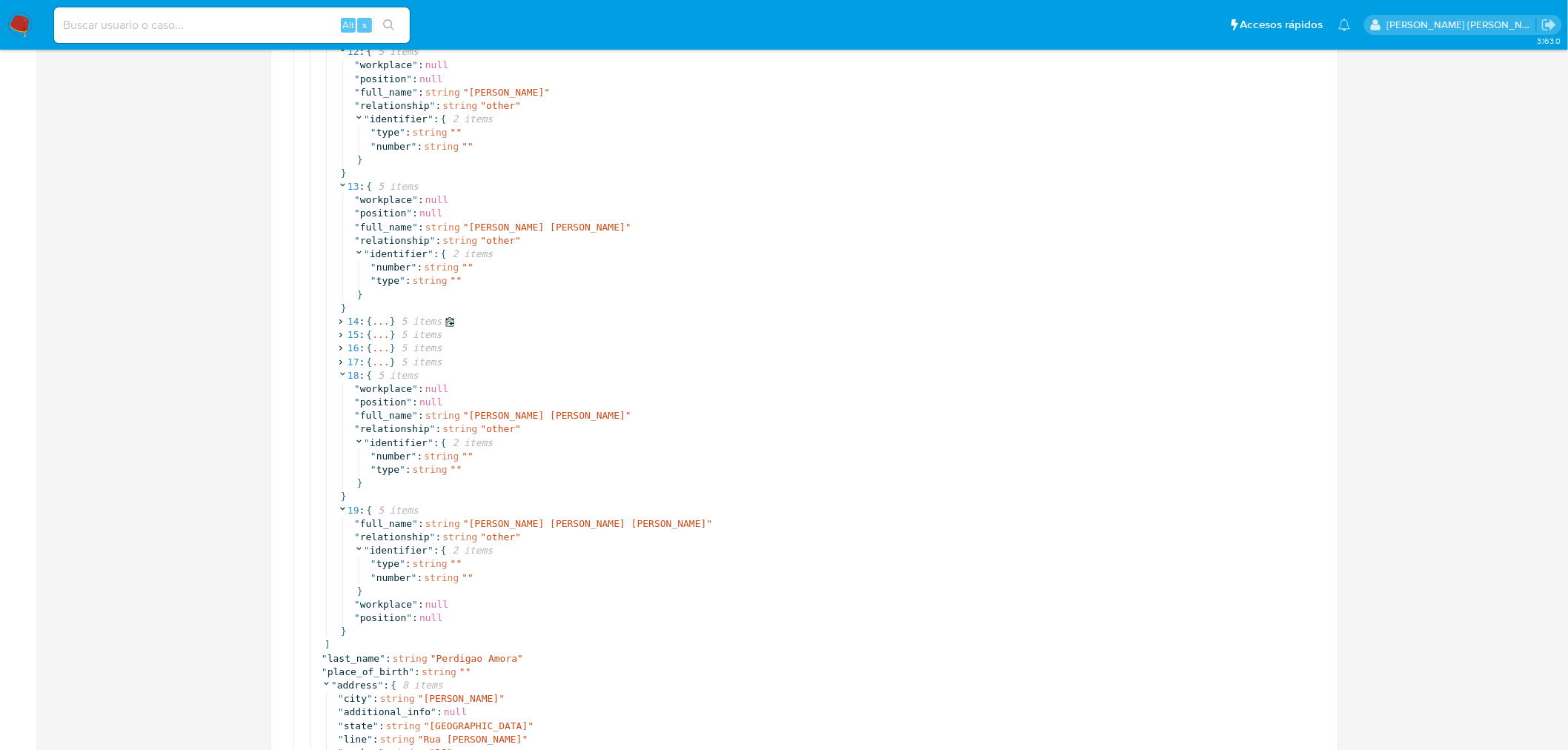
click at [337, 321] on icon at bounding box center [341, 322] width 10 height 10
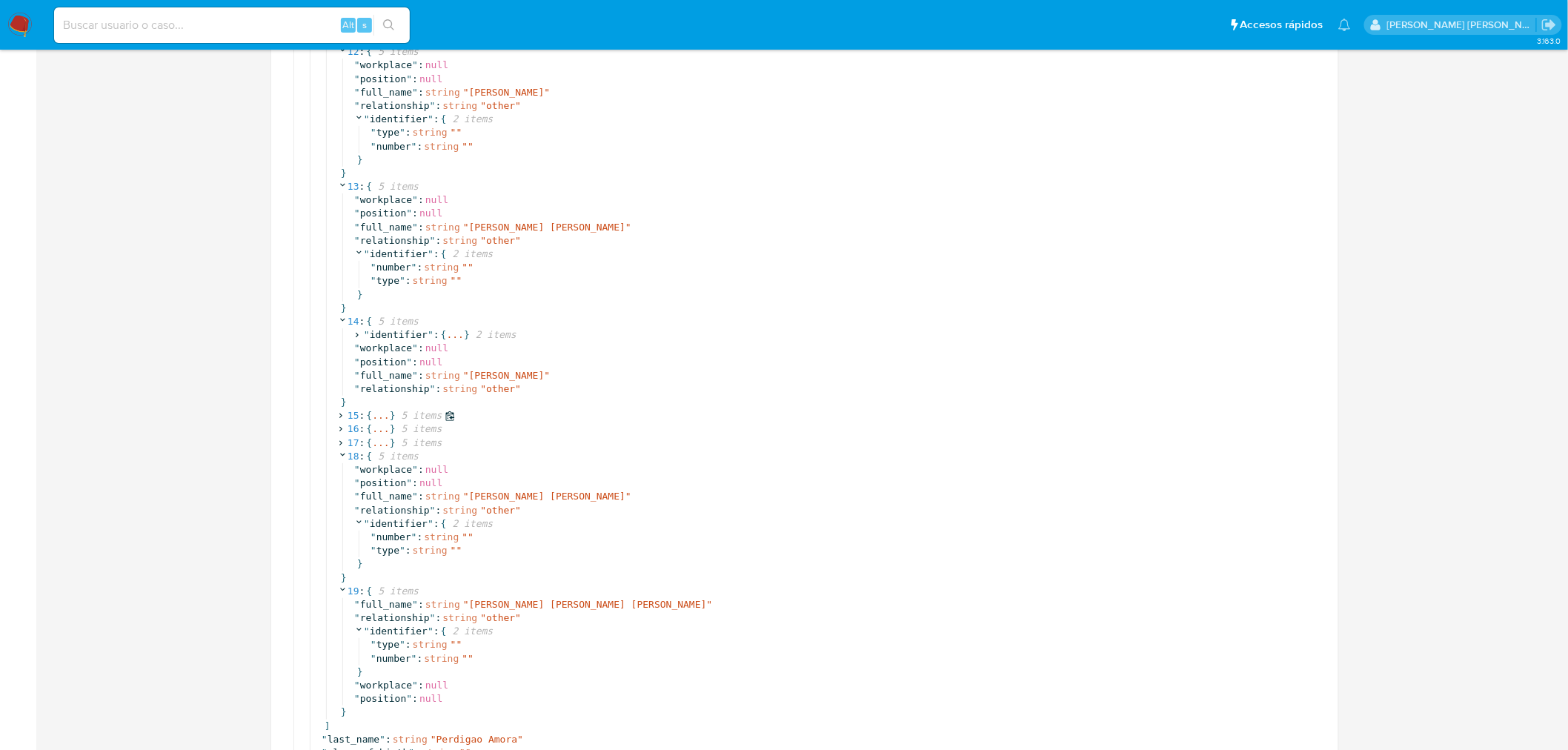
click at [345, 417] on icon at bounding box center [341, 416] width 10 height 10
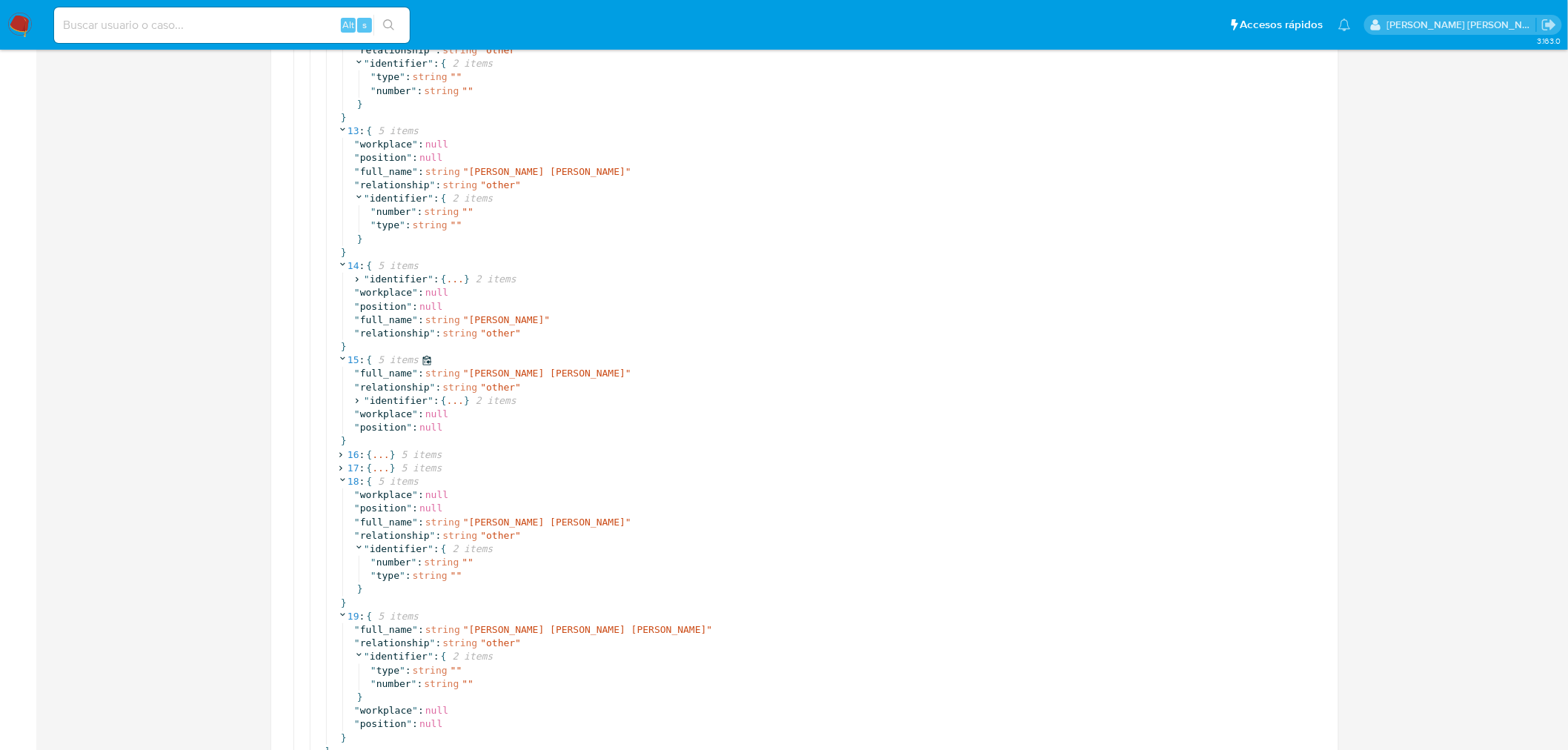
scroll to position [2605, 0]
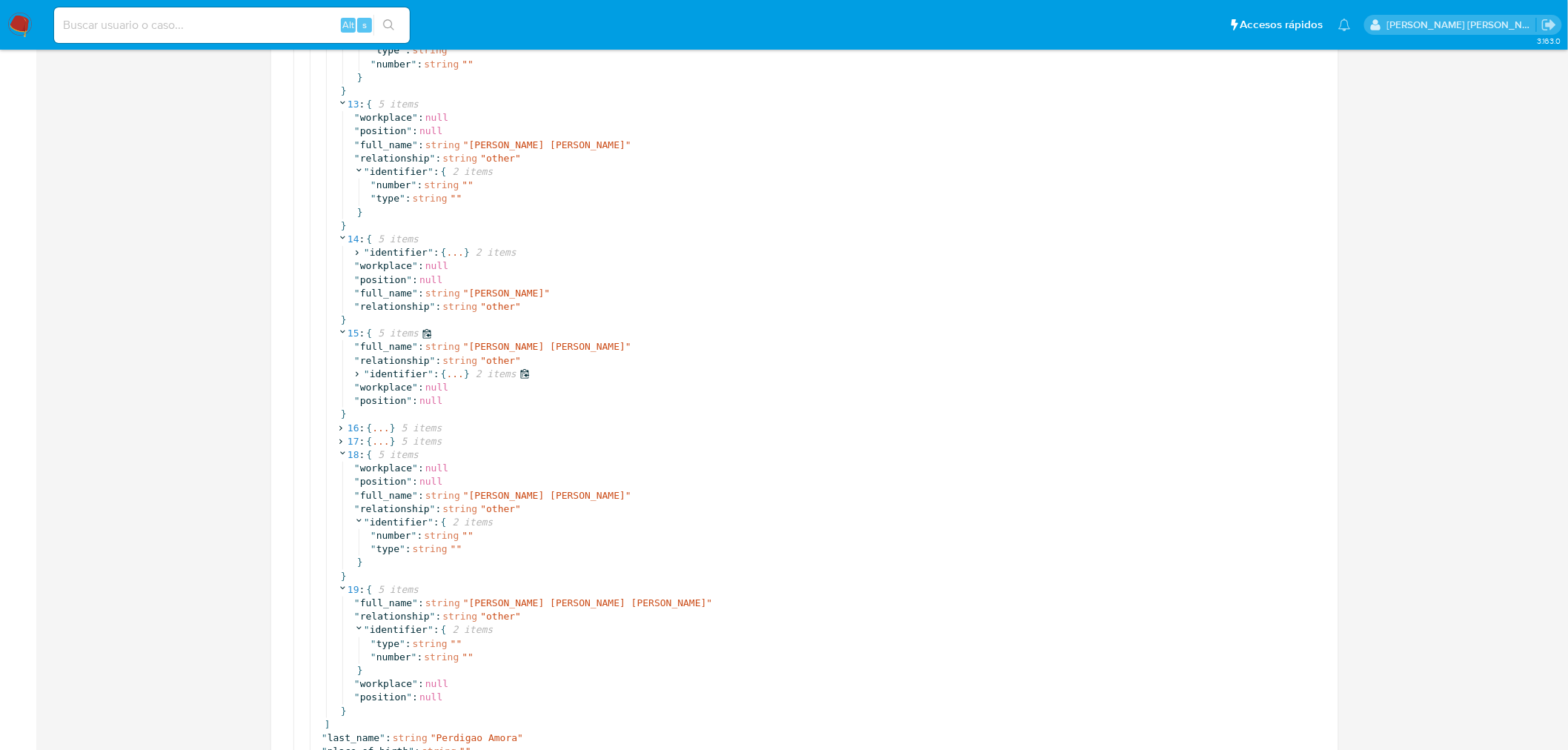
click at [353, 373] on icon at bounding box center [357, 374] width 10 height 10
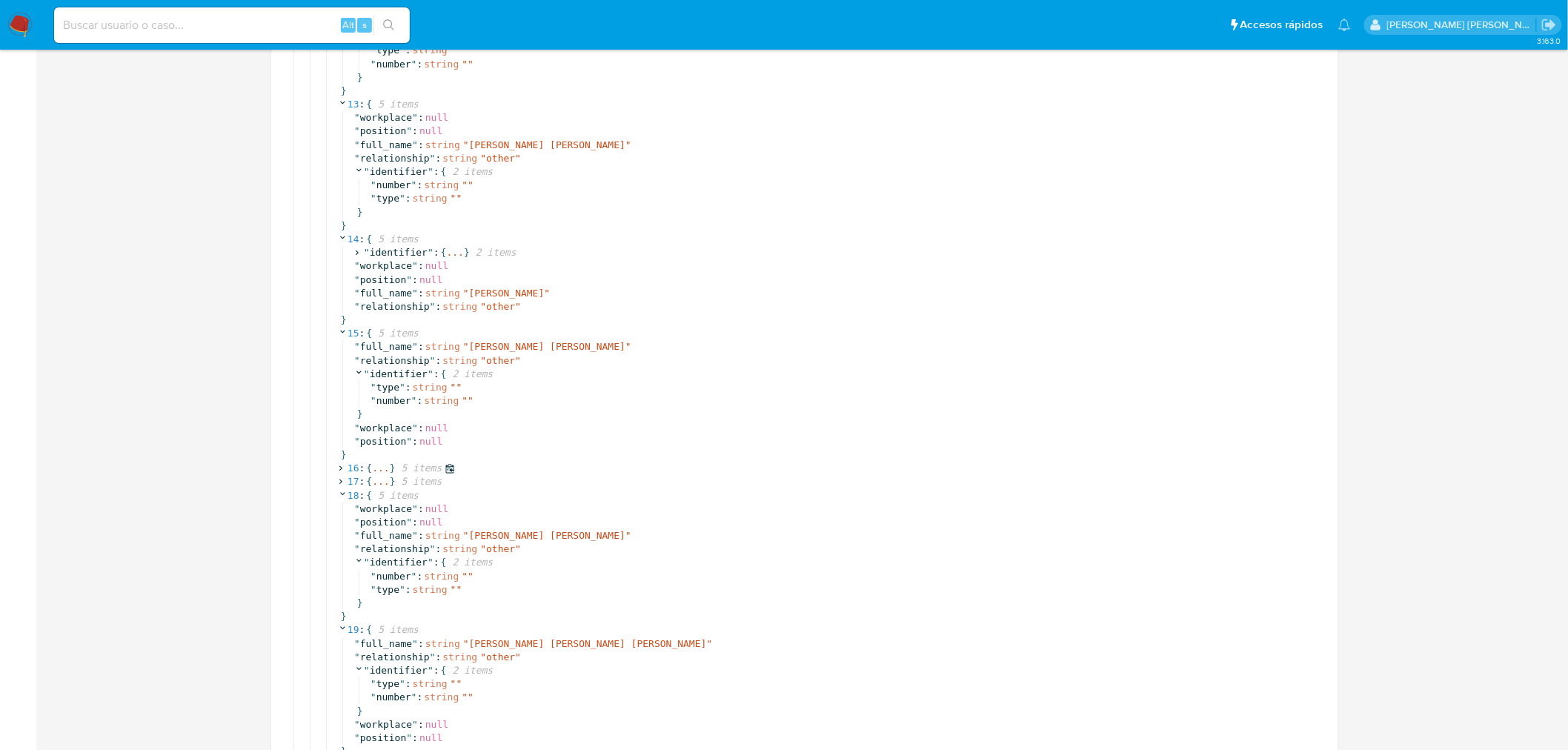
click at [342, 466] on icon at bounding box center [341, 469] width 10 height 10
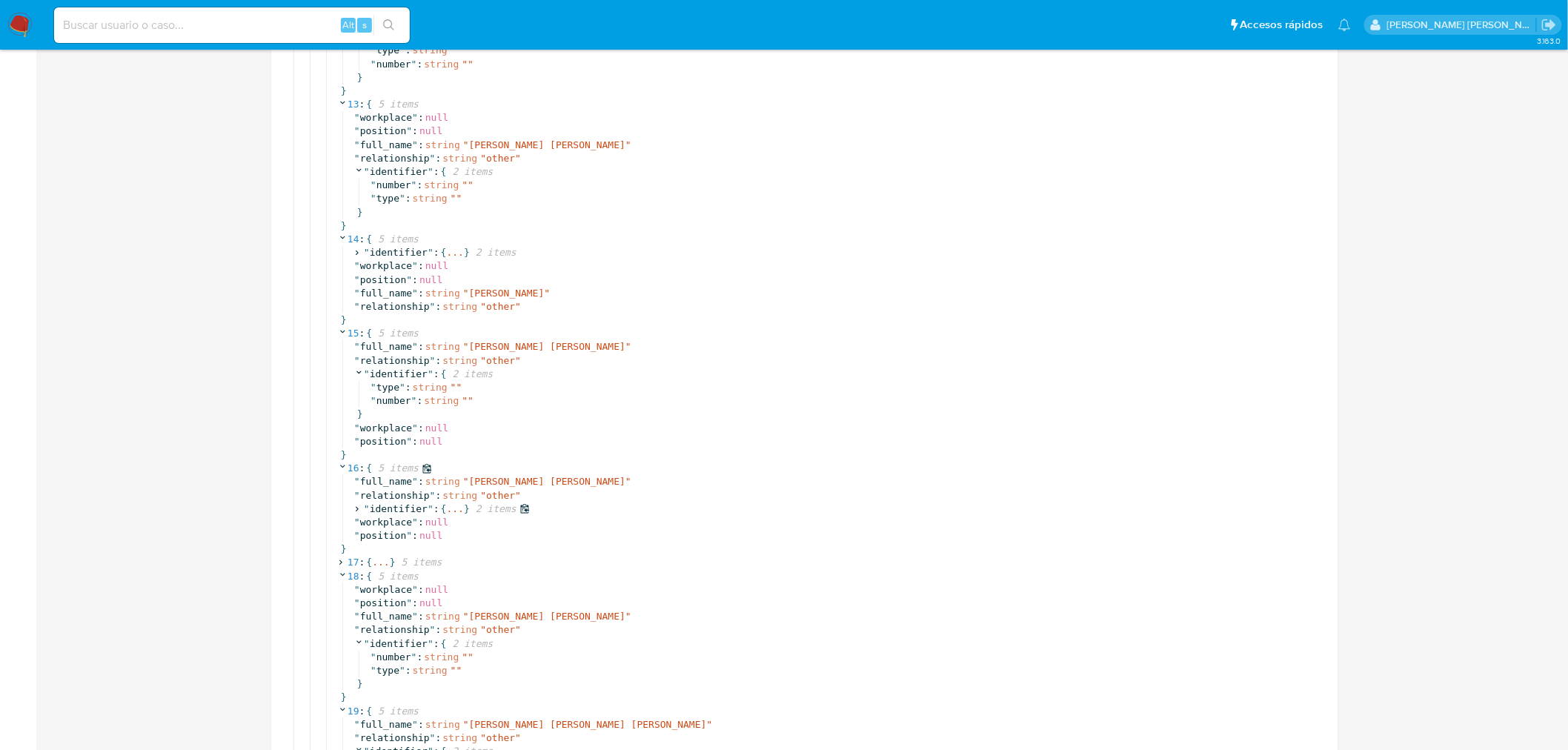
click at [358, 509] on icon at bounding box center [357, 509] width 3 height 5
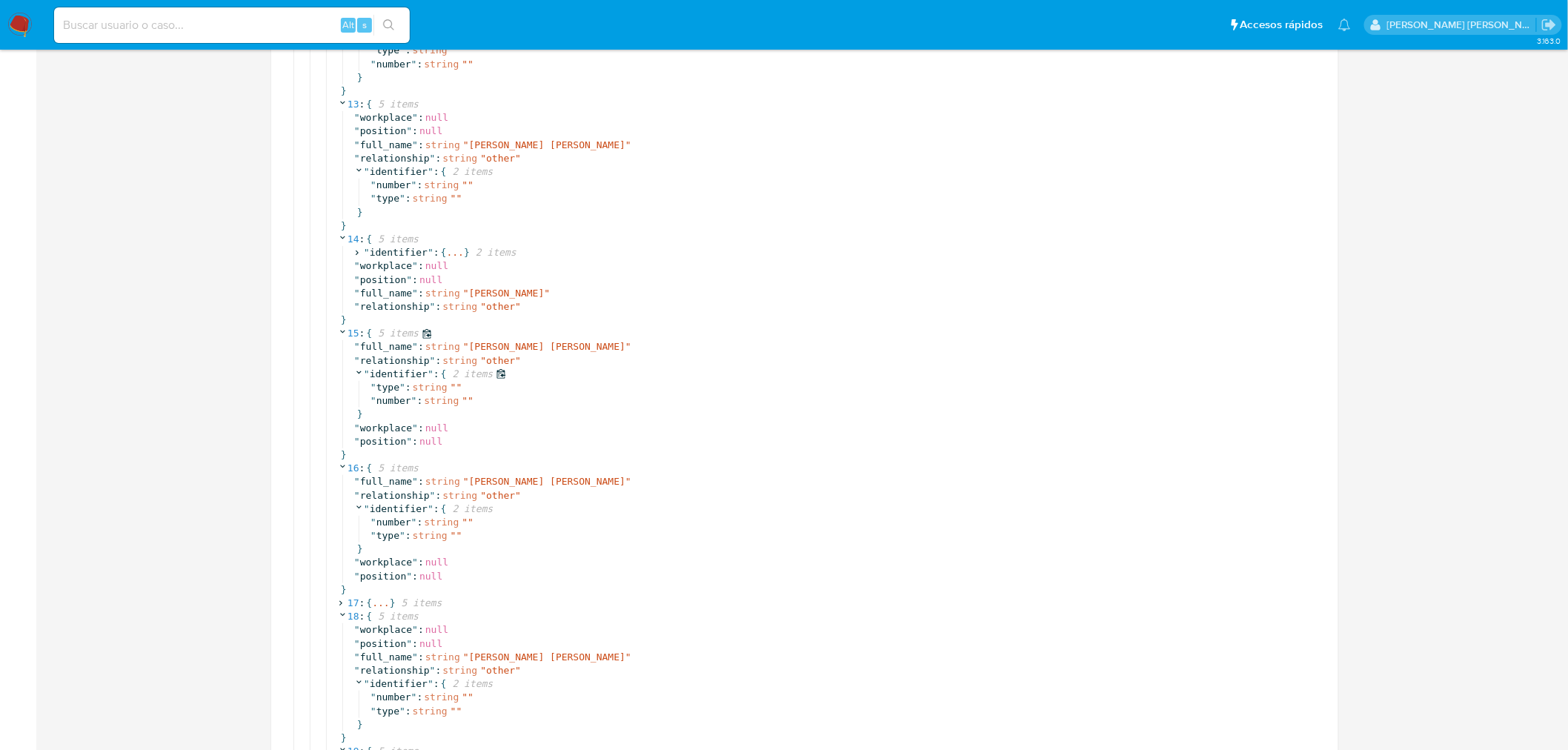
scroll to position [2688, 0]
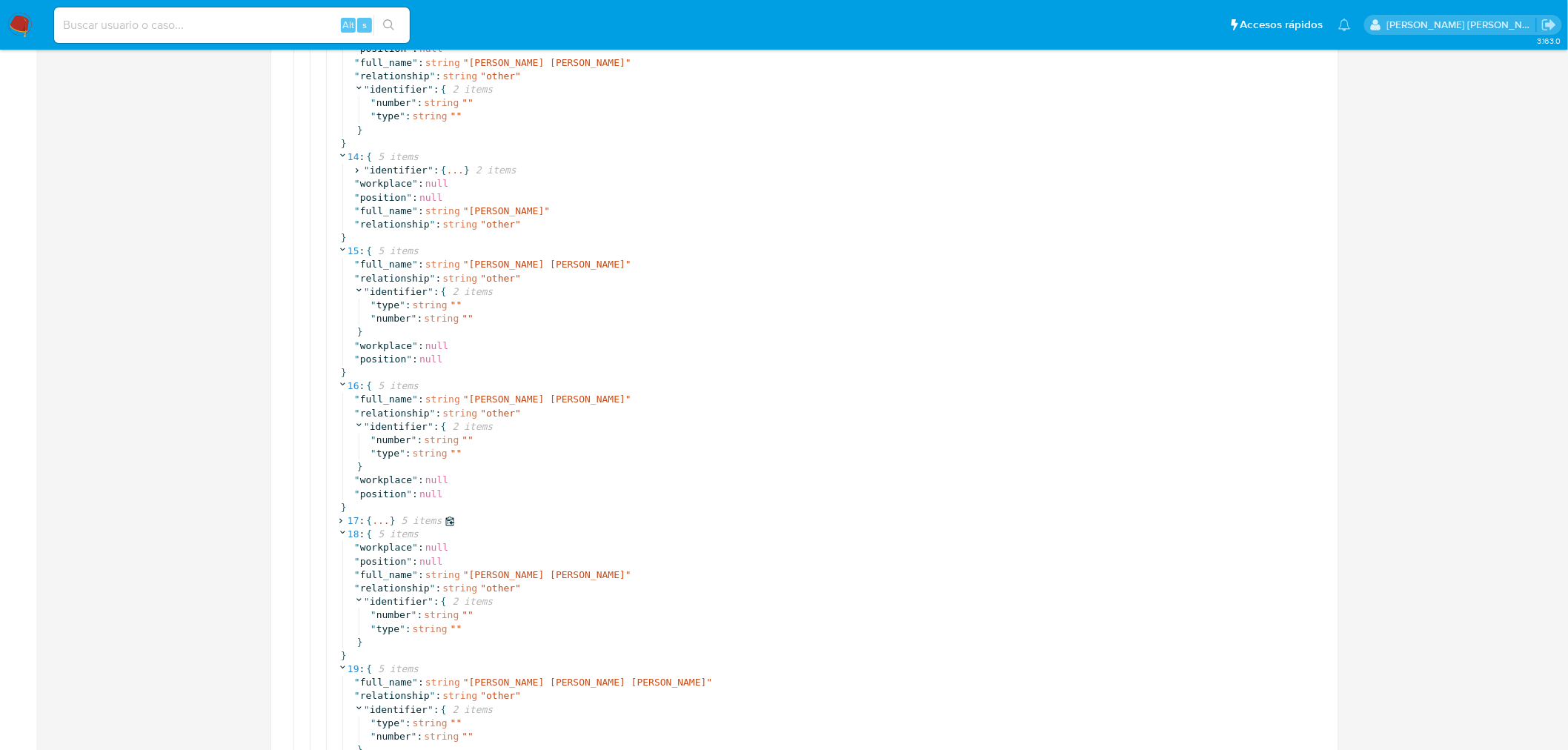
click at [343, 521] on icon at bounding box center [341, 522] width 10 height 10
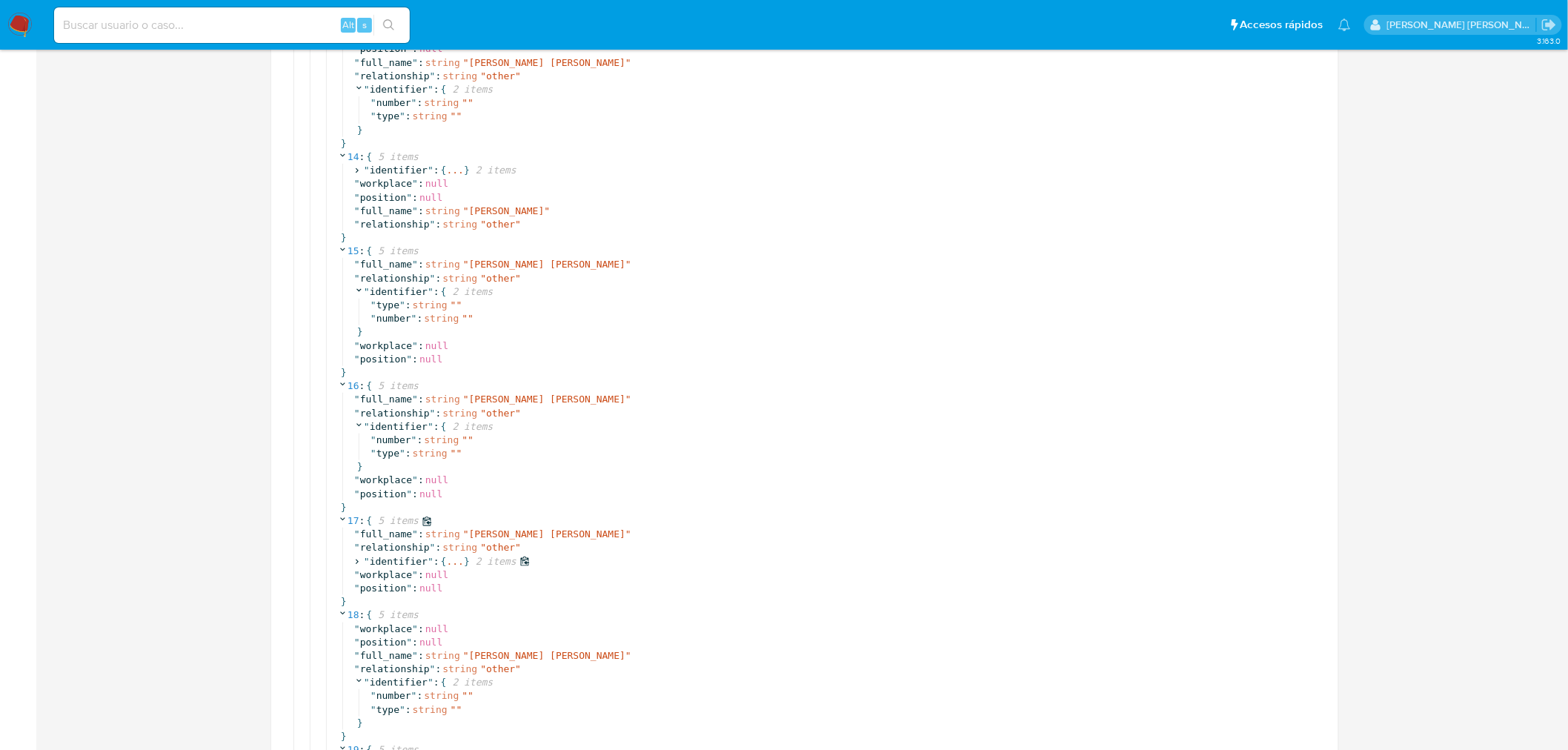
click at [359, 561] on icon at bounding box center [357, 561] width 3 height 5
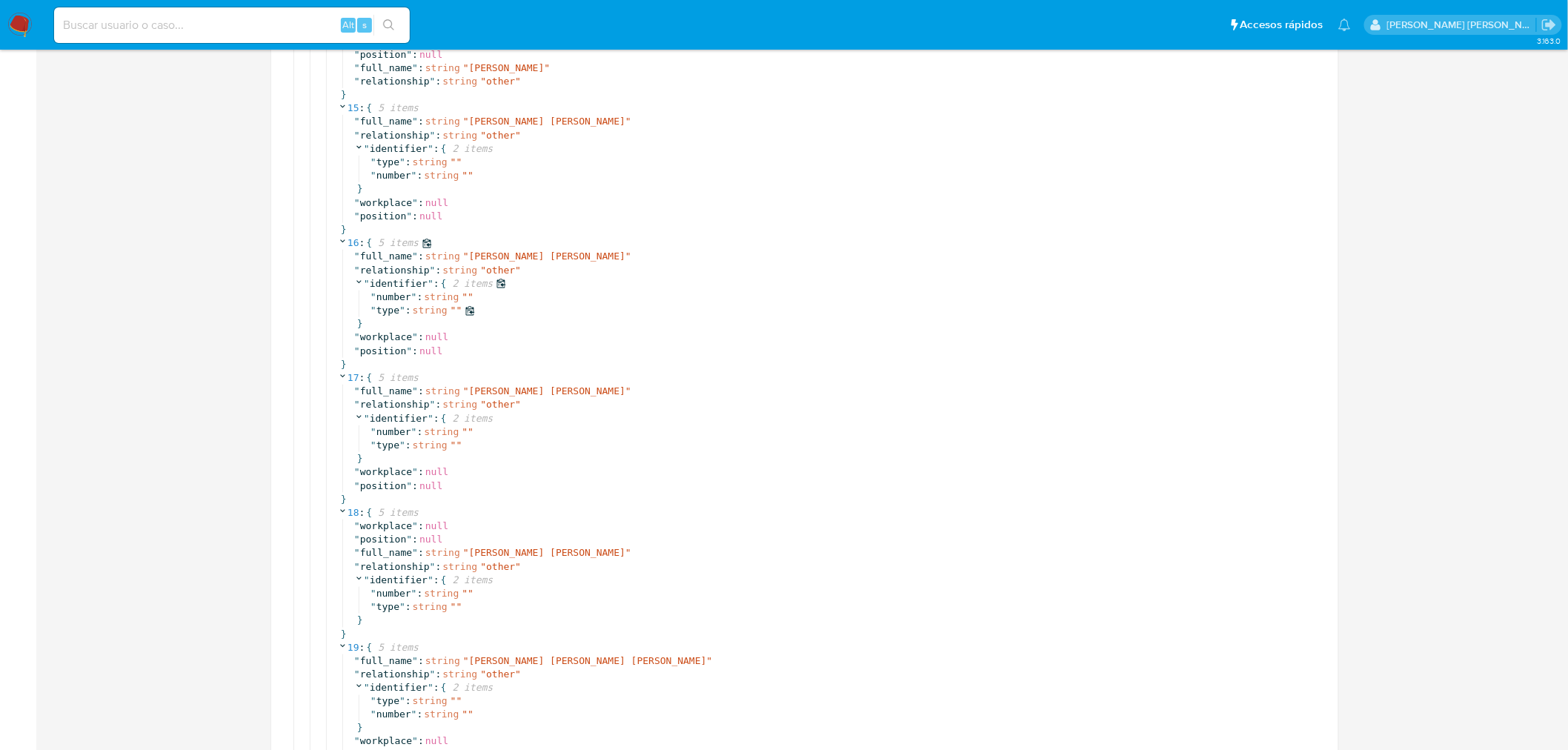
scroll to position [2852, 0]
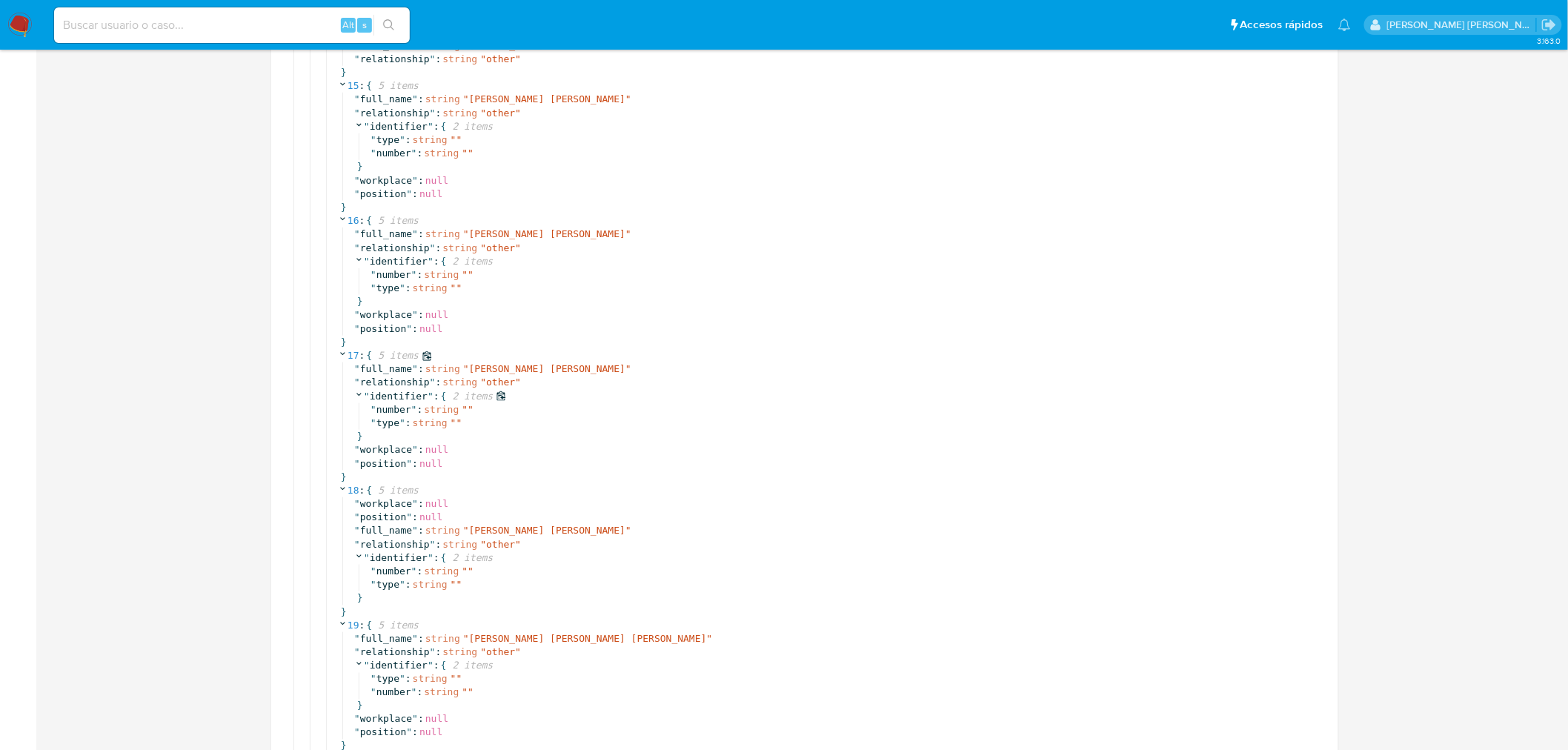
click at [739, 441] on div "}" at bounding box center [837, 436] width 967 height 13
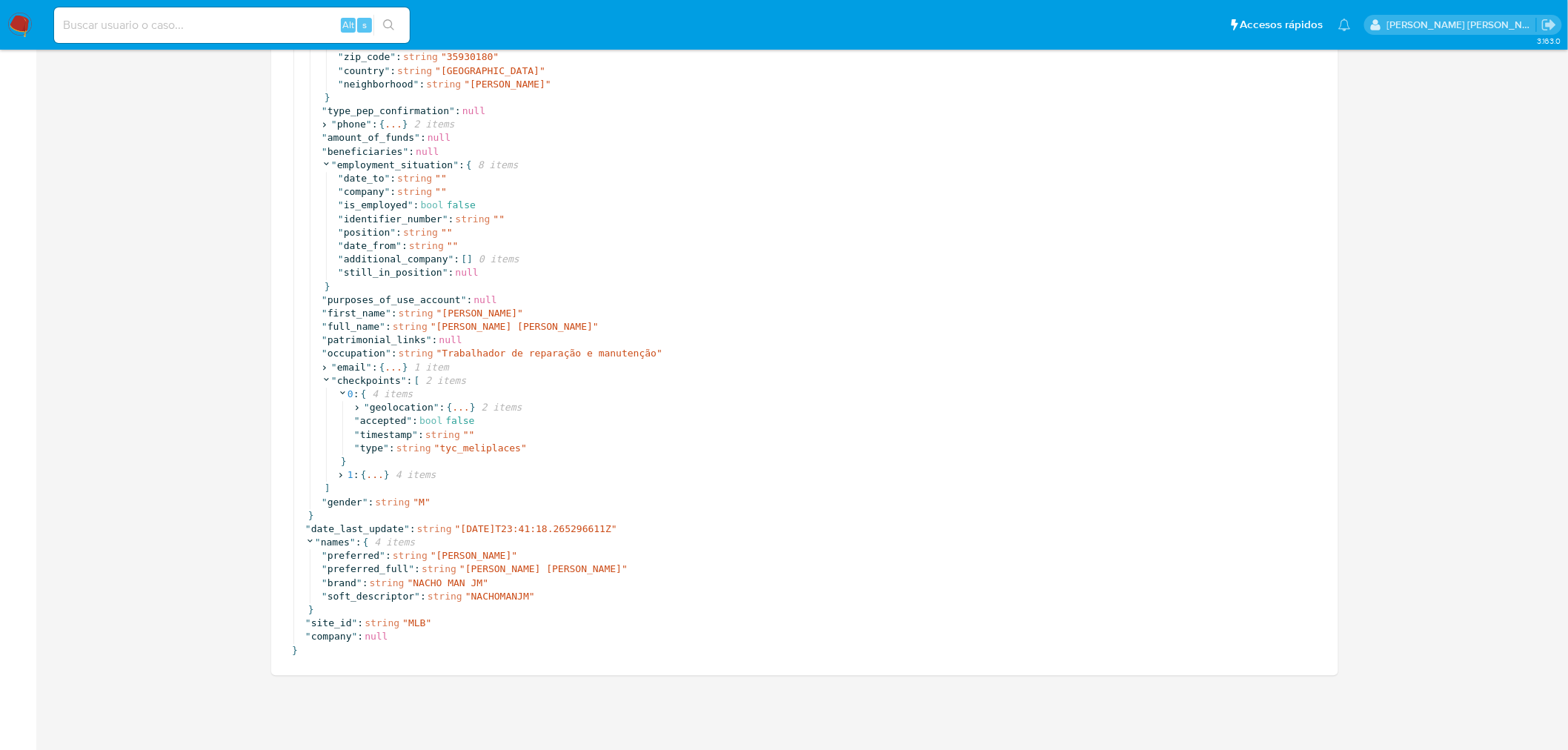
scroll to position [3677, 0]
click at [893, 601] on div "" soft_descriptor " : string " NACHOMANJM "" at bounding box center [821, 595] width 999 height 13
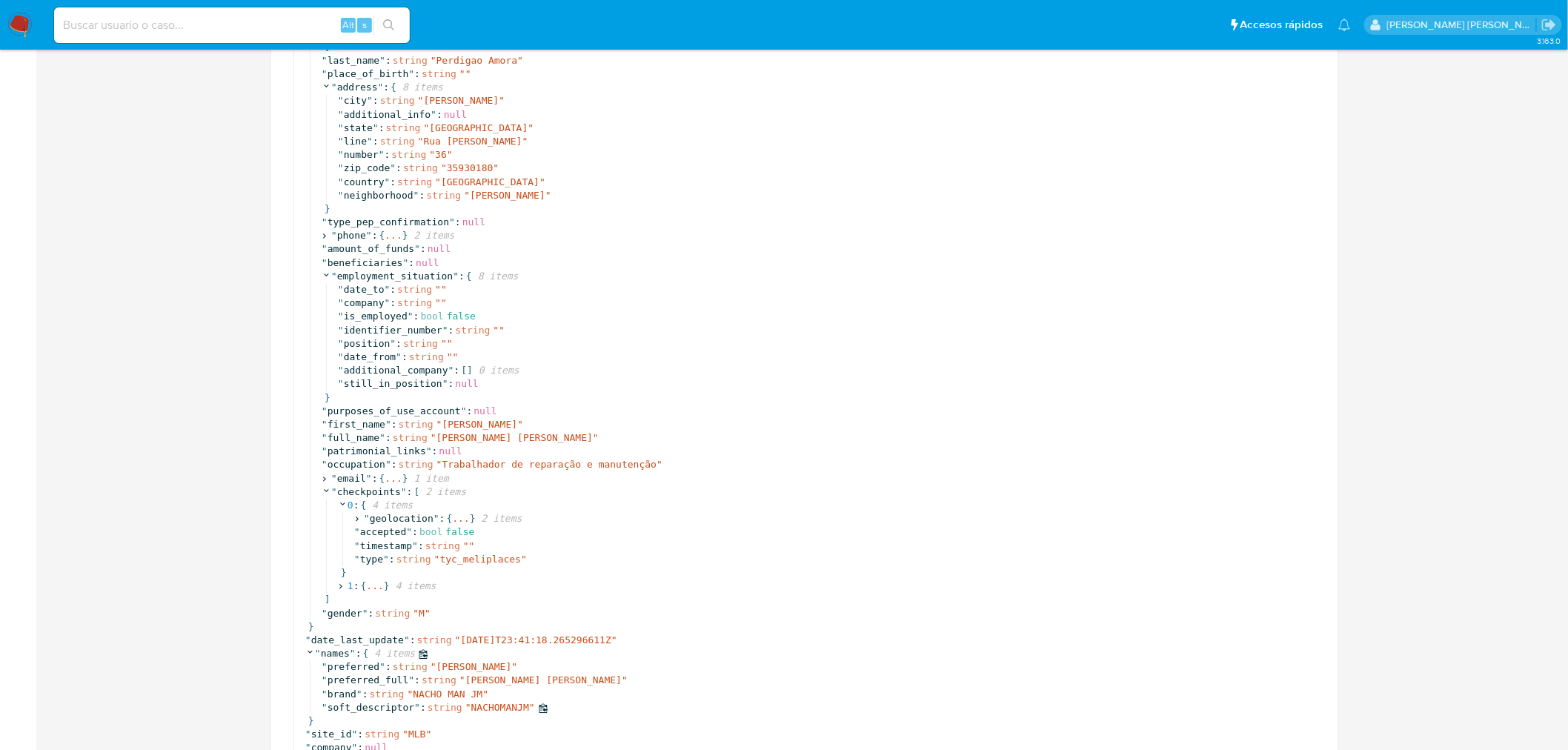
scroll to position [3513, 0]
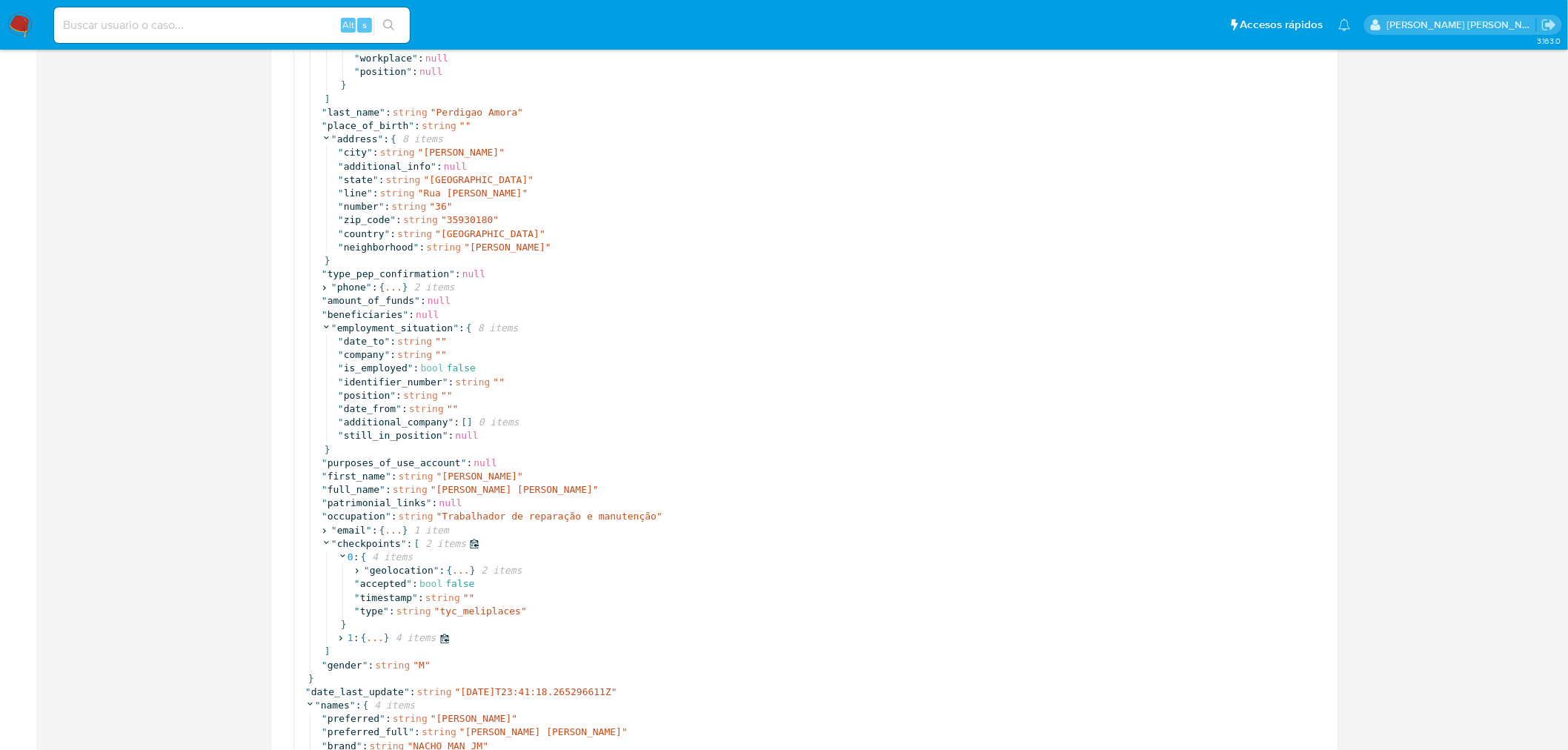
click at [342, 637] on icon at bounding box center [341, 639] width 10 height 10
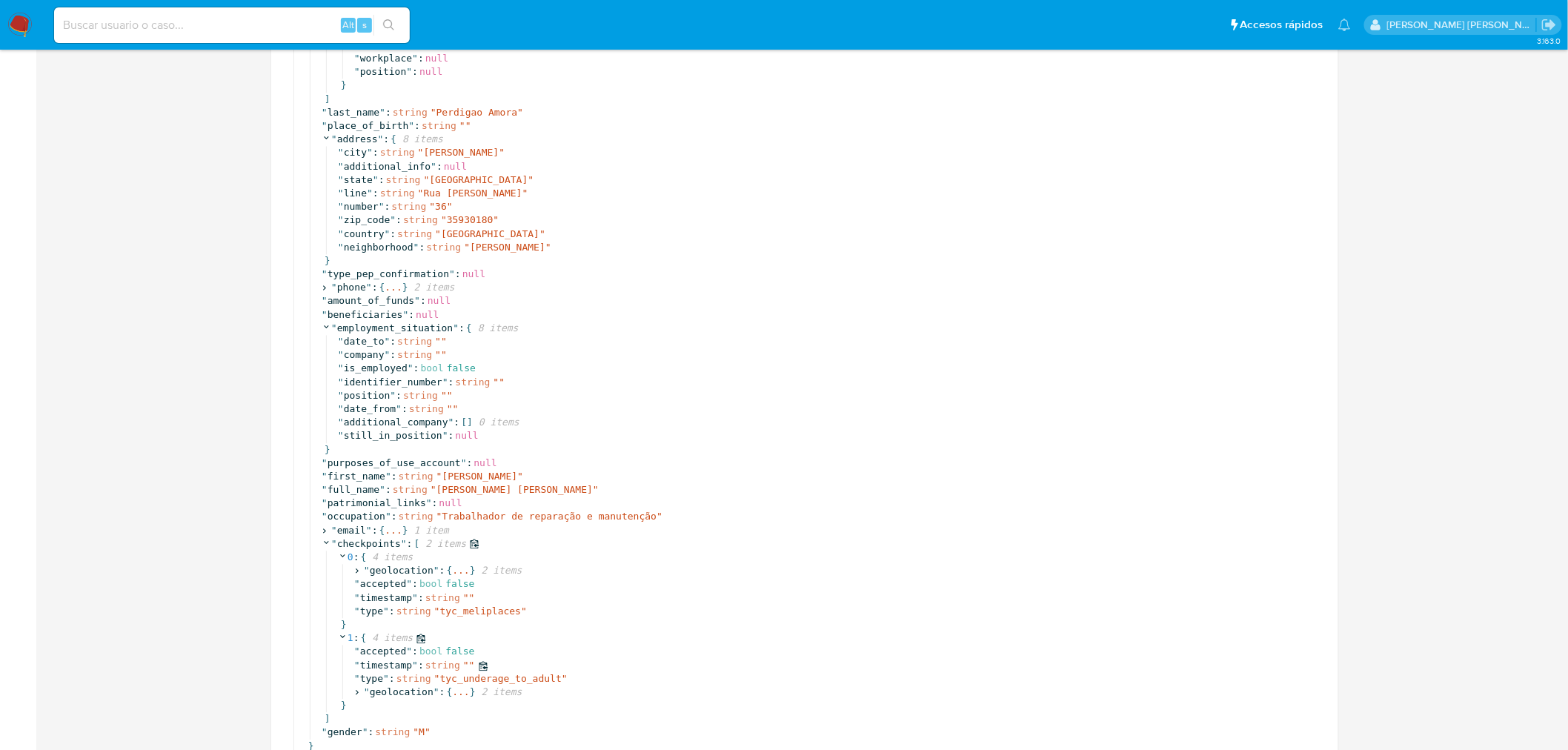
click at [1041, 663] on div "" timestamp " : string " "" at bounding box center [837, 665] width 967 height 13
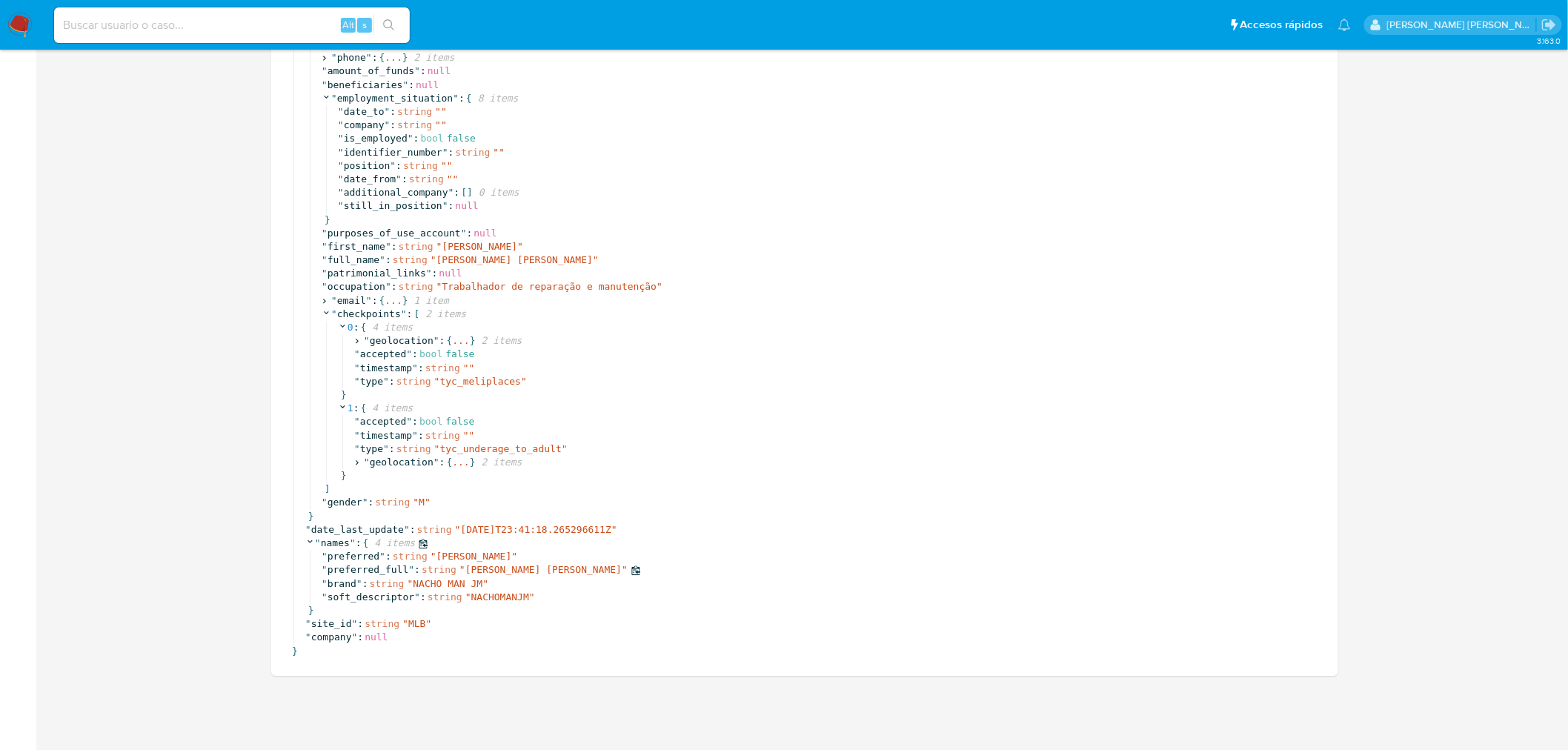
scroll to position [3745, 0]
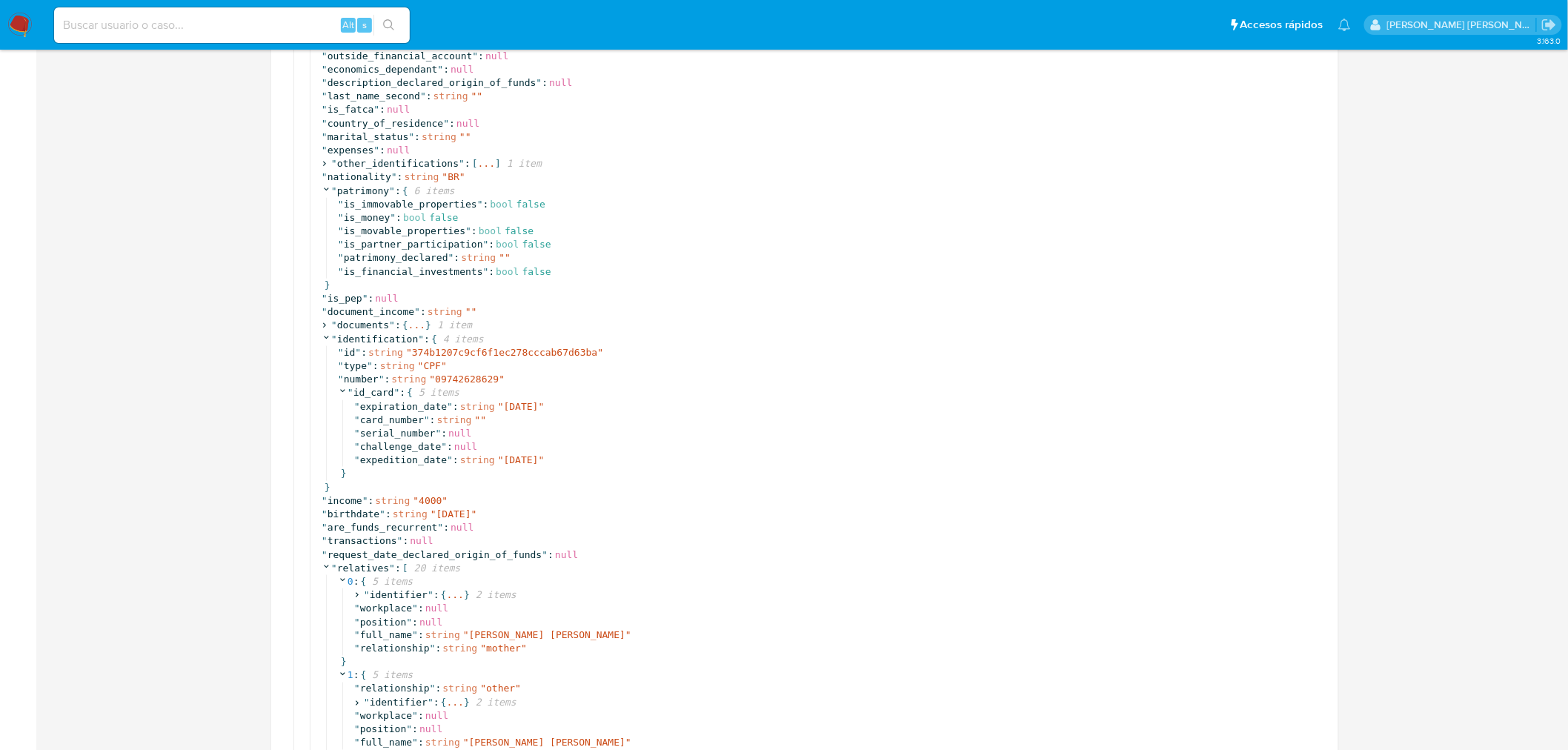
scroll to position [535, 0]
click at [324, 167] on icon at bounding box center [324, 168] width 10 height 10
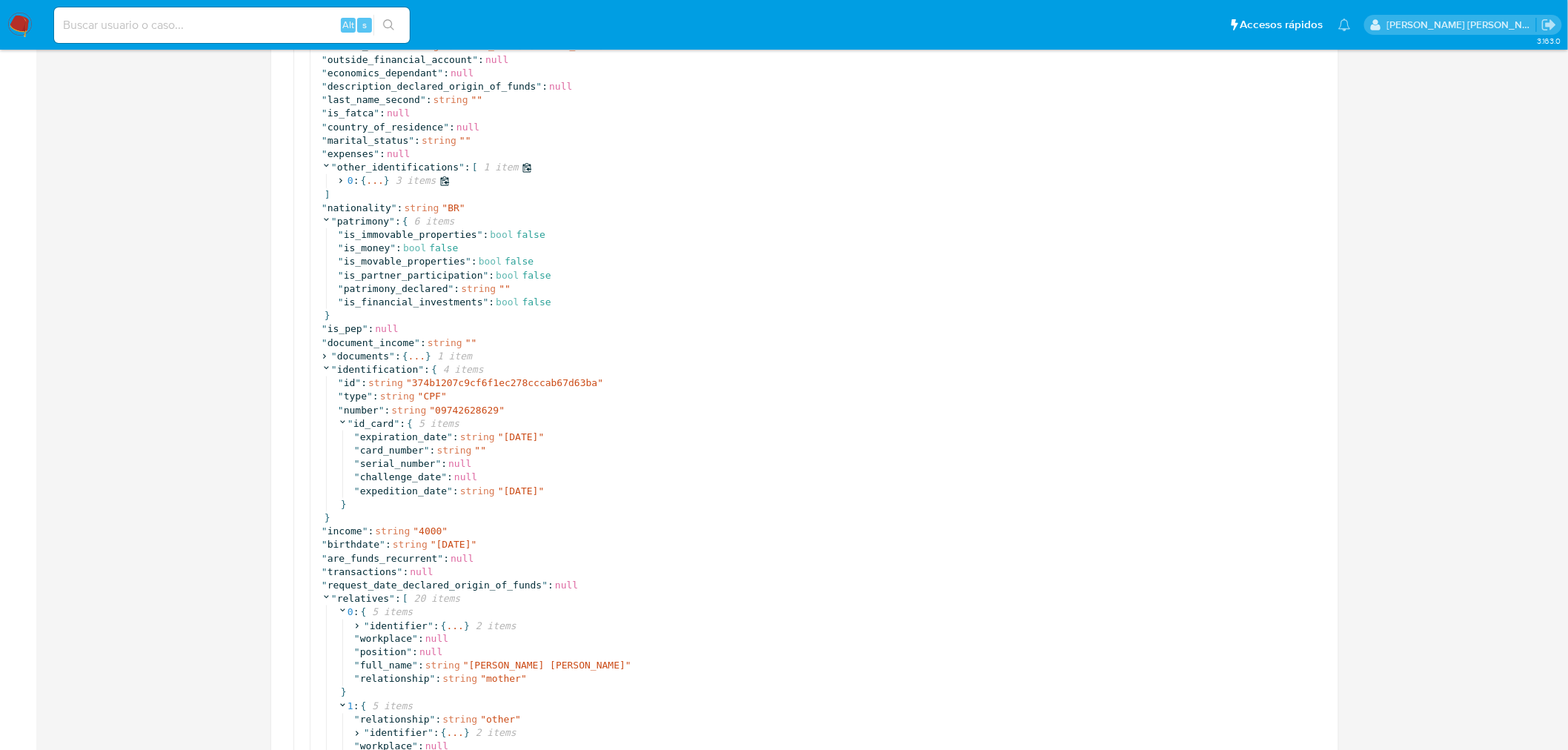
click at [343, 181] on icon at bounding box center [341, 182] width 10 height 10
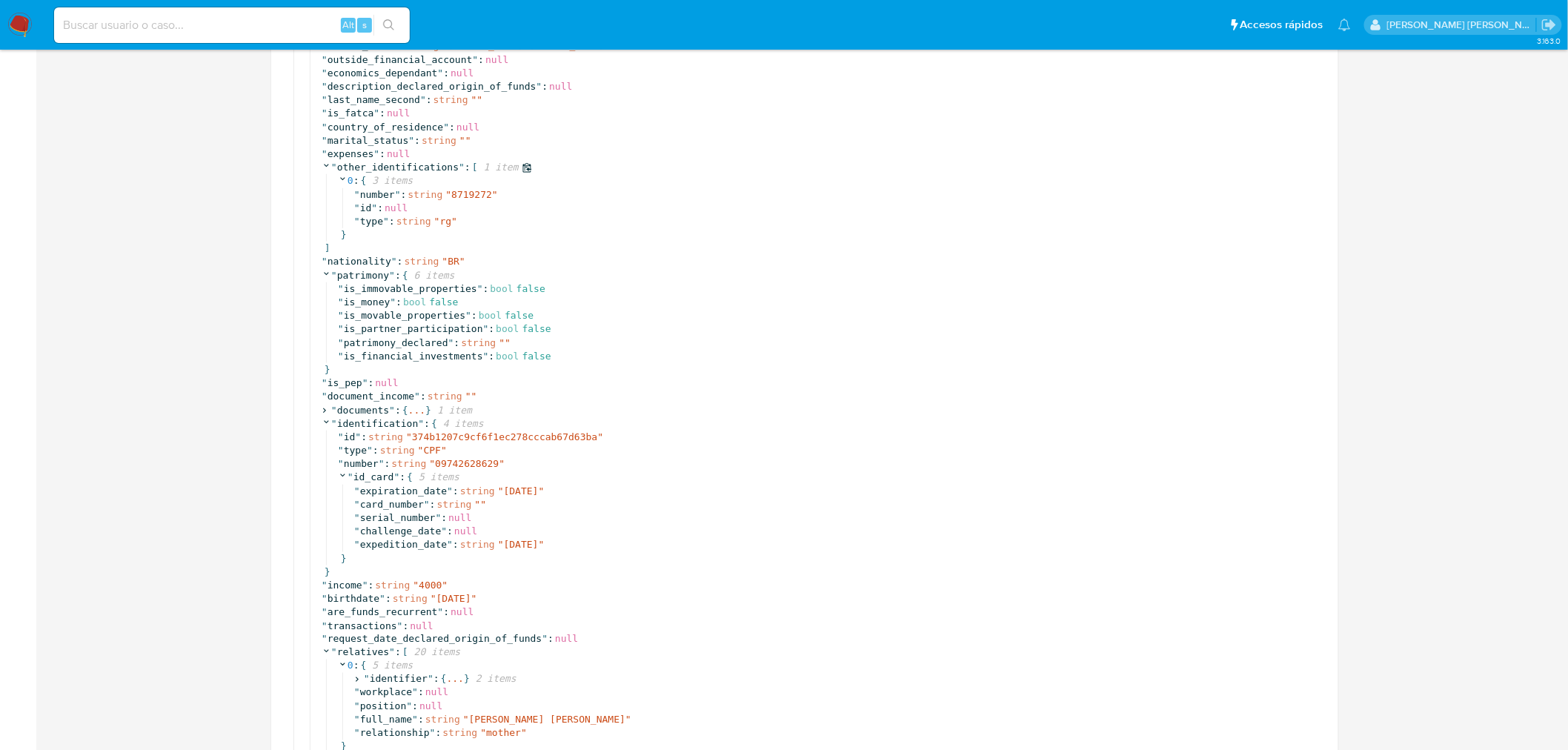
click at [958, 244] on div "]" at bounding box center [821, 247] width 999 height 13
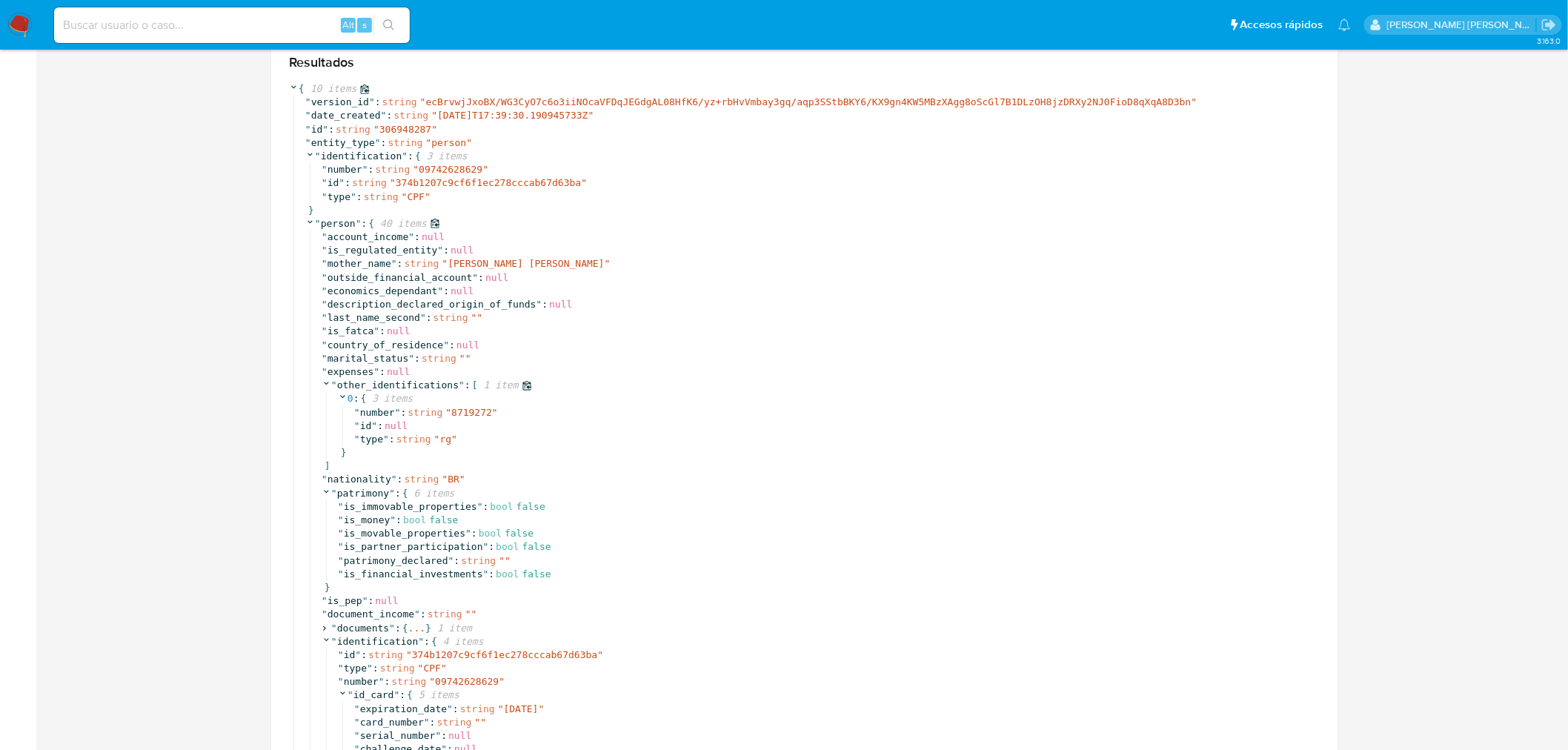
scroll to position [287, 0]
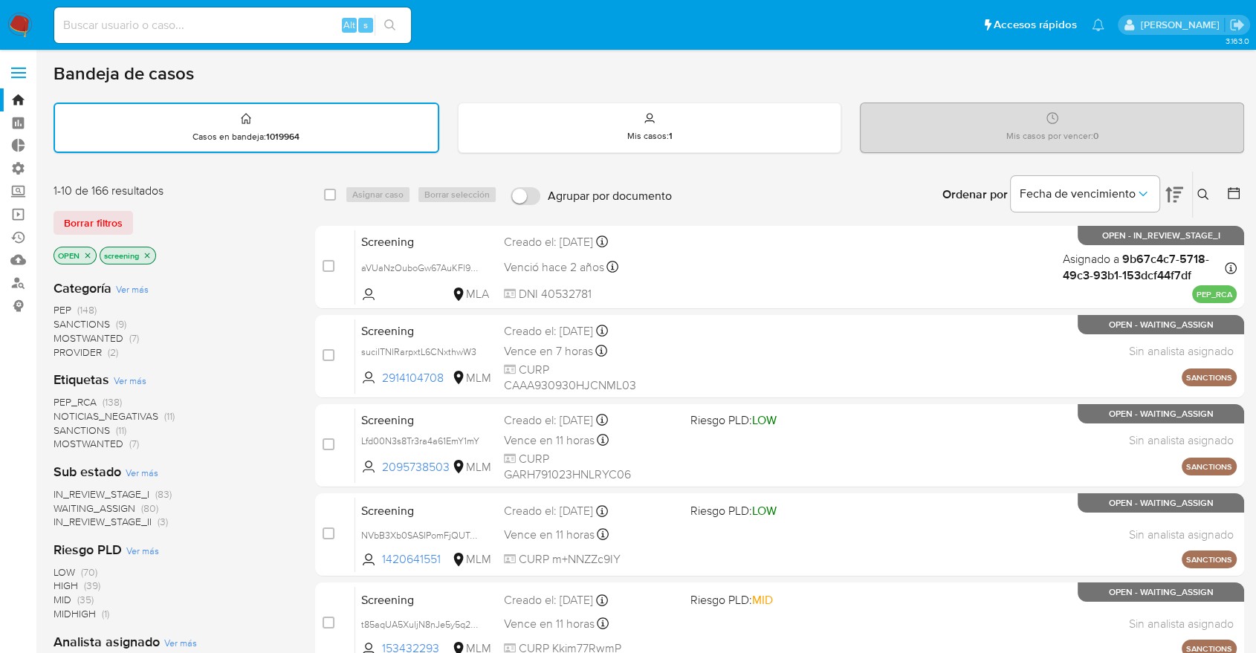
click at [62, 424] on span "SANCTIONS" at bounding box center [81, 430] width 56 height 15
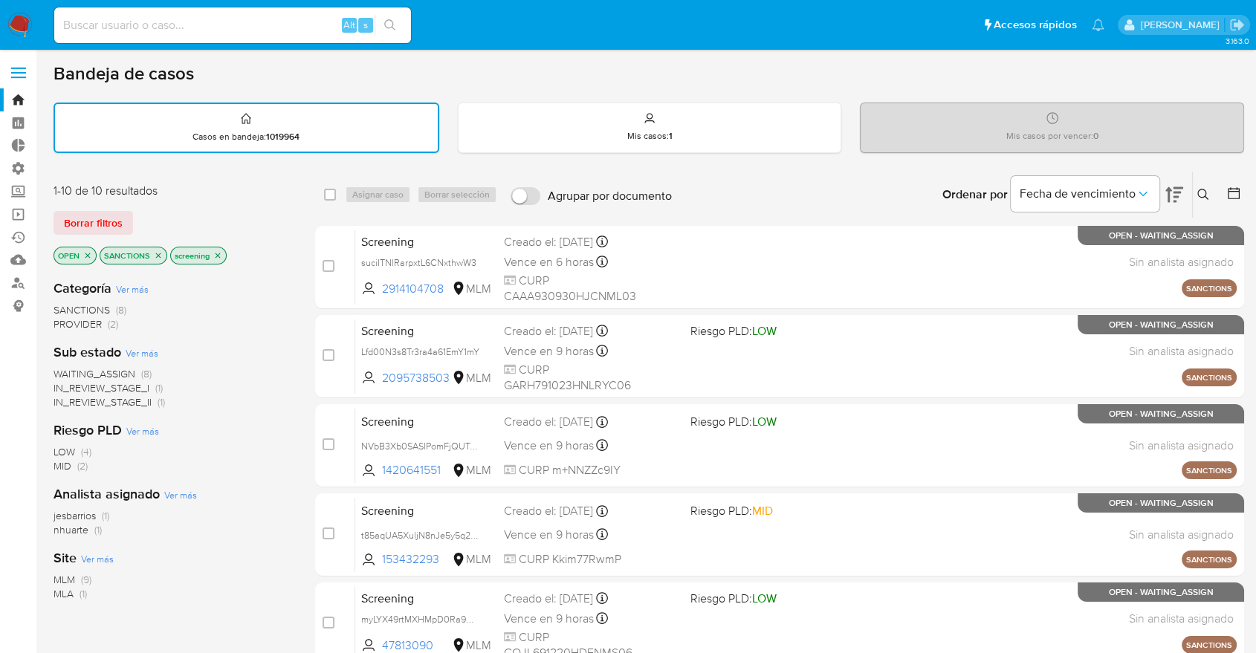
click at [158, 254] on icon "close-filter" at bounding box center [158, 255] width 9 height 9
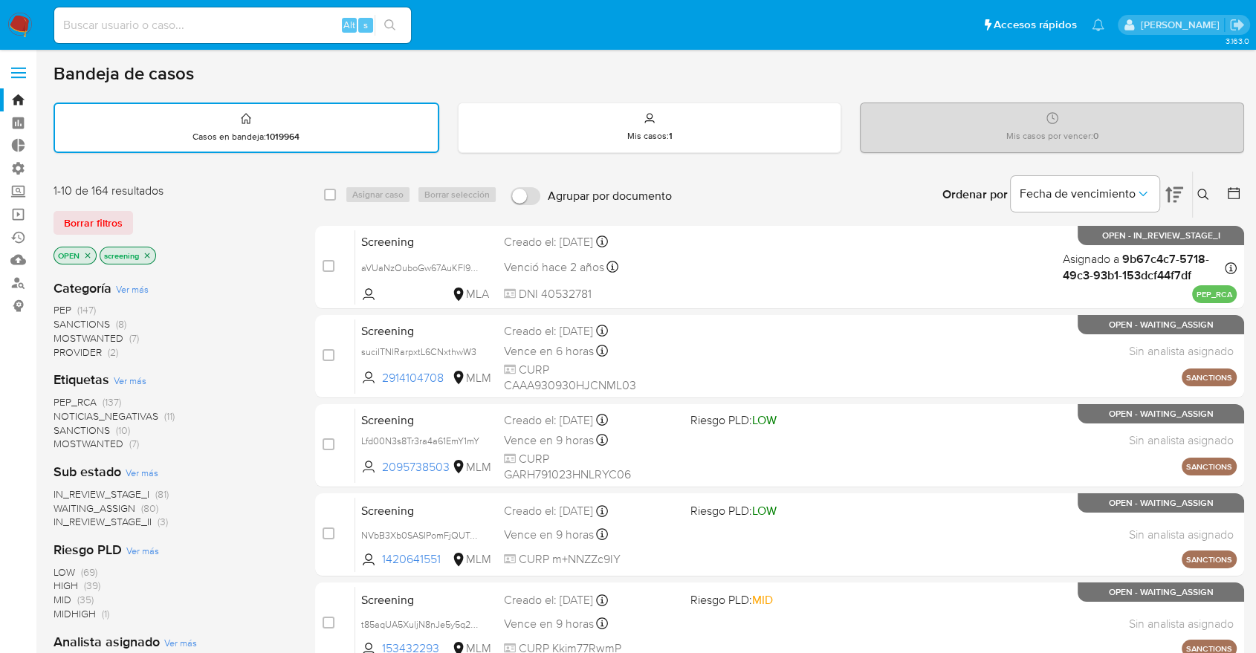
click at [66, 438] on span "MOSTWANTED" at bounding box center [88, 443] width 70 height 15
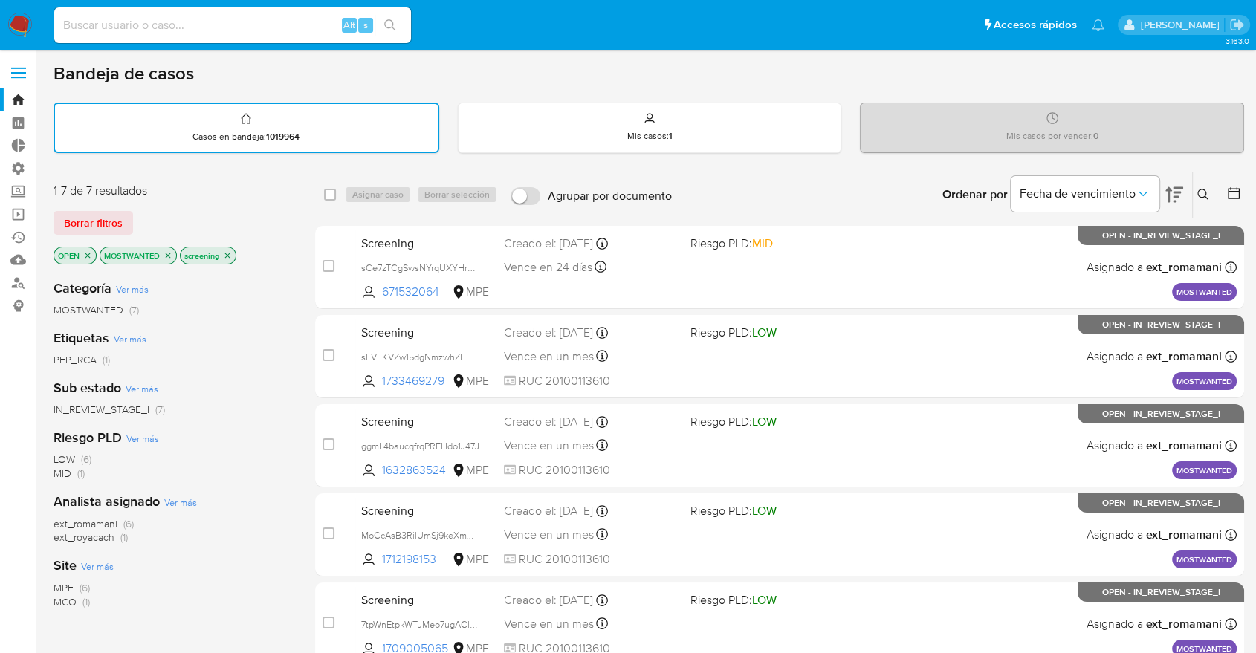
click at [165, 253] on icon "close-filter" at bounding box center [167, 255] width 9 height 9
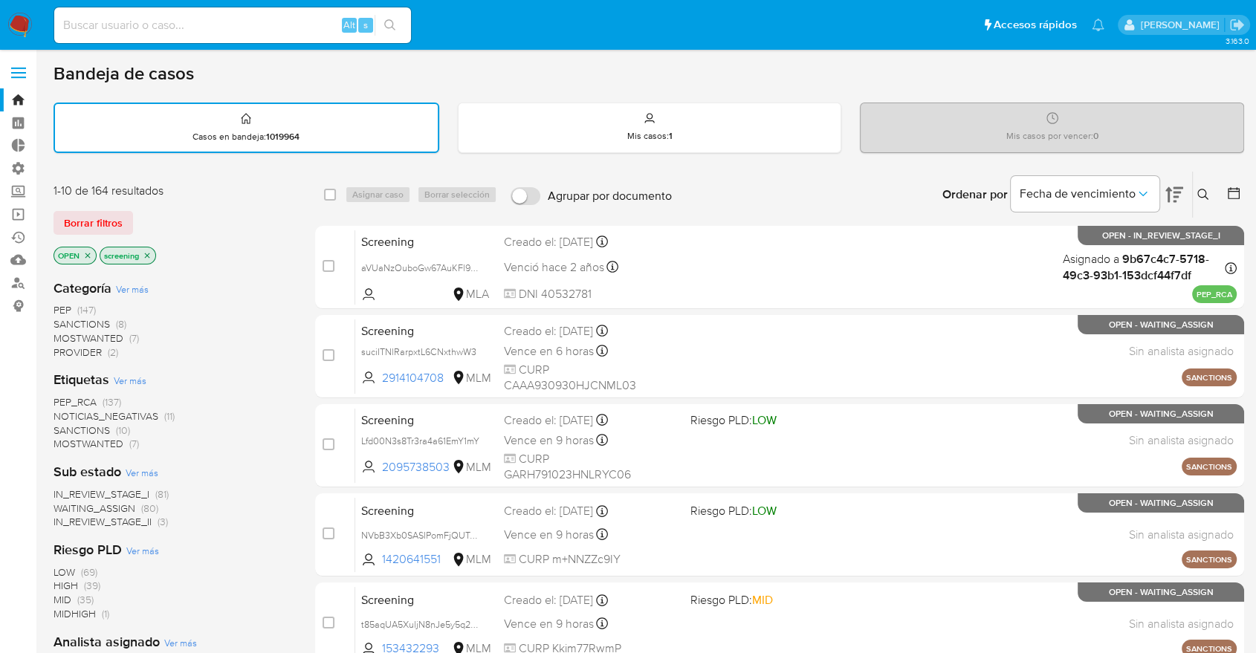
click at [56, 395] on span "PEP_RCA" at bounding box center [74, 402] width 43 height 15
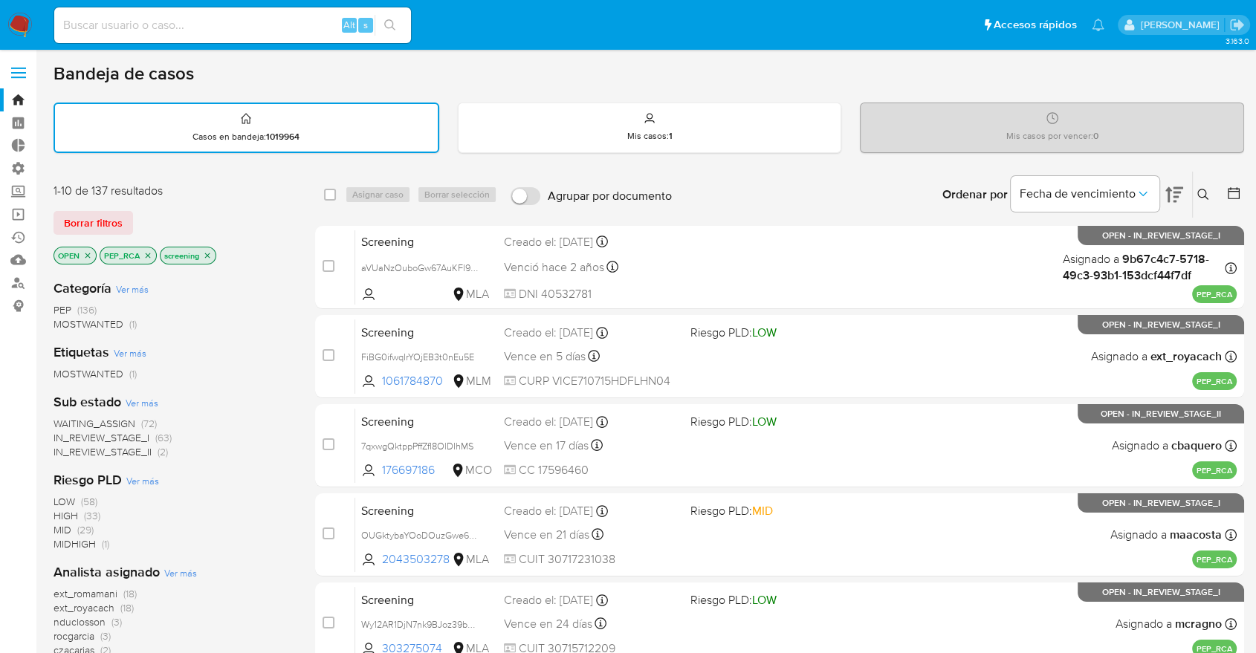
click at [149, 254] on icon "close-filter" at bounding box center [147, 255] width 9 height 9
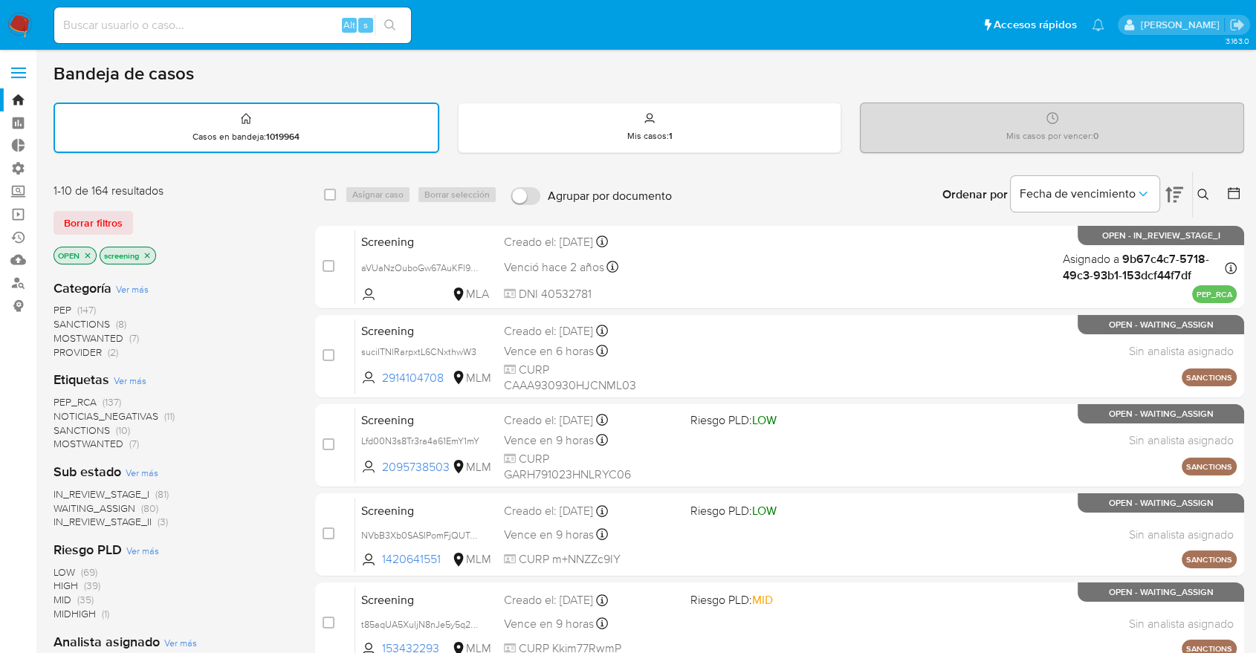
click at [152, 224] on div "Borrar filtros" at bounding box center [172, 223] width 238 height 24
